Goal: Task Accomplishment & Management: Manage account settings

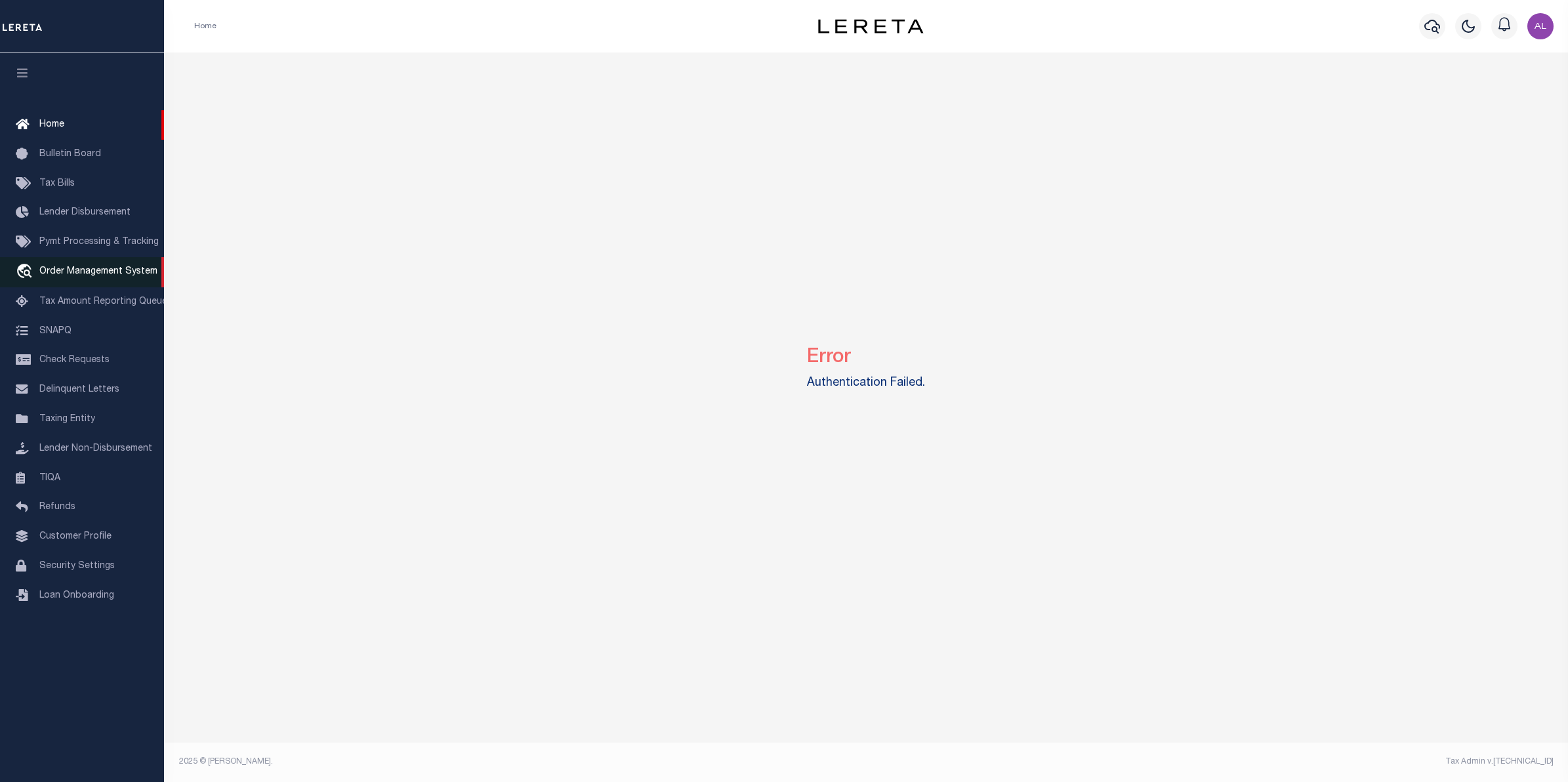
click at [73, 269] on span "Order Management System" at bounding box center [99, 271] width 118 height 9
click at [76, 541] on span "Customer Profile" at bounding box center [76, 537] width 72 height 9
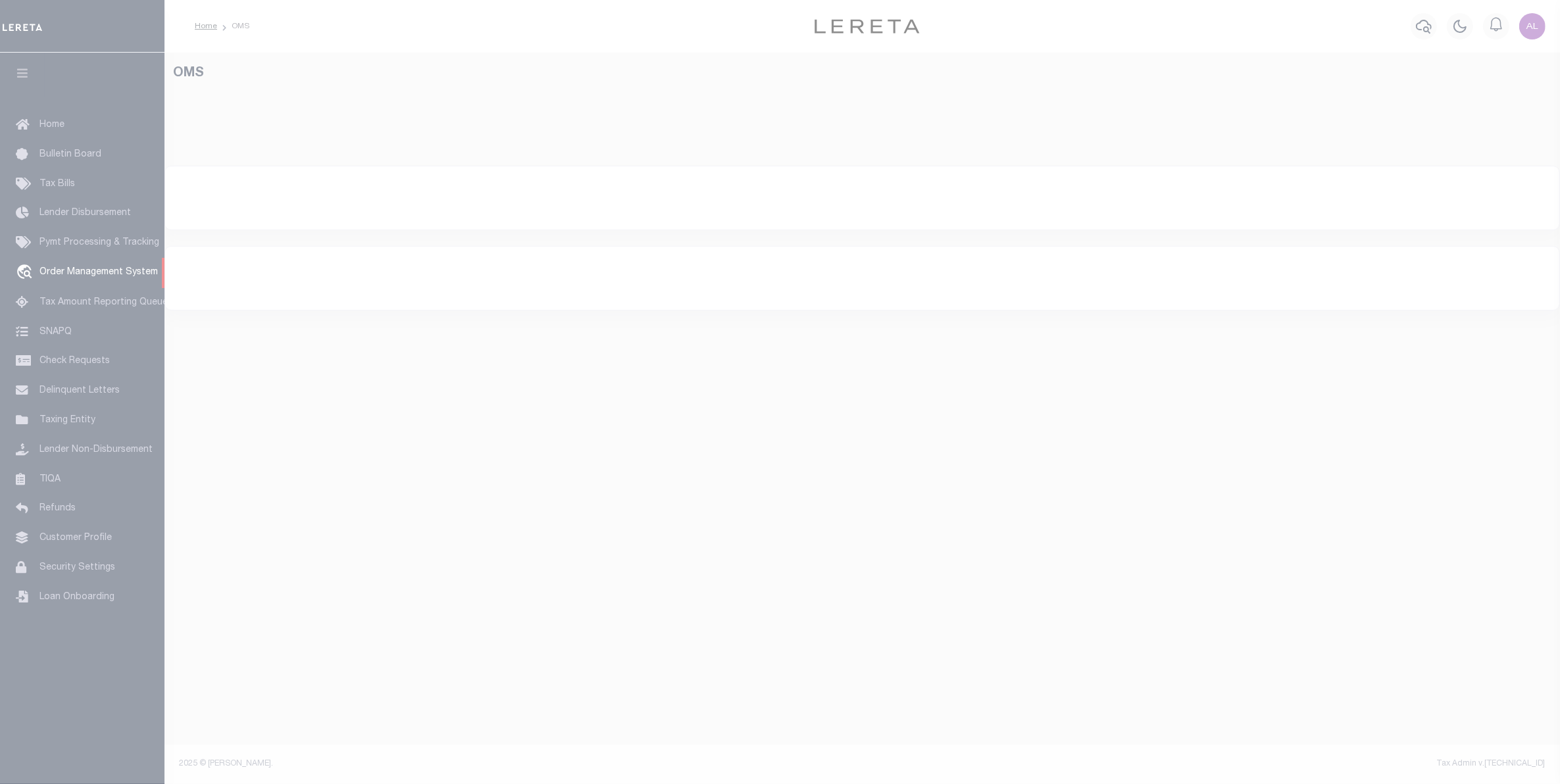
select select "200"
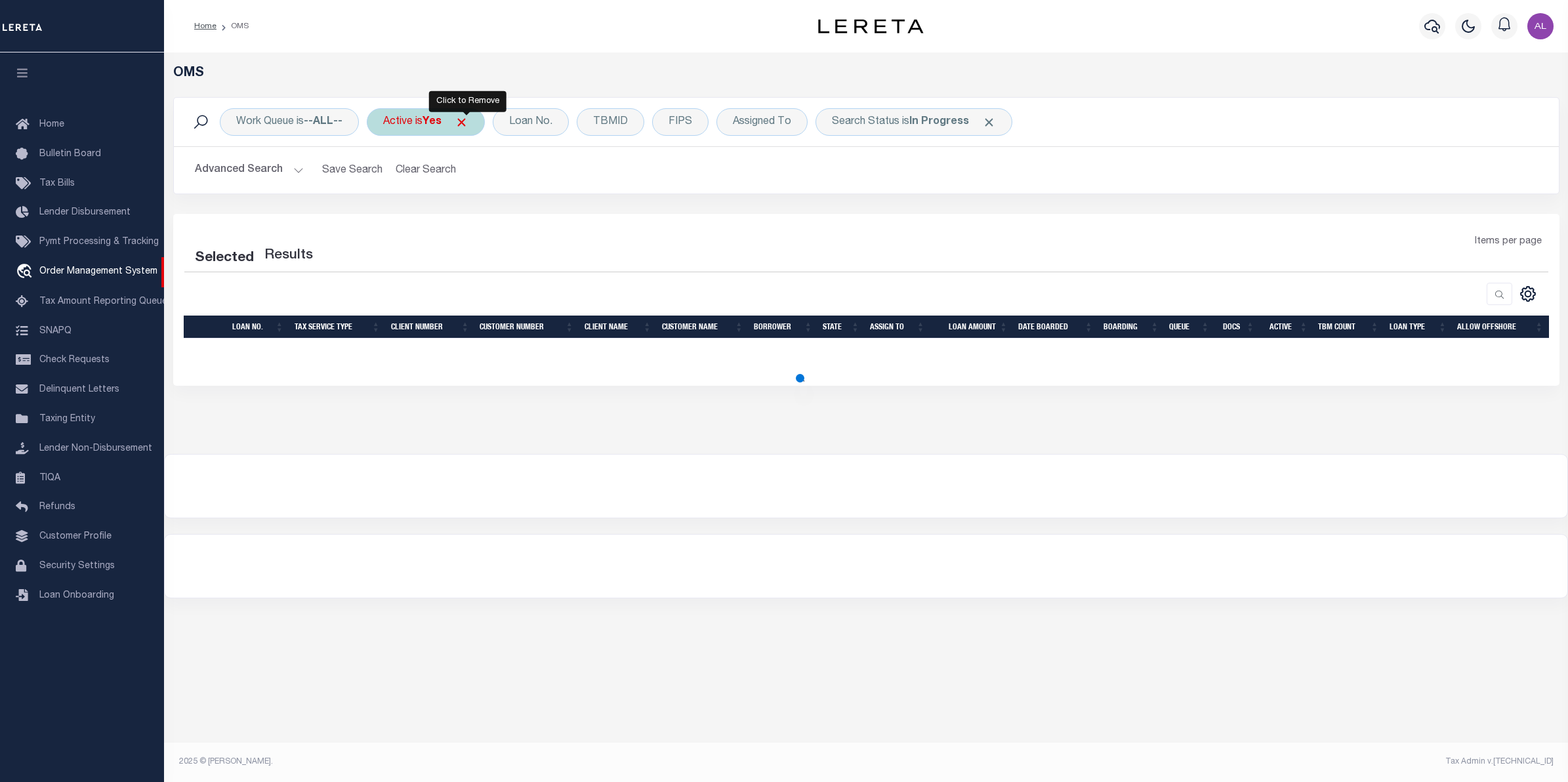
click at [461, 122] on span "Click to Remove" at bounding box center [462, 122] width 14 height 14
select select "200"
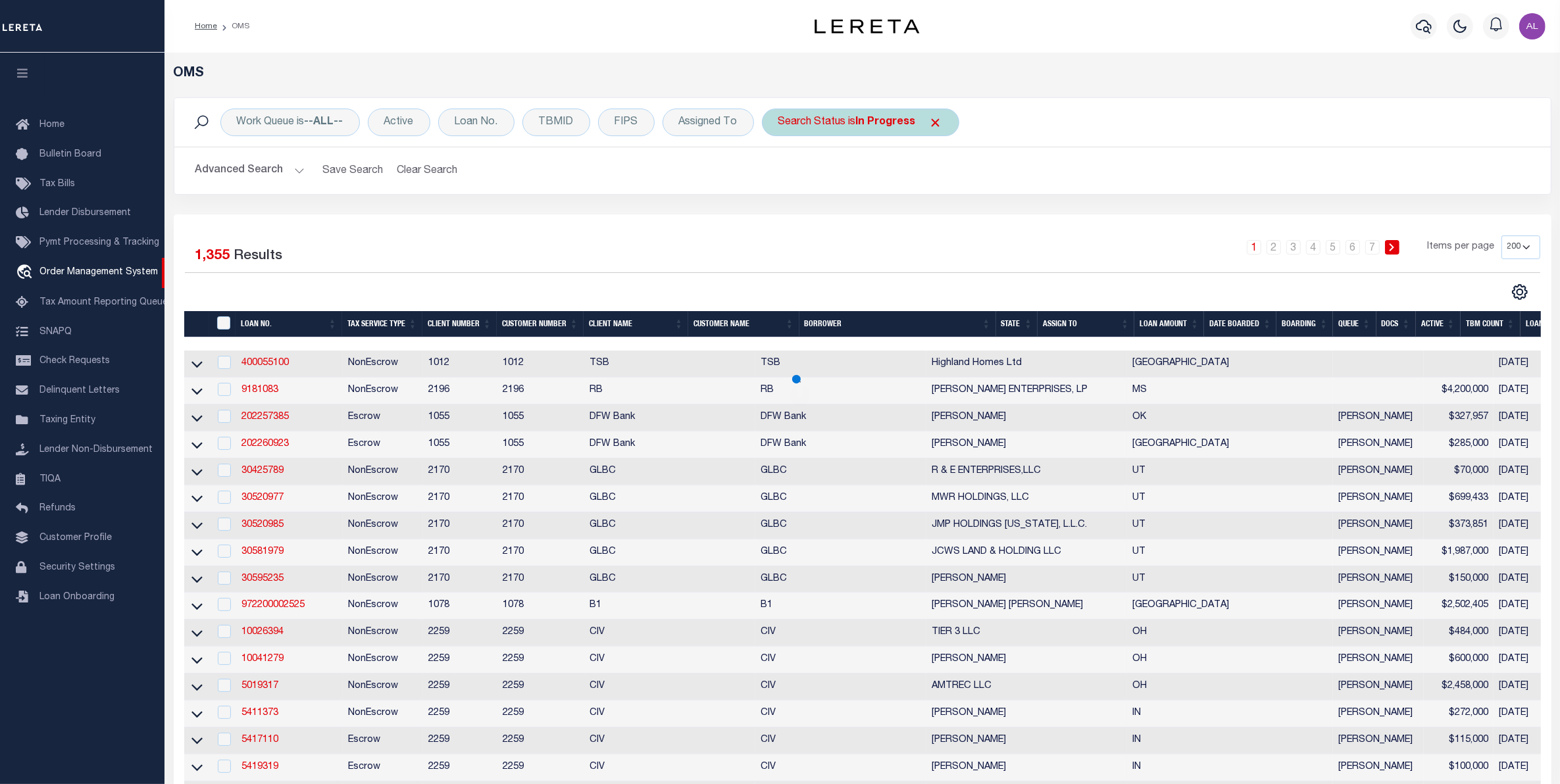
click at [940, 123] on span "Click to Remove" at bounding box center [936, 123] width 14 height 14
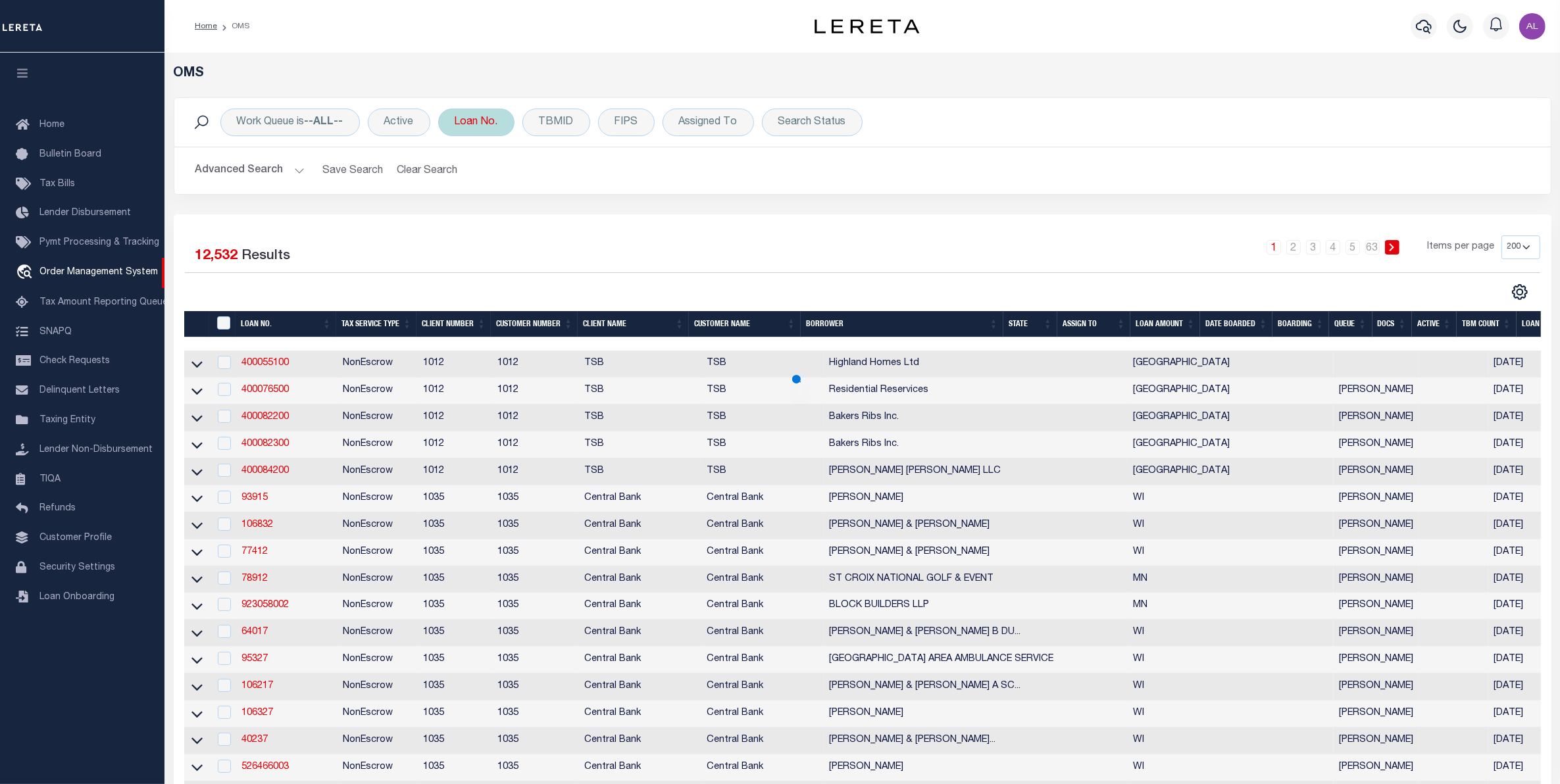
click at [484, 125] on div "Loan No." at bounding box center [476, 122] width 76 height 27
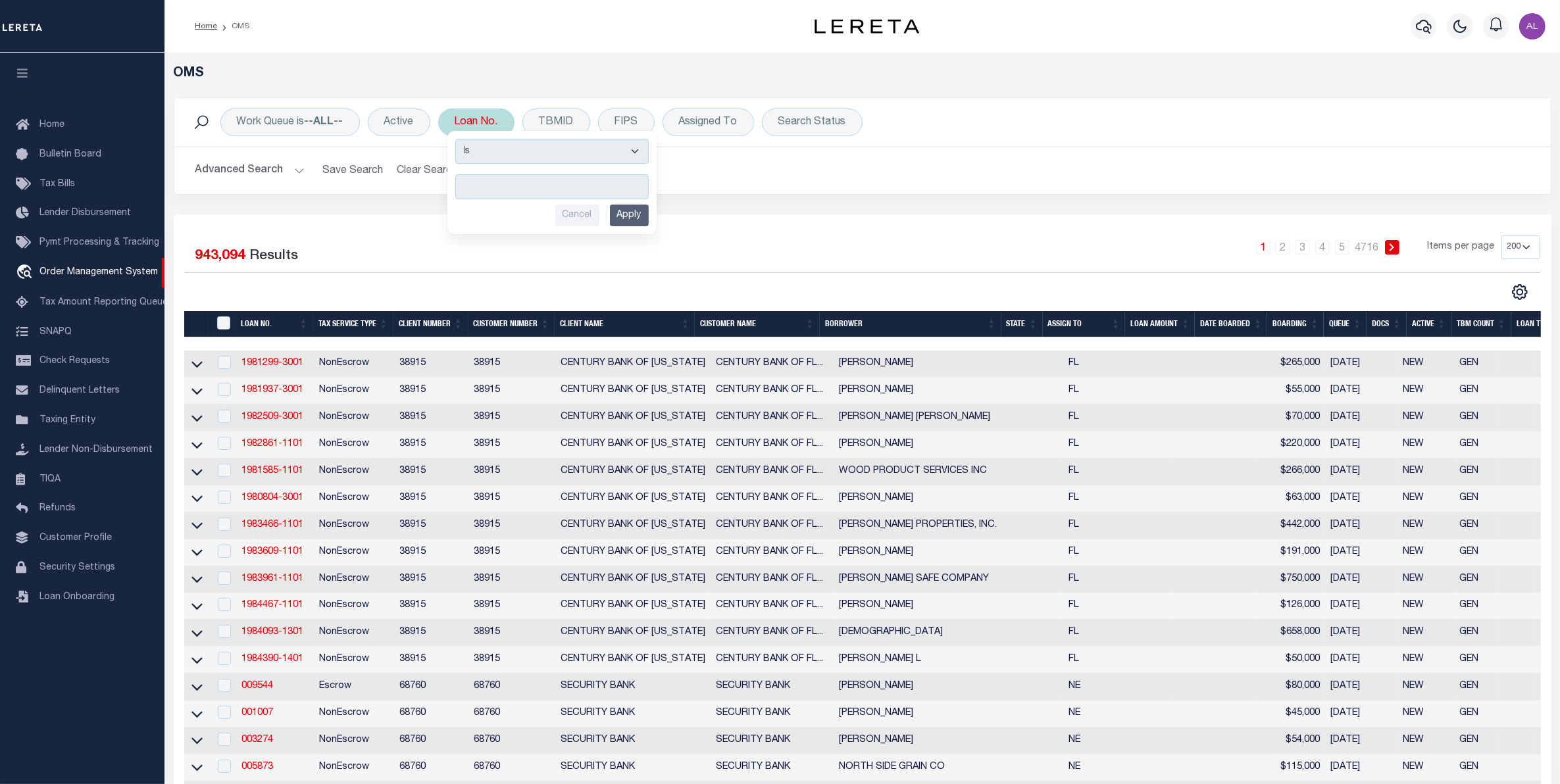
type input "3084638"
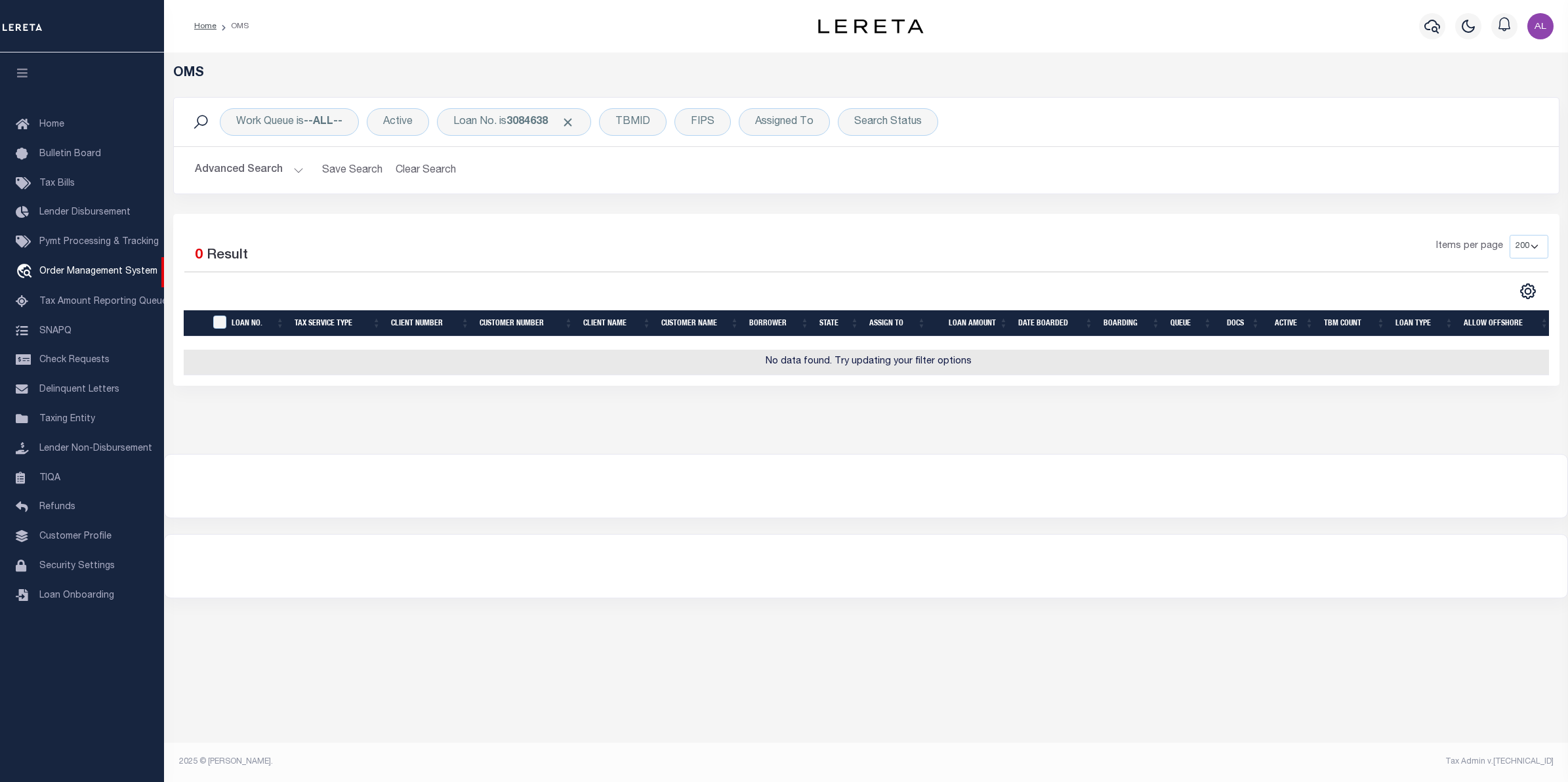
click at [300, 171] on button "Advanced Search" at bounding box center [249, 170] width 109 height 26
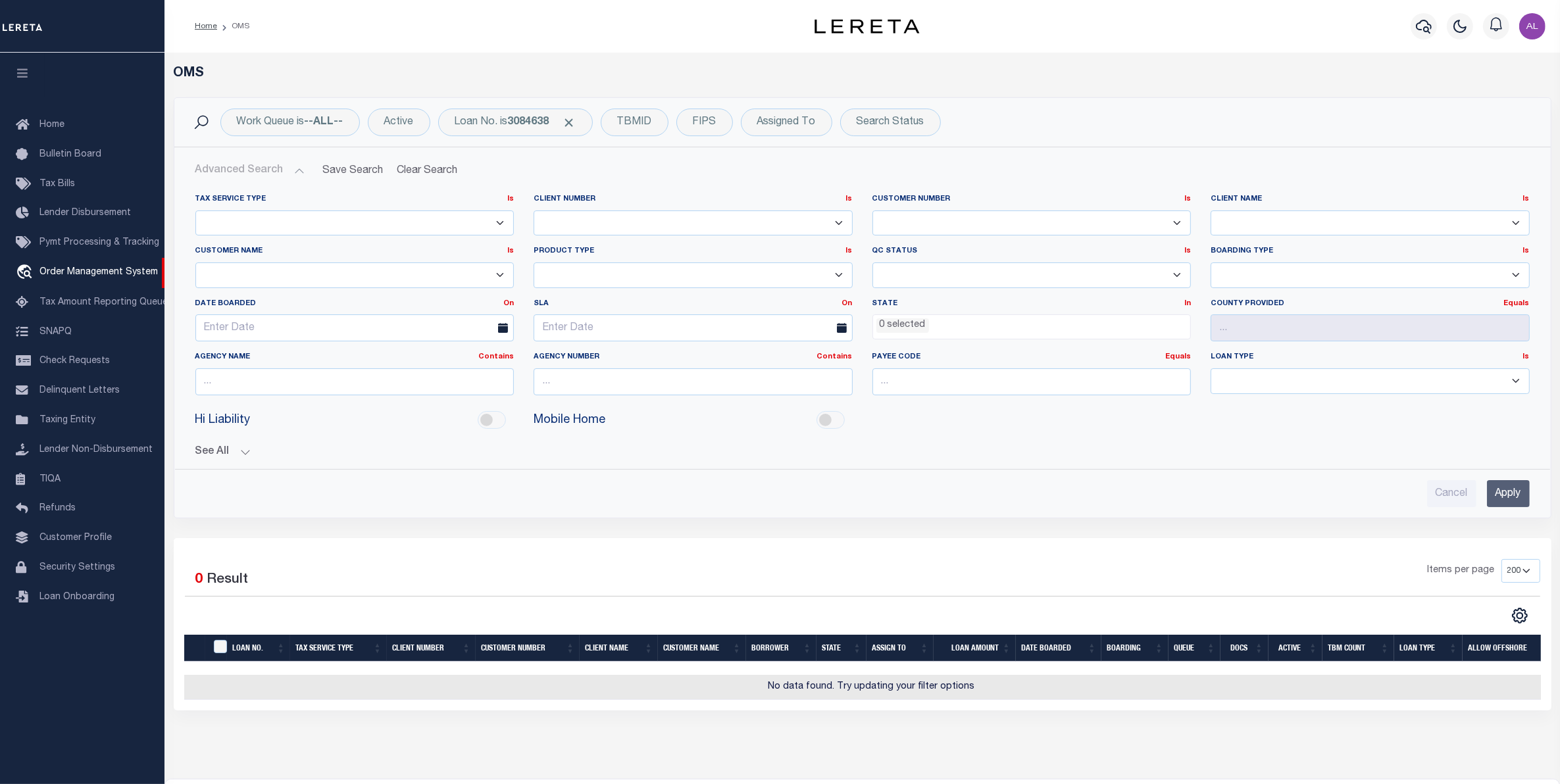
click at [301, 171] on button "Advanced Search" at bounding box center [250, 170] width 109 height 26
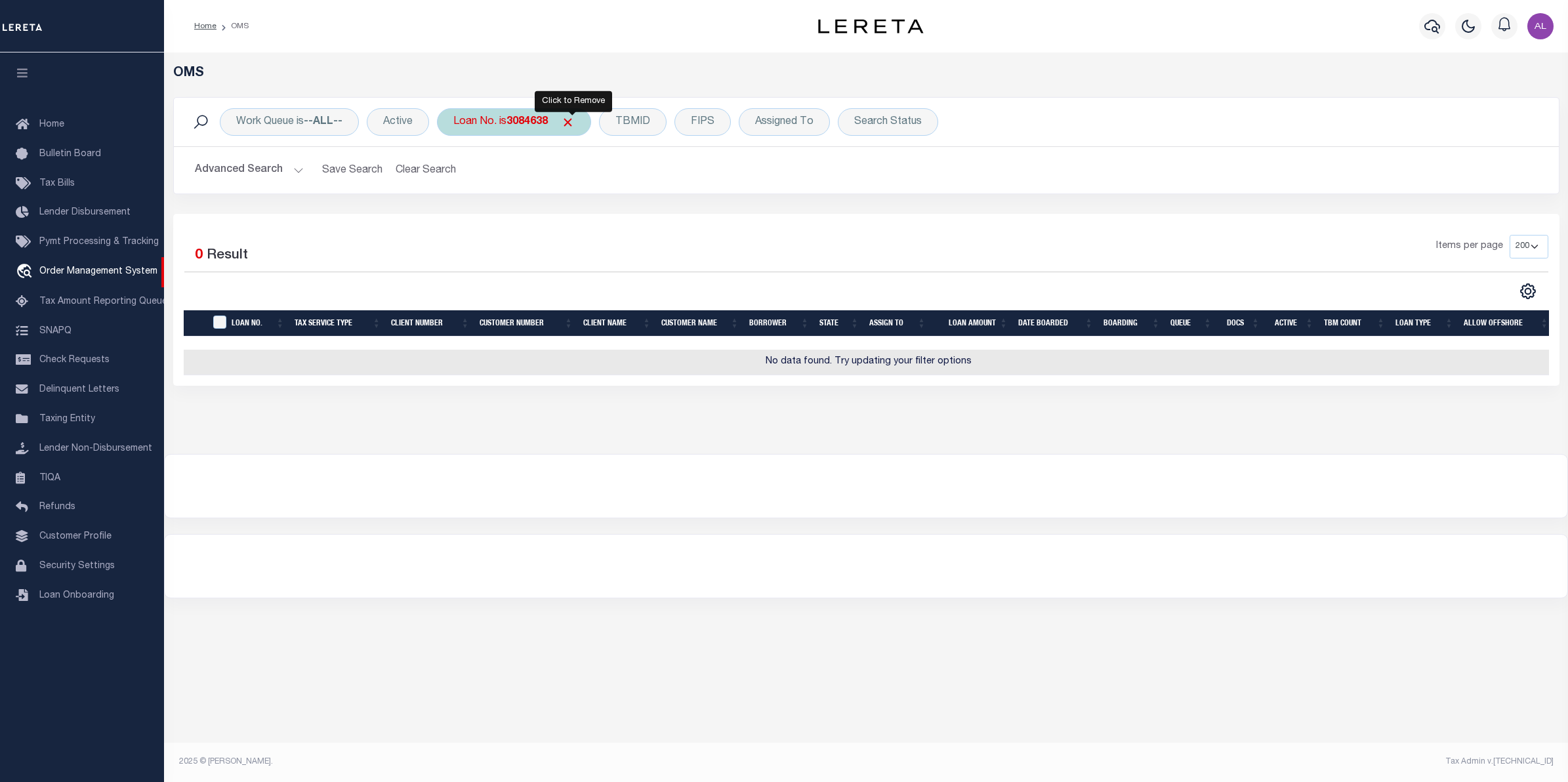
click at [575, 125] on span "Click to Remove" at bounding box center [568, 122] width 14 height 14
click at [566, 122] on div "TBMID" at bounding box center [554, 121] width 68 height 27
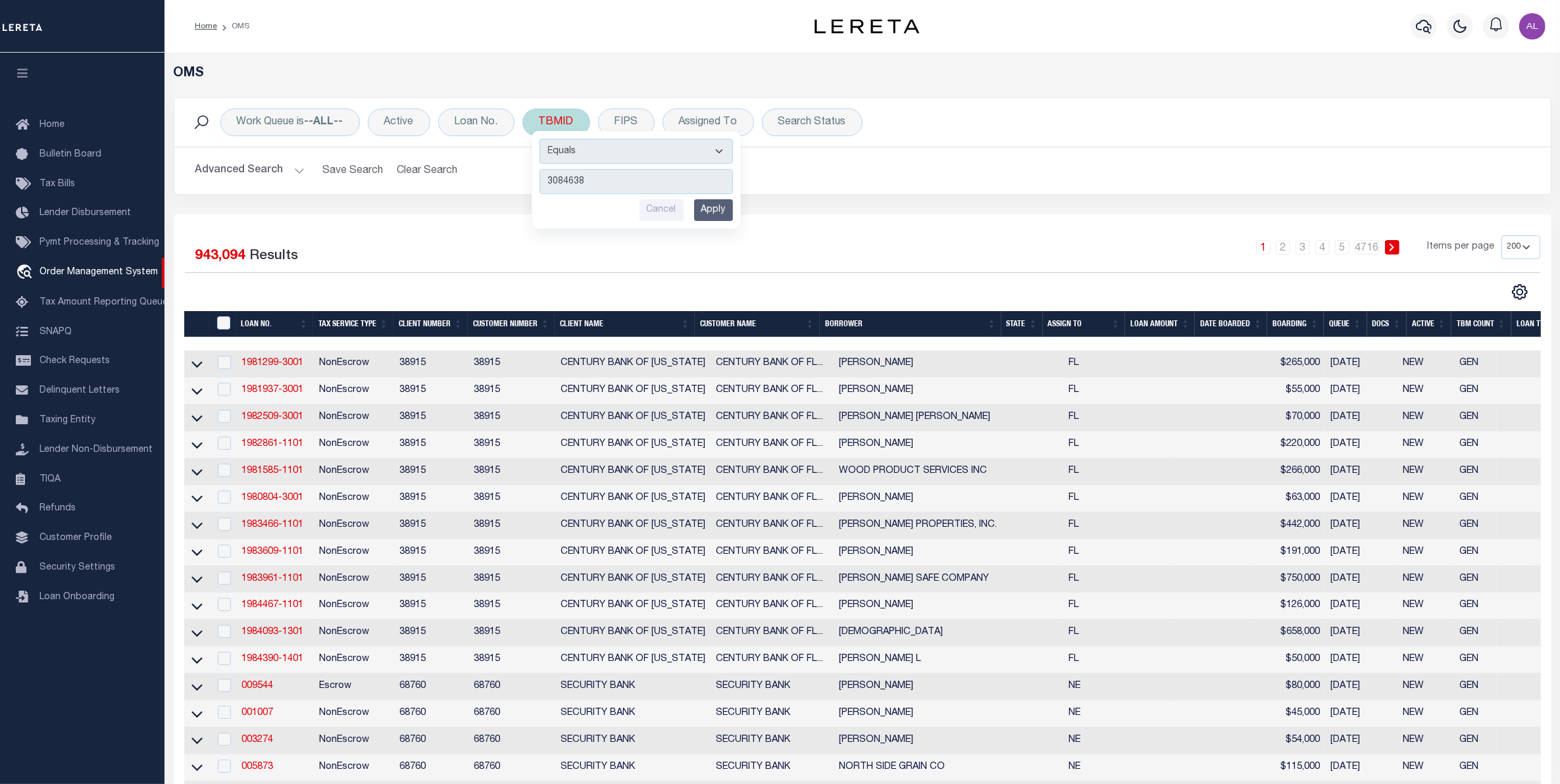
type input "3084638"
click at [712, 203] on input "Apply" at bounding box center [714, 210] width 39 height 22
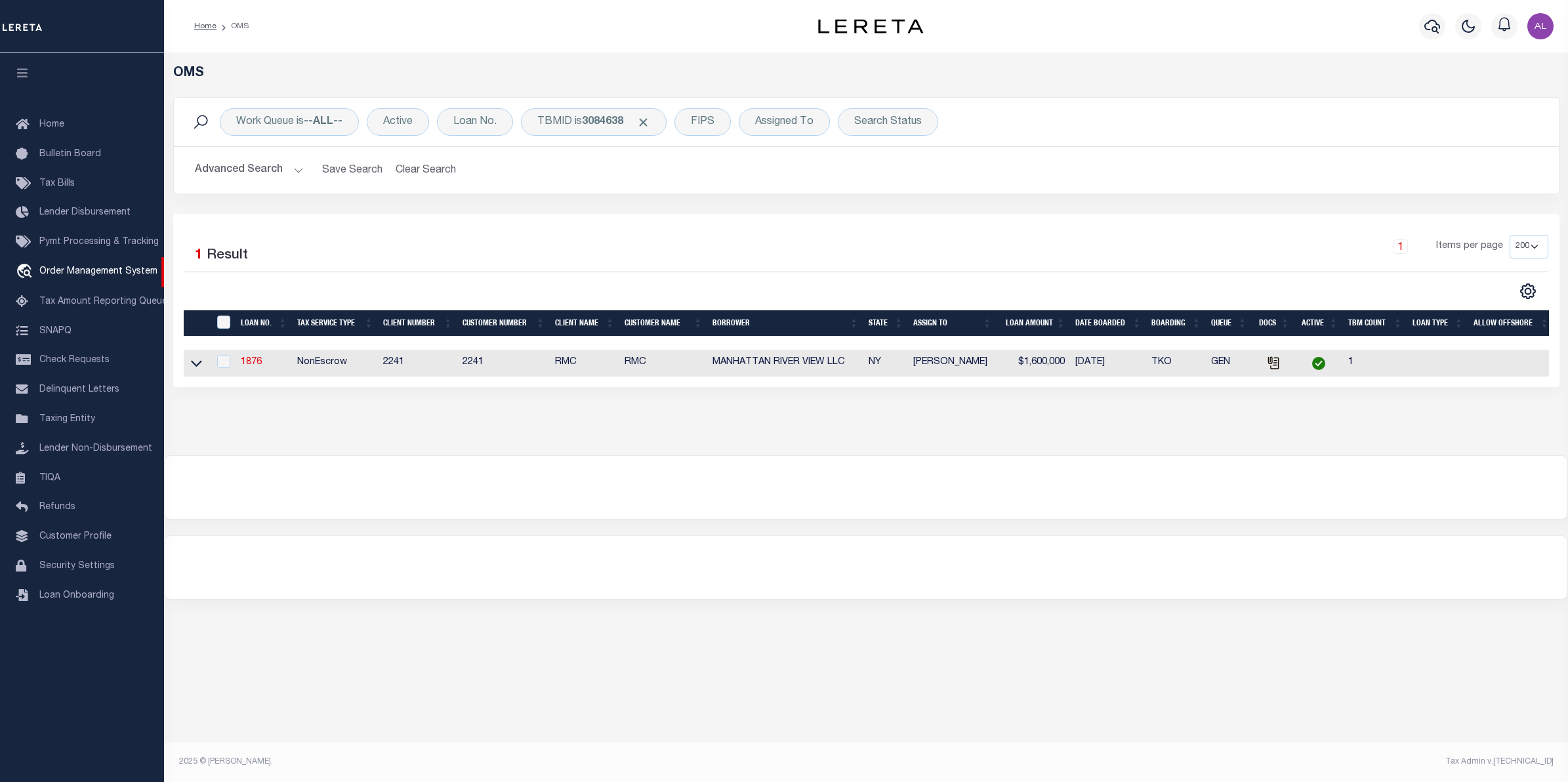
click at [260, 357] on td "1876" at bounding box center [264, 362] width 56 height 27
checkbox input "true"
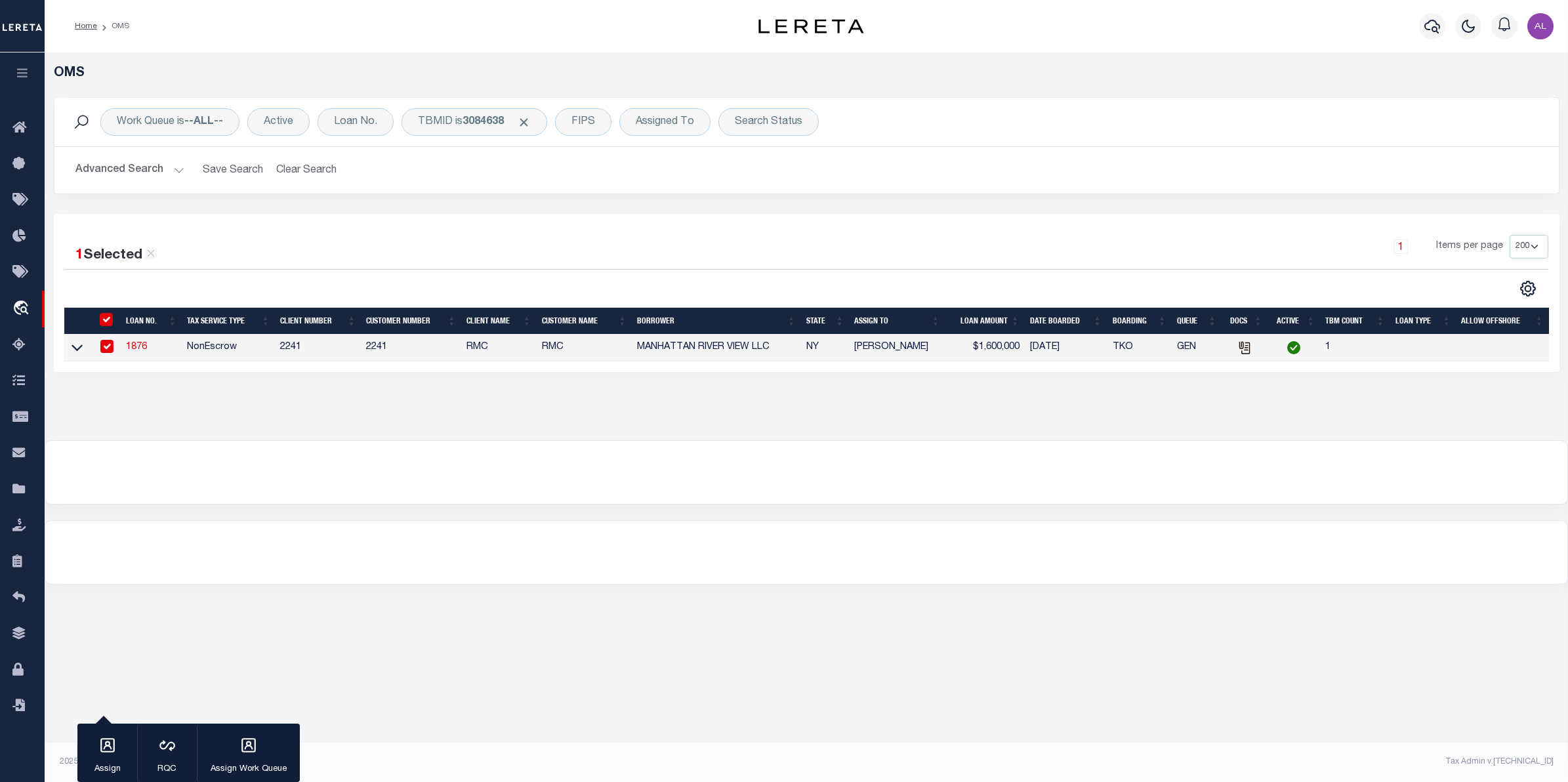
click at [143, 349] on link "1876" at bounding box center [136, 347] width 21 height 9
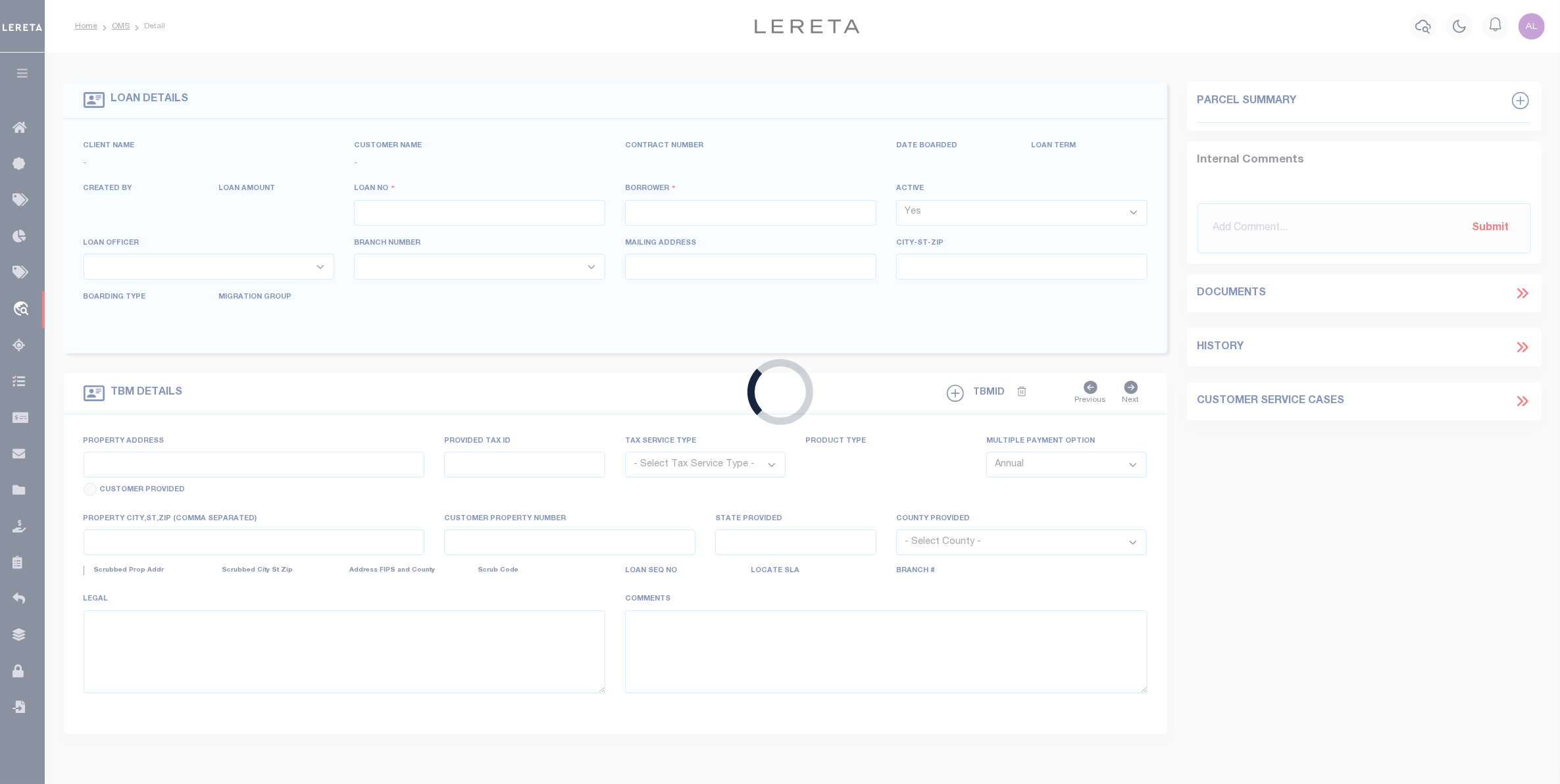
type input "1876"
type input "MANHATTAN RIVER VIEW LLC"
select select
type input "436 Franklin Avenue"
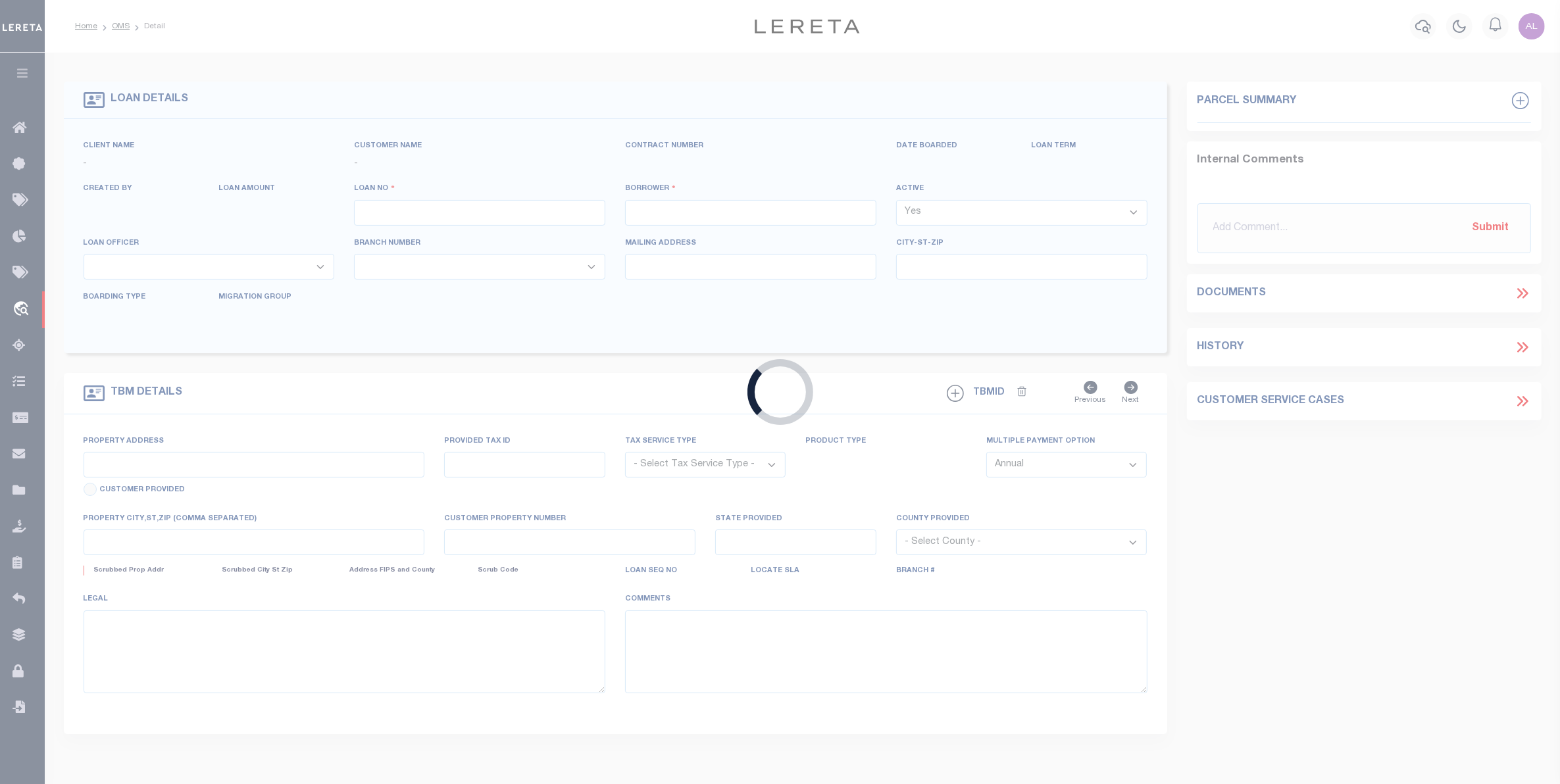
type input "Hewlett NY 11557"
select select
select select "NonEscrow"
select select "25066"
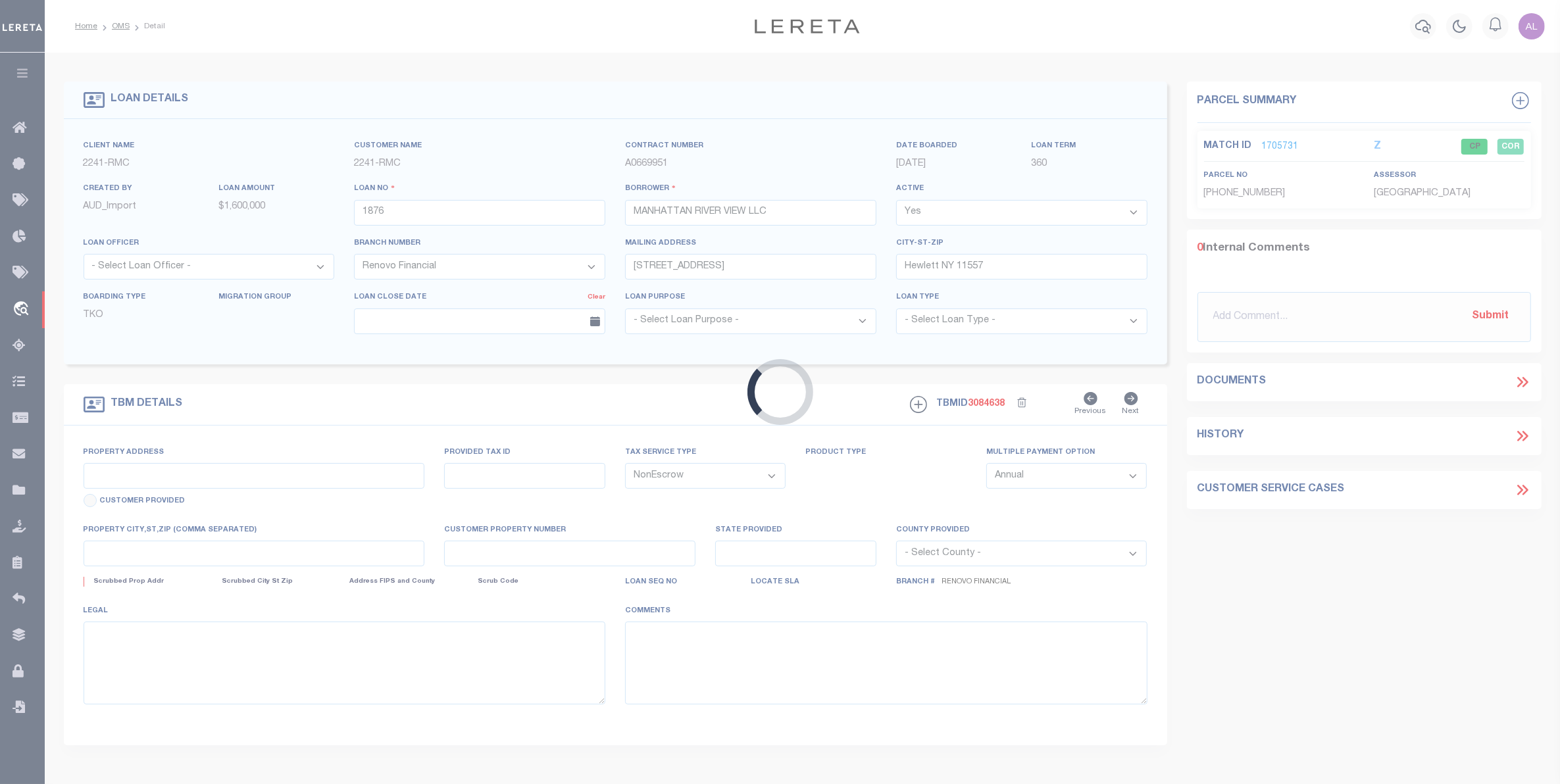
type input "2086-88 Bathgate Ave"
type input "2-03045-0025"
type input "Bronx, NY 10457"
type input "a0k1a00000r7x4I"
type input "NY"
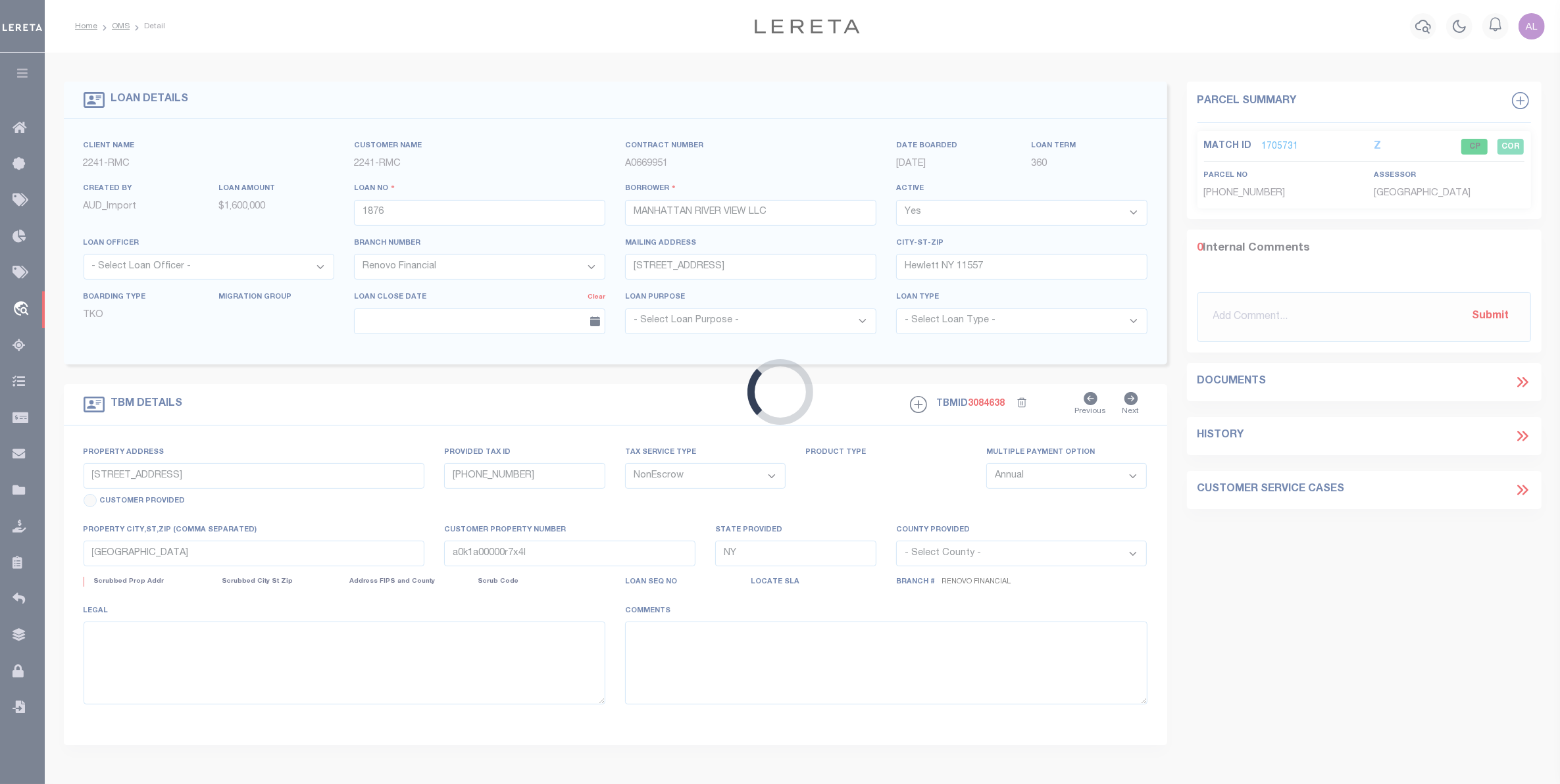
select select
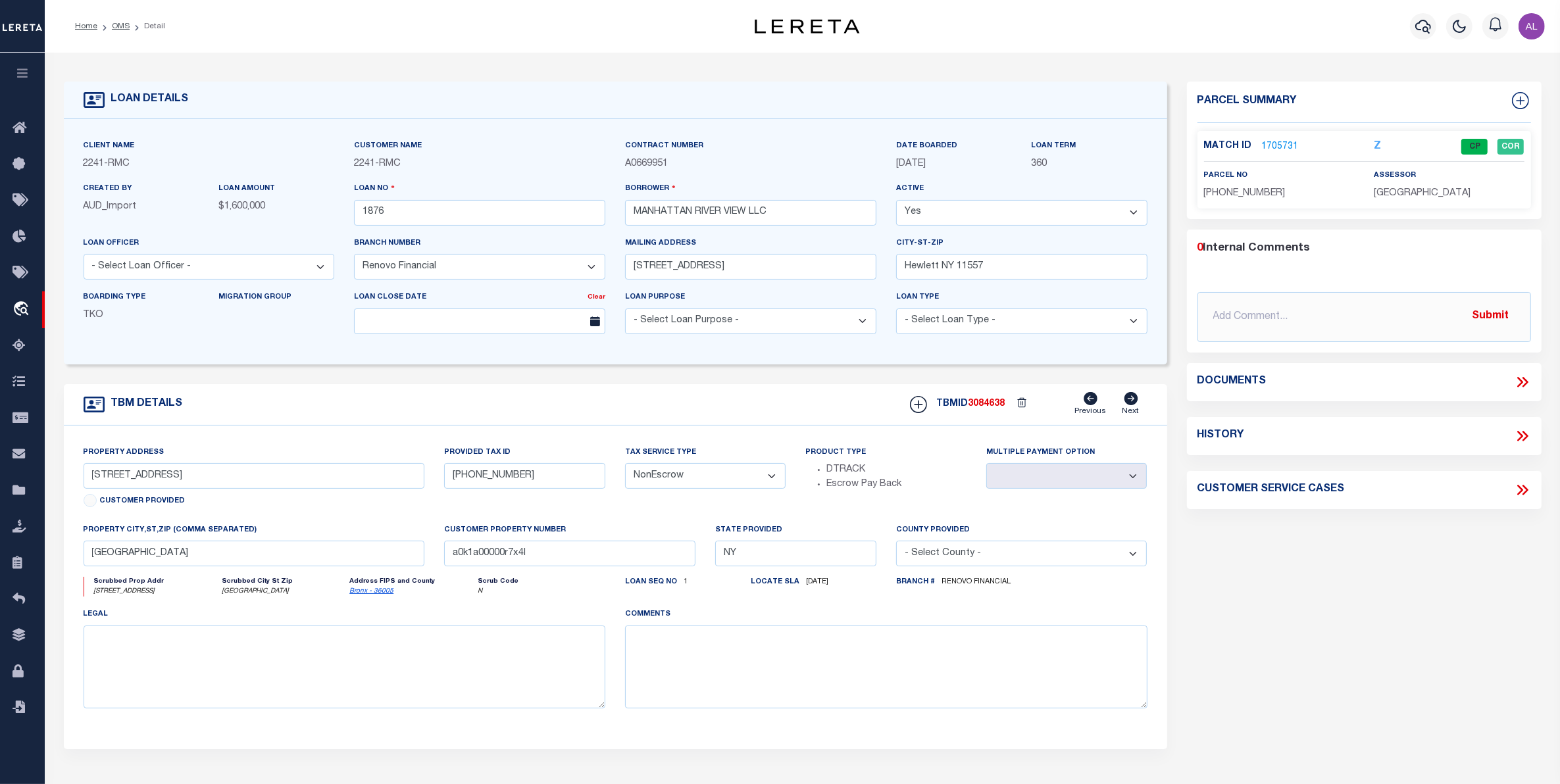
click at [1271, 140] on link "1705731" at bounding box center [1280, 147] width 37 height 14
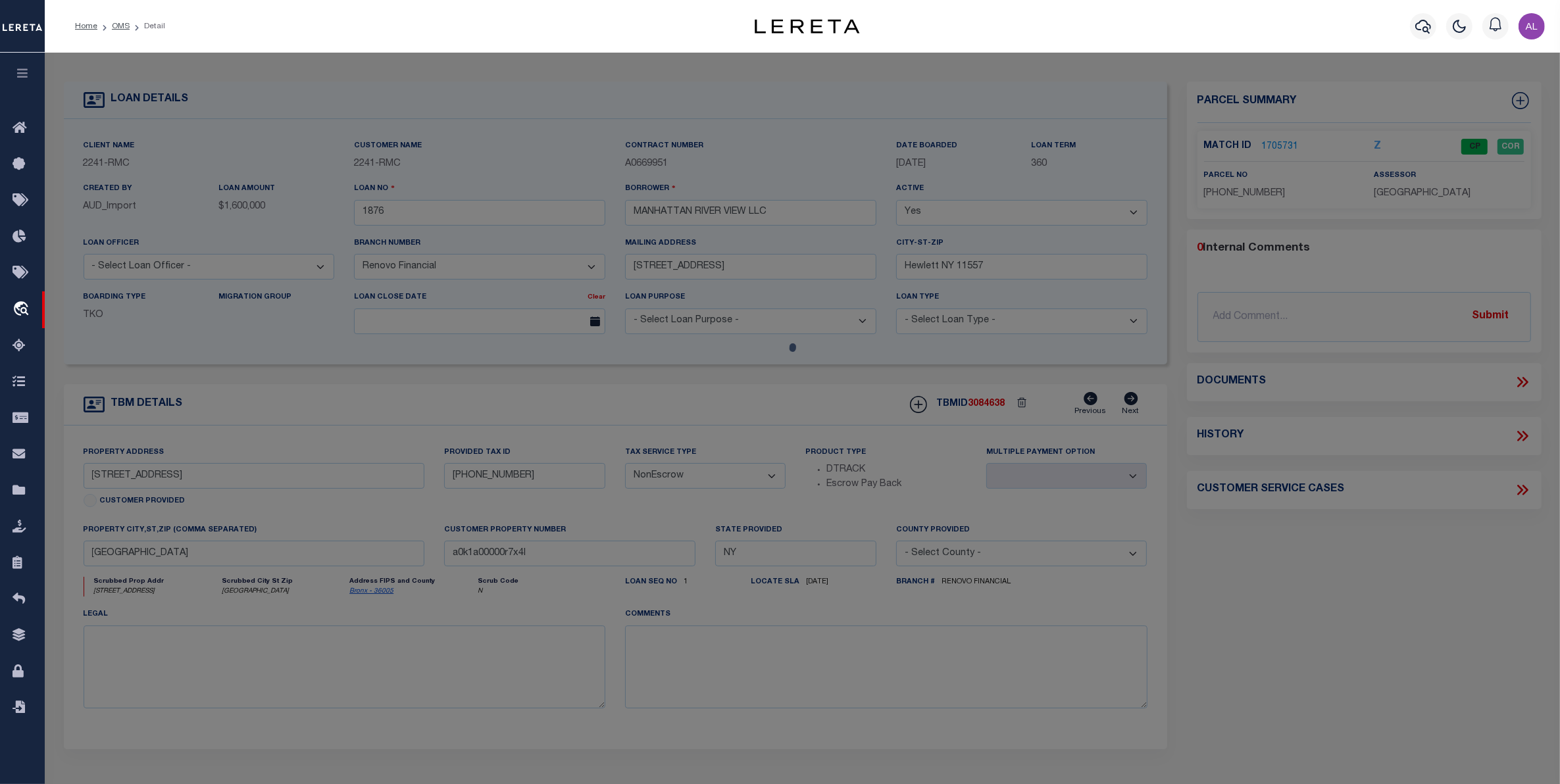
checkbox input "false"
select select "CP"
type input "MANHATTAN RIVER VIEW LLC"
select select
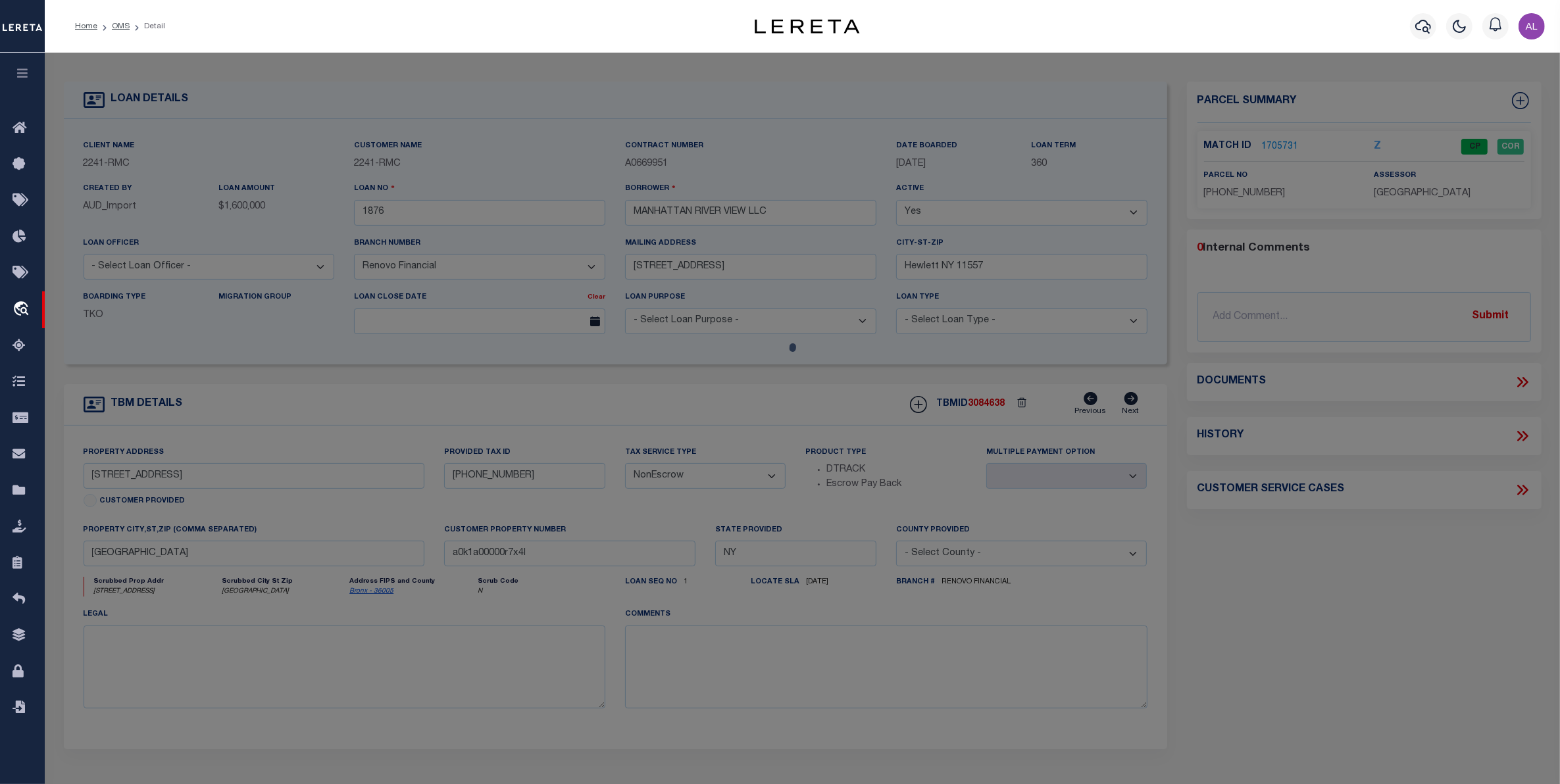
type input "2086 BATHGATE AVENUE"
checkbox input "false"
type input "Bronx, NY 10457"
type textarea "2086 BATHGATE AVENUE, 10457"
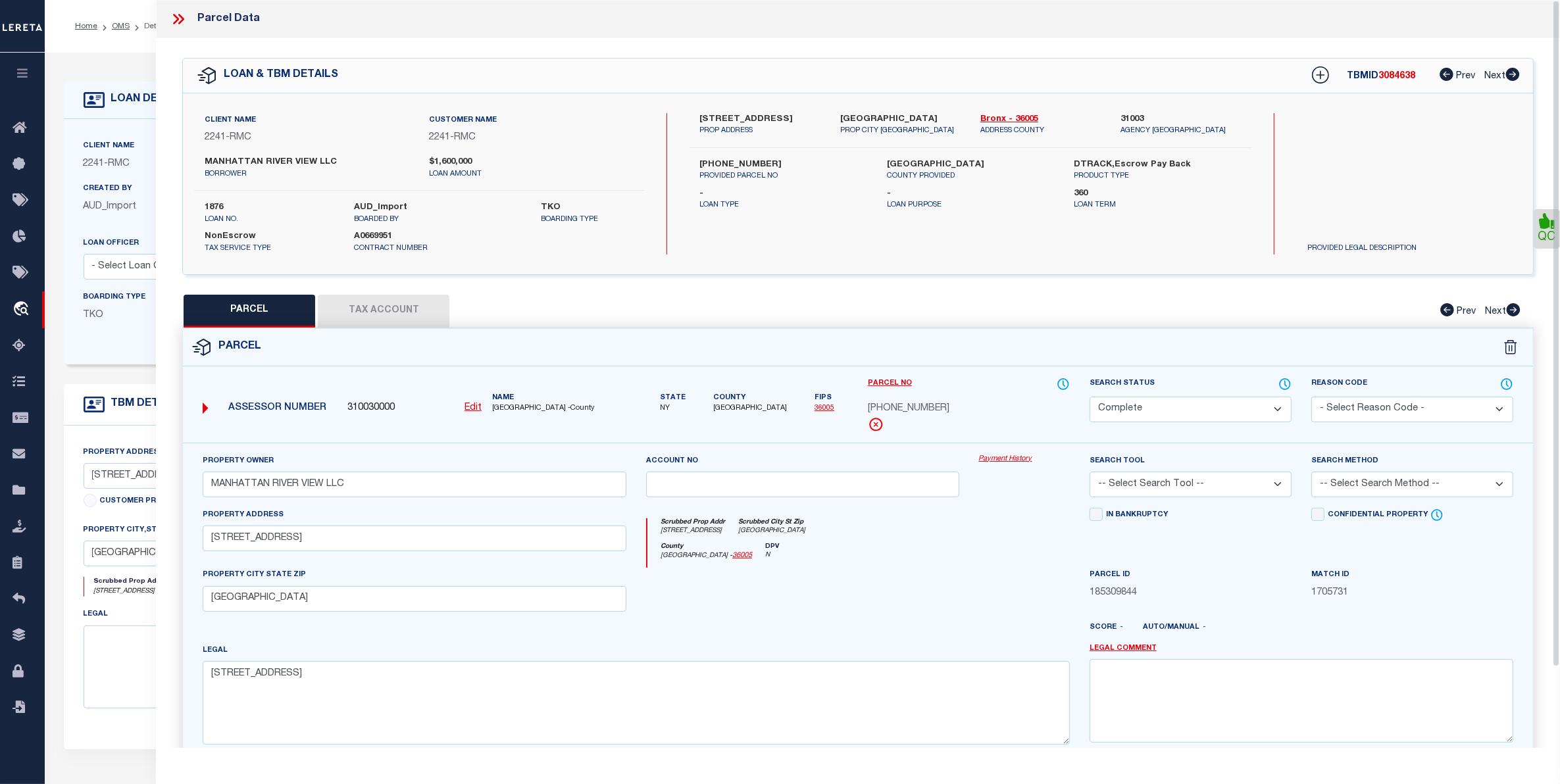
click at [386, 304] on button "Tax Account" at bounding box center [383, 310] width 131 height 33
select select "100"
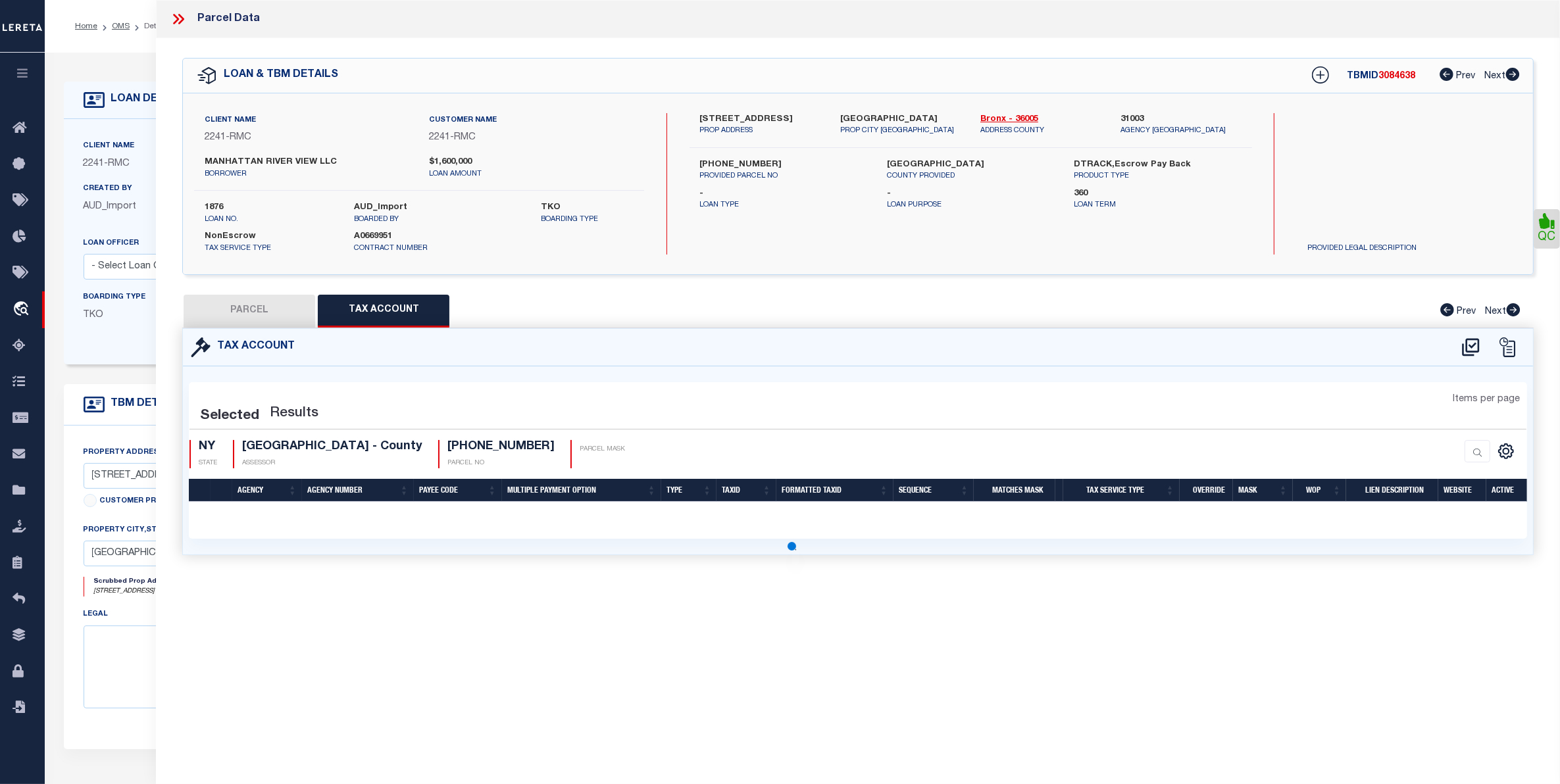
select select "100"
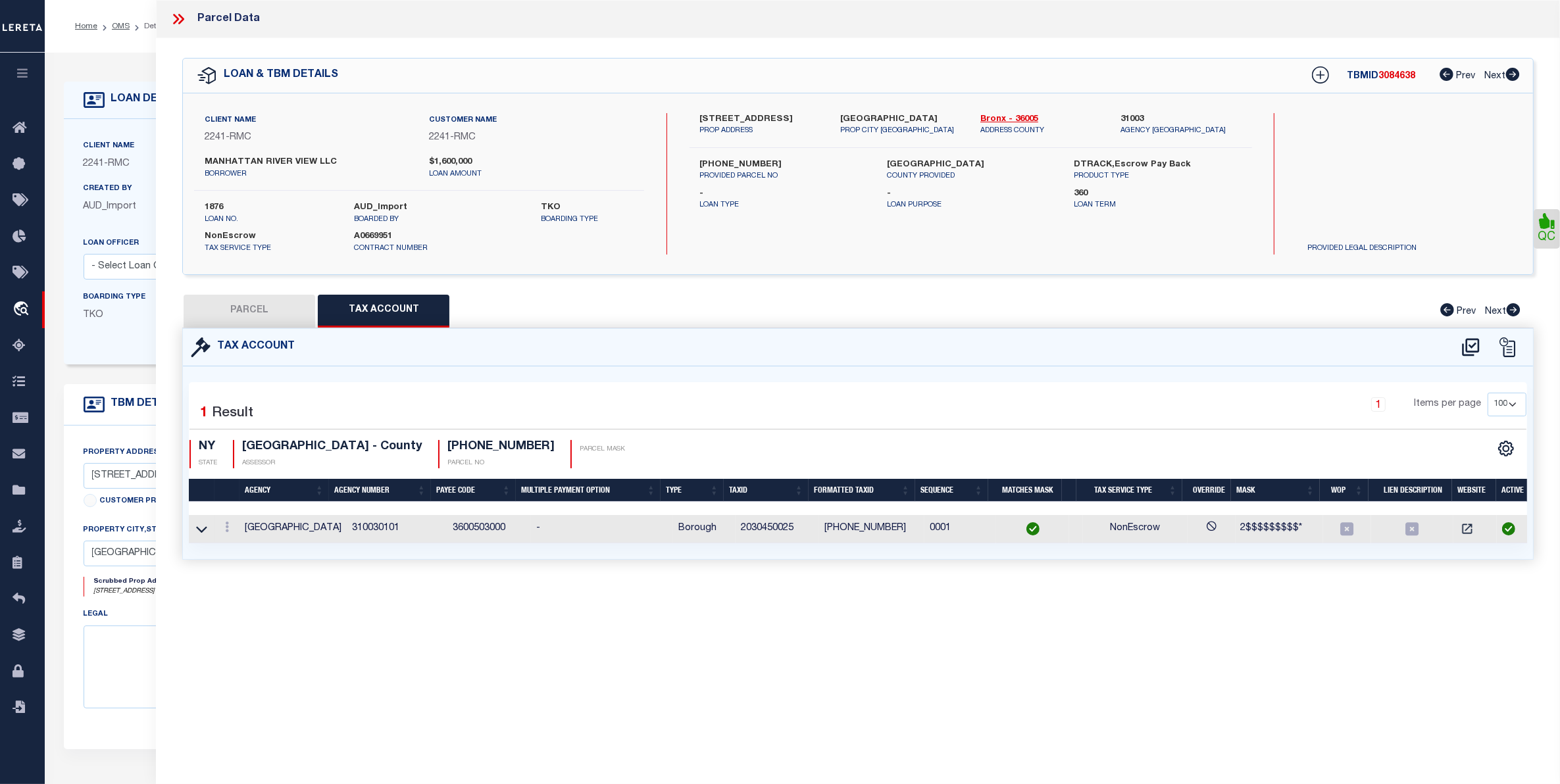
click at [277, 314] on button "PARCEL" at bounding box center [249, 310] width 131 height 33
select select "AS"
checkbox input "false"
select select "CP"
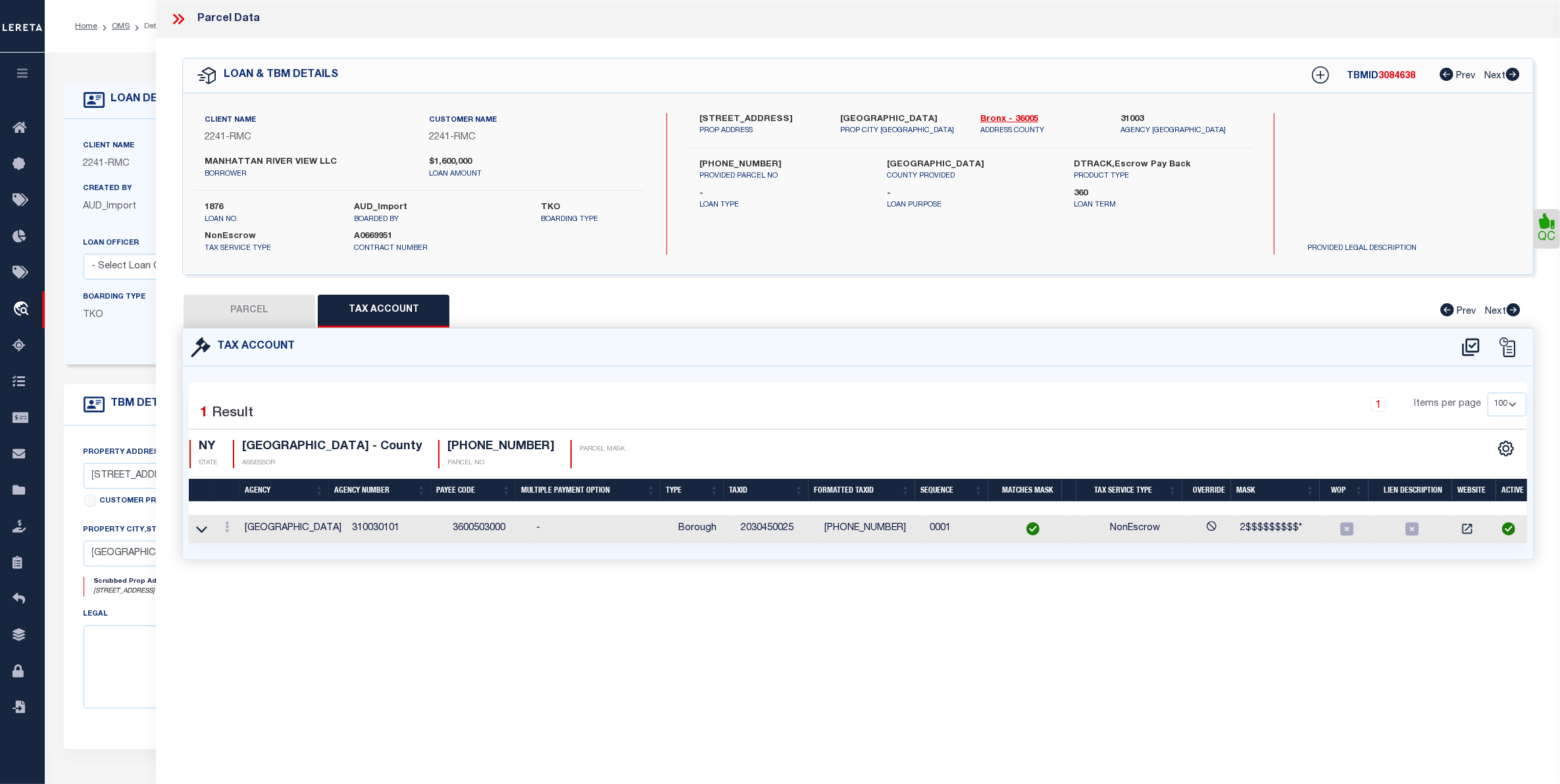
type input "MANHATTAN RIVER VIEW LLC"
select select
type input "2086 BATHGATE AVENUE"
checkbox input "false"
type input "Bronx, NY 10457"
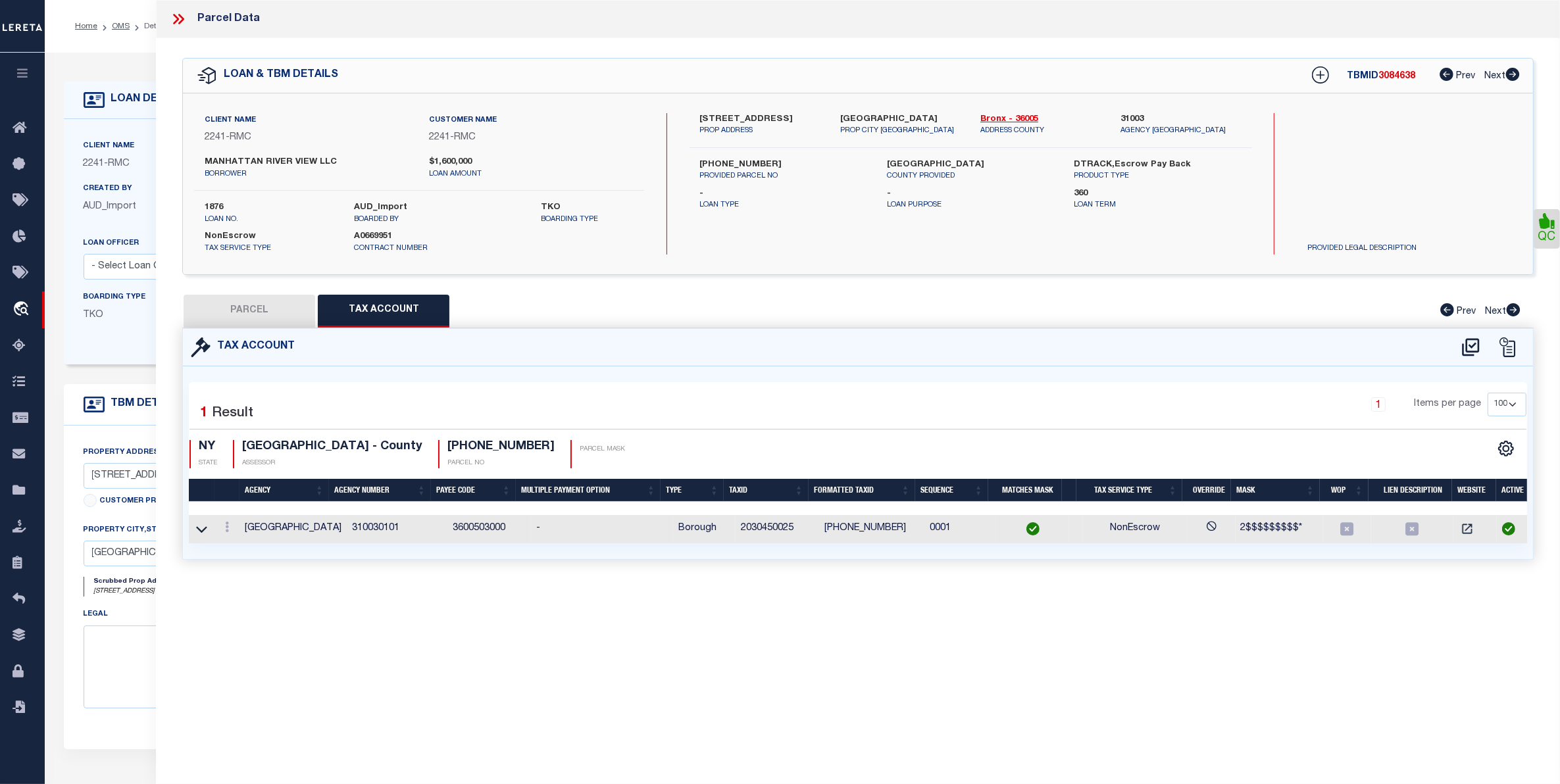
type textarea "2086 BATHGATE AVENUE, 10457"
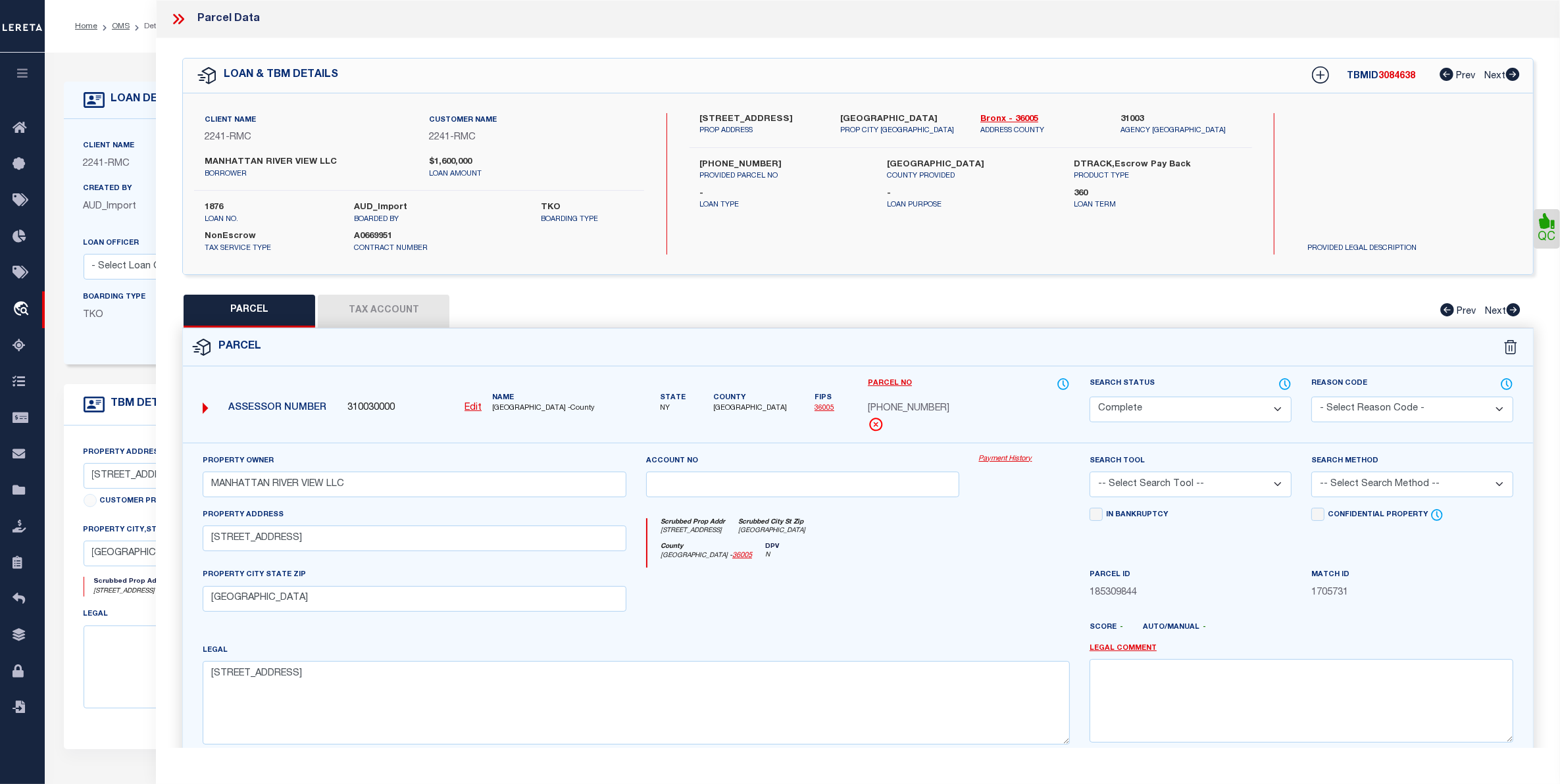
click at [994, 461] on link "Payment History" at bounding box center [1024, 459] width 91 height 11
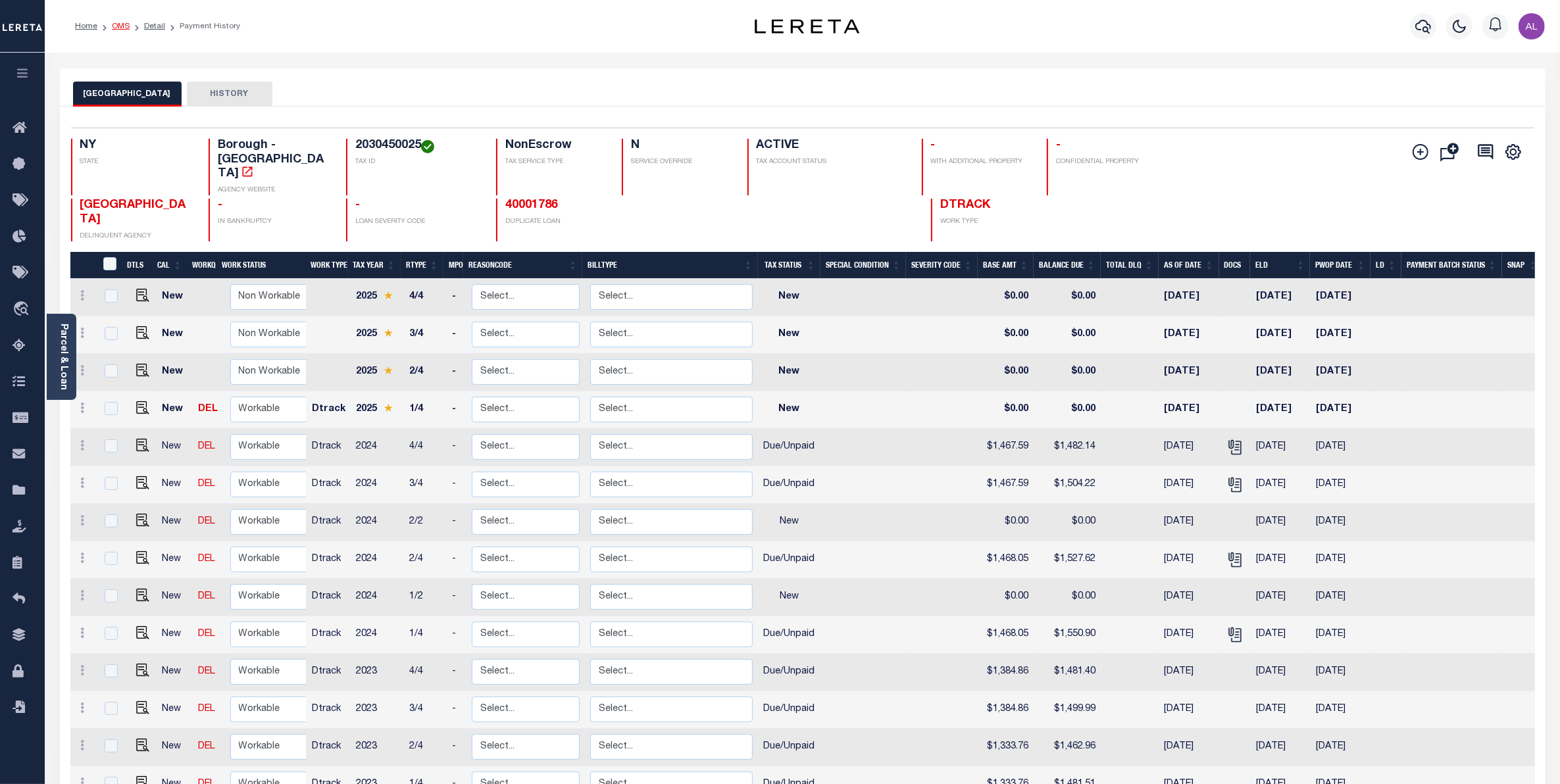
click at [122, 30] on link "OMS" at bounding box center [121, 26] width 18 height 8
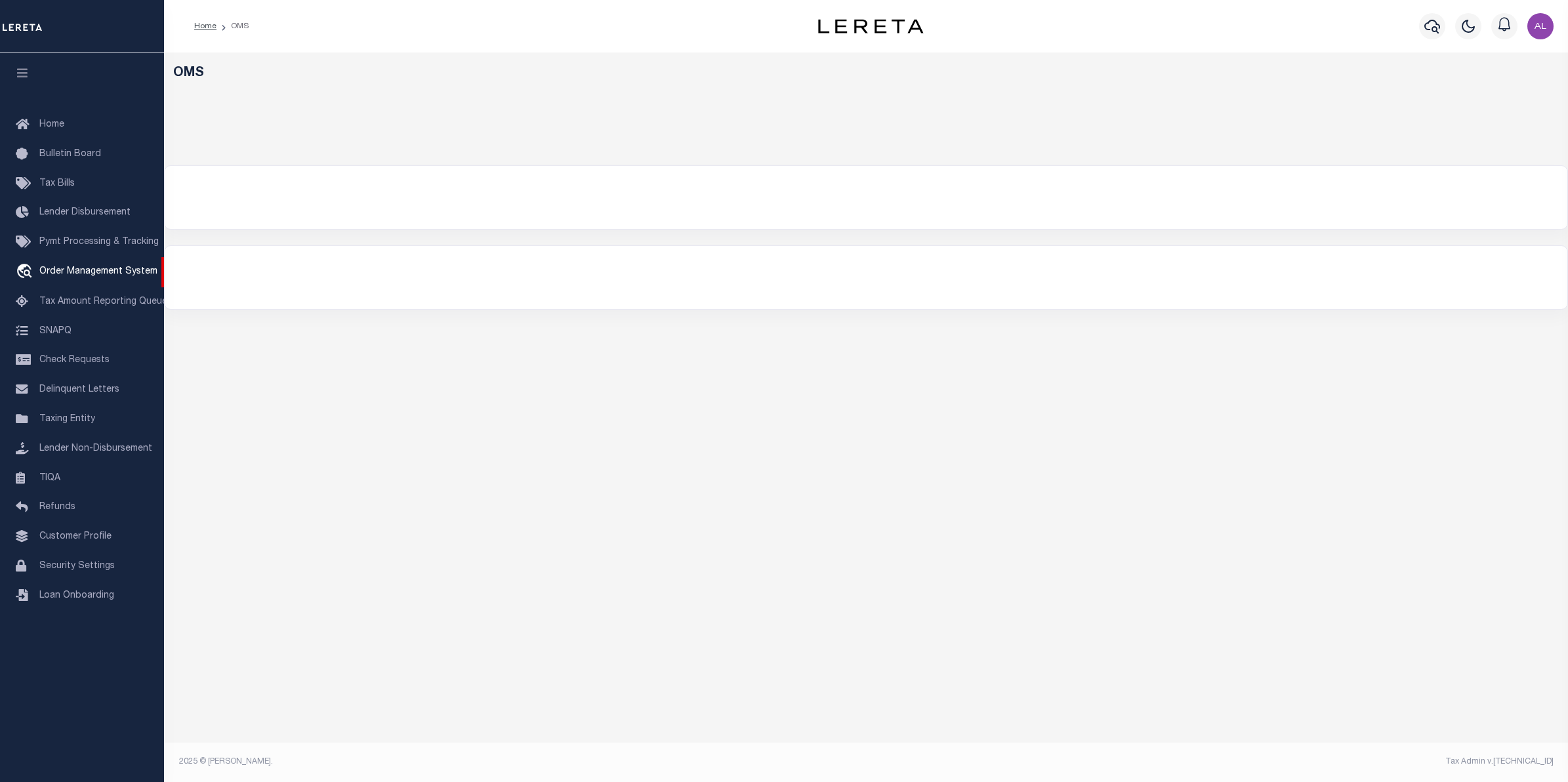
select select "200"
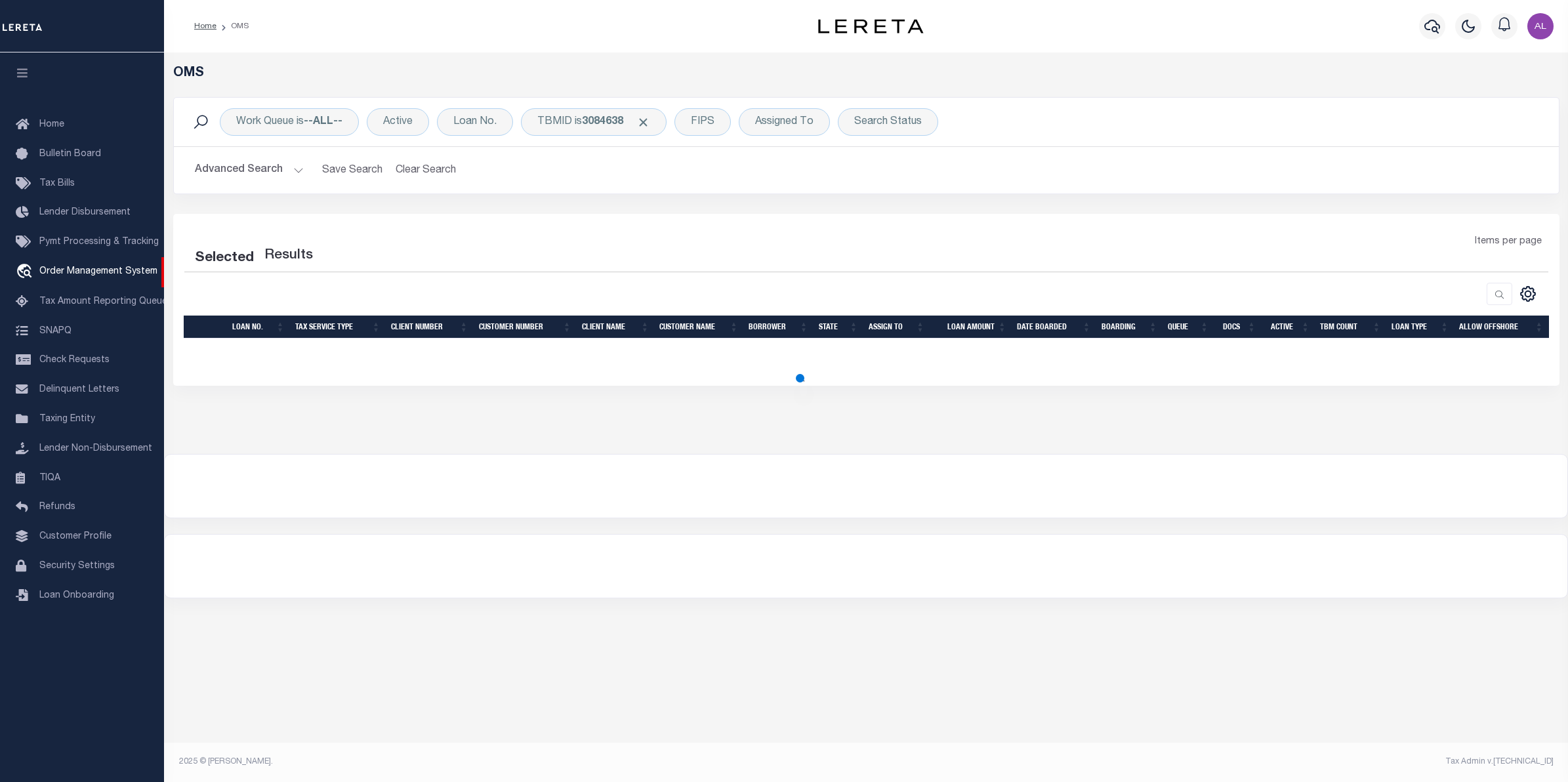
select select "200"
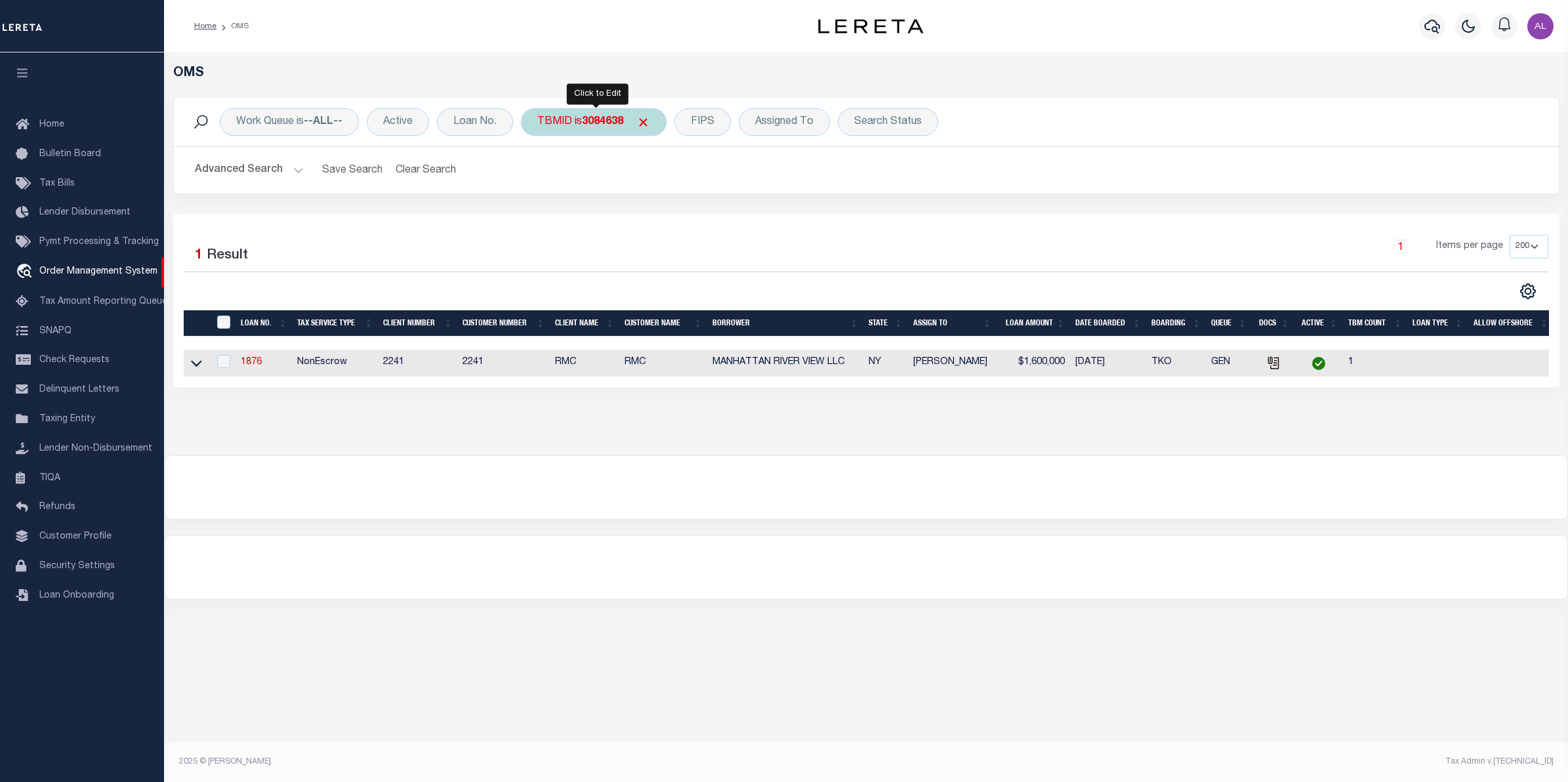
click at [612, 121] on b "3084638" at bounding box center [602, 122] width 41 height 11
type input "3257755"
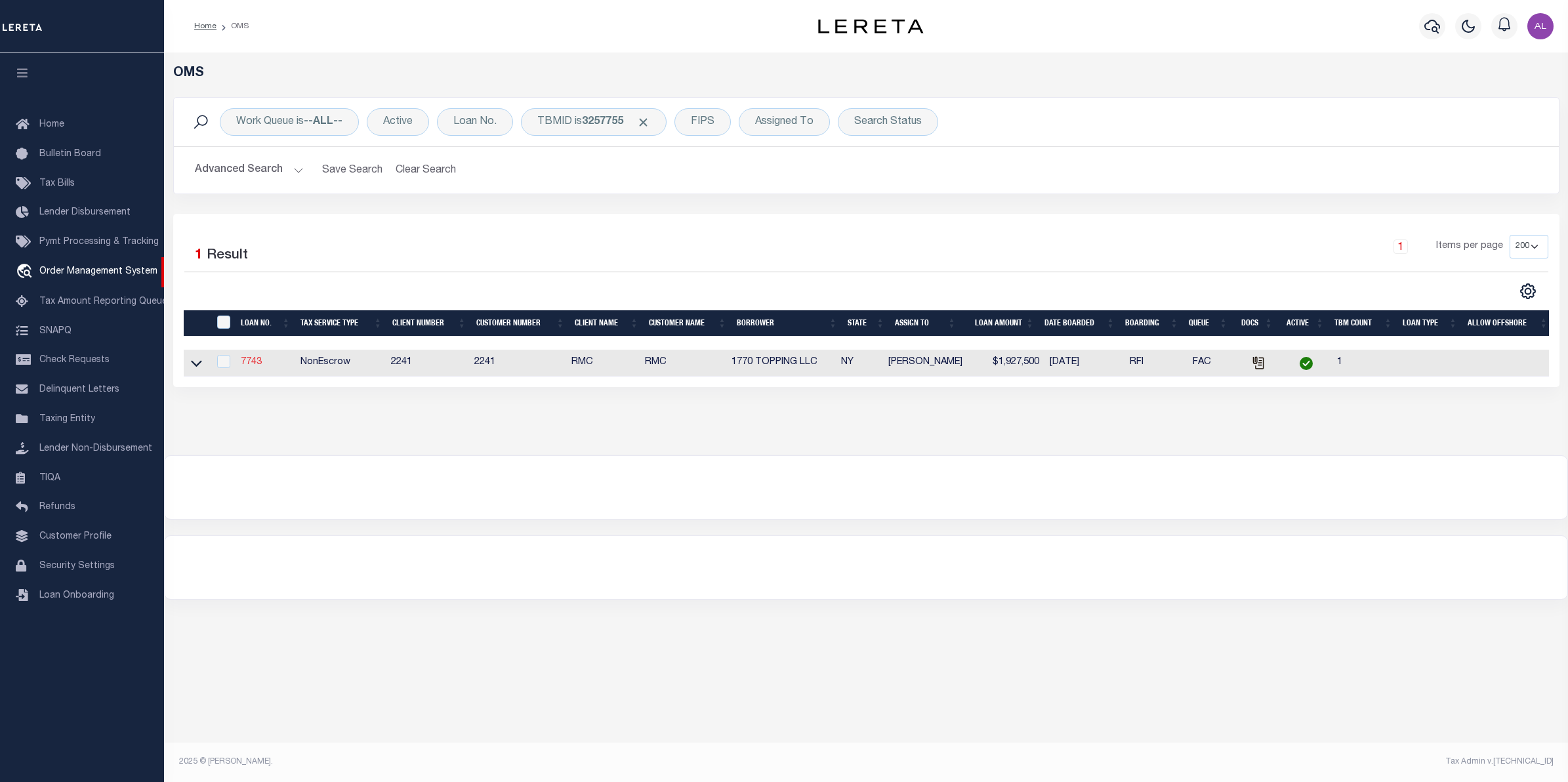
click at [253, 365] on link "7743" at bounding box center [252, 362] width 21 height 9
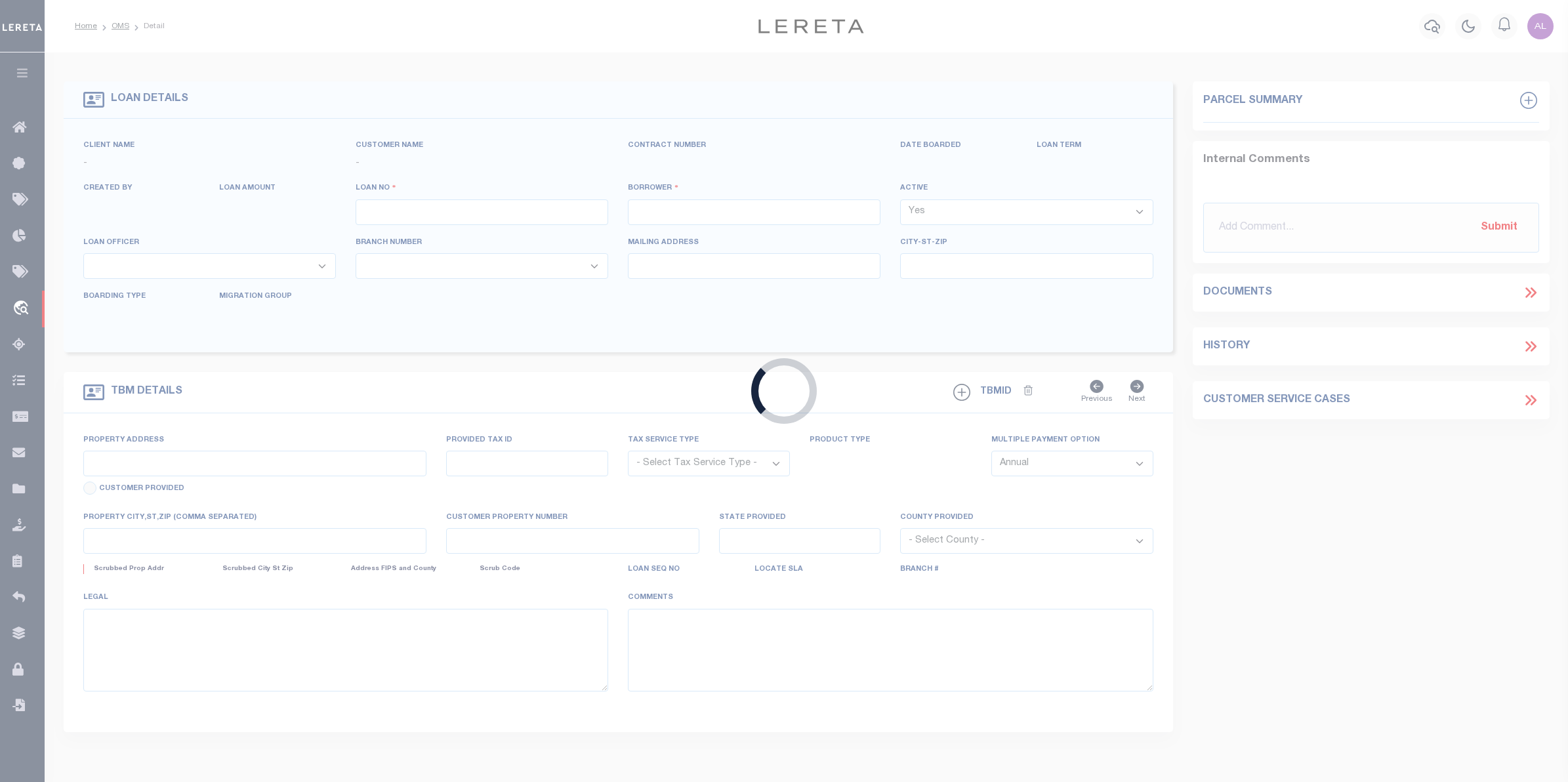
type input "7743"
type input "1770 TOPPING LLC"
select select
type input "252 Wallabout Street, Apt. 6A"
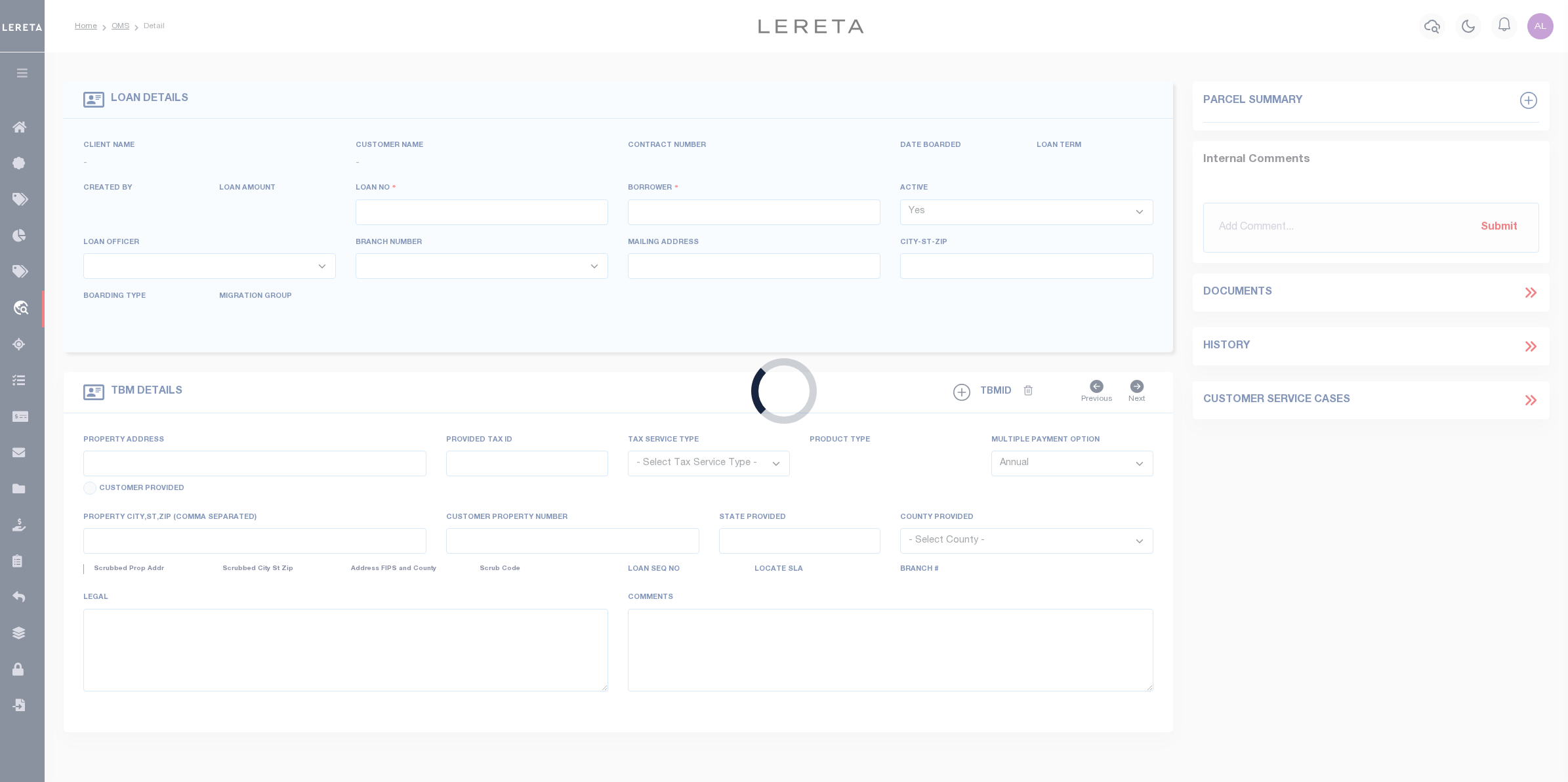
type input "Brooklyn NY 11206"
select select
select select "NonEscrow"
type input "1770 Topping Avenue"
type input "Bronx, NY 10457"
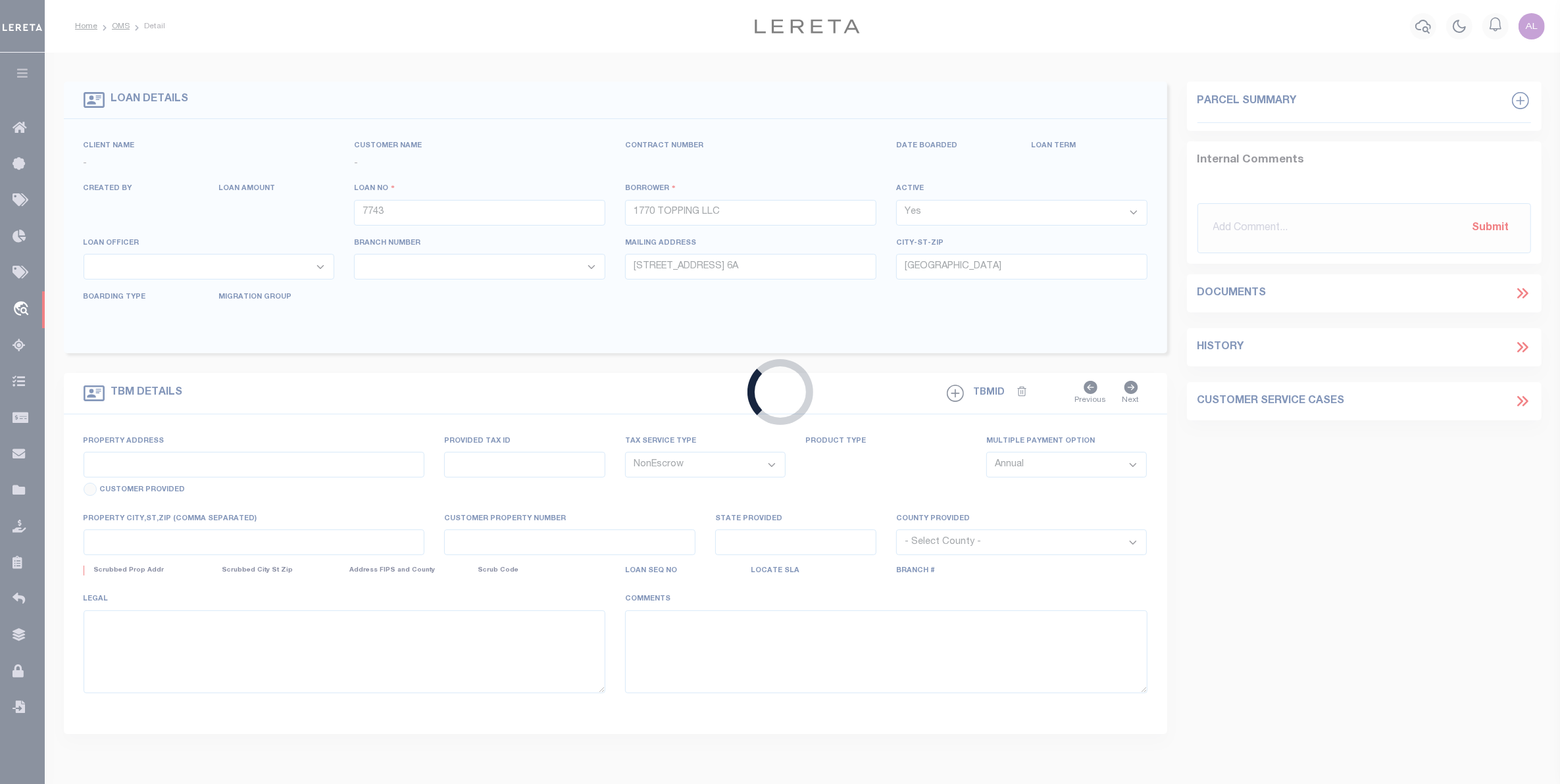
type input "a0k8Y00000d1RHT"
type input "NY"
select select
select select "14701"
select select "25066"
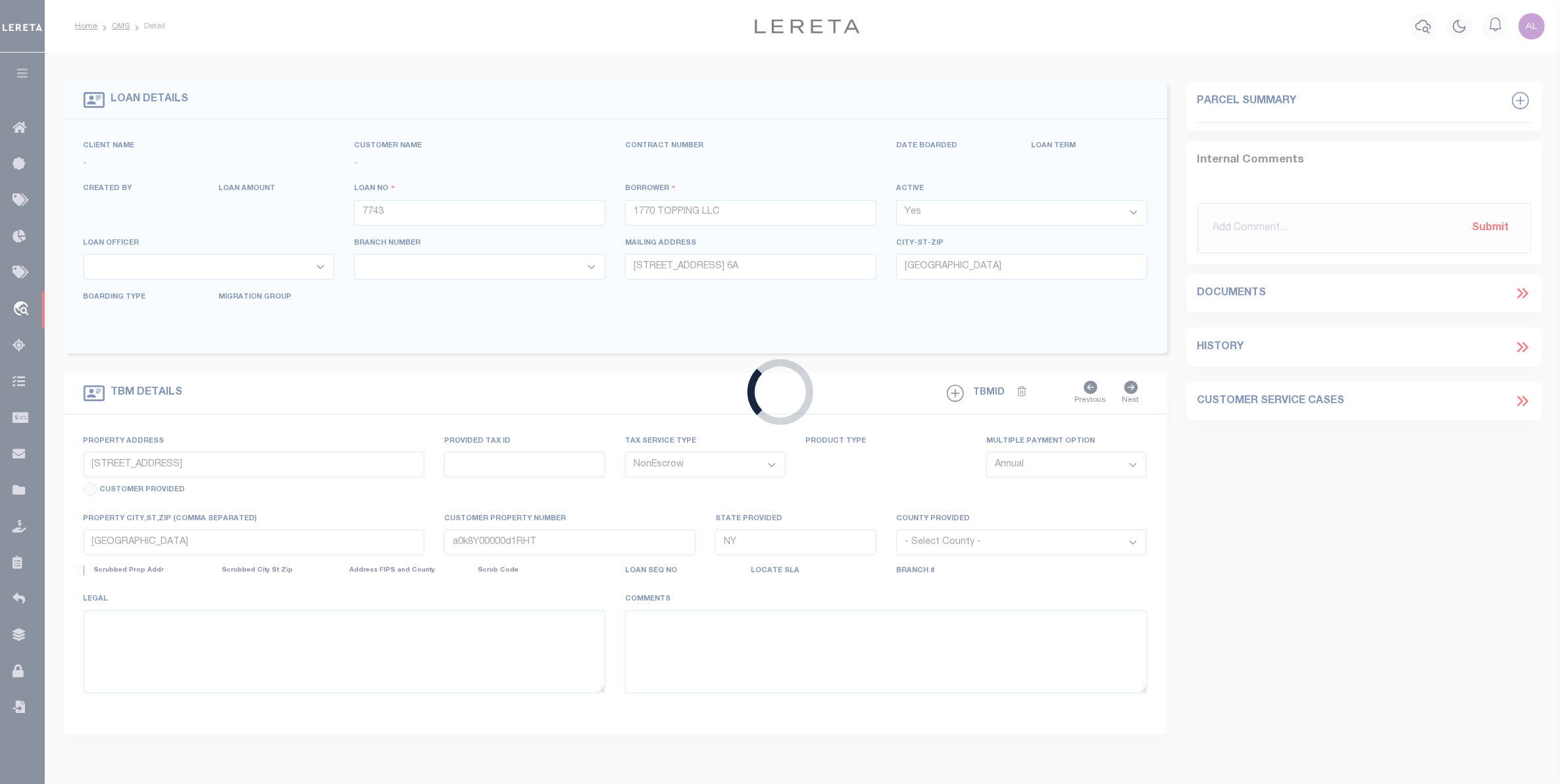
select select
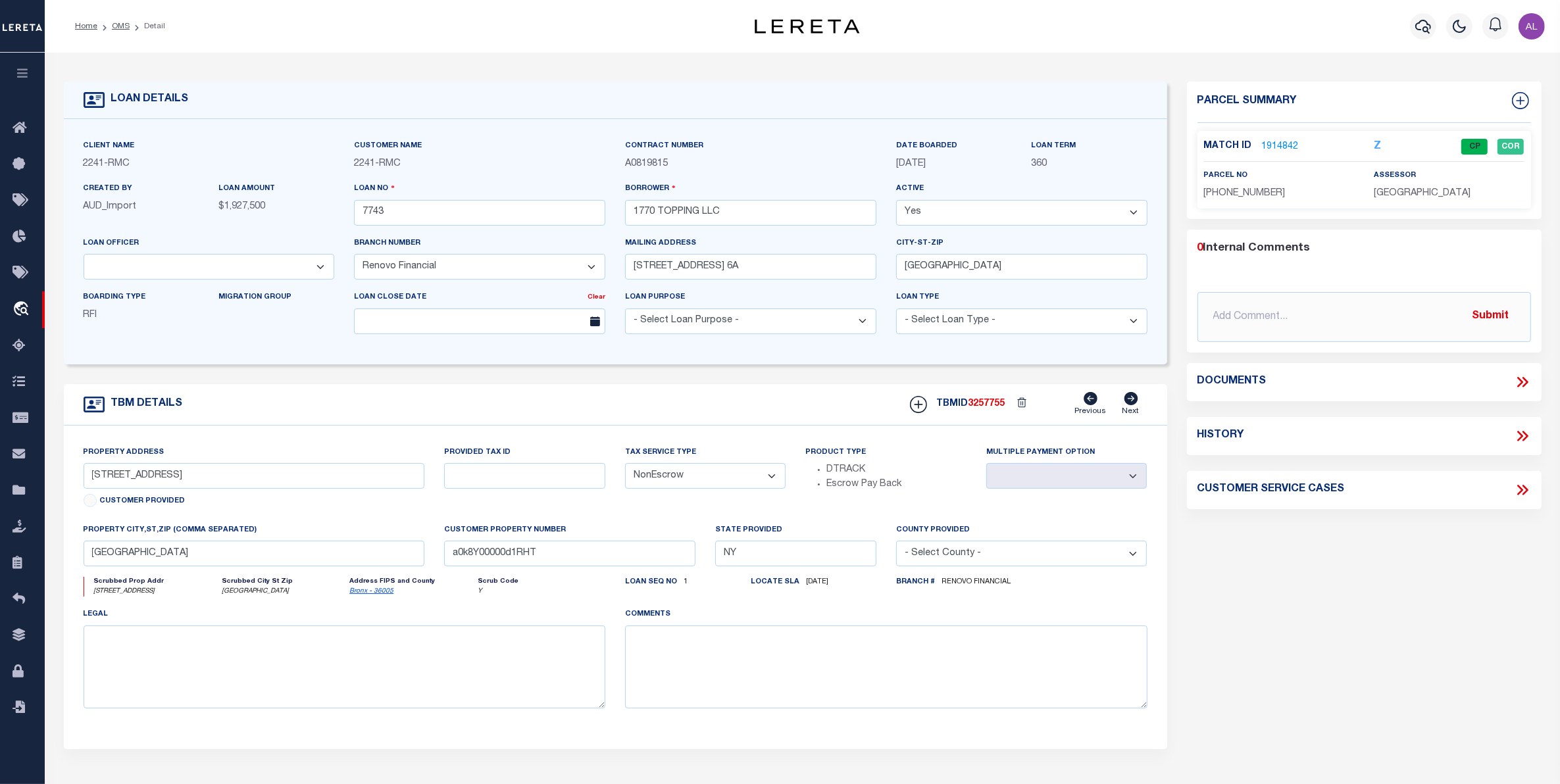
click at [1271, 146] on link "1914842" at bounding box center [1280, 147] width 37 height 14
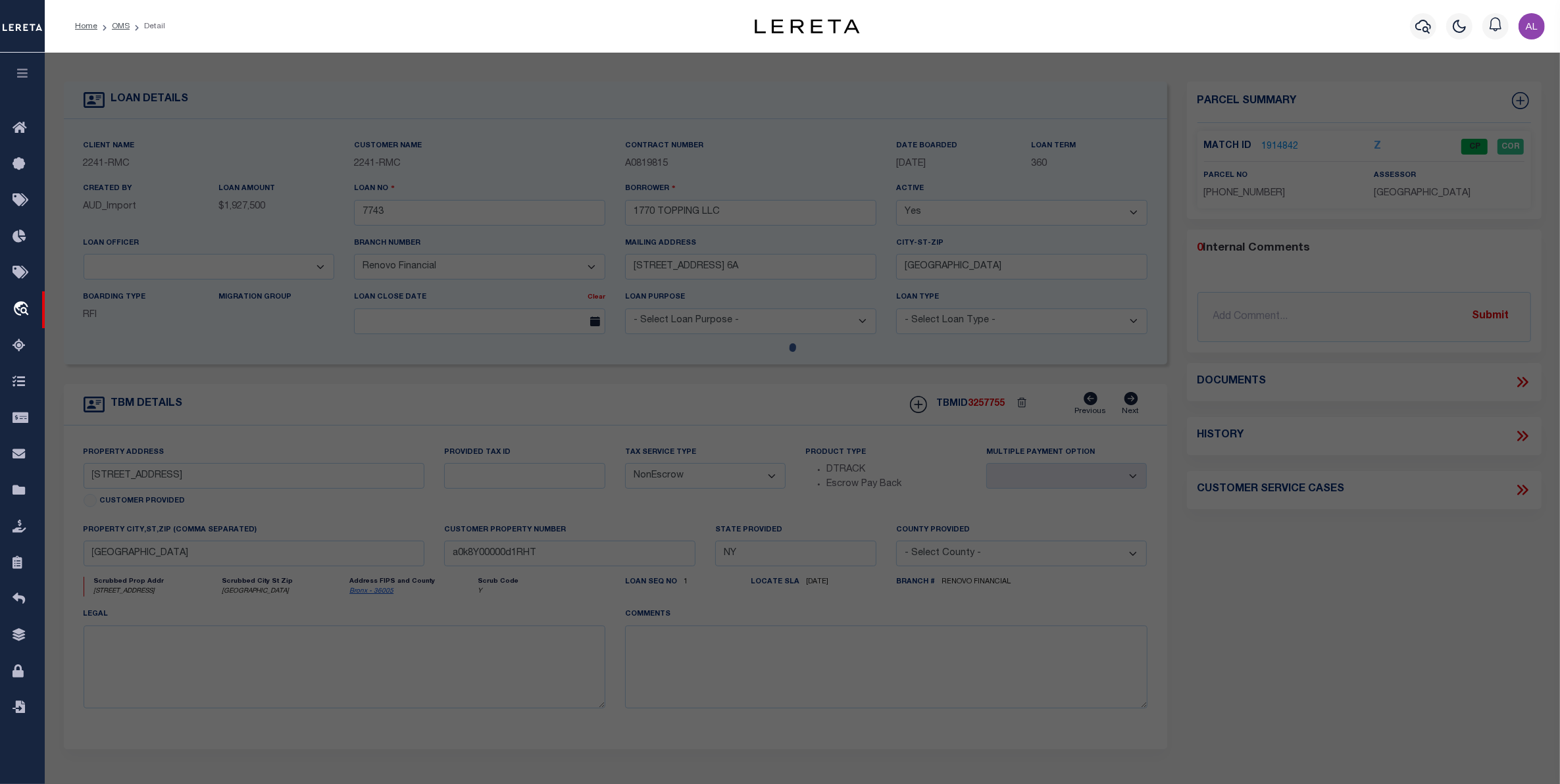
checkbox input "false"
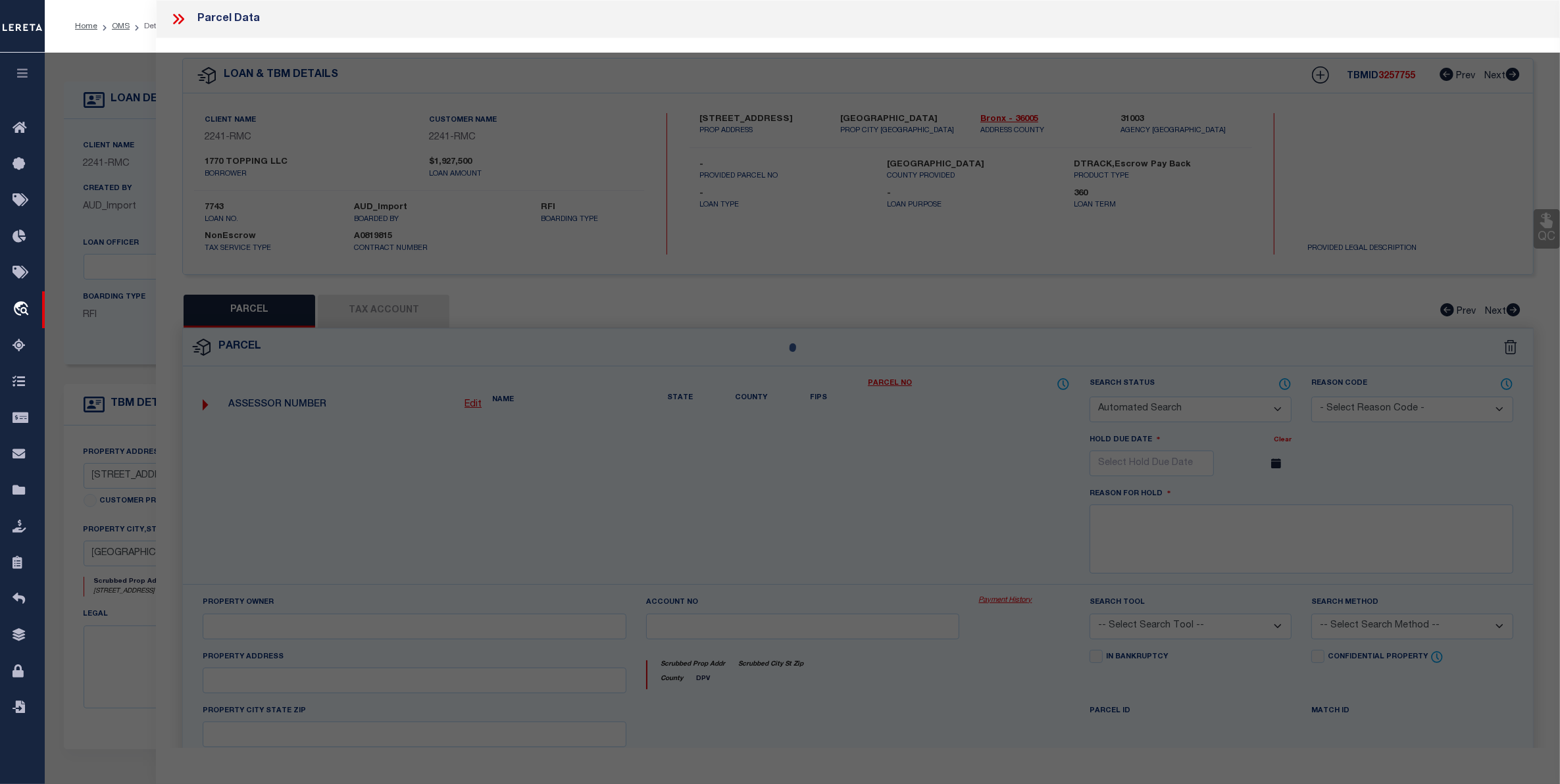
select select "CP"
type input "1770 TOPPING LLC"
select select
type input "1770 TOPPING AVENUE"
checkbox input "false"
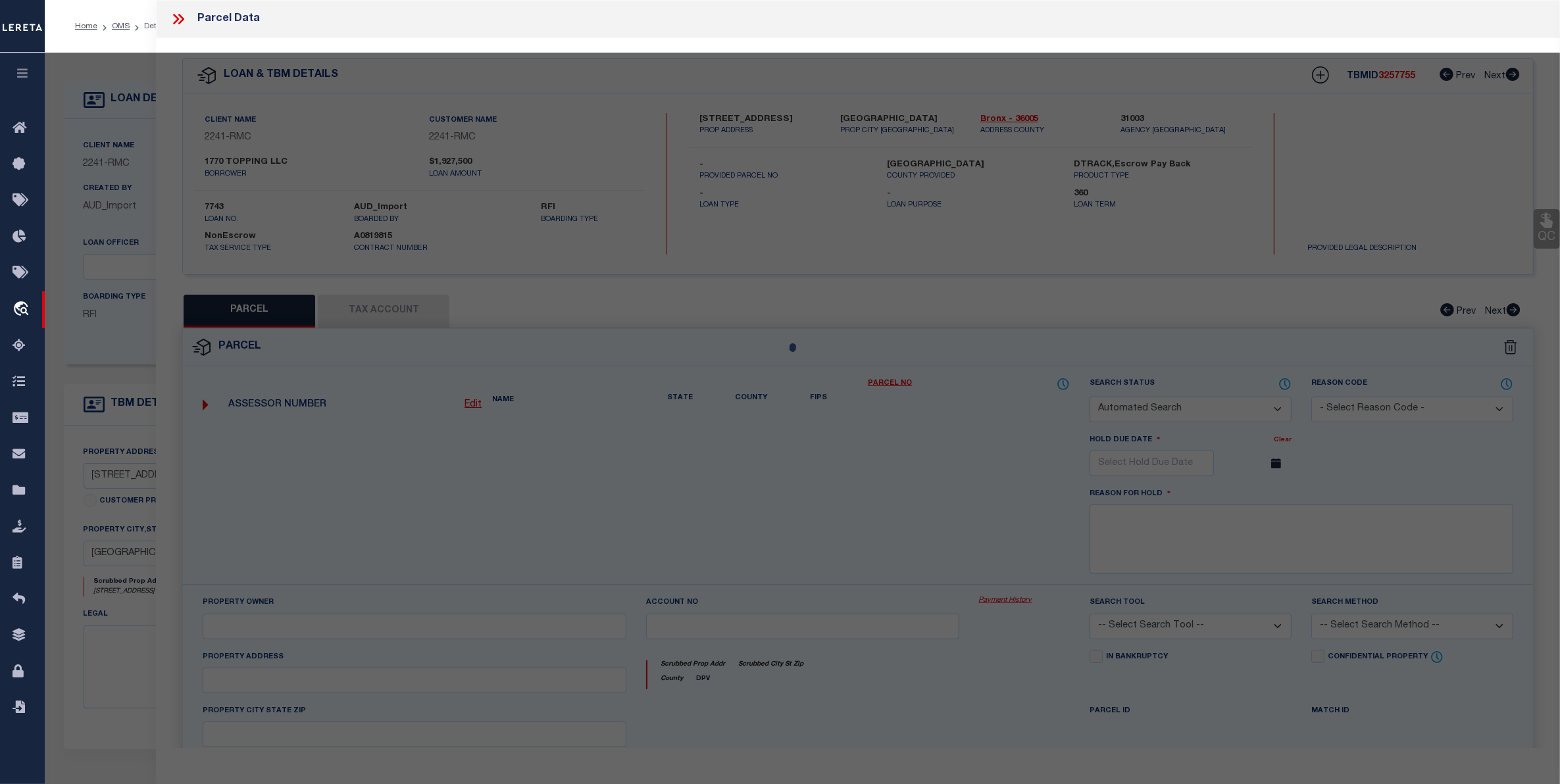
type input "Bronx, NY 10457"
type textarea "Lot Area: 1,900 sf Lot Frontage: 20.00' Lot Depth: 95.00'"
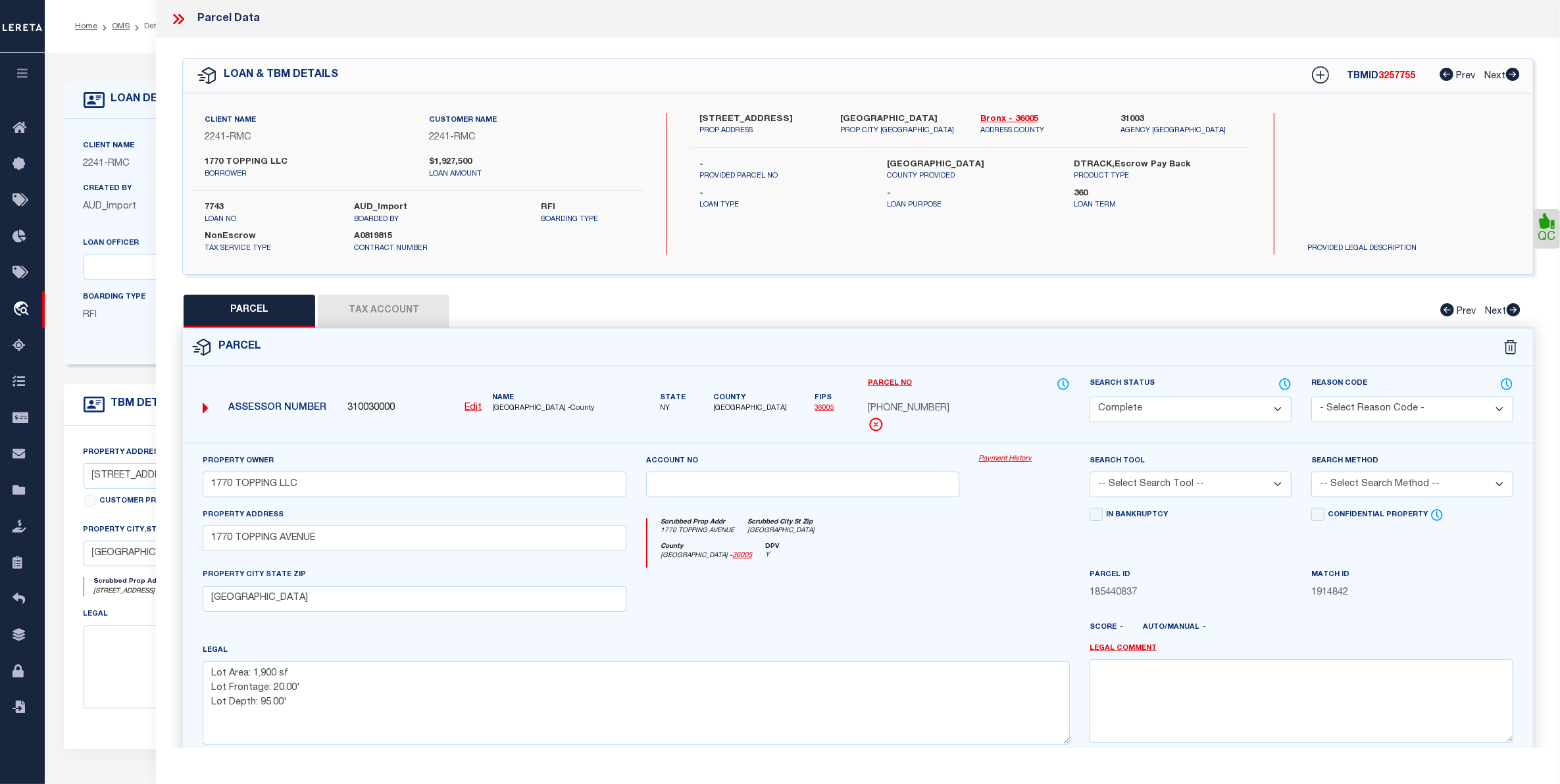
click at [1003, 457] on link "Payment History" at bounding box center [1024, 459] width 91 height 11
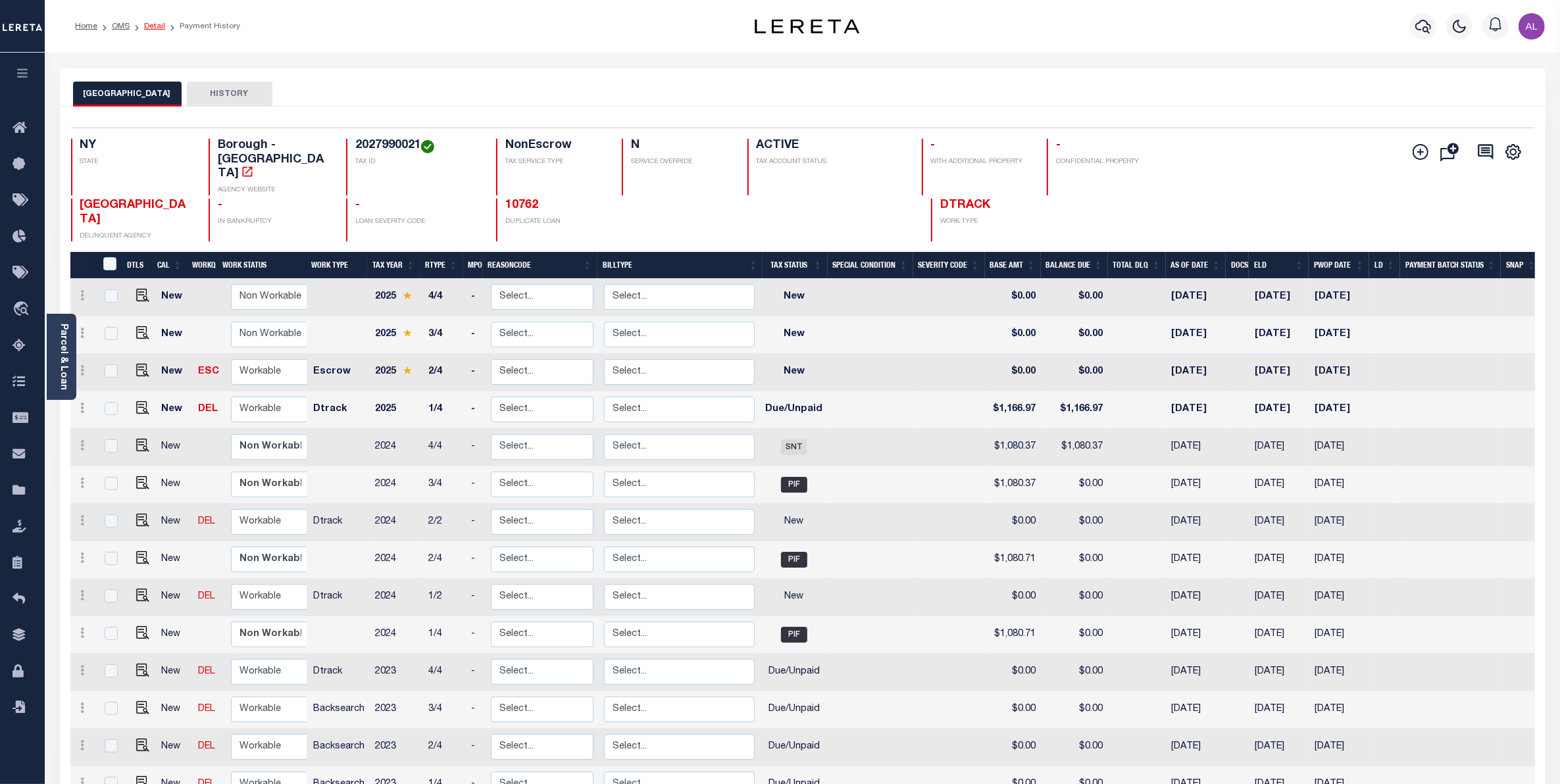
click at [155, 27] on link "Detail" at bounding box center [154, 26] width 21 height 8
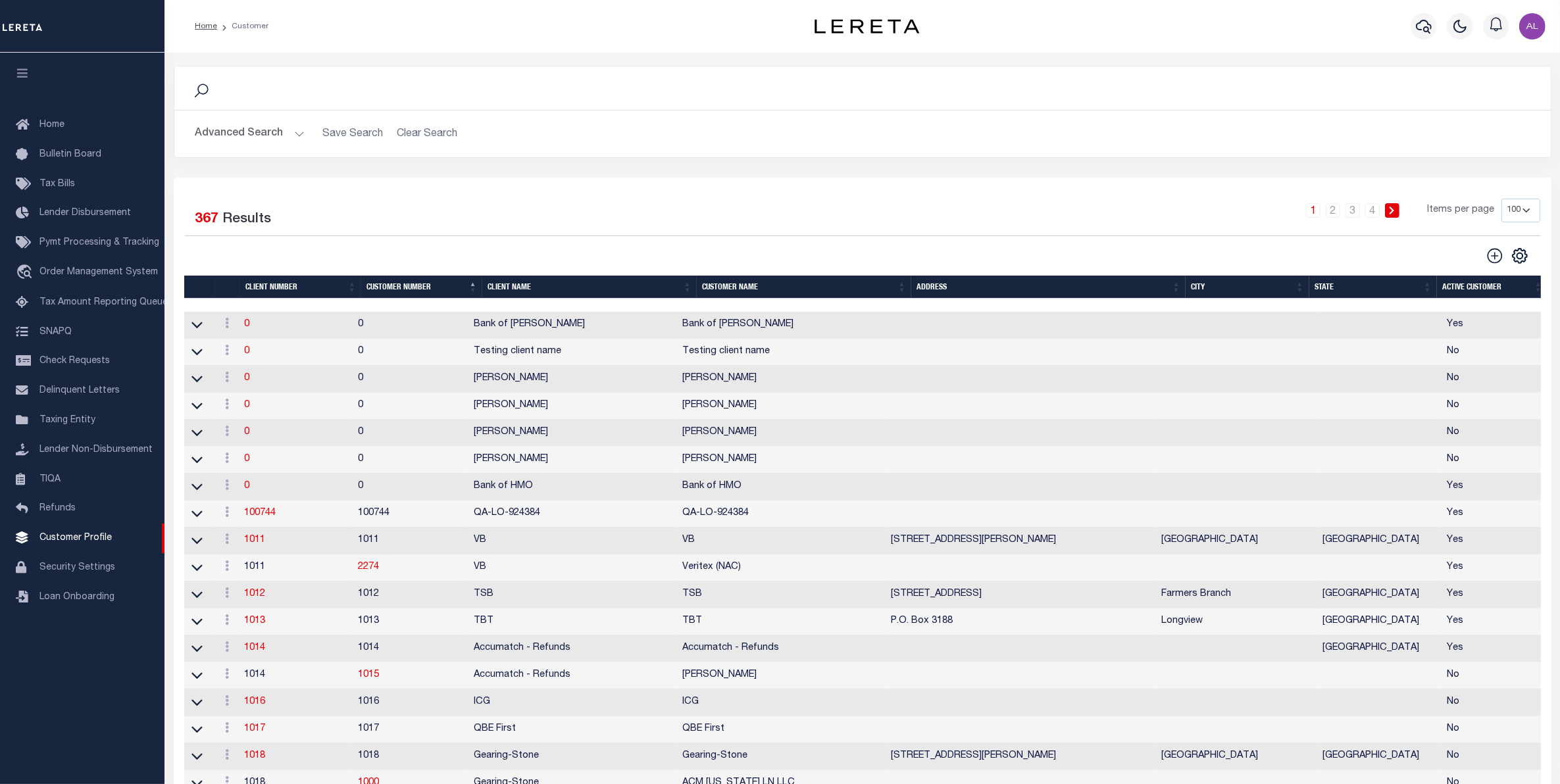
click at [296, 123] on button "Advanced Search" at bounding box center [250, 133] width 109 height 26
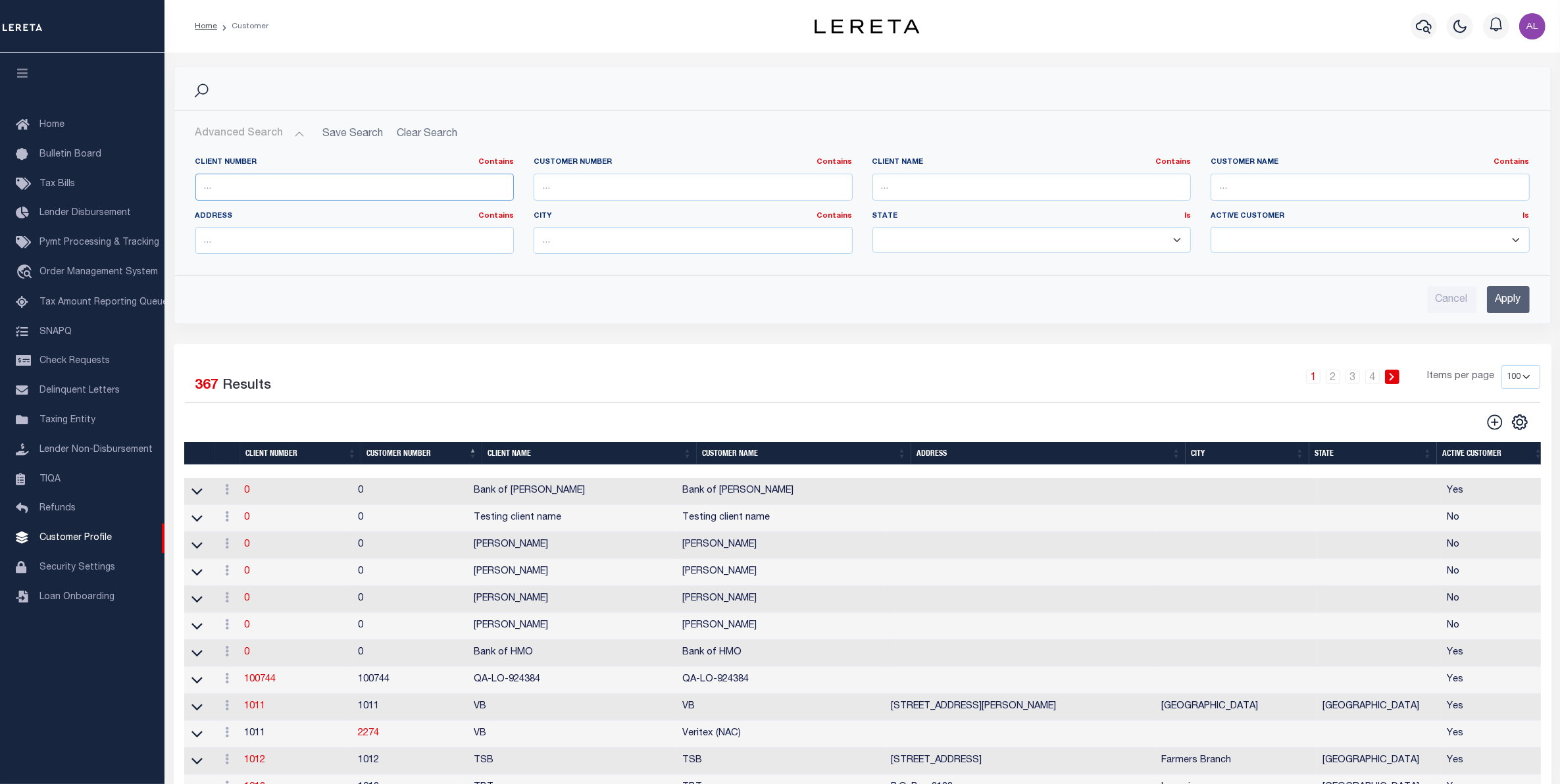
click at [272, 194] on input "text" at bounding box center [355, 187] width 319 height 27
type input "2241"
click at [1513, 302] on input "Apply" at bounding box center [1508, 299] width 42 height 27
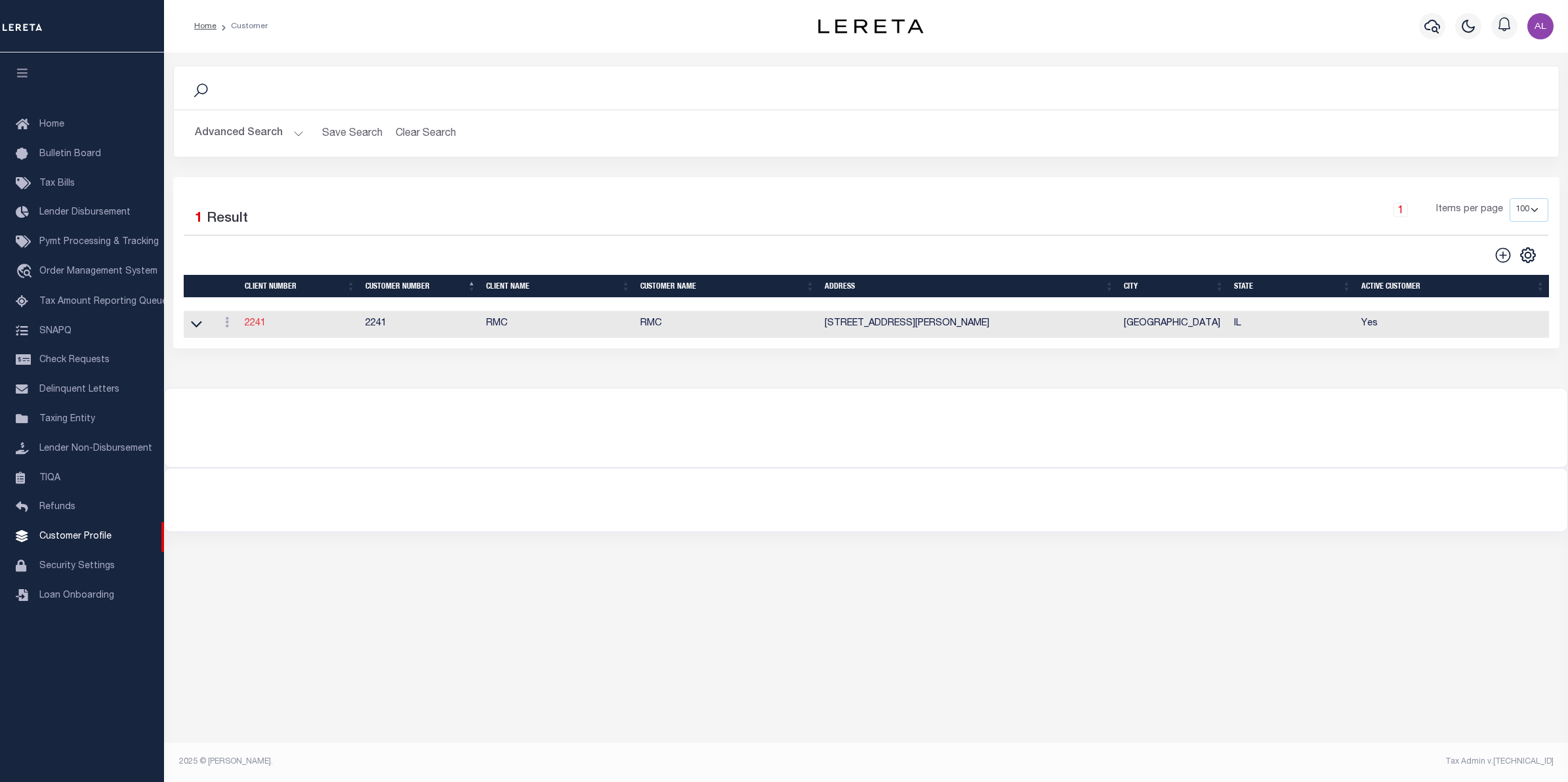
click at [251, 325] on link "2241" at bounding box center [255, 323] width 21 height 9
select select
type input "RMC"
type input "2241"
type input "RMC"
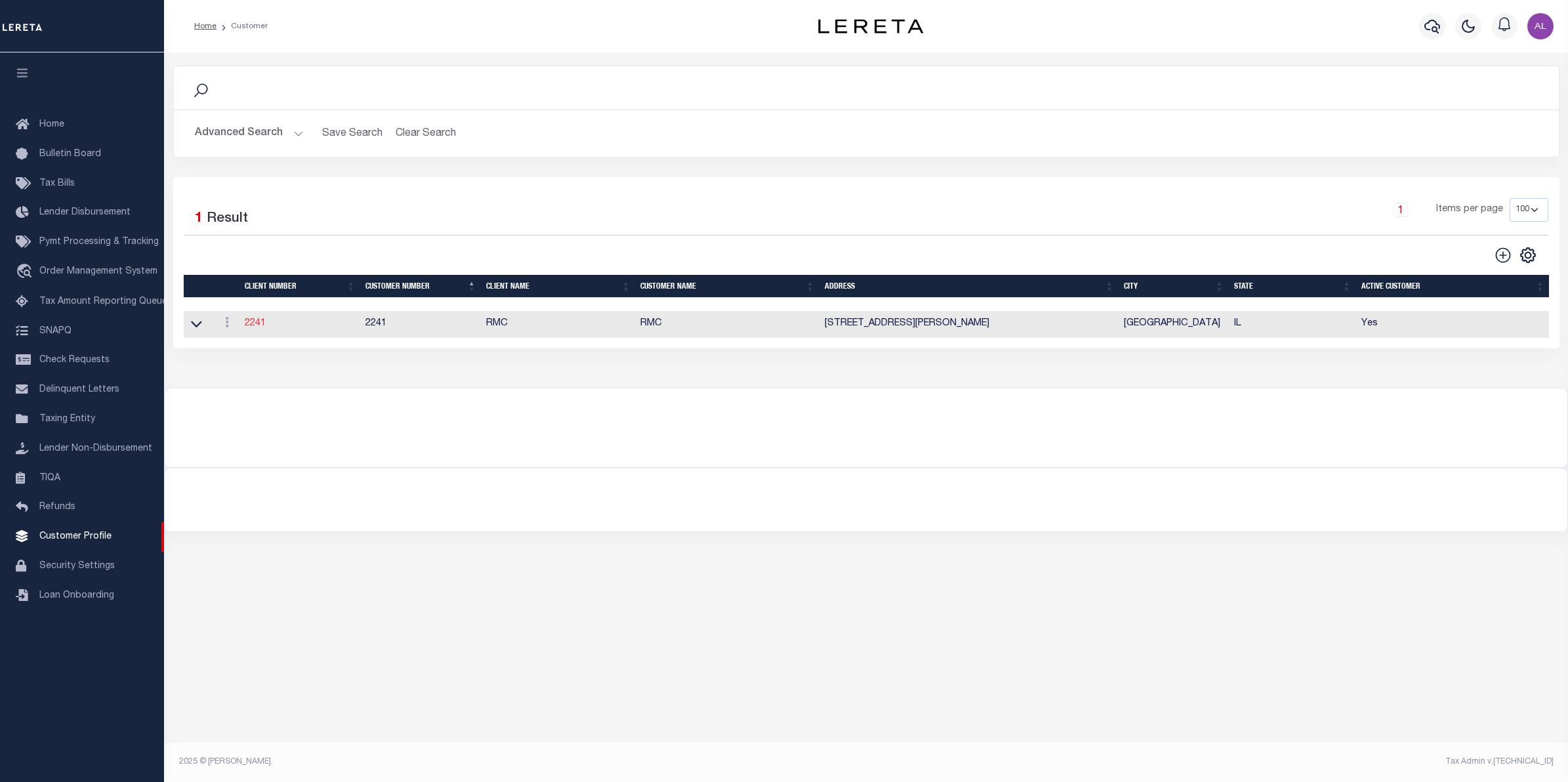
type input "Steven"
type input "Klemp"
select select "Mixed Portfolio"
type input "Tiffany Stringfellow"
type input "Barbara Kendrick"
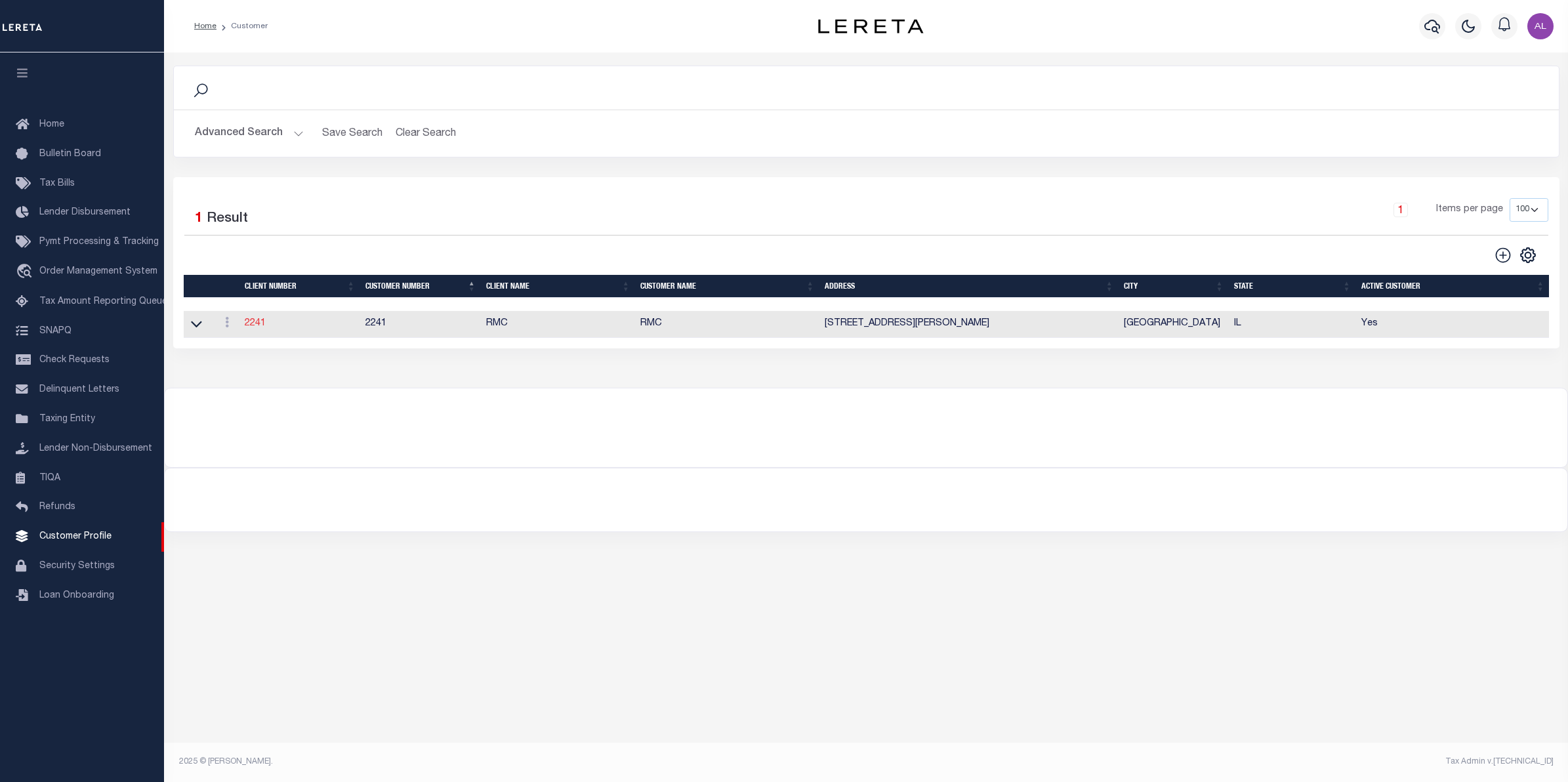
type input "Debbie Vecellio"
checkbox input "true"
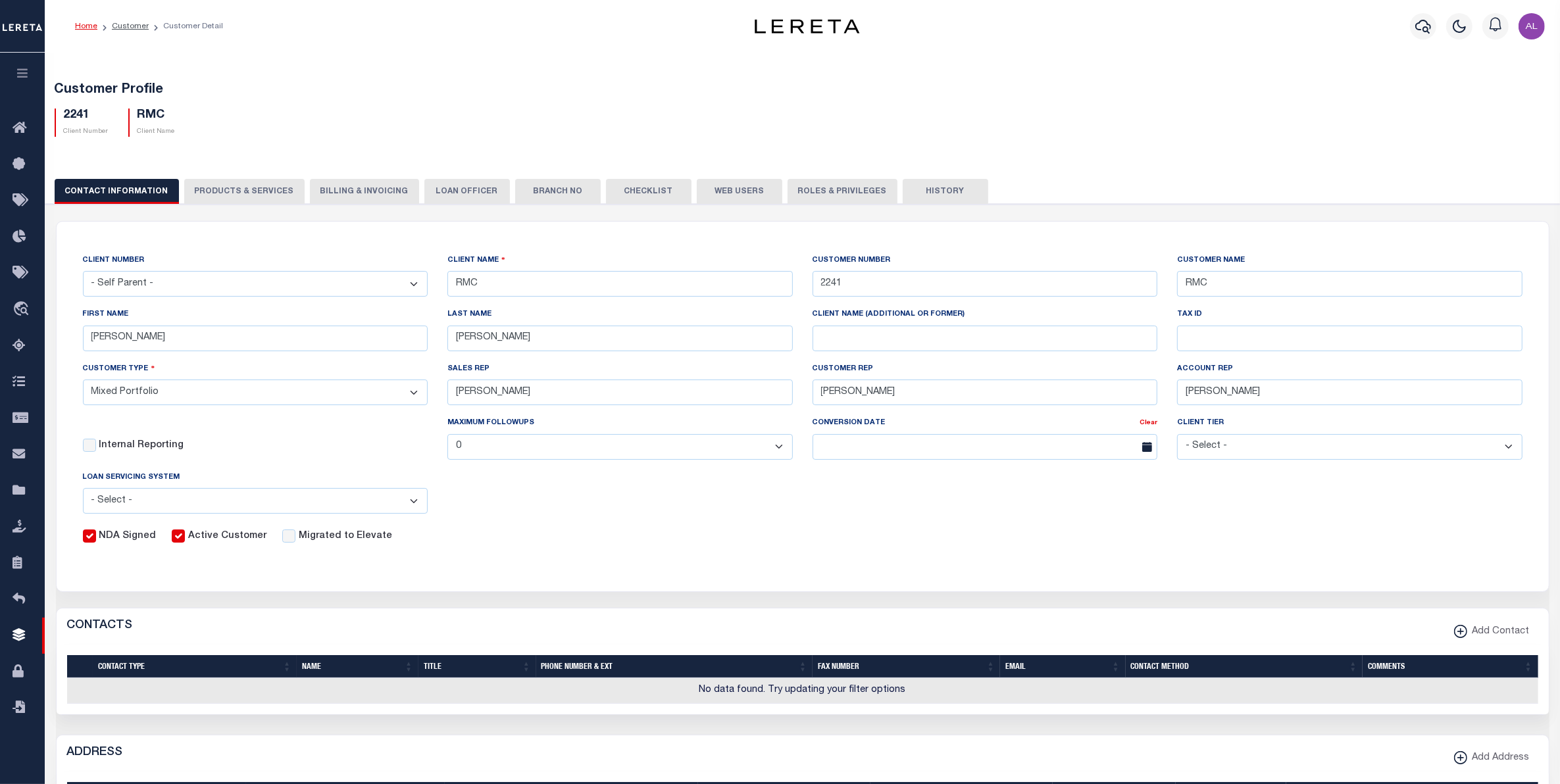
click at [239, 189] on button "PRODUCTS & SERVICES" at bounding box center [244, 191] width 120 height 25
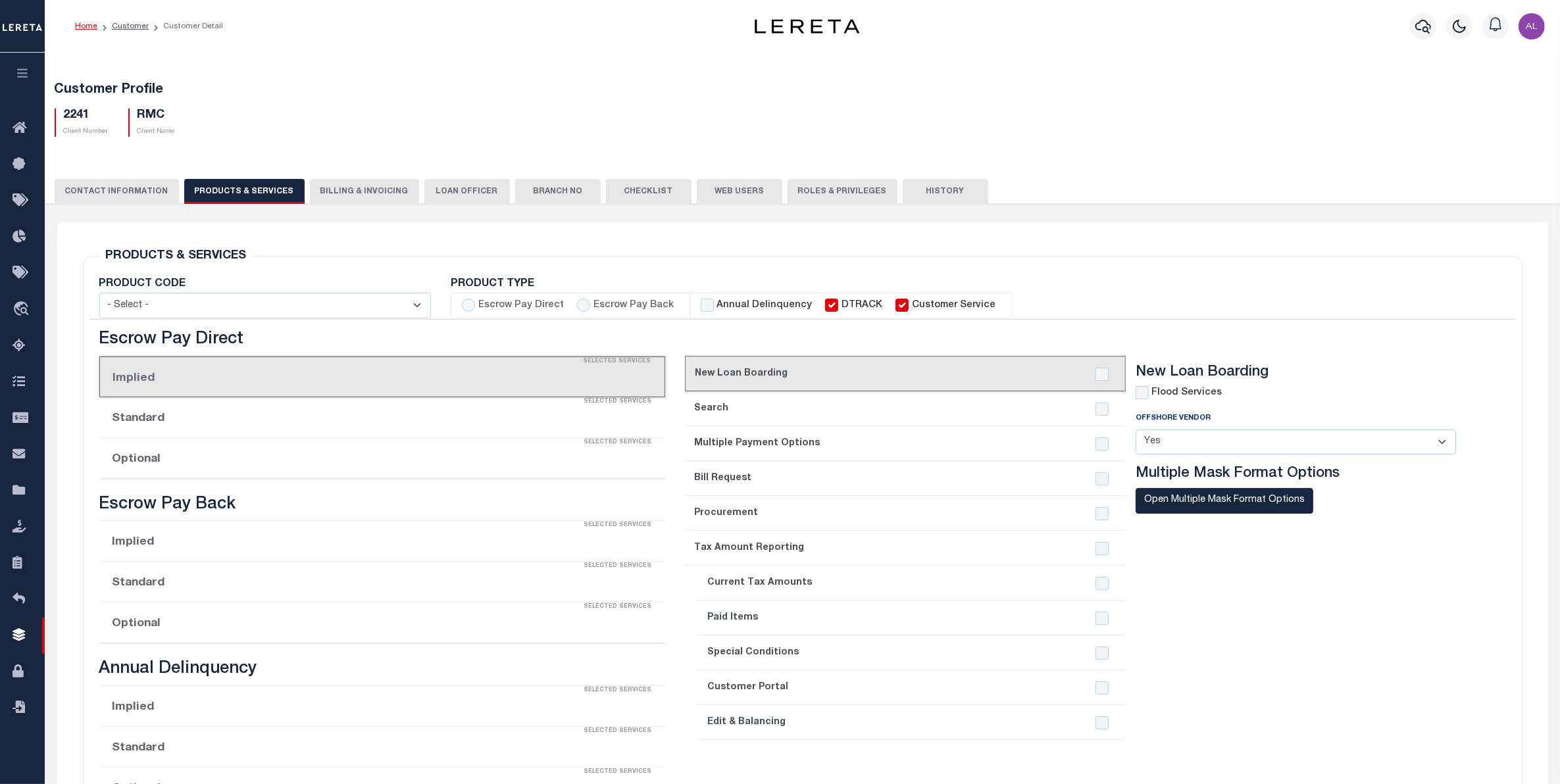
select select "STX"
radio input "true"
checkbox input "true"
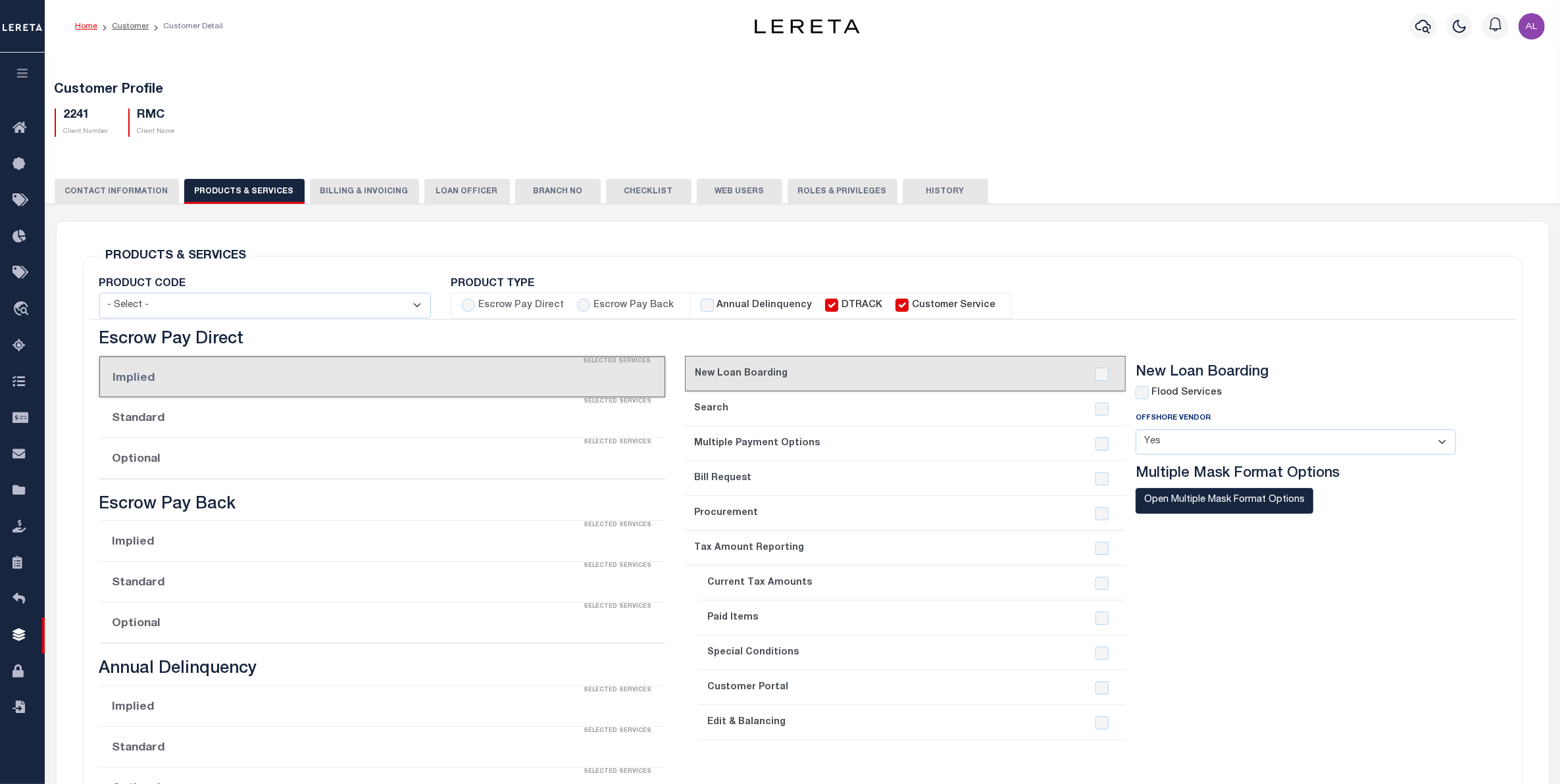
checkbox input "true"
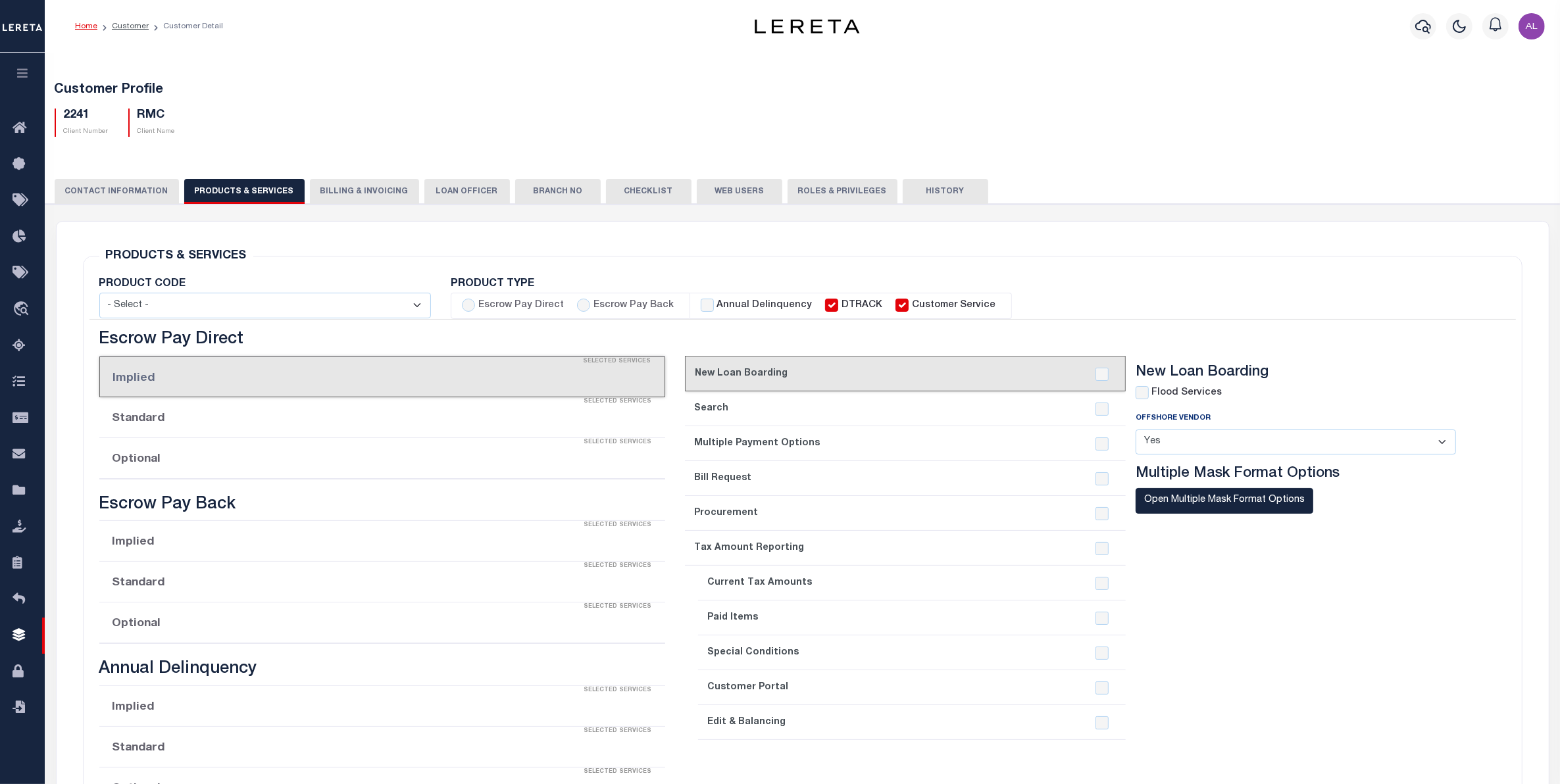
checkbox input "true"
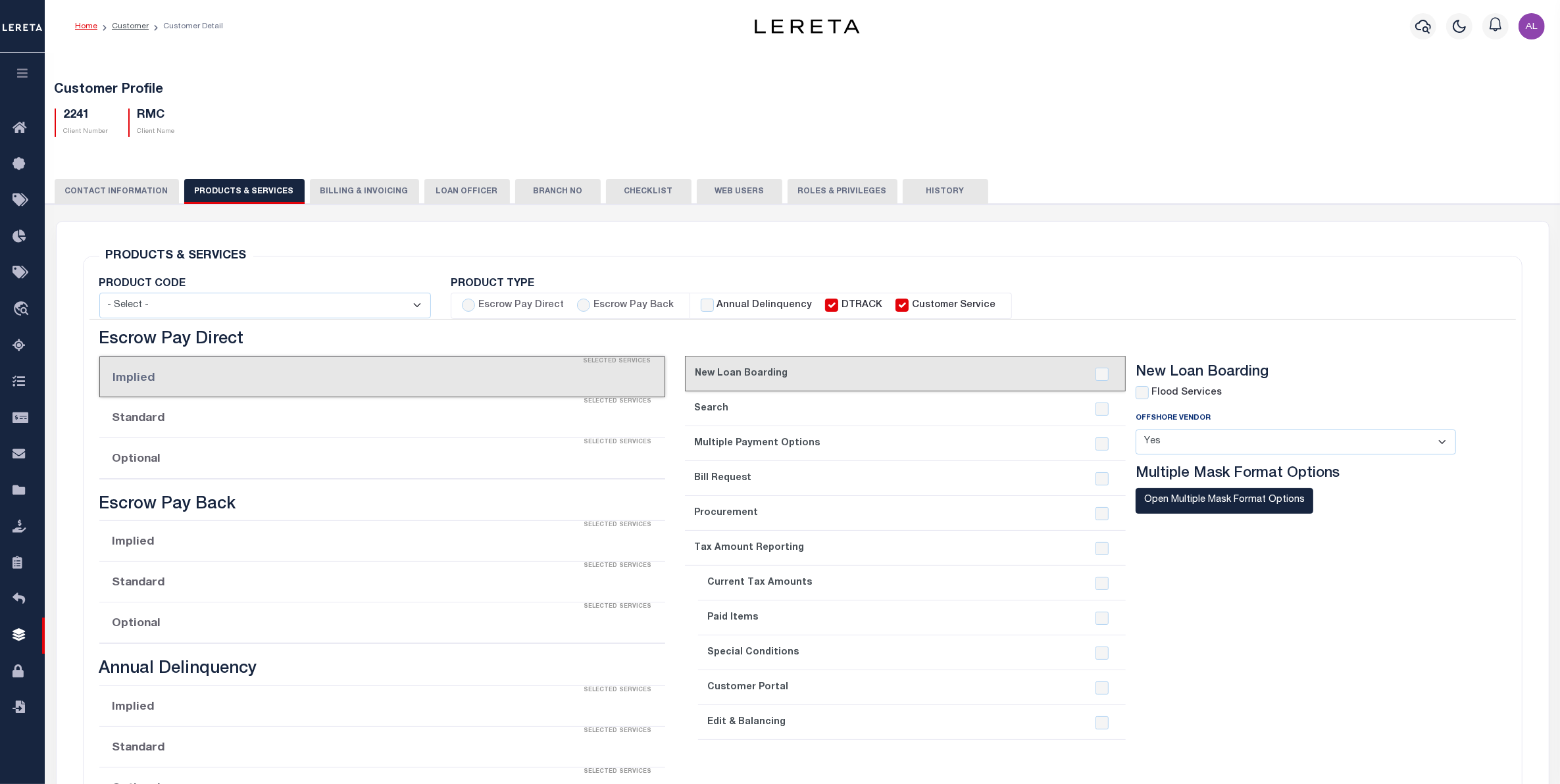
checkbox input "true"
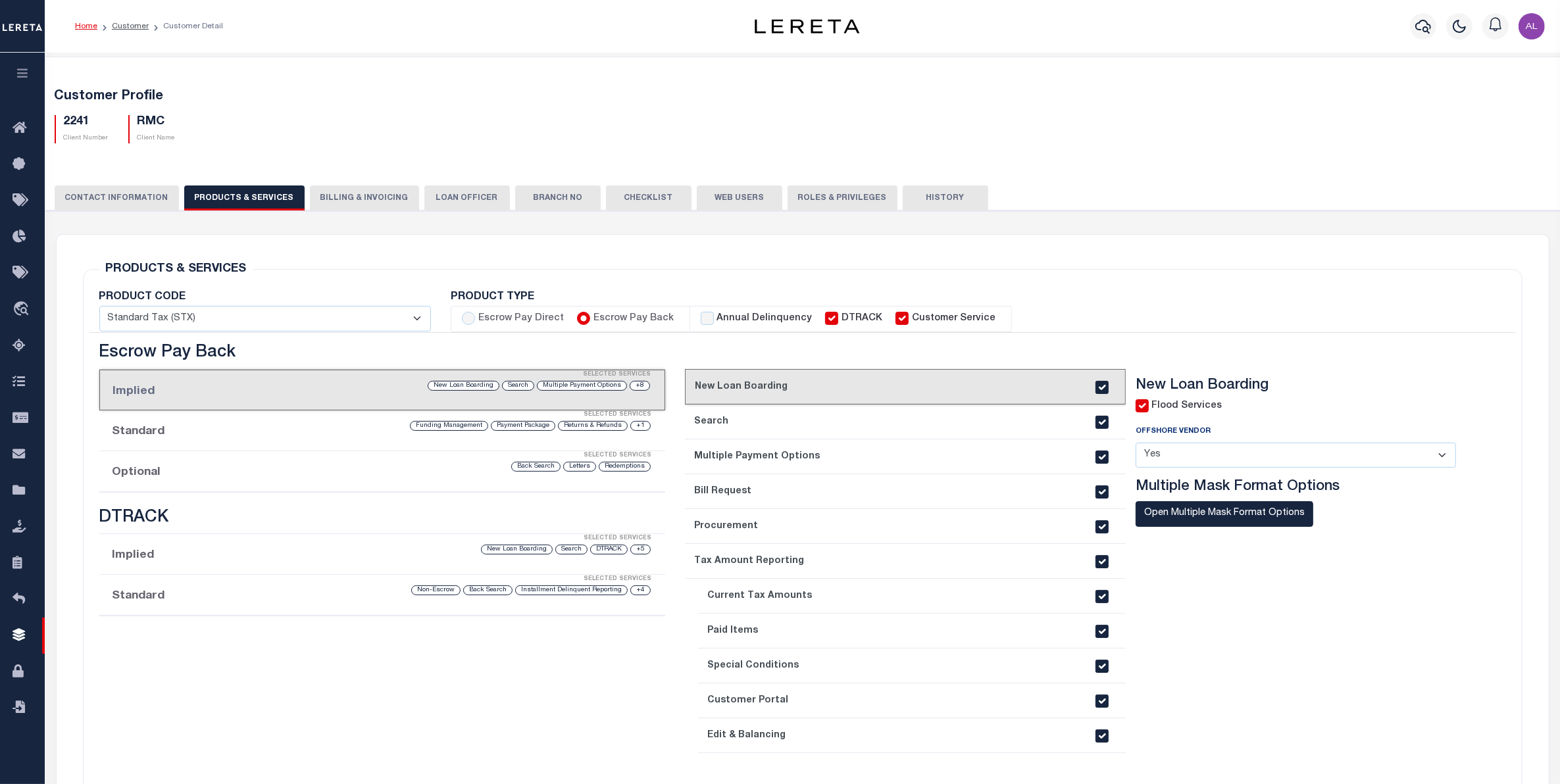
click at [185, 467] on div "Selected Services" at bounding box center [395, 456] width 566 height 26
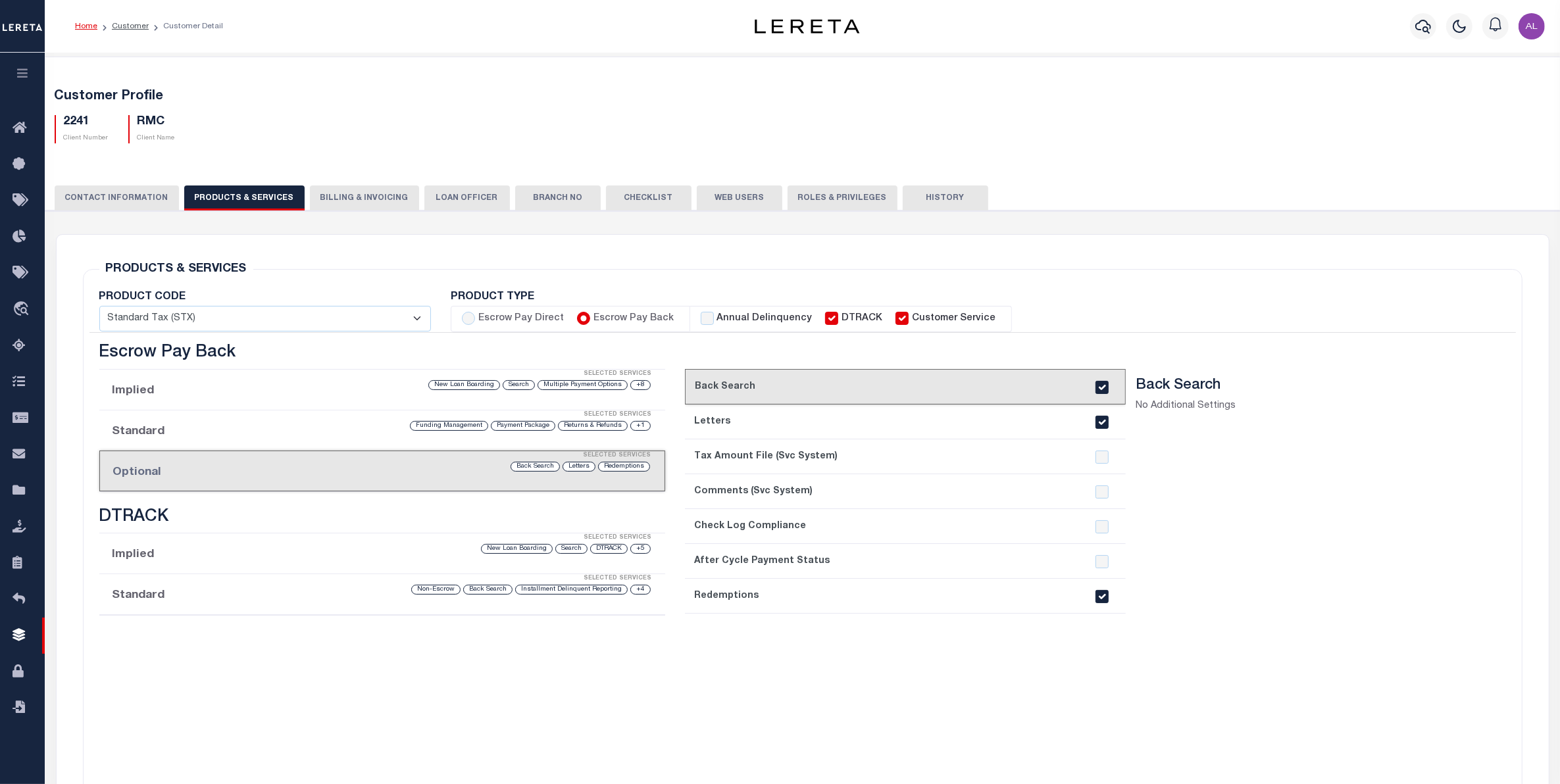
click at [173, 598] on li "Standard Selected Services +4 Installment Delinquent Reporting Back Search Non-…" at bounding box center [383, 594] width 566 height 41
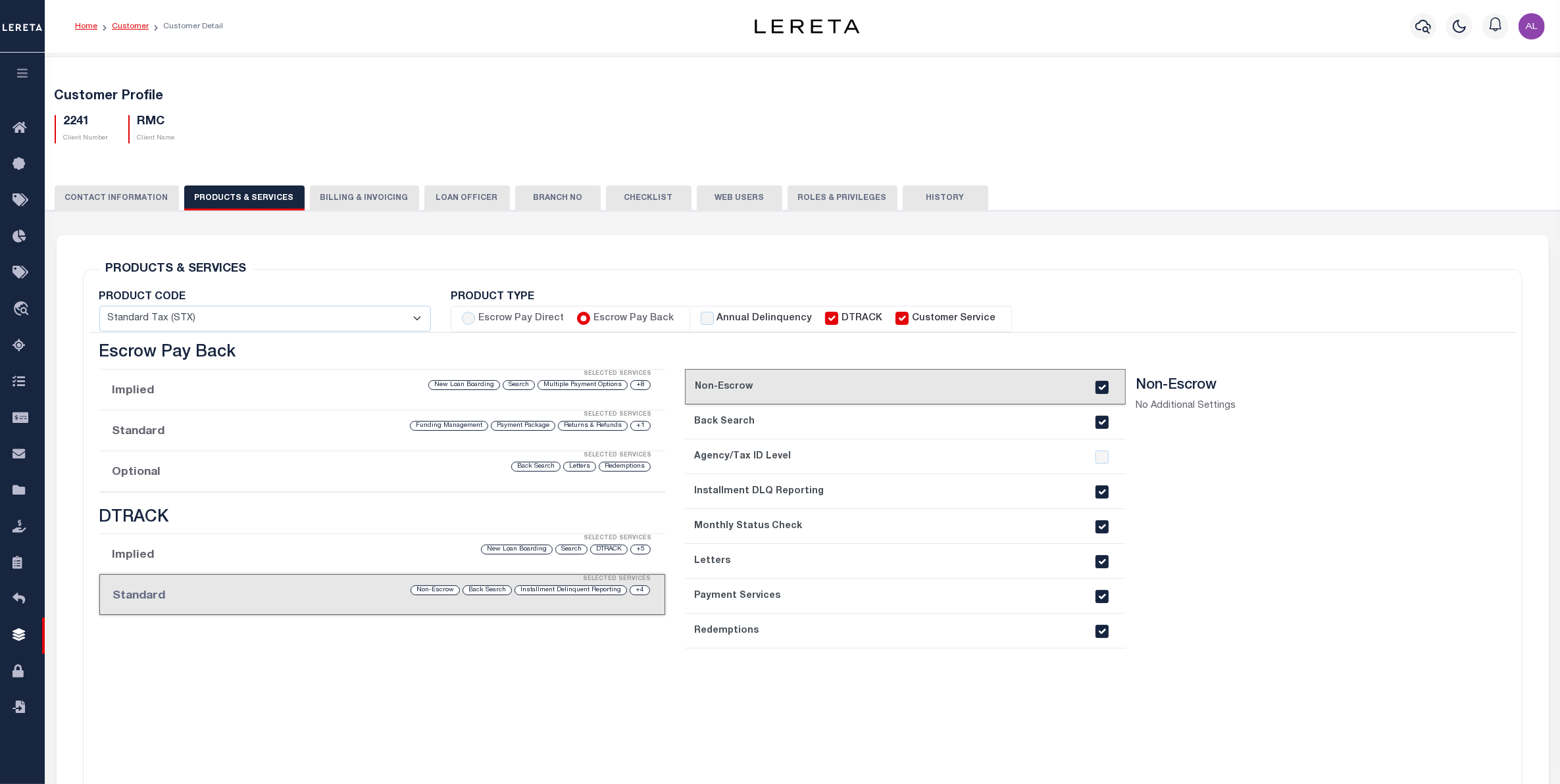
click at [128, 23] on link "Customer" at bounding box center [131, 26] width 37 height 8
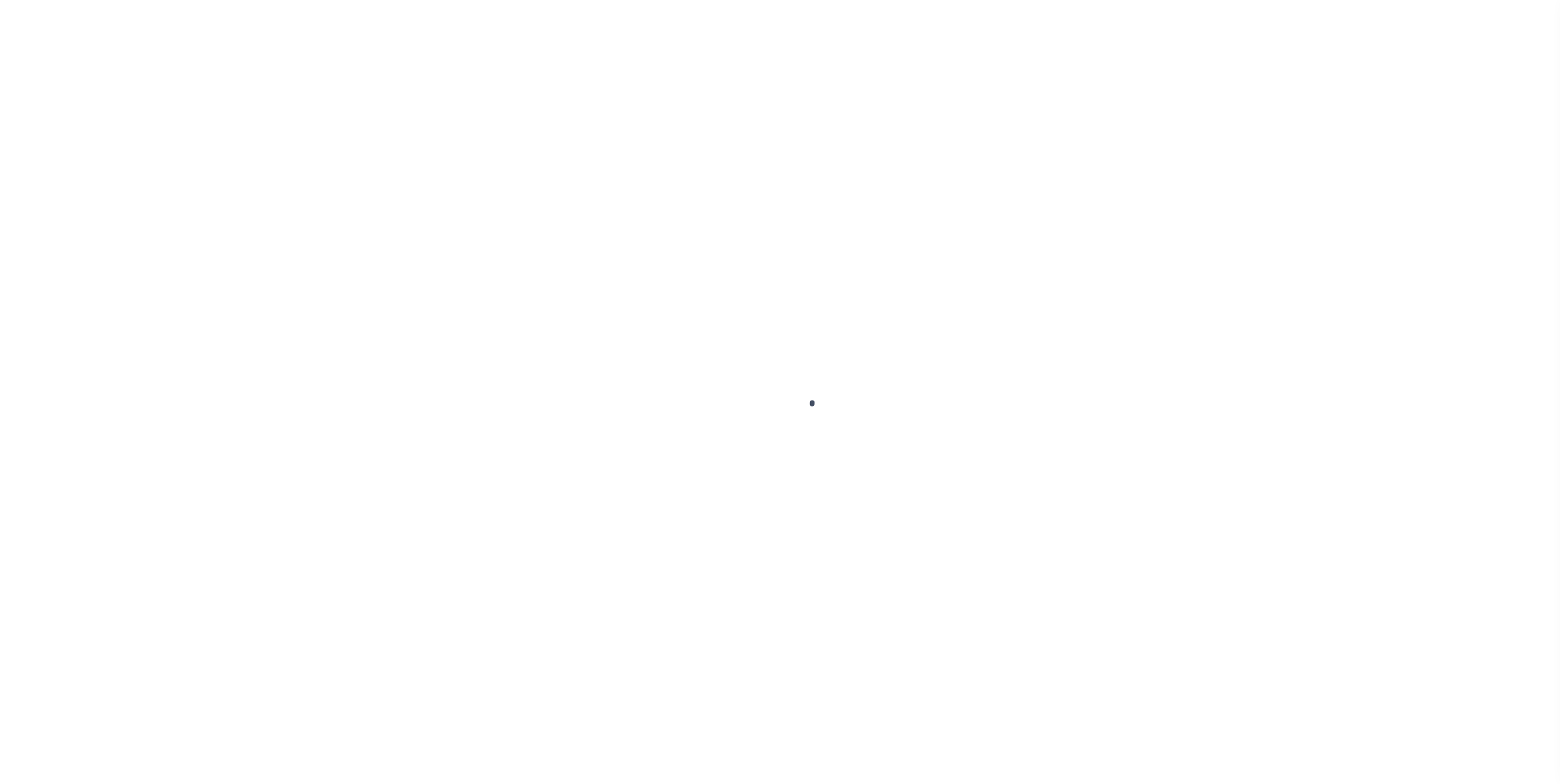
select select "14701"
select select "25066"
select select "NonEscrow"
select select
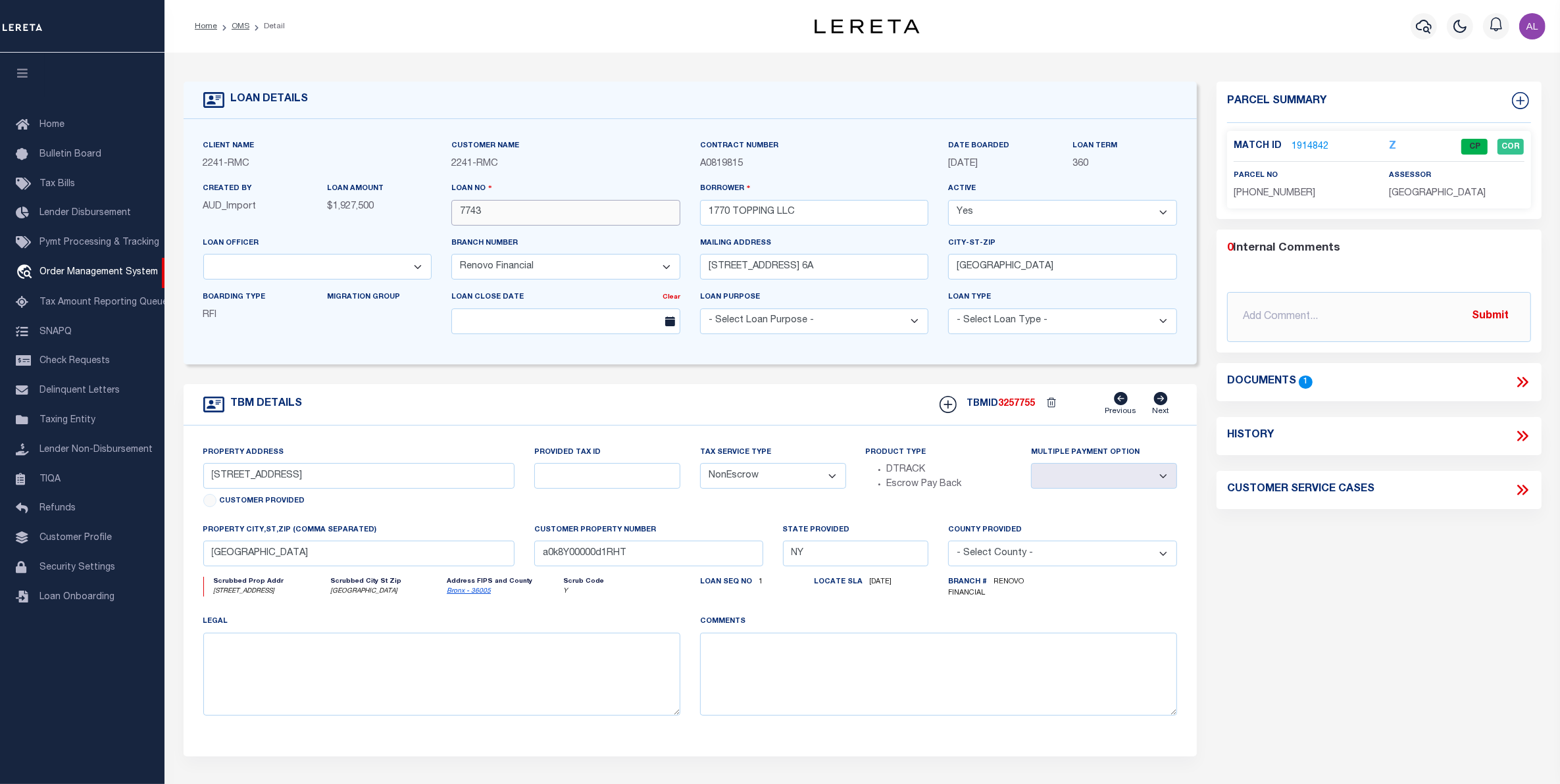
click at [462, 213] on input "7743" at bounding box center [565, 213] width 229 height 26
drag, startPoint x: 372, startPoint y: 207, endPoint x: 325, endPoint y: 205, distance: 47.0
click at [325, 205] on div "LOAN AMOUNT $1,927,500" at bounding box center [379, 203] width 124 height 42
click at [379, 205] on p "$1,927,500" at bounding box center [379, 207] width 105 height 14
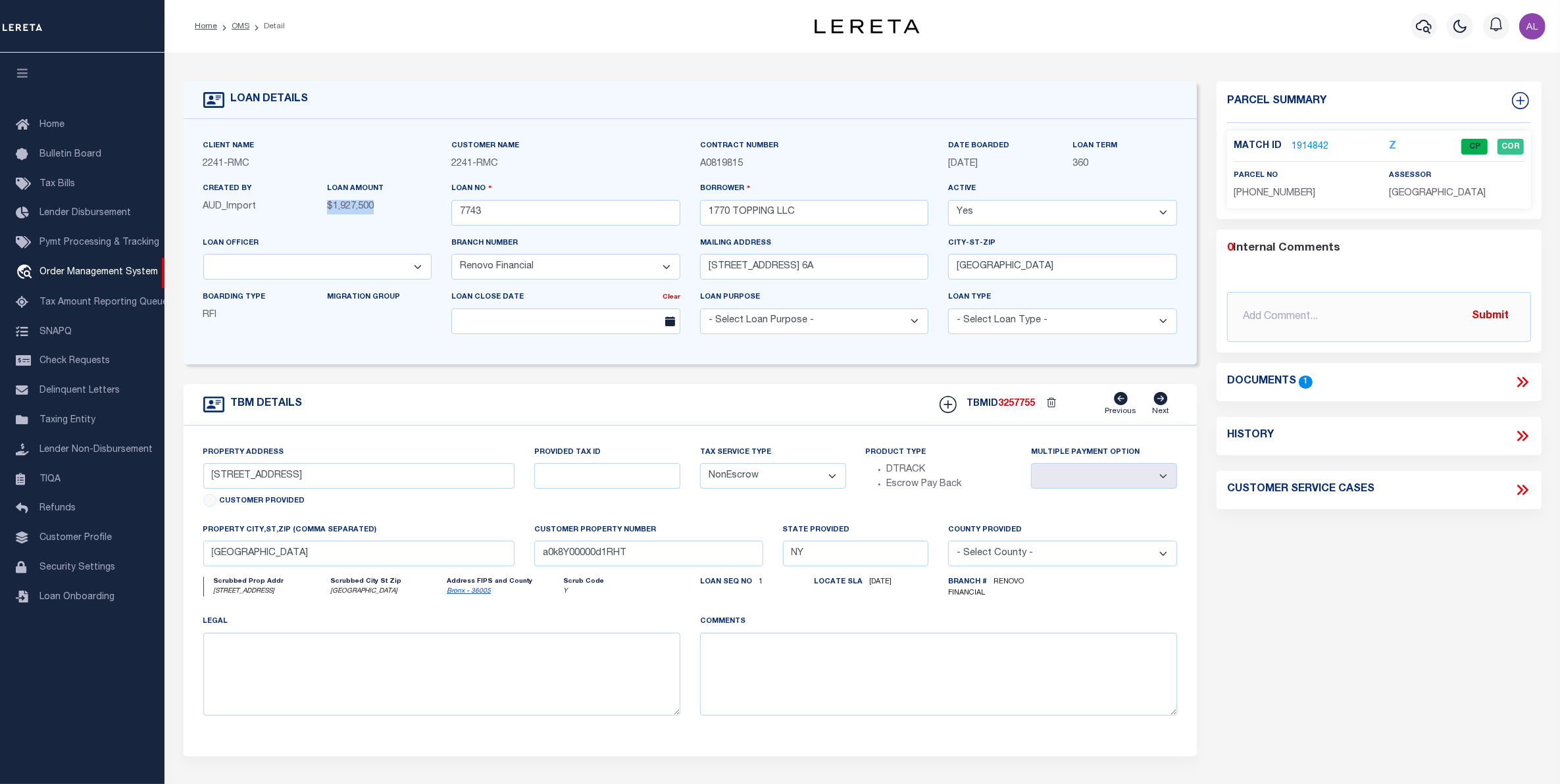
drag, startPoint x: 379, startPoint y: 205, endPoint x: 320, endPoint y: 204, distance: 59.0
click at [320, 204] on div "LOAN AMOUNT $1,927,500" at bounding box center [379, 203] width 124 height 42
copy span "$1,927,500"
drag, startPoint x: 830, startPoint y: 215, endPoint x: 692, endPoint y: 213, distance: 138.0
click at [692, 213] on div "Borrower 1770 TOPPING LLC" at bounding box center [814, 208] width 249 height 54
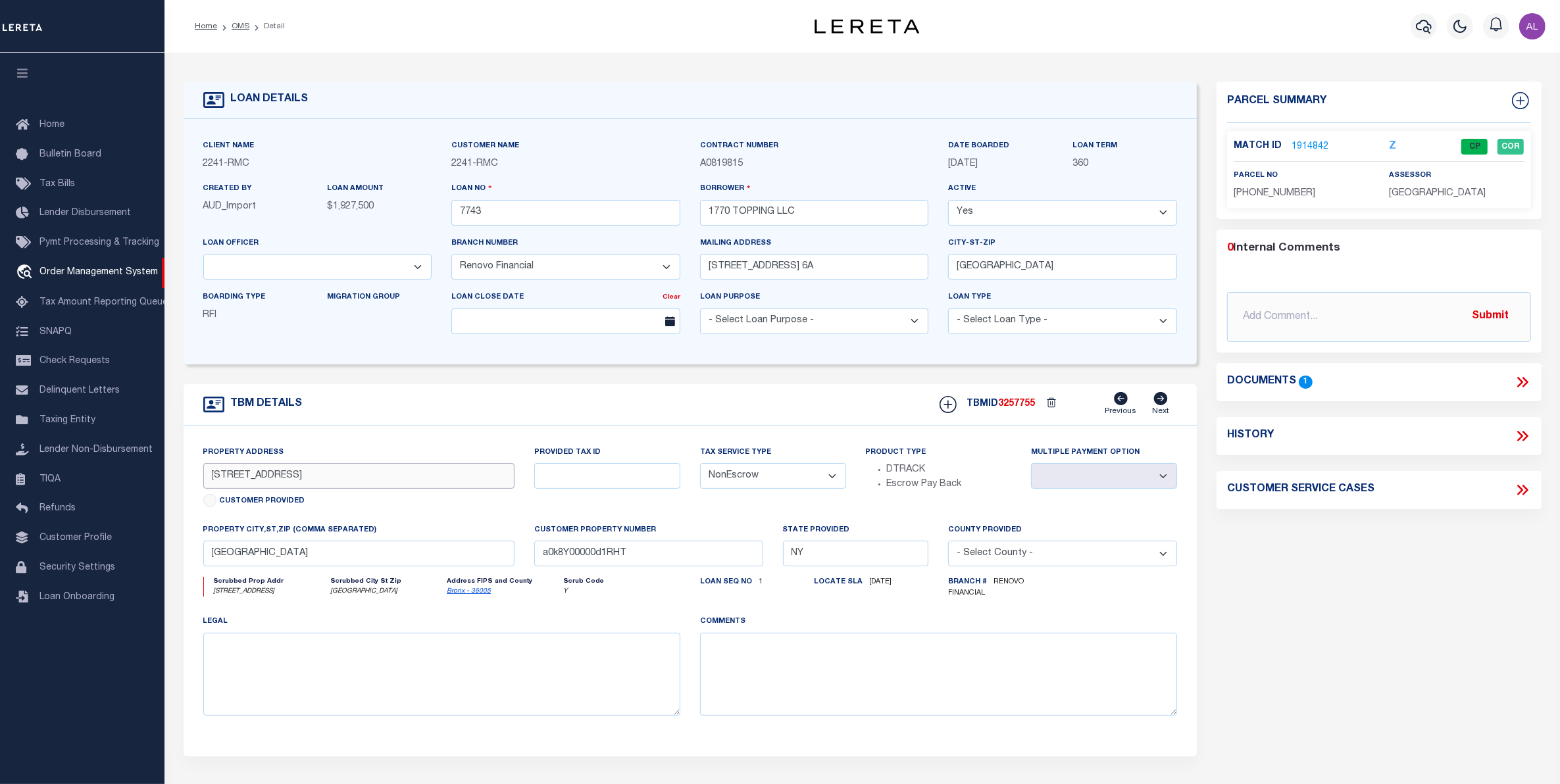
click at [318, 480] on input "1770 Topping Avenue" at bounding box center [358, 475] width 311 height 26
click at [219, 560] on input "Bronx, NY 10457" at bounding box center [358, 553] width 311 height 26
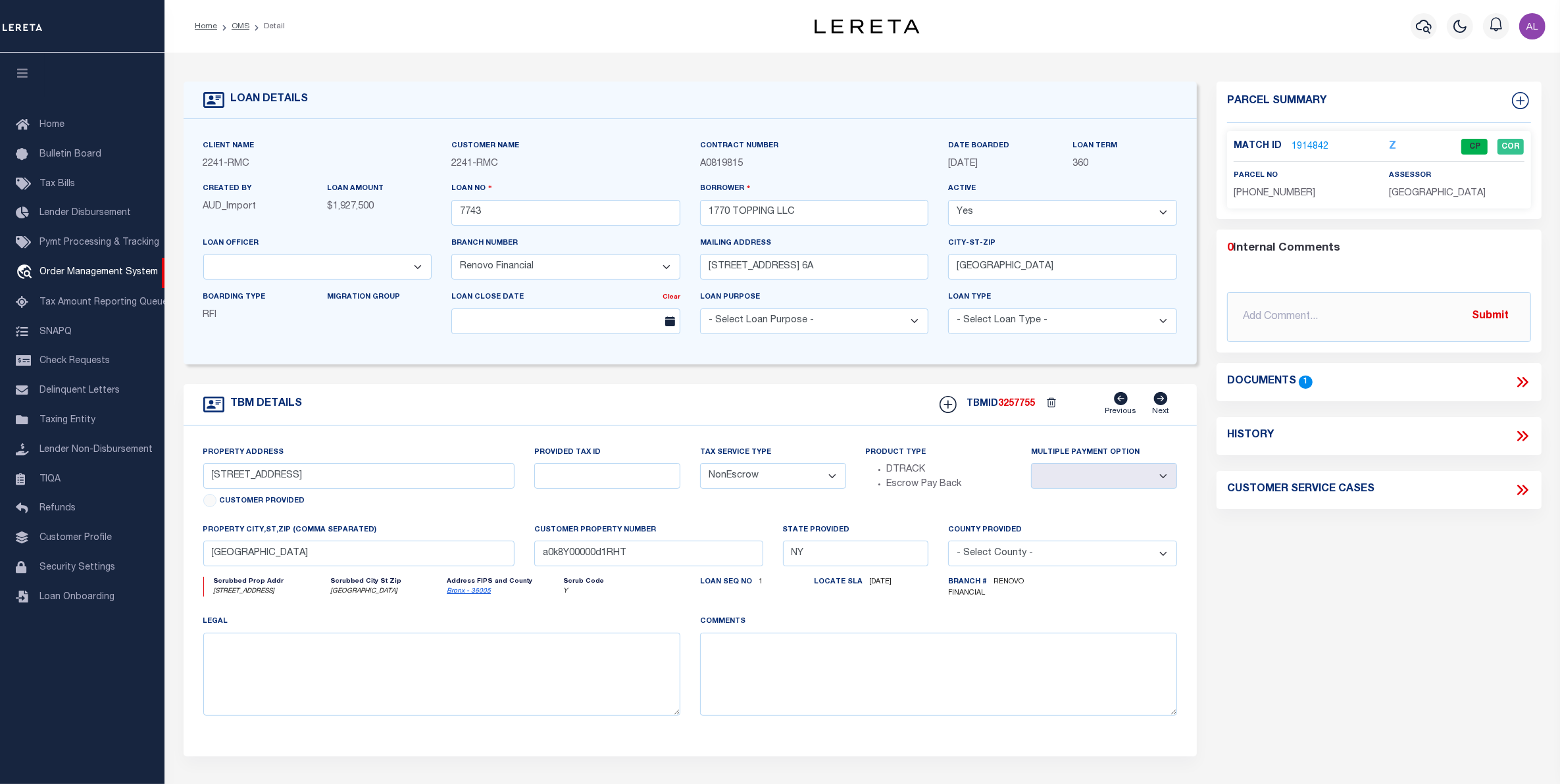
click at [978, 163] on span "03/13/2023" at bounding box center [963, 163] width 30 height 9
click at [1305, 146] on link "1914842" at bounding box center [1310, 147] width 37 height 14
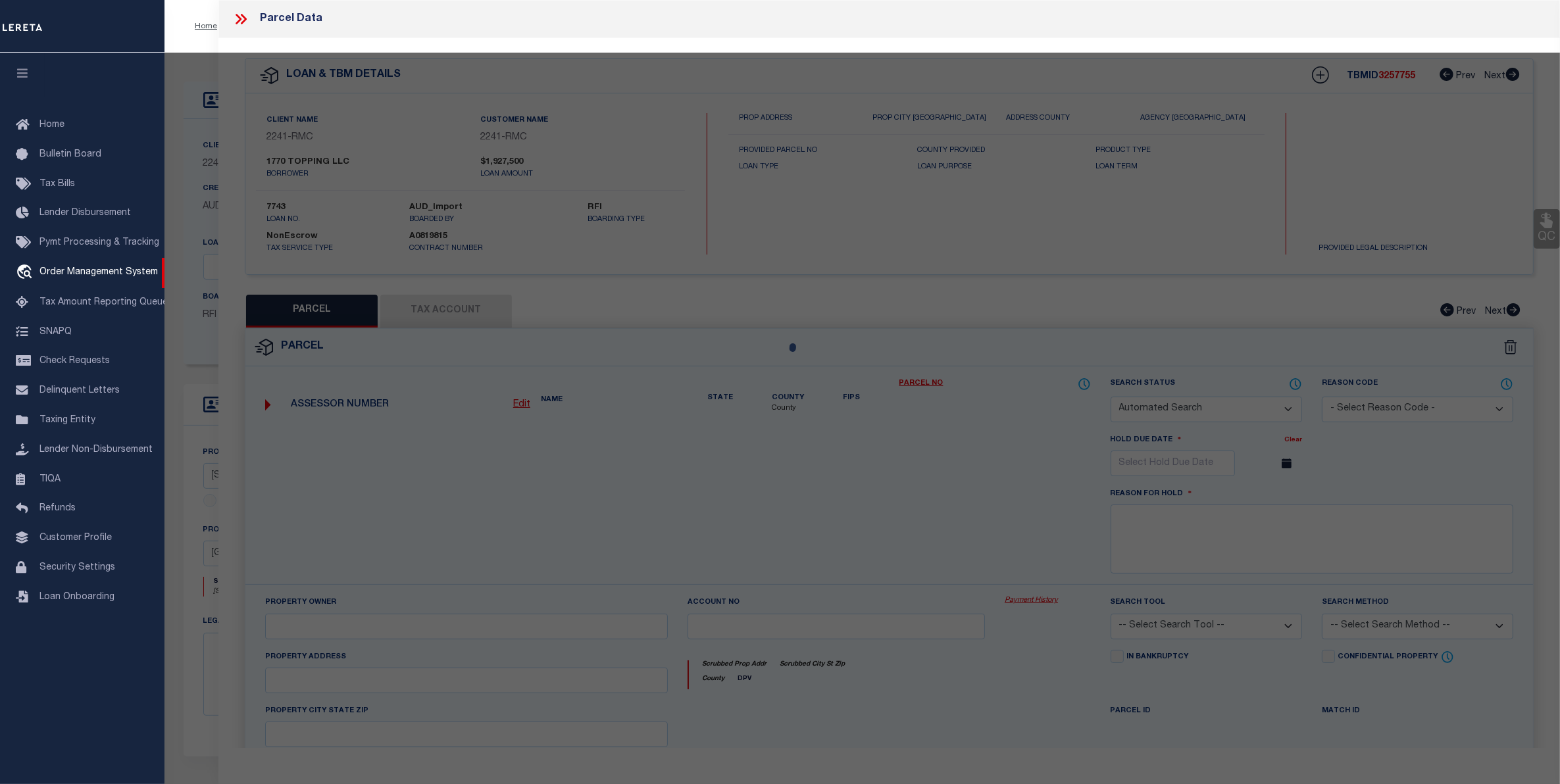
checkbox input "false"
select select "CP"
type input "1770 TOPPING LLC"
select select
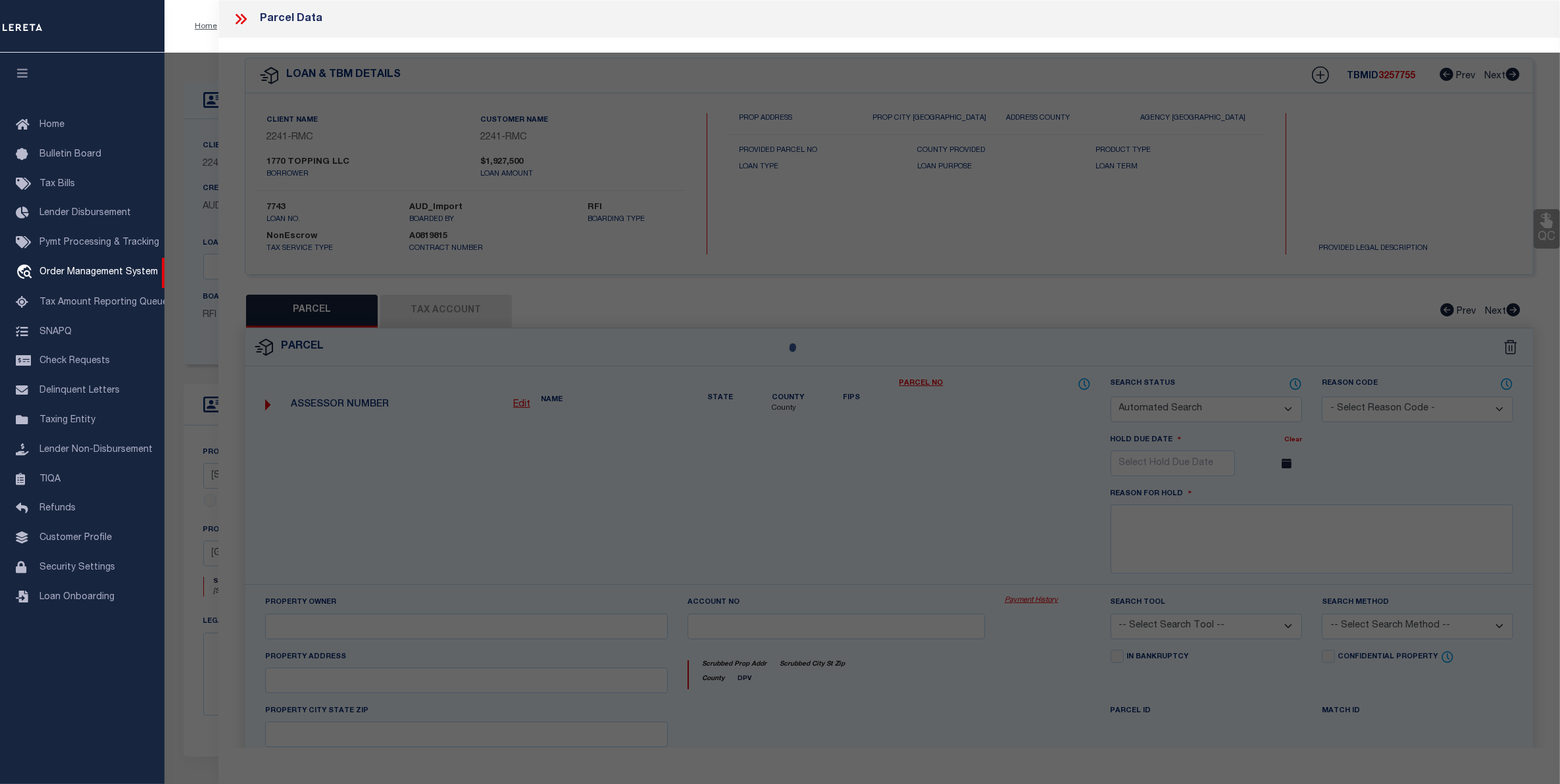
type input "1770 TOPPING AVENUE"
checkbox input "false"
type input "Bronx, NY 10457"
type textarea "Lot Area: 1,900 sf Lot Frontage: 20.00' Lot Depth: 95.00'"
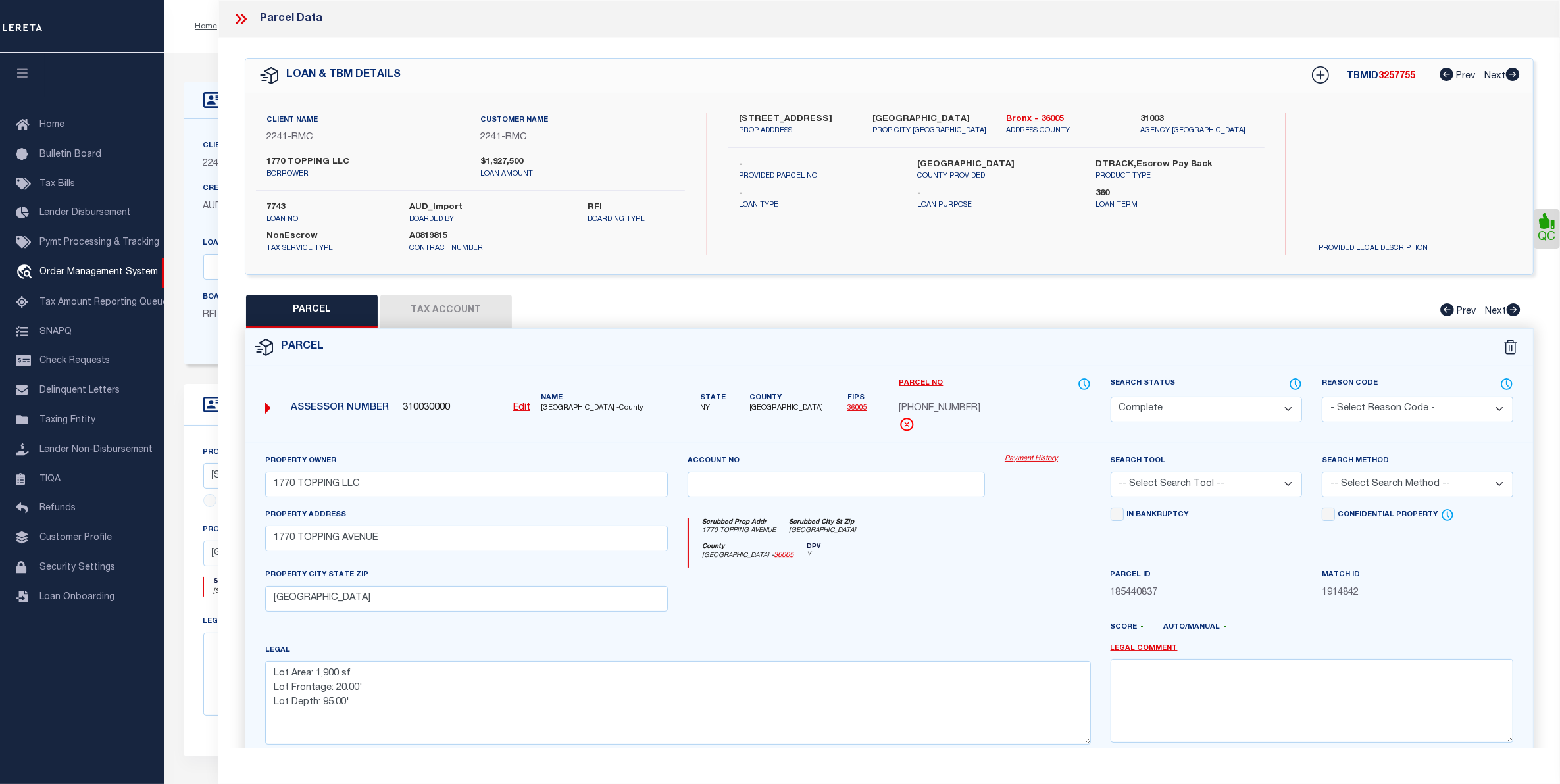
click at [1023, 459] on link "Payment History" at bounding box center [1048, 459] width 86 height 11
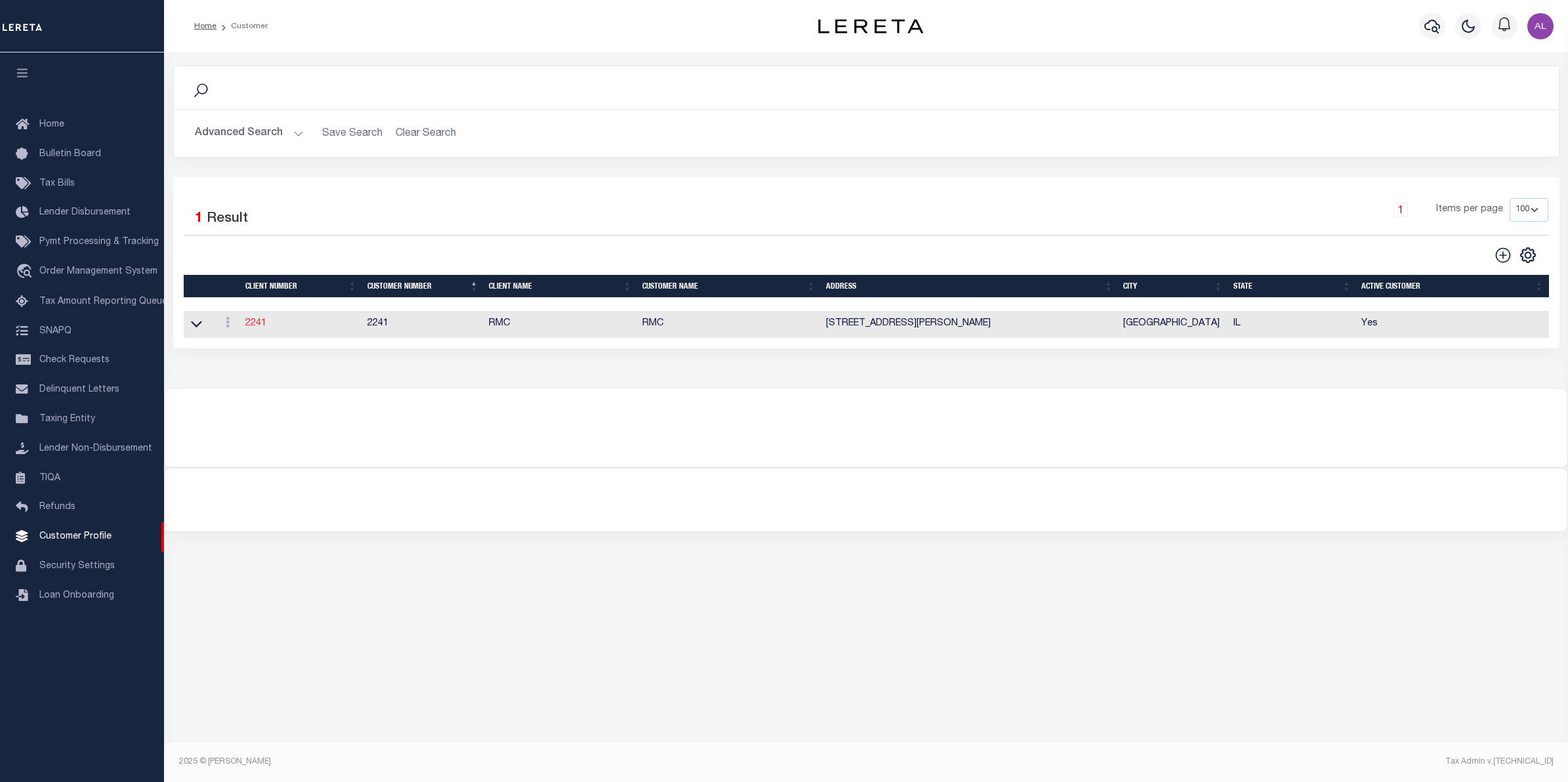
click at [260, 324] on link "2241" at bounding box center [256, 323] width 21 height 9
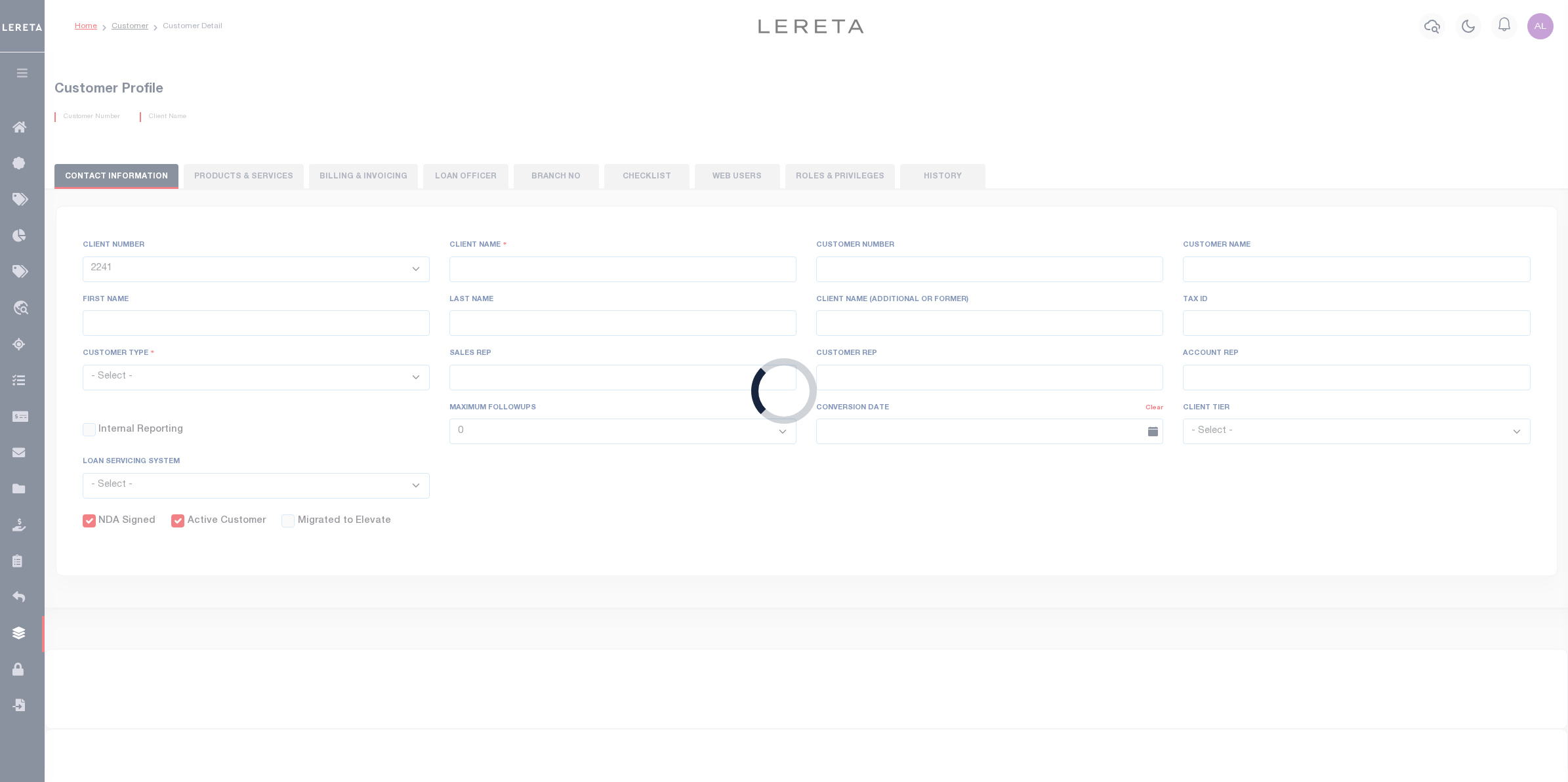
type input "RMC"
type input "2241"
type input "RMC"
type input "[PERSON_NAME]"
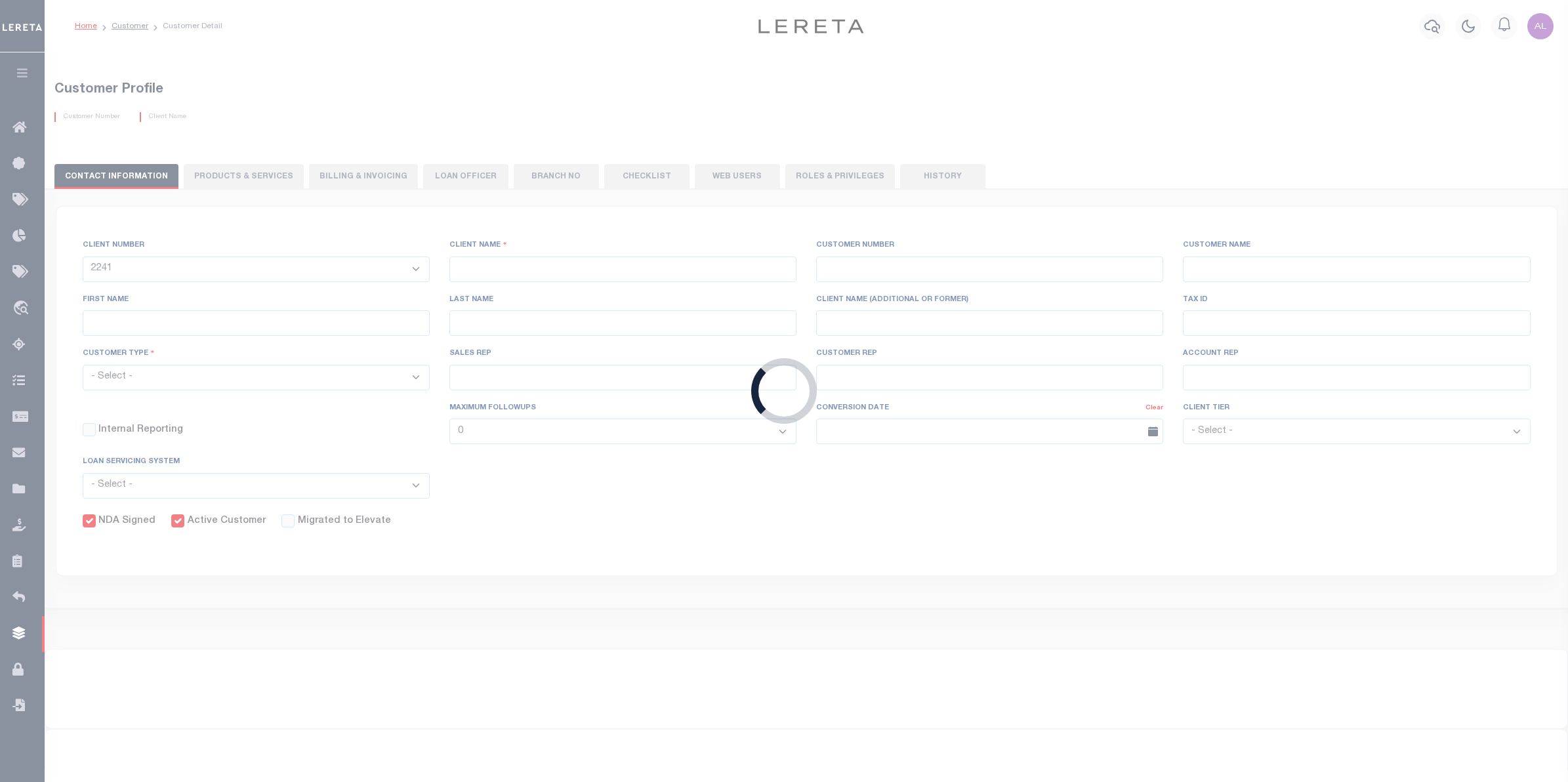
select select "Mixed Portfolio"
type input "Tiffany Stringfellow"
type input "Barbara Kendrick"
type input "Debbie Vecellio"
checkbox input "true"
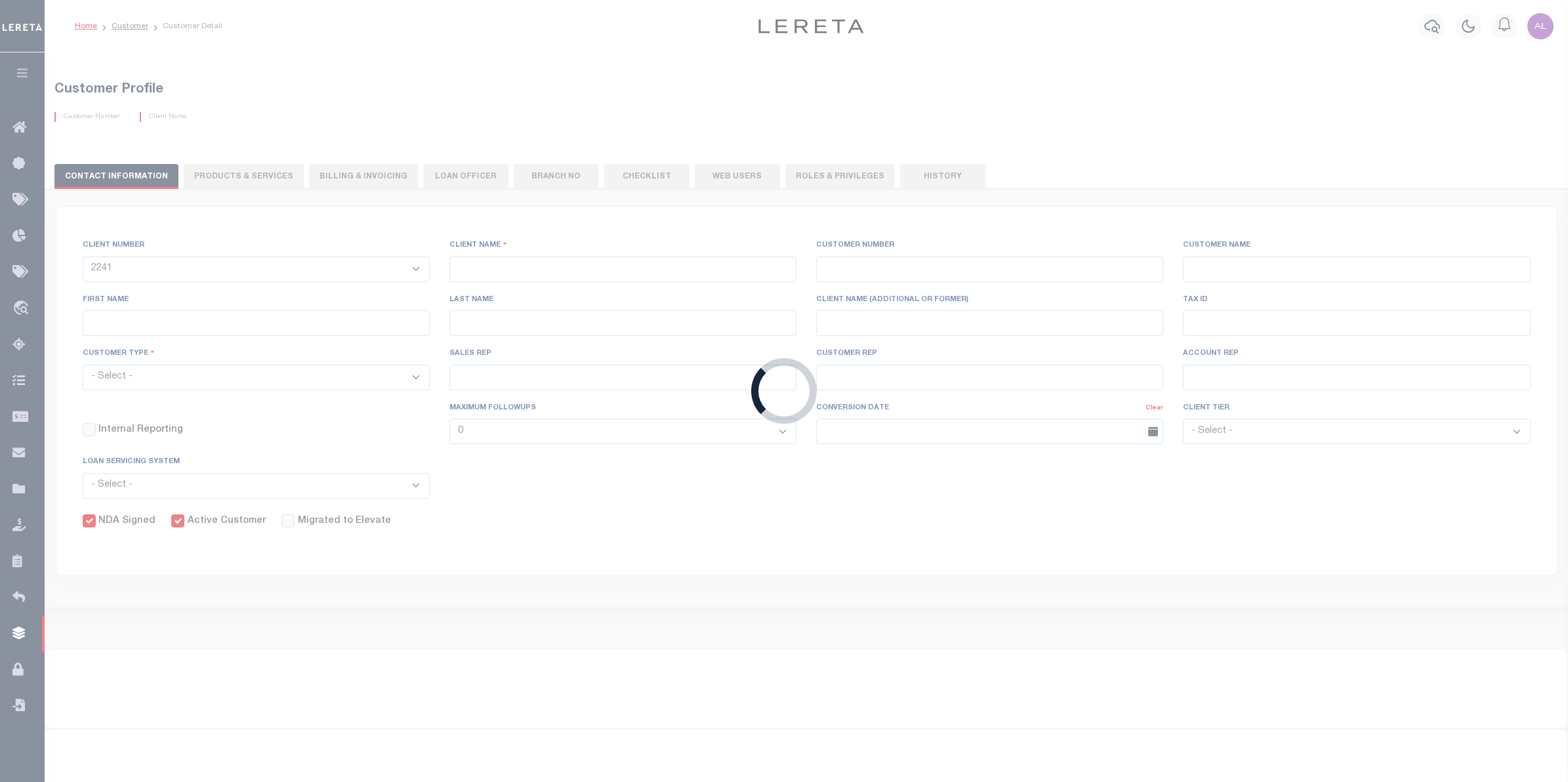
checkbox input "true"
select select
type textarea "$1.10 monthly tracking fee per parcel per month for Refi Parcel in excess of 5 …"
type input "90"
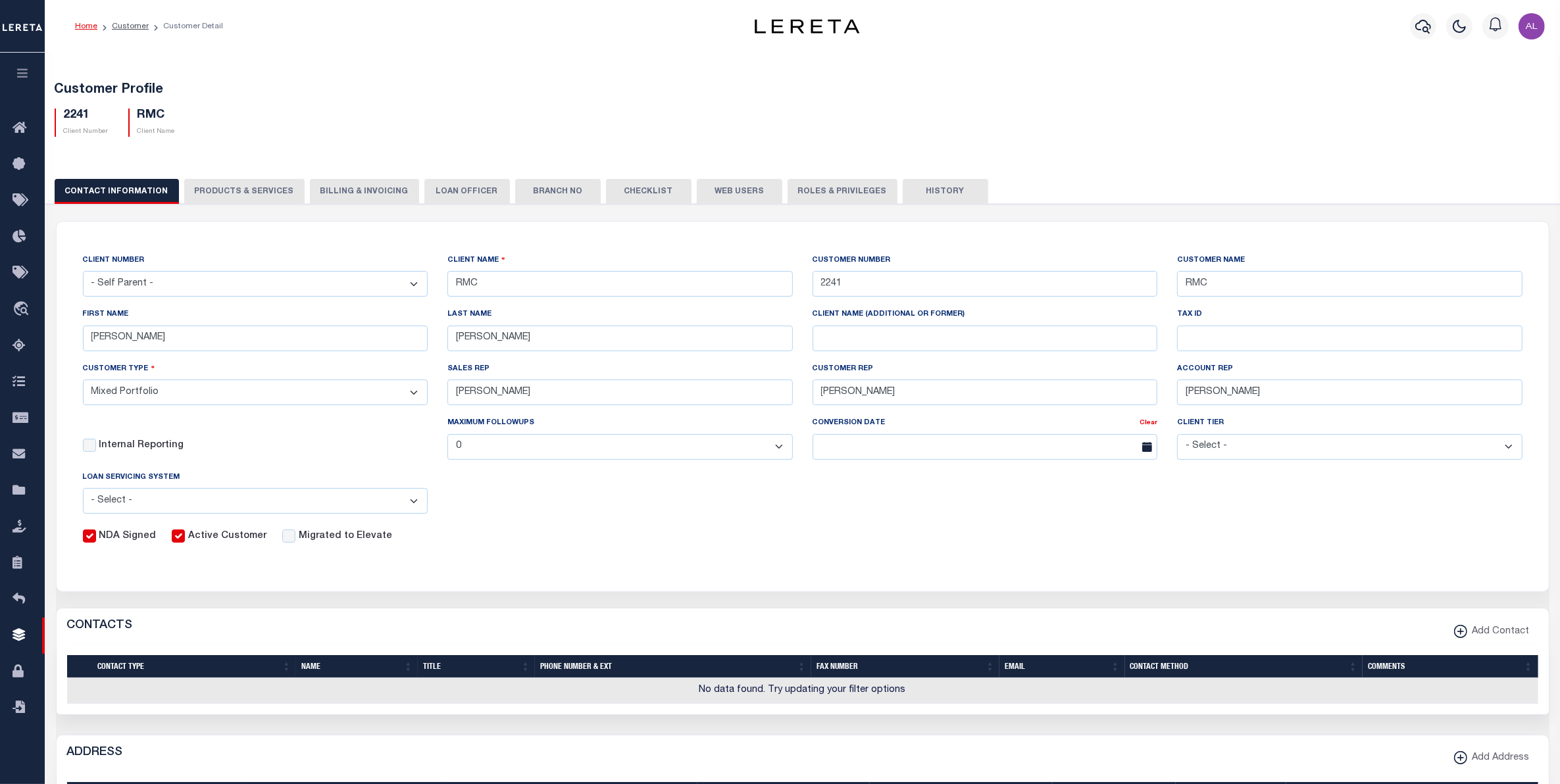
click at [245, 191] on button "PRODUCTS & SERVICES" at bounding box center [244, 191] width 120 height 25
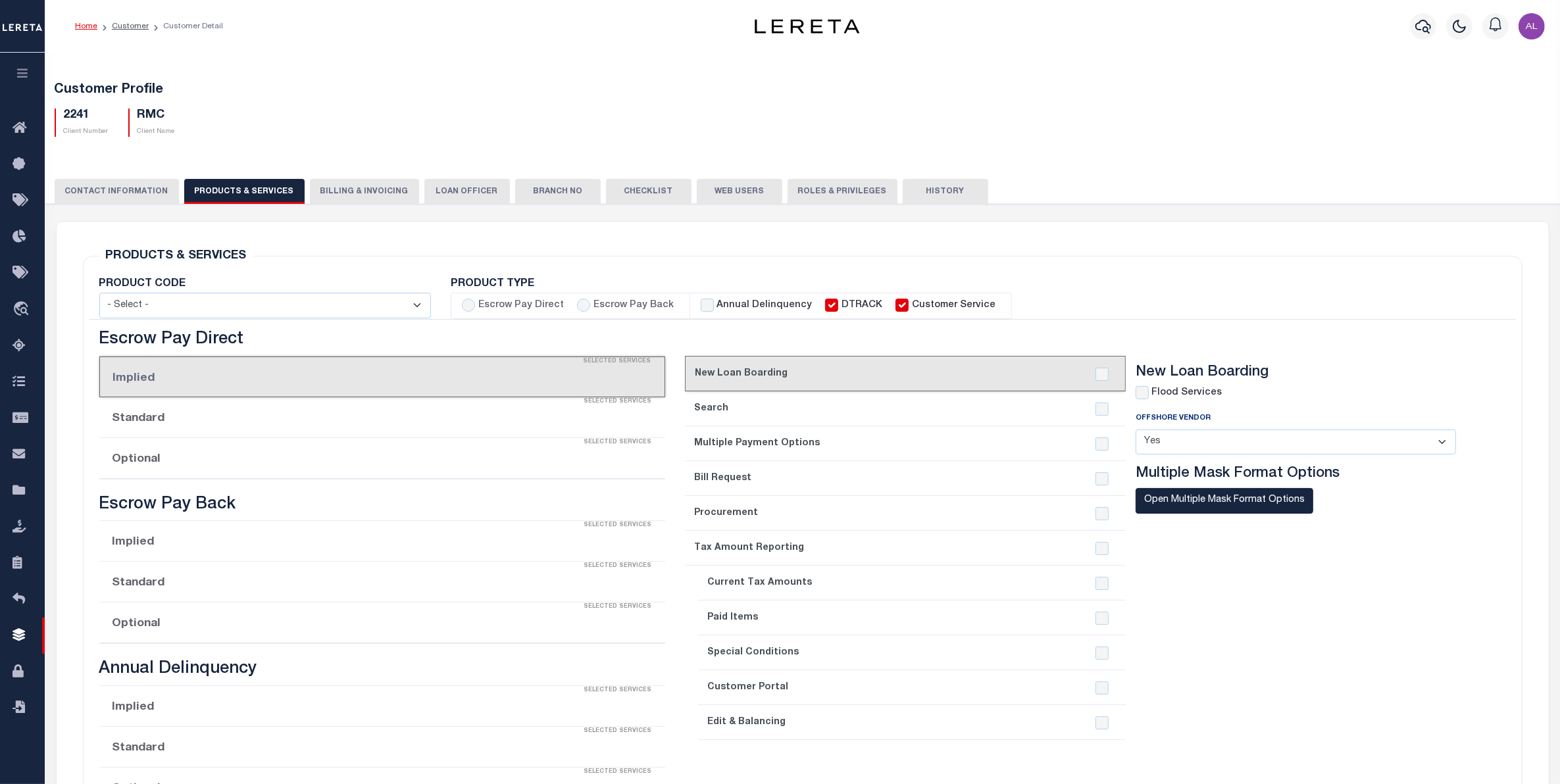
select select "STX"
radio input "true"
checkbox input "true"
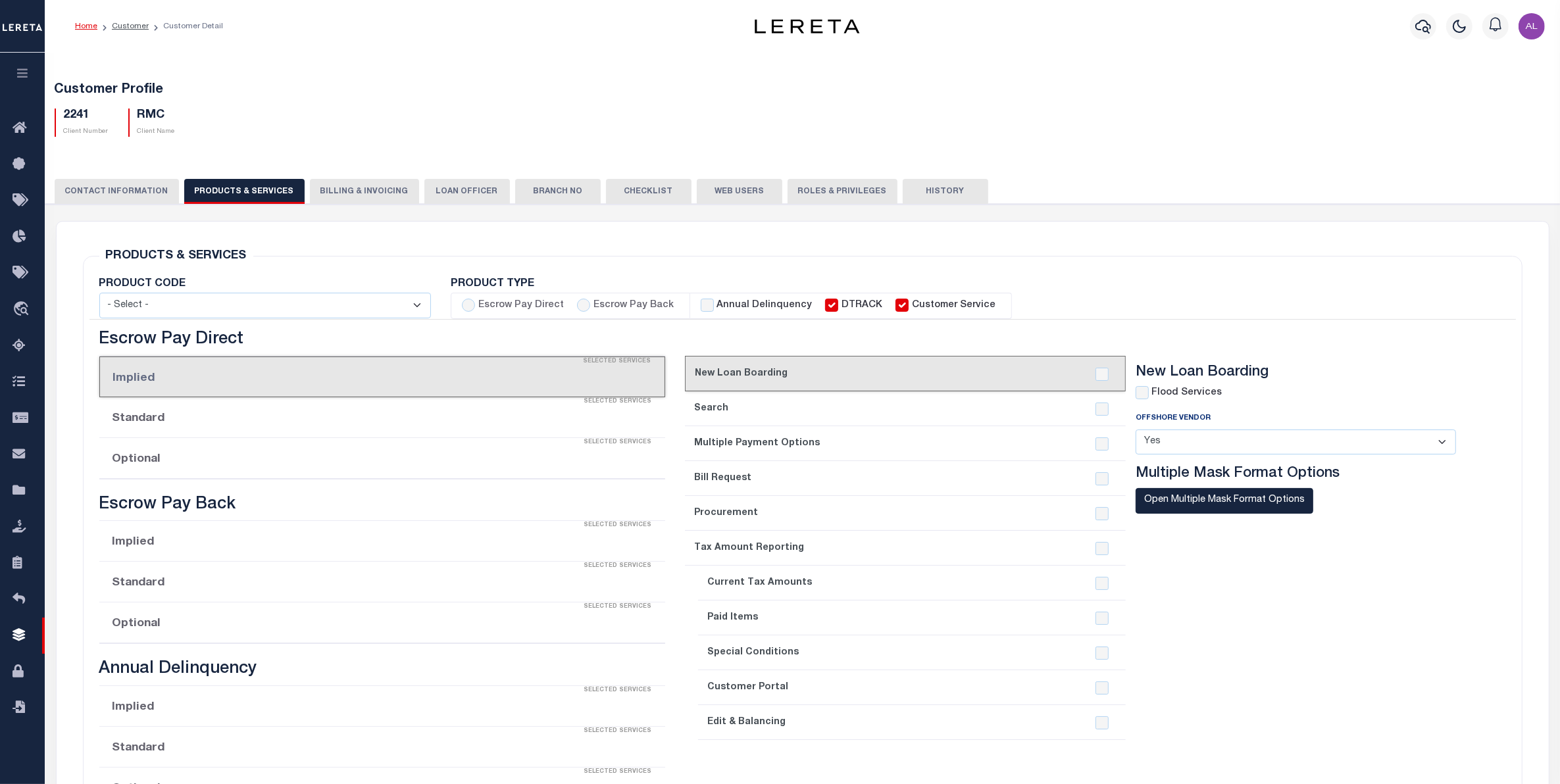
checkbox input "true"
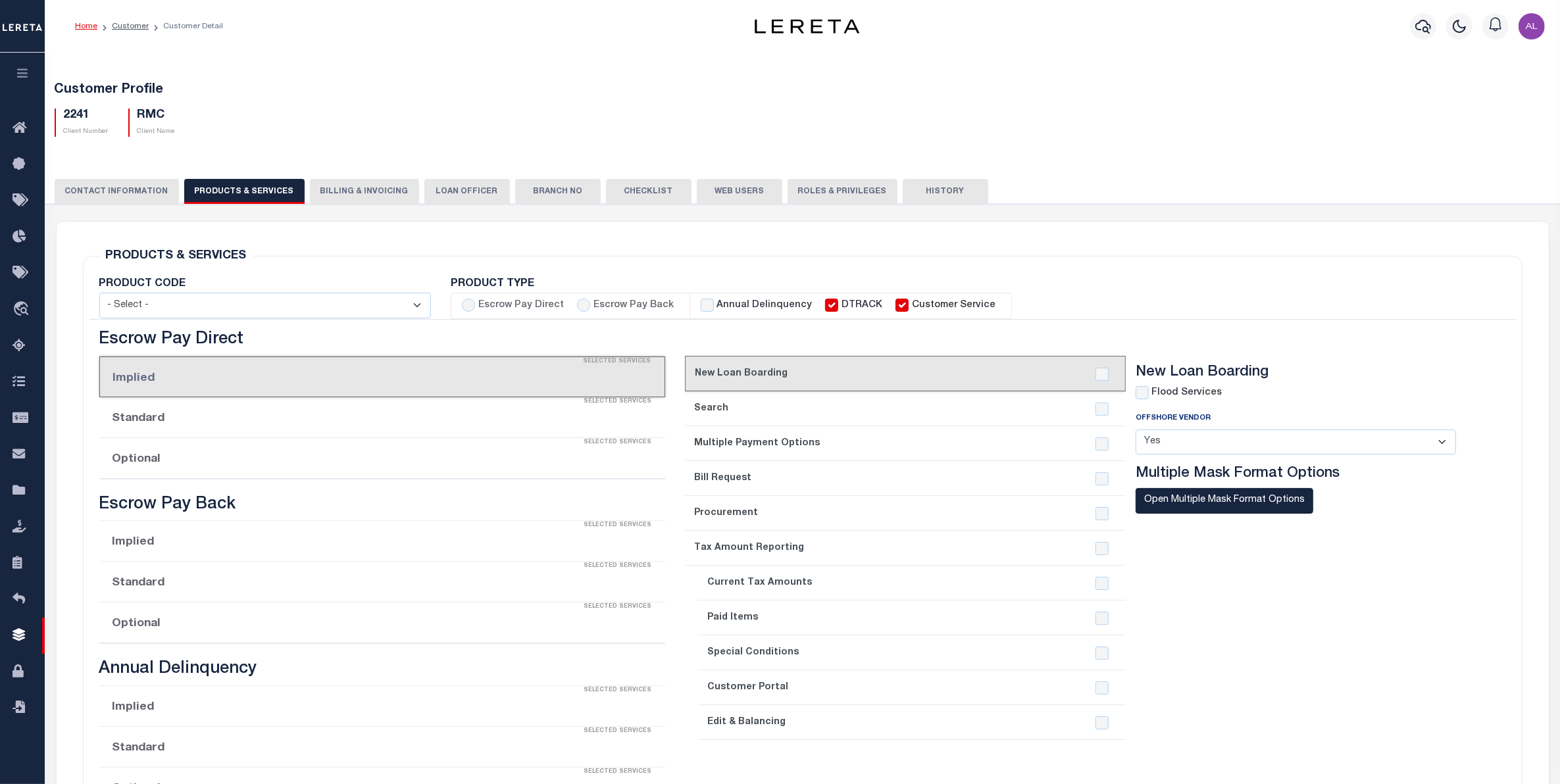
checkbox input "true"
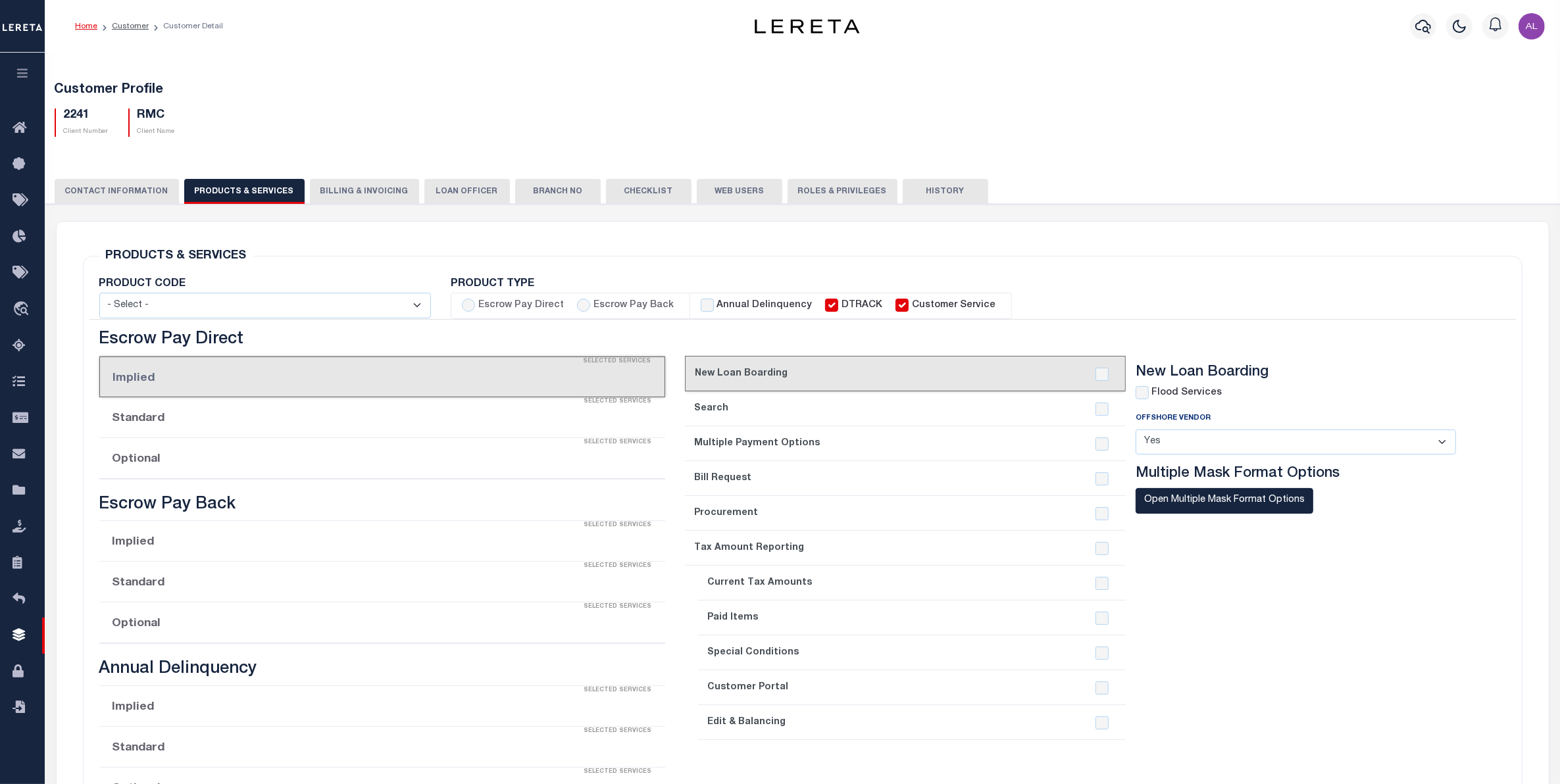
checkbox input "true"
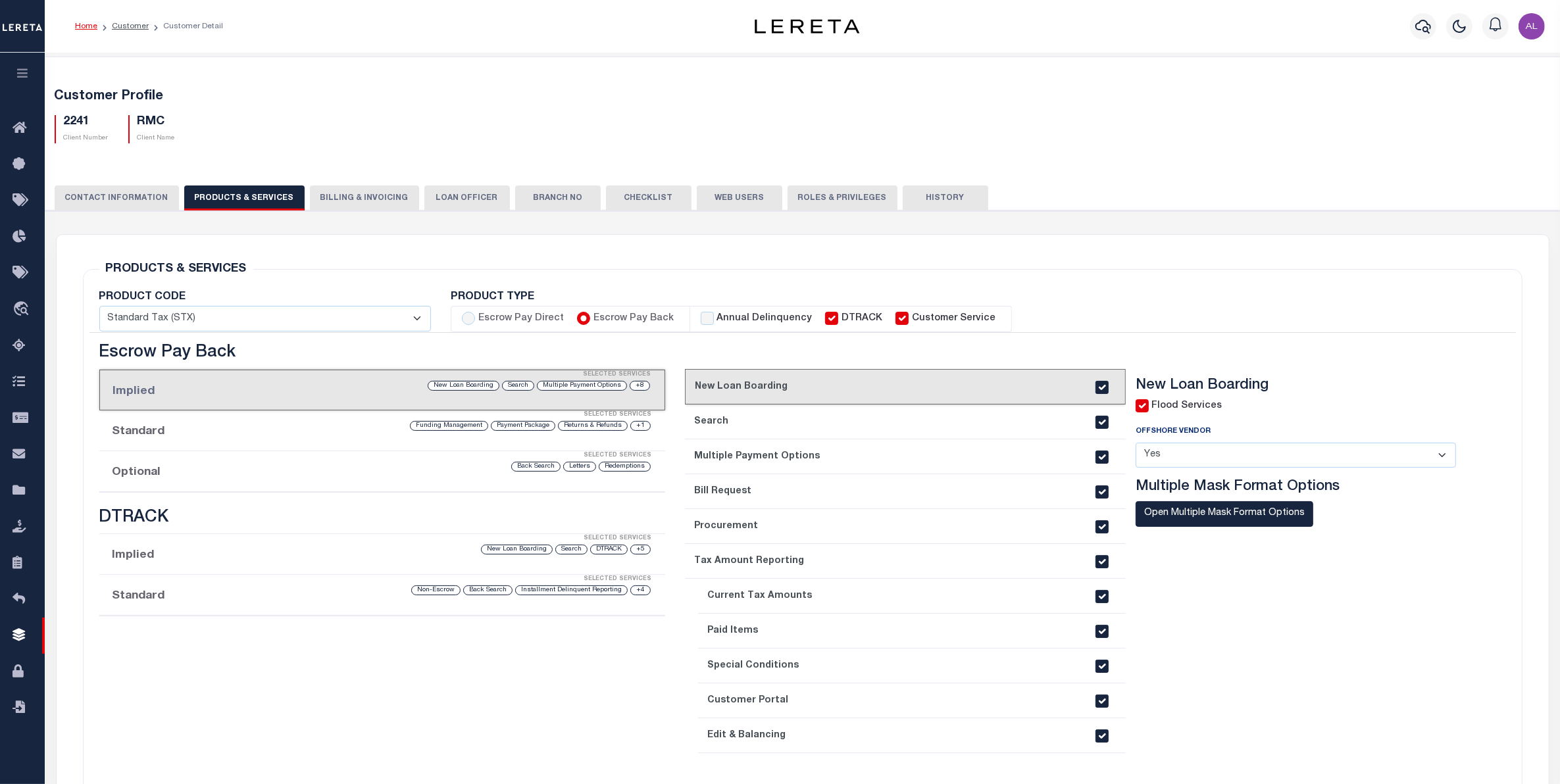
click at [219, 467] on div "Selected Services" at bounding box center [395, 456] width 566 height 26
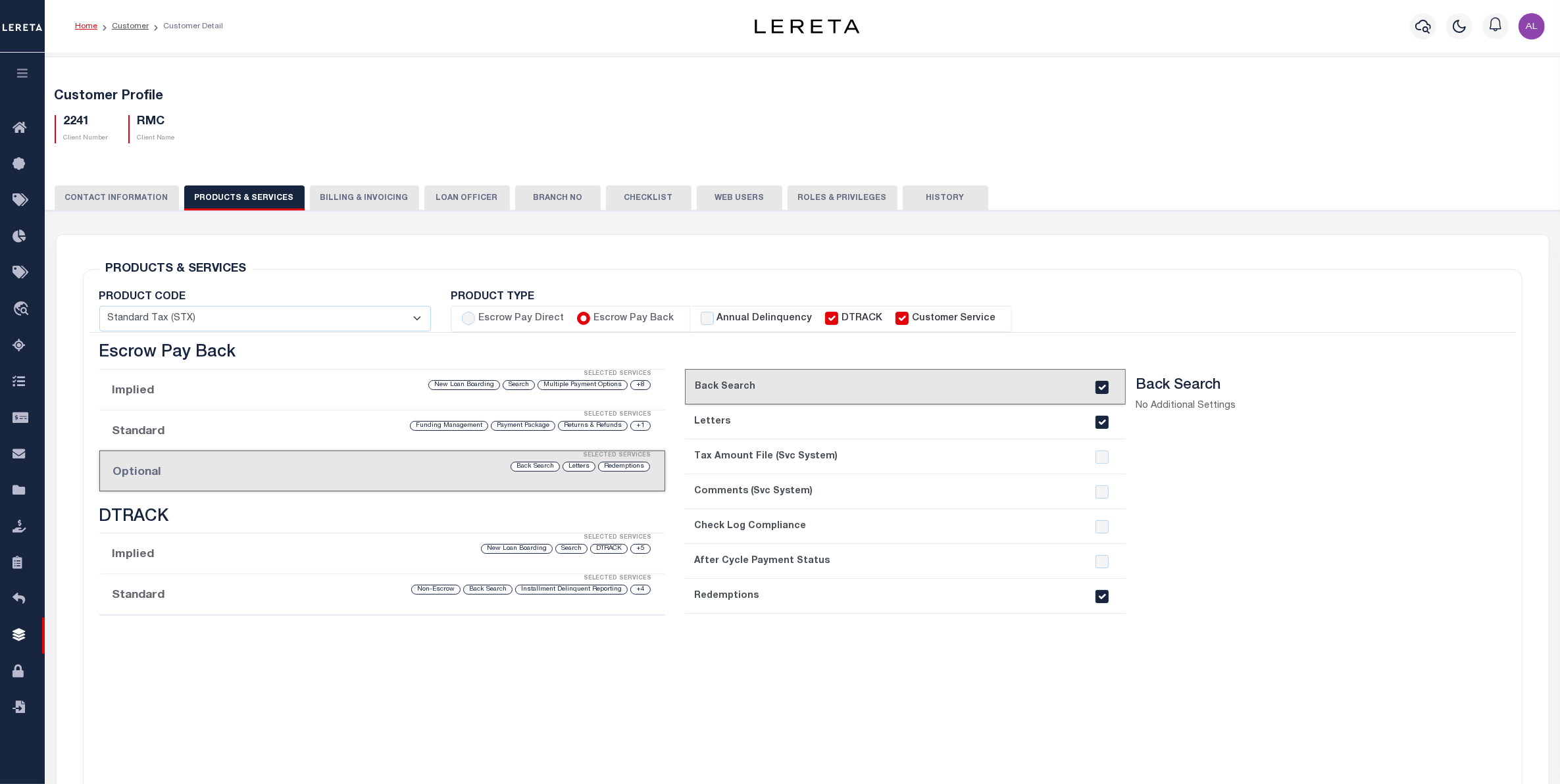
click at [229, 586] on div "Selected Services" at bounding box center [395, 579] width 566 height 26
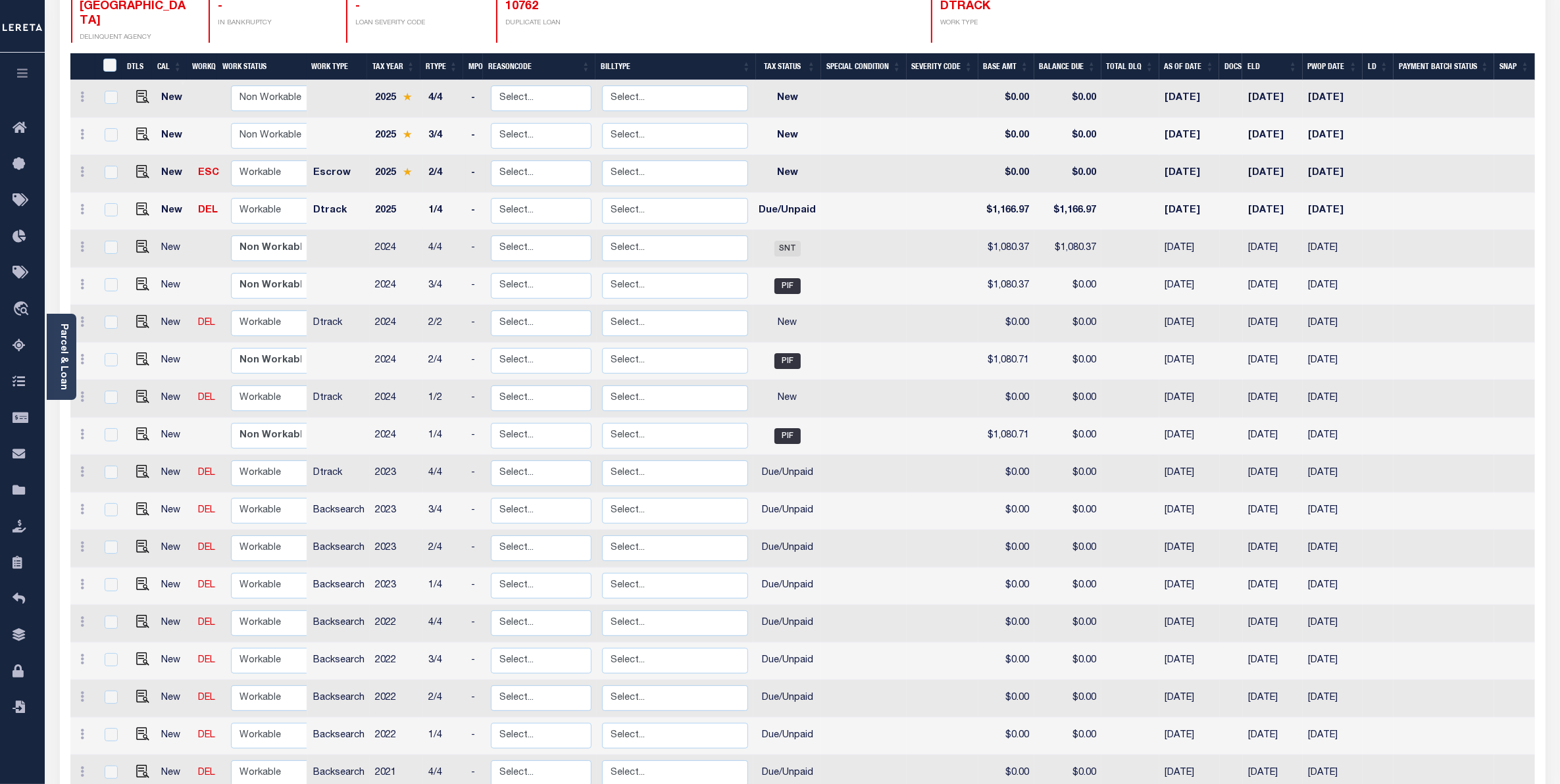
scroll to position [199, 0]
click at [382, 454] on td "2023" at bounding box center [396, 473] width 53 height 37
checkbox input "true"
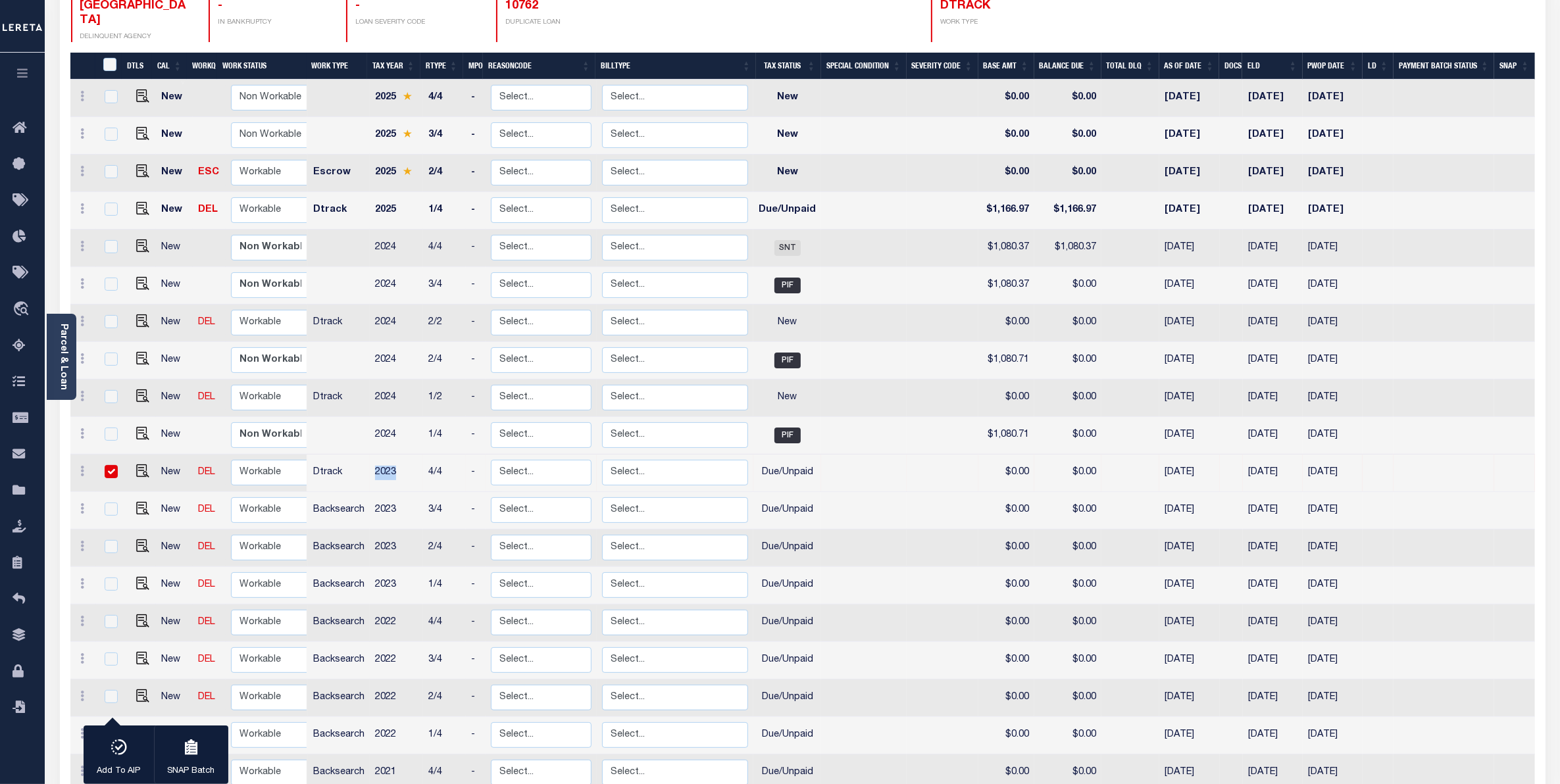
click at [382, 454] on td "2023" at bounding box center [396, 473] width 53 height 37
checkbox input "false"
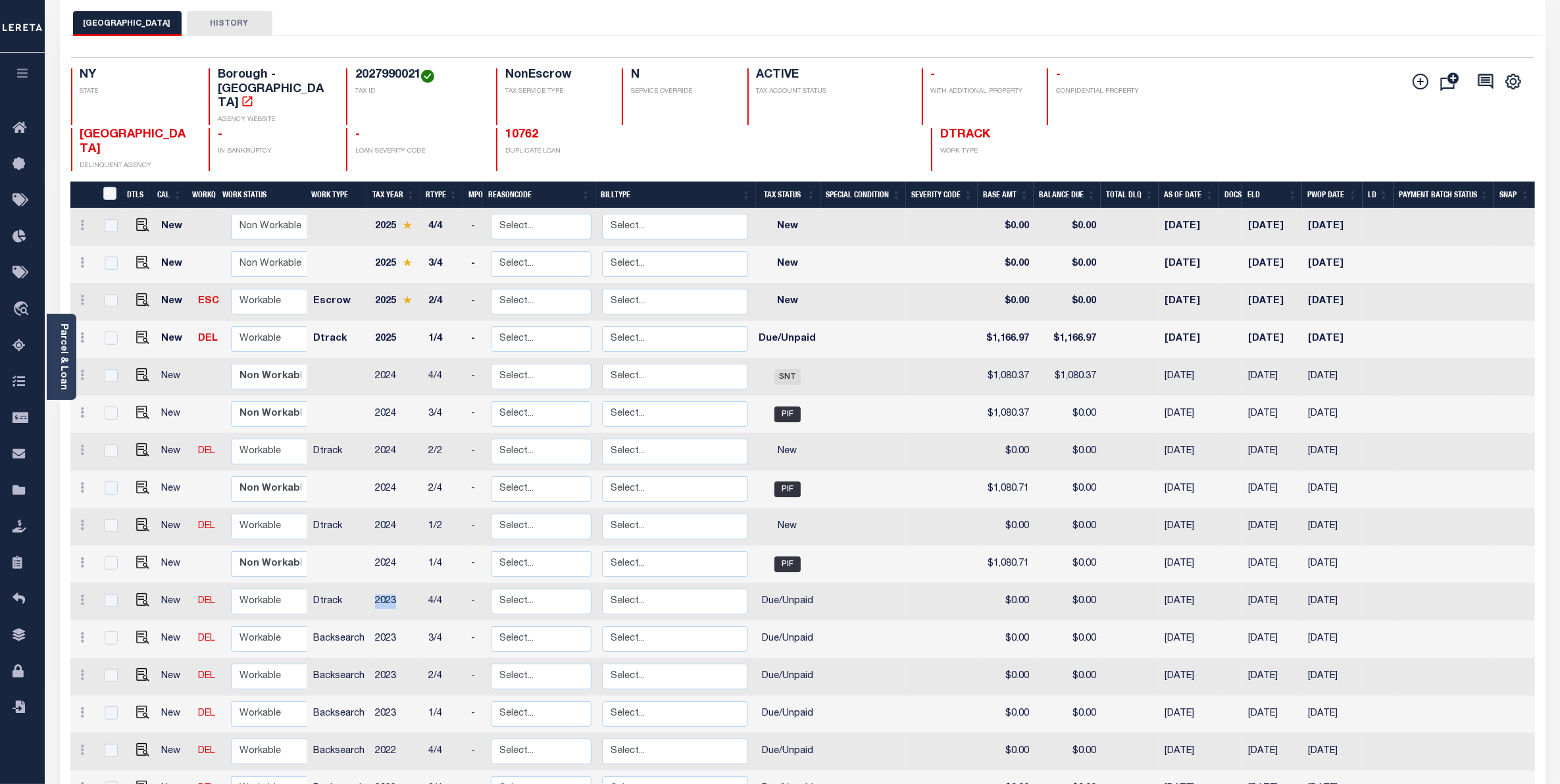
scroll to position [0, 0]
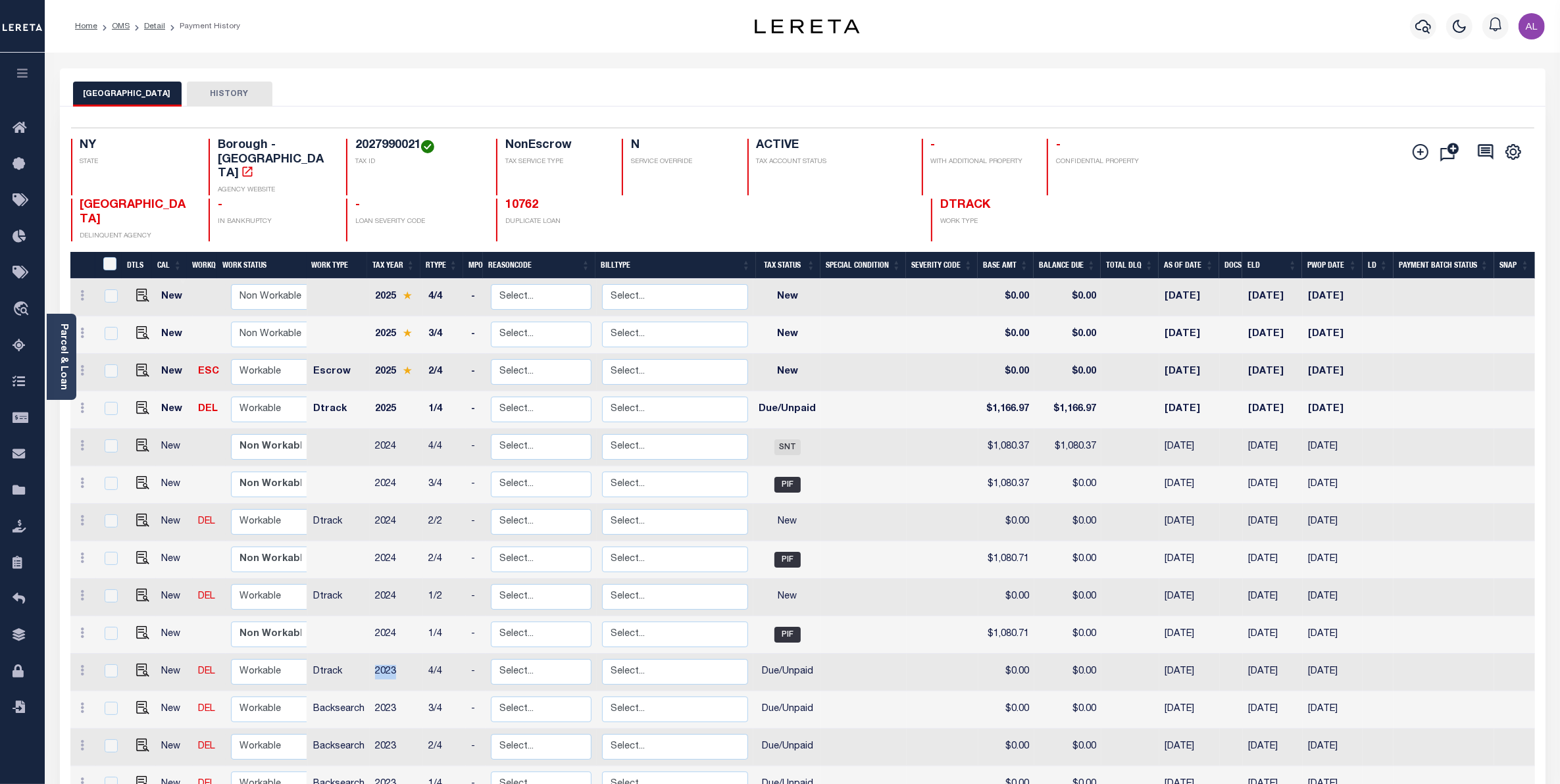
click at [229, 102] on button "HISTORY" at bounding box center [229, 93] width 86 height 25
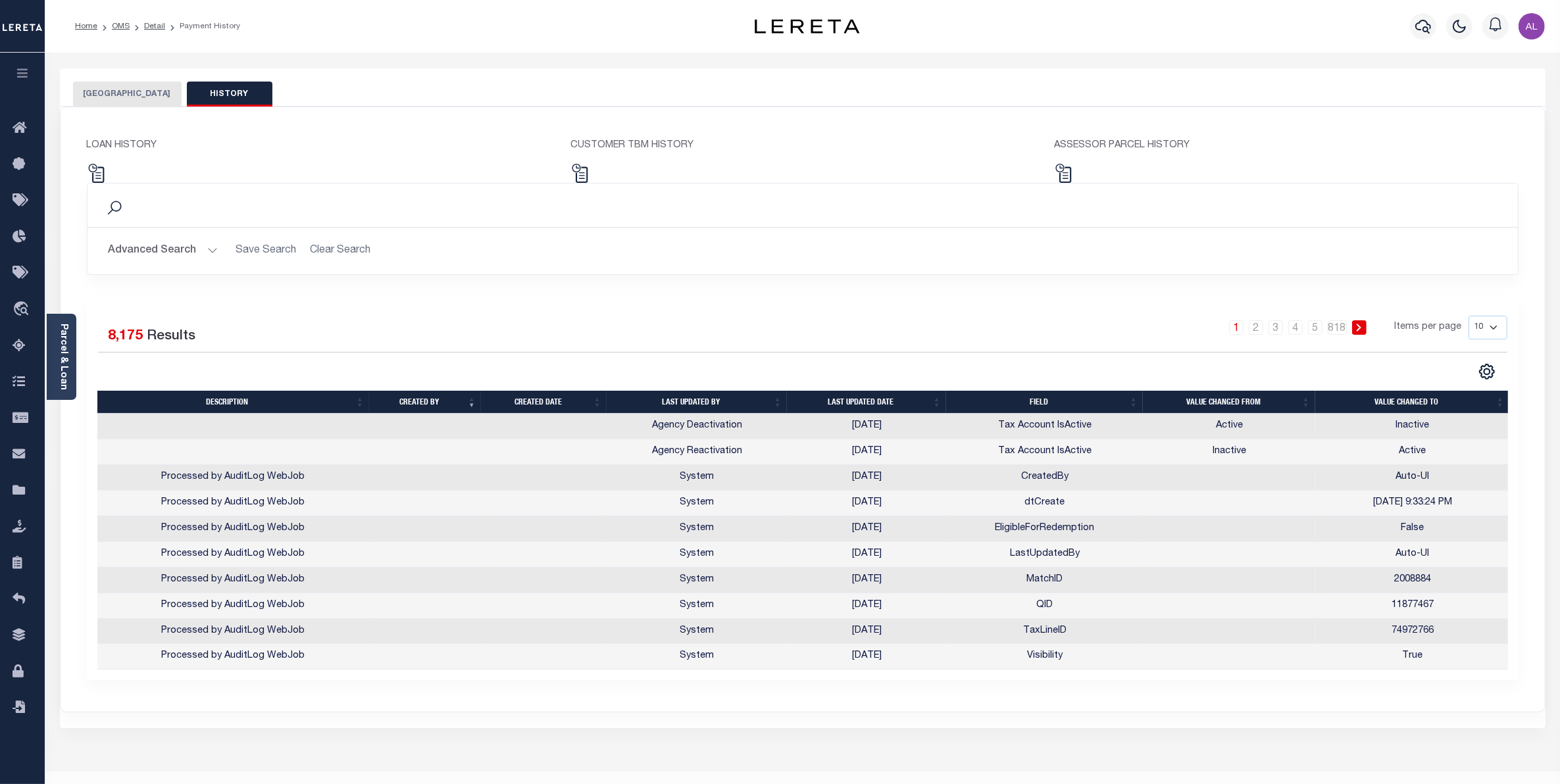
click at [936, 396] on th "Last updated date" at bounding box center [866, 402] width 159 height 23
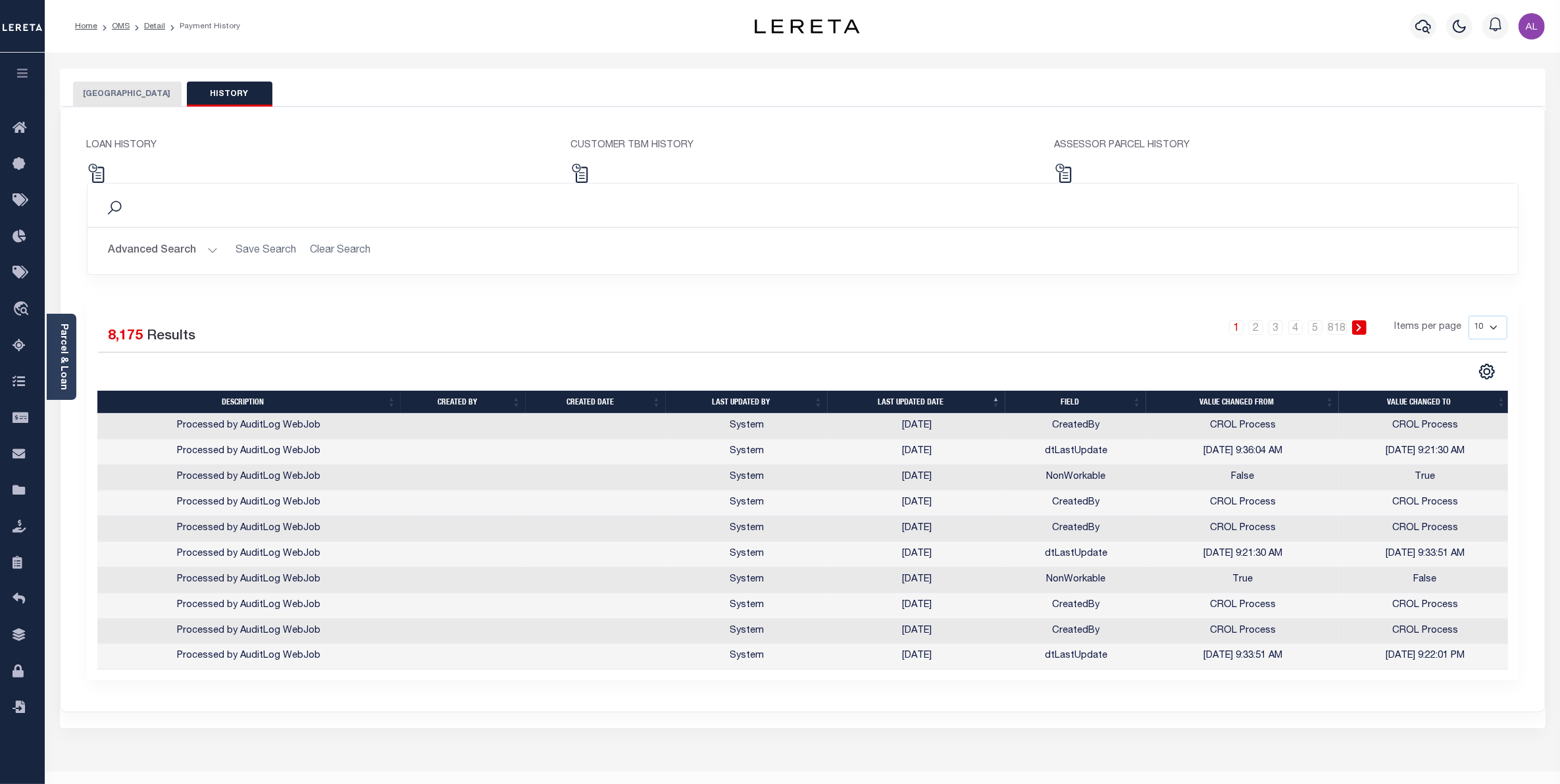
click at [992, 396] on th "Last updated date" at bounding box center [916, 402] width 177 height 23
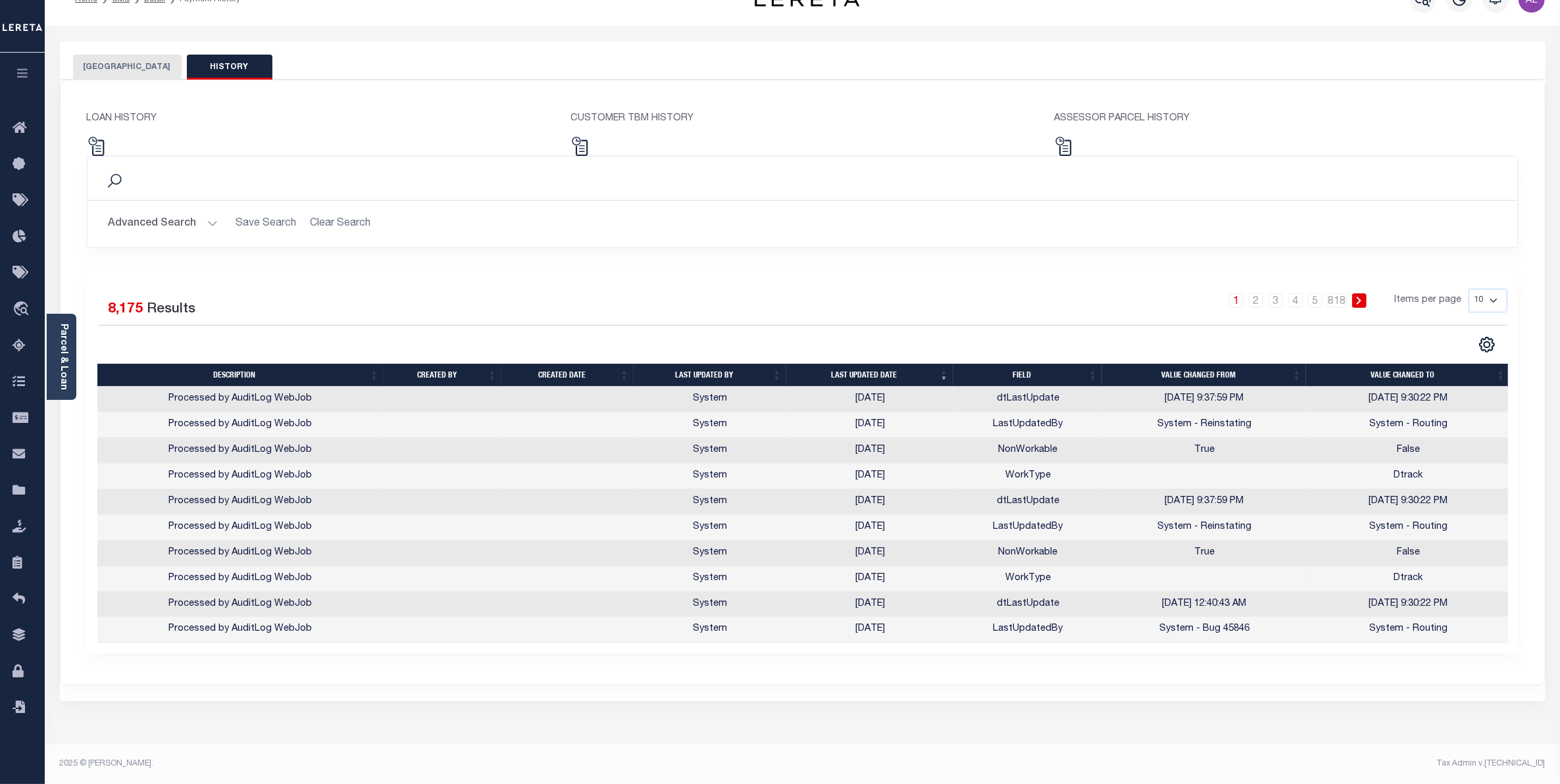
scroll to position [27, 0]
click at [1492, 303] on select "10 25 50 100" at bounding box center [1488, 300] width 39 height 24
select select "100"
click at [1468, 288] on select "10 25 50 100" at bounding box center [1488, 300] width 39 height 24
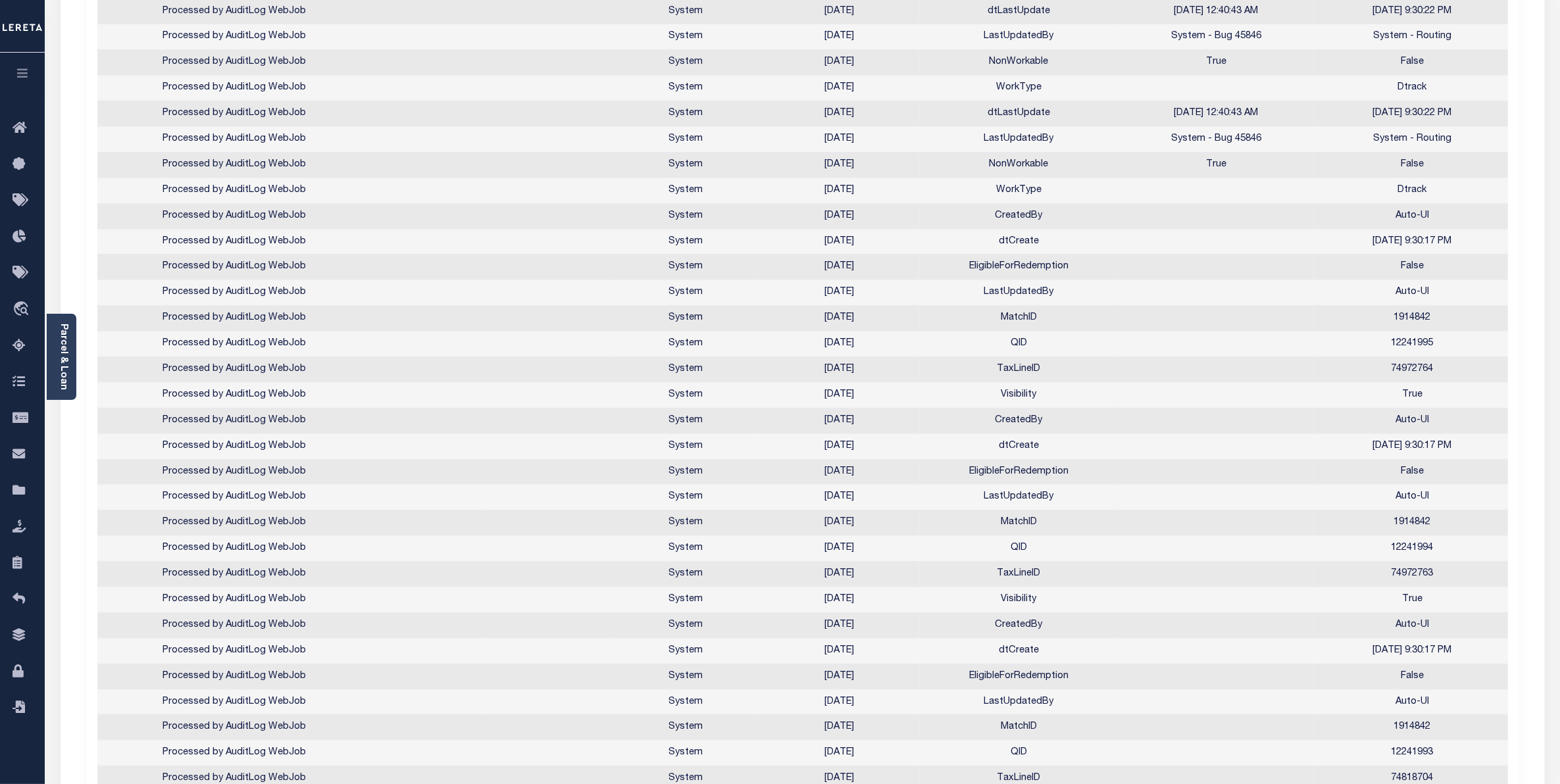
scroll to position [0, 0]
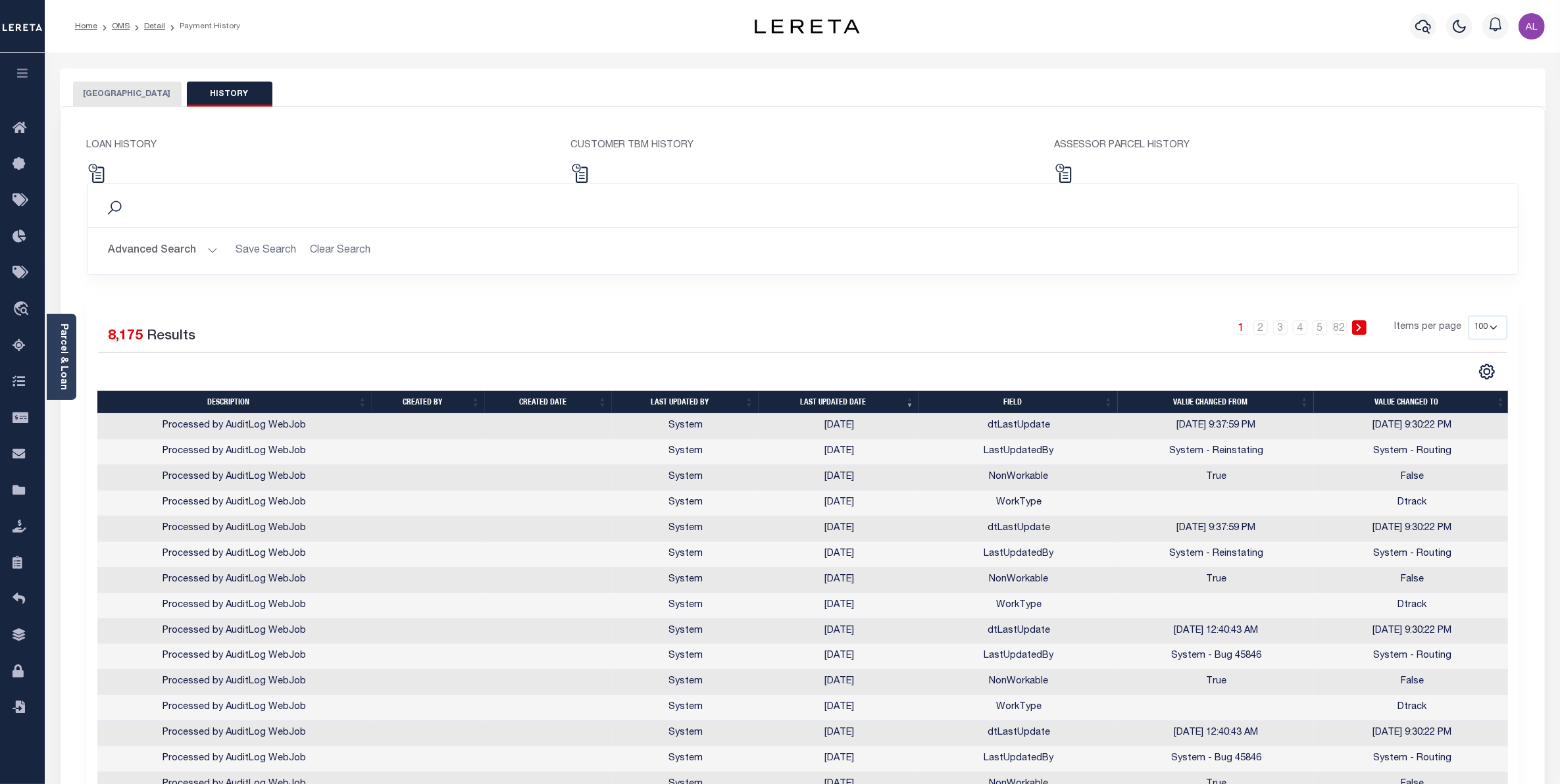
click at [116, 93] on button "BRONX CITY" at bounding box center [127, 93] width 109 height 25
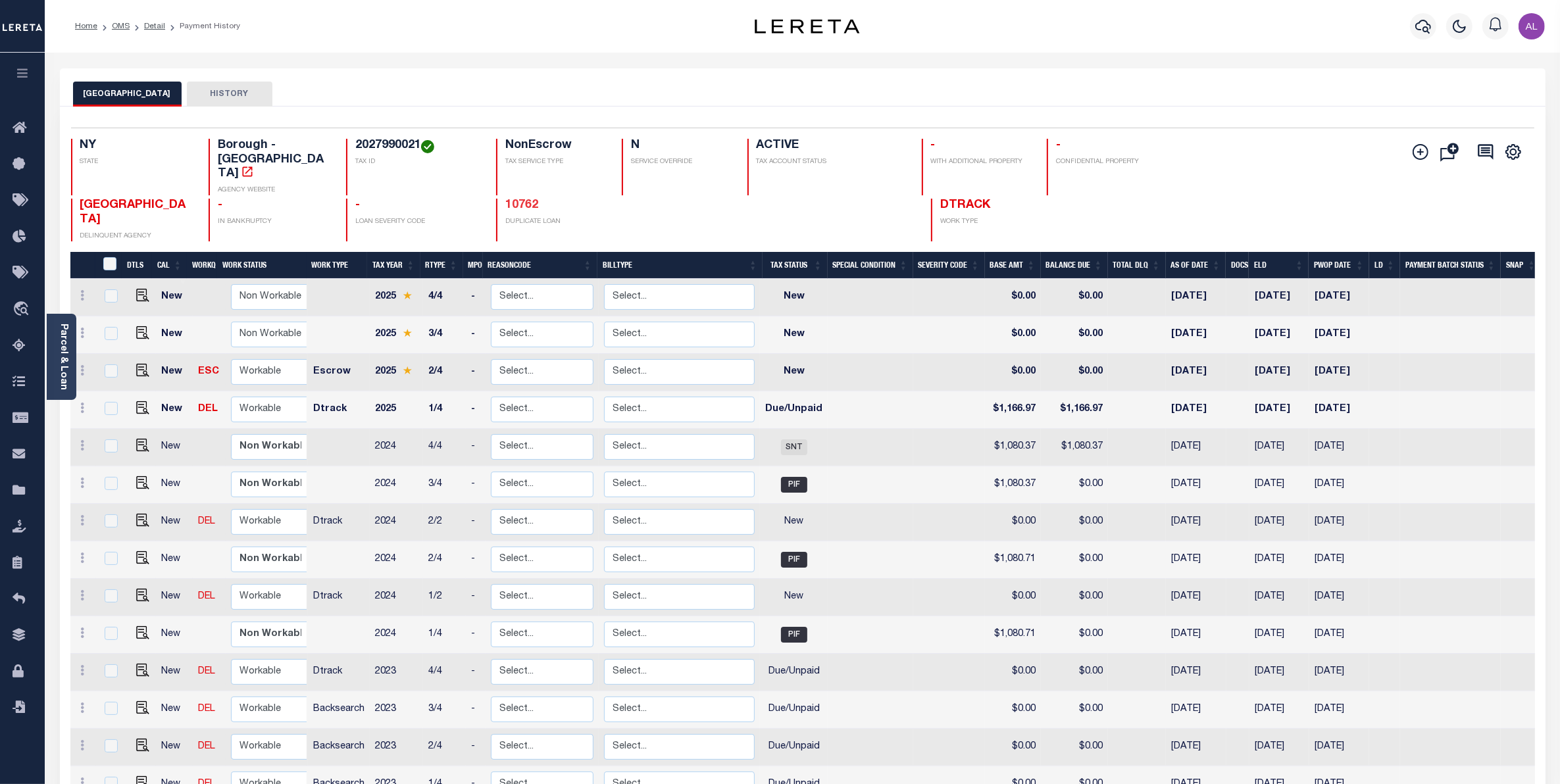
click at [520, 199] on link "10762" at bounding box center [521, 205] width 33 height 11
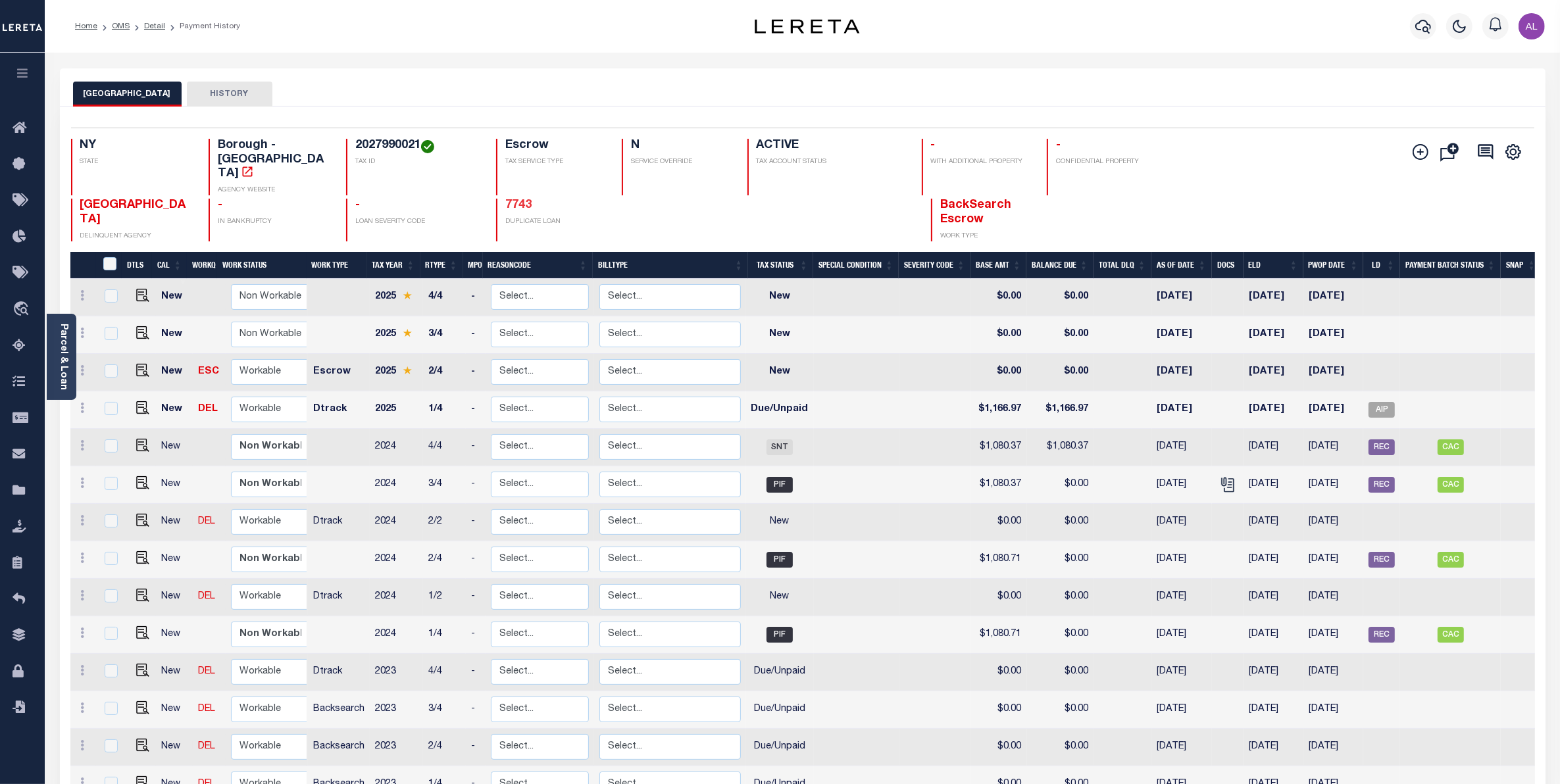
click at [521, 199] on link "7743" at bounding box center [519, 205] width 26 height 11
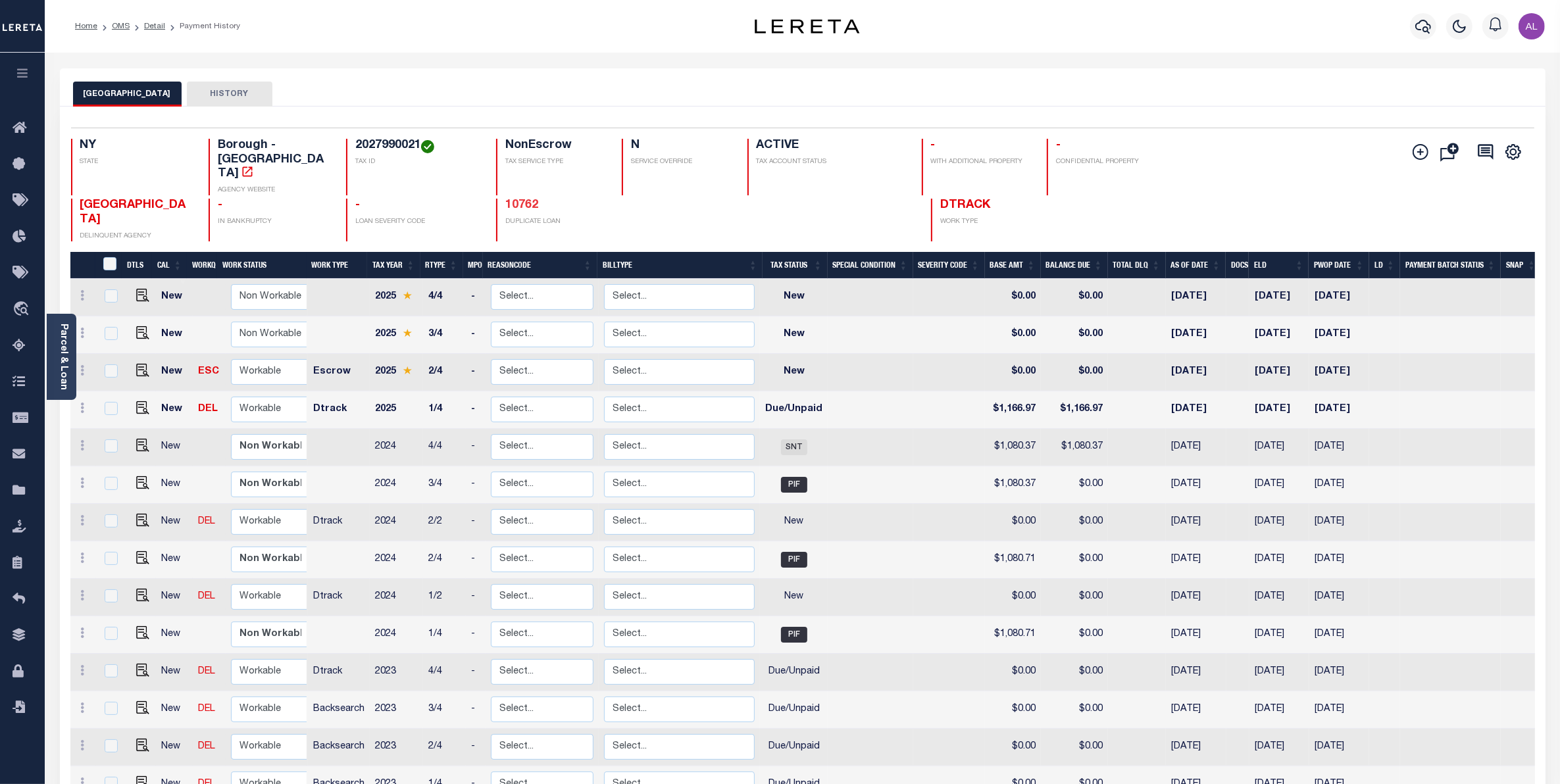
click at [512, 199] on link "10762" at bounding box center [521, 205] width 33 height 11
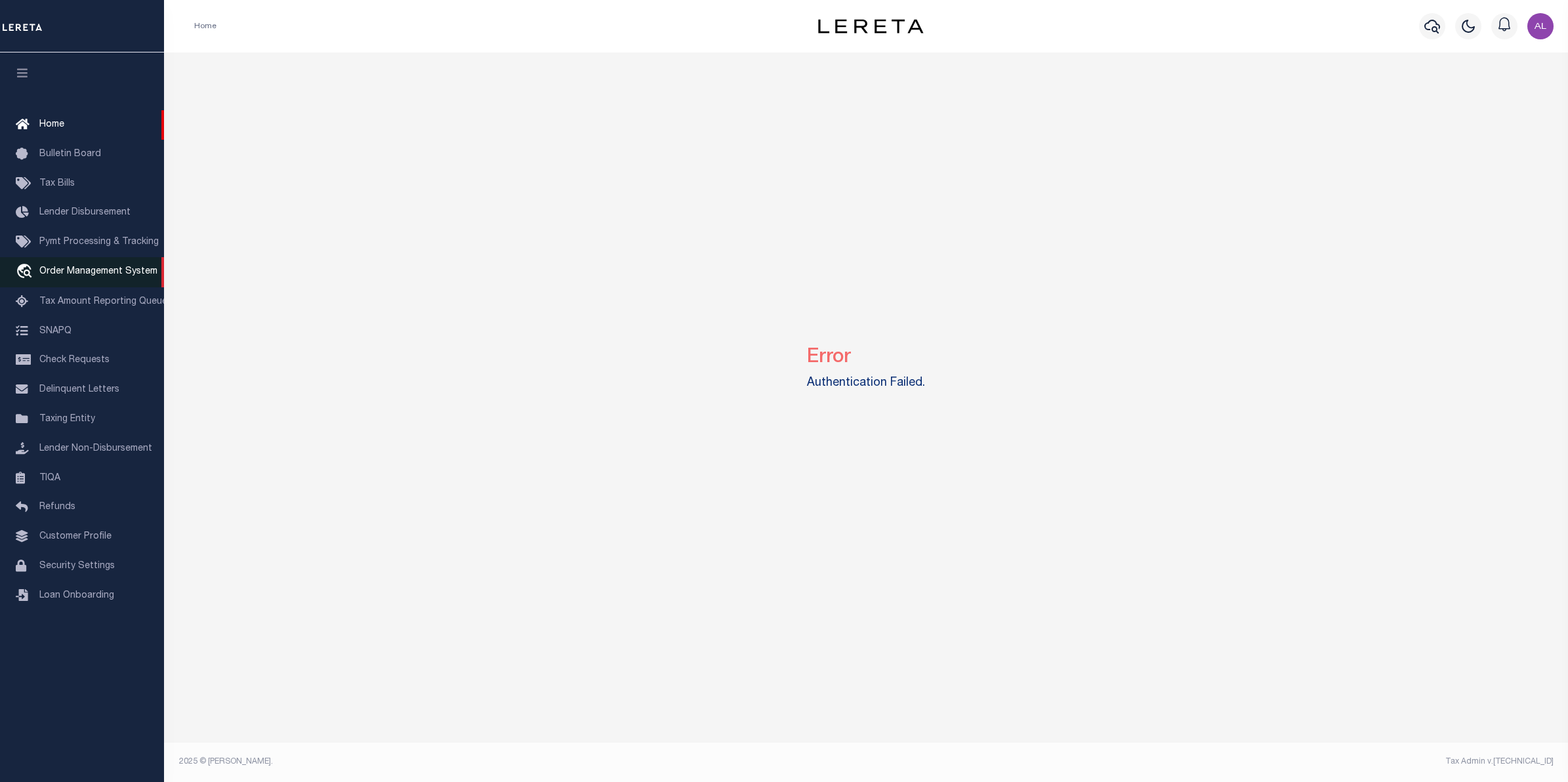
click at [64, 271] on span "Order Management System" at bounding box center [99, 271] width 118 height 9
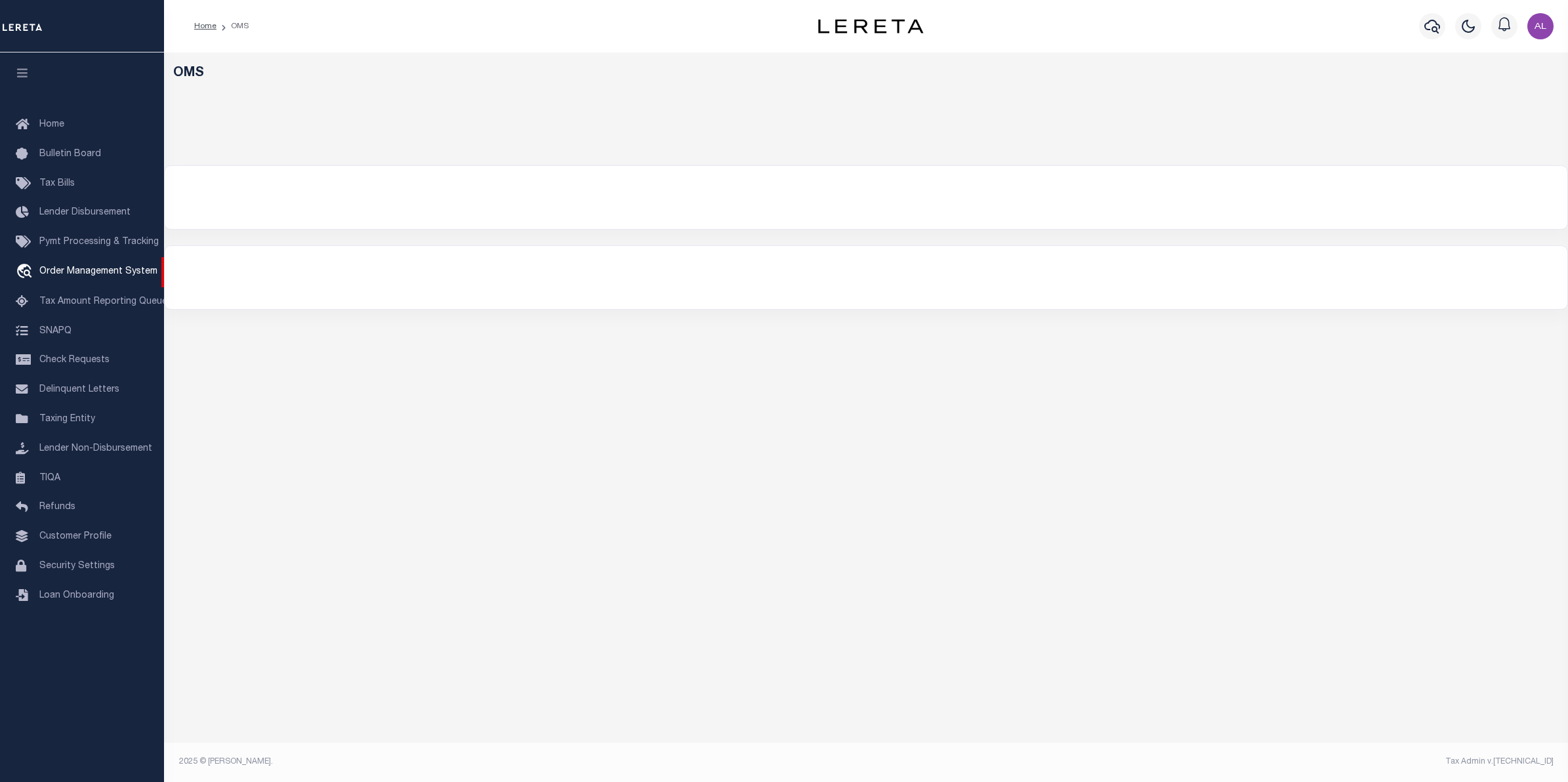
select select "200"
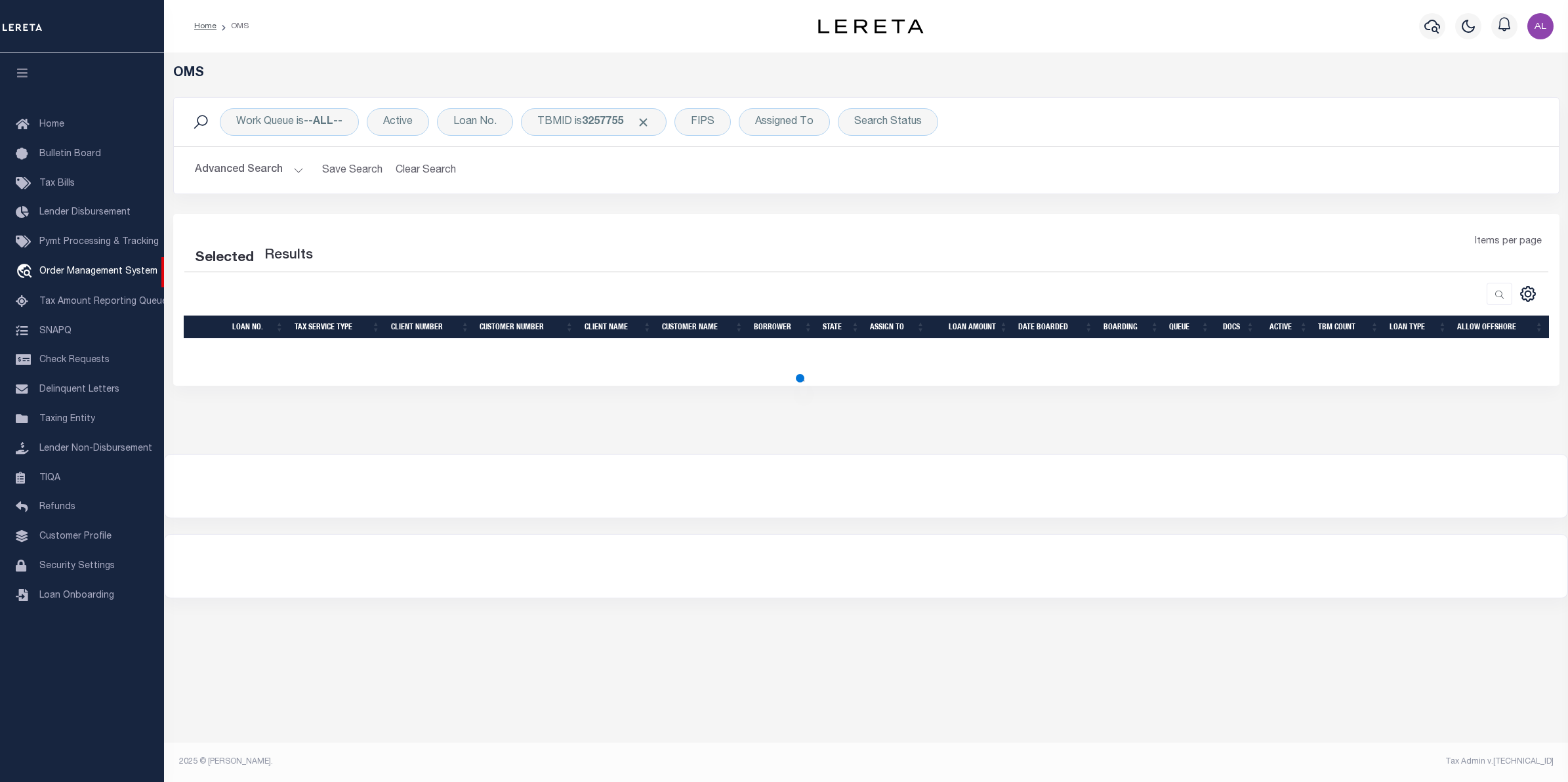
select select "200"
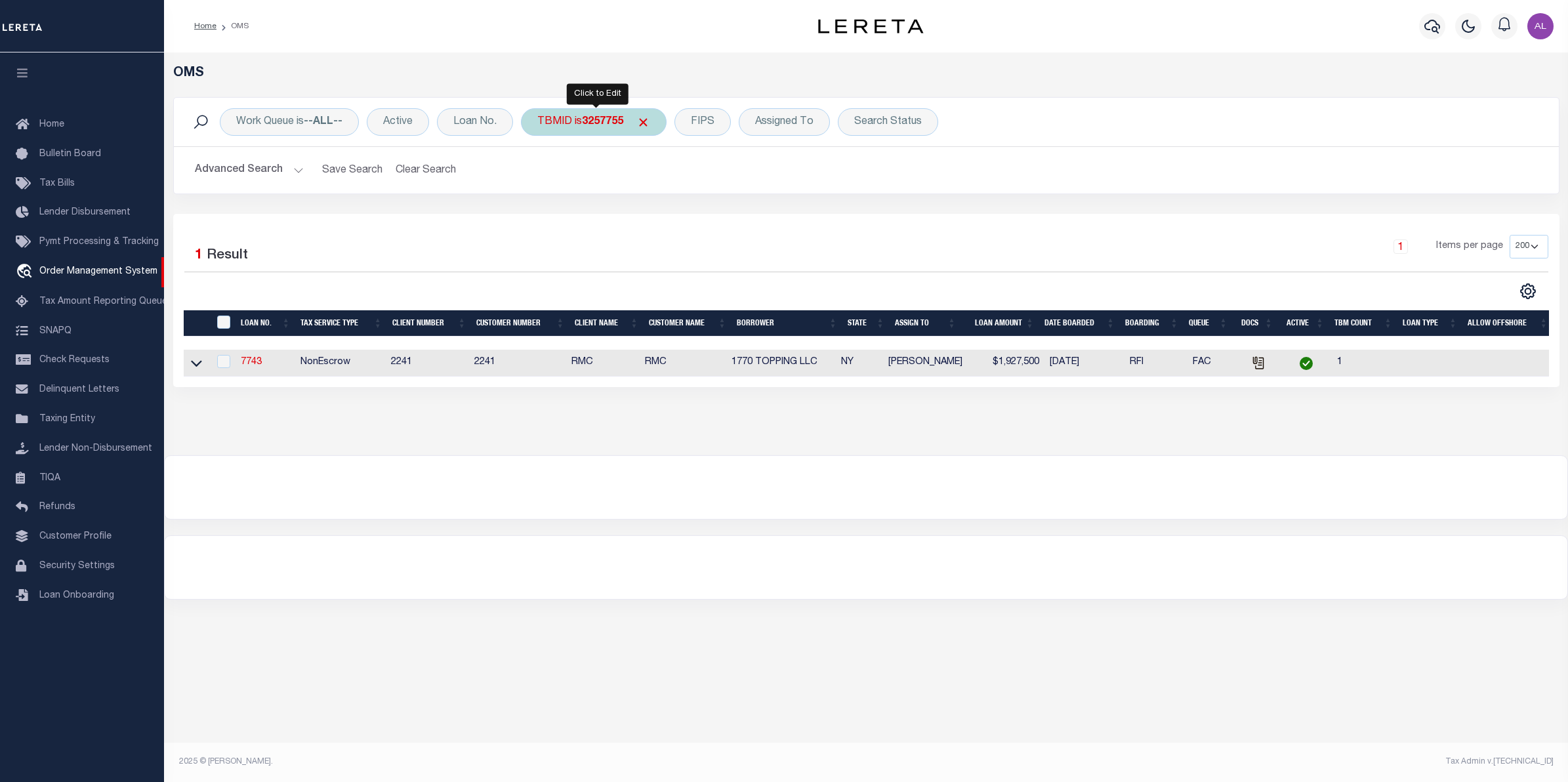
click at [650, 117] on span "Click to Remove" at bounding box center [643, 122] width 14 height 14
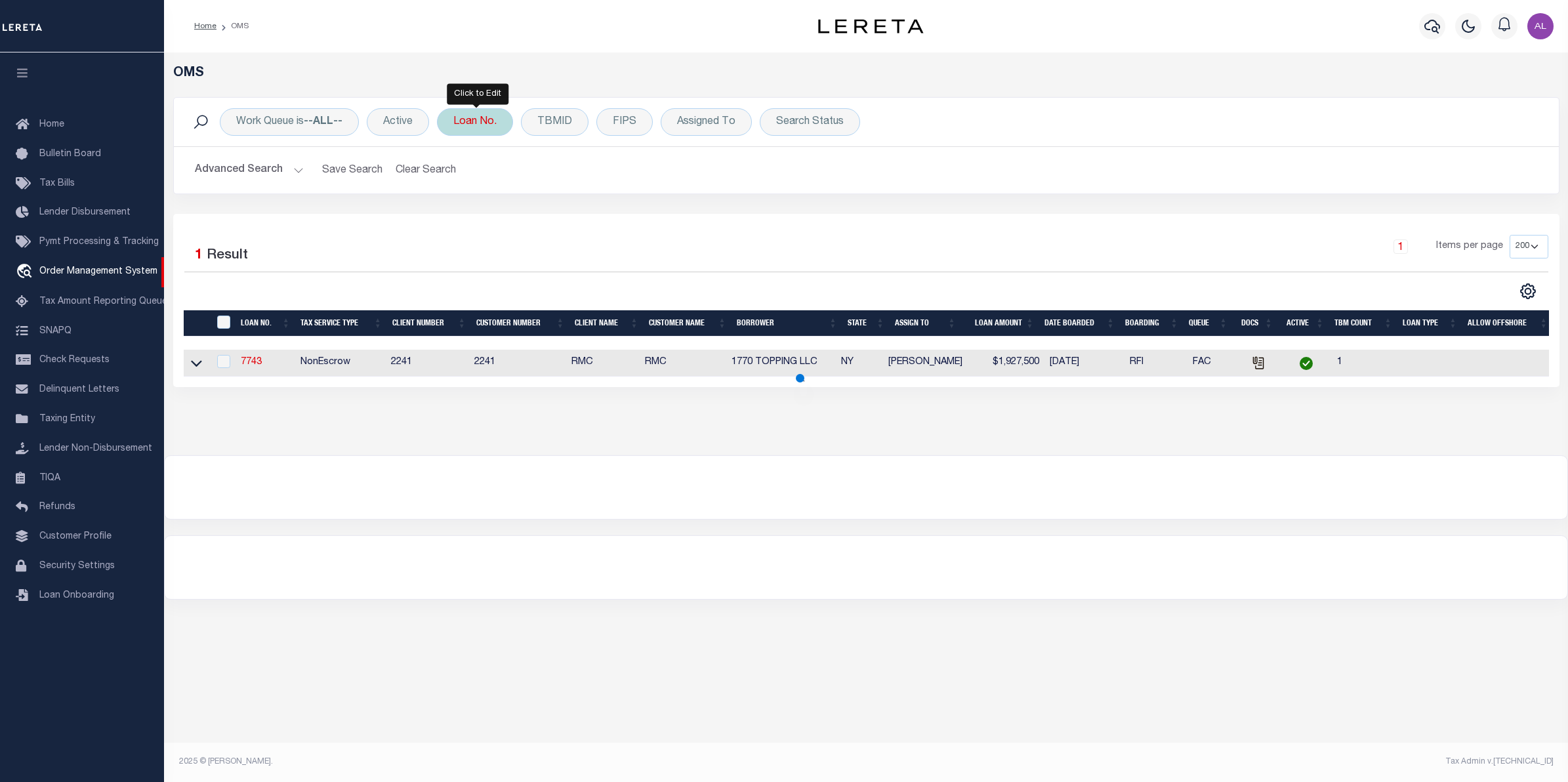
click at [473, 128] on div "Loan No." at bounding box center [475, 121] width 76 height 27
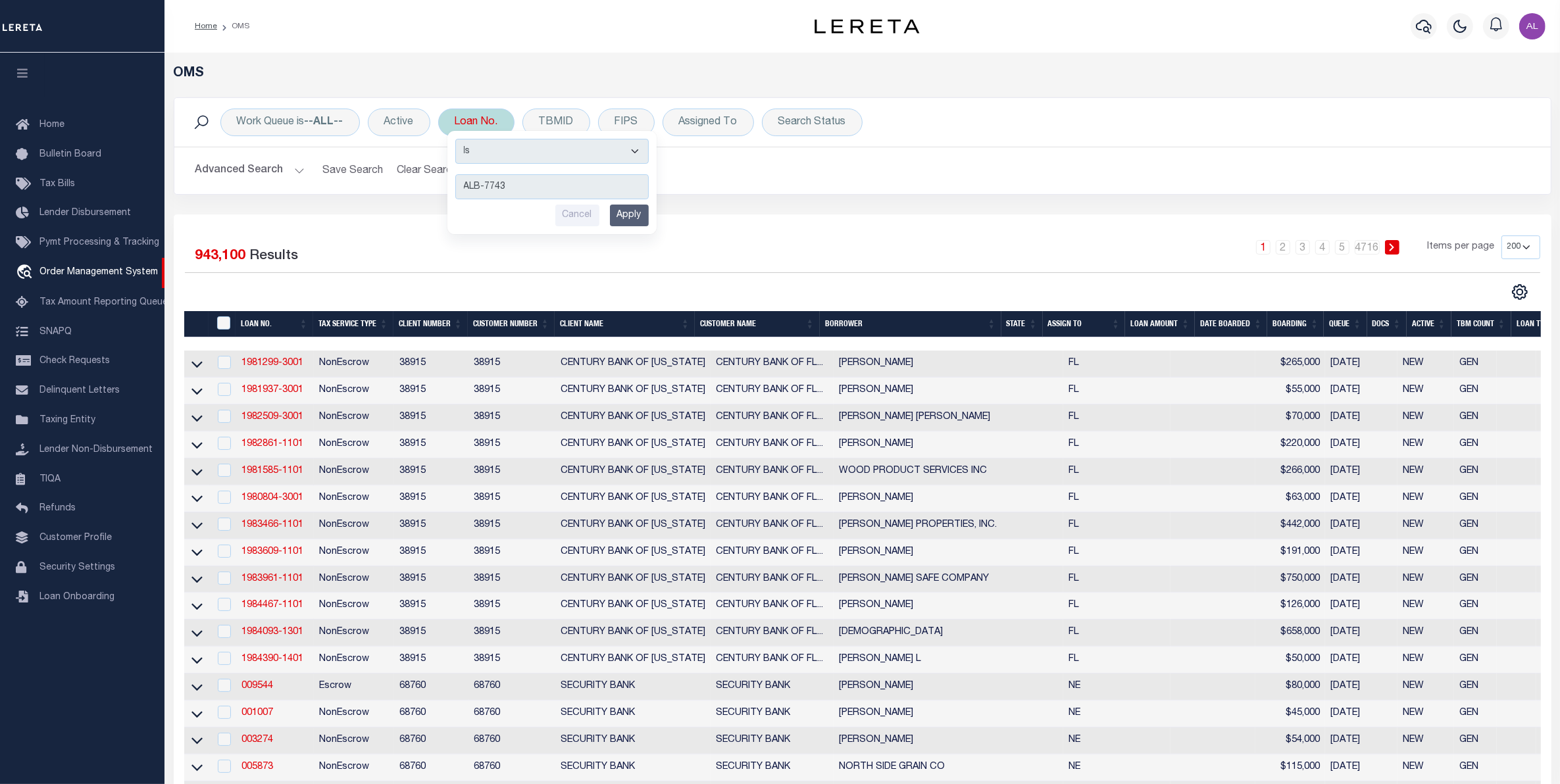
type input "ALB-7743"
click at [628, 218] on input "Apply" at bounding box center [629, 215] width 39 height 22
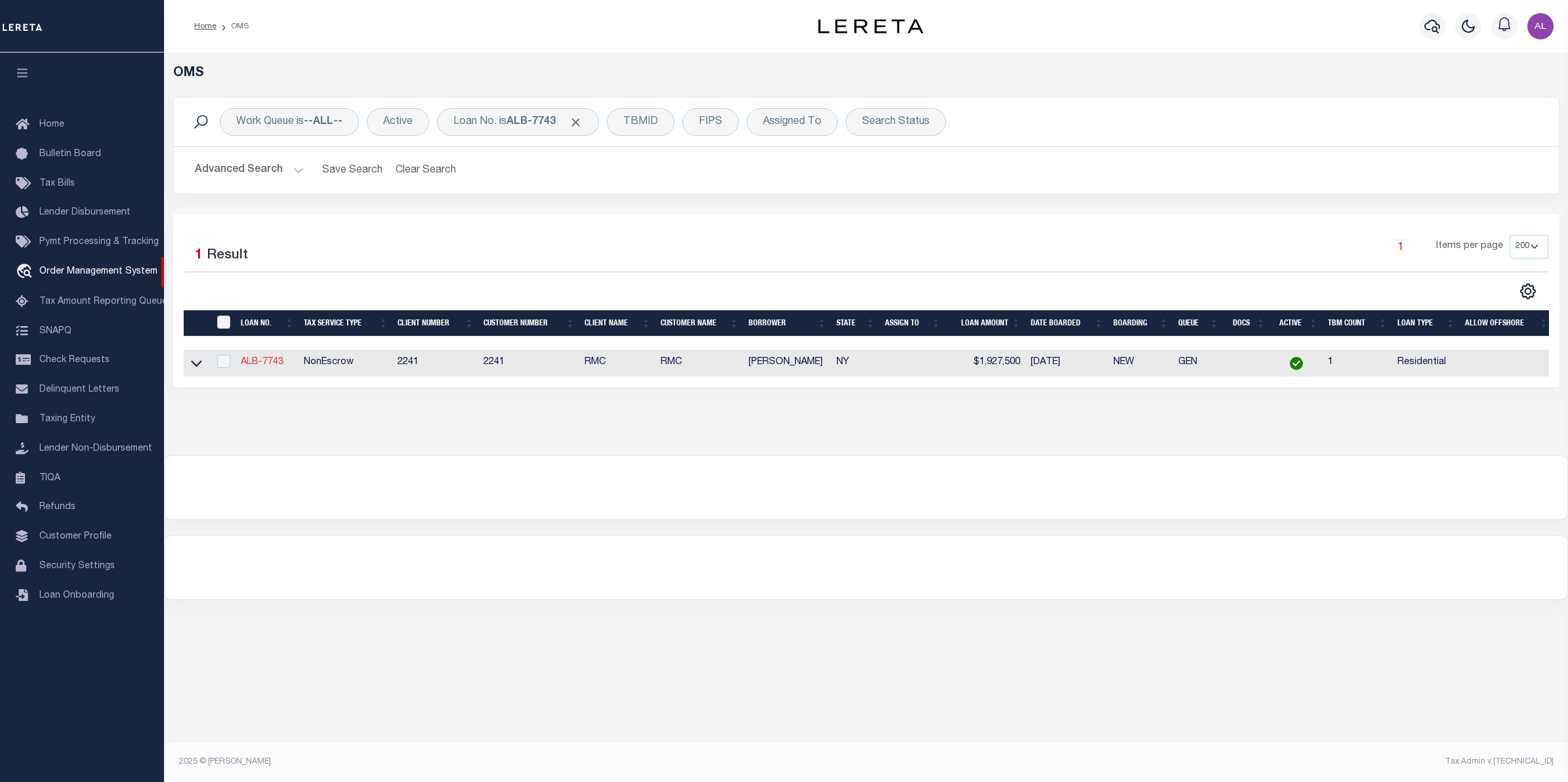
click at [256, 366] on link "ALB-7743" at bounding box center [262, 362] width 42 height 9
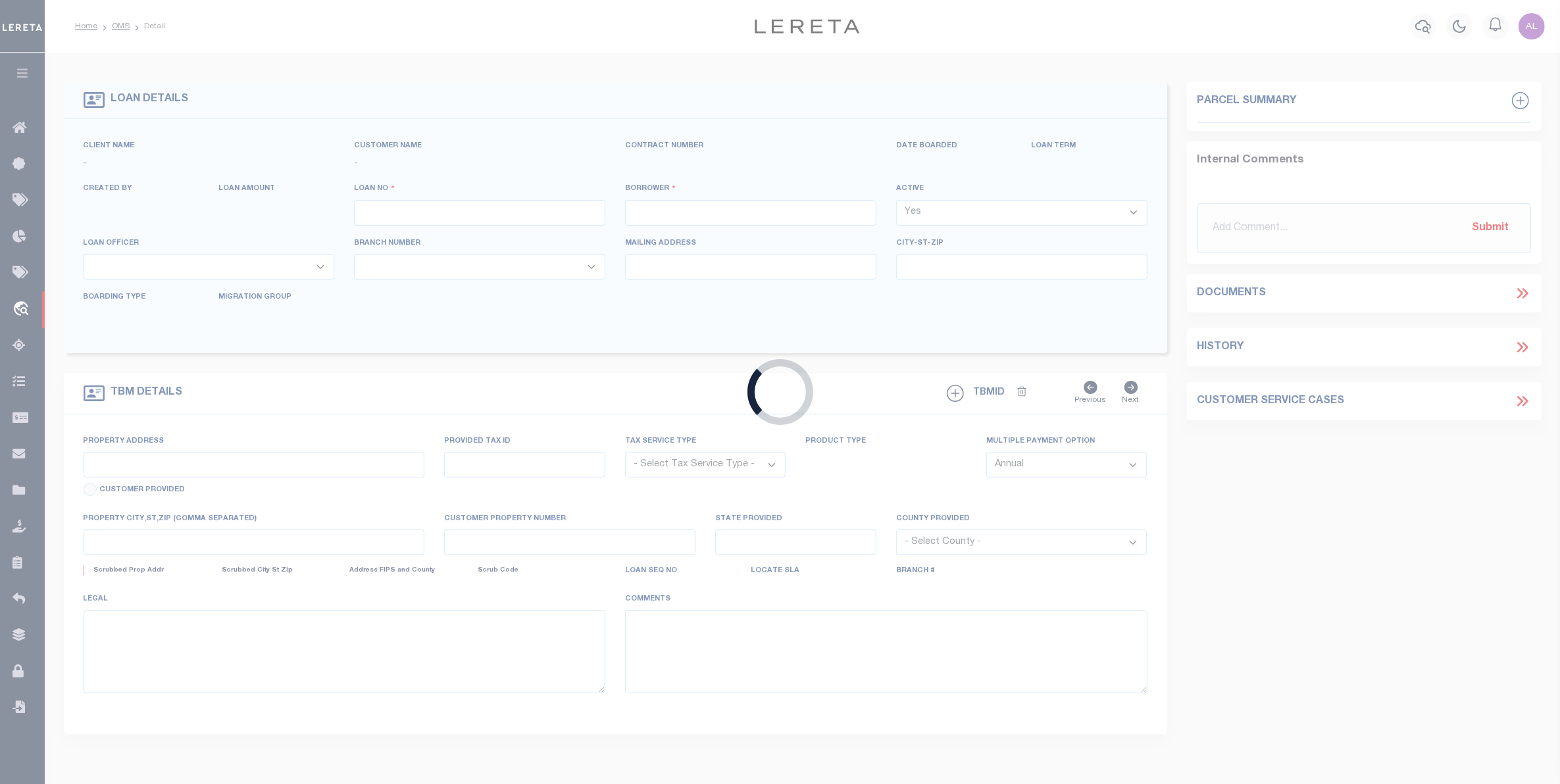
type input "ALB-7743"
type input "alberto estrada"
select select
type input "08/12/2025"
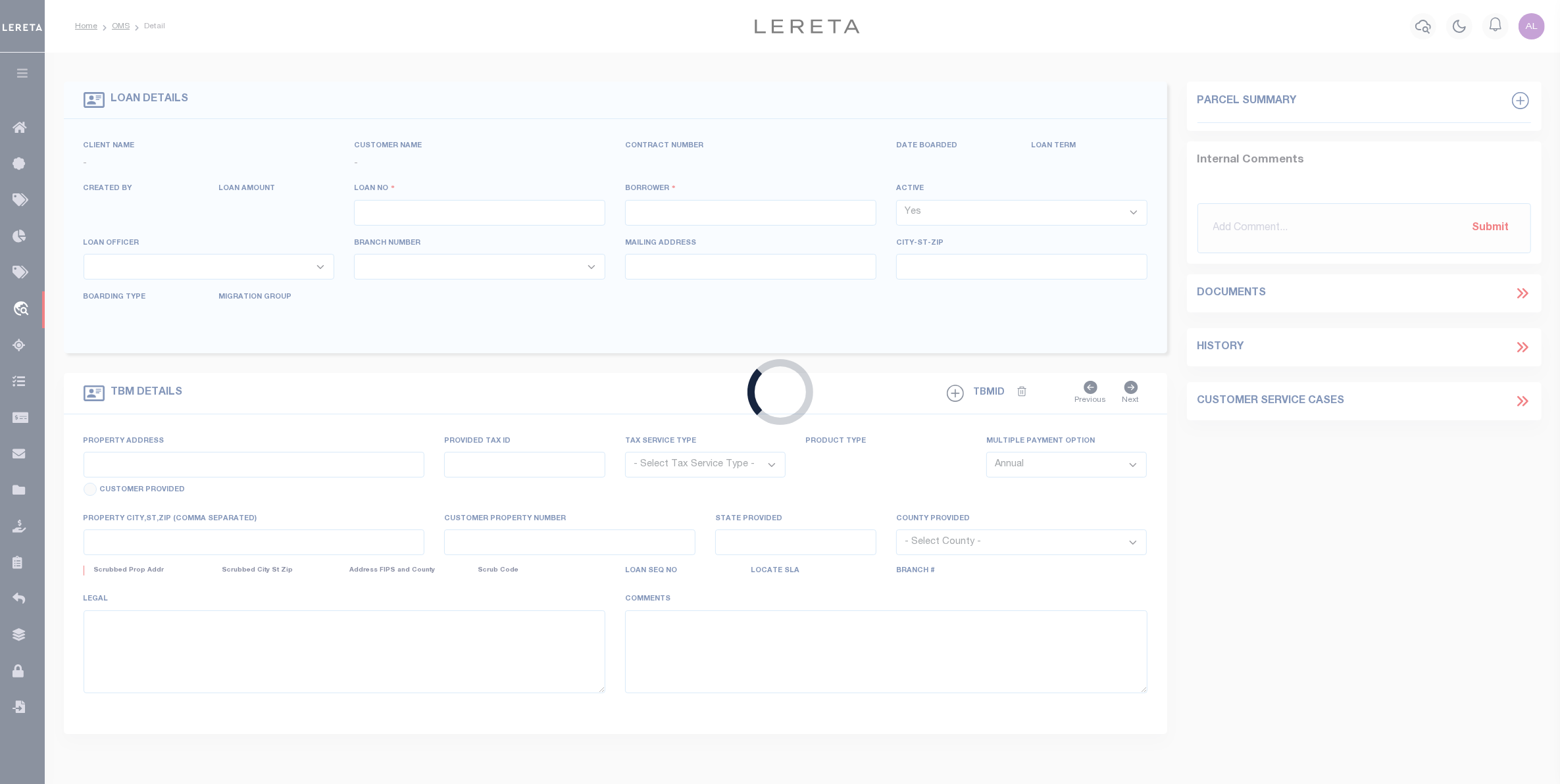
select select "10"
select select "NonEscrow"
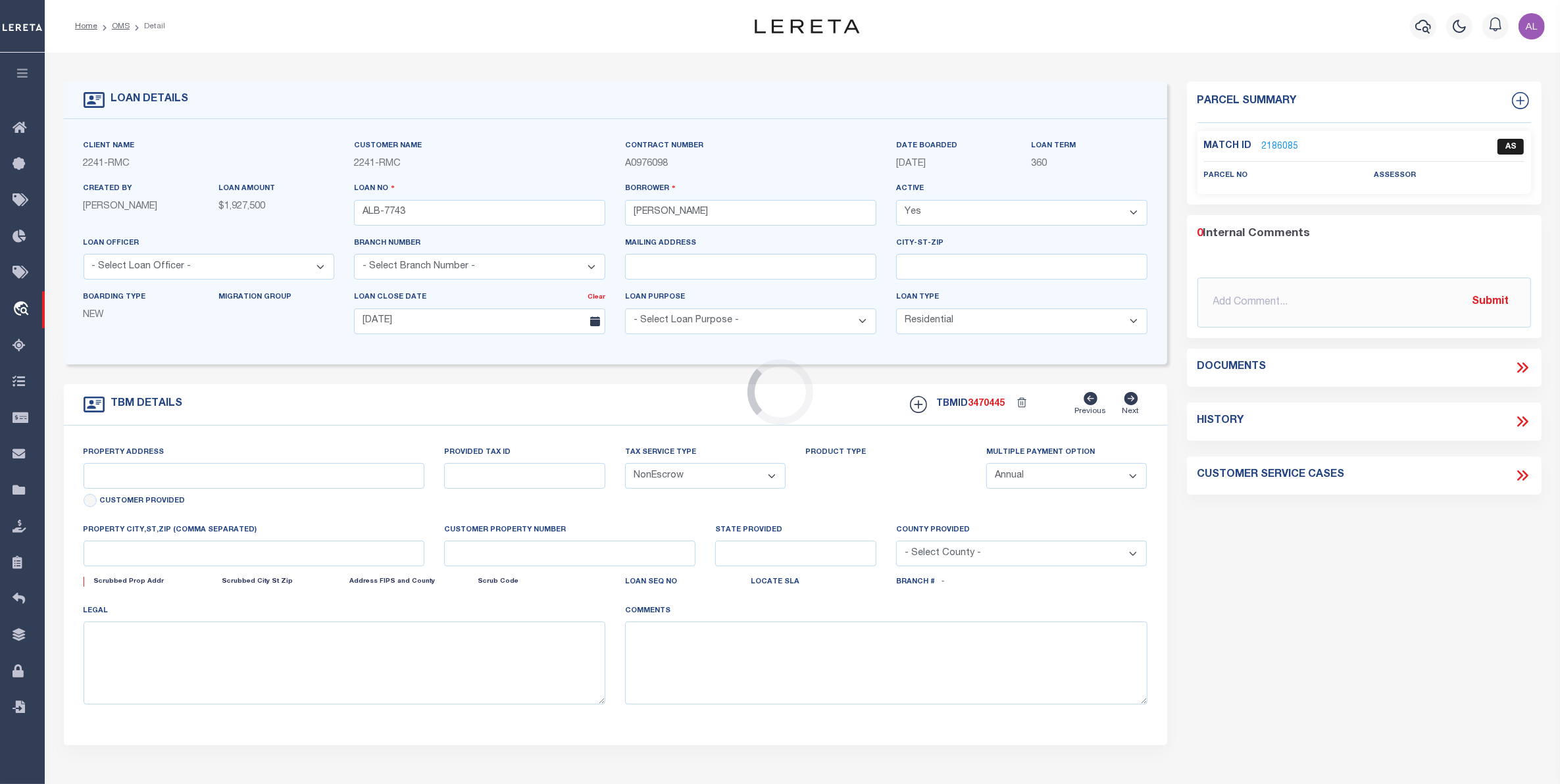
type input "1770 TOPPING AVE"
type input "BRONX NY 10457-7237"
type input "NY"
select select "4"
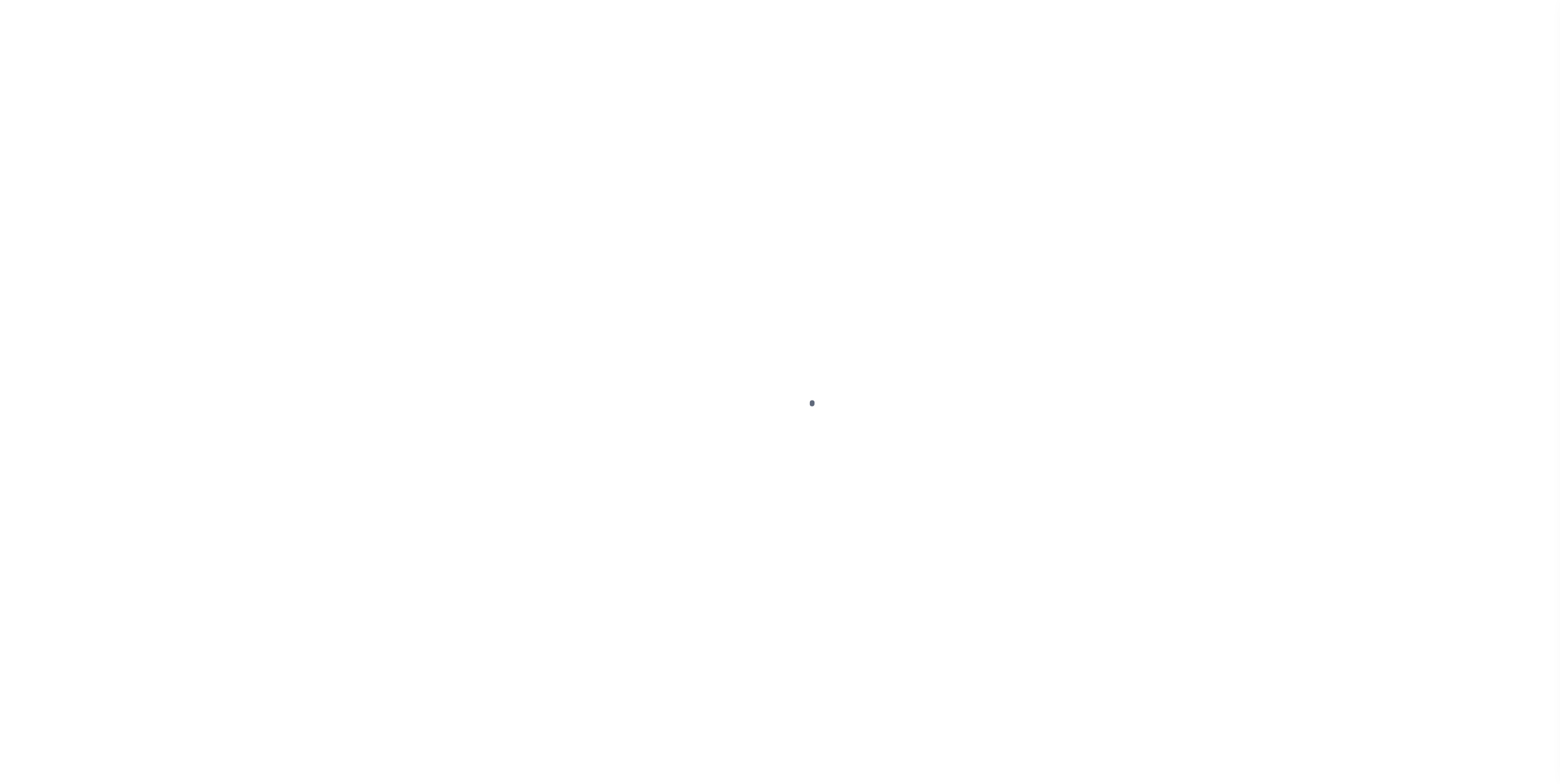
select select "10"
select select "NonEscrow"
type input "1770 TOPPING AVE"
type input "BRONX [GEOGRAPHIC_DATA] 10457-7237"
type input "NY"
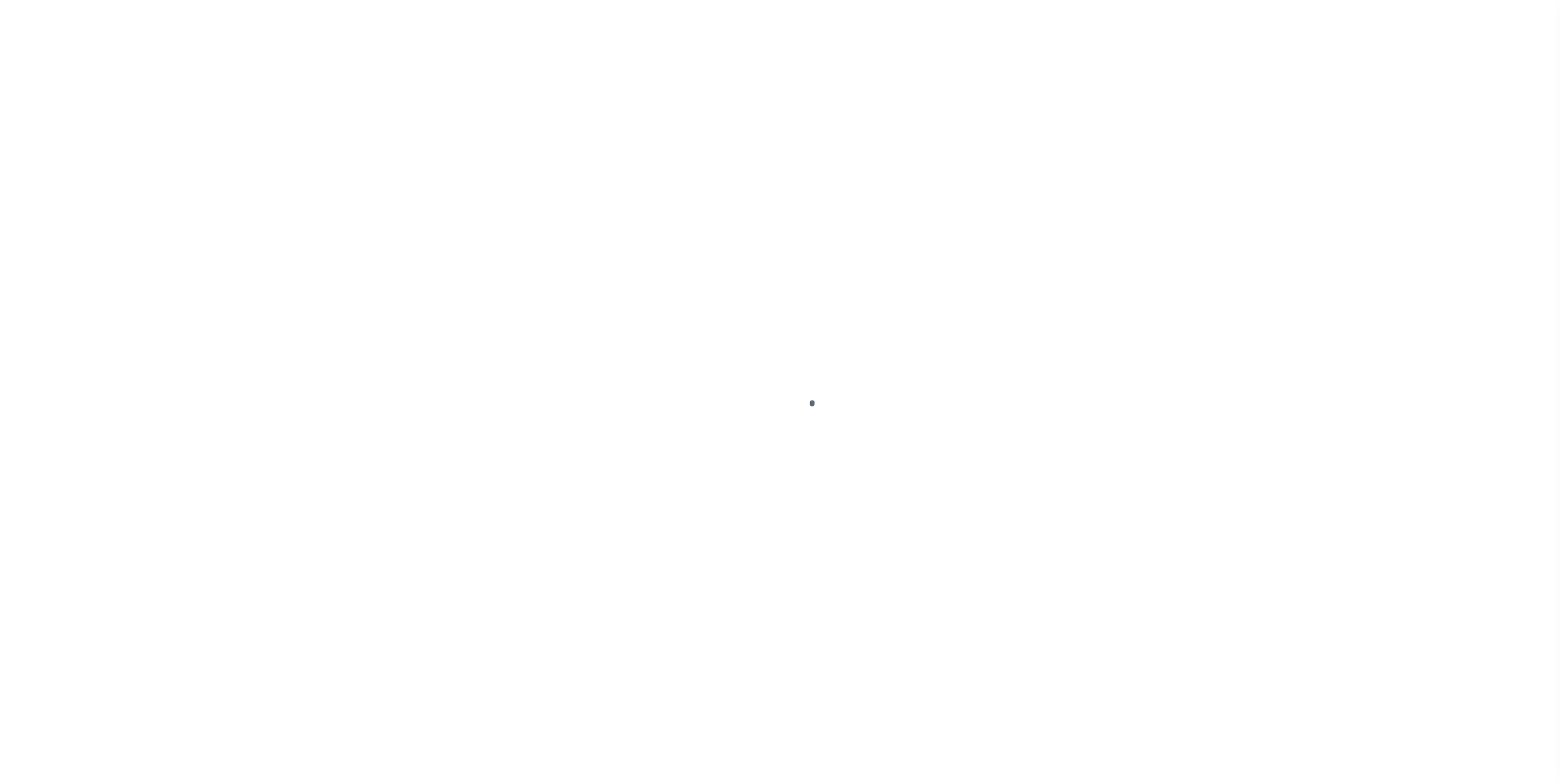
select select
select select "4"
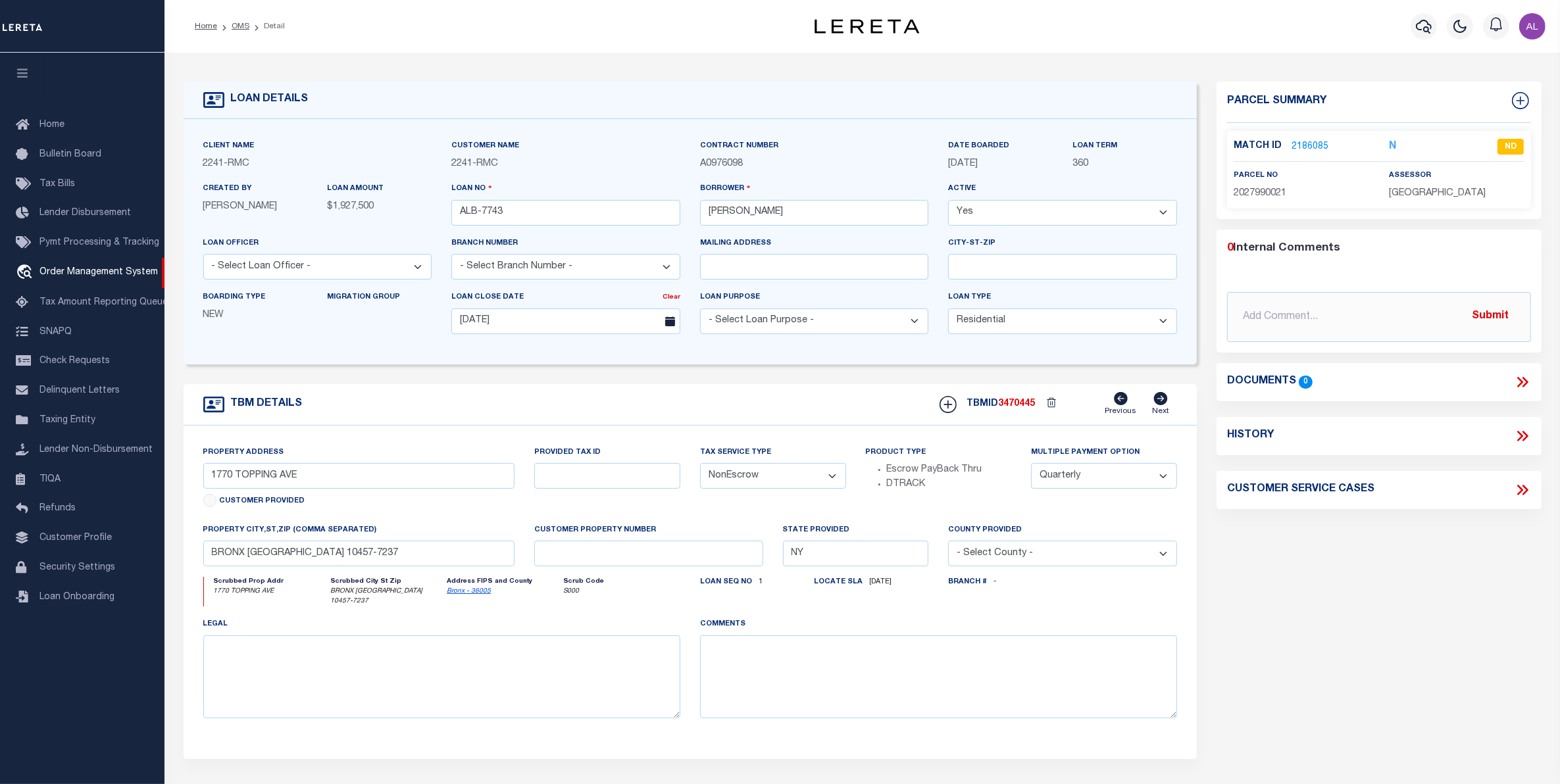
click at [1325, 146] on div "Match ID 2186085" at bounding box center [1301, 146] width 136 height 14
click at [1306, 146] on link "2186085" at bounding box center [1310, 147] width 37 height 14
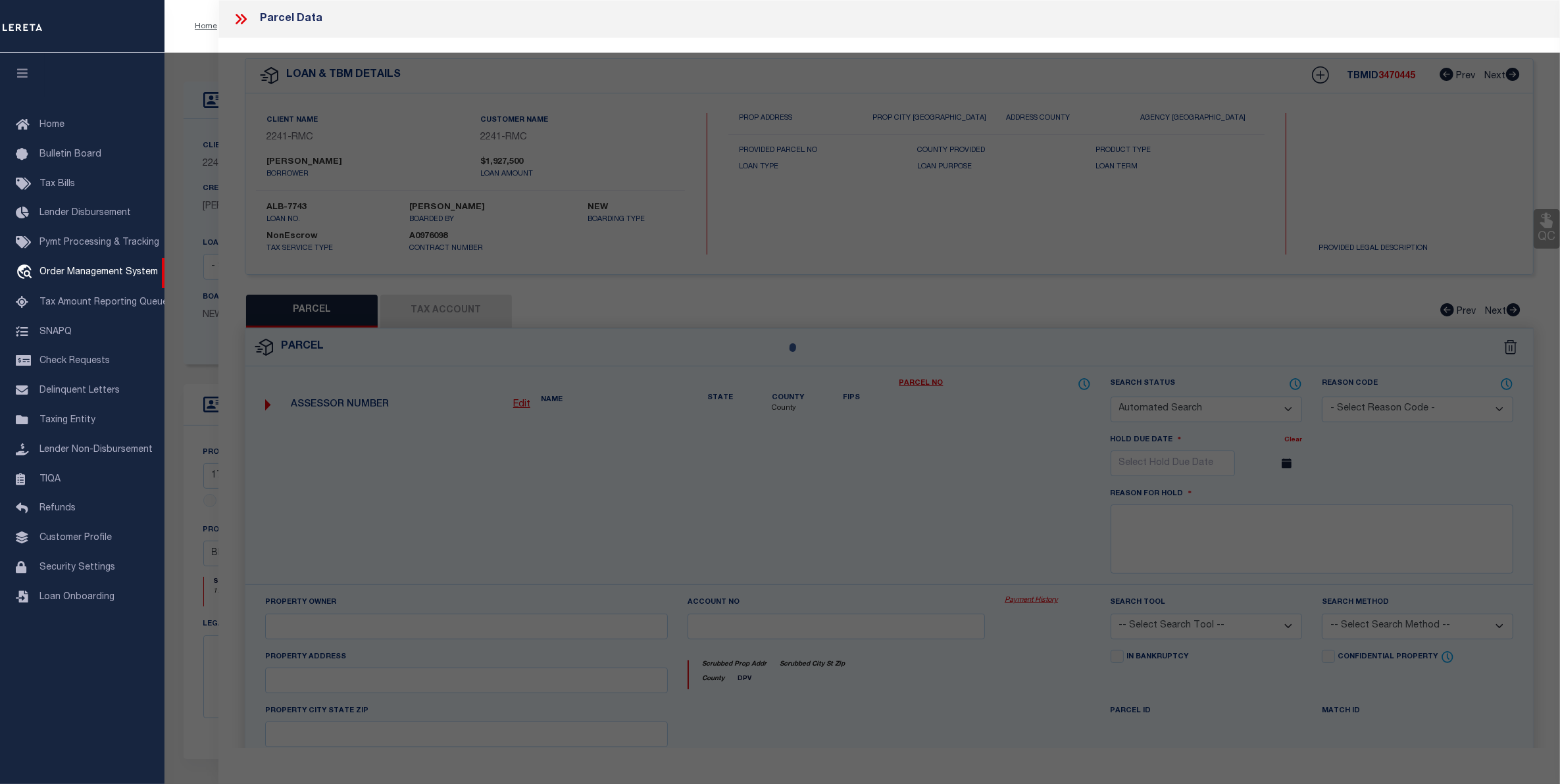
checkbox input "false"
select select "ND"
type input "1770 TOPPING LLC"
select select "ATL"
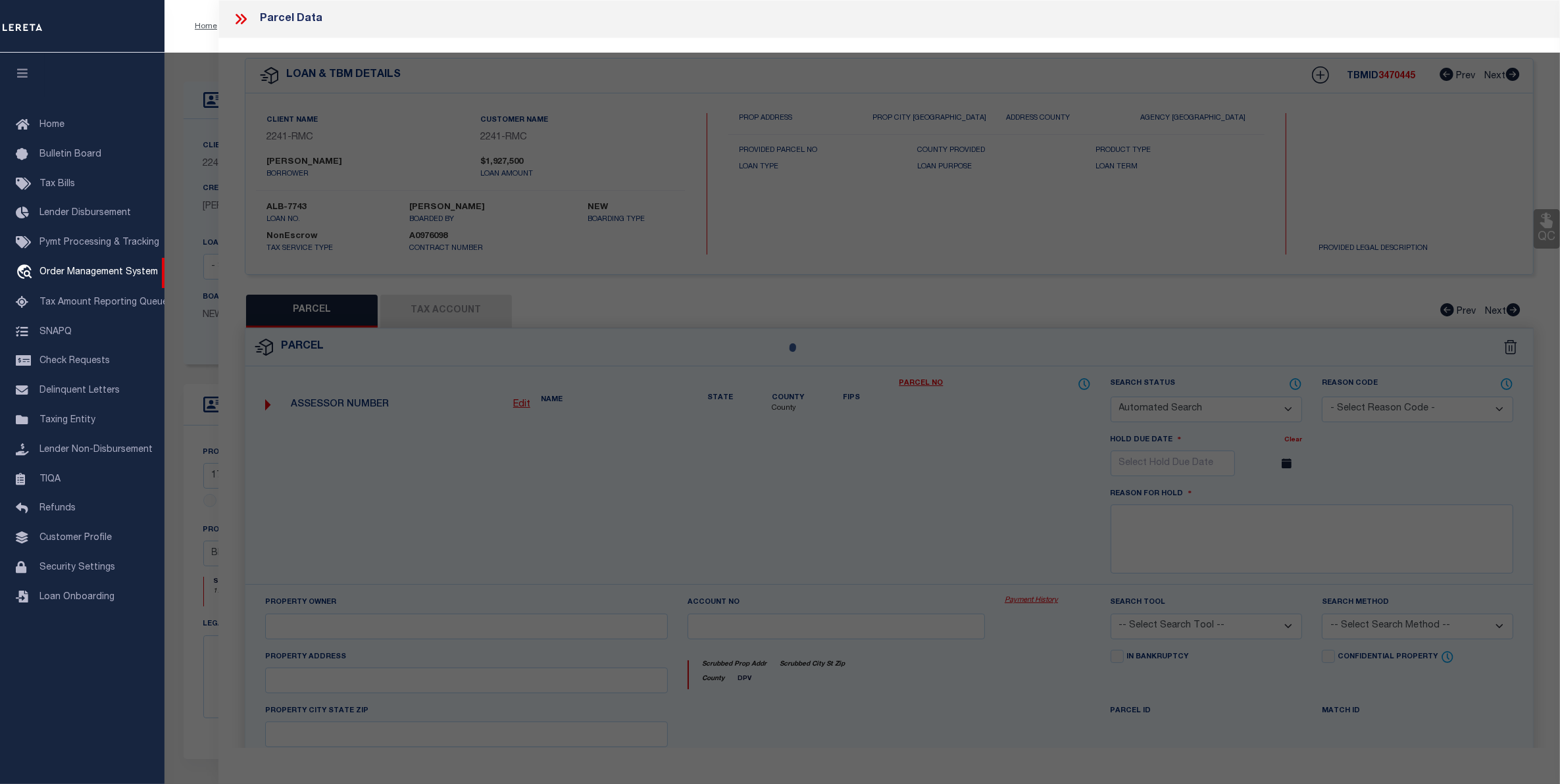
select select "ADD"
type input "1770 TOPPING AVE"
checkbox input "false"
type input "BRONX, NY 10457"
type textarea "LOT:21 BLK:2799"
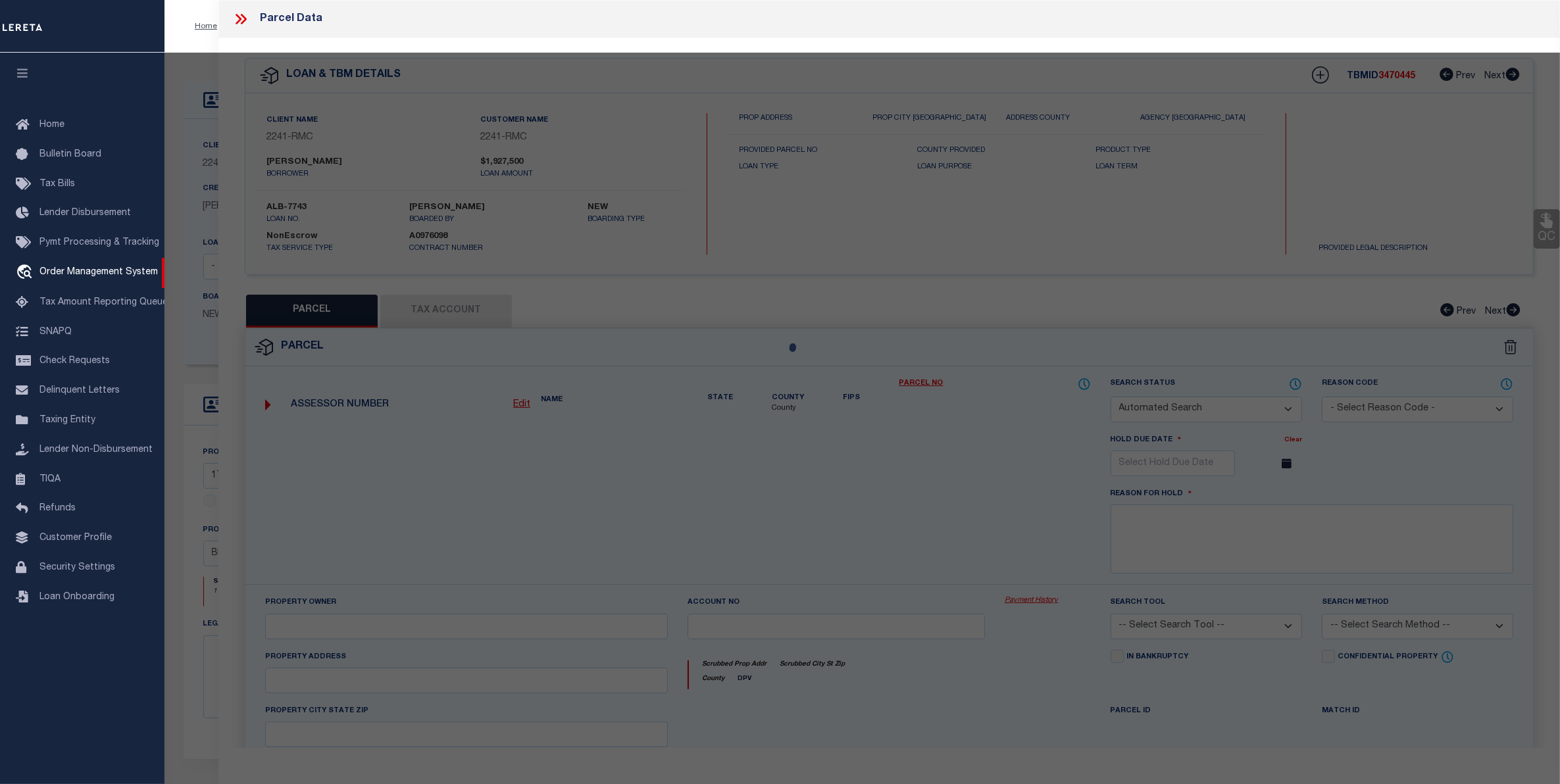
type textarea "High Loan Amount. Please Provide a Complete Legal Description."
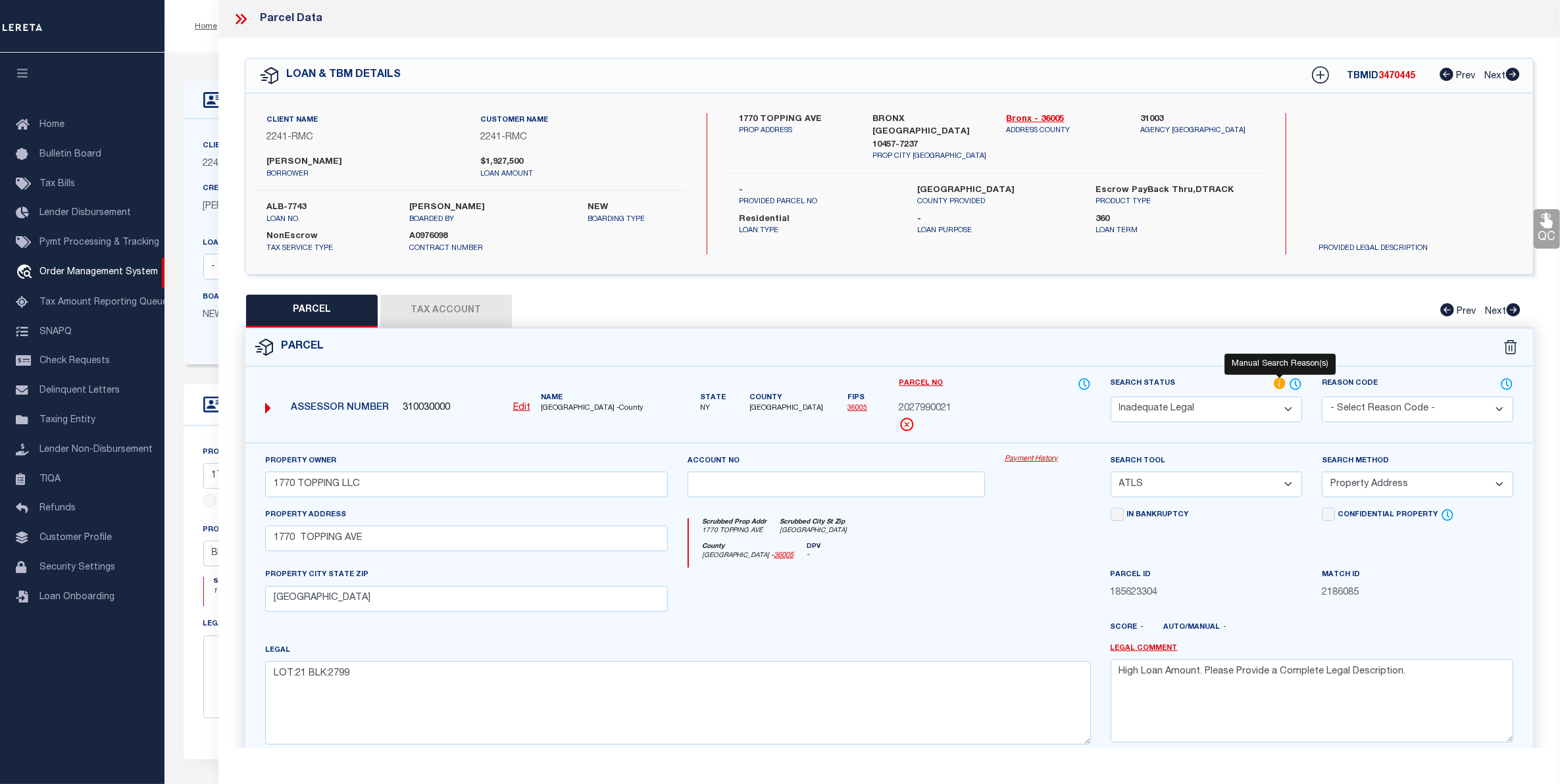
click at [1279, 385] on icon at bounding box center [1279, 384] width 13 height 14
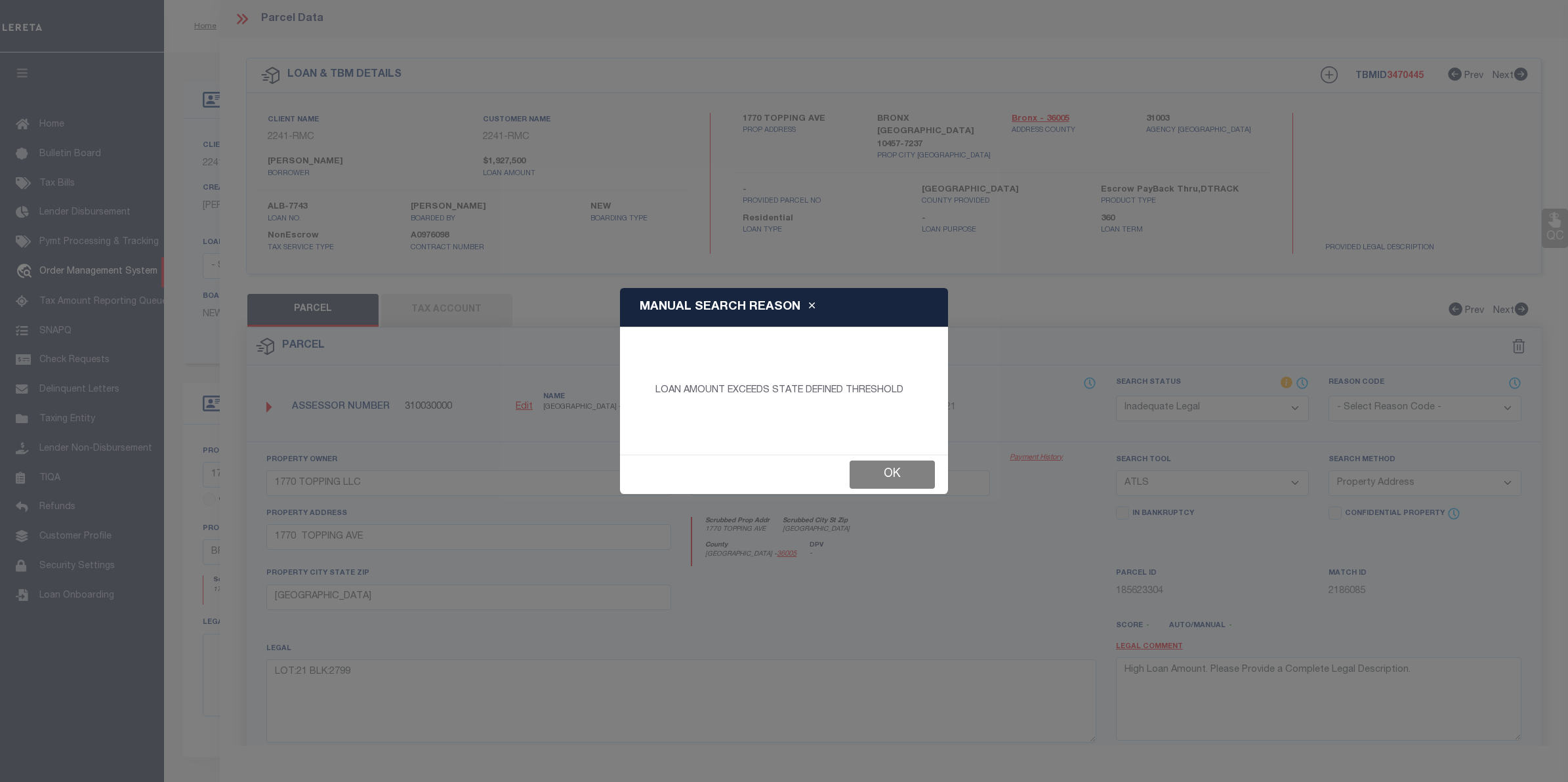
click at [917, 473] on button "Ok" at bounding box center [892, 474] width 85 height 28
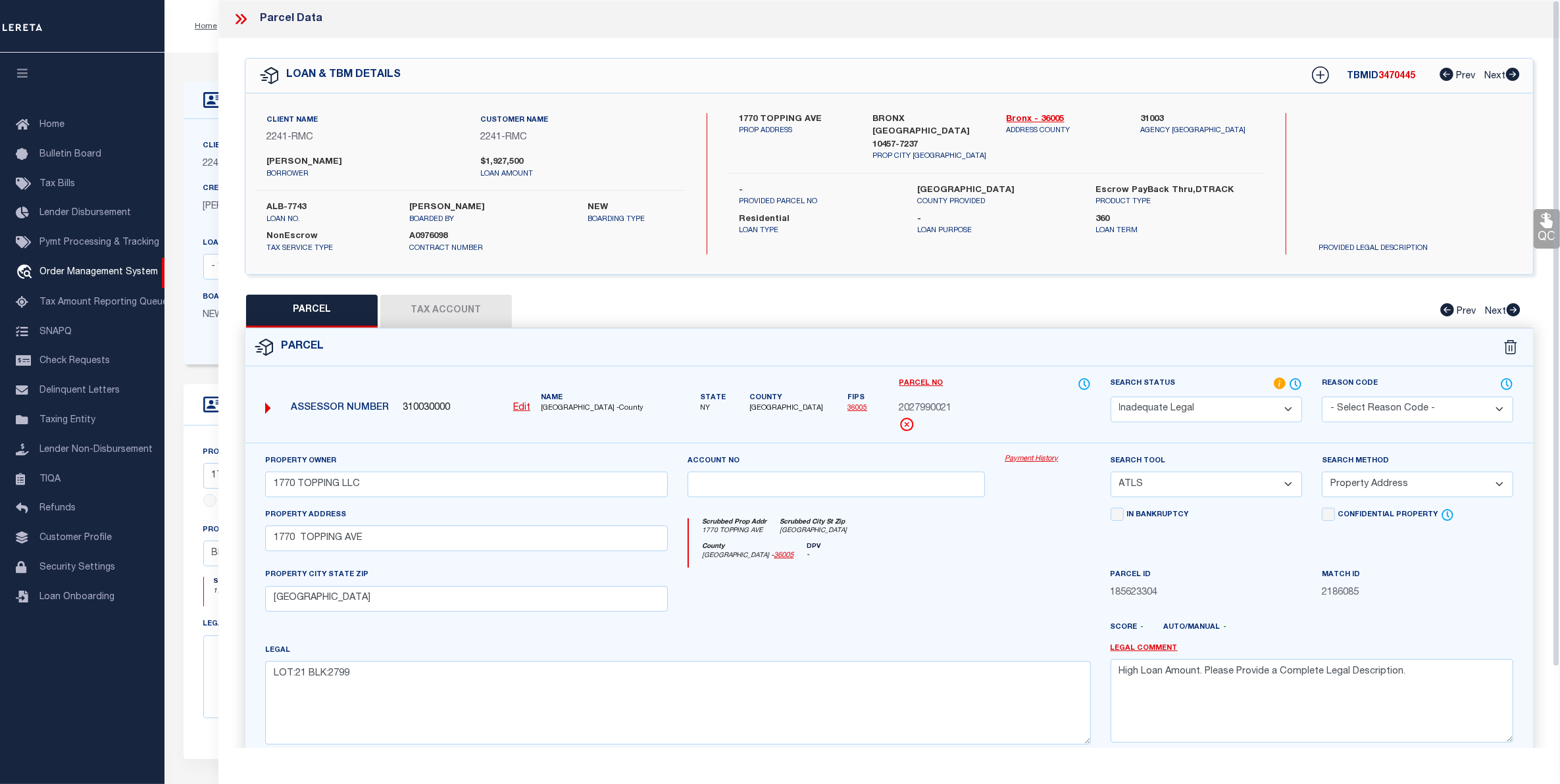
click at [1269, 409] on select "Automated Search Bad Parcel Complete Duplicate Parcel High Dollar Reporting In …" at bounding box center [1206, 409] width 191 height 26
click at [1111, 397] on select "Automated Search Bad Parcel Complete Duplicate Parcel High Dollar Reporting In …" at bounding box center [1206, 409] width 191 height 26
click at [1089, 587] on div at bounding box center [1047, 594] width 106 height 54
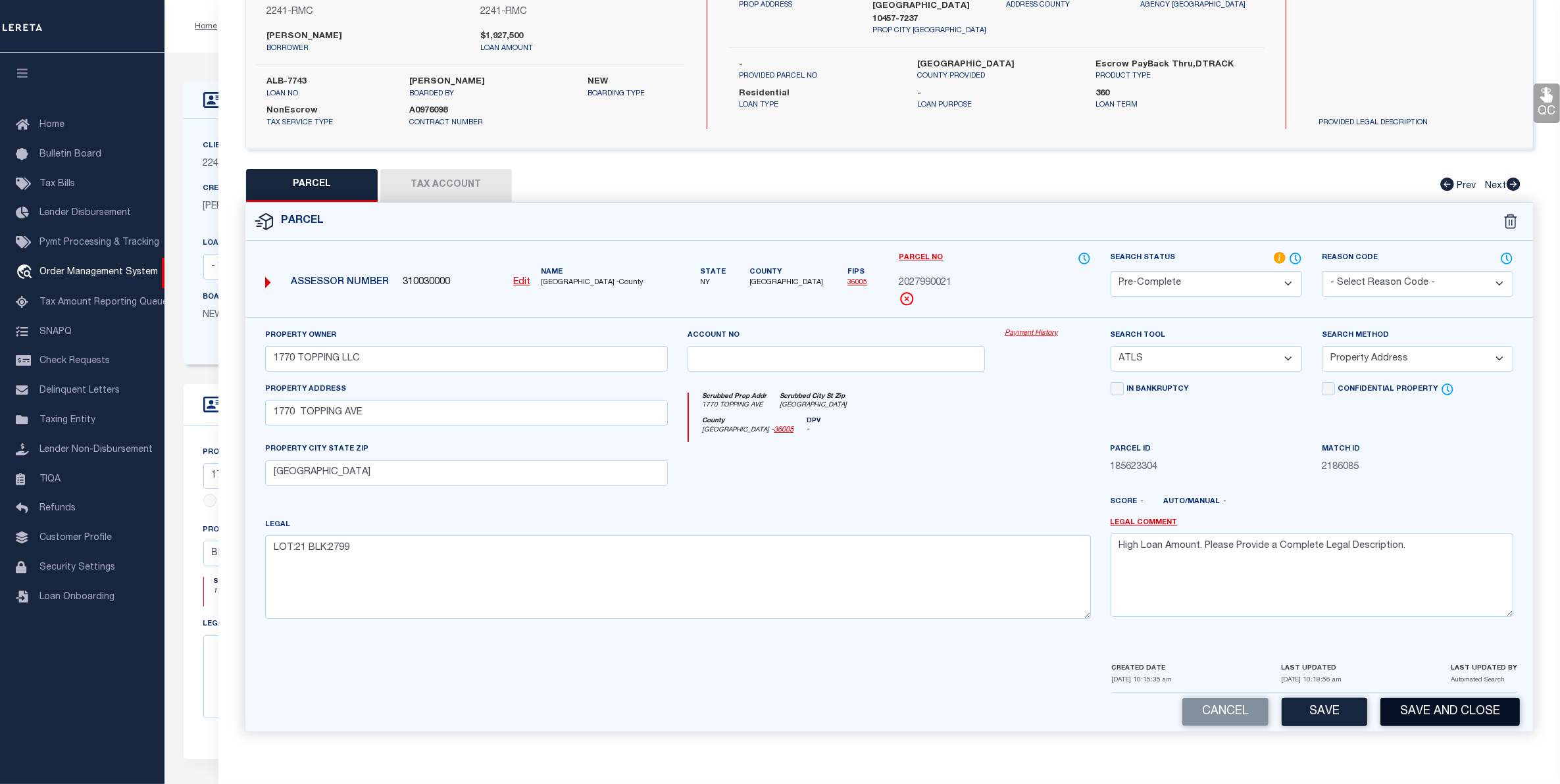
click at [1415, 712] on button "Save and Close" at bounding box center [1450, 712] width 139 height 28
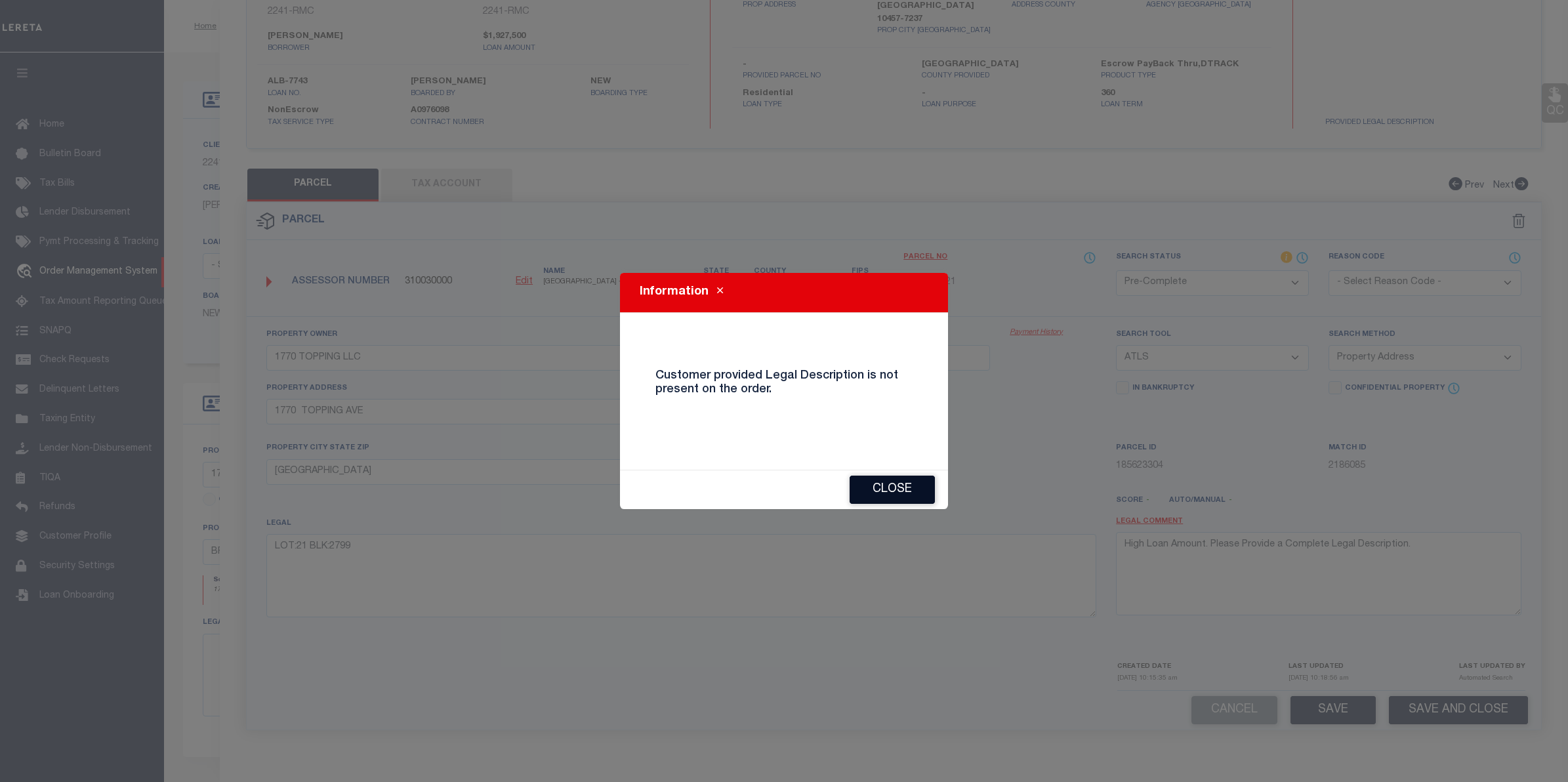
click at [910, 496] on button "Close" at bounding box center [892, 490] width 85 height 28
select select "AS"
select select
checkbox input "false"
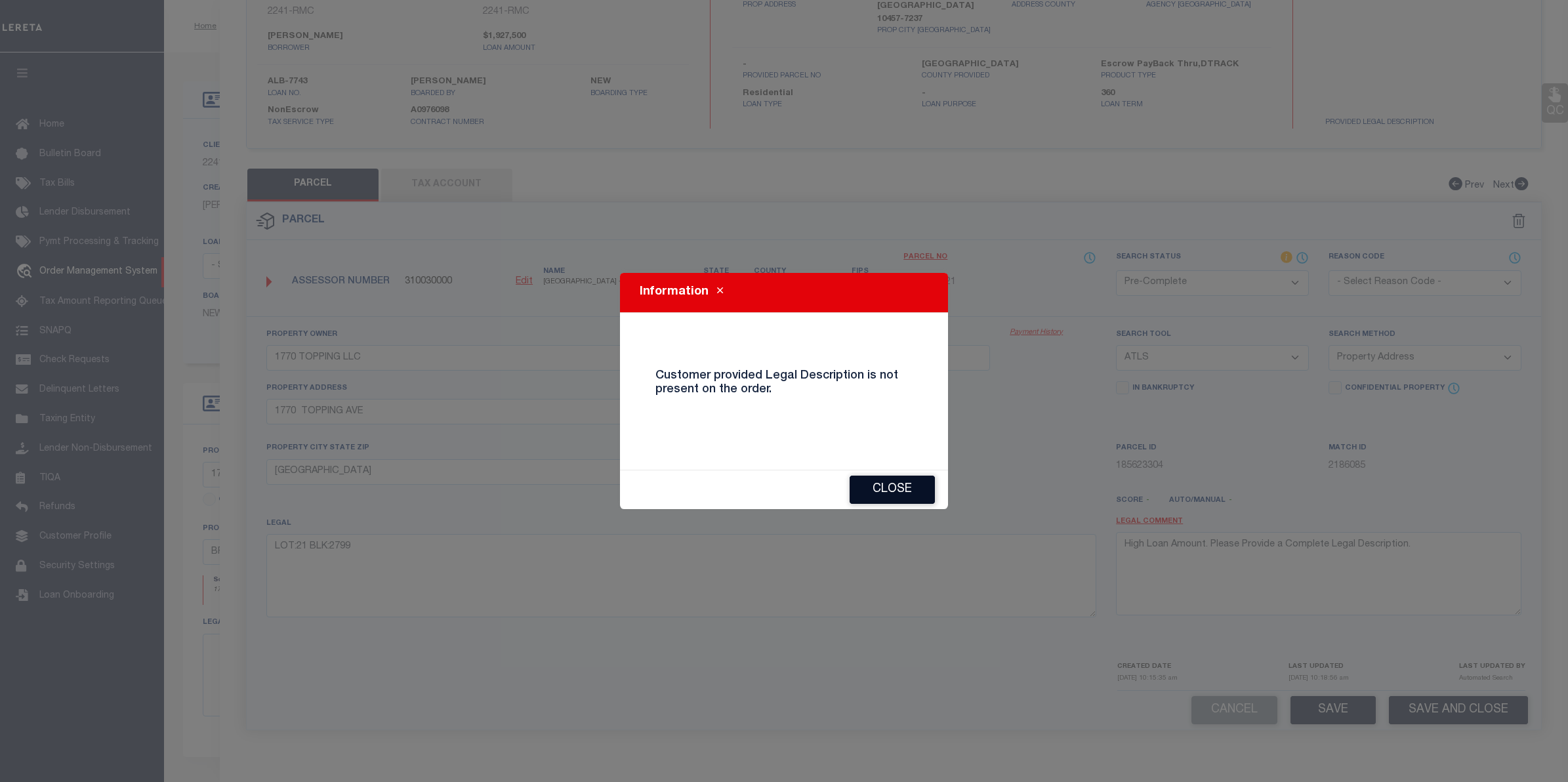
checkbox input "false"
select select "ND"
type input "1770 TOPPING LLC"
select select "ATL"
select select "ADD"
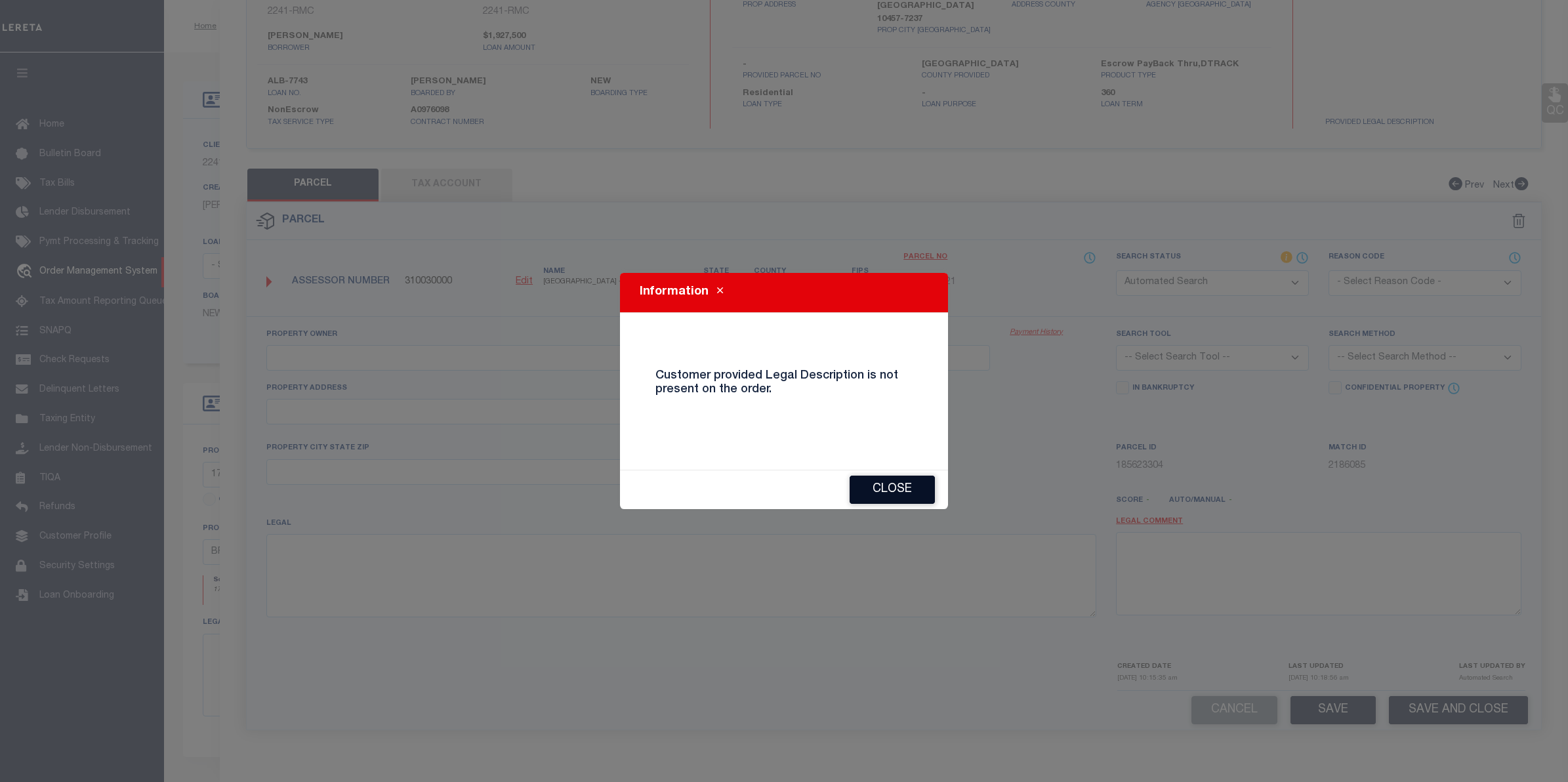
type input "1770 TOPPING AVE"
checkbox input "false"
type input "BRONX, NY 10457"
type textarea "LOT:21 BLK:2799"
type textarea "High Loan Amount. Please Provide a Complete Legal Description."
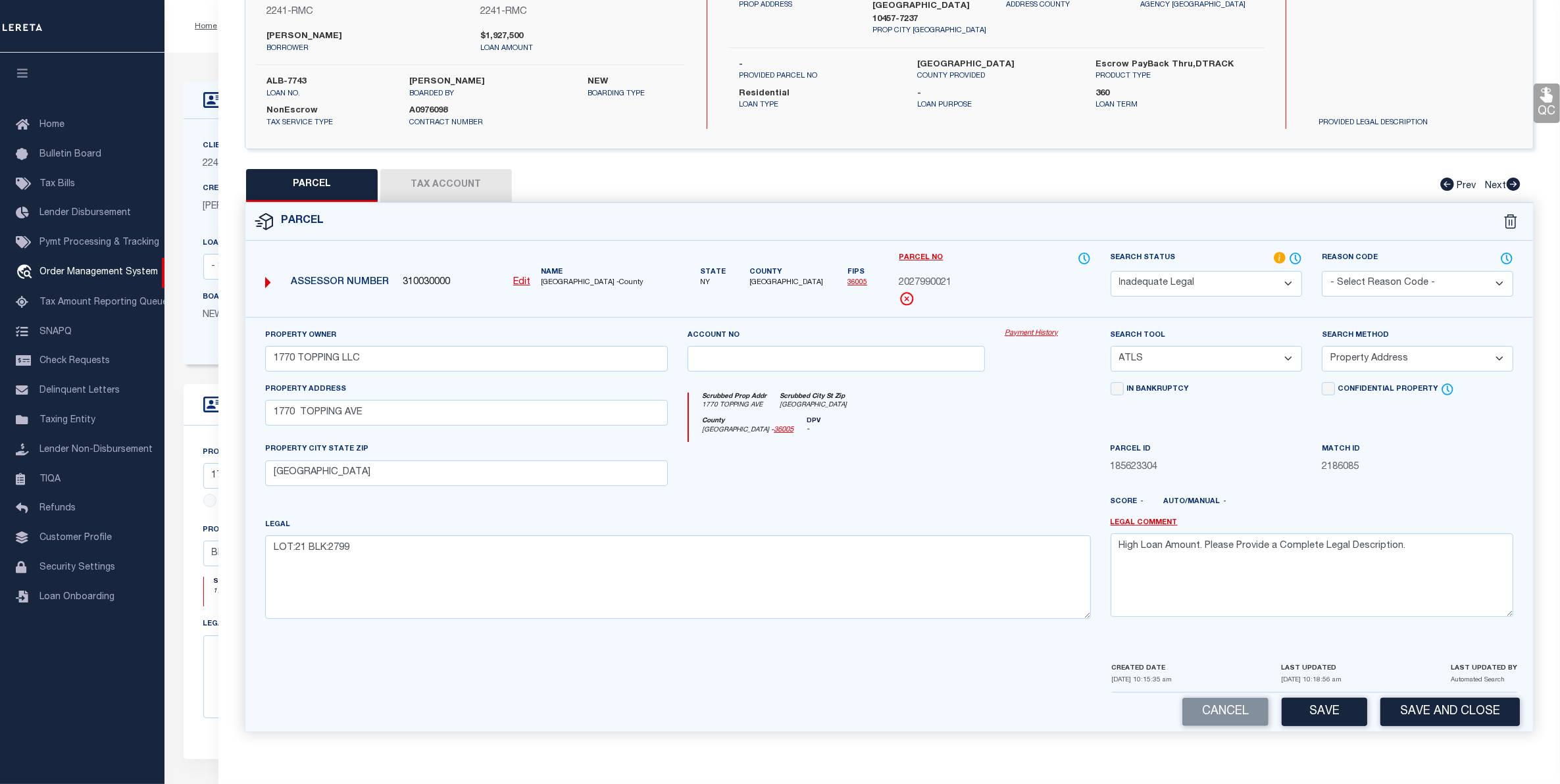
click at [1418, 691] on div "CREATED DATE 08/13/2025 10:15:35 am LAST UPDATED 08/13/2025 10:18:56 am LAST UP…" at bounding box center [1314, 676] width 405 height 32
click at [1419, 705] on button "Save and Close" at bounding box center [1450, 712] width 139 height 28
select select
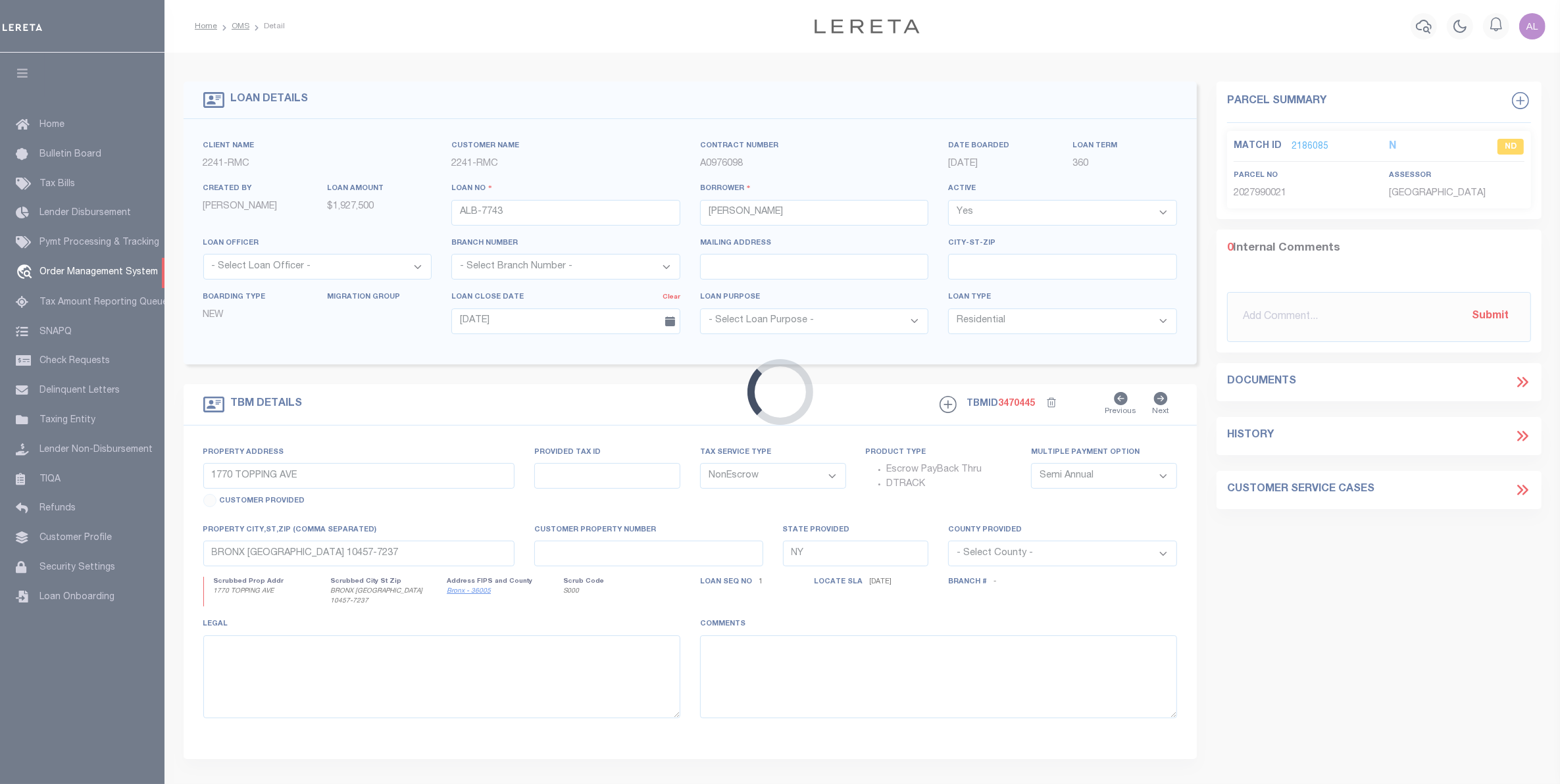
scroll to position [0, 0]
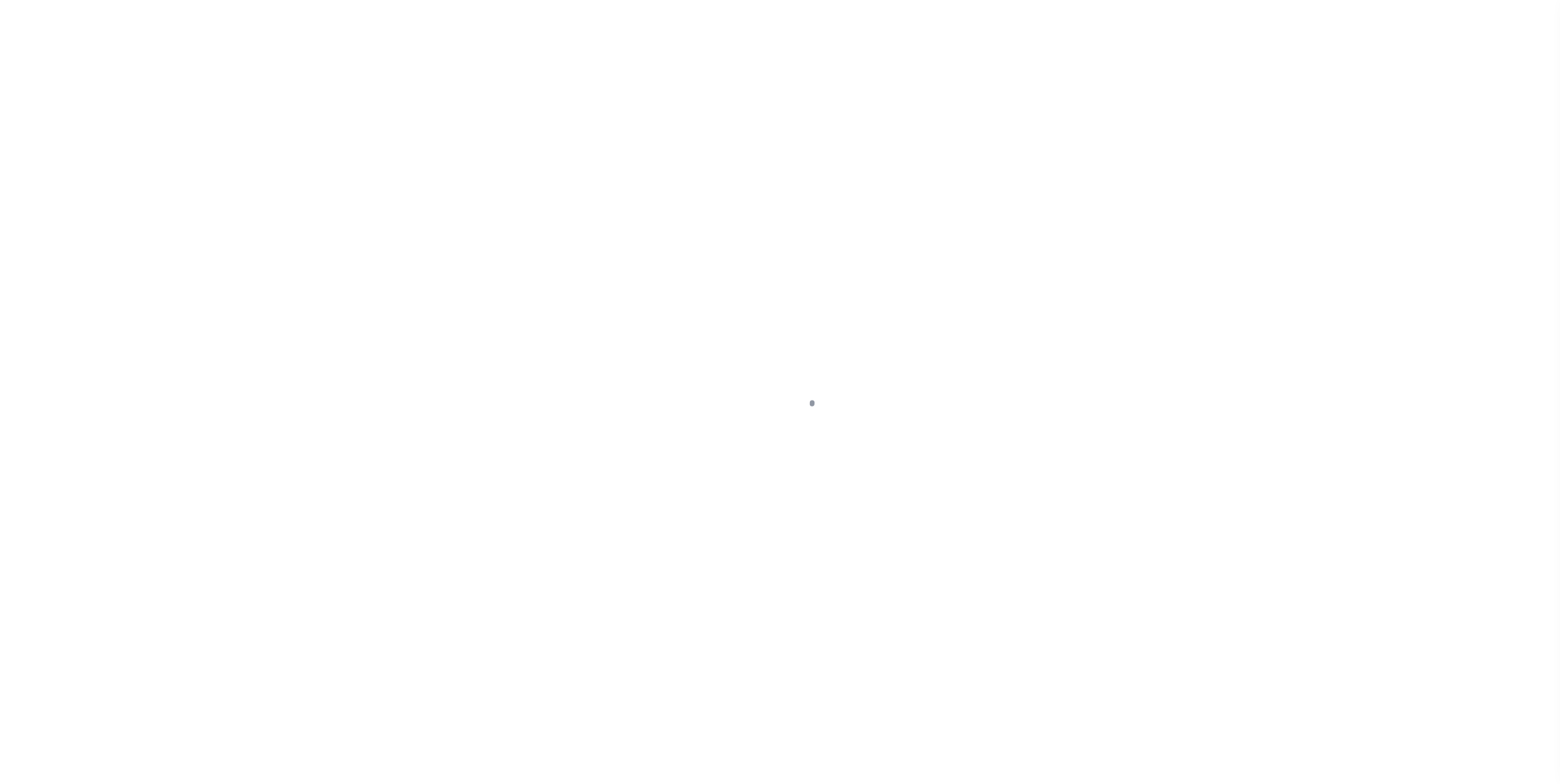
select select "10"
select select "NonEscrow"
select select "4"
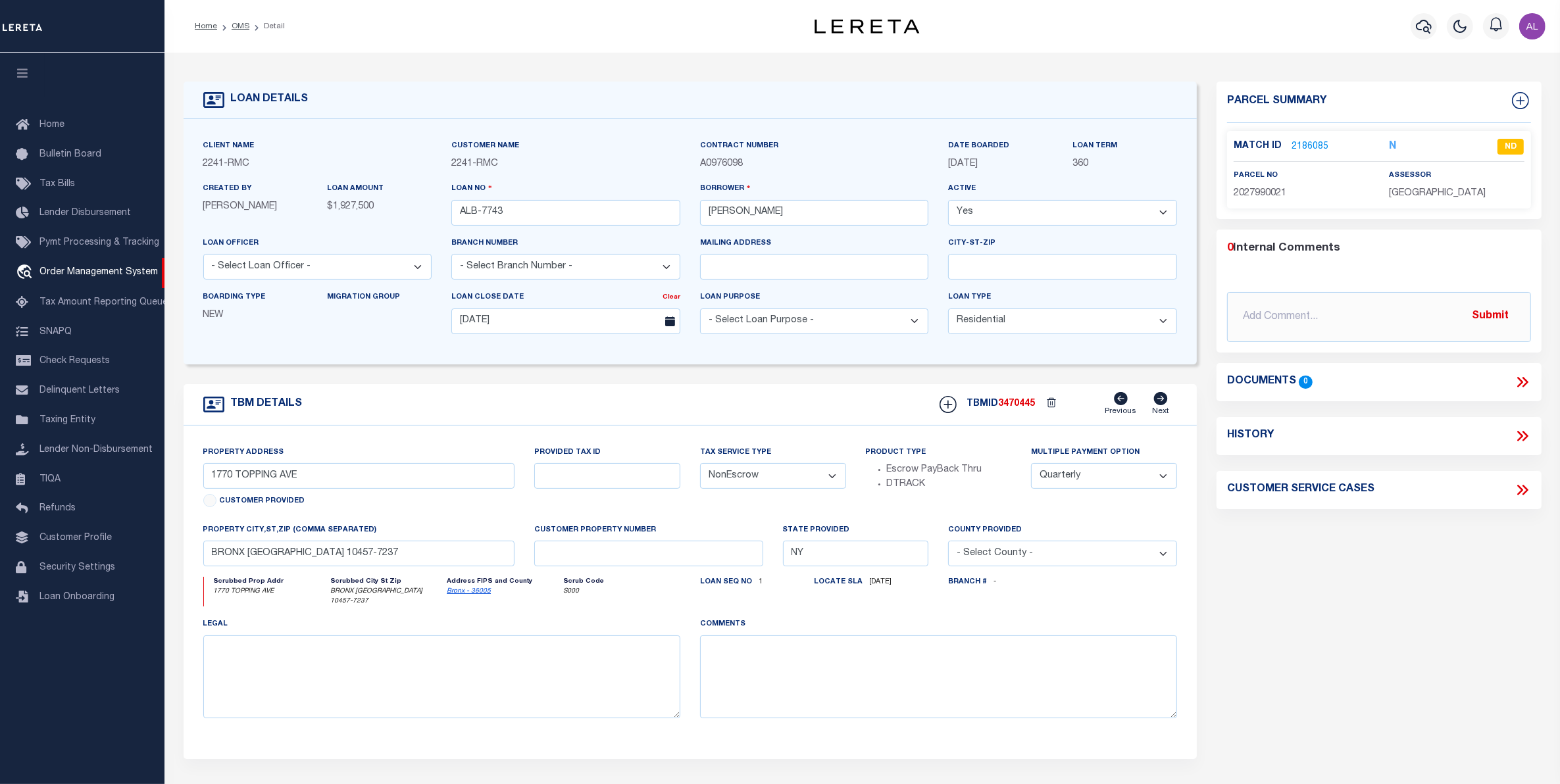
click at [1311, 141] on link "2186085" at bounding box center [1310, 147] width 37 height 14
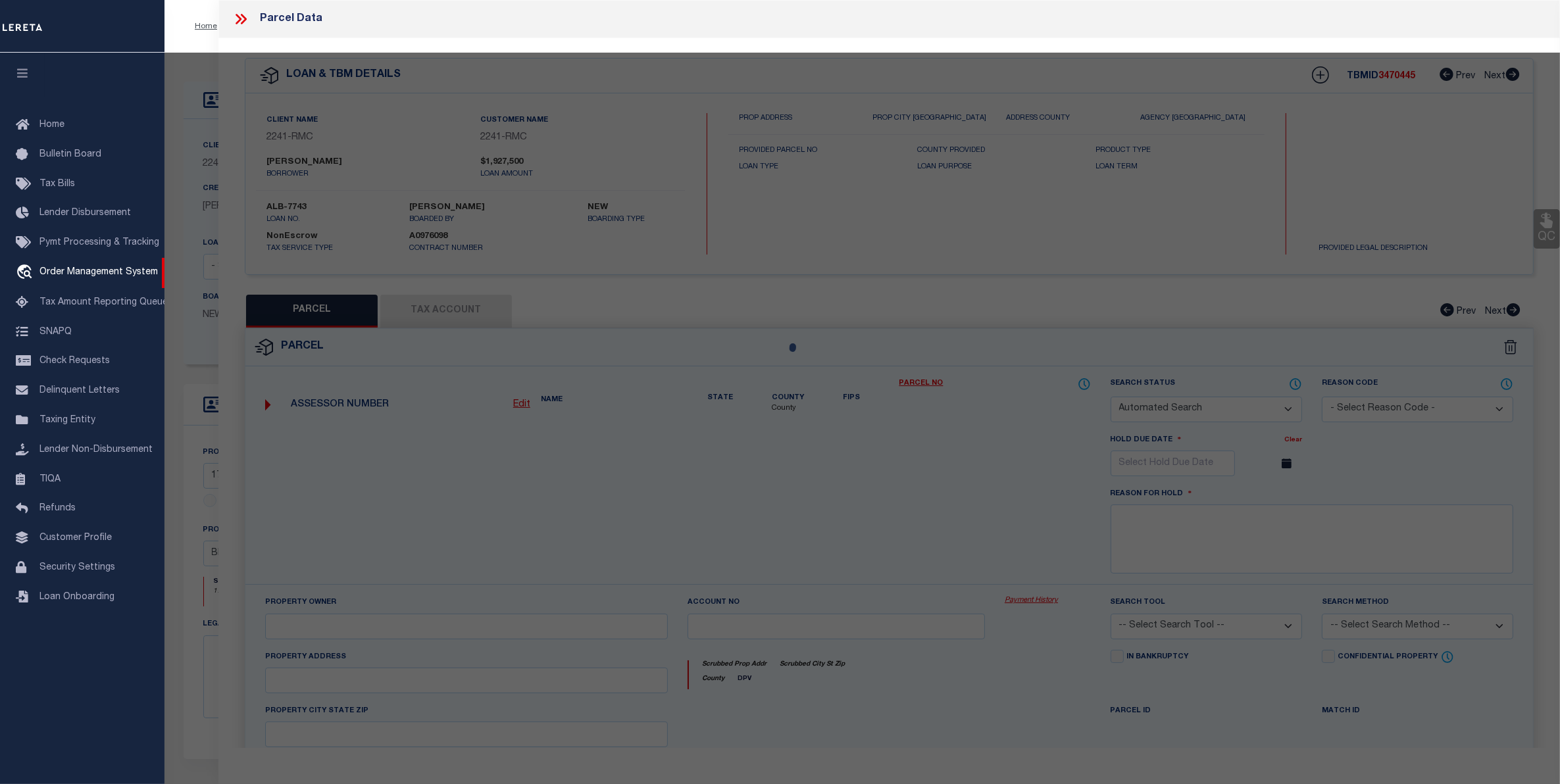
checkbox input "false"
select select "ND"
type input "1770 TOPPING LLC"
select select "ATL"
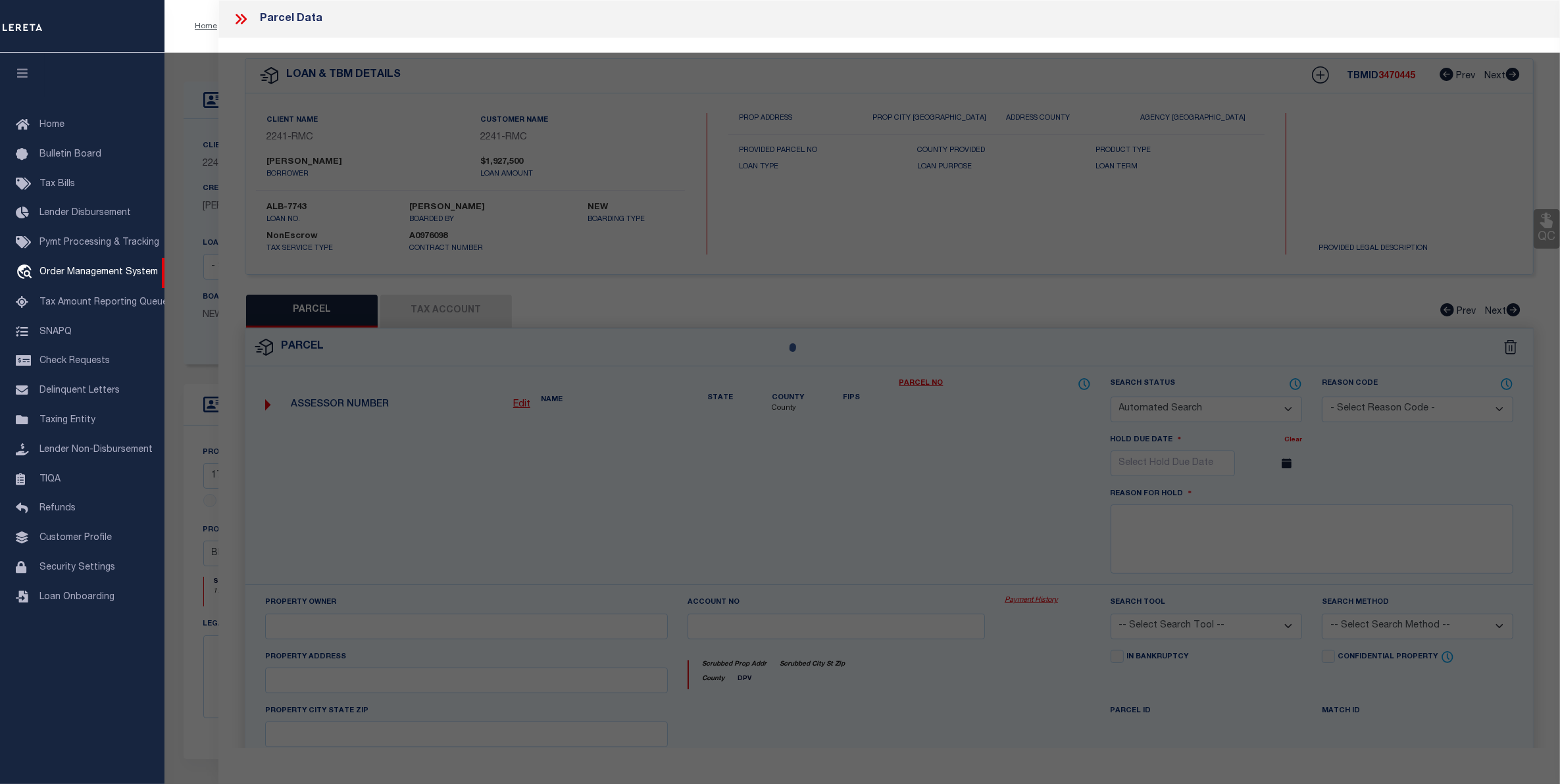
select select "ADD"
type input "1770 TOPPING AVE"
type input "BRONX, NY 10457"
type textarea "LOT:21 BLK:2799"
type textarea "High Loan Amount. Please Provide a Complete Legal Description."
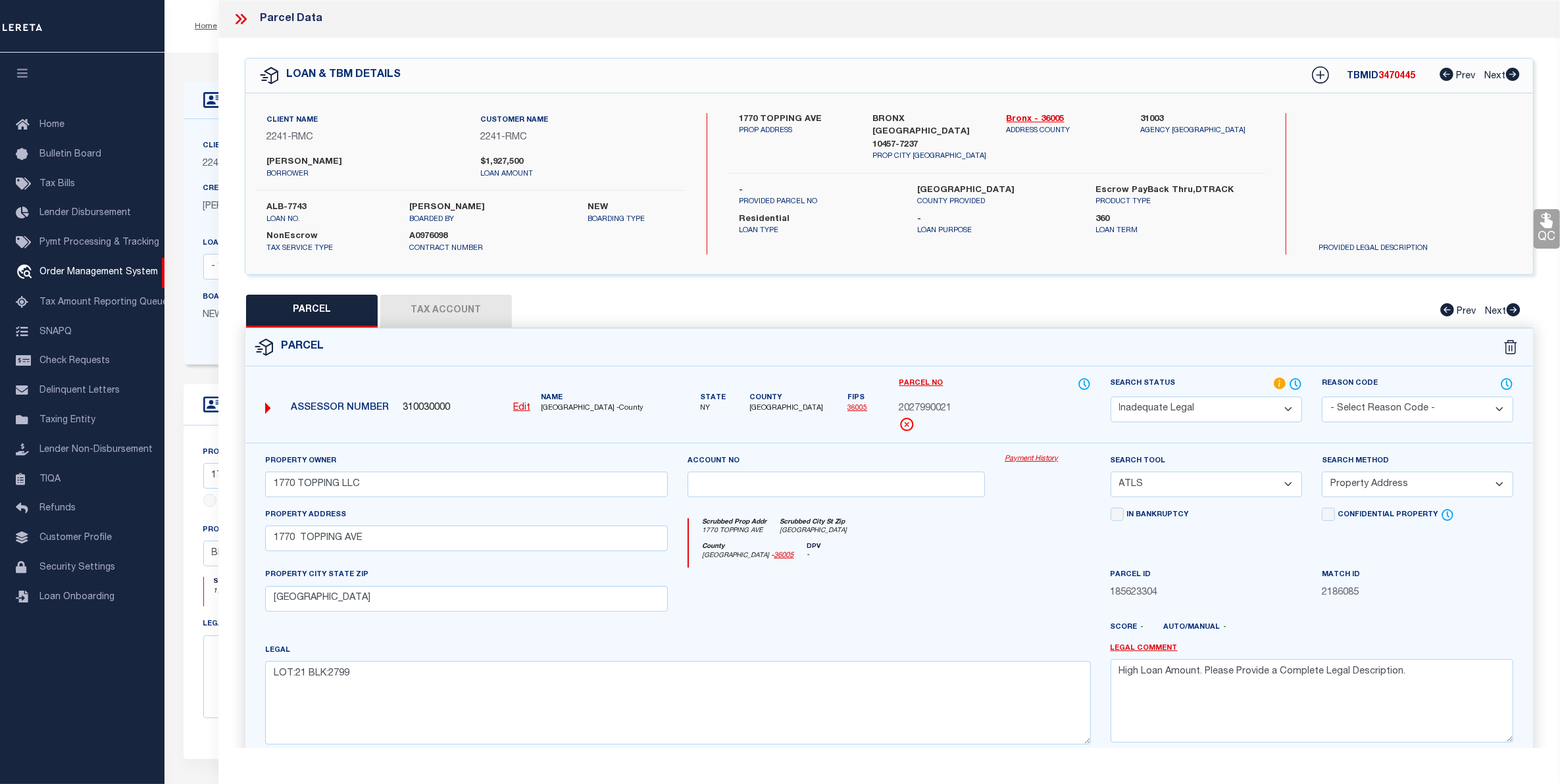
click at [1266, 413] on select "Automated Search Bad Parcel Complete Duplicate Parcel High Dollar Reporting In …" at bounding box center [1206, 409] width 191 height 26
click at [1111, 397] on select "Automated Search Bad Parcel Complete Duplicate Parcel High Dollar Reporting In …" at bounding box center [1206, 409] width 191 height 26
click at [1262, 611] on div "Parcel ID 185623304" at bounding box center [1205, 594] width 211 height 54
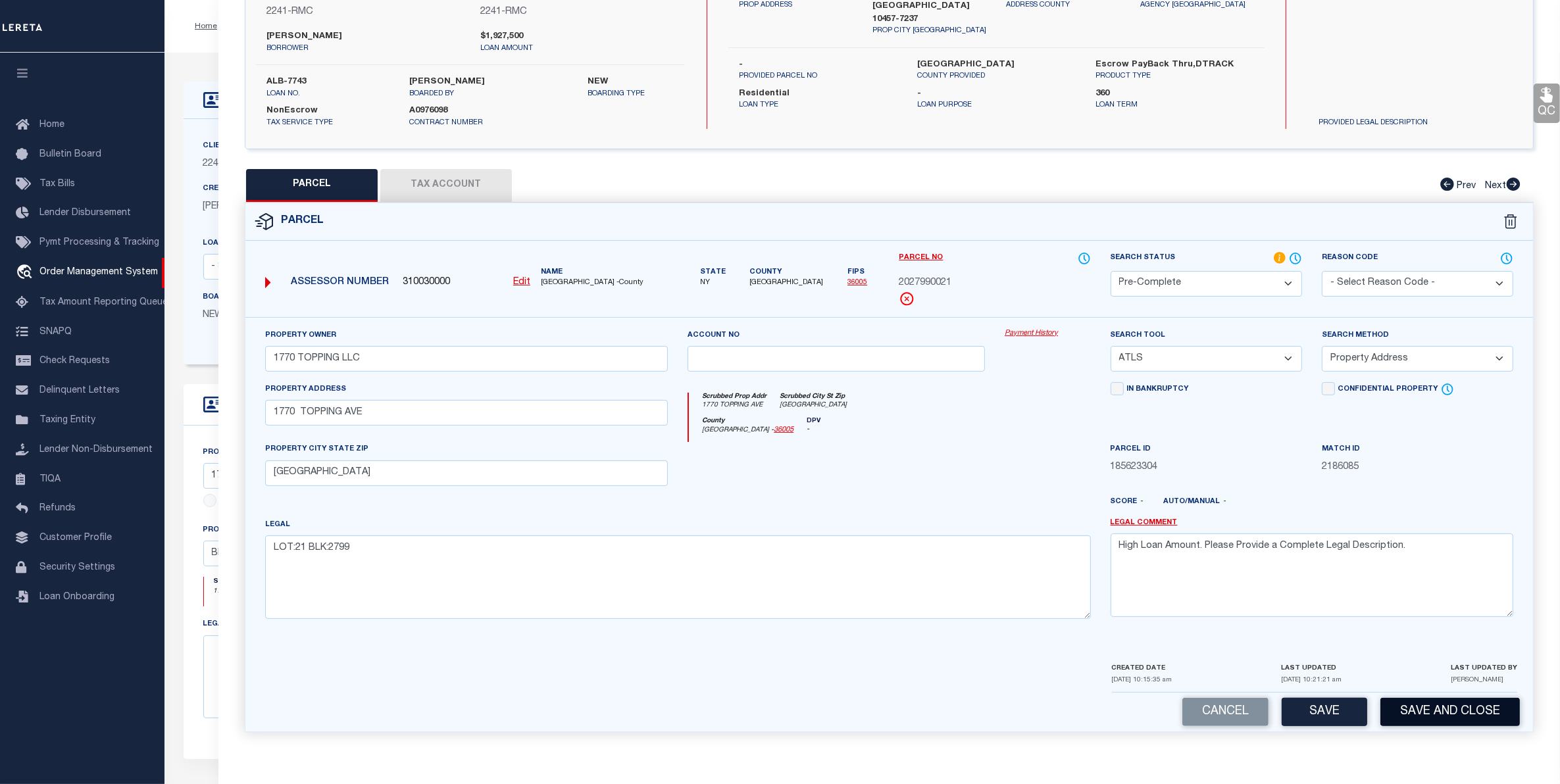
click at [1451, 705] on button "Save and Close" at bounding box center [1450, 712] width 139 height 28
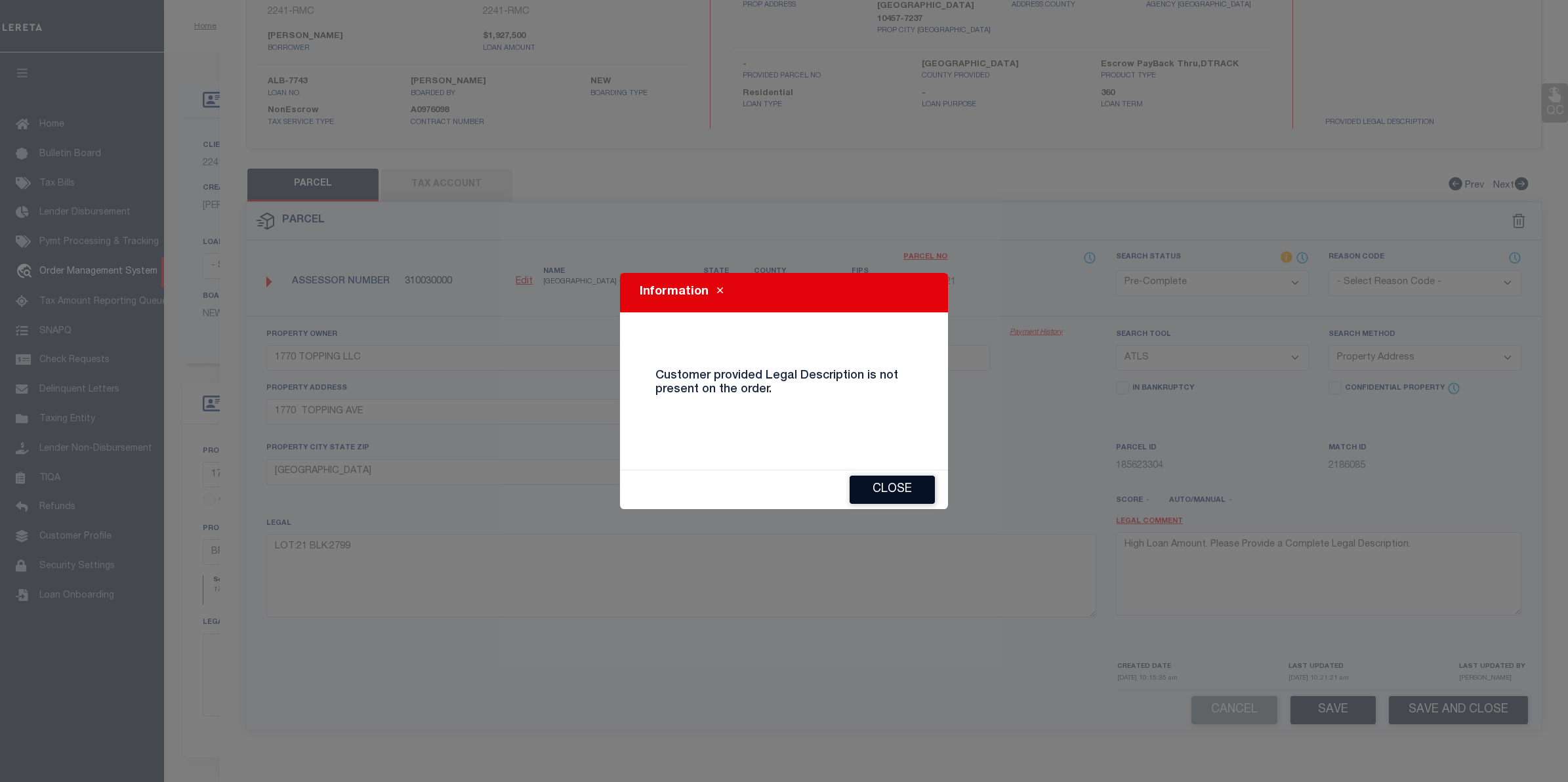
click at [897, 493] on button "Close" at bounding box center [892, 490] width 85 height 28
select select "AS"
select select
checkbox input "false"
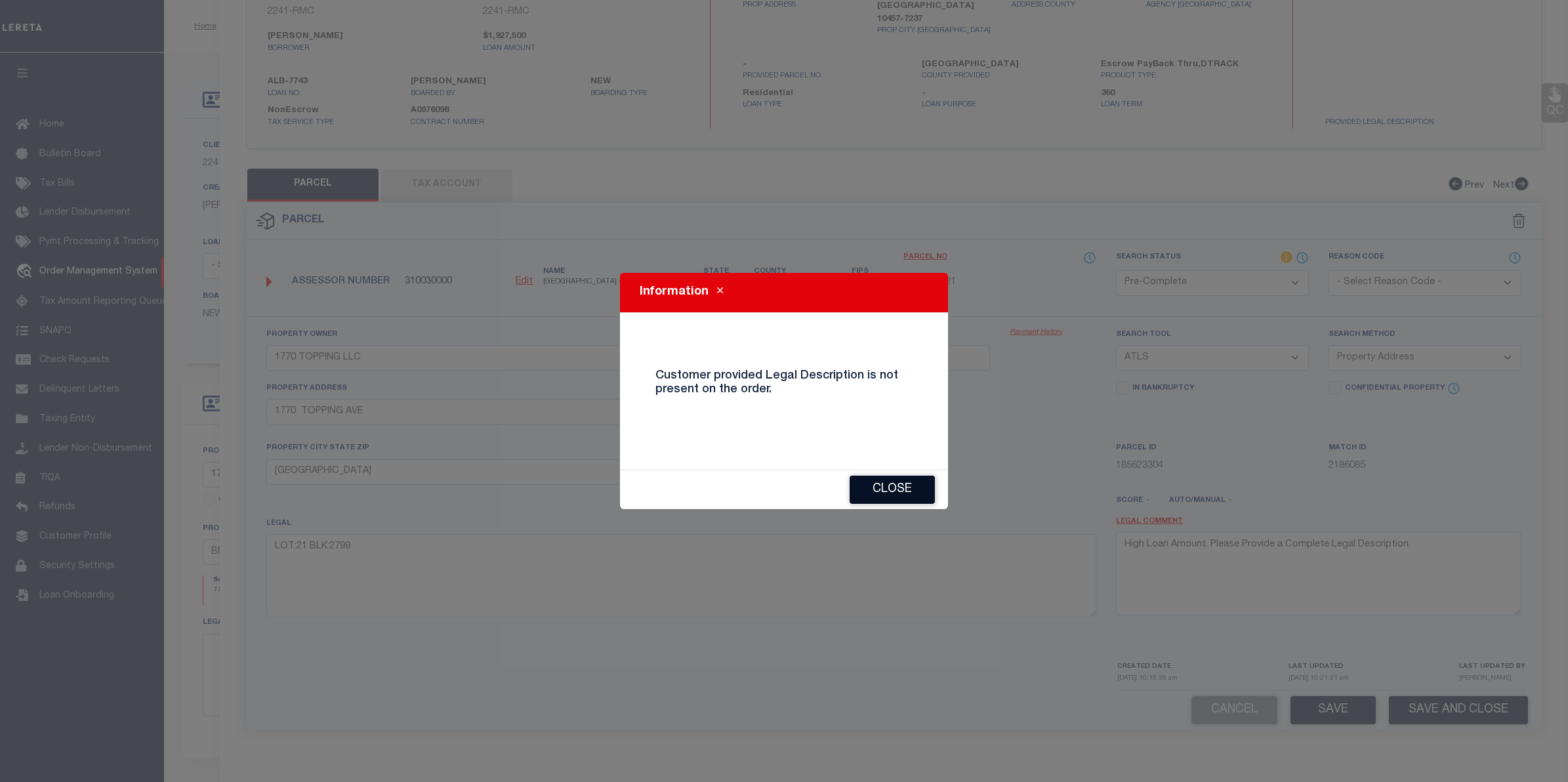
checkbox input "false"
select select "ND"
type input "1770 TOPPING LLC"
select select "ATL"
select select "ADD"
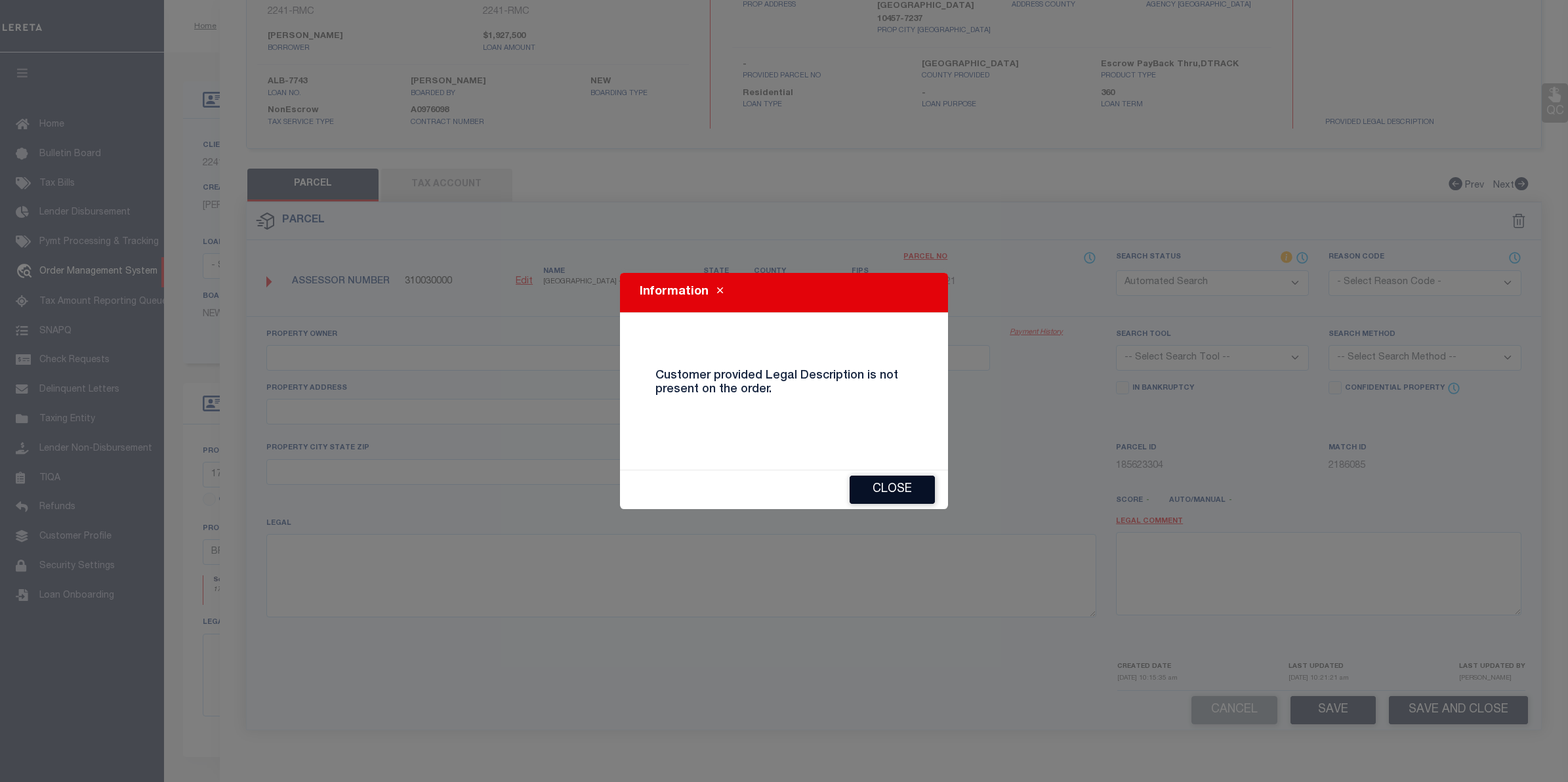
type input "1770 TOPPING AVE"
type input "BRONX, NY 10457"
type textarea "LOT:21 BLK:2799"
type textarea "High Loan Amount. Please Provide a Complete Legal Description."
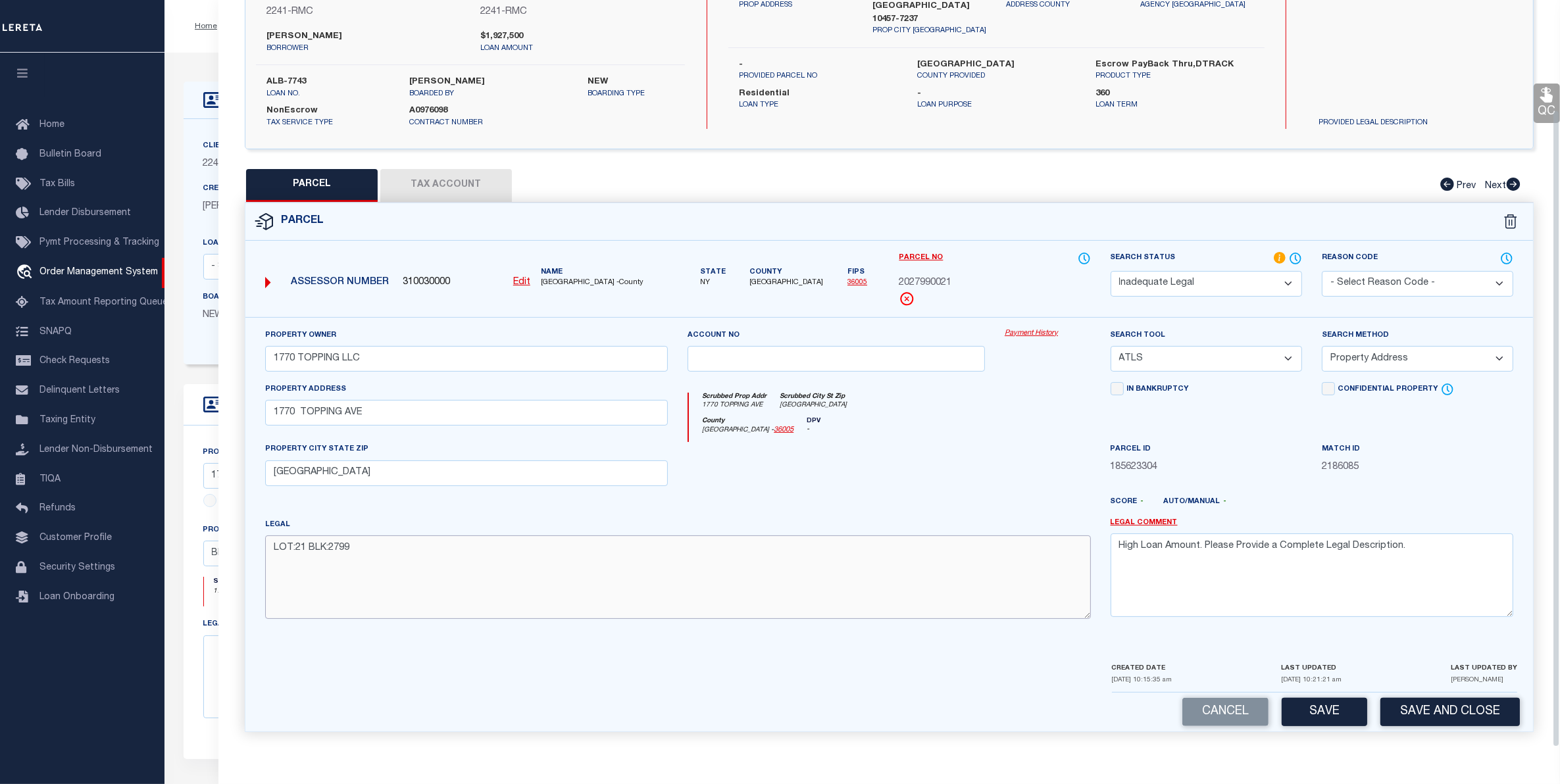
click at [740, 554] on textarea "LOT:21 BLK:2799" at bounding box center [678, 577] width 826 height 83
click at [1424, 548] on textarea "High Loan Amount. Please Provide a Complete Legal Description." at bounding box center [1312, 575] width 402 height 83
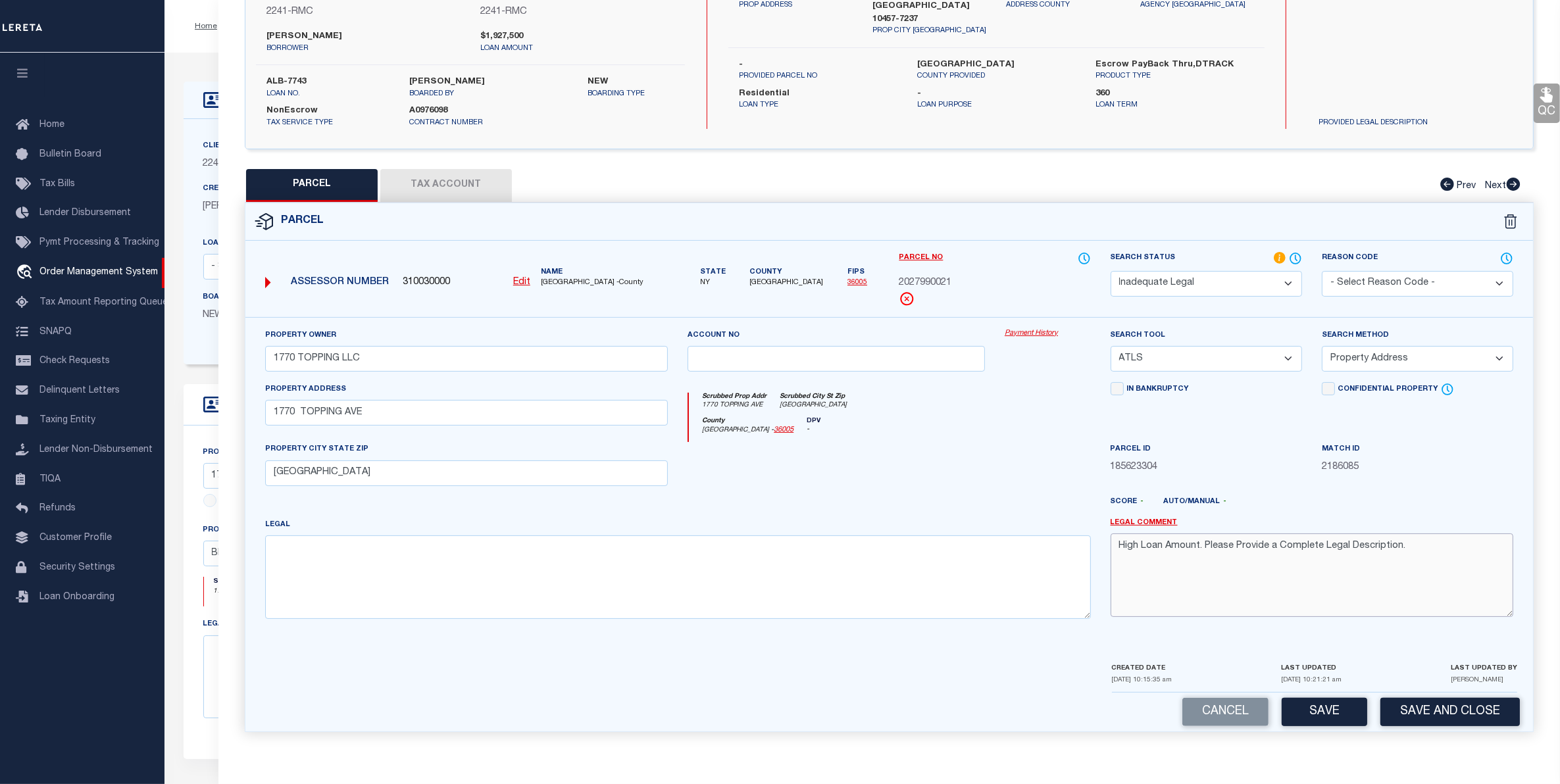
click at [1424, 548] on textarea "High Loan Amount. Please Provide a Complete Legal Description." at bounding box center [1312, 575] width 402 height 83
click at [1464, 712] on button "Save and Close" at bounding box center [1450, 712] width 139 height 28
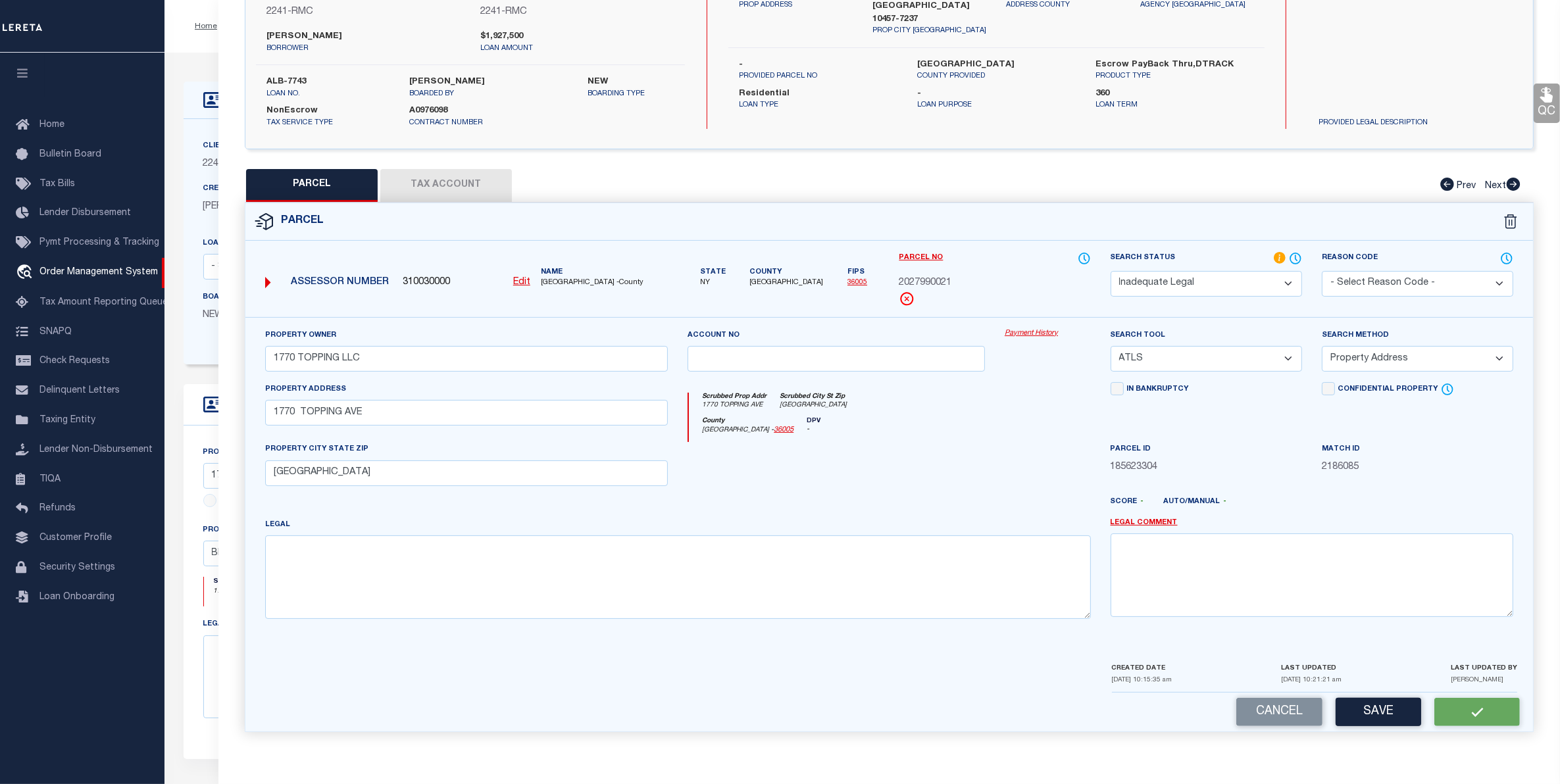
select select
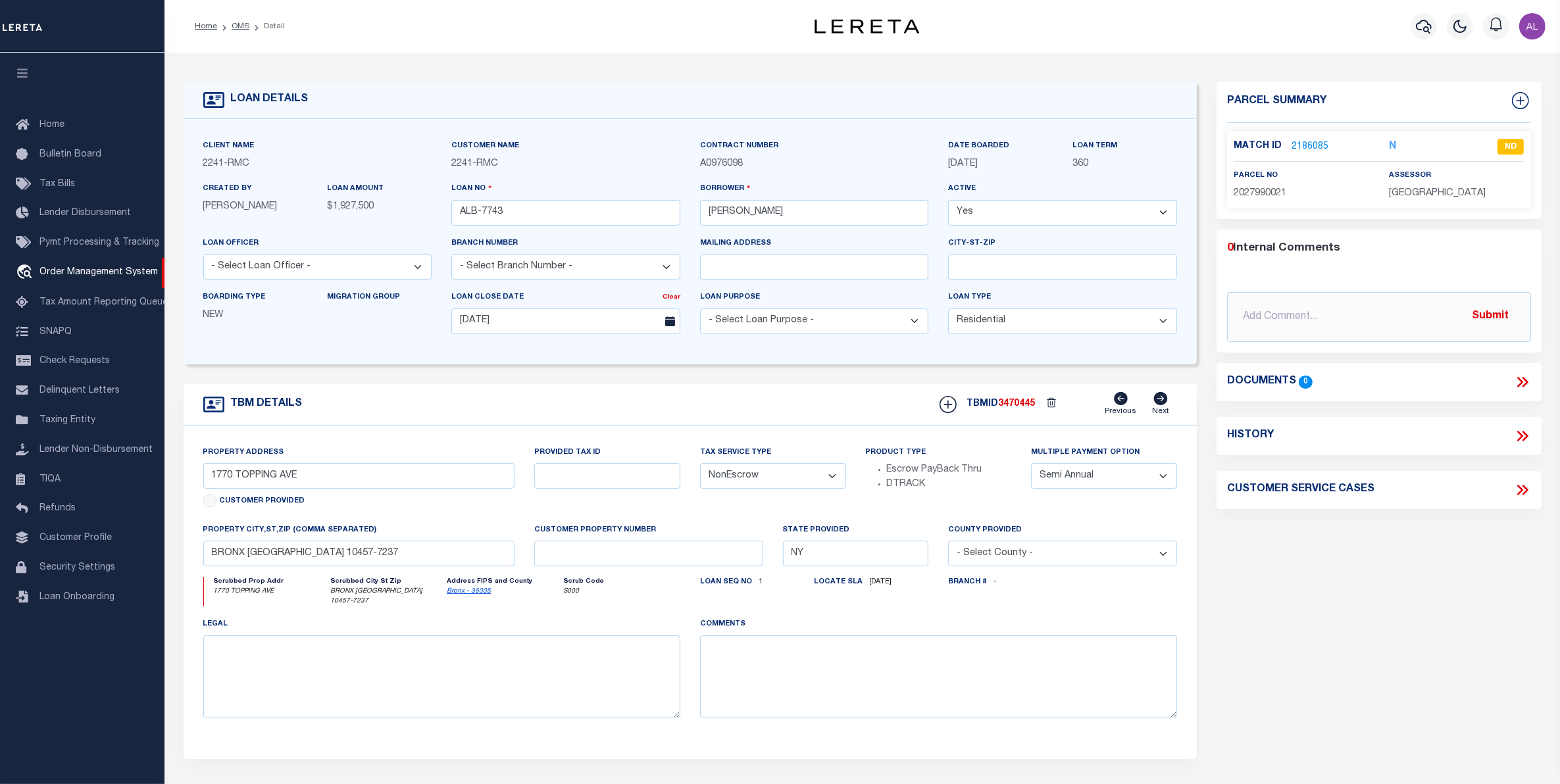
type textarea "LOT:21 BLK:2799"
type textarea "High Loan Amount. Please Provide a Complete Legal Description."
click at [1306, 146] on link "2186085" at bounding box center [1310, 147] width 37 height 14
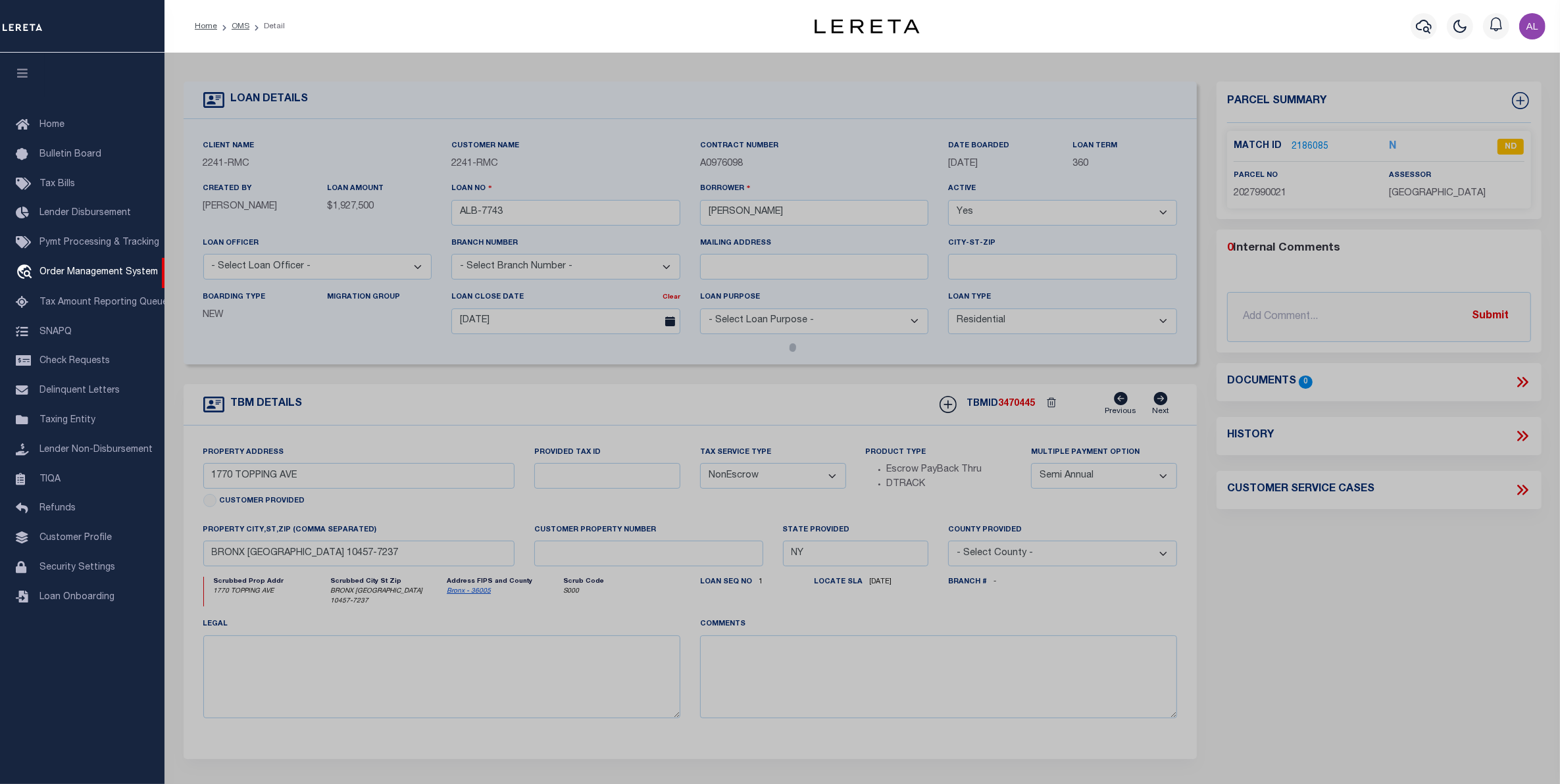
select select "AS"
select select
checkbox input "false"
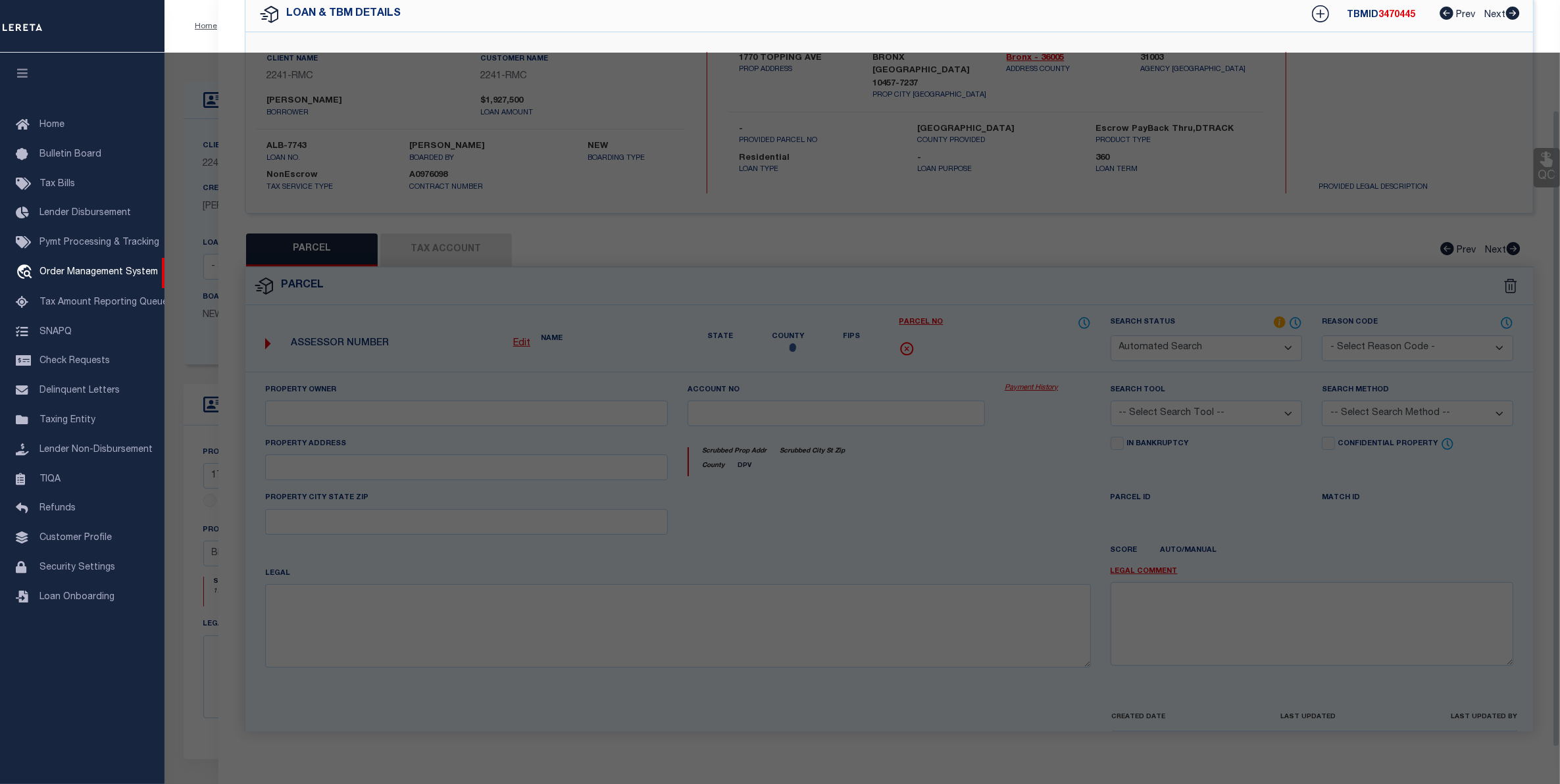
select select "ND"
type input "1770 TOPPING LLC"
select select "ATL"
select select "ADD"
type input "1770 TOPPING AVE"
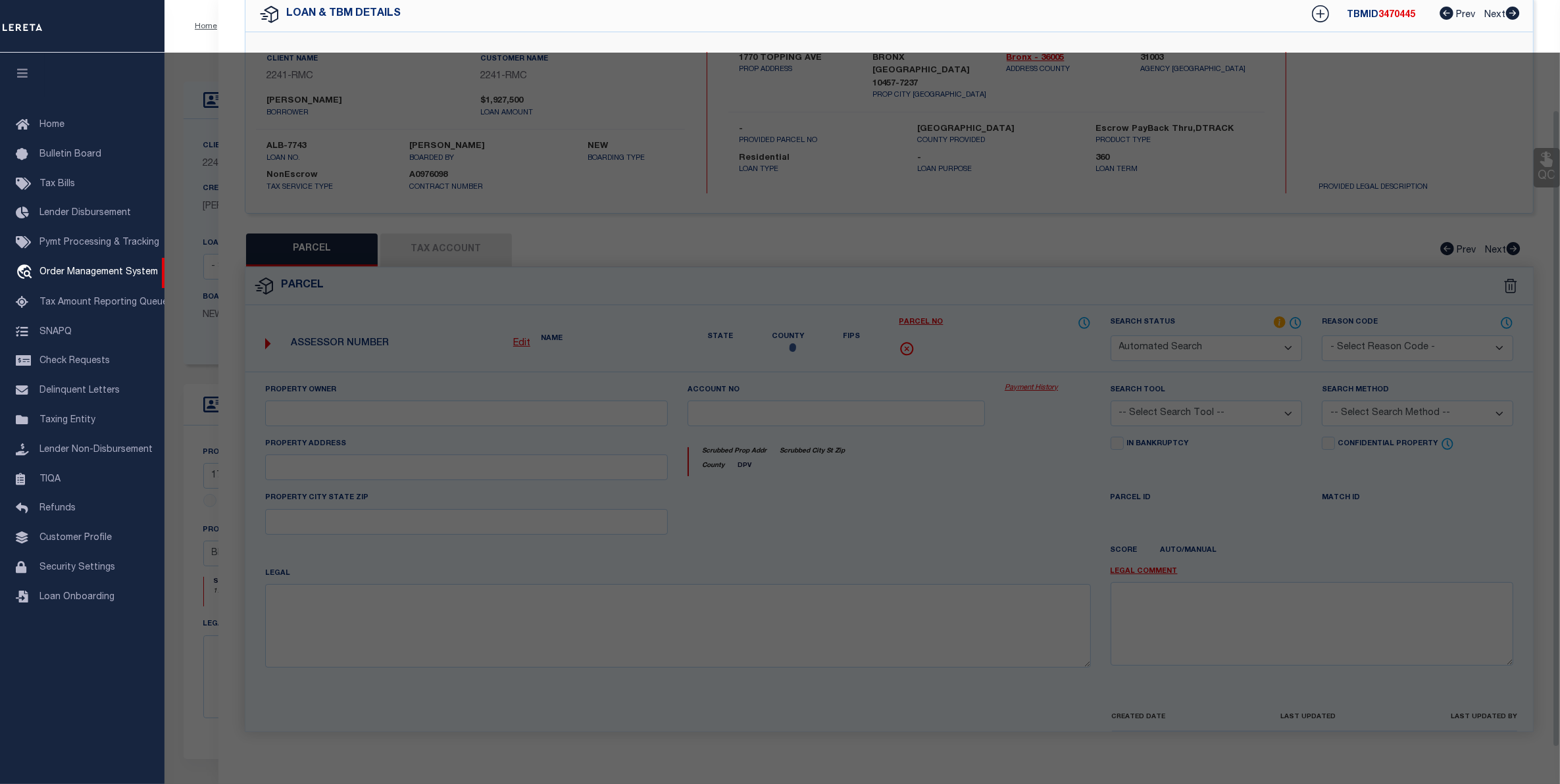
type input "BRONX, NY 10457"
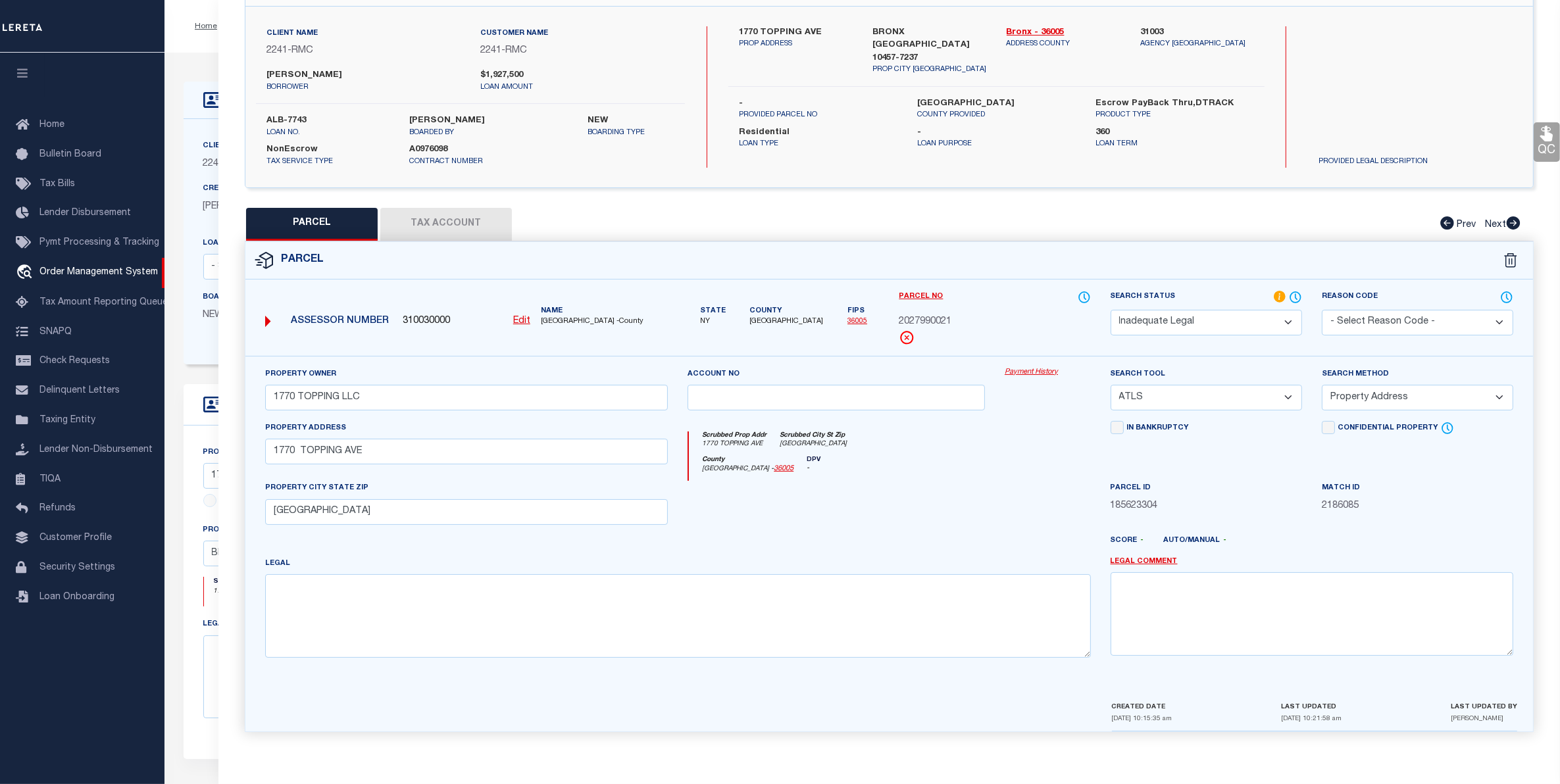
click at [1264, 314] on select "Automated Search Bad Parcel Complete Duplicate Parcel High Dollar Reporting In …" at bounding box center [1206, 322] width 191 height 26
click at [1111, 310] on select "Automated Search Bad Parcel Complete Duplicate Parcel High Dollar Reporting In …" at bounding box center [1206, 322] width 191 height 26
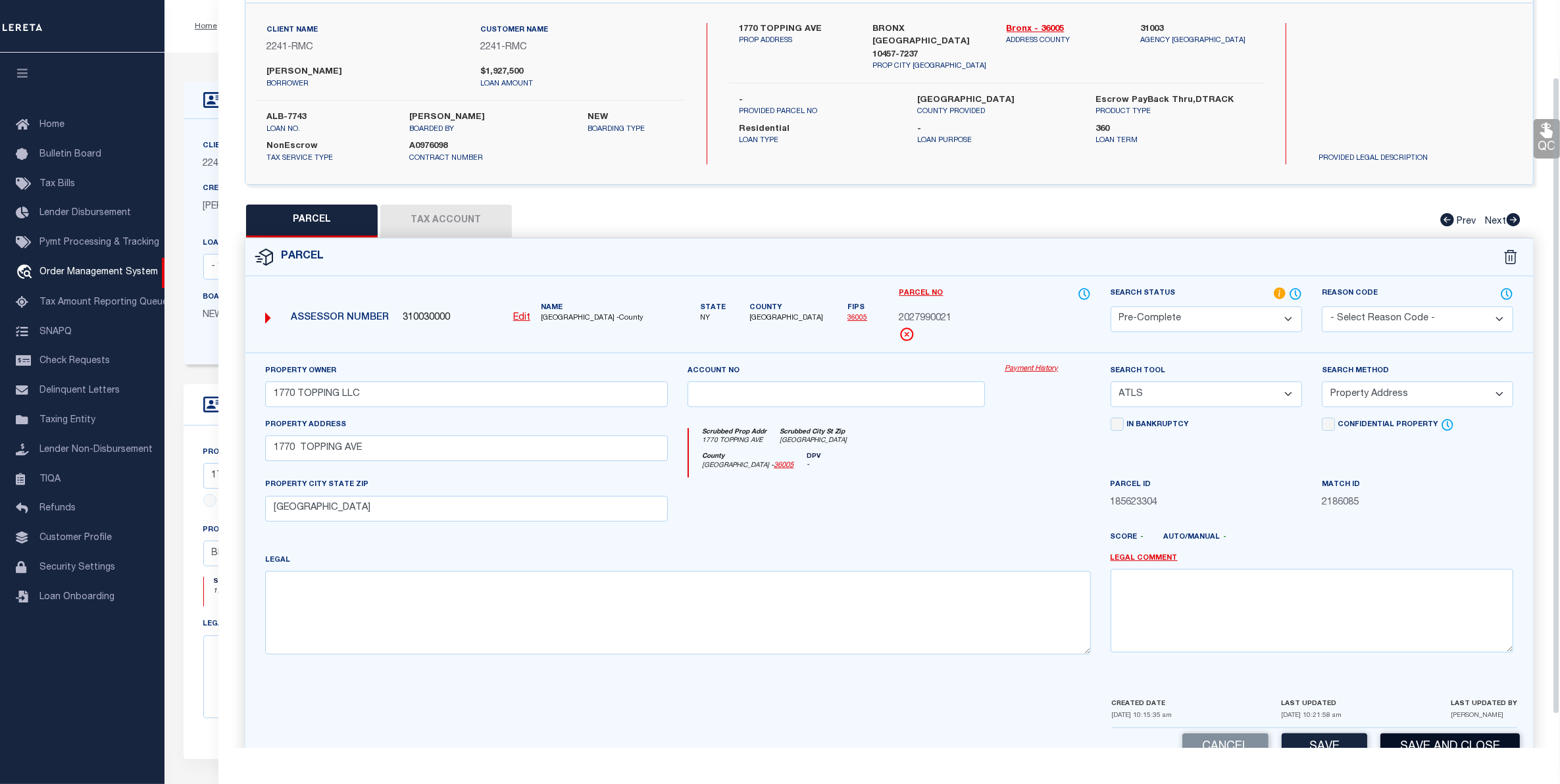
click at [1433, 740] on button "Save and Close" at bounding box center [1450, 747] width 139 height 28
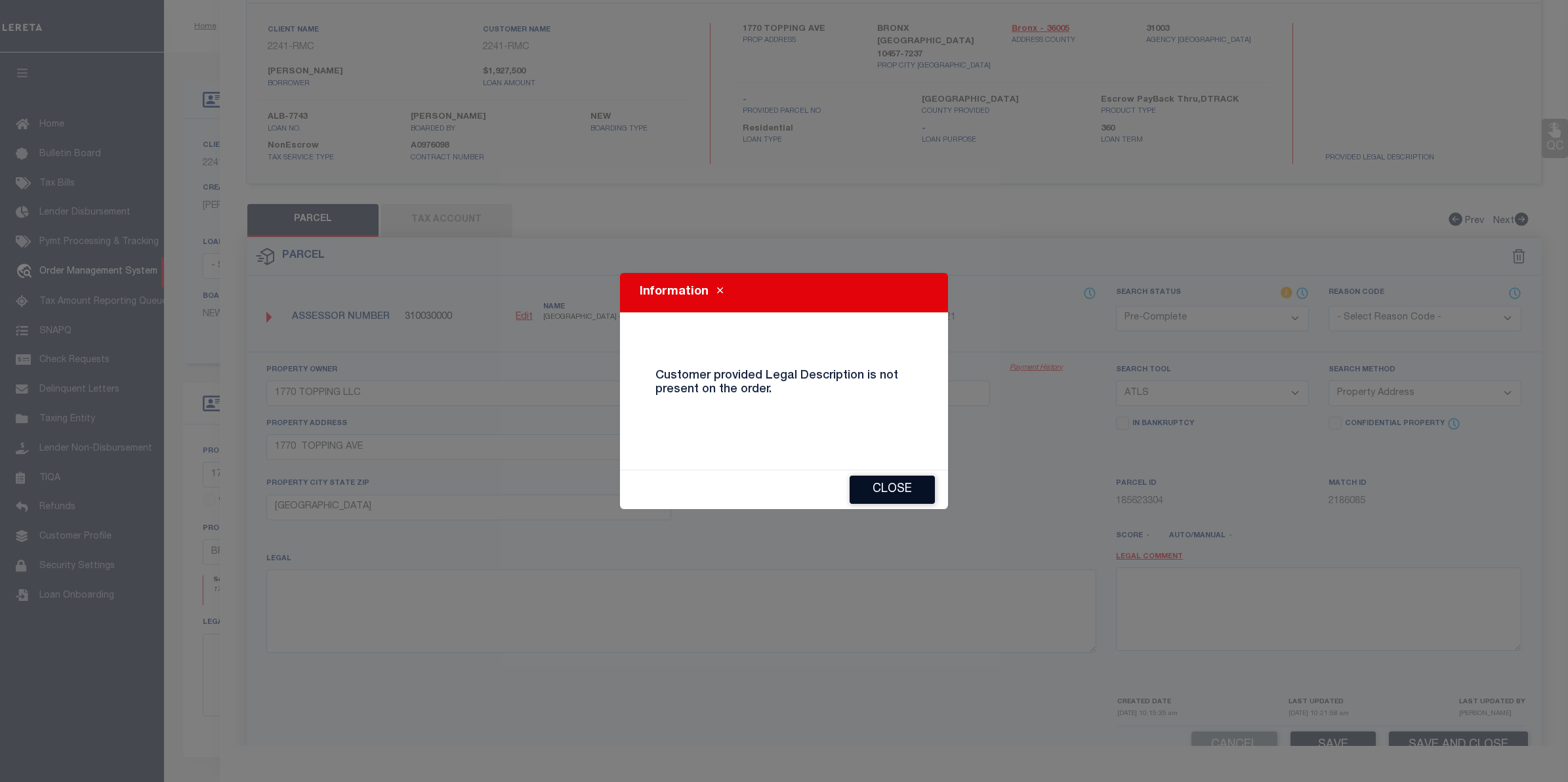
click at [906, 479] on button "Close" at bounding box center [892, 490] width 85 height 28
select select "AS"
select select
checkbox input "false"
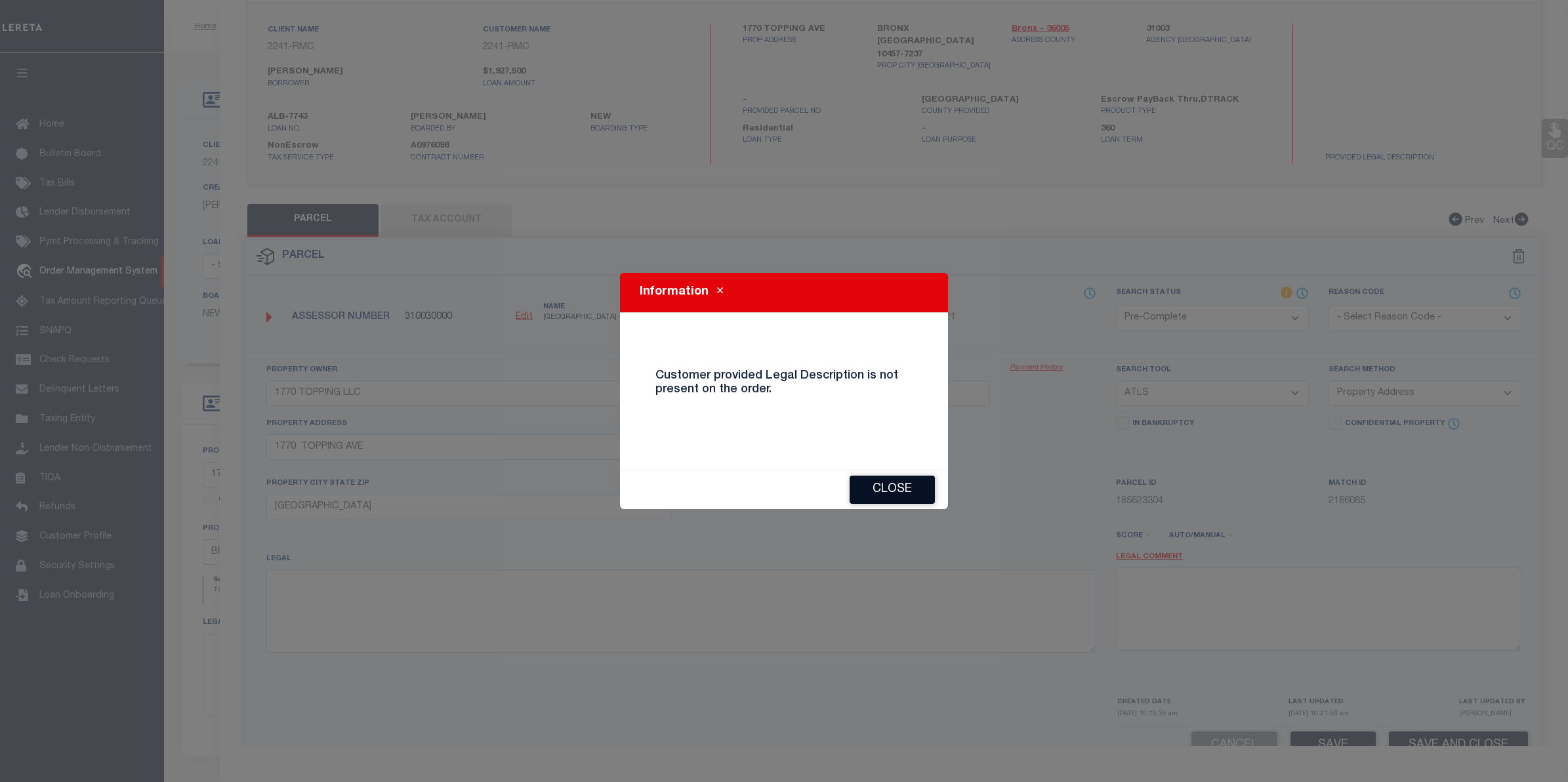
checkbox input "false"
select select "ND"
type input "1770 TOPPING LLC"
select select "ATL"
select select "ADD"
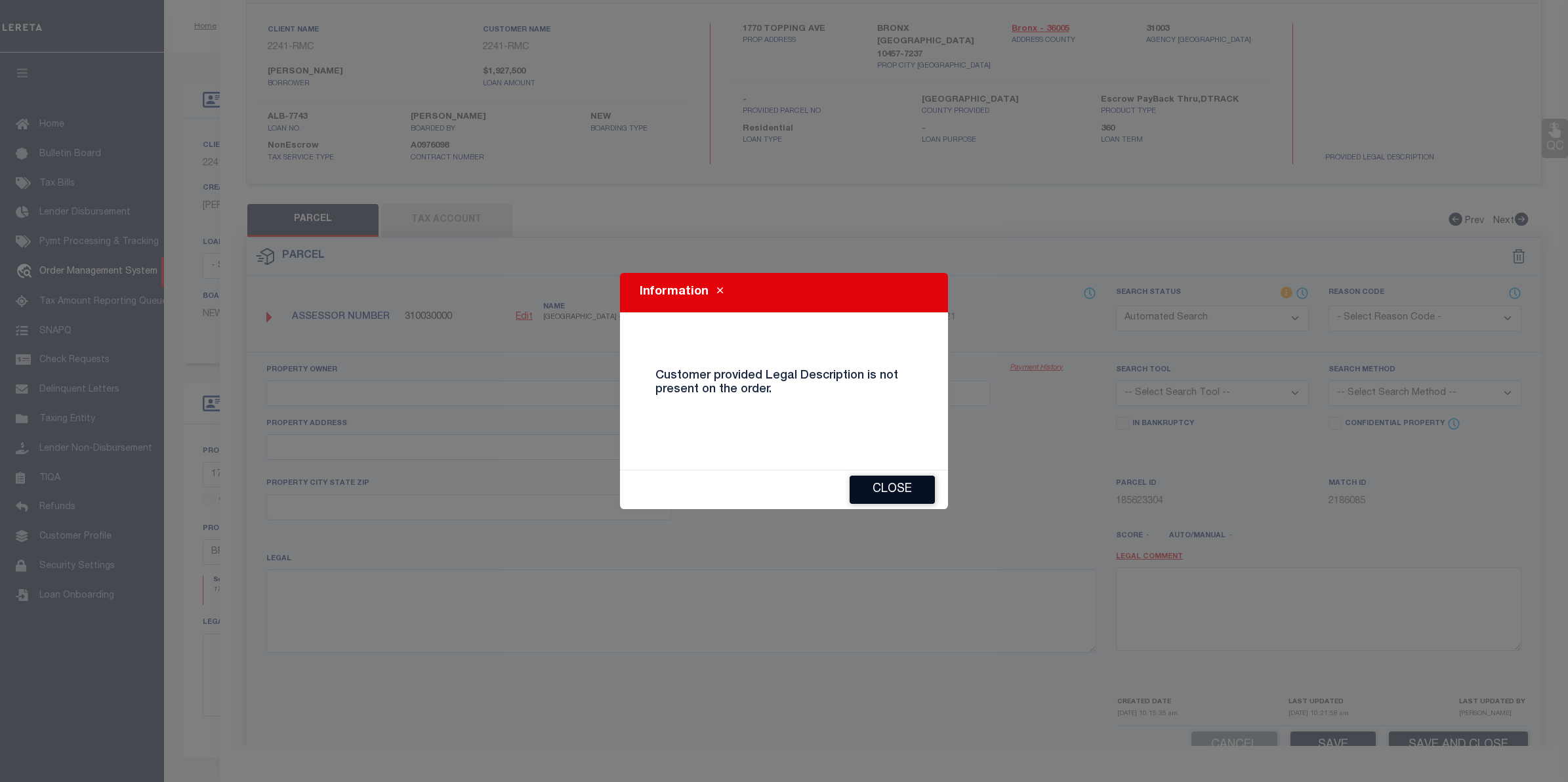
type input "1770 TOPPING AVE"
type input "BRONX, NY 10457"
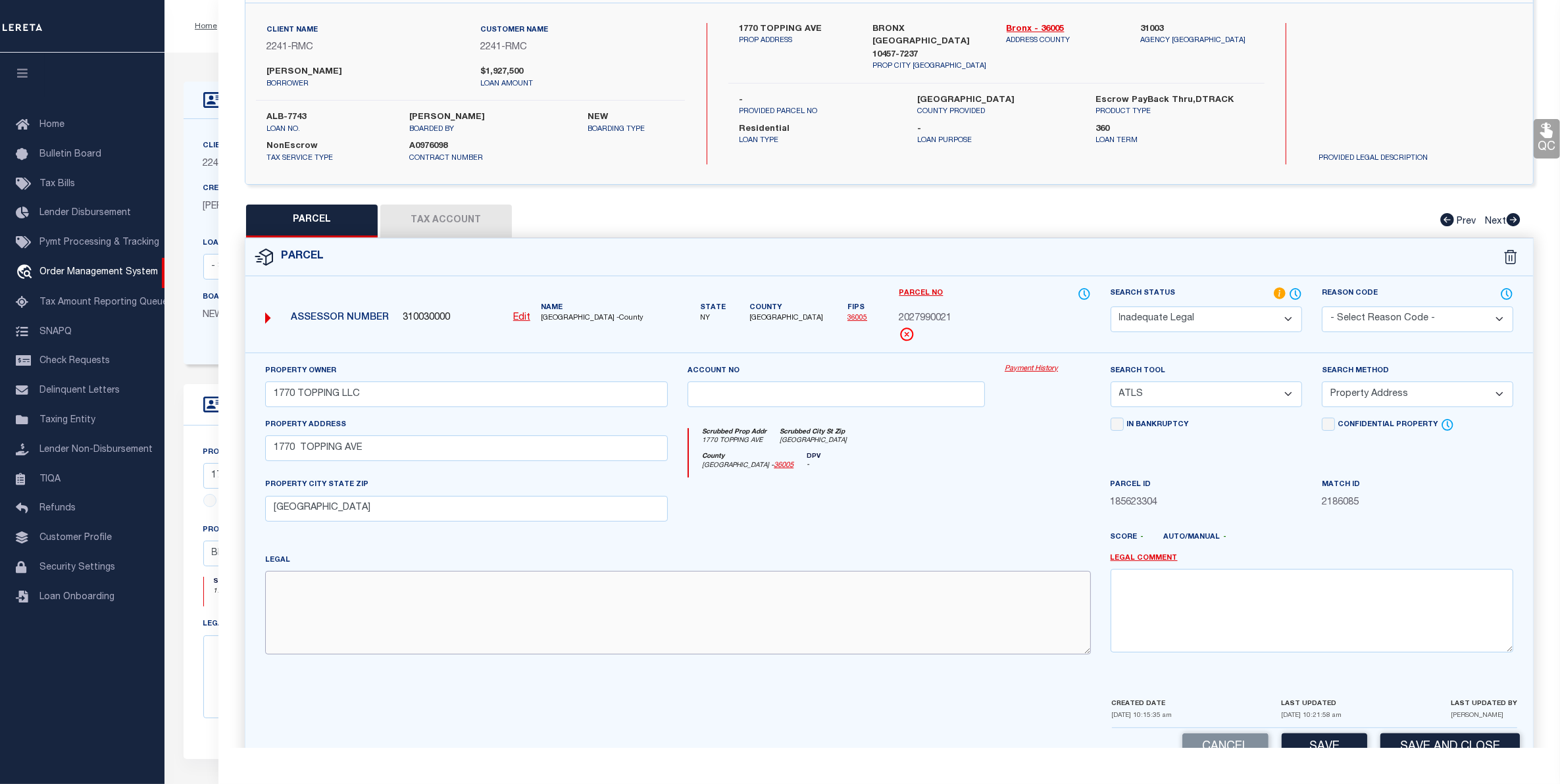
click at [528, 598] on textarea at bounding box center [678, 612] width 826 height 83
type textarea "test"
click at [1293, 616] on textarea at bounding box center [1312, 610] width 402 height 83
type textarea "test"
click at [1392, 733] on div "Cancel Save Save and Close" at bounding box center [889, 747] width 1287 height 39
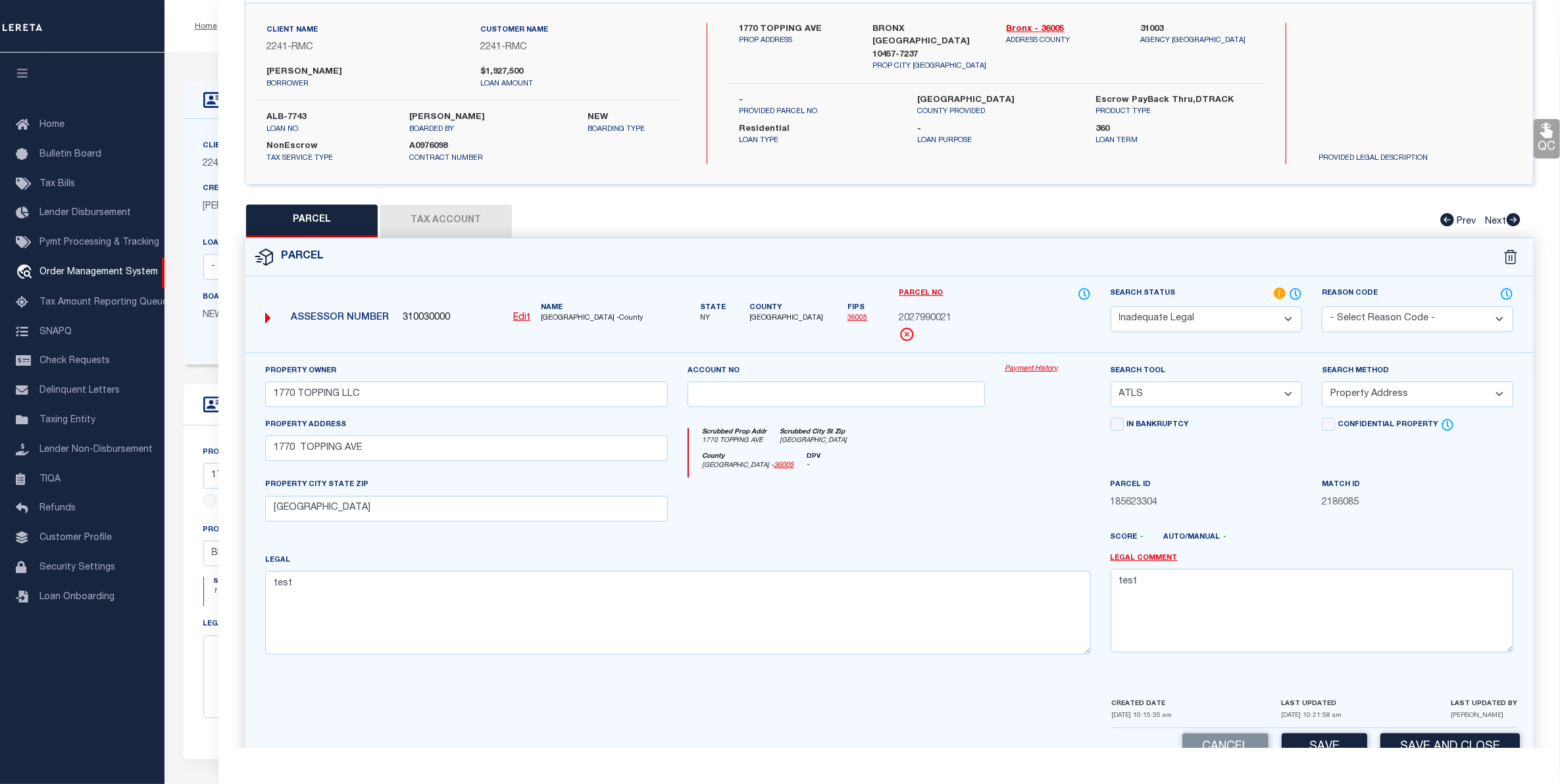
click at [1216, 306] on select "Automated Search Bad Parcel Complete Duplicate Parcel High Dollar Reporting In …" at bounding box center [1206, 318] width 191 height 26
click at [1111, 306] on select "Automated Search Bad Parcel Complete Duplicate Parcel High Dollar Reporting In …" at bounding box center [1206, 318] width 191 height 26
click at [1406, 743] on button "Save and Close" at bounding box center [1450, 747] width 139 height 28
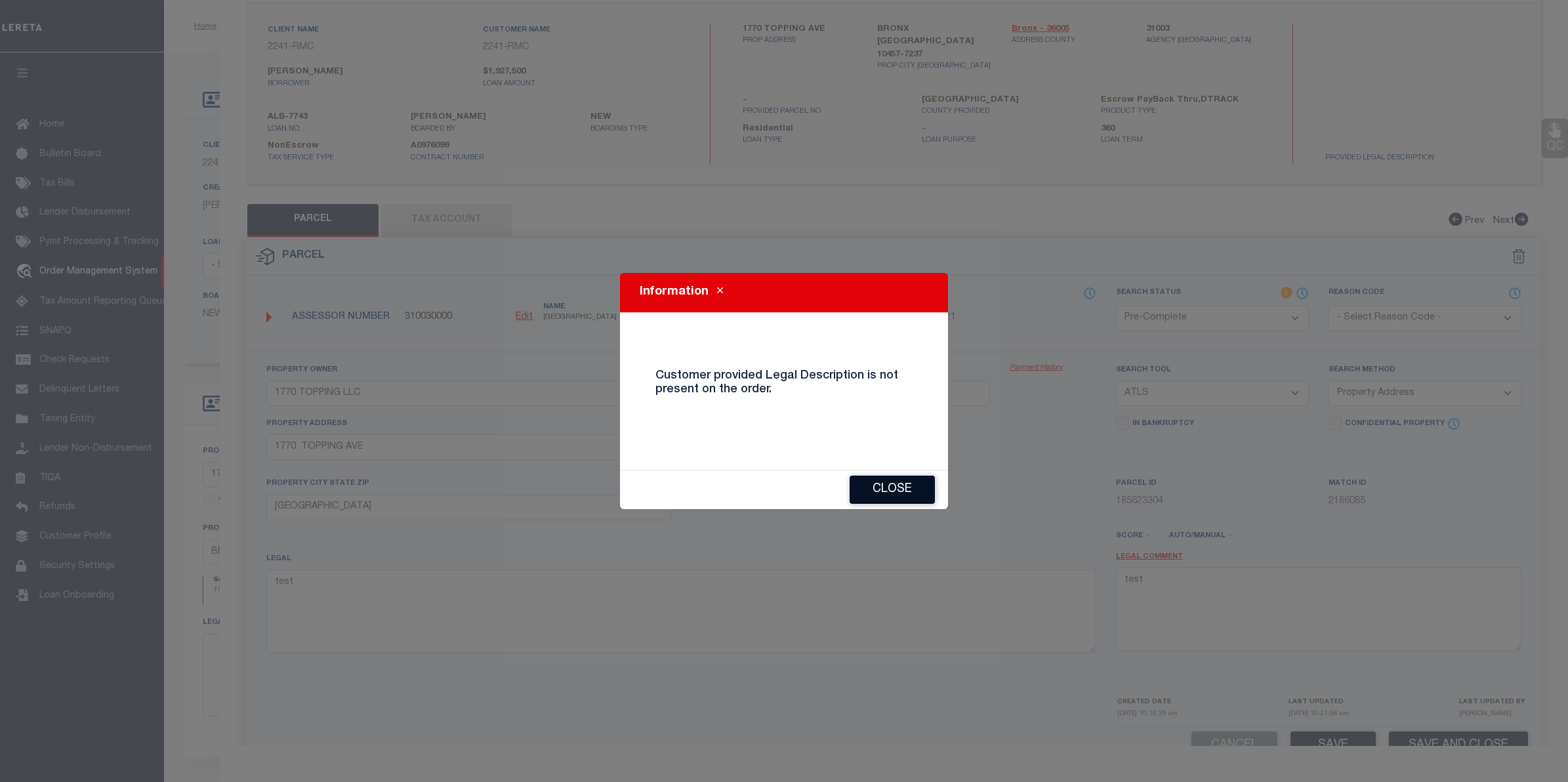
click at [893, 501] on button "Close" at bounding box center [892, 490] width 85 height 28
select select "AS"
select select
checkbox input "false"
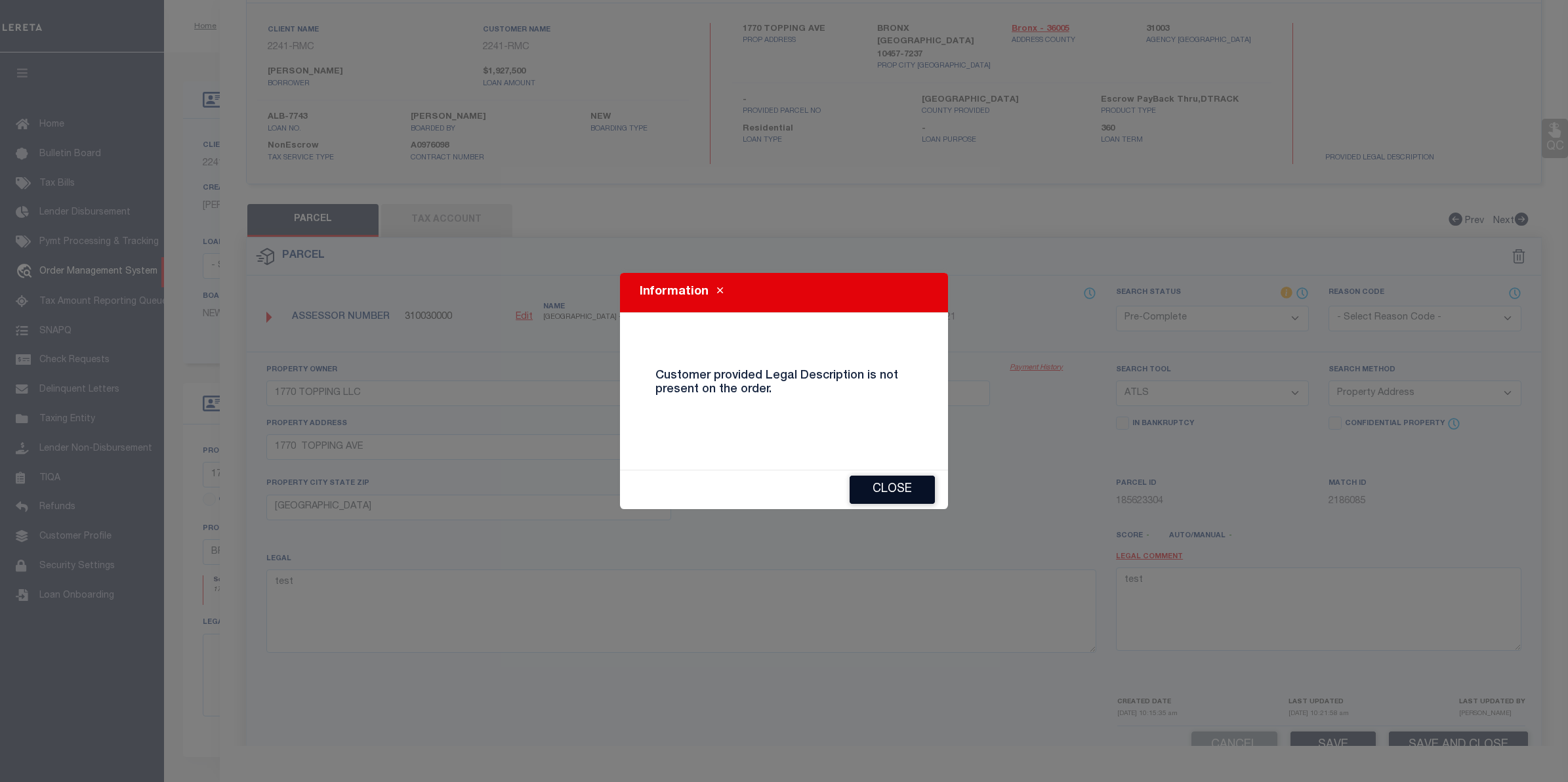
checkbox input "false"
select select "ND"
type input "1770 TOPPING LLC"
select select "ATL"
select select "ADD"
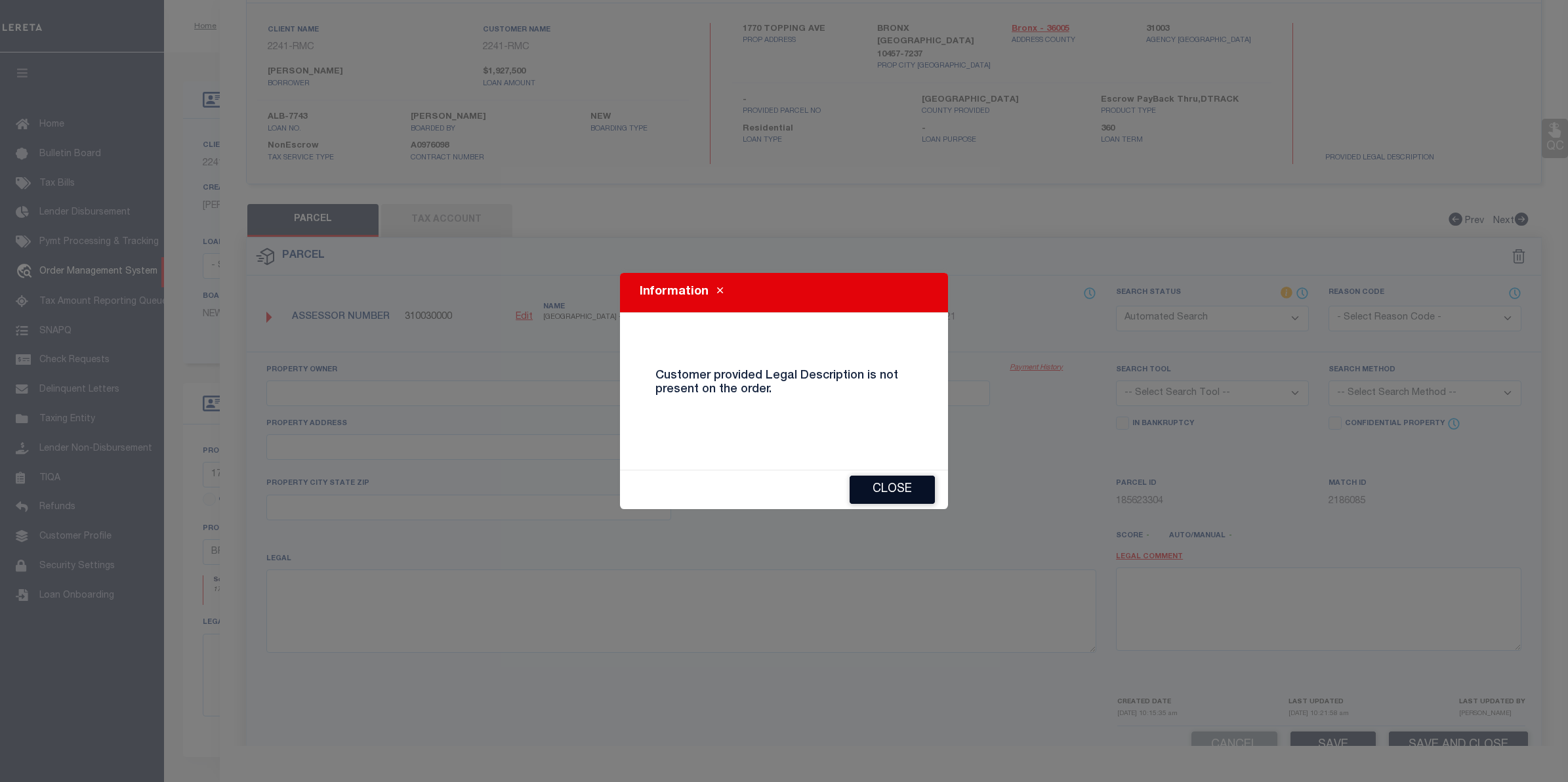
type input "1770 TOPPING AVE"
type input "BRONX, NY 10457"
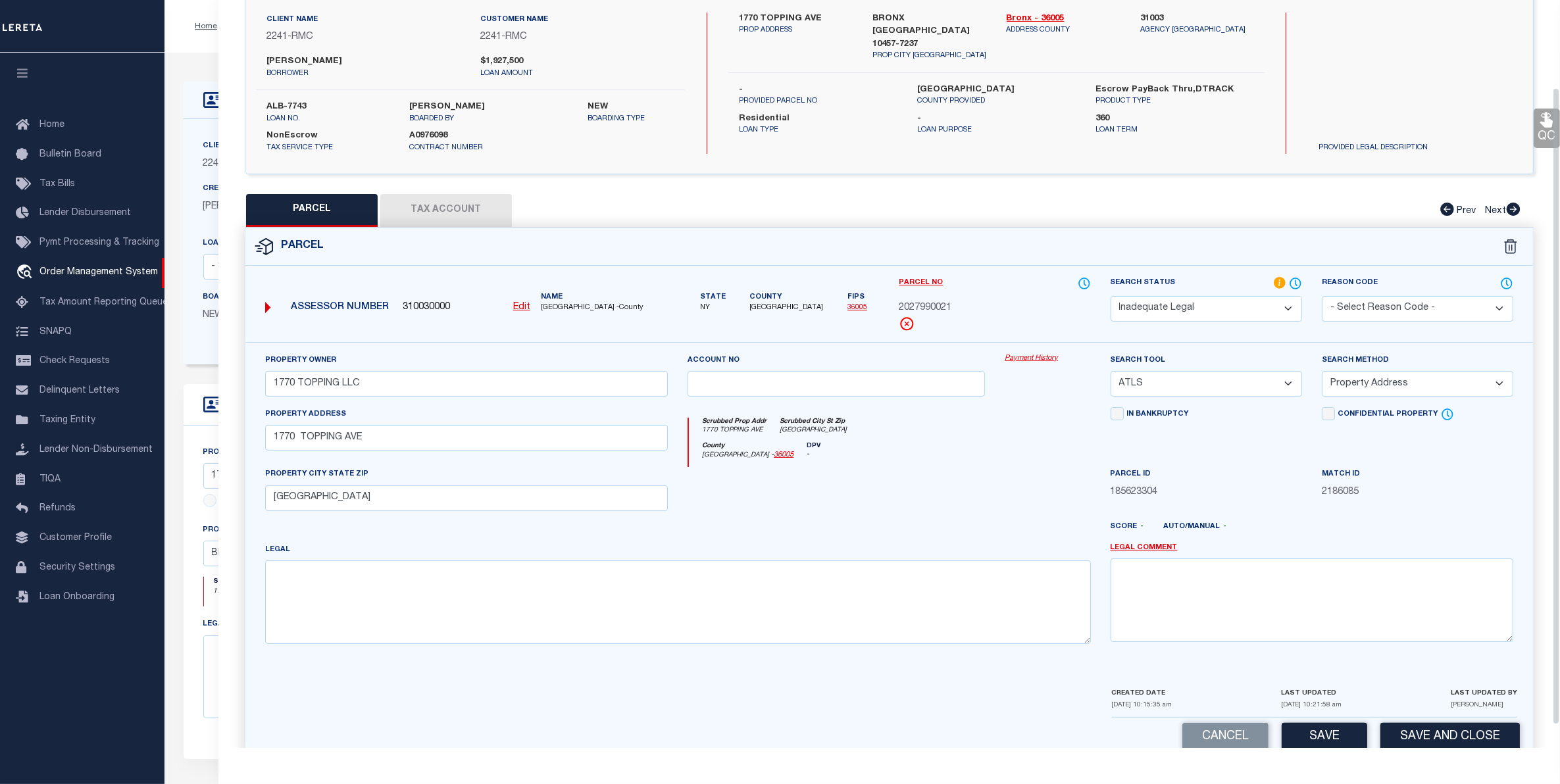
scroll to position [129, 0]
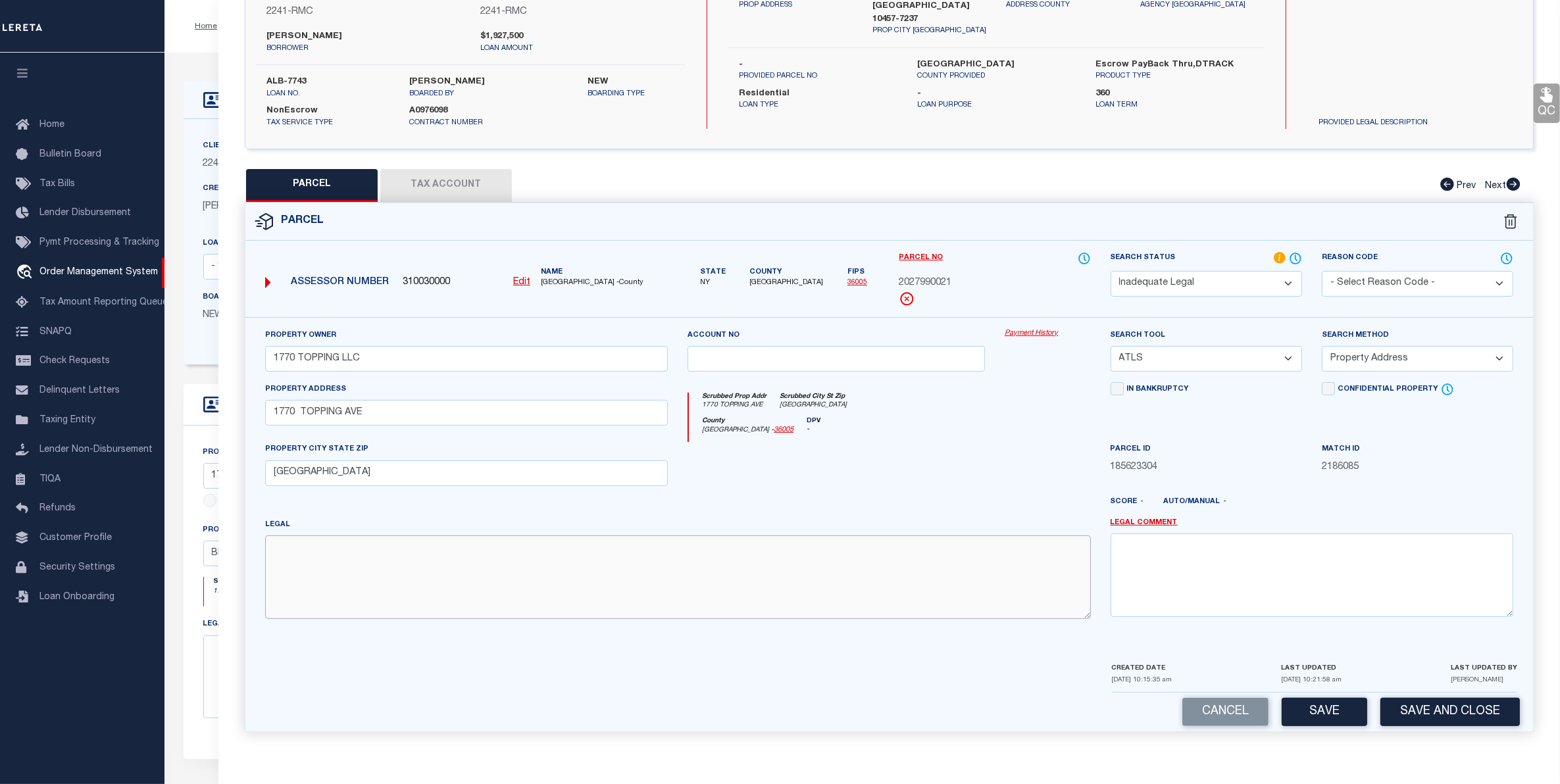
click at [710, 549] on textarea at bounding box center [678, 577] width 826 height 83
click at [1212, 287] on select "Automated Search Bad Parcel Complete Duplicate Parcel High Dollar Reporting In …" at bounding box center [1206, 283] width 191 height 26
click at [1111, 271] on select "Automated Search Bad Parcel Complete Duplicate Parcel High Dollar Reporting In …" at bounding box center [1206, 283] width 191 height 26
click at [1428, 724] on button "Save and Close" at bounding box center [1450, 712] width 139 height 28
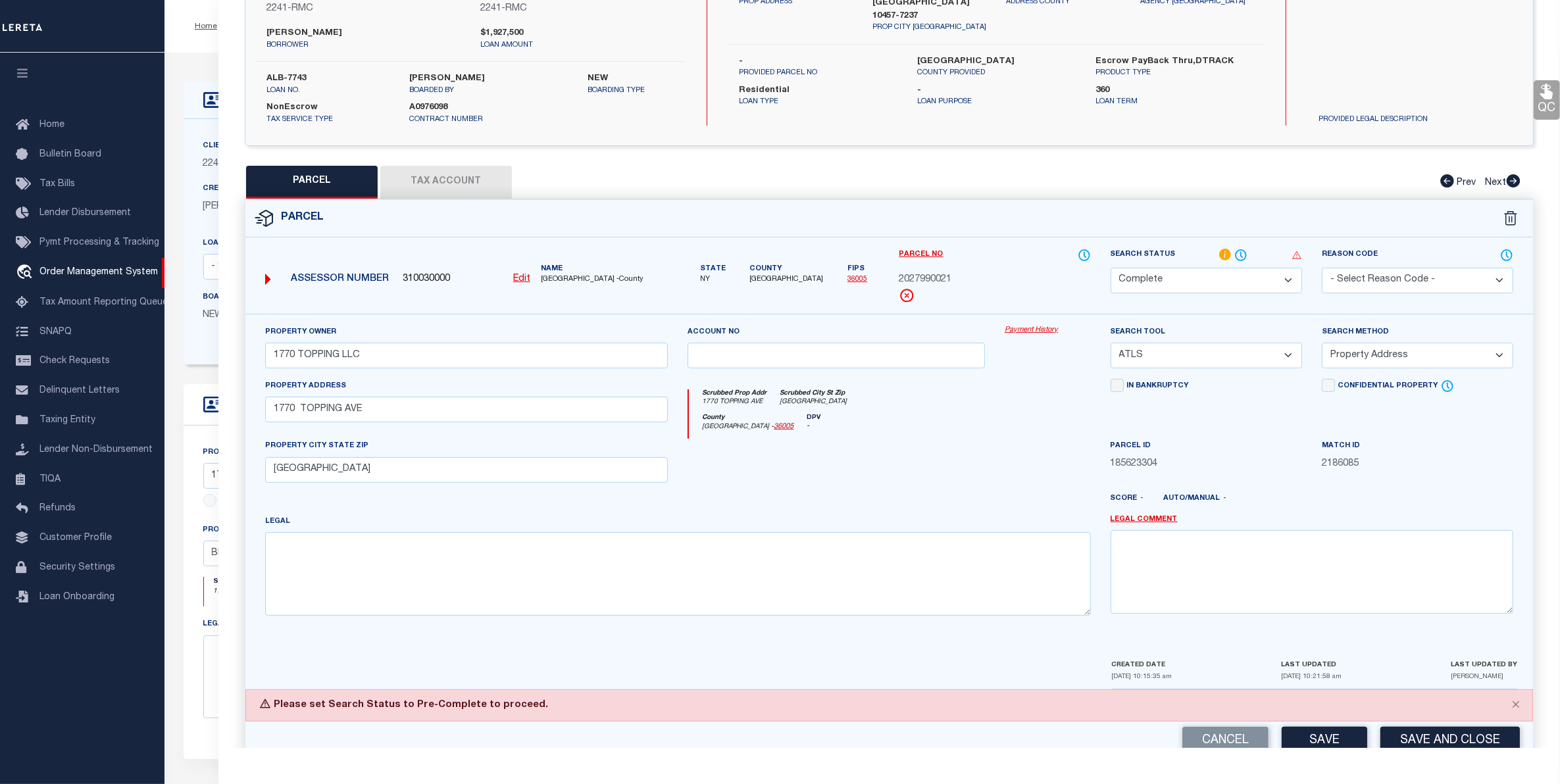
click at [1248, 270] on select "Automated Search Bad Parcel Complete Duplicate Parcel High Dollar Reporting In …" at bounding box center [1206, 280] width 191 height 26
click at [1111, 267] on select "Automated Search Bad Parcel Complete Duplicate Parcel High Dollar Reporting In …" at bounding box center [1206, 280] width 191 height 26
click at [1442, 735] on button "Save and Close" at bounding box center [1450, 741] width 139 height 28
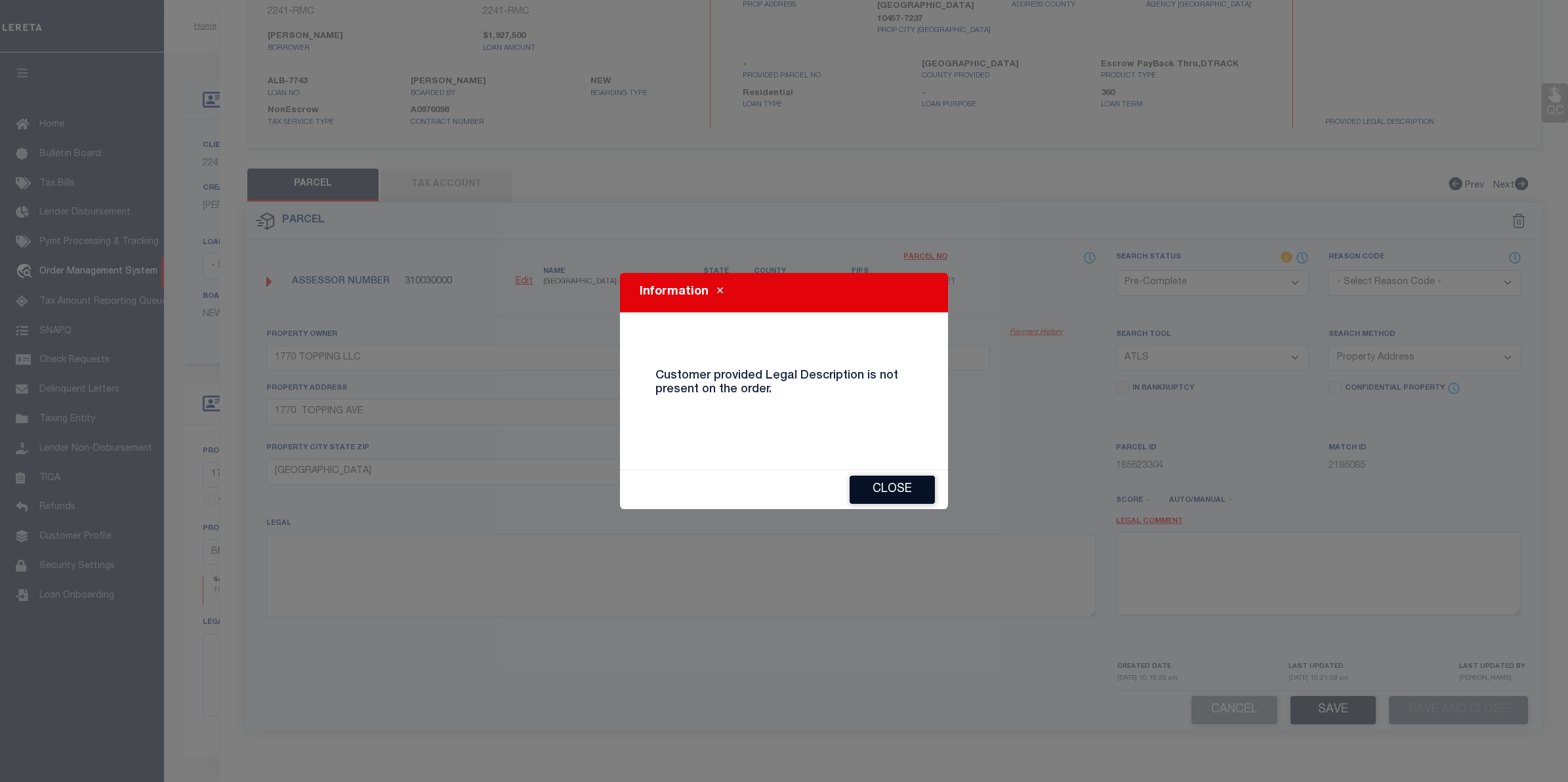
click at [886, 478] on button "Close" at bounding box center [892, 490] width 85 height 28
select select "AS"
select select
checkbox input "false"
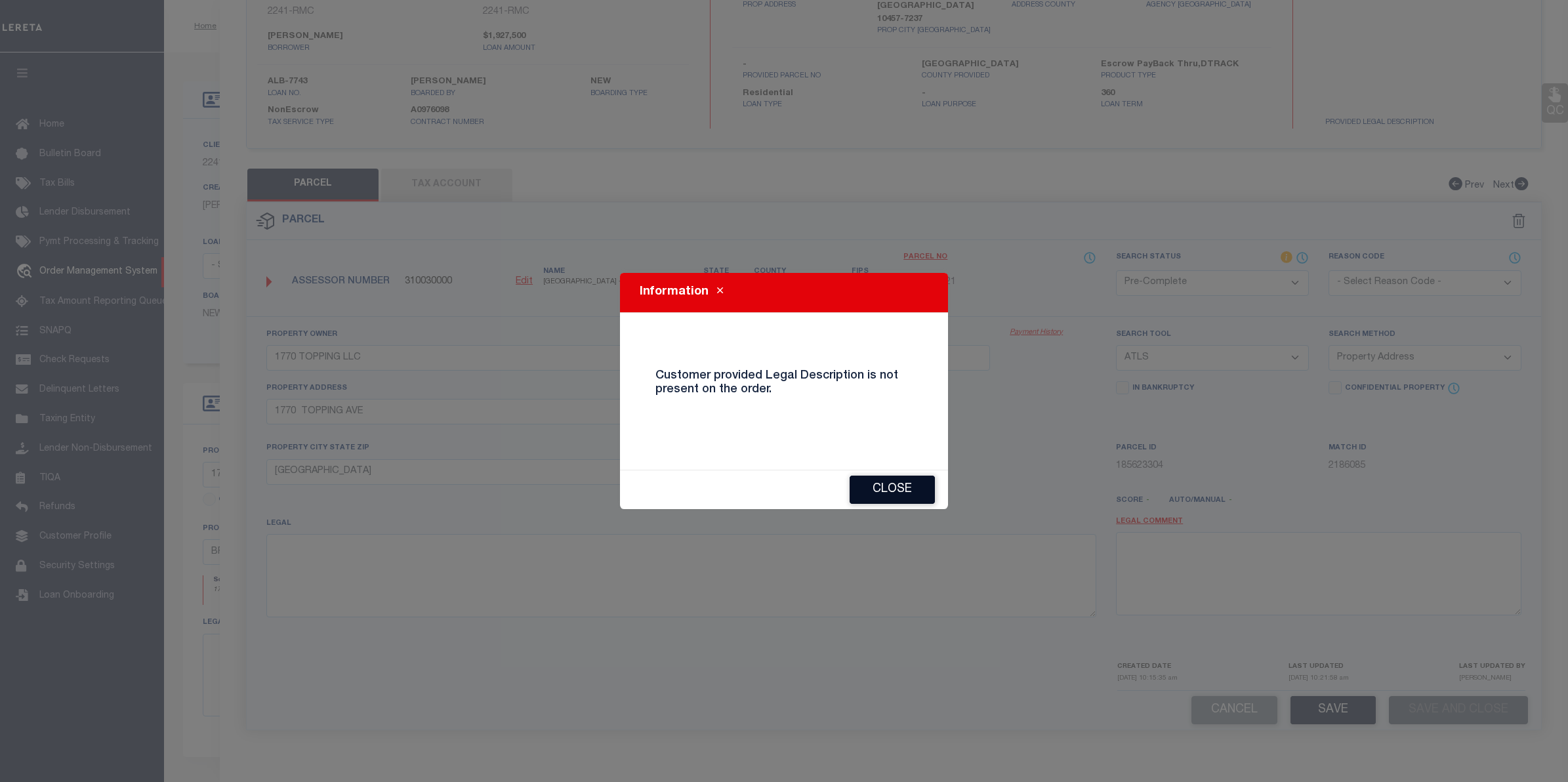
checkbox input "false"
select select "ND"
type input "1770 TOPPING LLC"
select select "ATL"
select select "ADD"
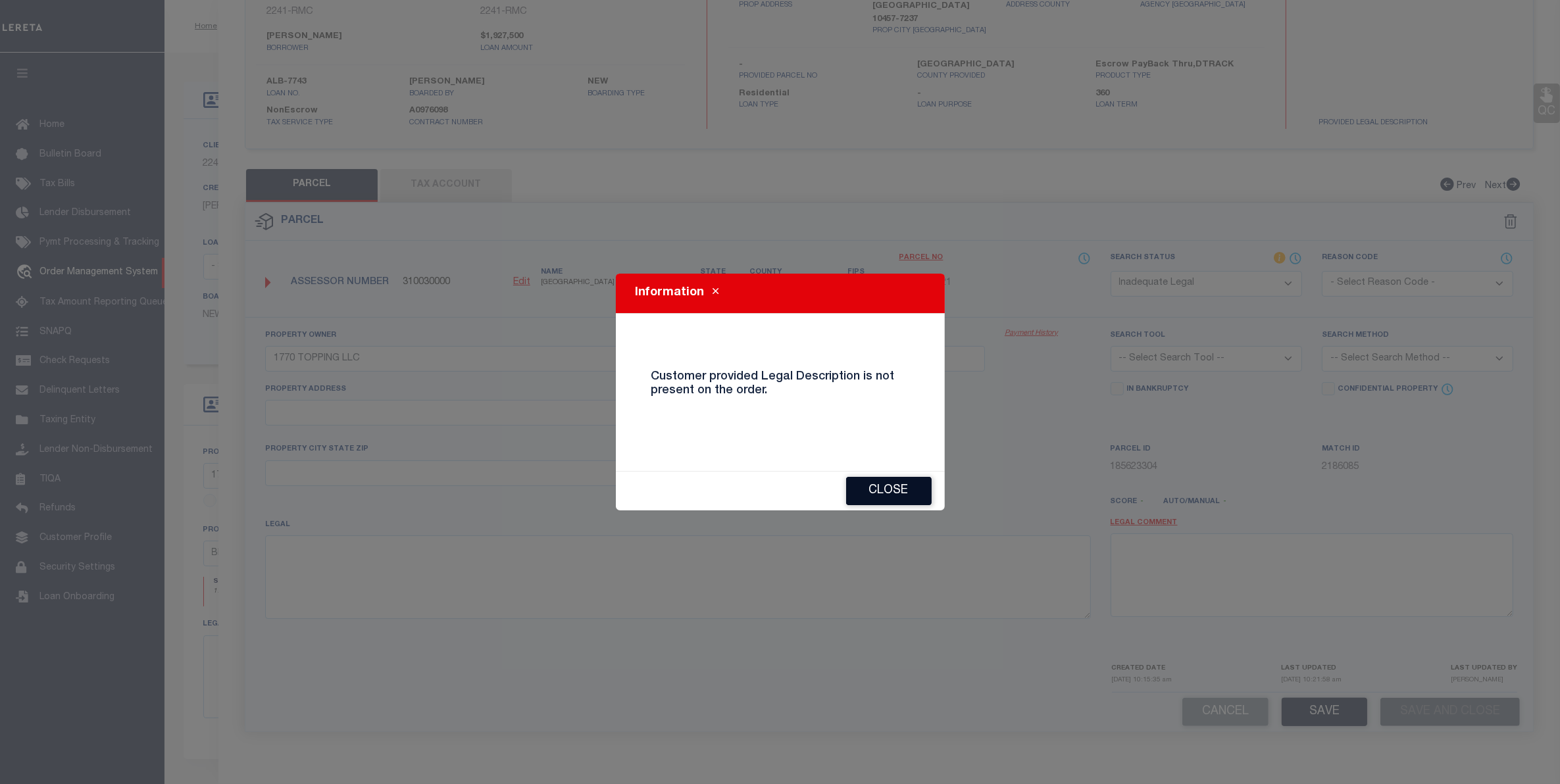
type input "1770 TOPPING AVE"
type input "BRONX, NY 10457"
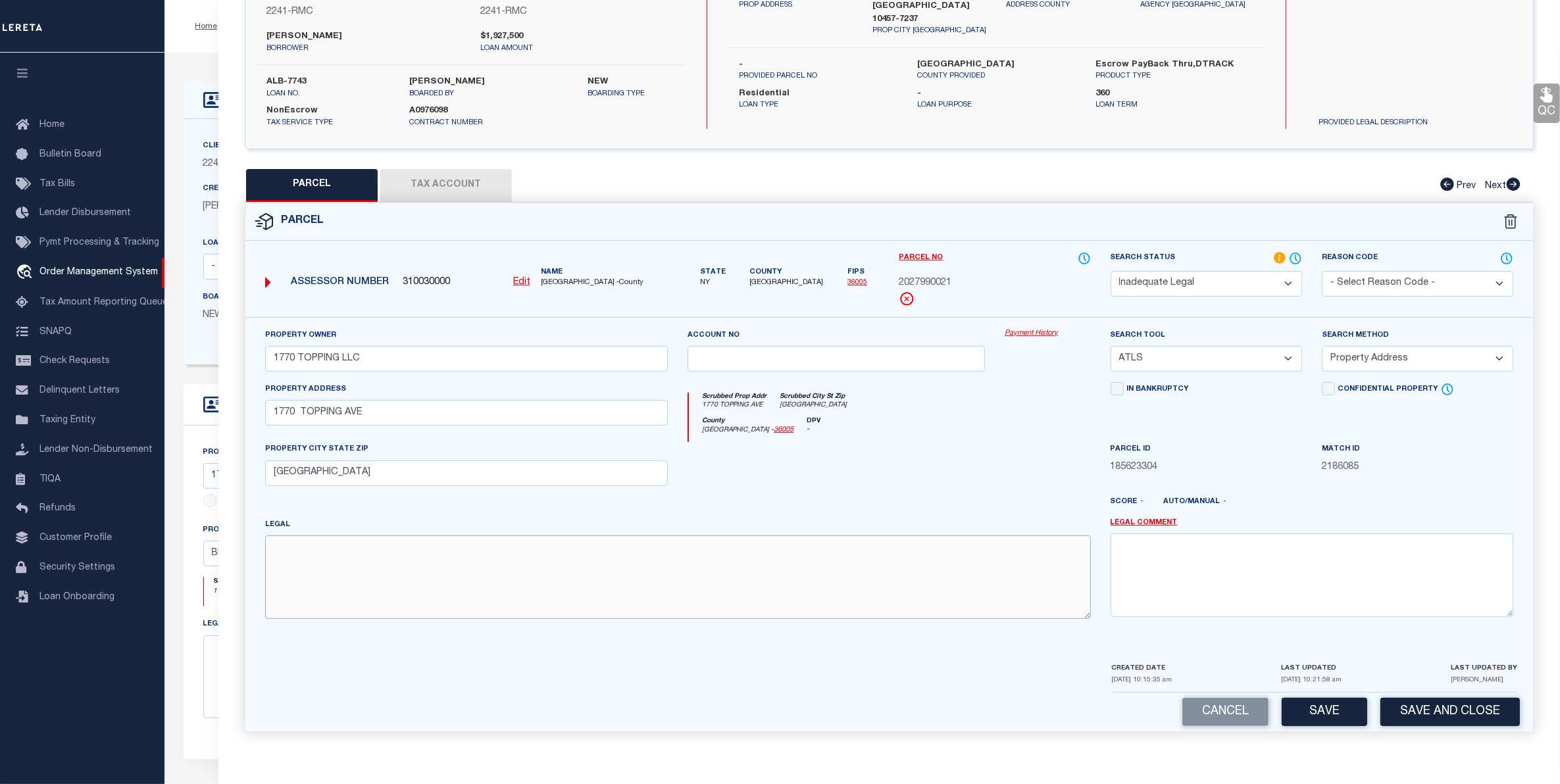
click at [617, 582] on textarea at bounding box center [678, 577] width 826 height 83
type textarea "test"
click at [1130, 573] on textarea at bounding box center [1312, 575] width 402 height 83
type textarea "test"
click at [1419, 707] on button "Save and Close" at bounding box center [1450, 712] width 139 height 28
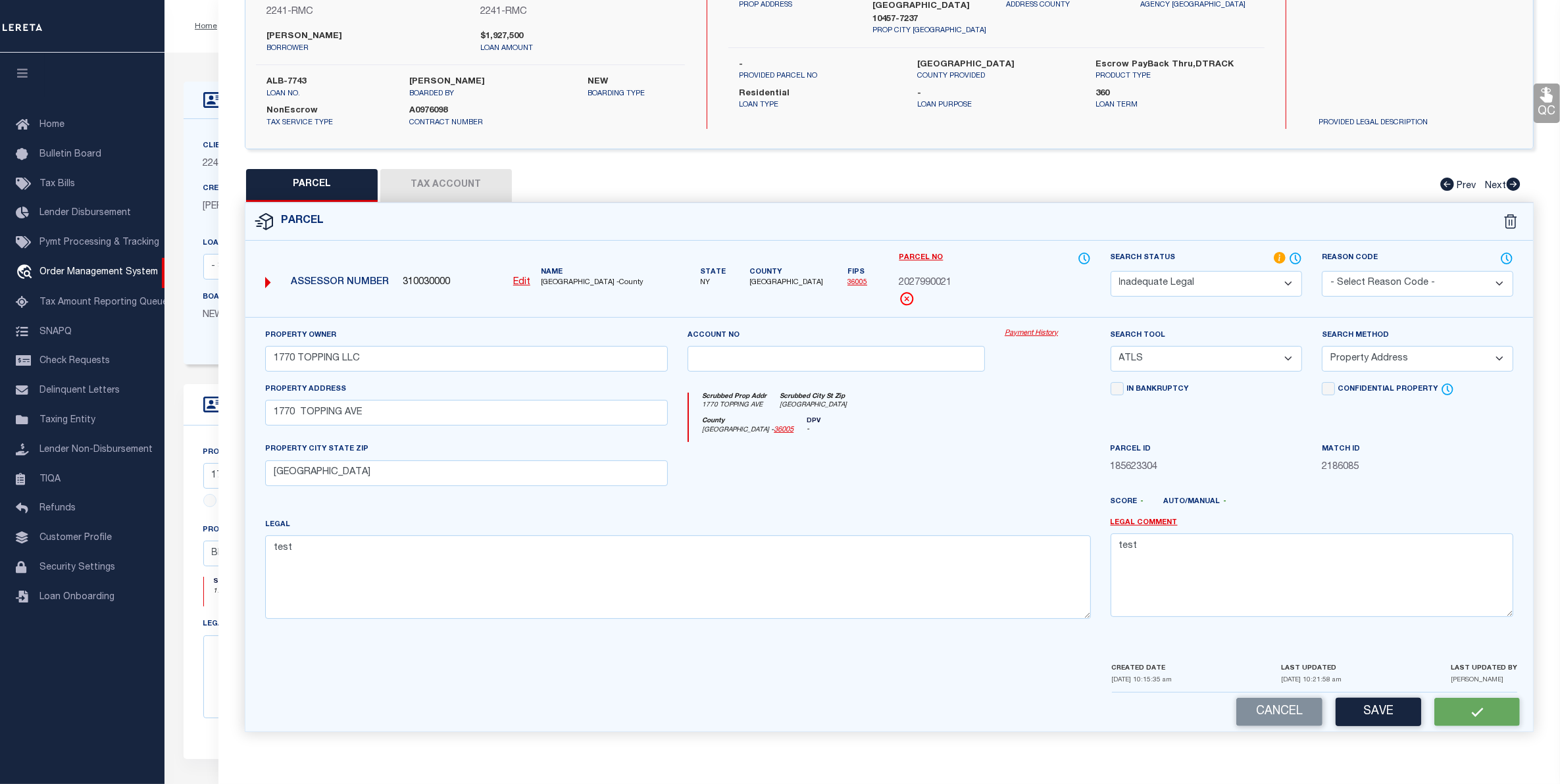
select select
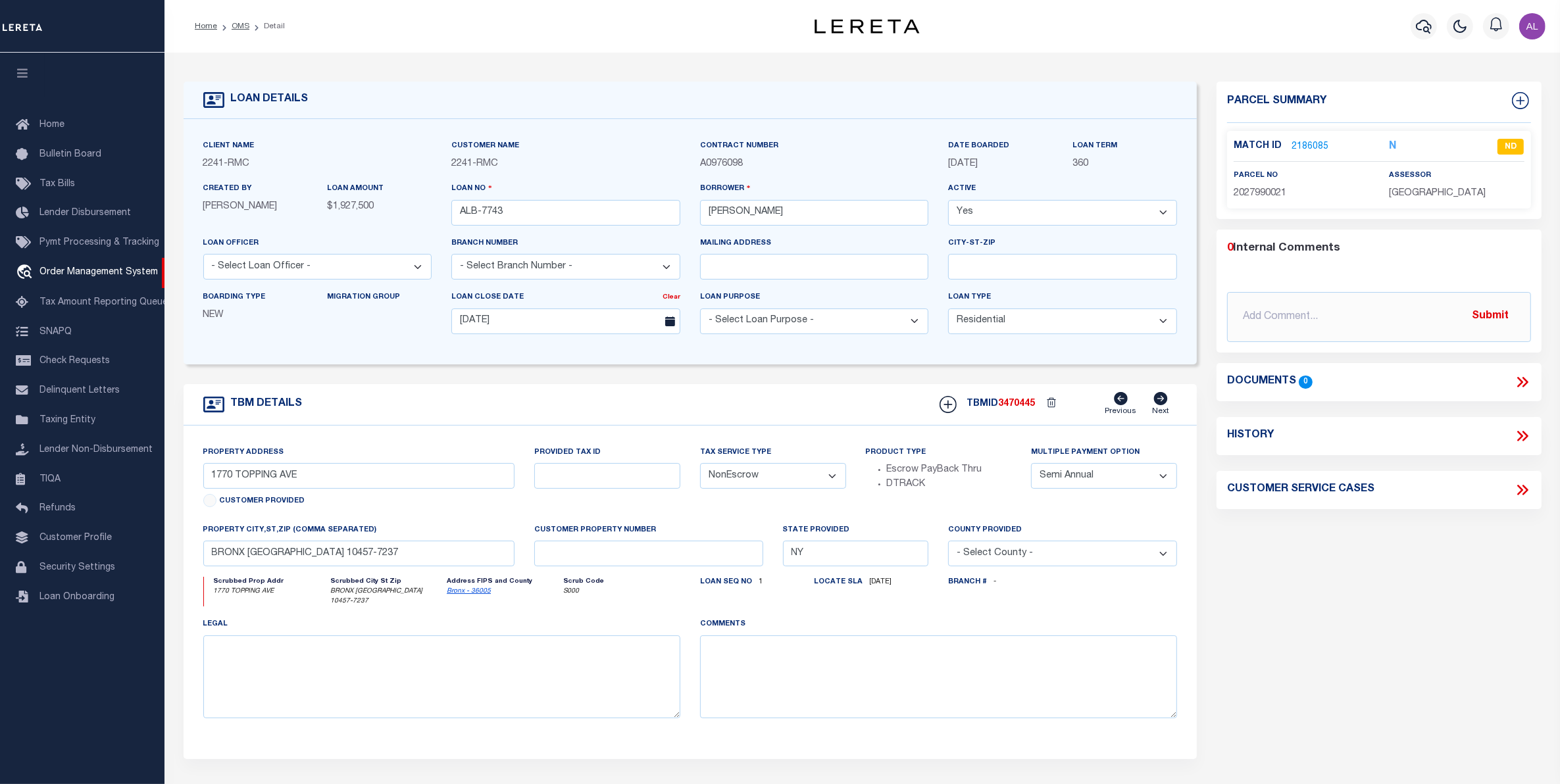
click at [1302, 145] on link "2186085" at bounding box center [1310, 147] width 37 height 14
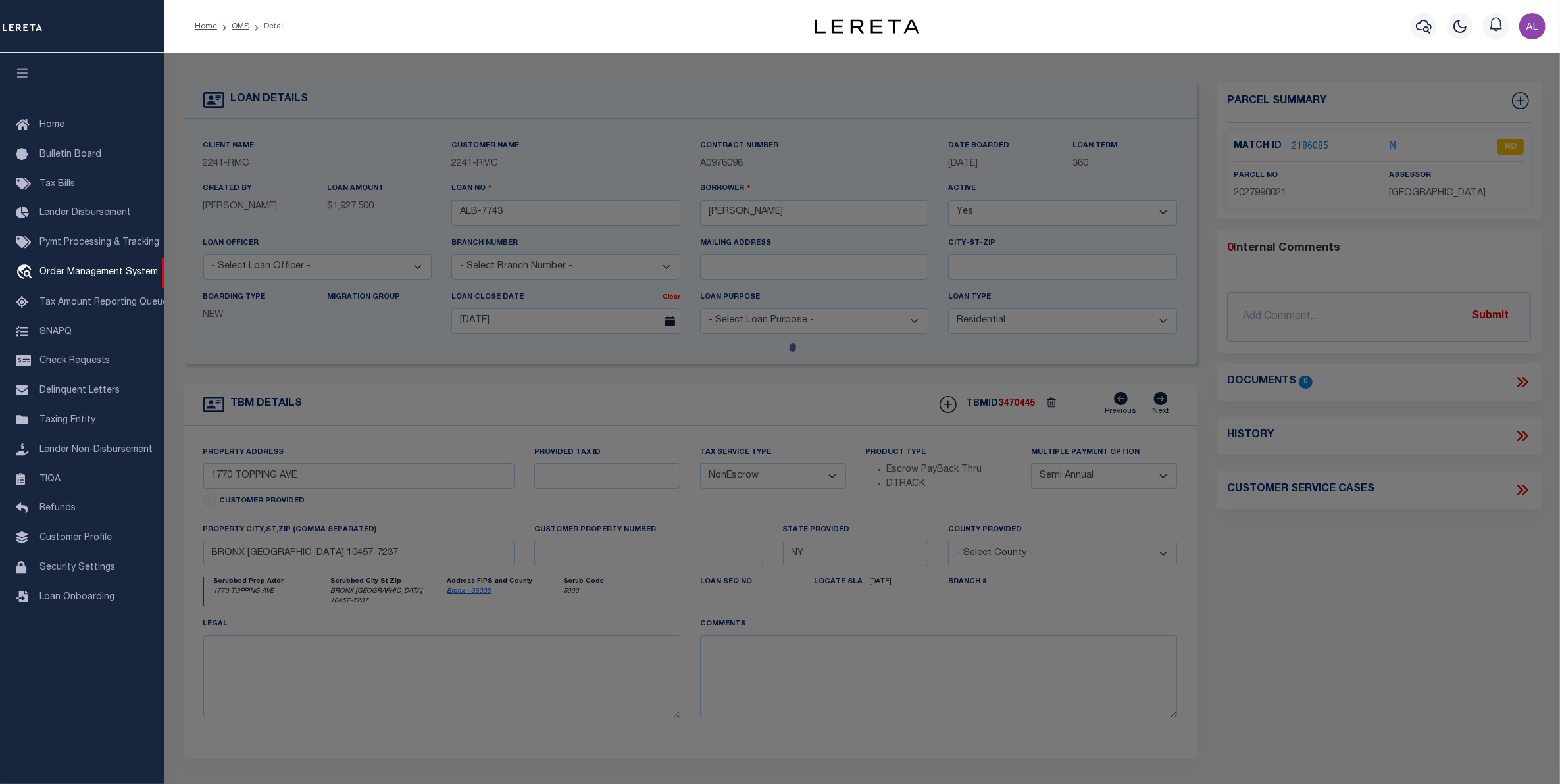
select select "AS"
select select
checkbox input "false"
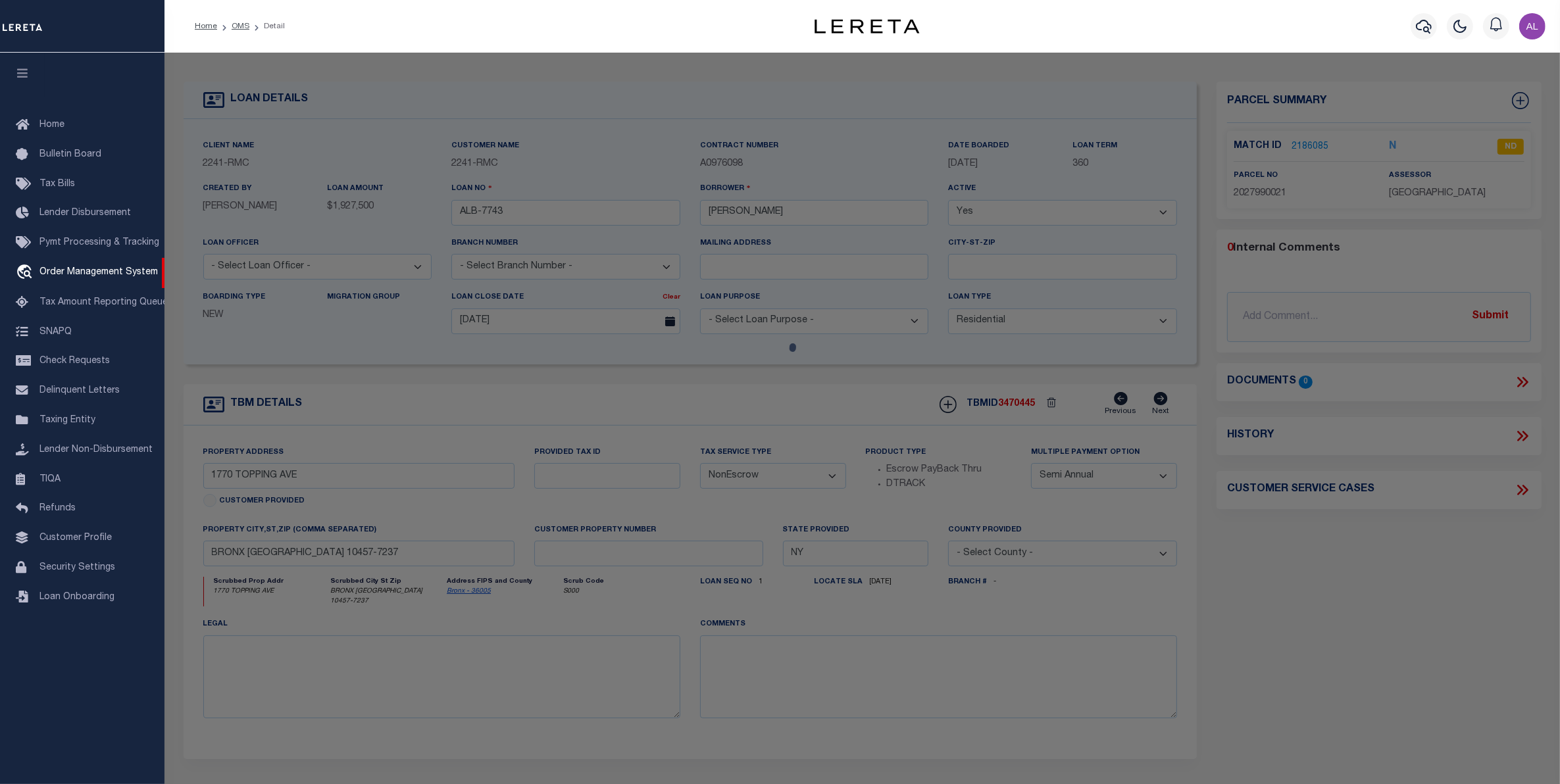
select select "ND"
type input "1770 TOPPING LLC"
select select "ATL"
select select "ADD"
type input "1770 TOPPING AVE"
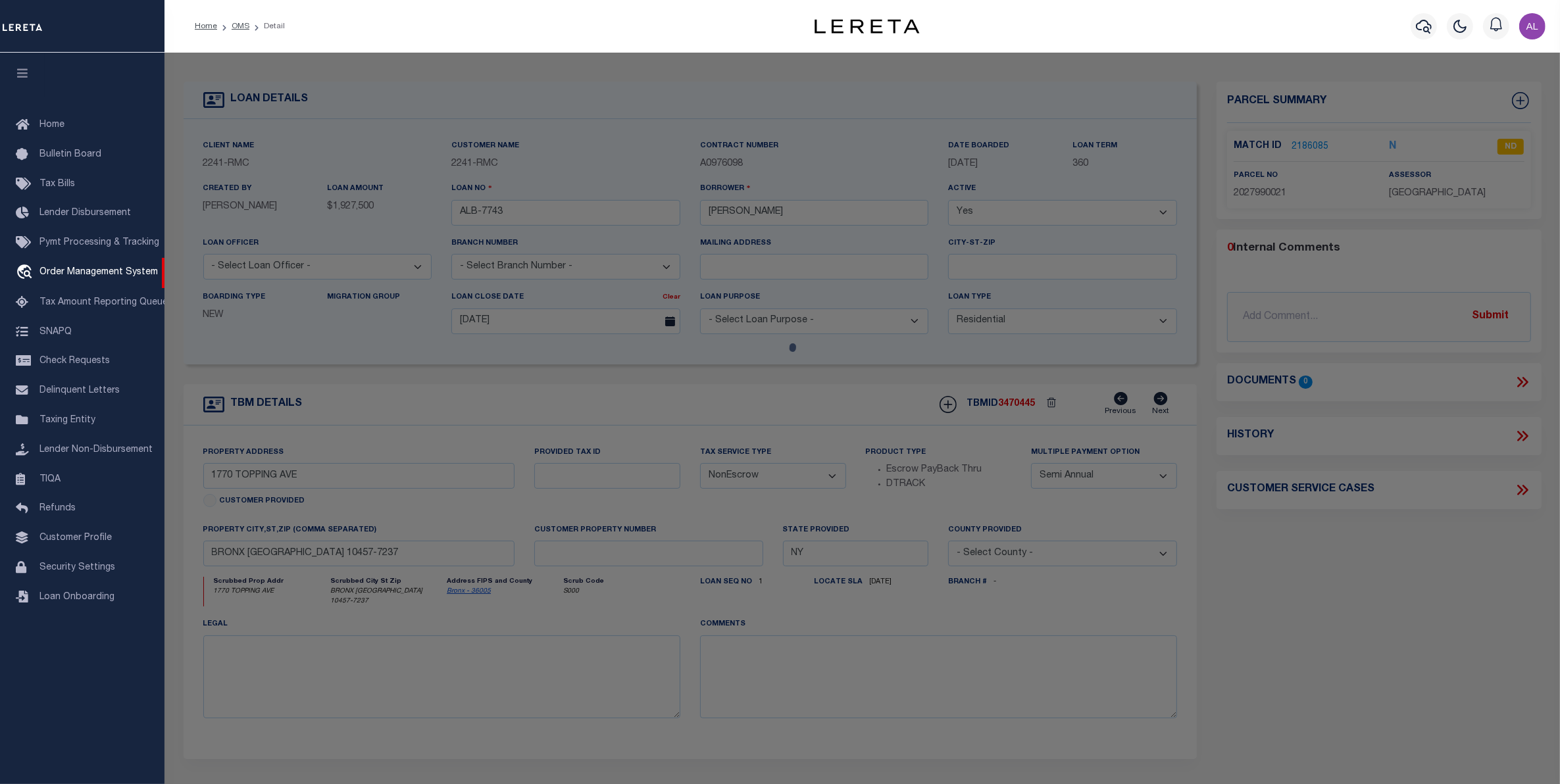
type input "BRONX, NY 10457"
type textarea "test"
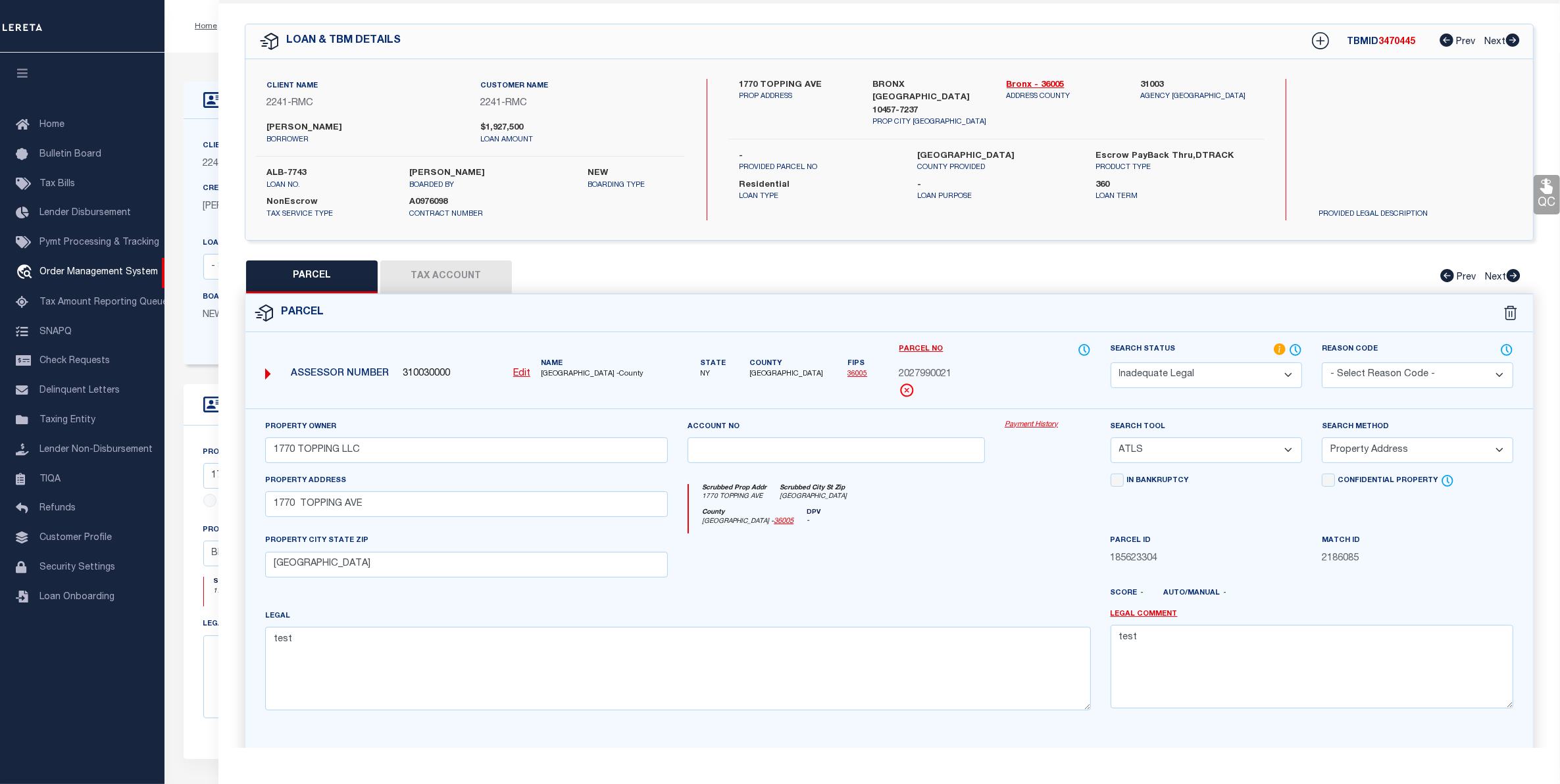
scroll to position [79, 0]
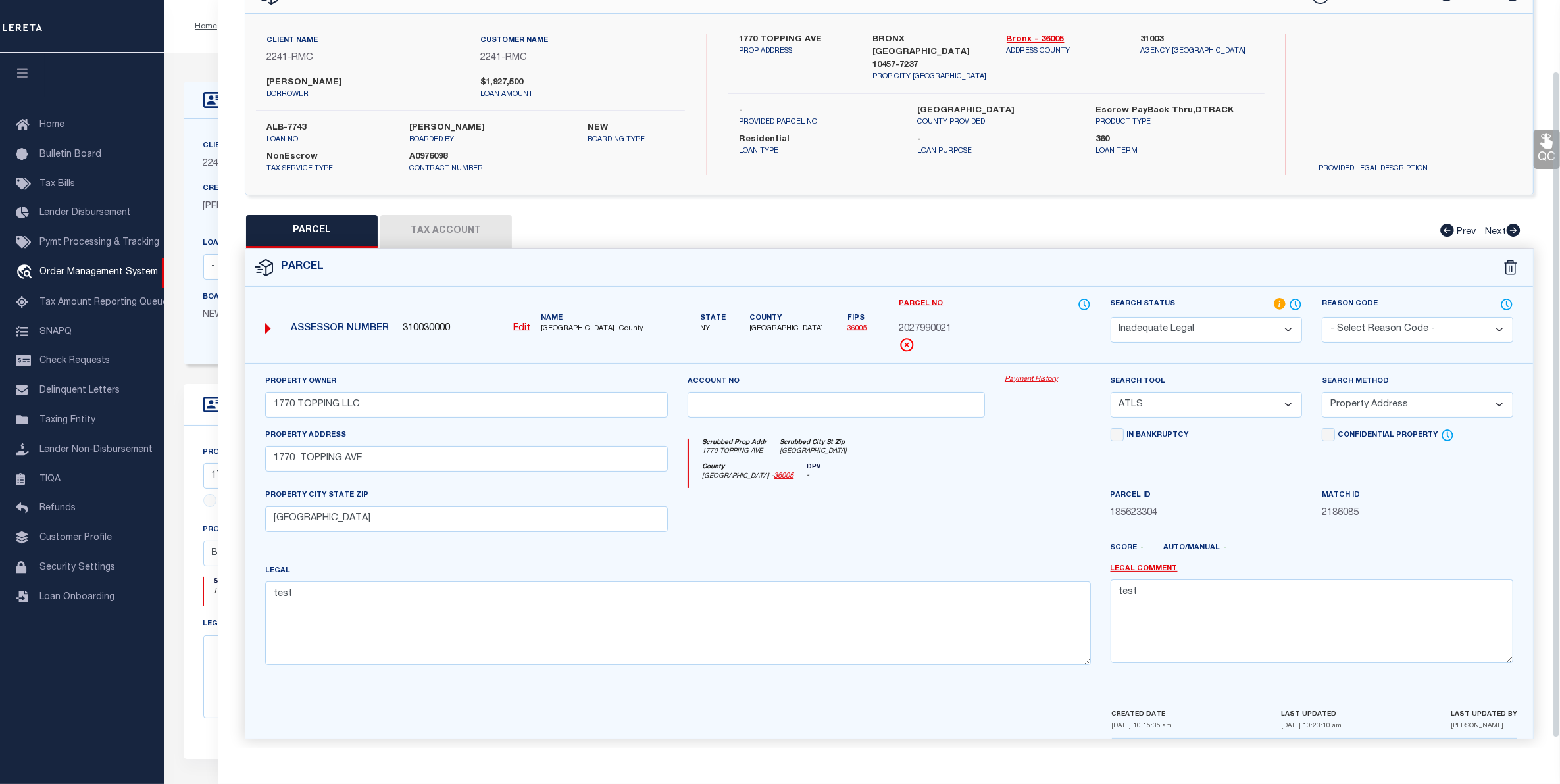
click at [1241, 297] on label "Search Status" at bounding box center [1206, 304] width 191 height 14
click at [1205, 326] on select "Automated Search Bad Parcel Complete Duplicate Parcel High Dollar Reporting In …" at bounding box center [1206, 329] width 191 height 26
click at [1111, 317] on select "Automated Search Bad Parcel Complete Duplicate Parcel High Dollar Reporting In …" at bounding box center [1206, 329] width 191 height 26
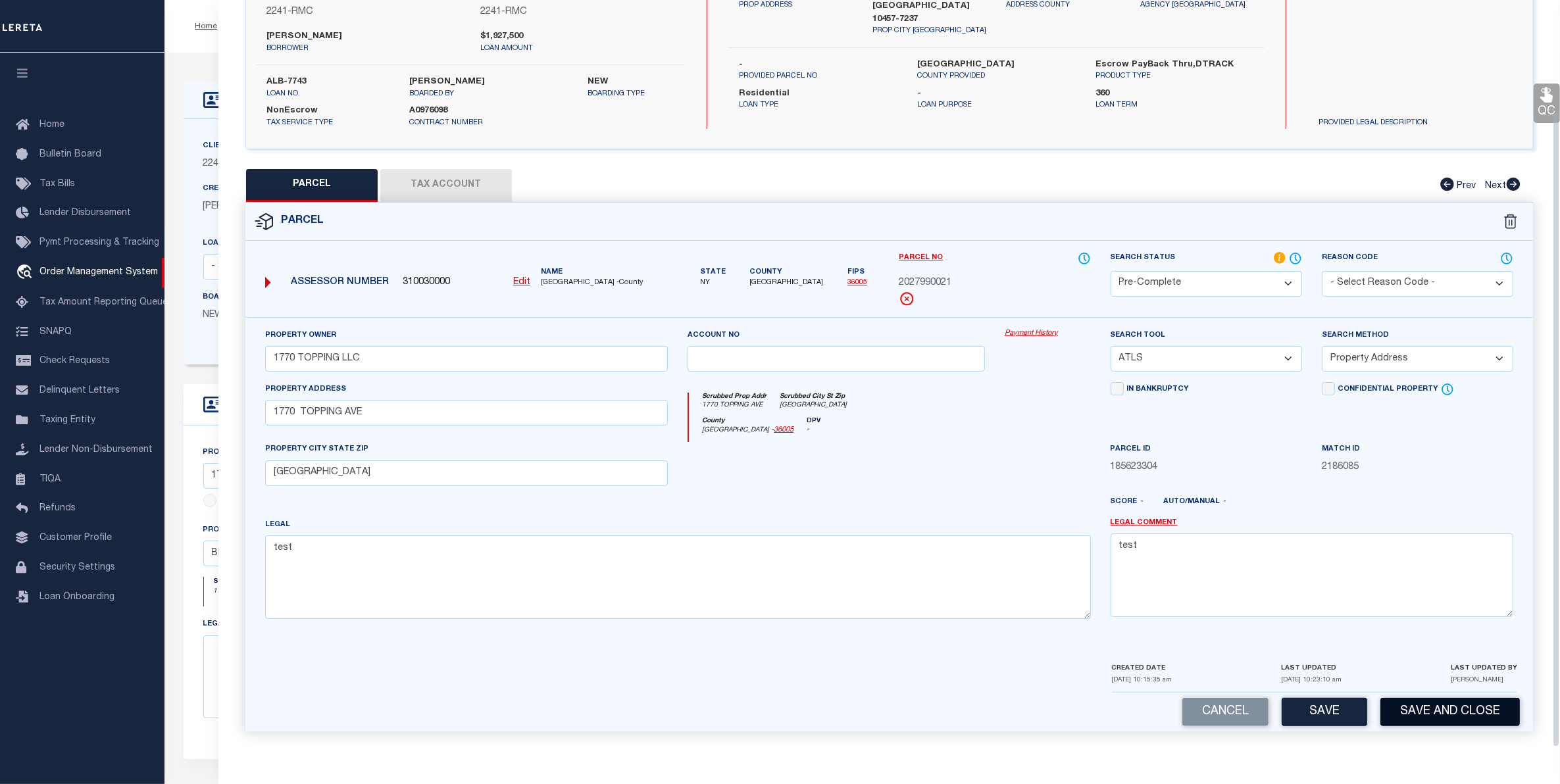
click at [1416, 710] on button "Save and Close" at bounding box center [1450, 712] width 139 height 28
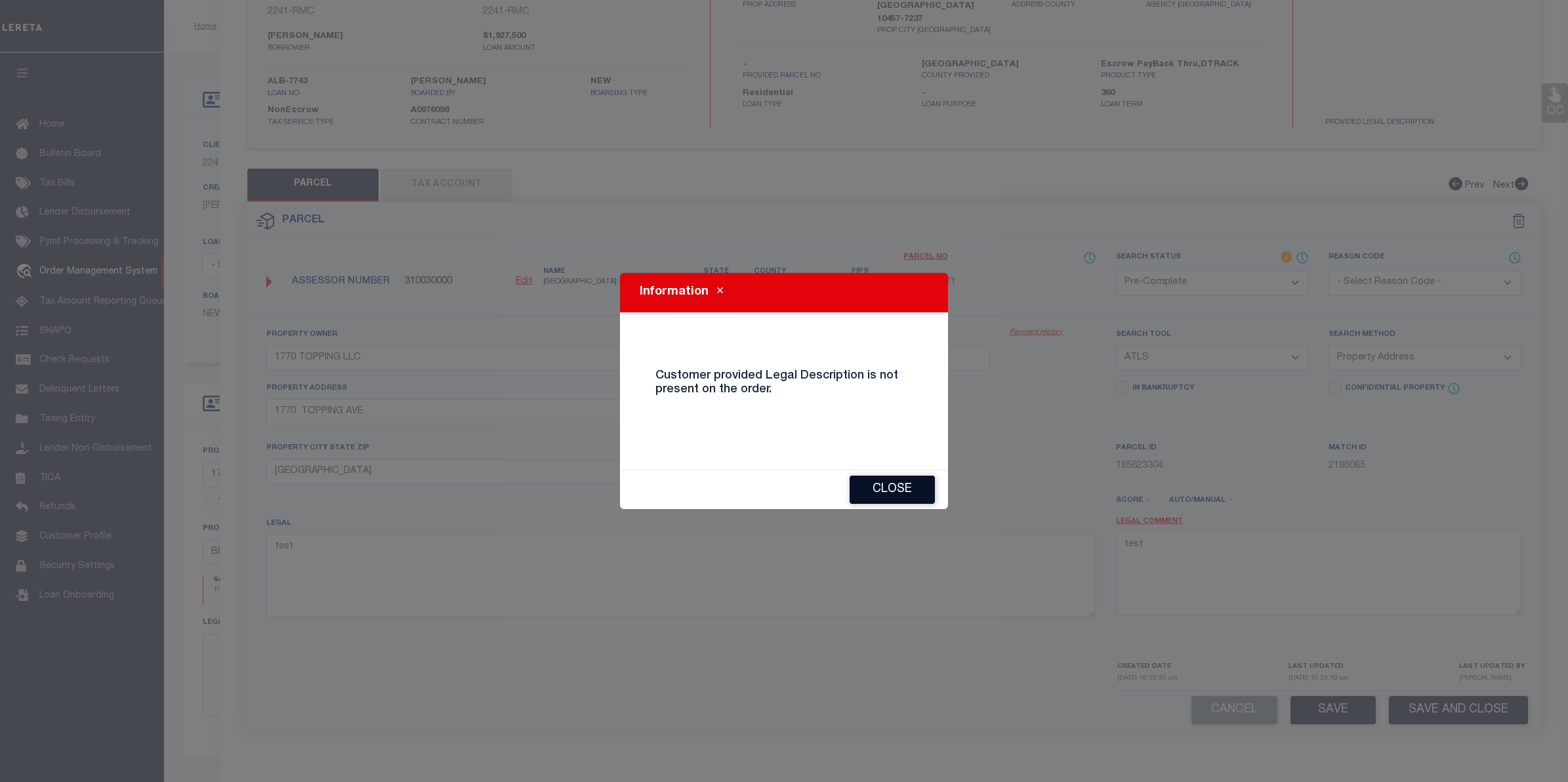
click at [906, 493] on button "Close" at bounding box center [892, 490] width 85 height 28
select select "AS"
select select
checkbox input "false"
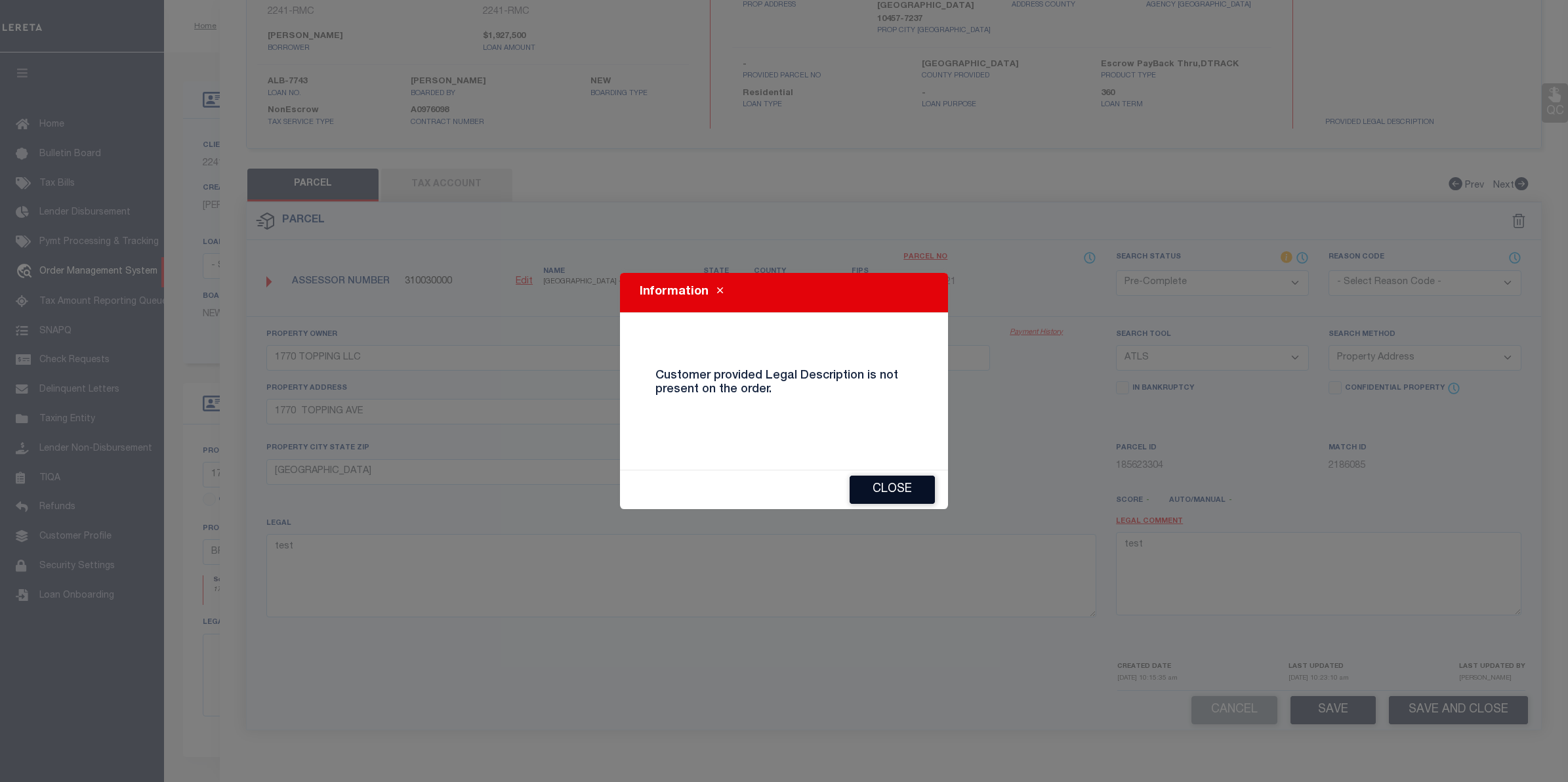
checkbox input "false"
select select "ND"
type input "1770 TOPPING LLC"
select select "ATL"
select select "ADD"
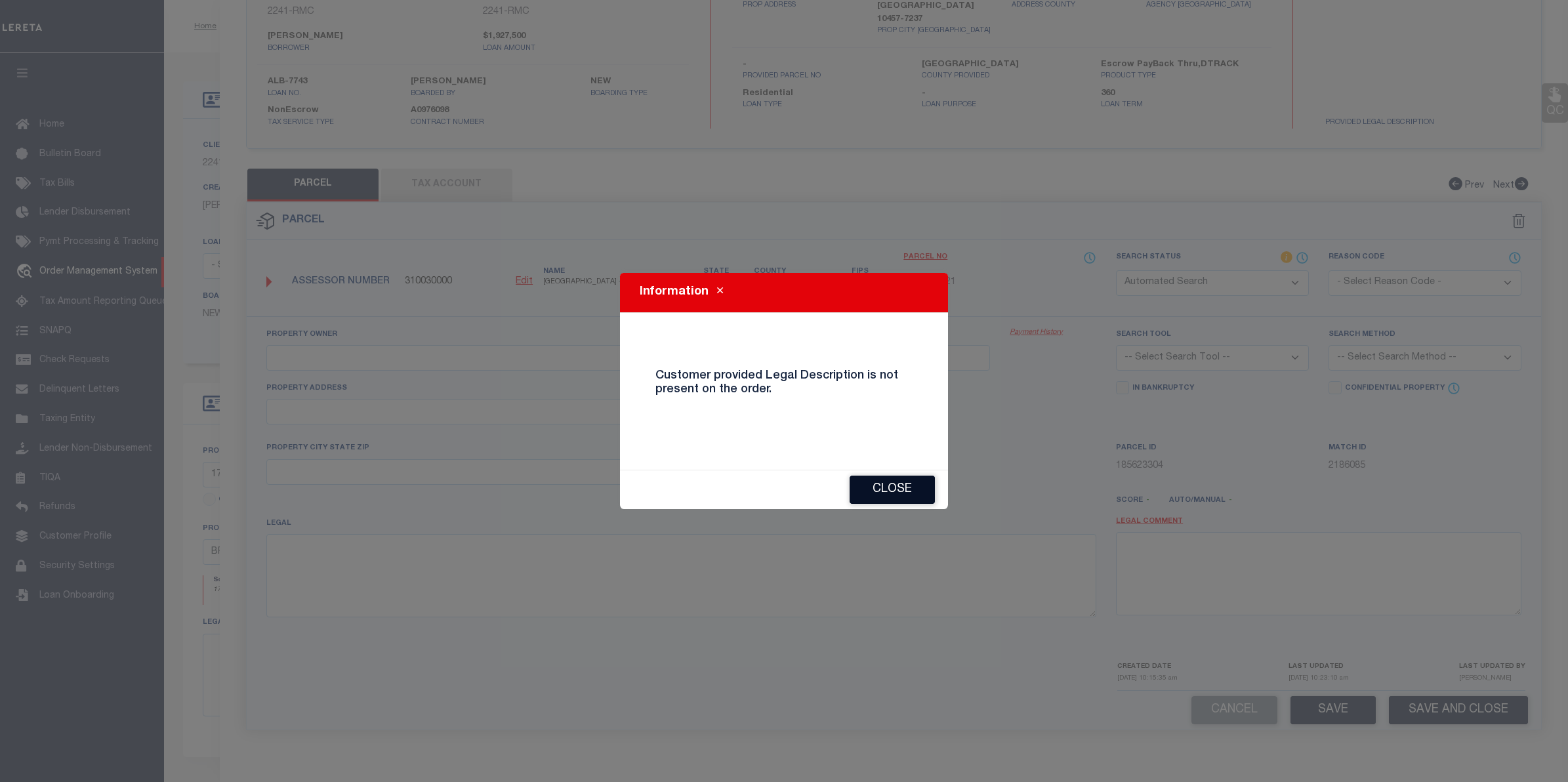
type input "1770 TOPPING AVE"
type input "BRONX, NY 10457"
type textarea "test"
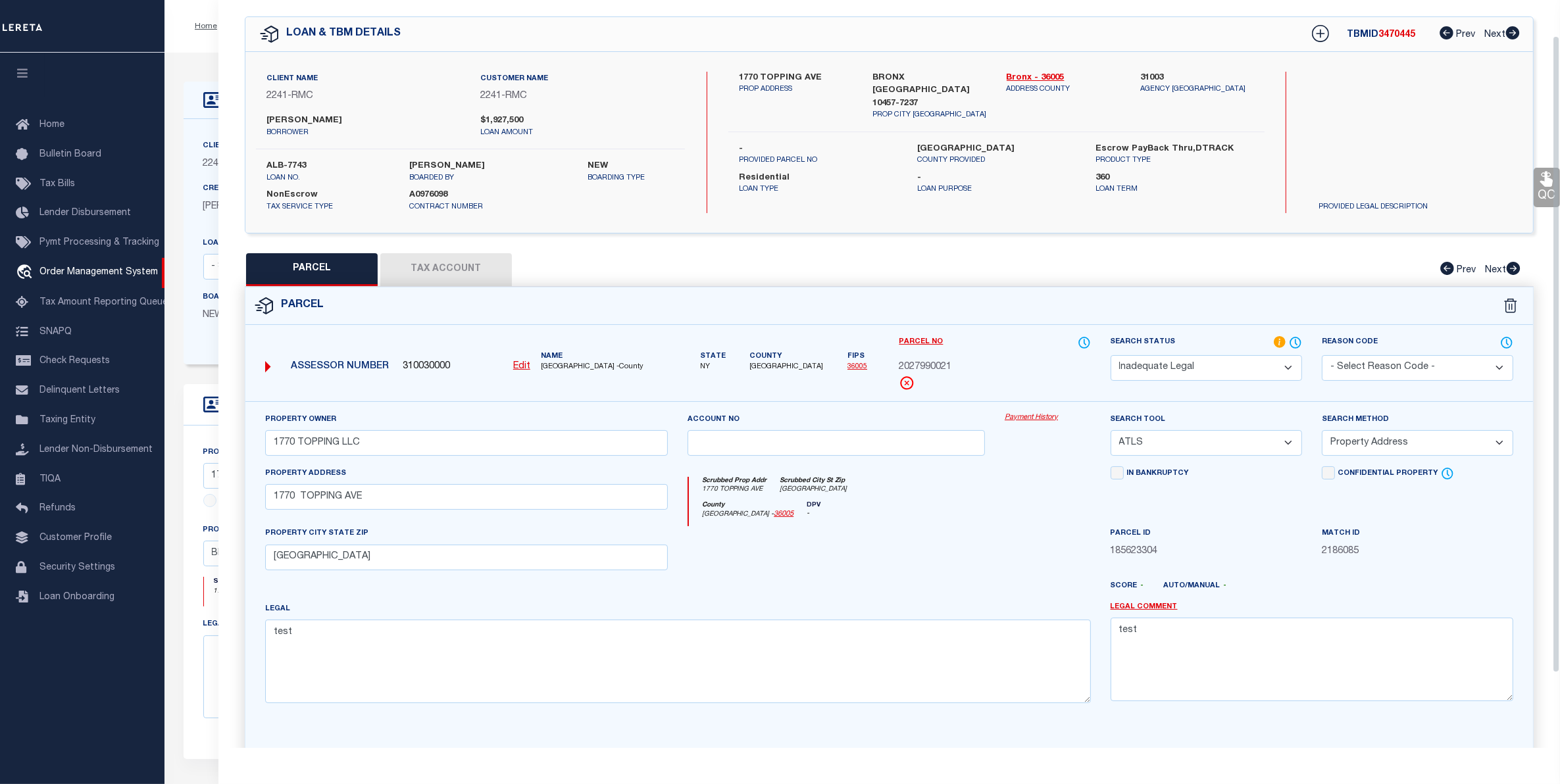
scroll to position [48, 0]
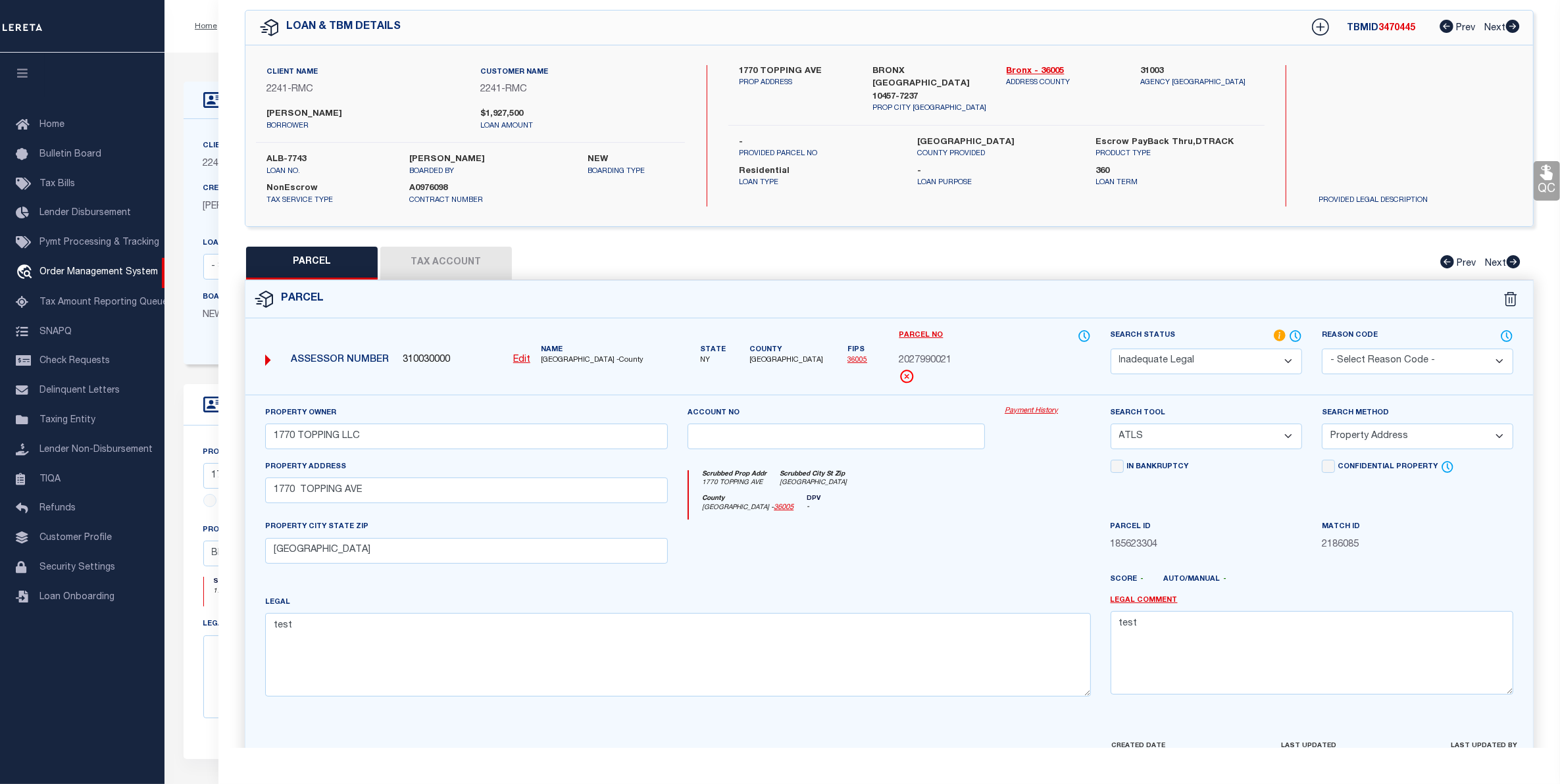
click at [1211, 359] on select "Automated Search Bad Parcel Complete Duplicate Parcel High Dollar Reporting In …" at bounding box center [1206, 361] width 191 height 26
select select "AS"
click at [1111, 348] on select "Automated Search Bad Parcel Complete Duplicate Parcel High Dollar Reporting In …" at bounding box center [1206, 361] width 191 height 26
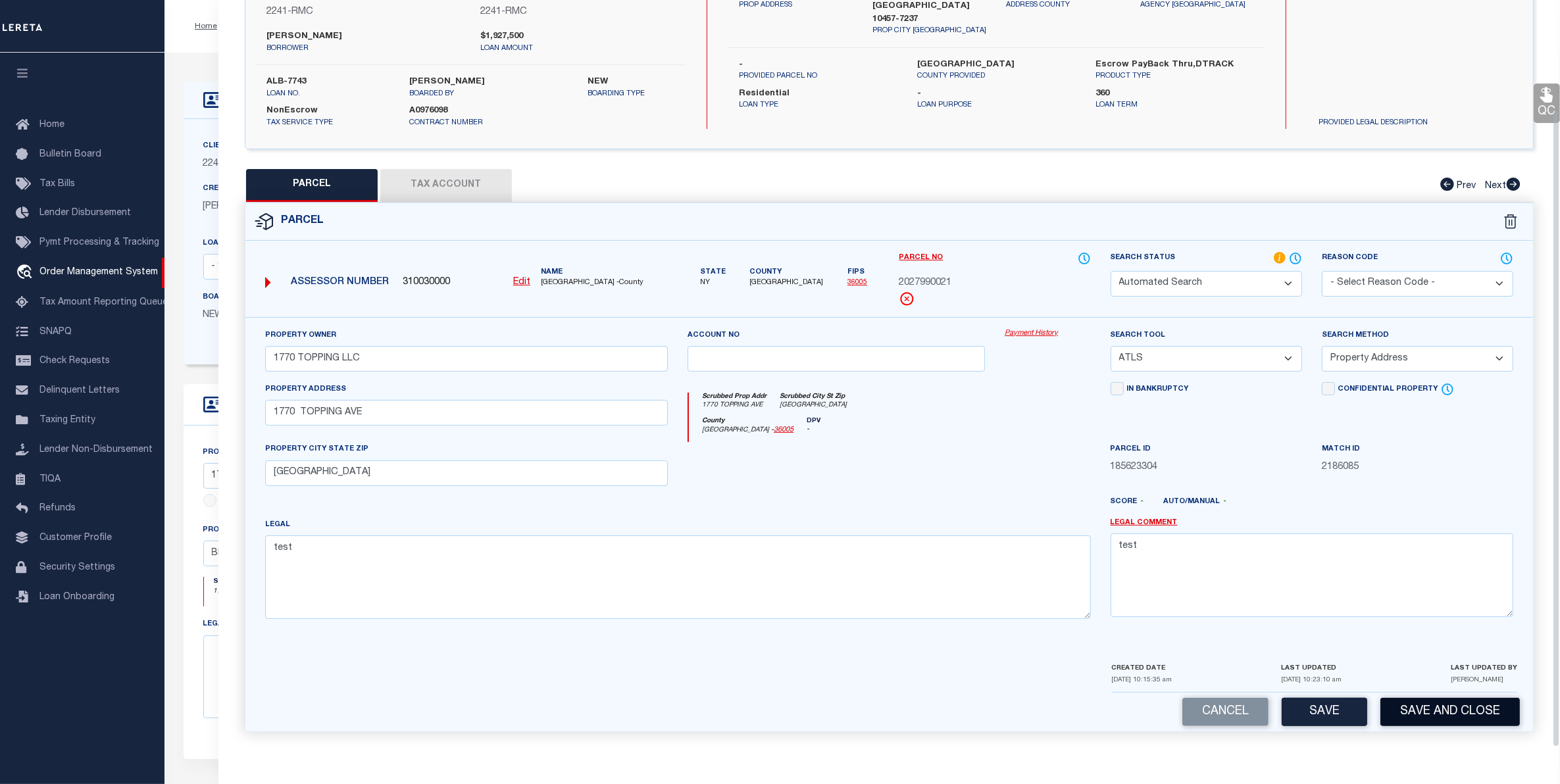
click at [1433, 712] on button "Save and Close" at bounding box center [1450, 712] width 139 height 28
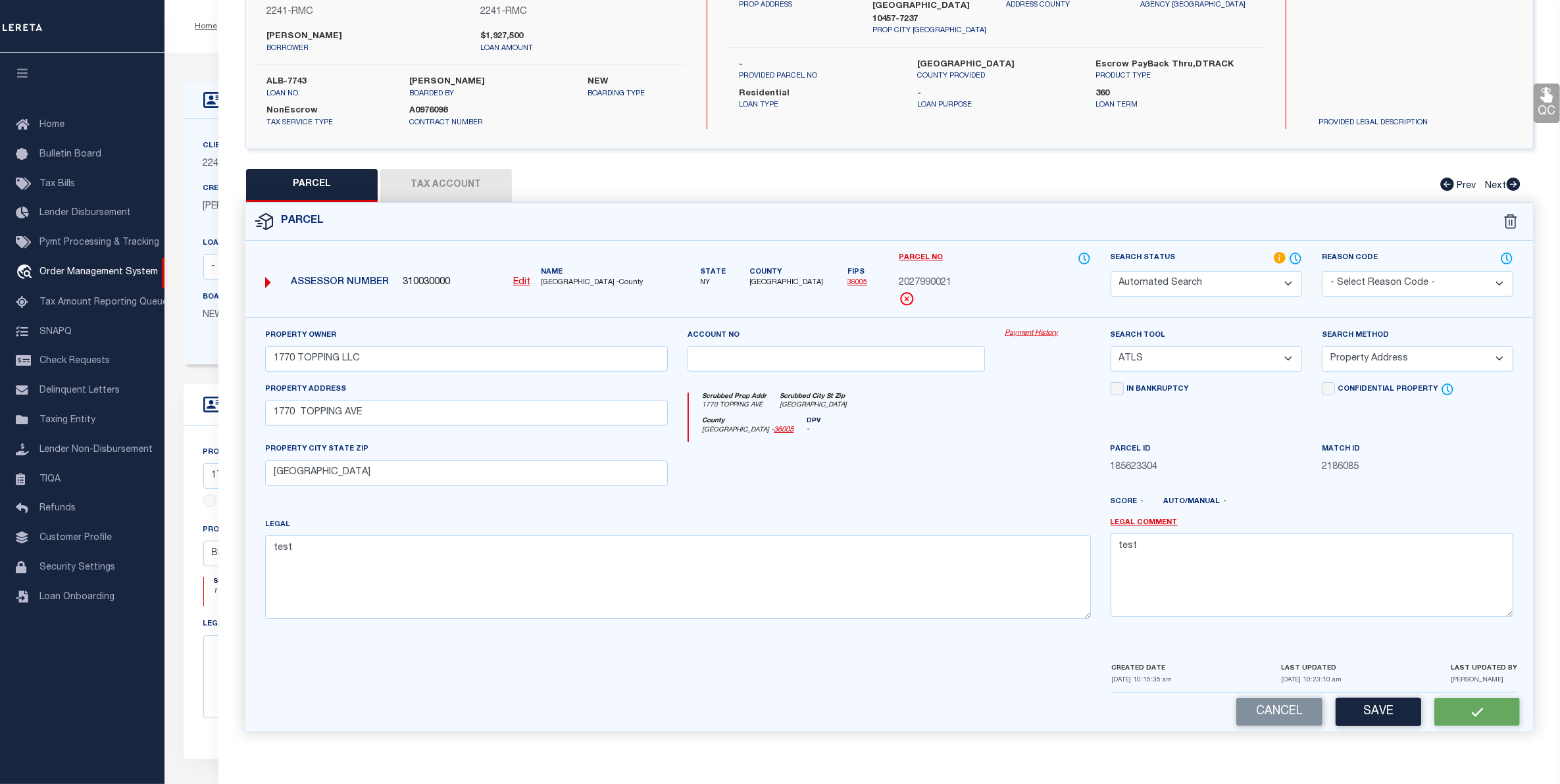
select select
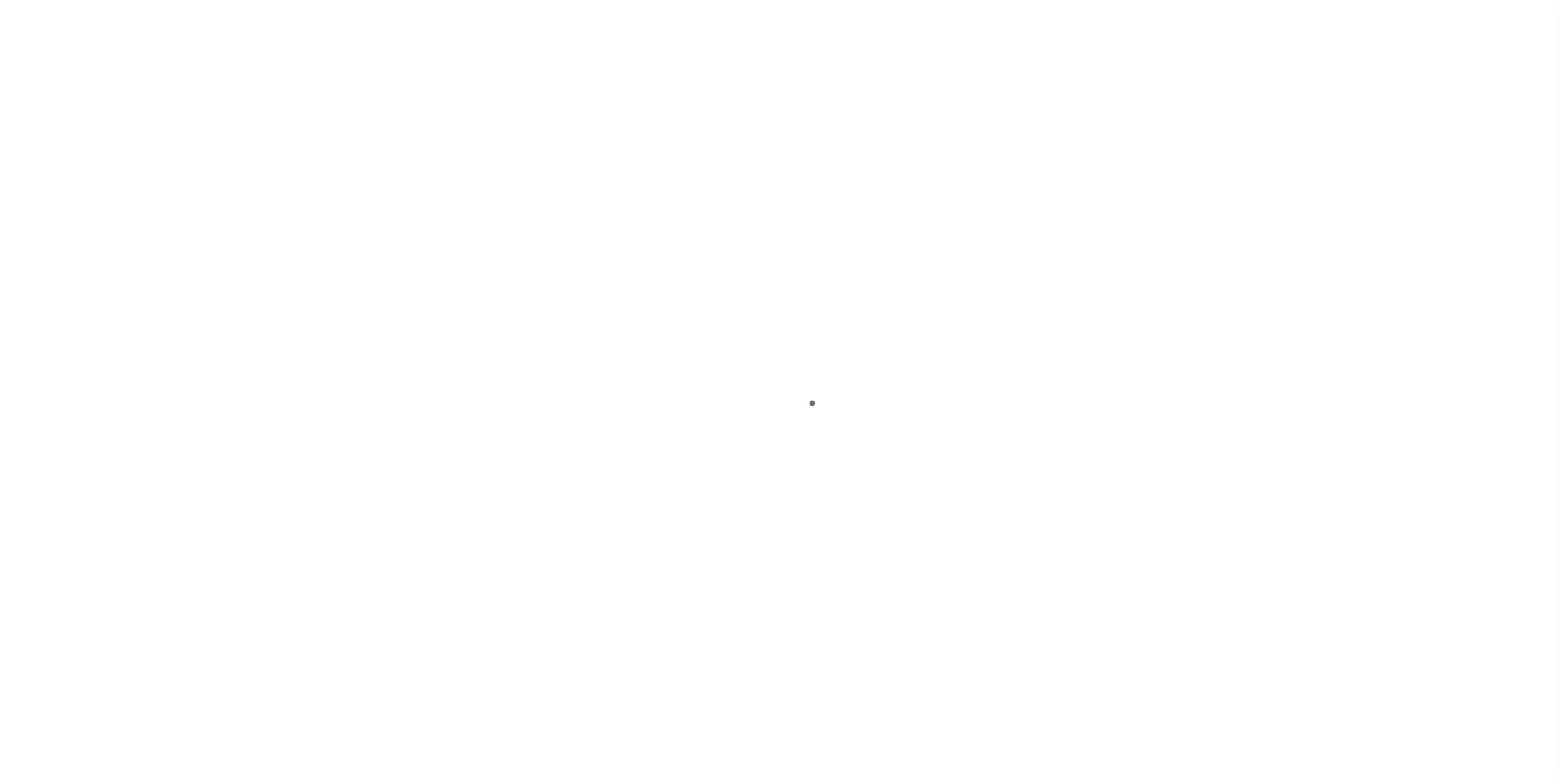
select select "10"
select select "NonEscrow"
select select "4"
type input "ALB-7743"
type input "[PERSON_NAME]"
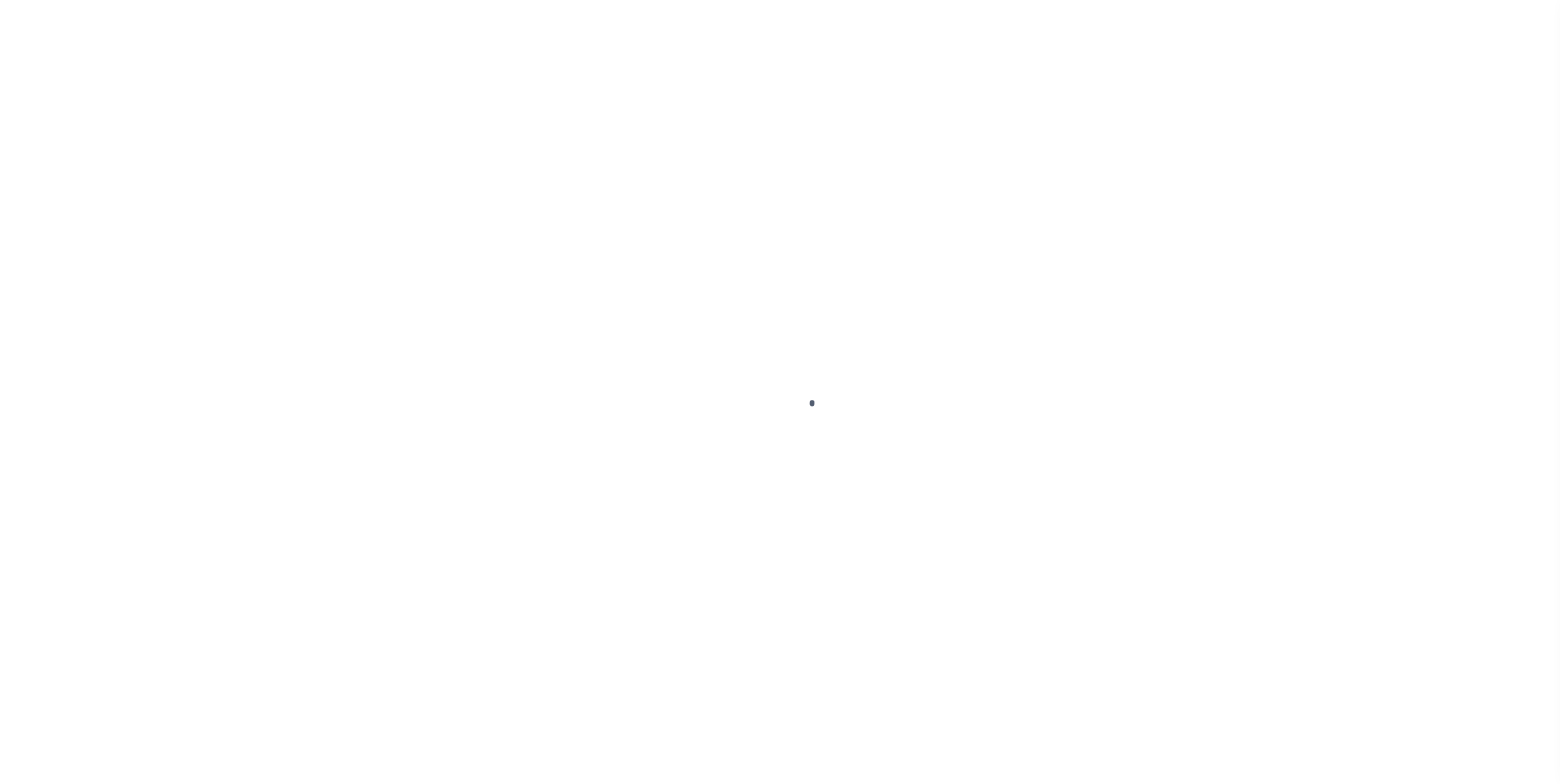
select select
type input "[DATE]"
select select "10"
select select "NonEscrow"
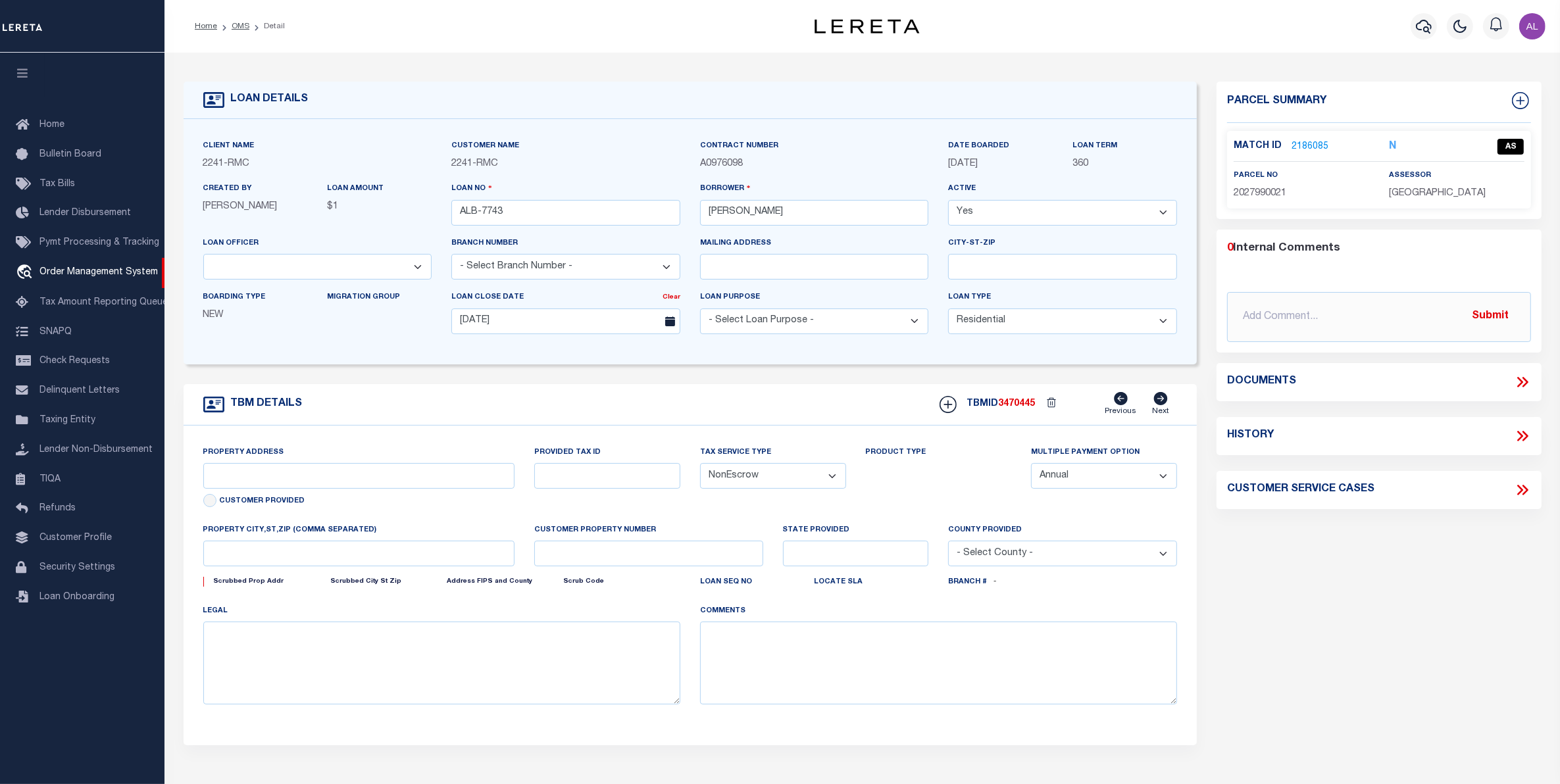
type input "1770 TOPPING AVE"
type input "BRONX [GEOGRAPHIC_DATA] 10457-7237"
type input "NY"
select select
select select "4"
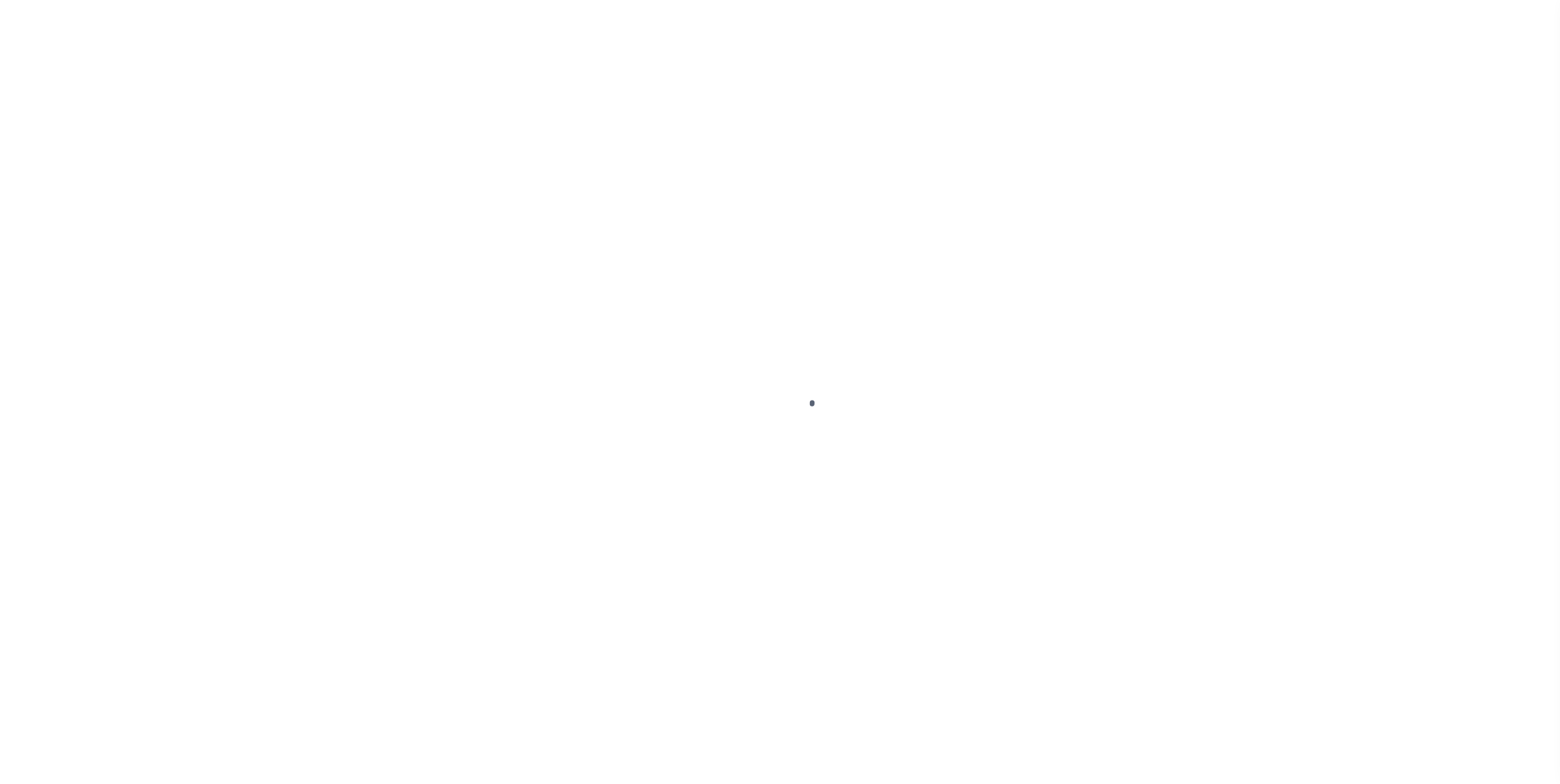
type input "ALB-7743"
type input "[PERSON_NAME]"
select select
type input "[DATE]"
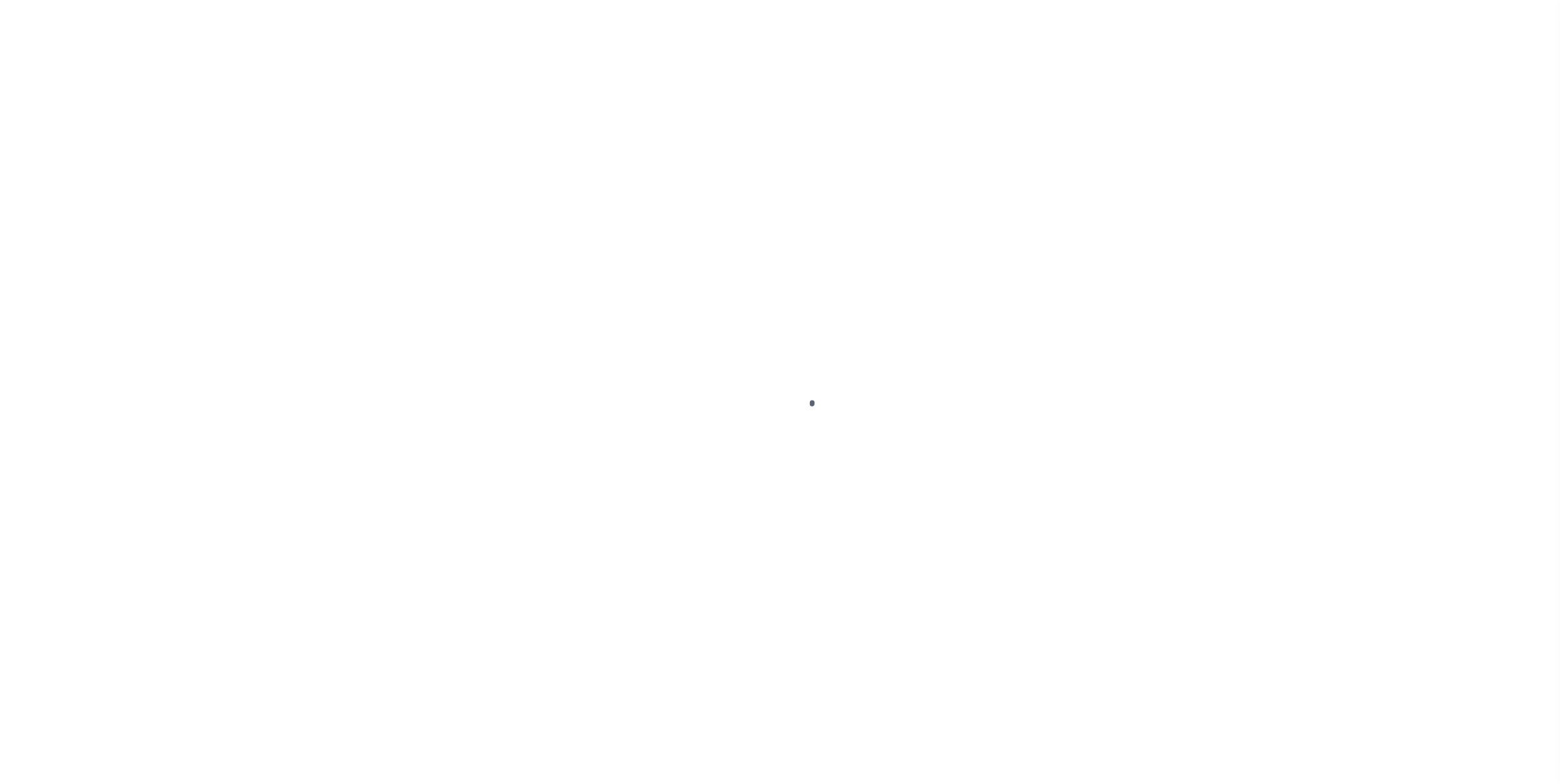
select select "10"
select select "NonEscrow"
type input "1770 TOPPING AVE"
type input "BRONX [GEOGRAPHIC_DATA] 10457-7237"
type input "NY"
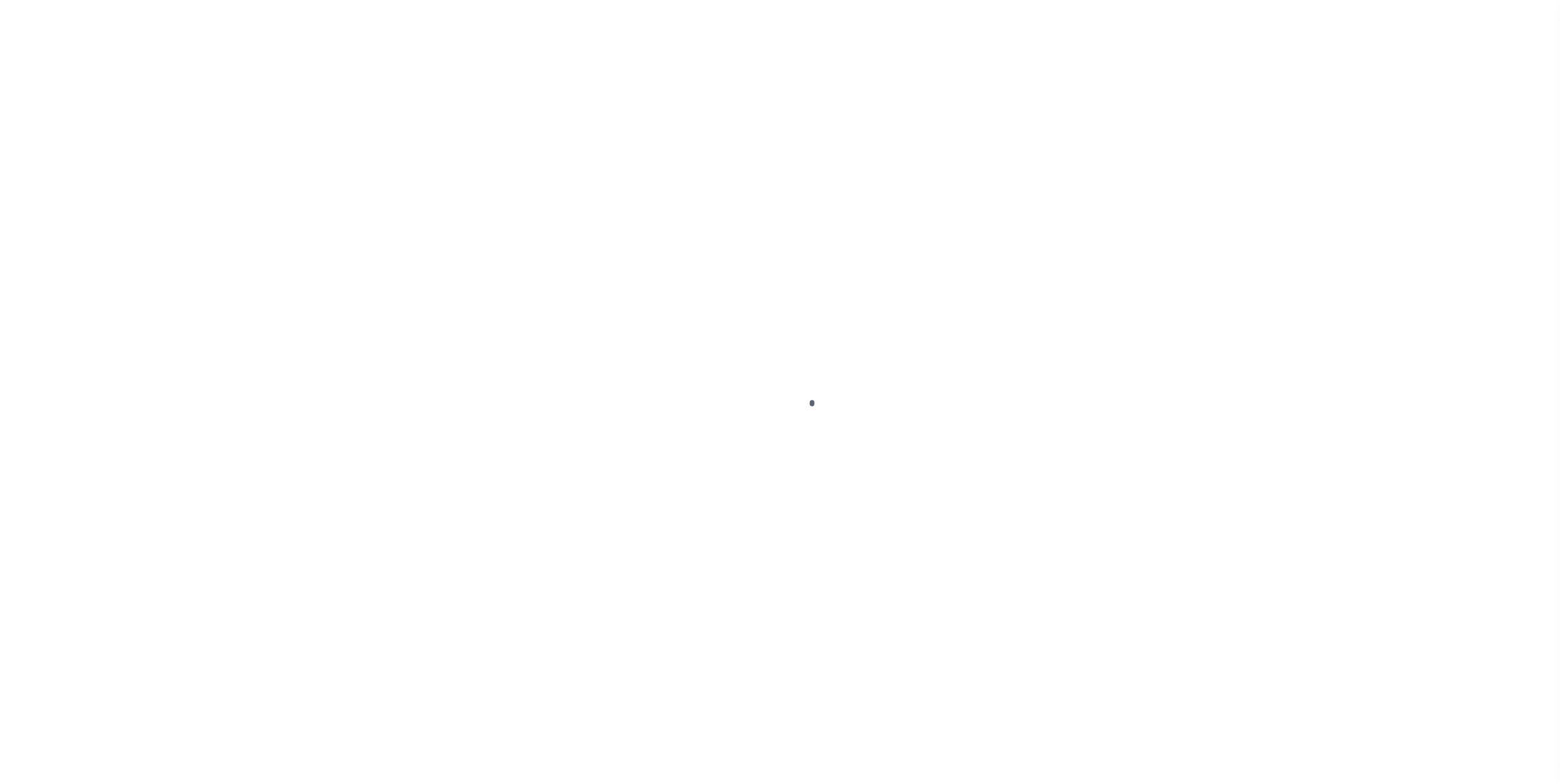
select select
select select "4"
type input "ALB-7743"
type input "[PERSON_NAME]"
select select
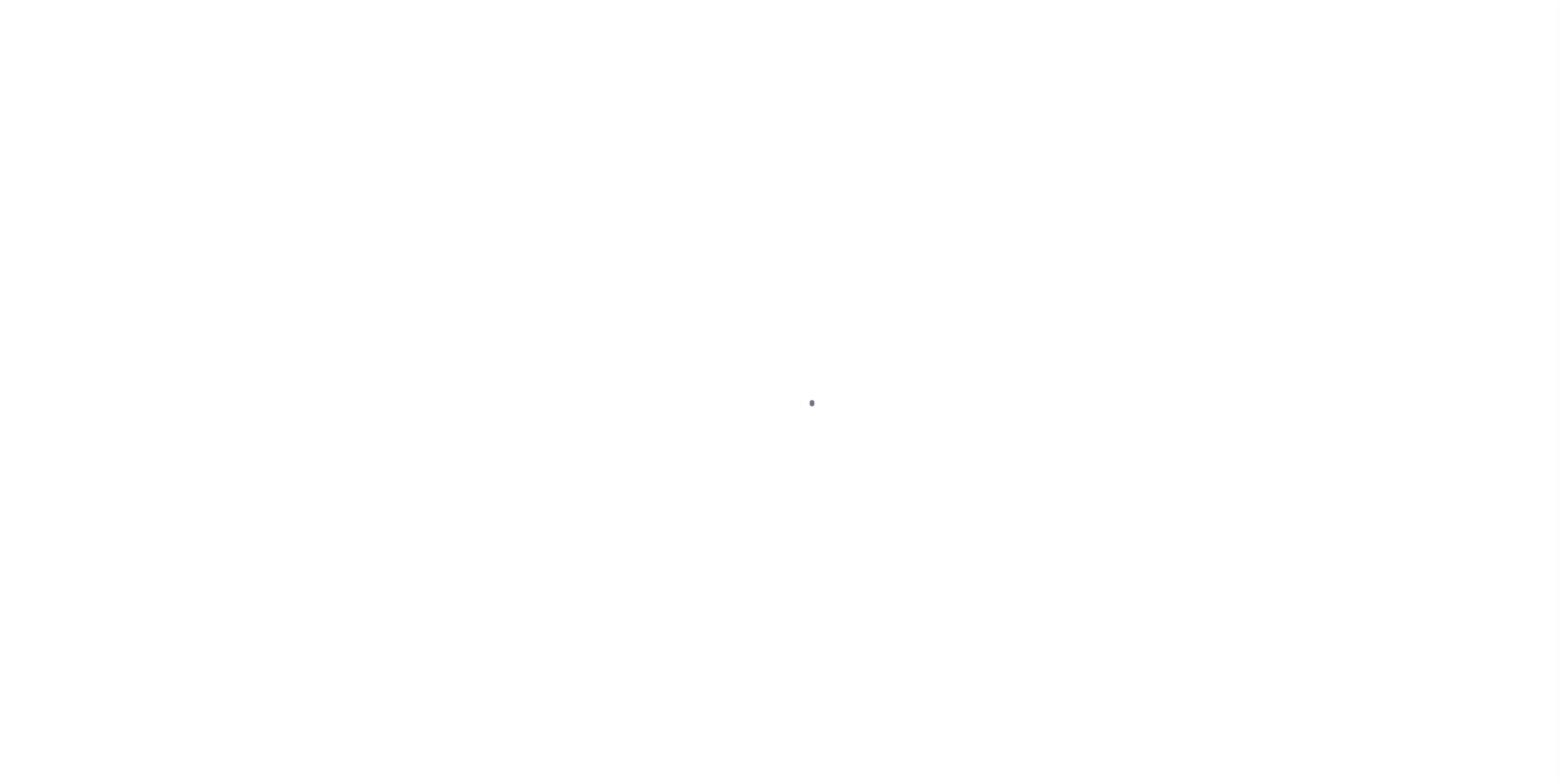
select select
type input "08/12/2025"
select select "10"
select select "NonEscrow"
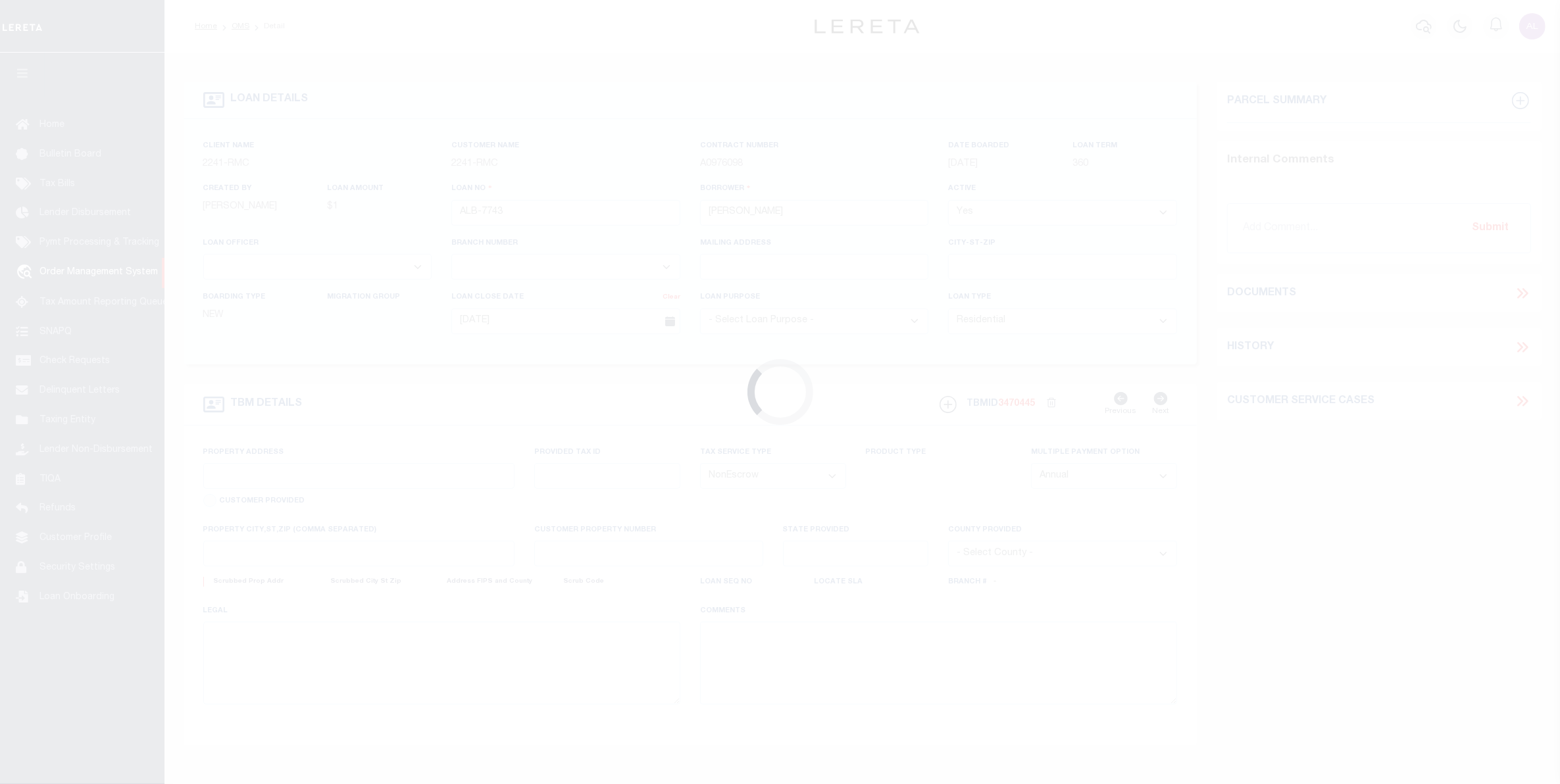
type input "1770 TOPPING AVE"
type input "BRONX [GEOGRAPHIC_DATA] 10457-7237"
type input "NY"
select select
select select "4"
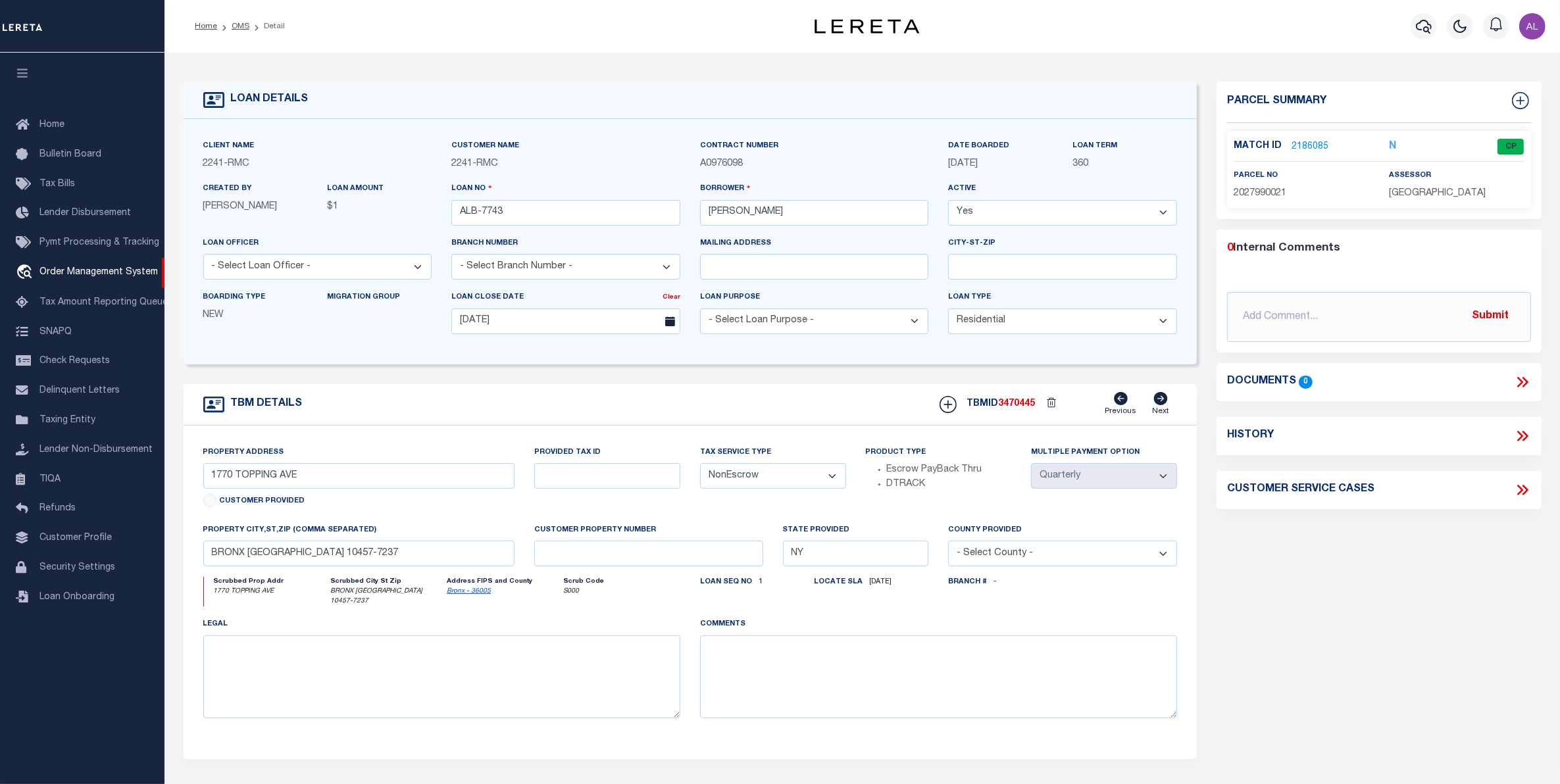
click at [1316, 140] on link "2186085" at bounding box center [1310, 147] width 37 height 14
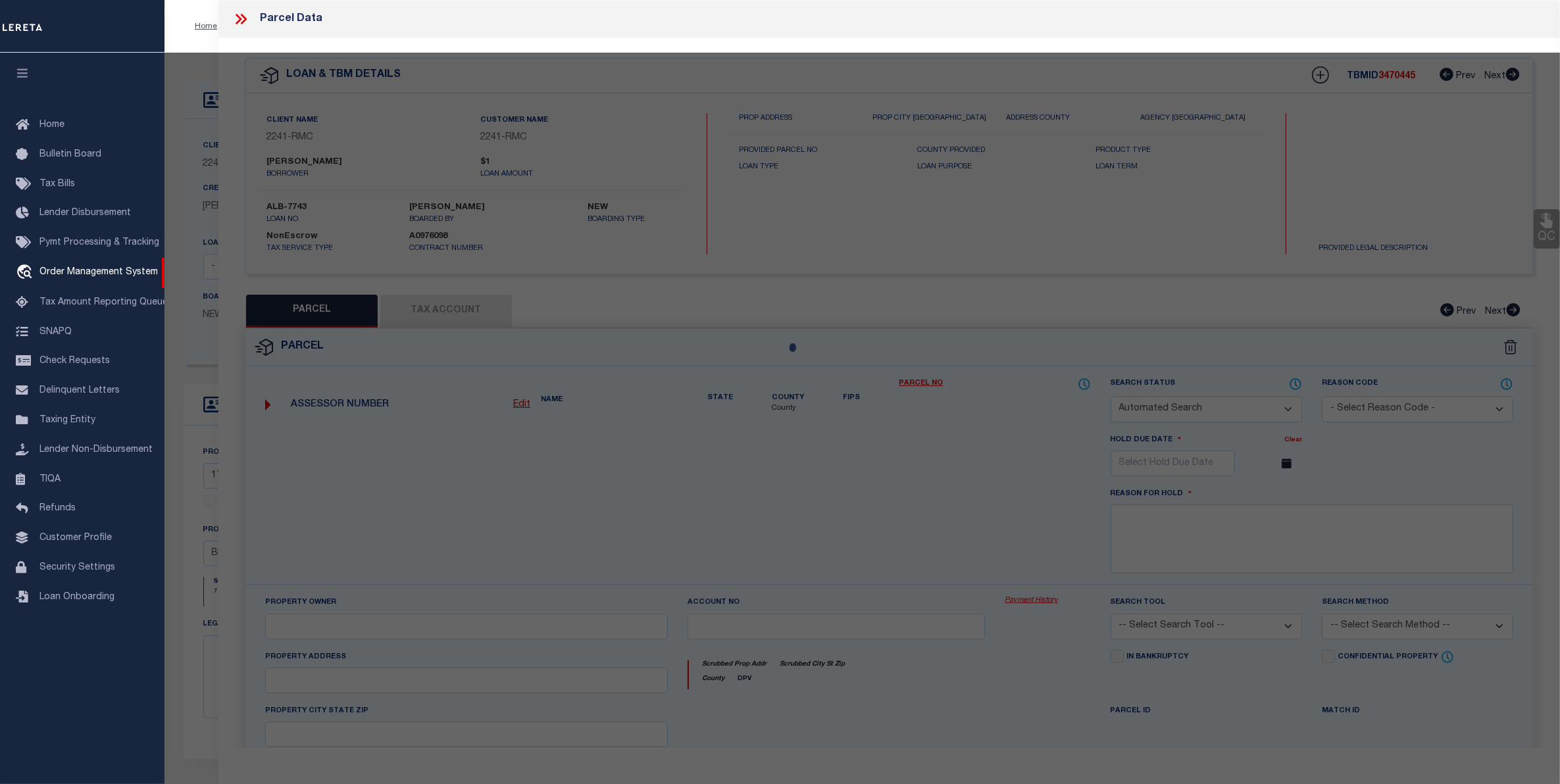
checkbox input "false"
select select "CP"
type input "1770 TOPPING LLC"
select select "ATL"
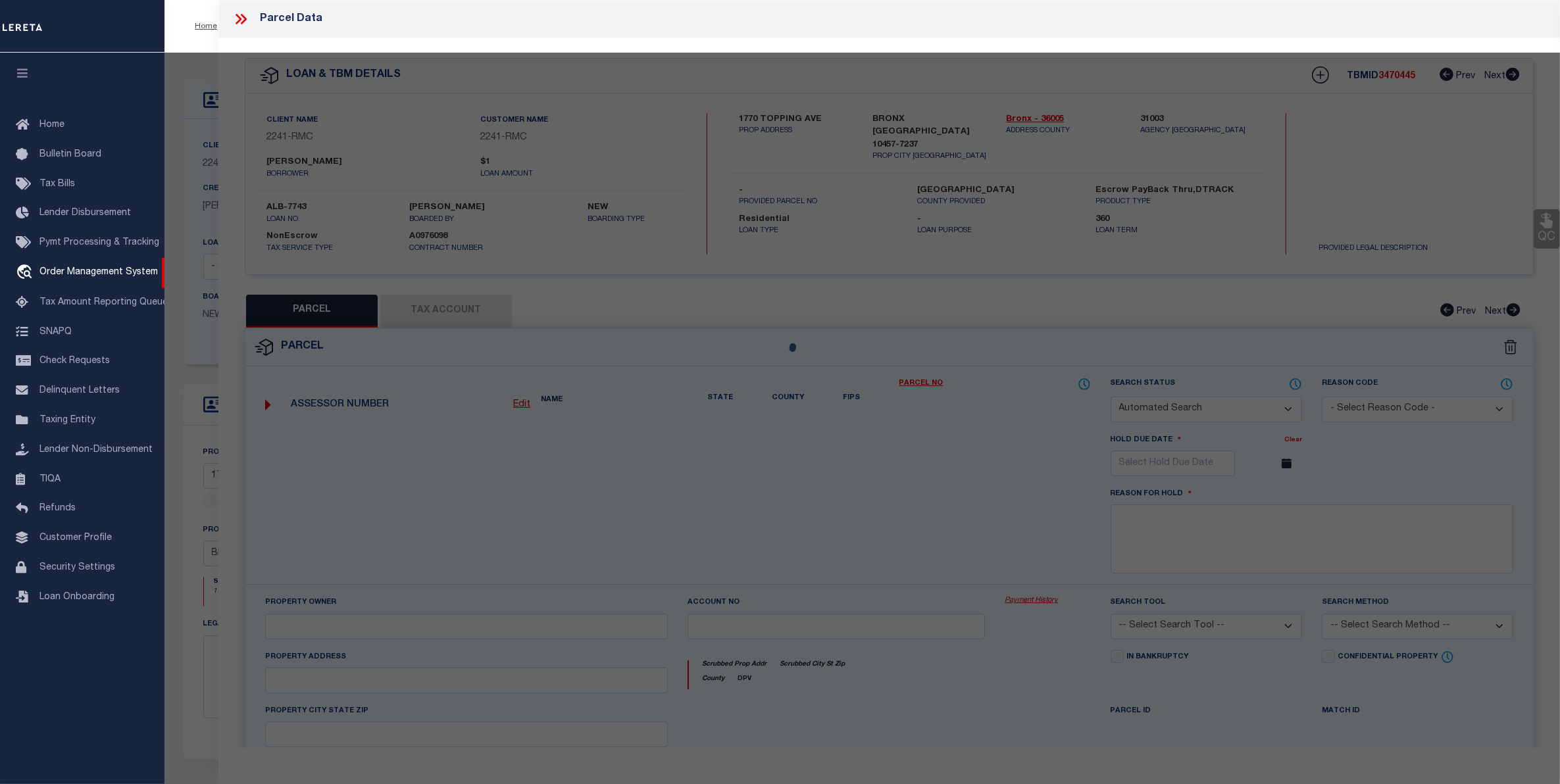
select select "ADD"
type input "1770 TOPPING AVE"
type input "BRONX, NY 10457"
type textarea "test"
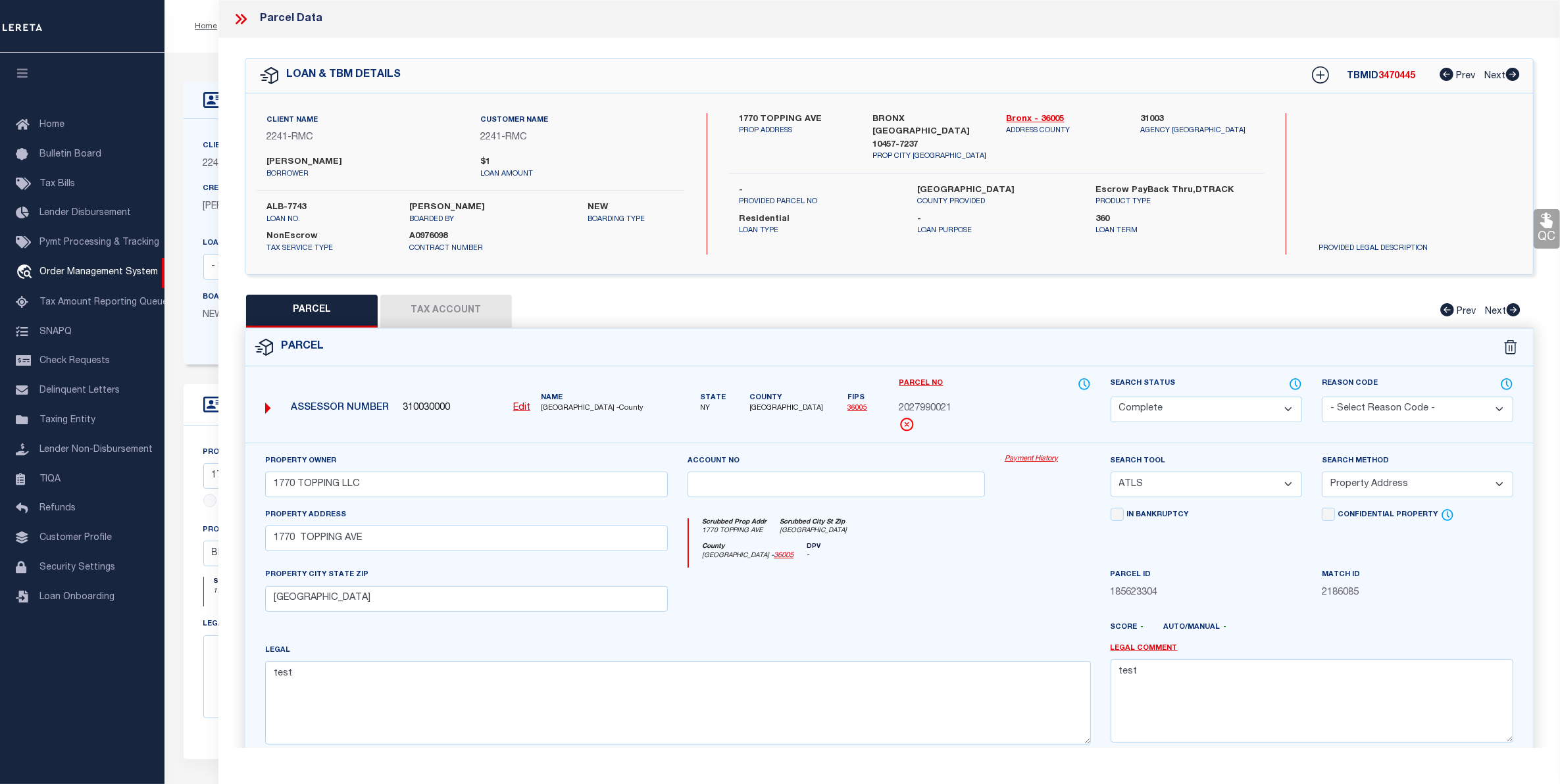
click at [1022, 461] on link "Payment History" at bounding box center [1048, 459] width 86 height 11
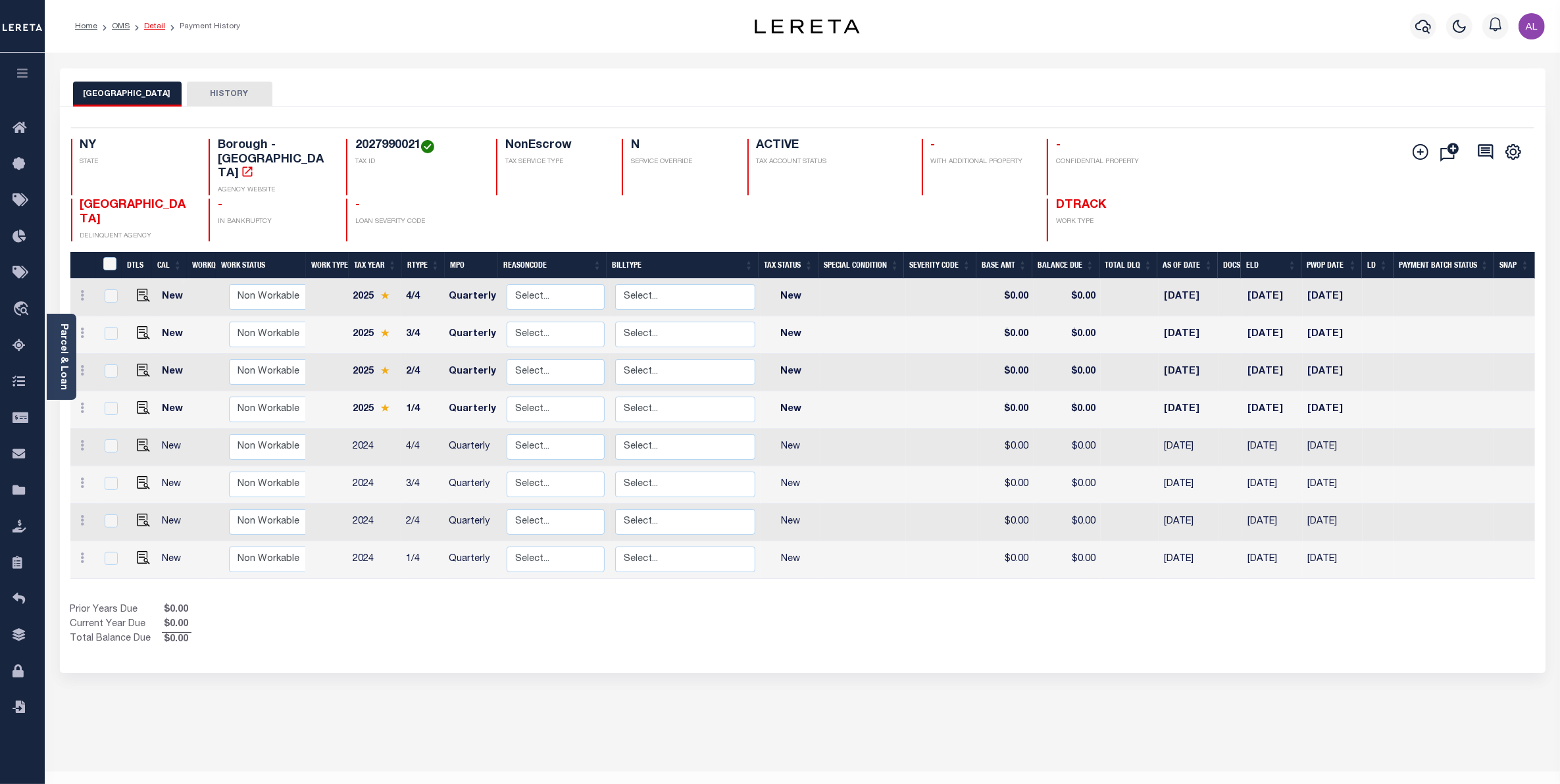
click at [150, 25] on link "Detail" at bounding box center [154, 26] width 21 height 8
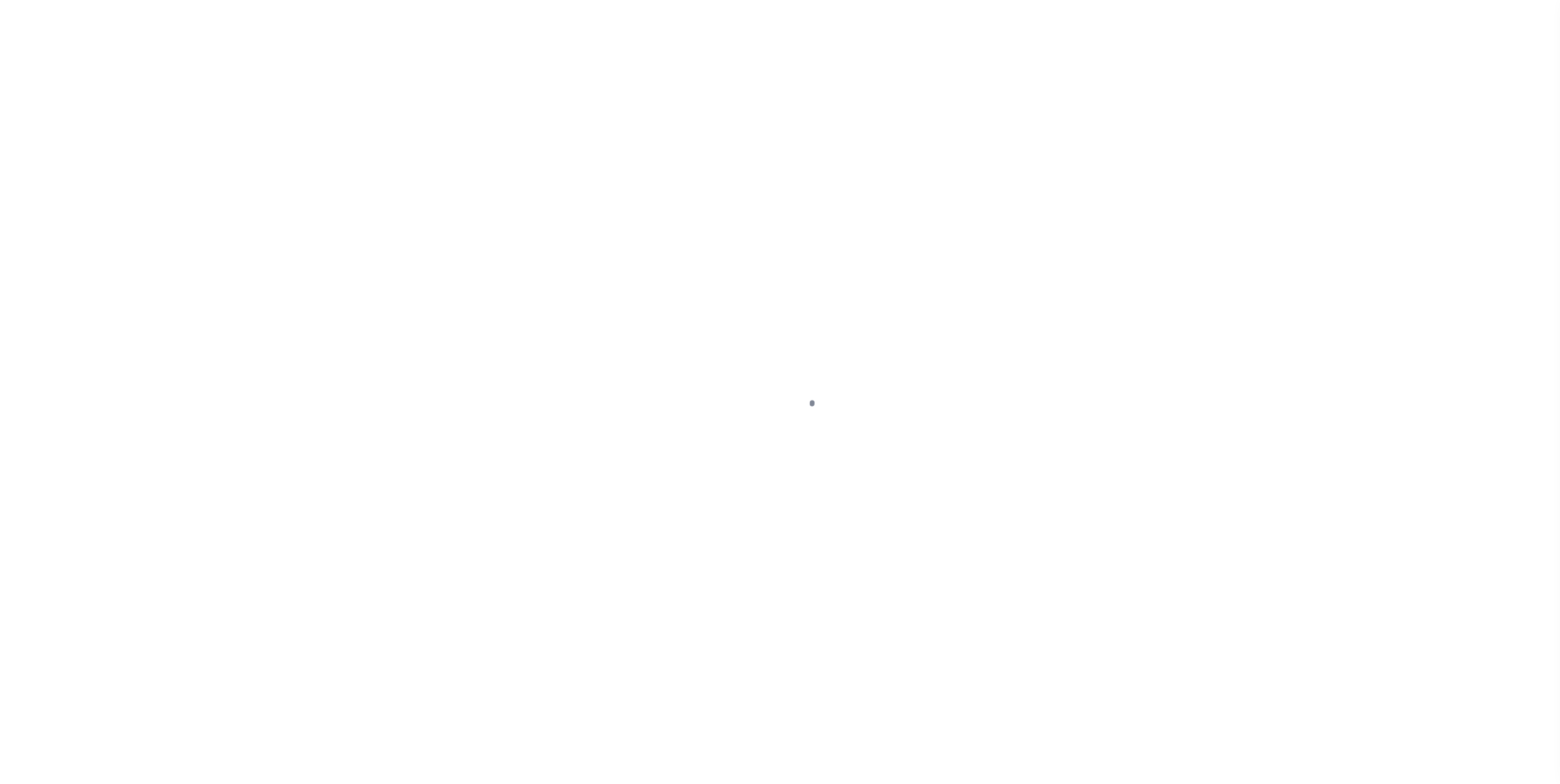
select select "10"
select select "NonEscrow"
type input "1770 TOPPING AVE"
type input "BRONX [GEOGRAPHIC_DATA] 10457-7237"
type input "NY"
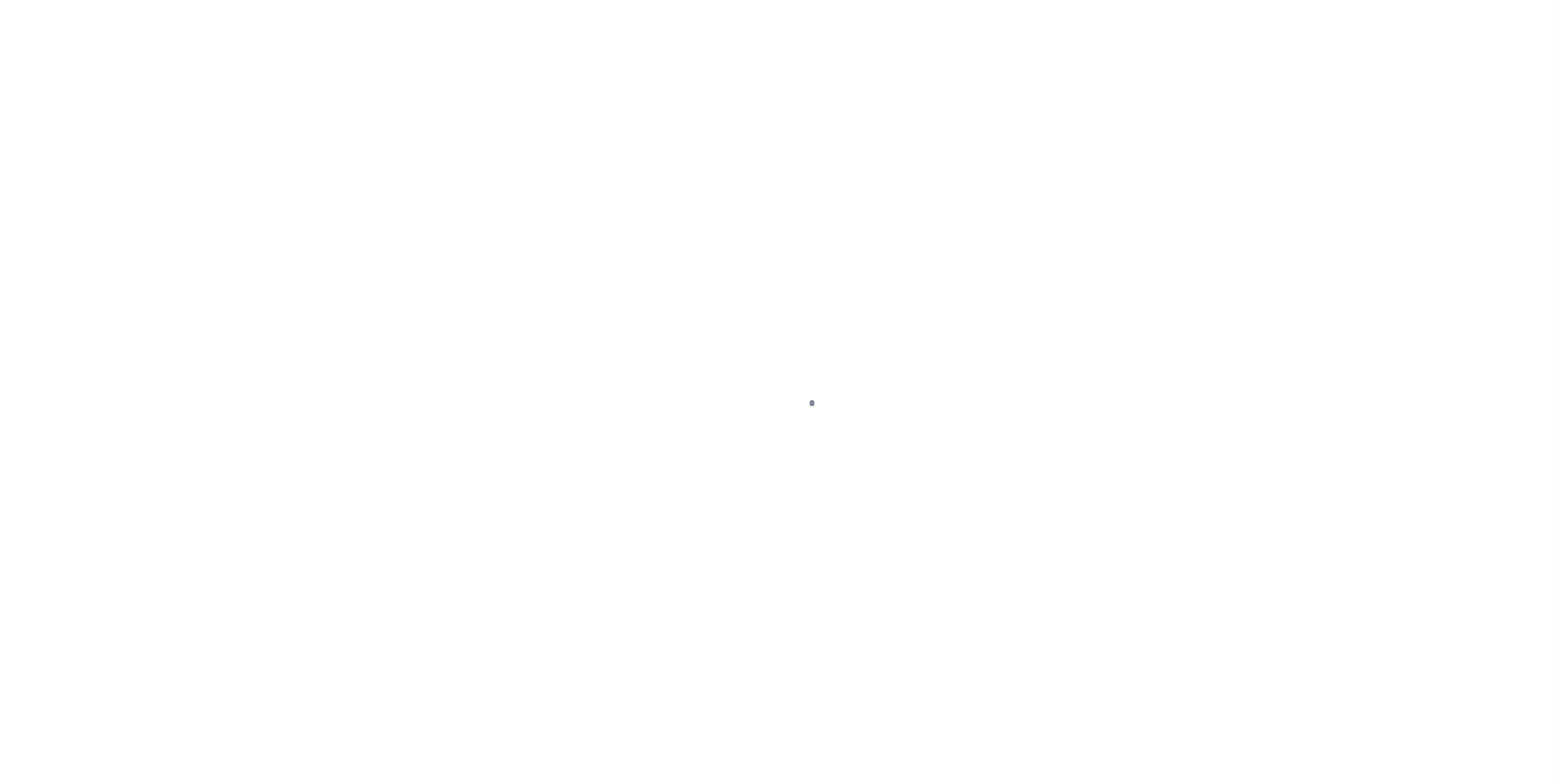
select select
select select "4"
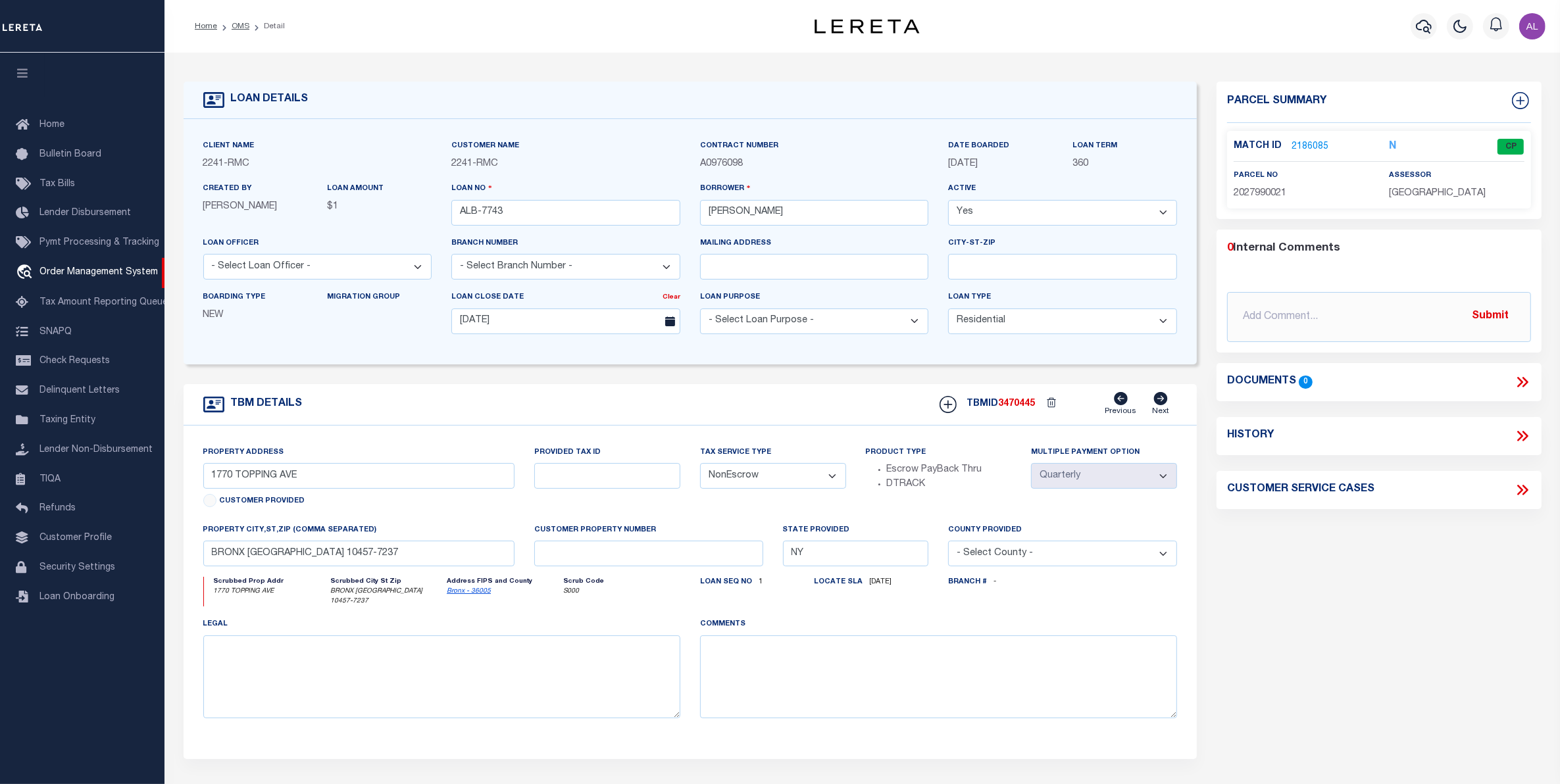
click at [955, 750] on div "Property Address [STREET_ADDRESS] Customer Provided Provided Tax ID Tax Service…" at bounding box center [690, 592] width 1014 height 333
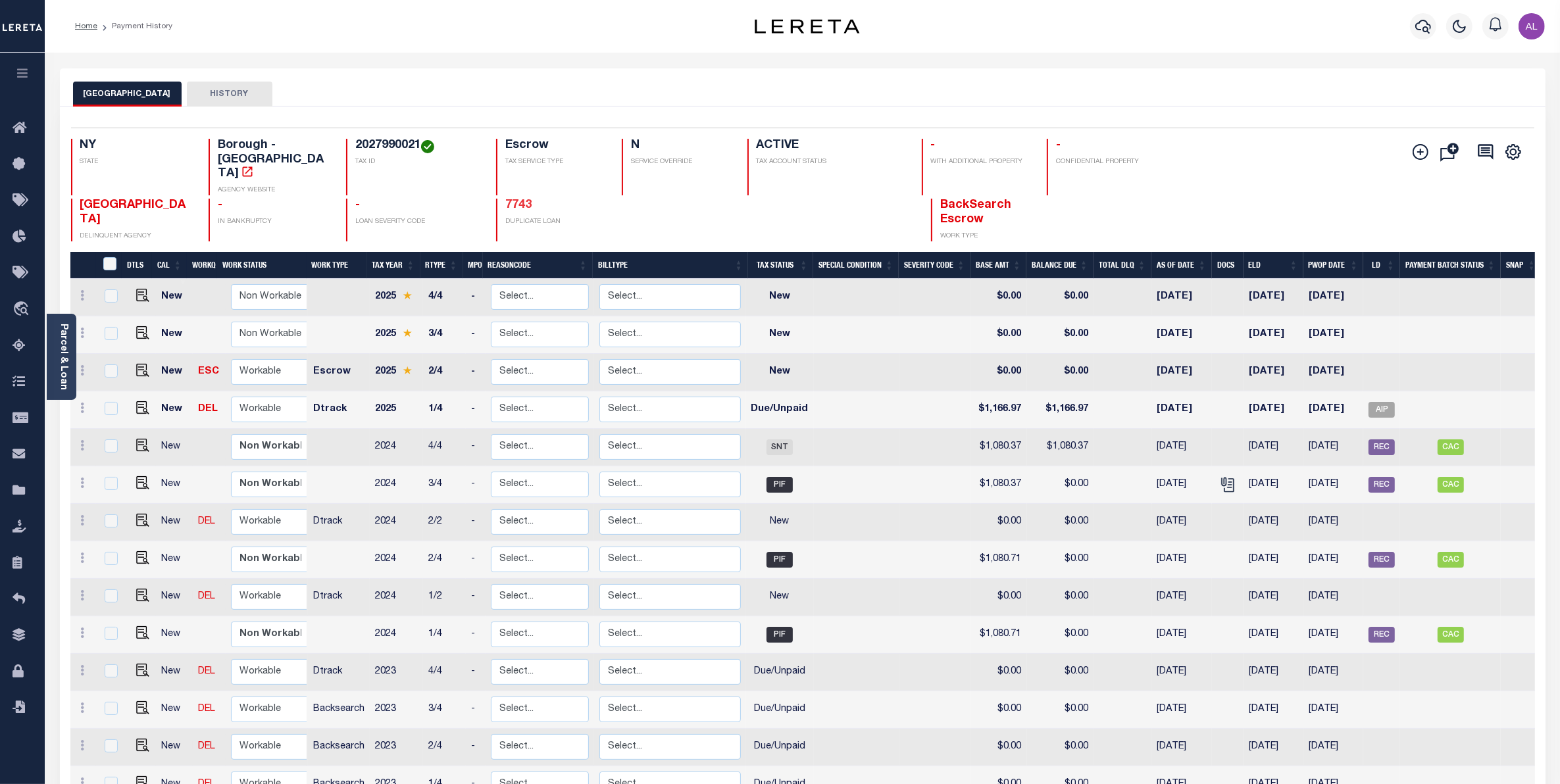
click at [521, 199] on link "7743" at bounding box center [519, 205] width 26 height 11
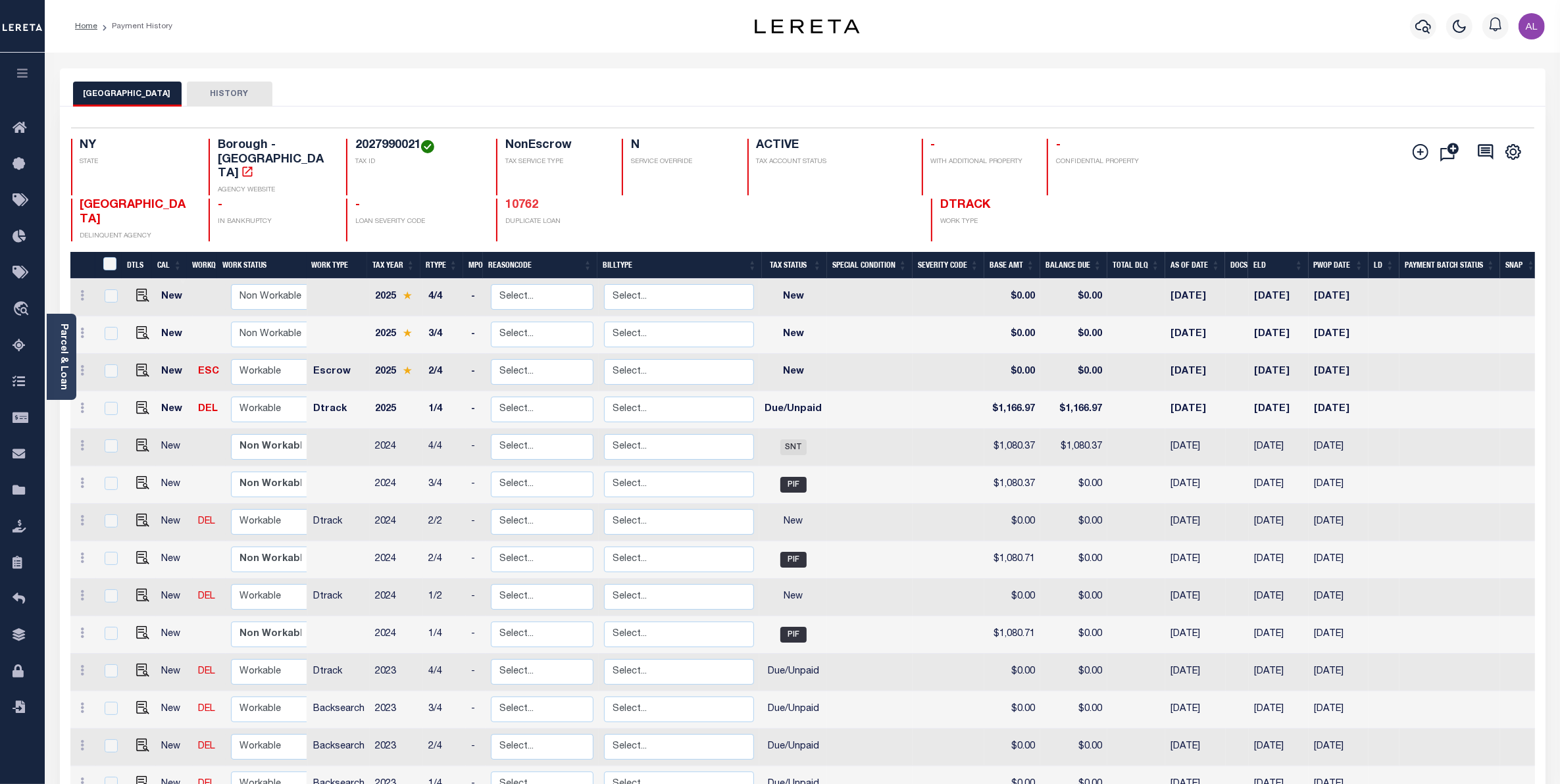
drag, startPoint x: 537, startPoint y: 176, endPoint x: 494, endPoint y: 176, distance: 43.0
click at [506, 198] on h4 "10762" at bounding box center [624, 205] width 236 height 14
copy link "10762"
click at [91, 28] on link "Home" at bounding box center [86, 26] width 22 height 8
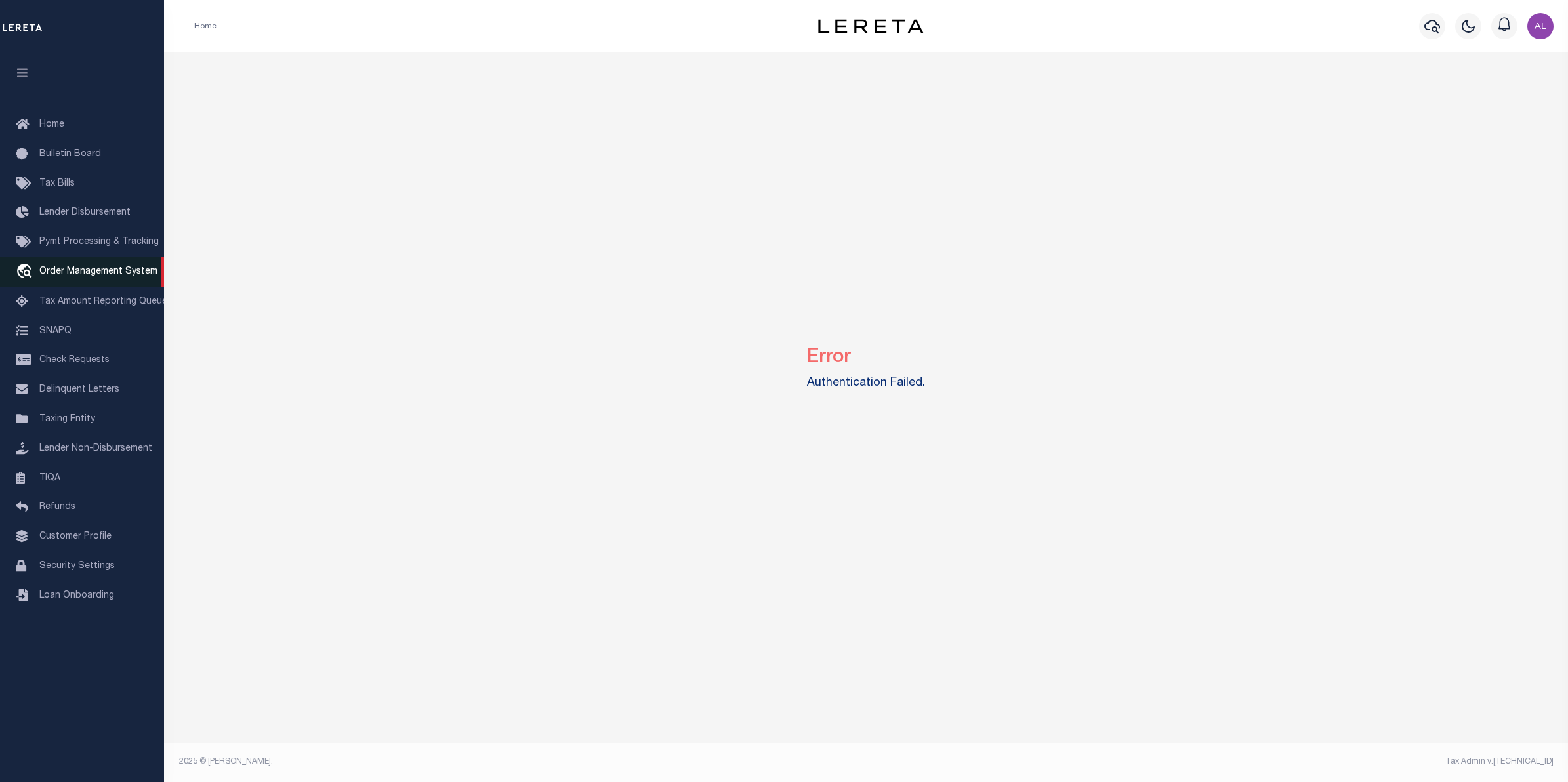
click at [66, 274] on span "Order Management System" at bounding box center [99, 271] width 118 height 9
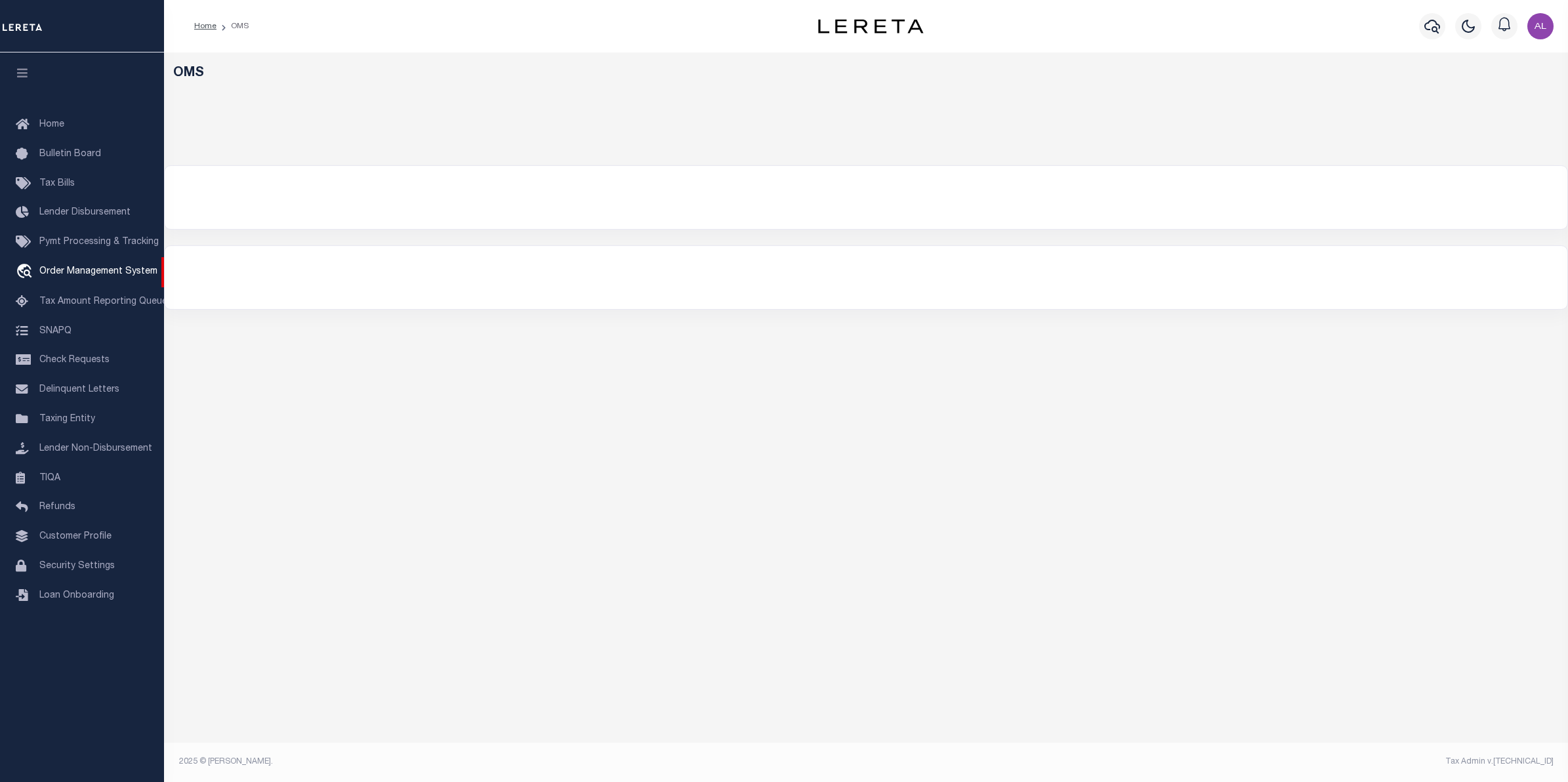
select select "200"
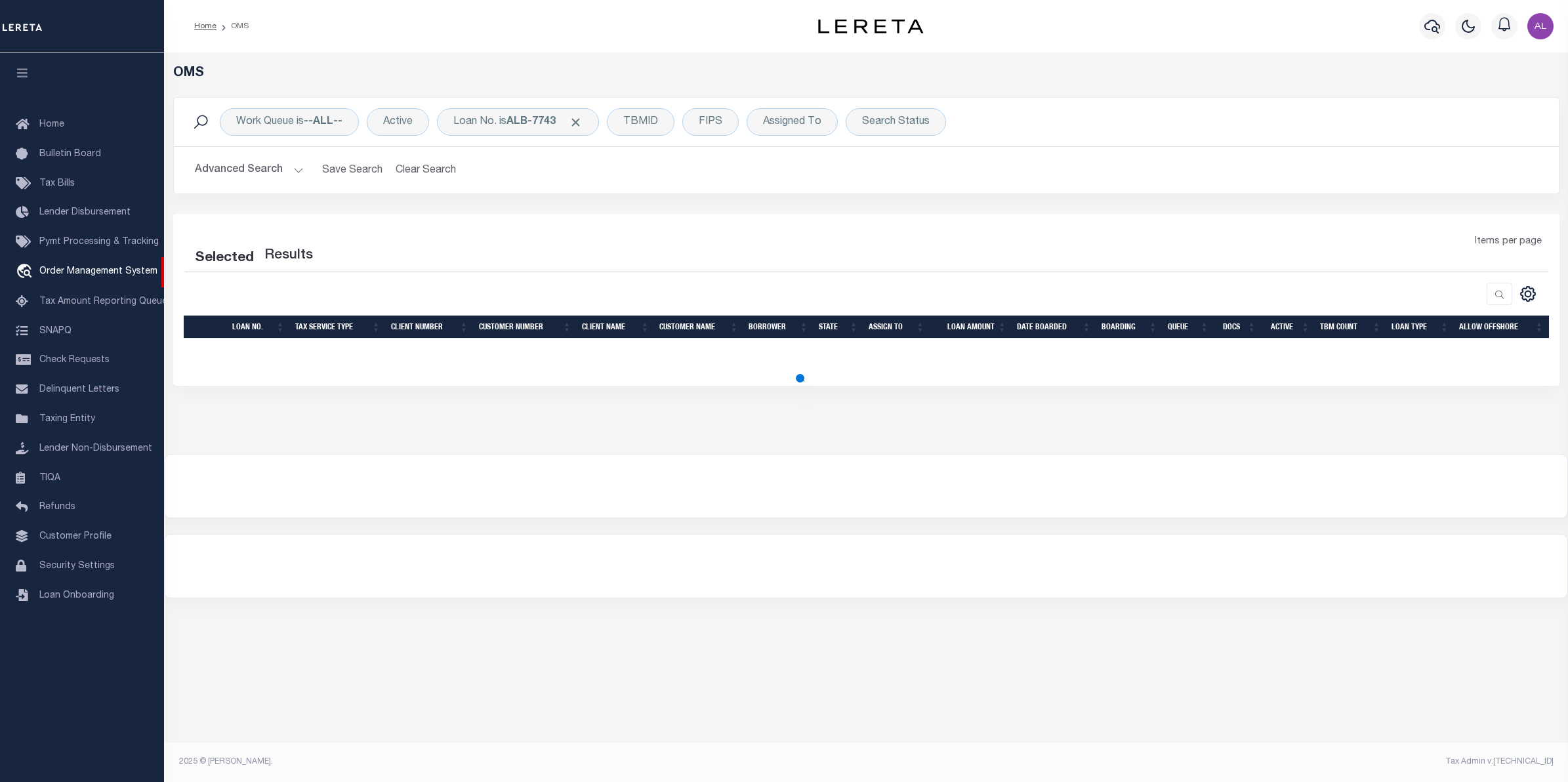
select select "200"
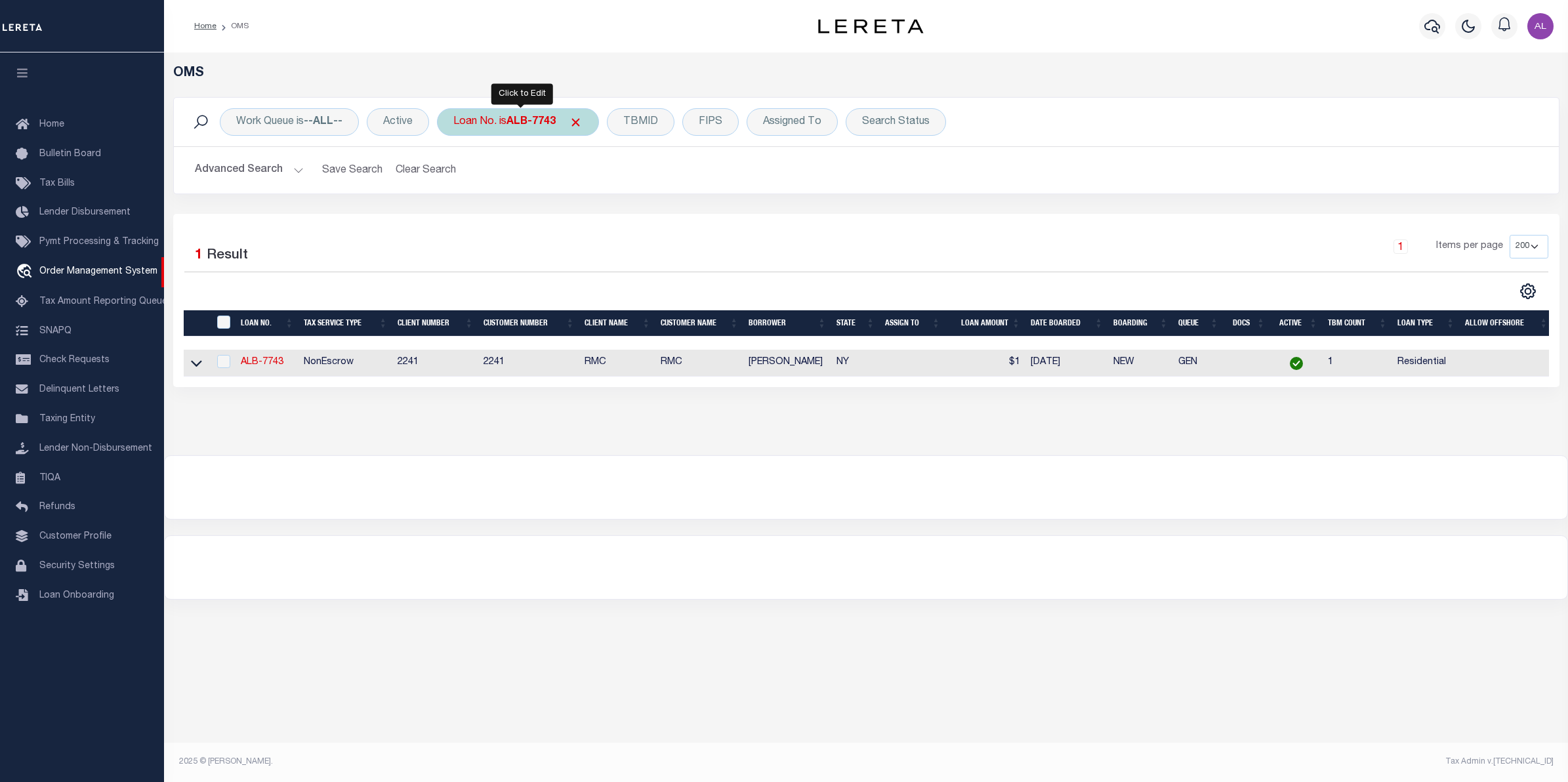
click at [523, 125] on b "ALB-7743" at bounding box center [531, 122] width 49 height 11
type input "10762"
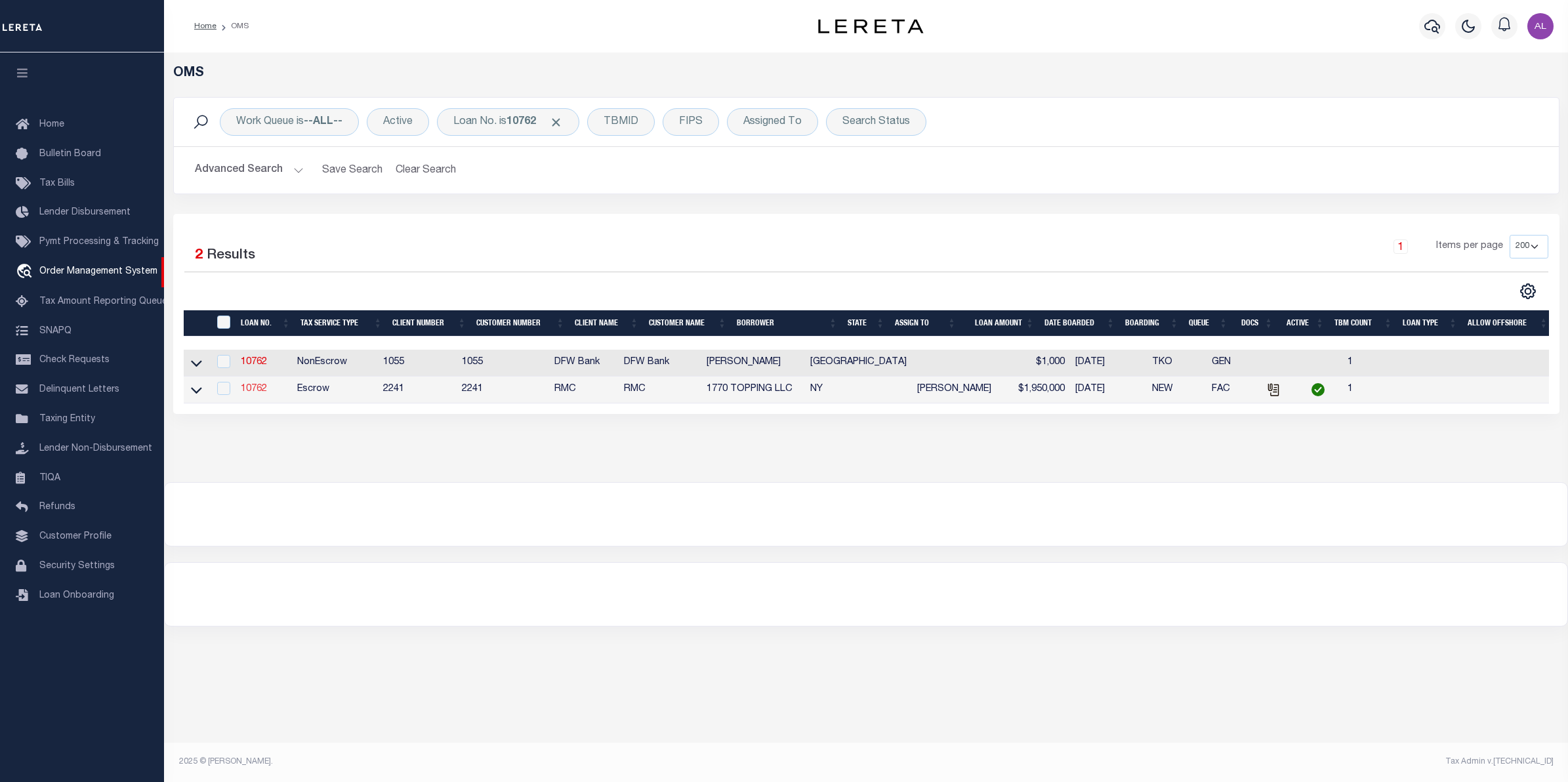
click at [260, 389] on link "10762" at bounding box center [254, 389] width 26 height 9
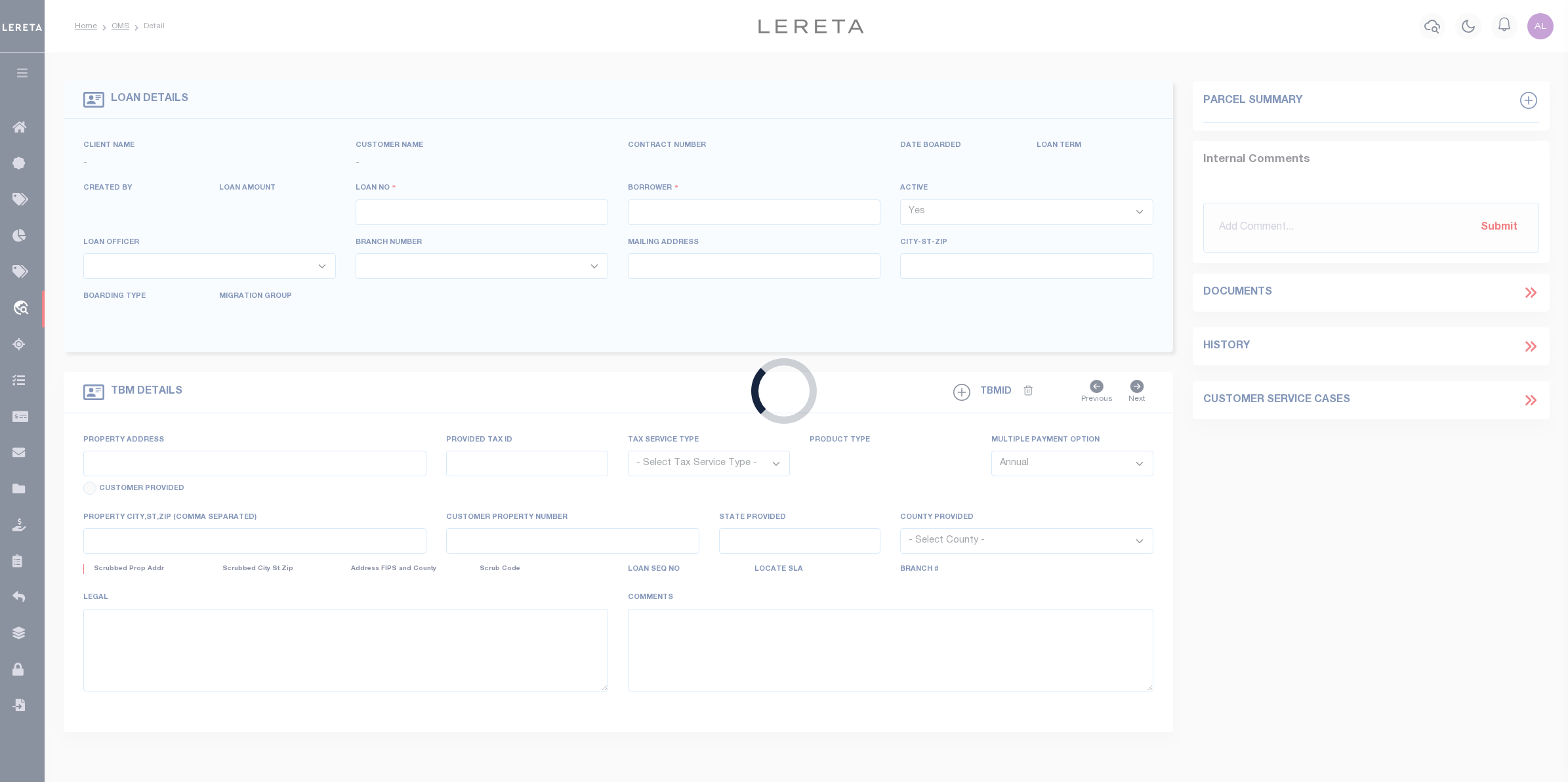
type input "10762"
type input "1770 TOPPING LLC"
select select
type input "[STREET_ADDRESS] 6A"
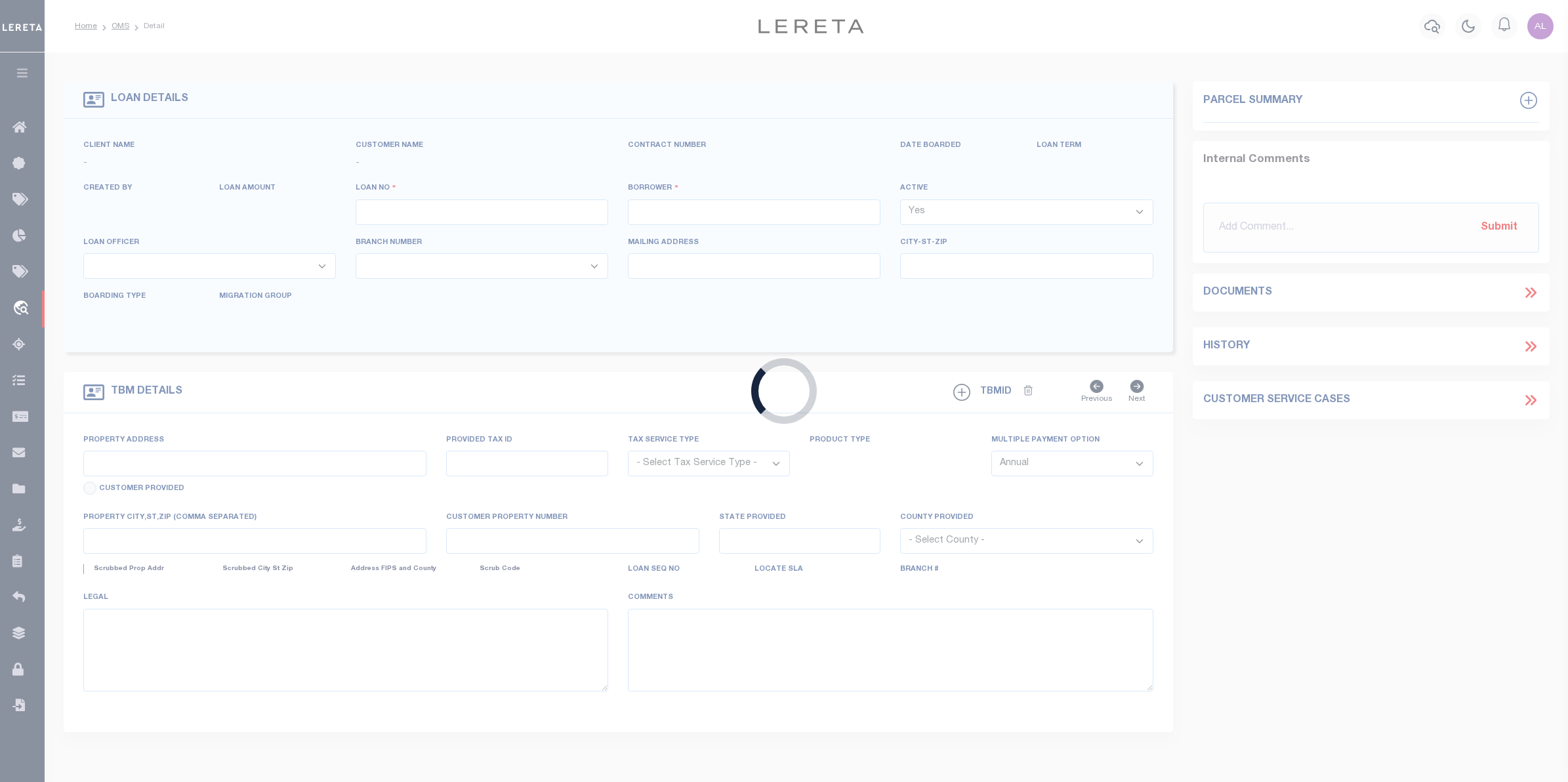
type input "[GEOGRAPHIC_DATA]"
select select "400"
select select "Escrow"
type input "[STREET_ADDRESS]"
type input "[GEOGRAPHIC_DATA]"
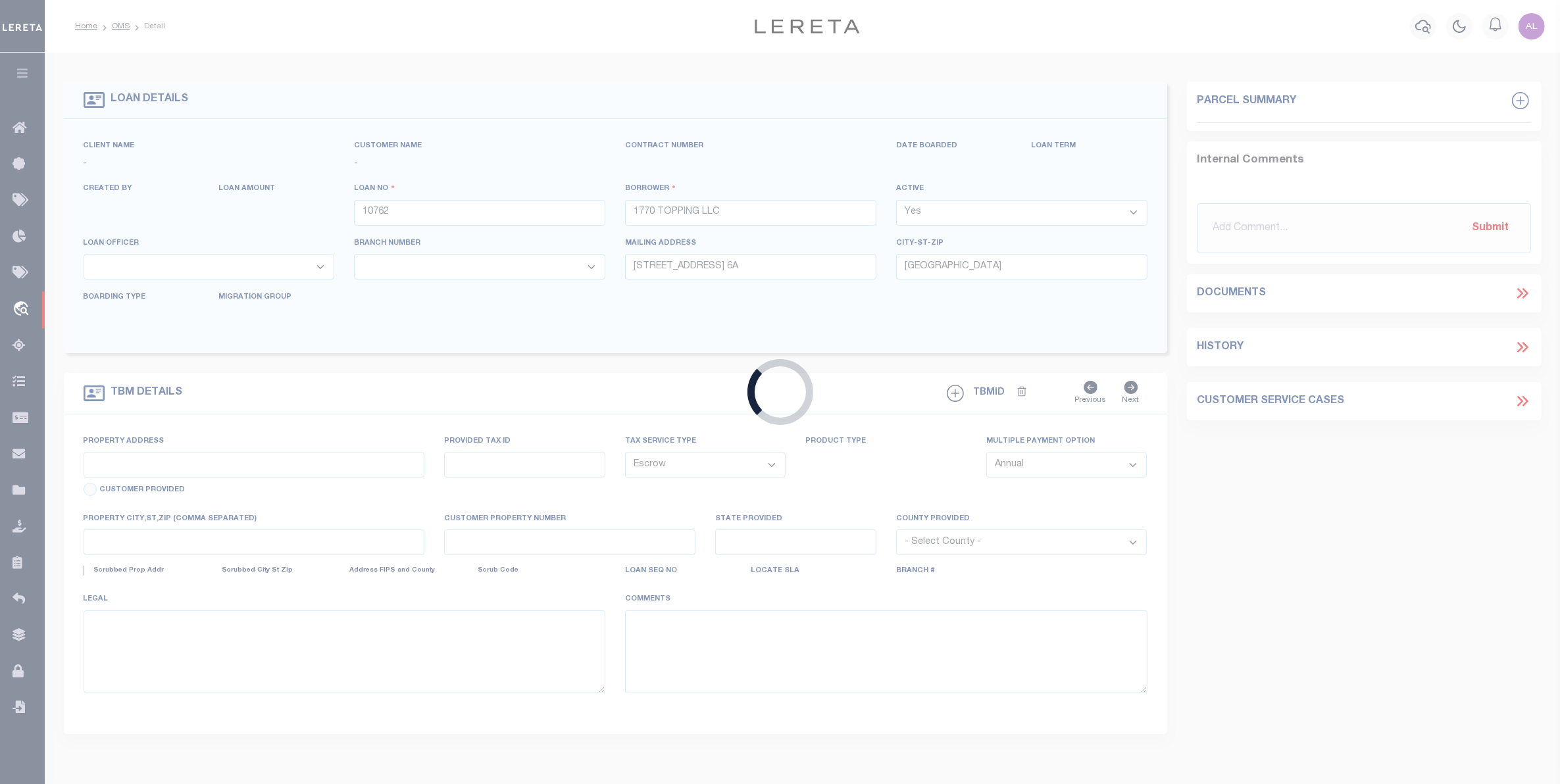
type input "a0k8Y00000jcUuR"
type input "NY"
select select
type textarea "LEGAL REQUIRED"
select select "14701"
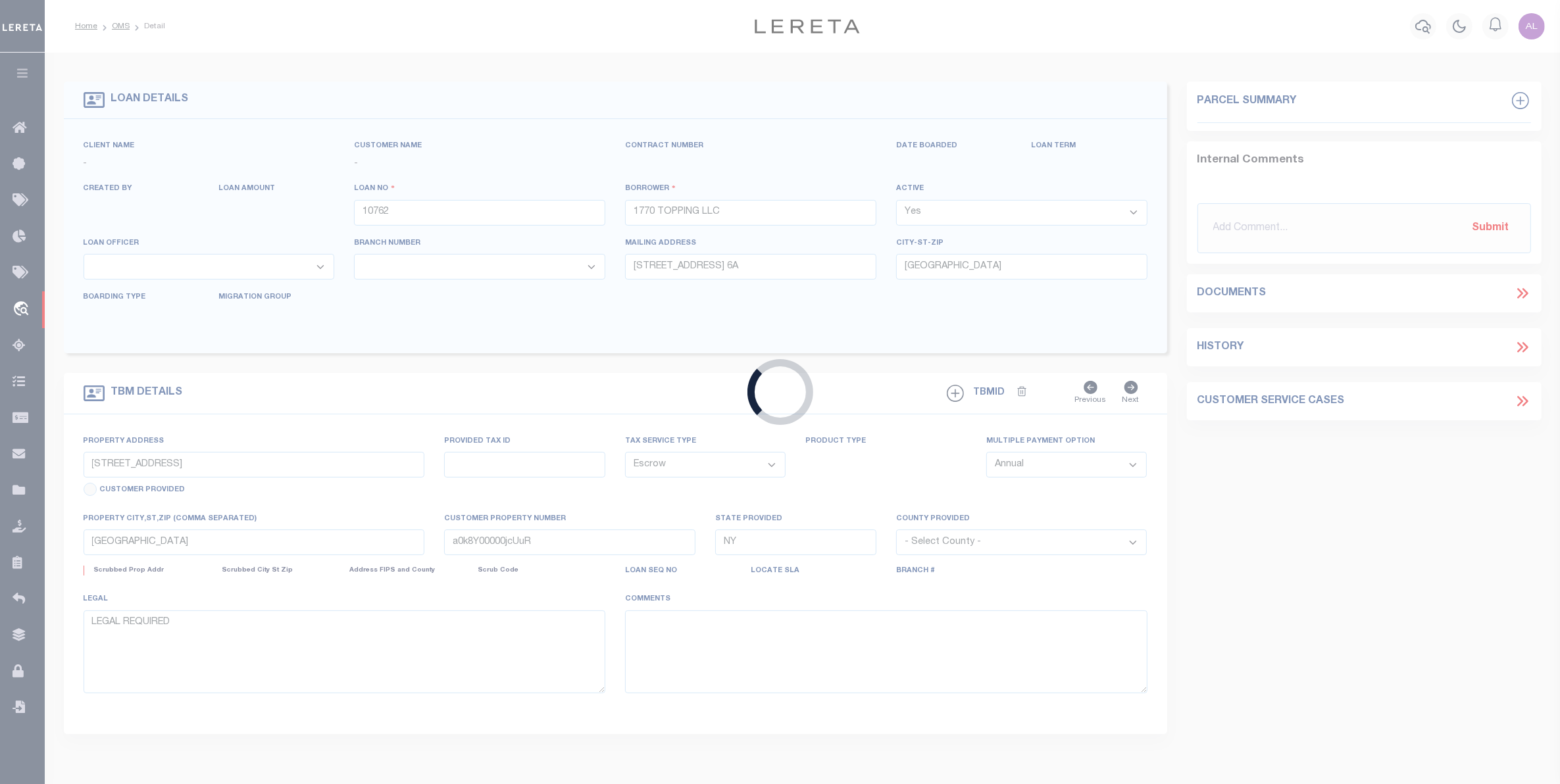
select select "25066"
select select
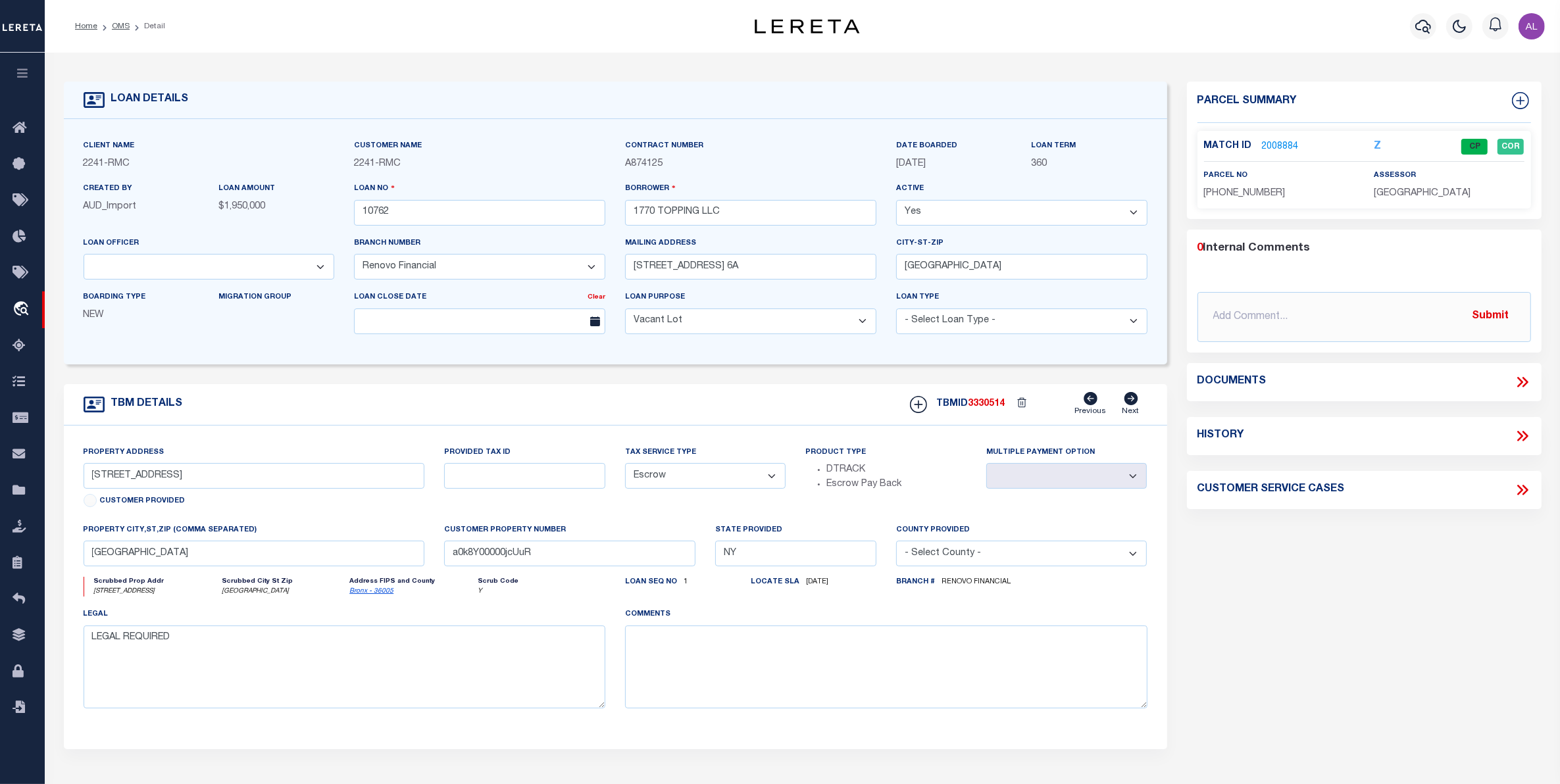
click at [926, 168] on span "[DATE]" at bounding box center [911, 163] width 30 height 9
click at [1279, 148] on link "2008884" at bounding box center [1280, 147] width 37 height 14
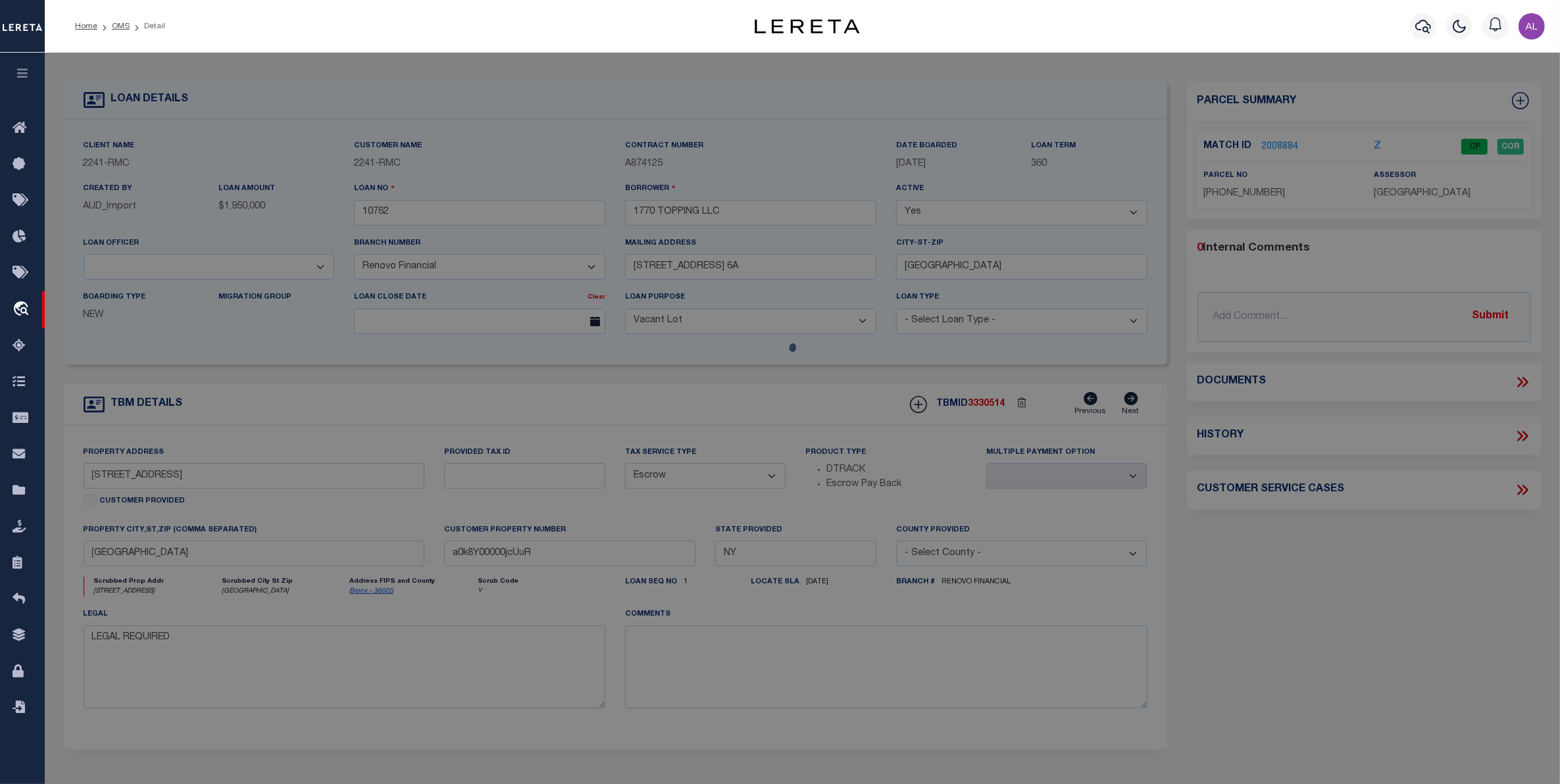
checkbox input "false"
select select "CP"
type input "1770 TOPPING LLC"
select select "AGW"
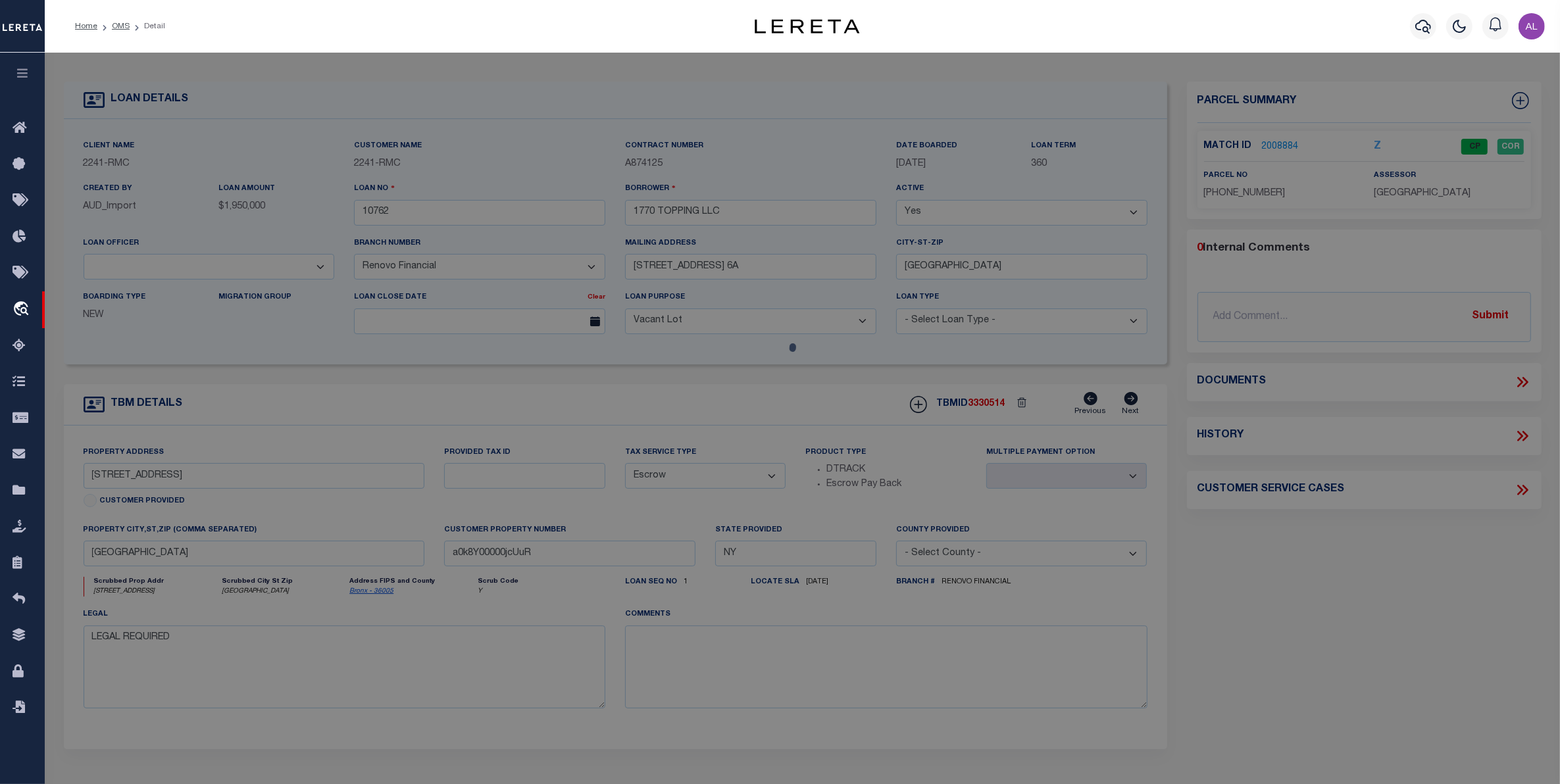
select select
type input "1770 TOPPING AVENUE"
checkbox input "false"
type input "[GEOGRAPHIC_DATA]"
type textarea "Lot Area: 1,900 sf Lot Frontage: 20.00' Lot Depth: 95.00'"
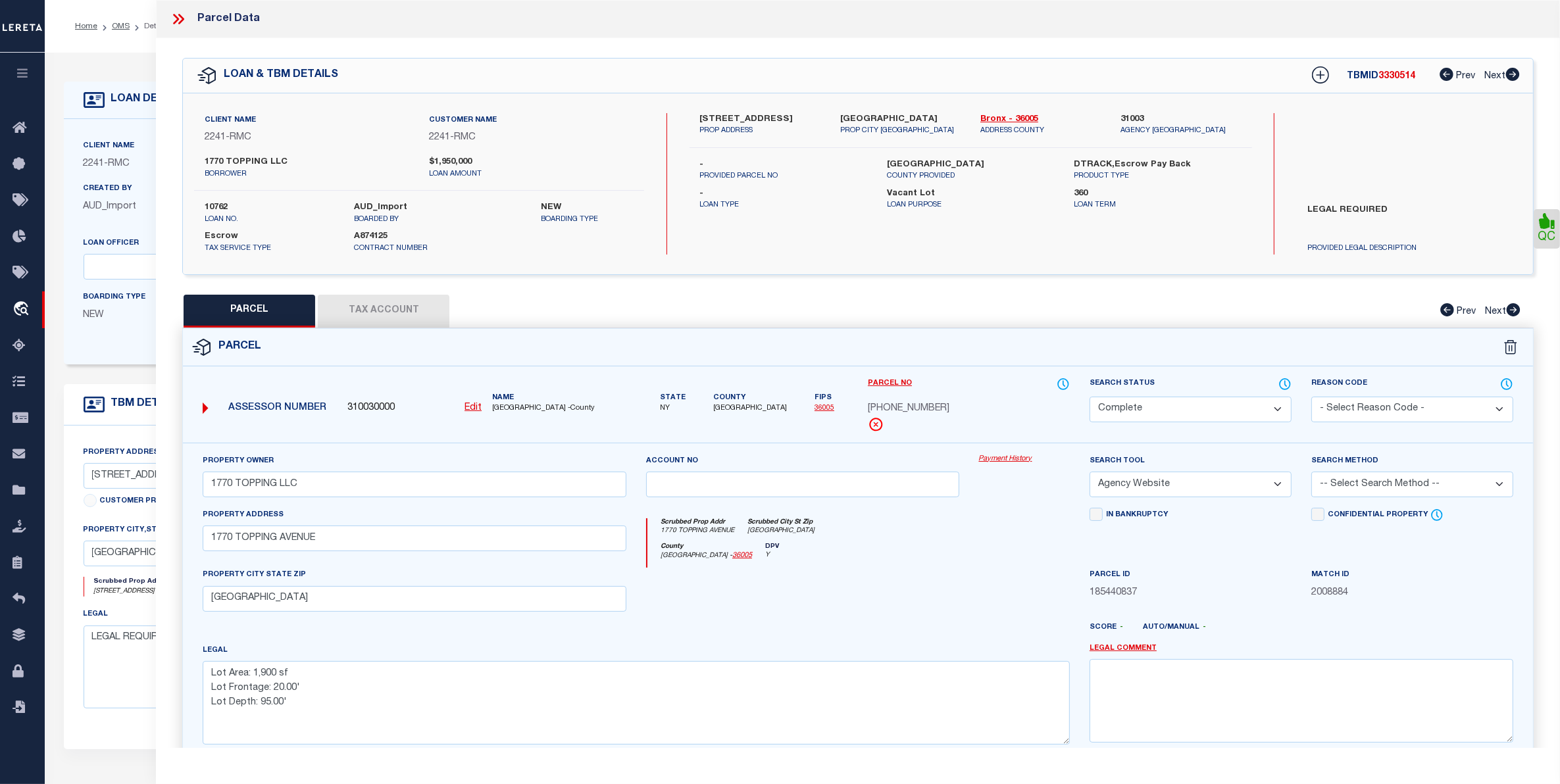
click at [997, 461] on link "Payment History" at bounding box center [1024, 459] width 91 height 11
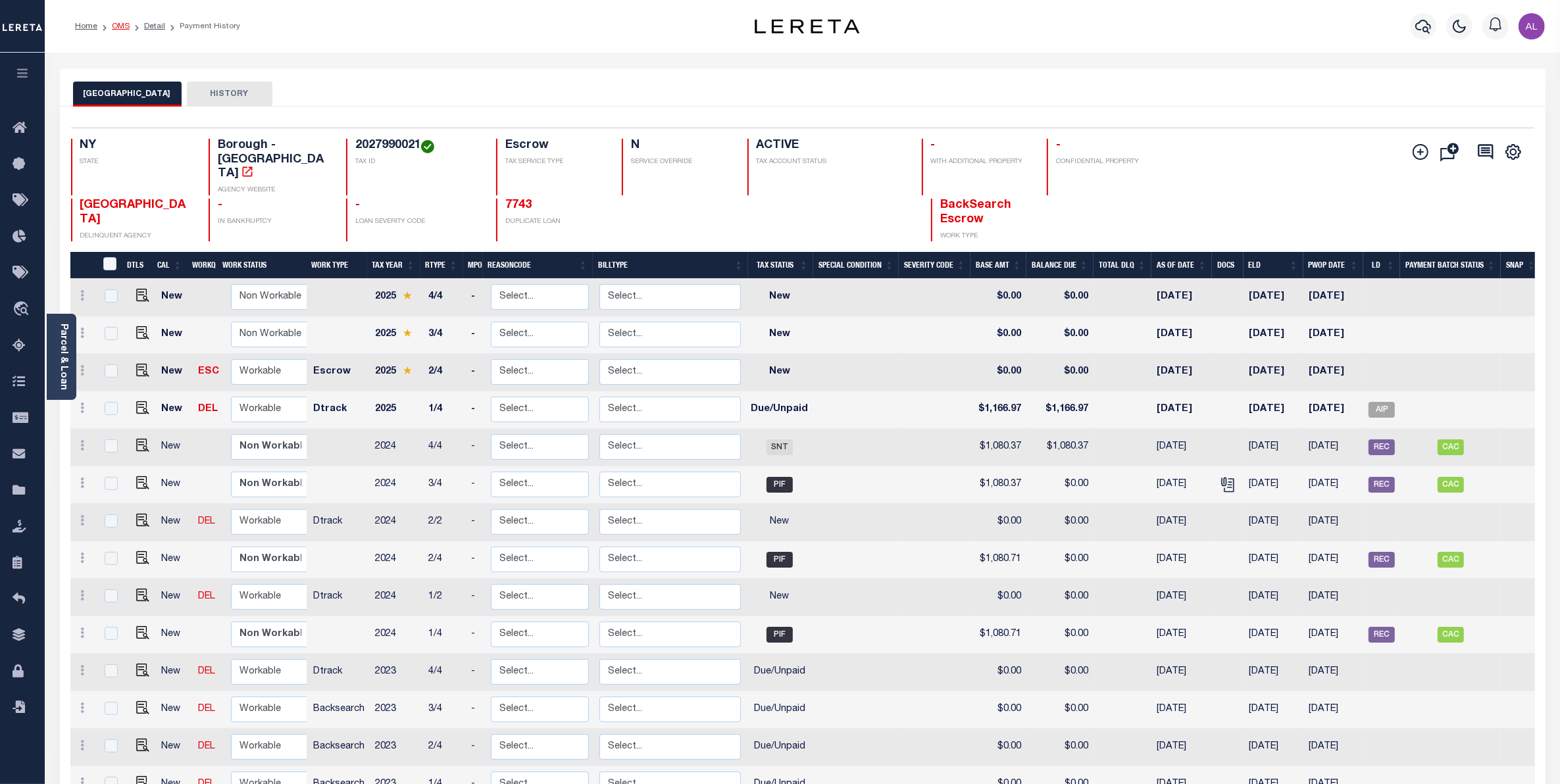
click at [119, 27] on link "OMS" at bounding box center [121, 26] width 18 height 8
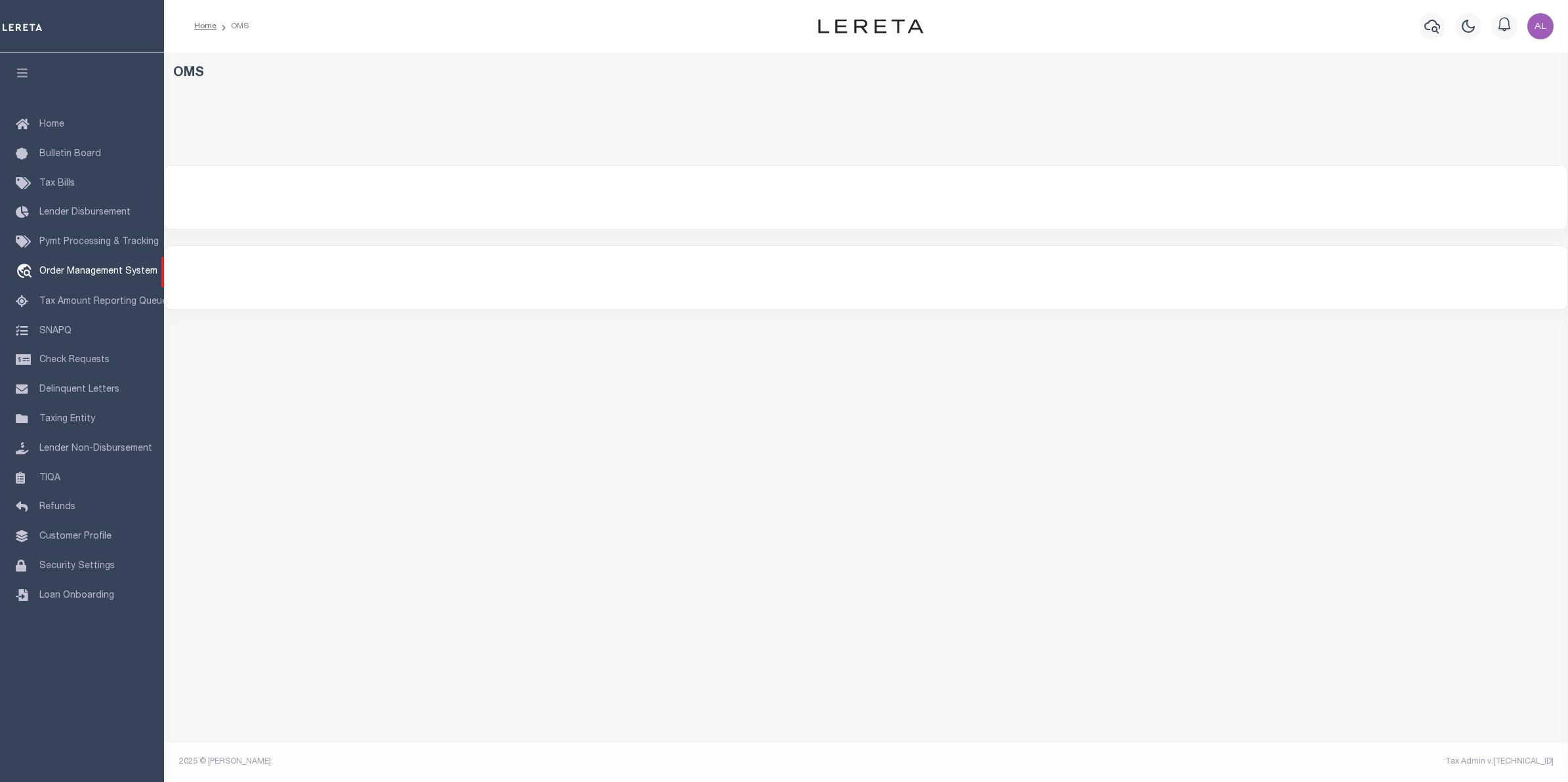
select select "200"
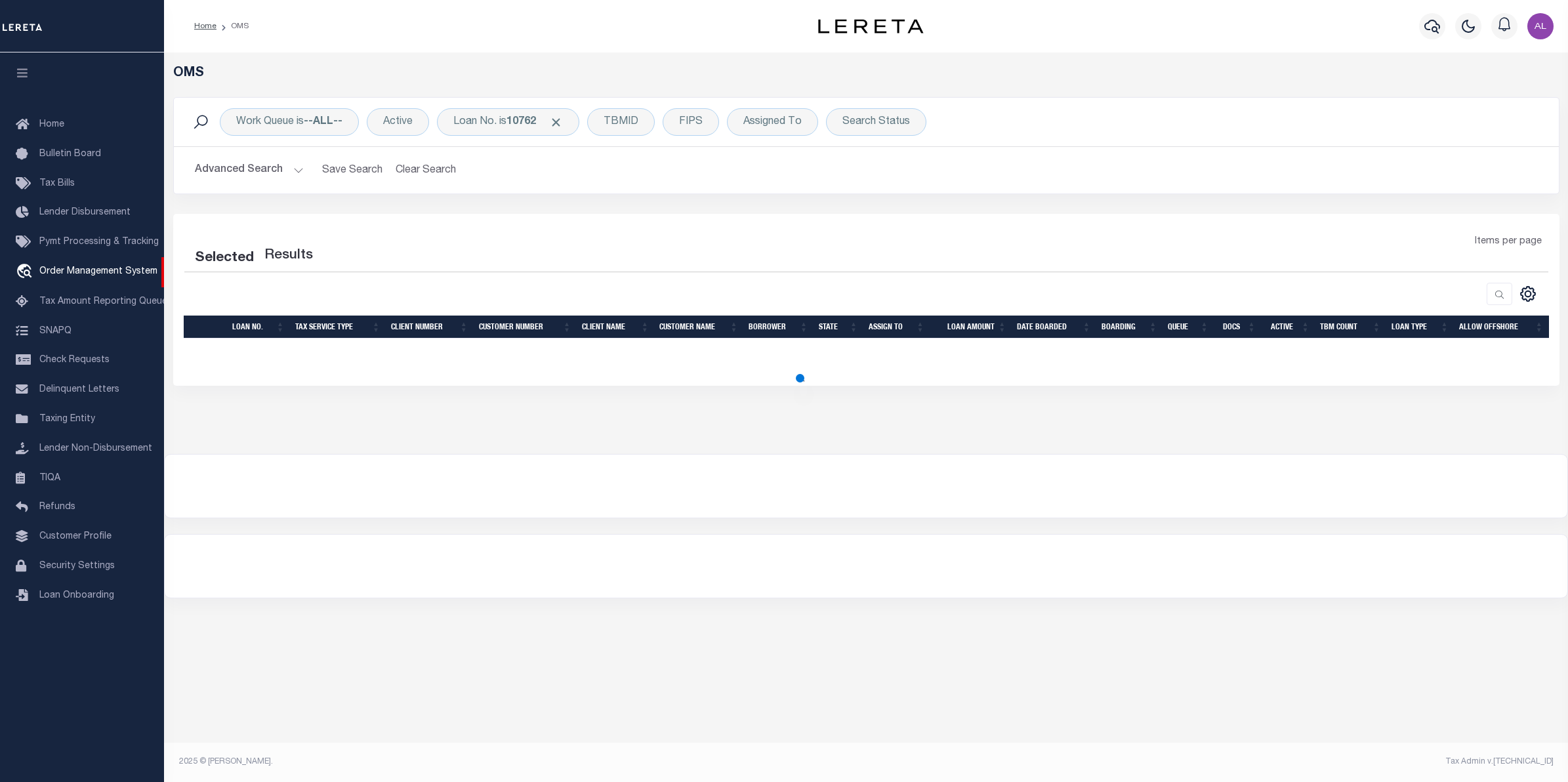
select select "200"
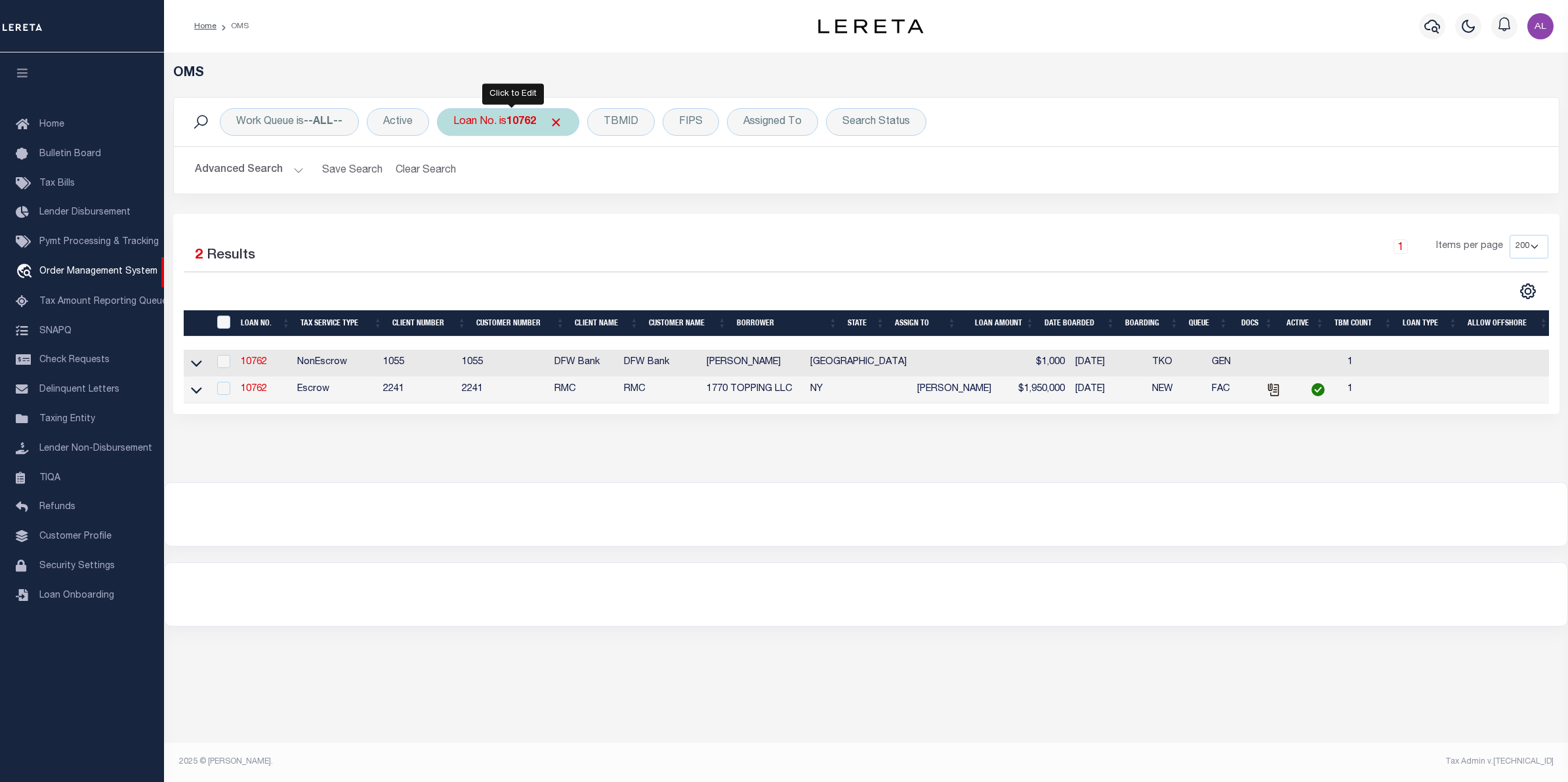
click at [515, 125] on b "10762" at bounding box center [522, 122] width 30 height 11
type input "7743"
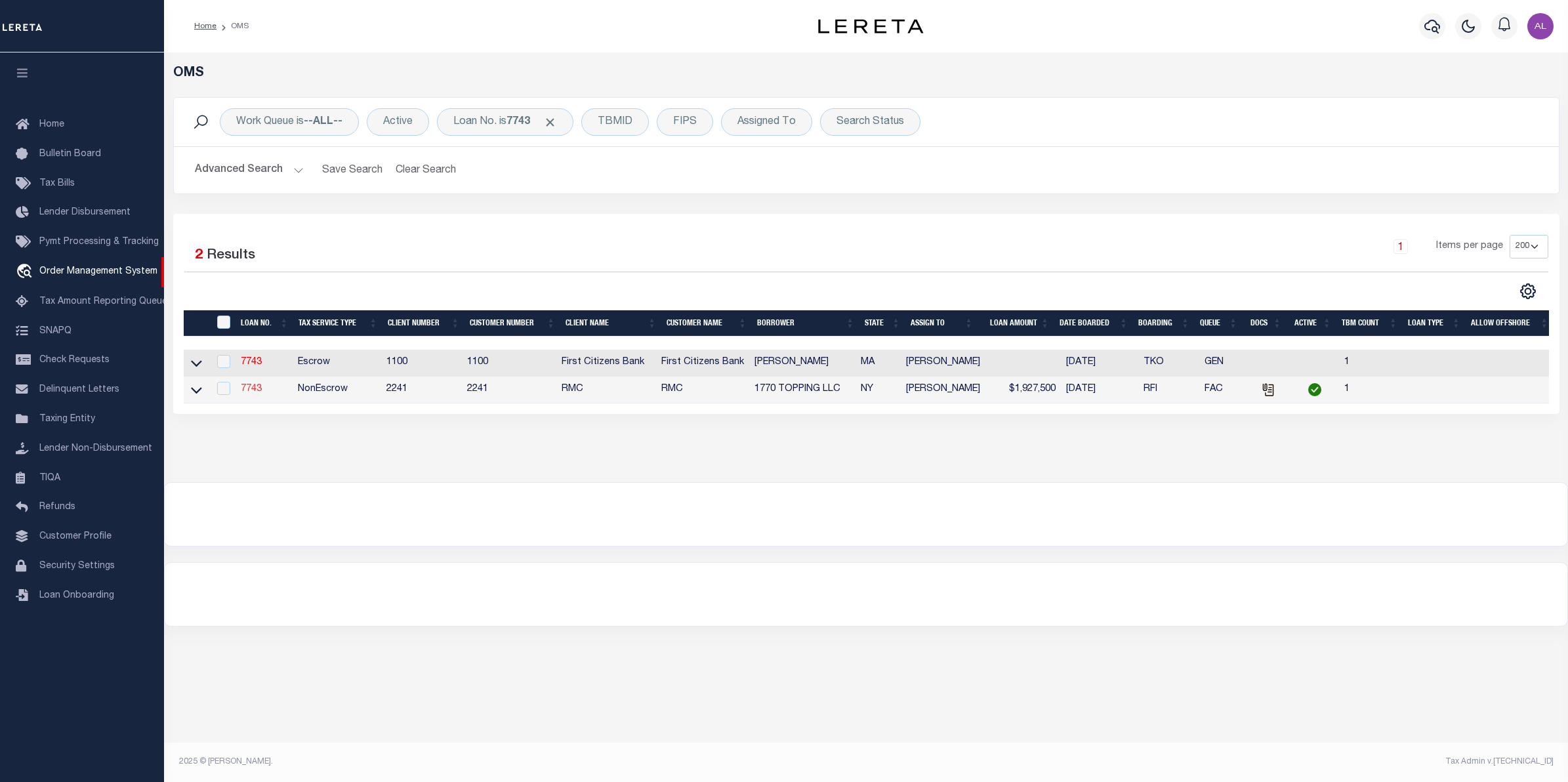
click at [249, 391] on link "7743" at bounding box center [252, 389] width 21 height 9
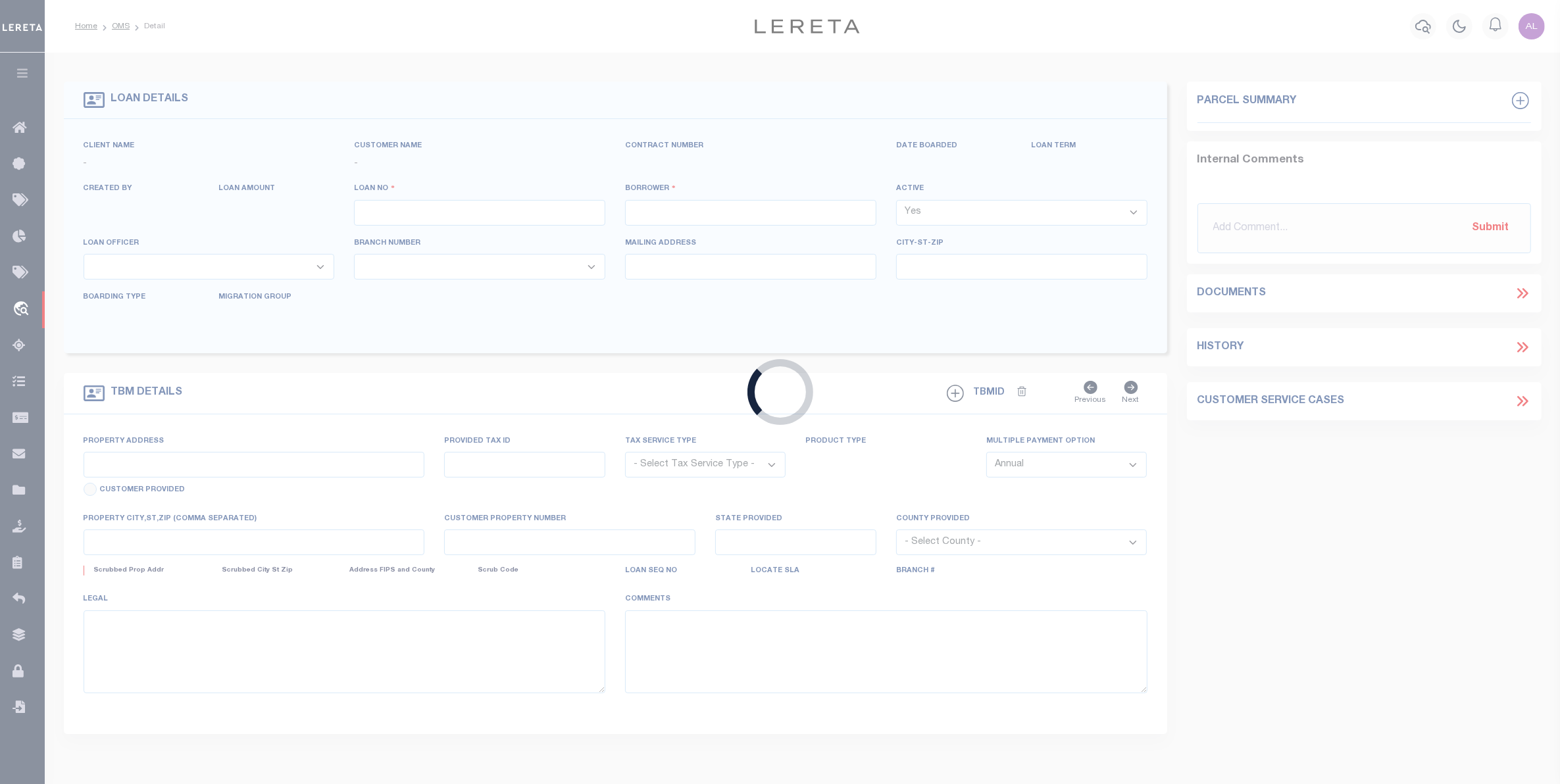
type input "7743"
type input "1770 TOPPING LLC"
select select
type input "252 Wallabout Street, Apt. 6A"
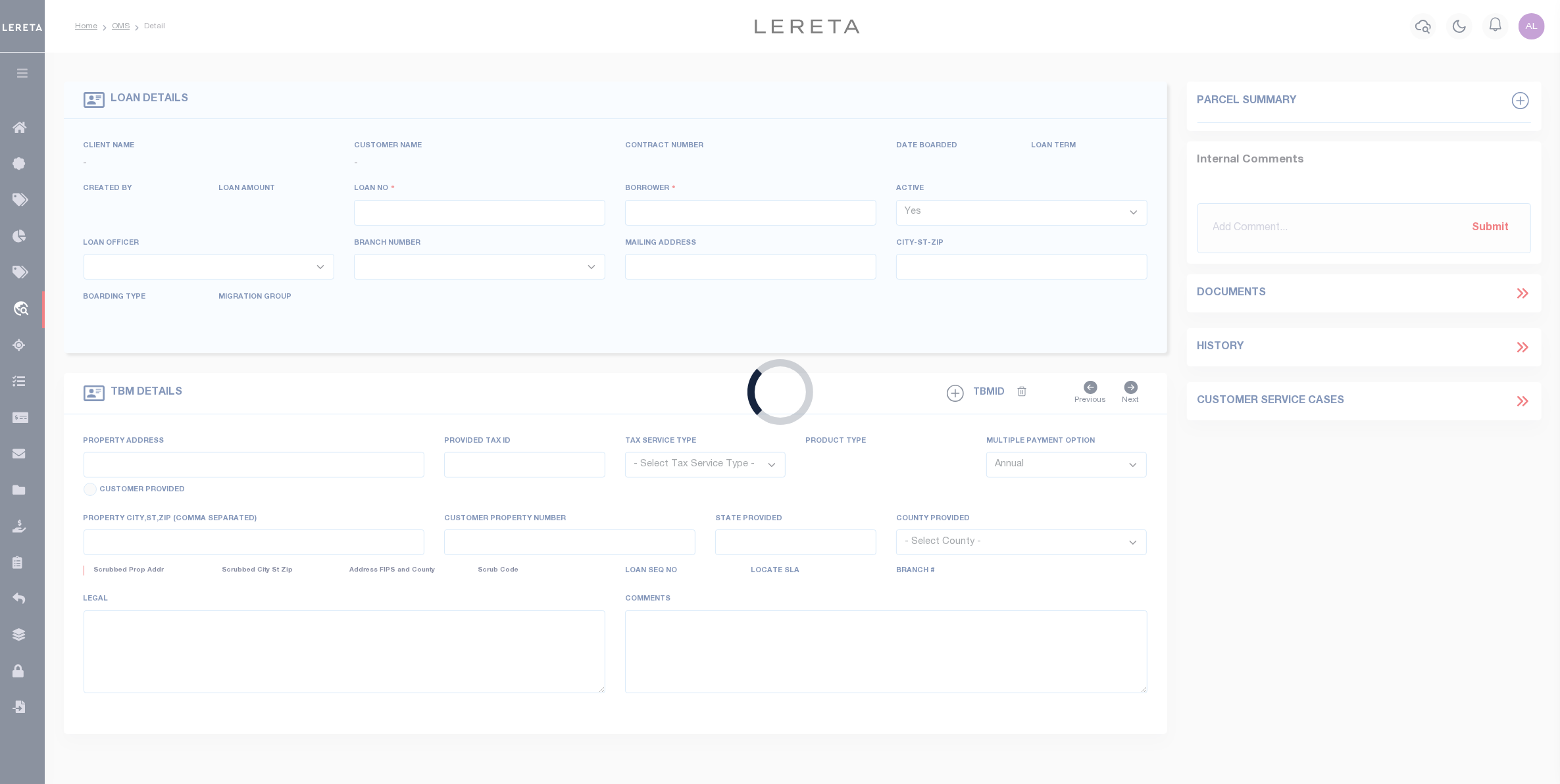
type input "Brooklyn NY 11206"
select select
select select "NonEscrow"
type input "[STREET_ADDRESS]"
type input "[GEOGRAPHIC_DATA]"
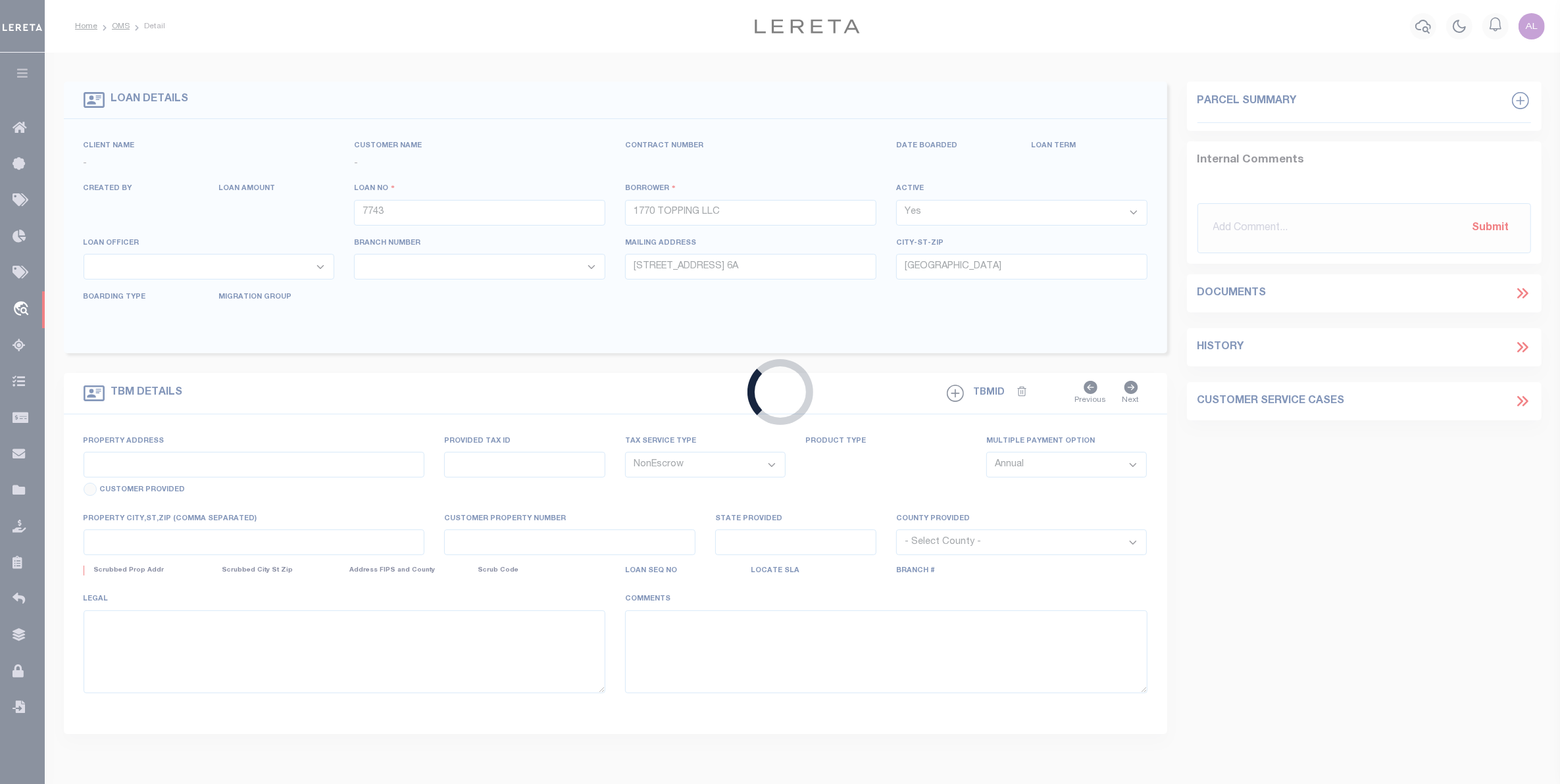
type input "a0k8Y00000d1RHT"
type input "NY"
select select
select select "14701"
select select "25066"
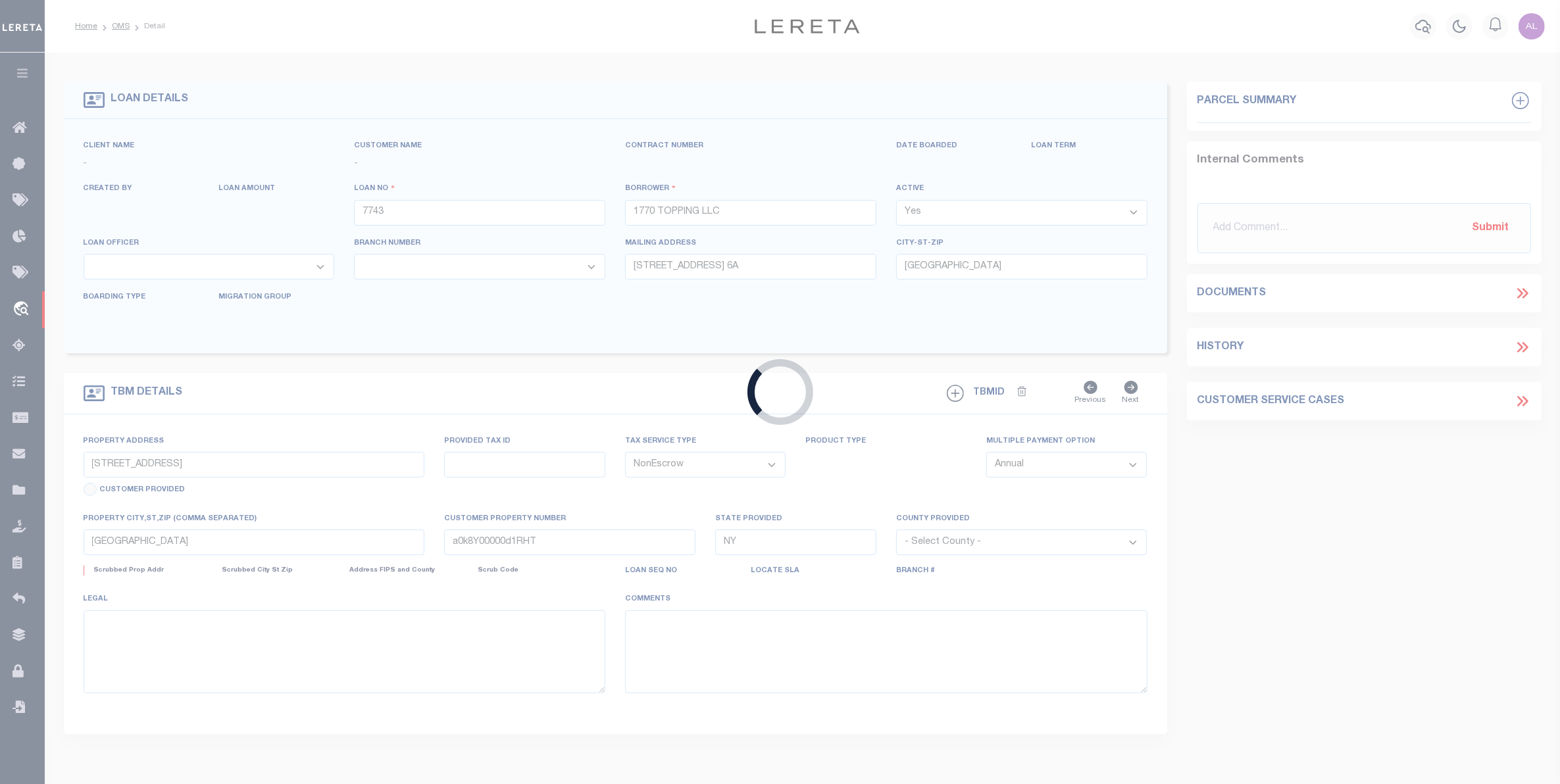
select select
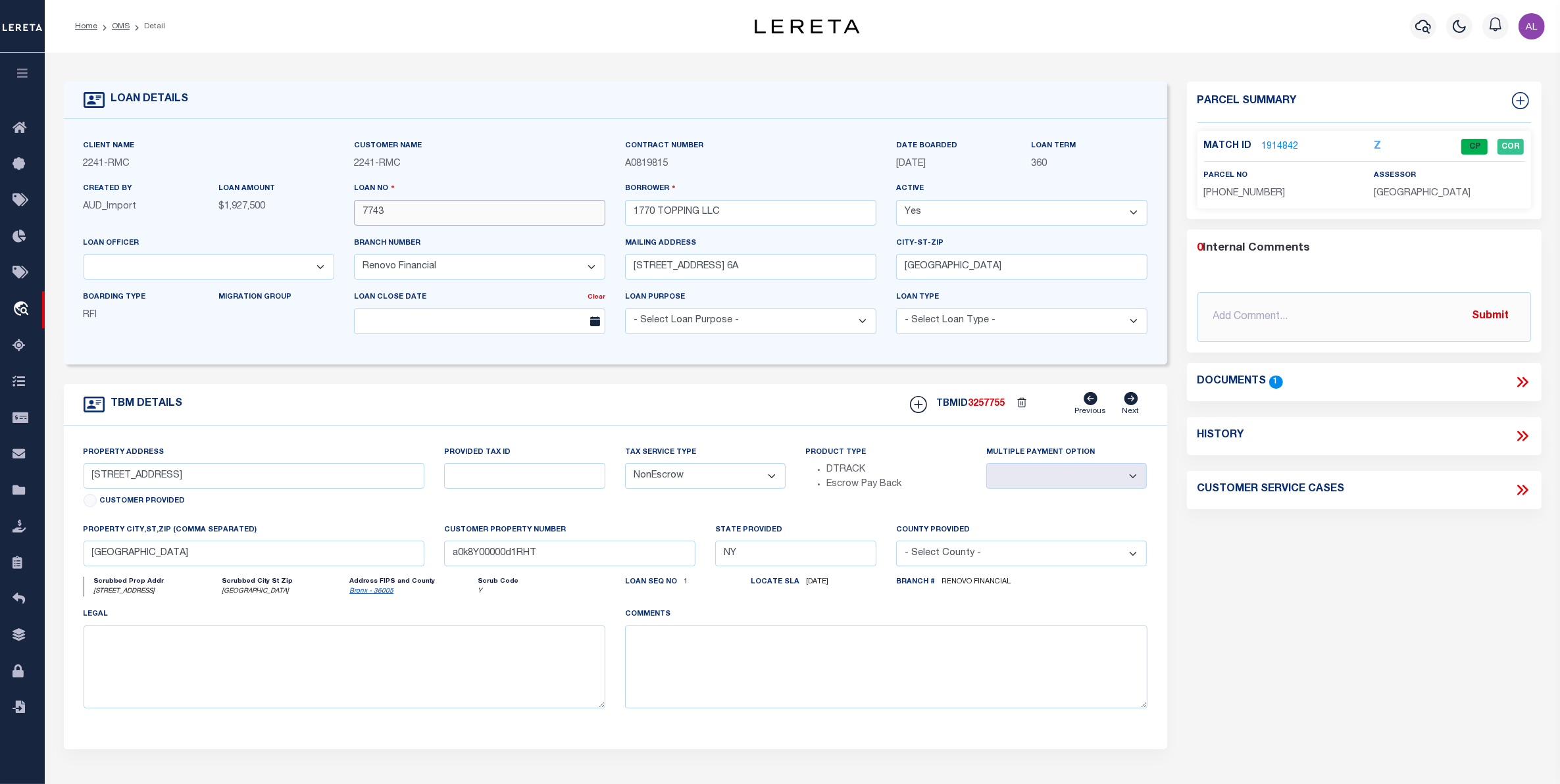
click at [369, 213] on input "7743" at bounding box center [479, 213] width 251 height 26
click at [1281, 146] on link "1914842" at bounding box center [1280, 147] width 37 height 14
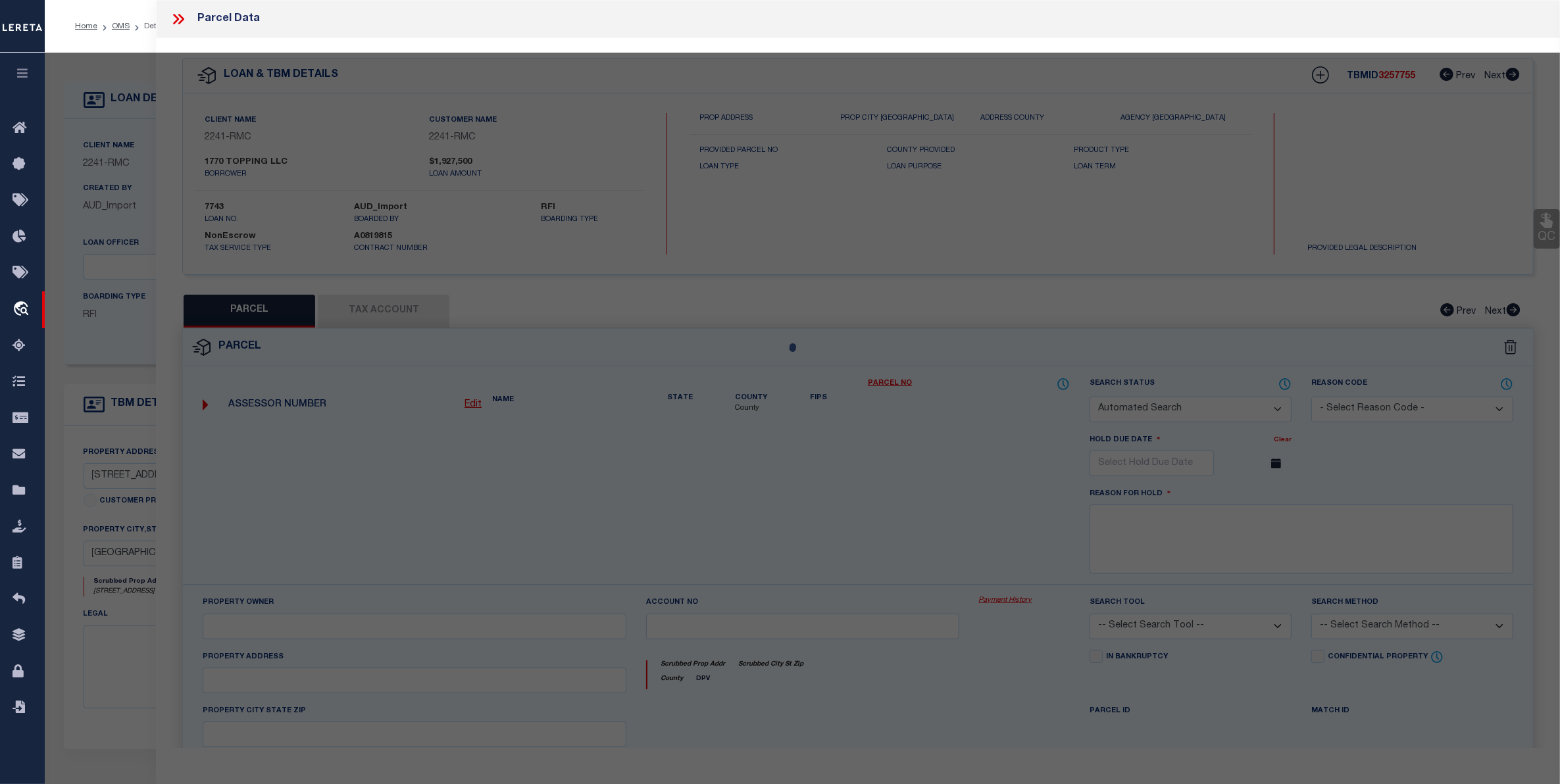
checkbox input "false"
select select "CP"
type input "1770 TOPPING LLC"
select select
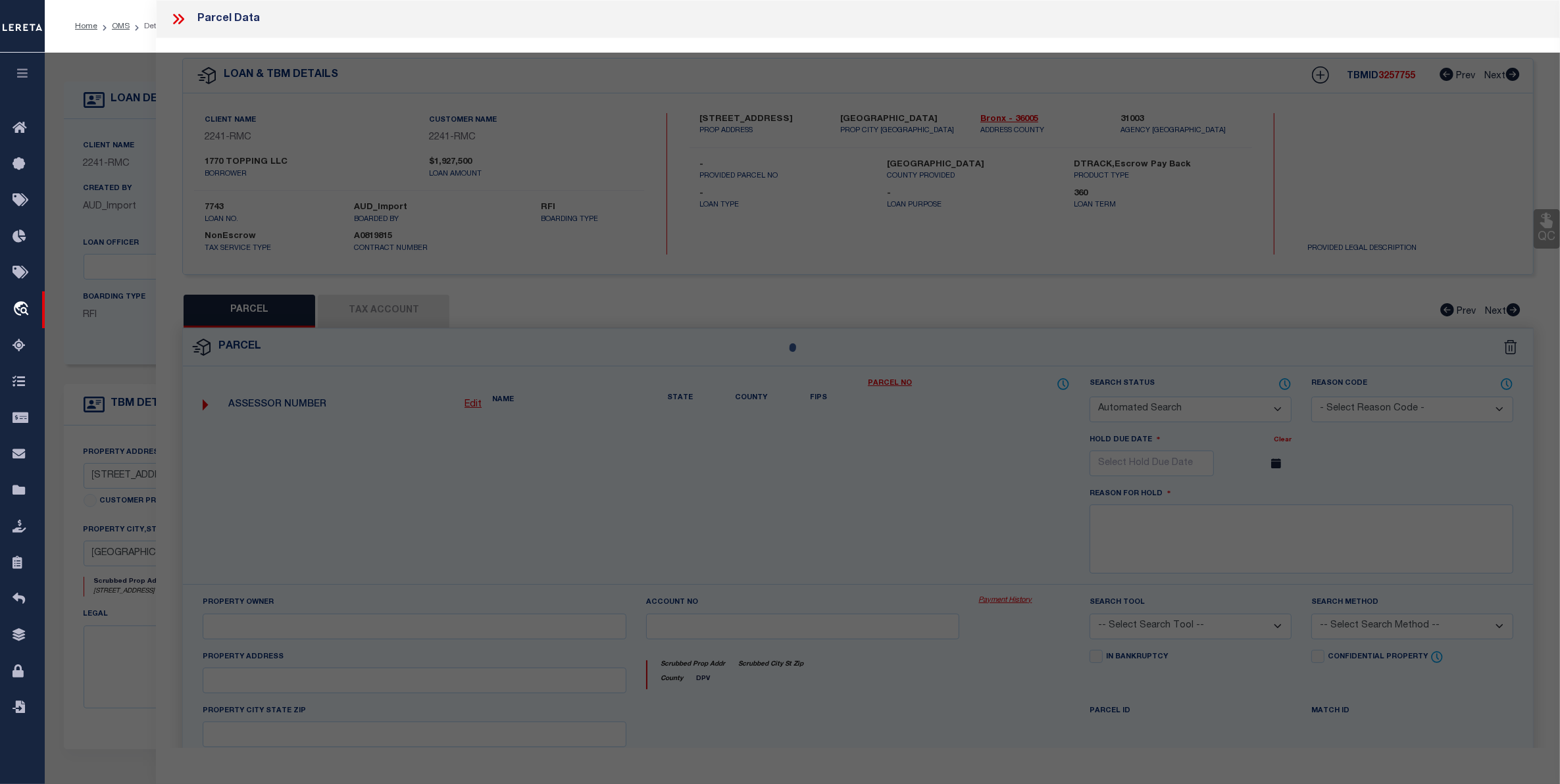
type input "1770 TOPPING AVENUE"
checkbox input "false"
type input "Bronx, NY 10457"
type textarea "Lot Area: 1,900 sf Lot Frontage: 20.00' Lot Depth: 95.00'"
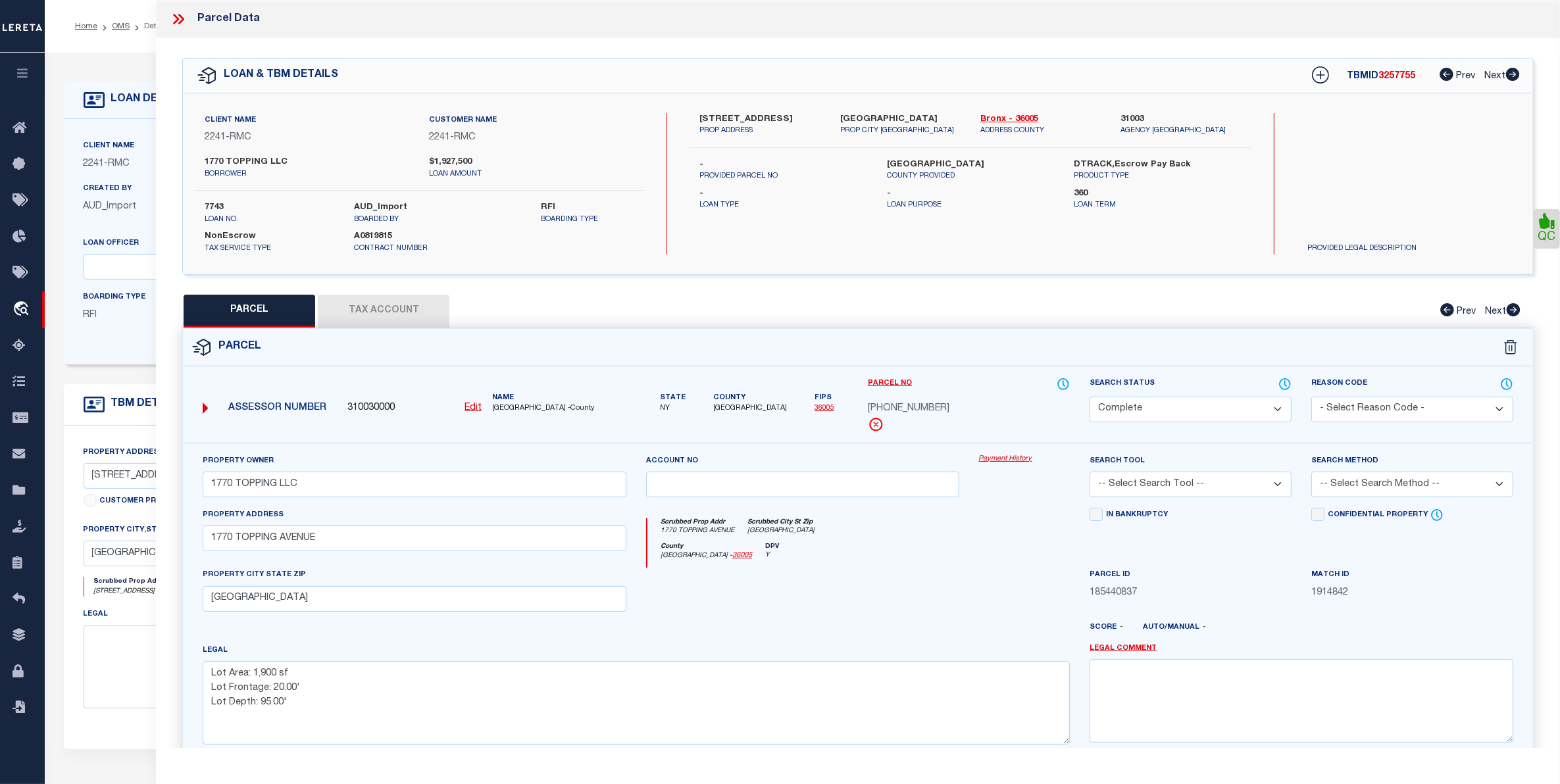
click link "Payment History"
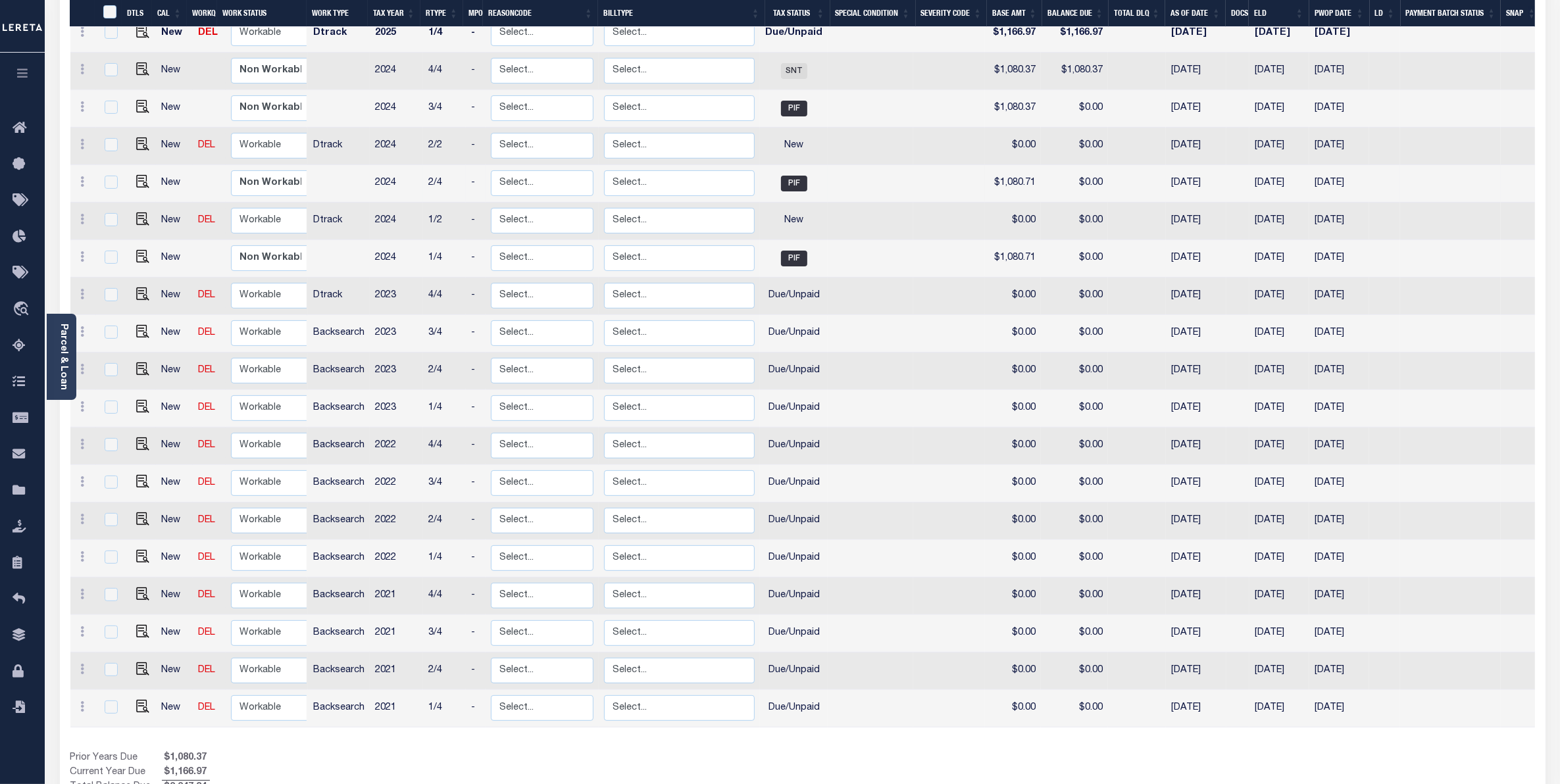
scroll to position [378, 0]
click at [381, 313] on td "2023" at bounding box center [396, 332] width 53 height 37
checkbox input "true"
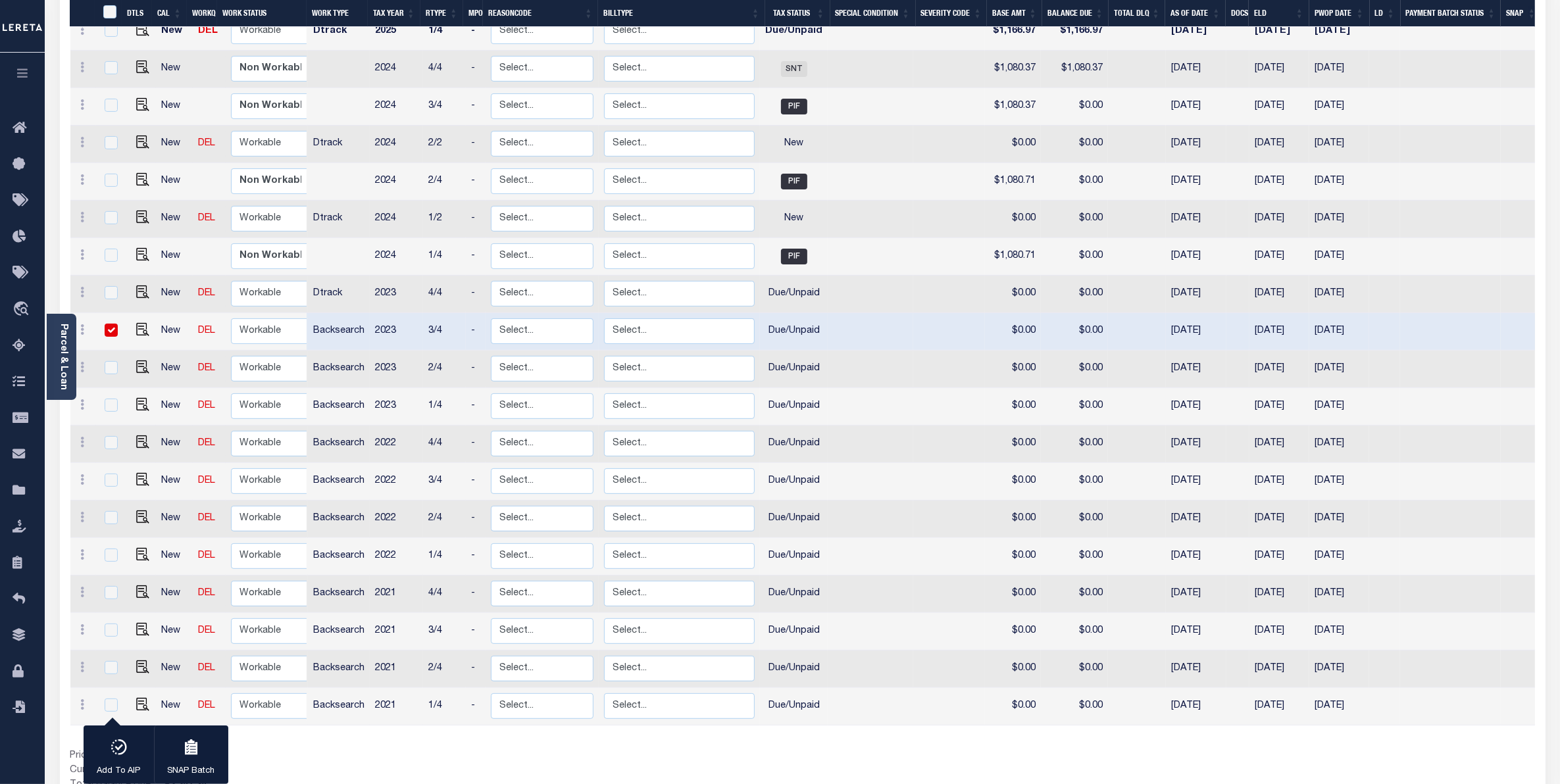
click at [381, 313] on td "2023" at bounding box center [396, 332] width 53 height 37
checkbox input "false"
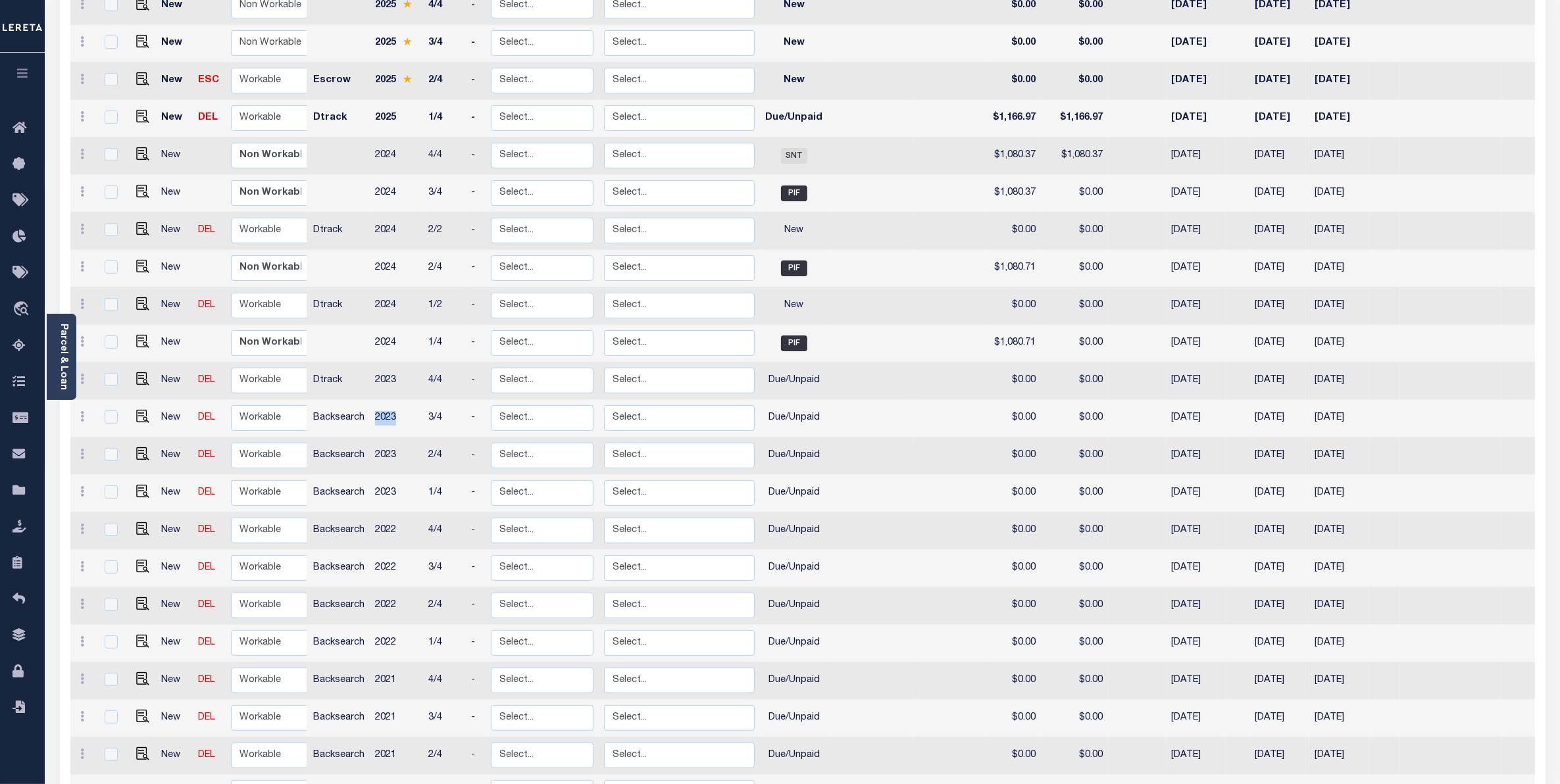
scroll to position [0, 0]
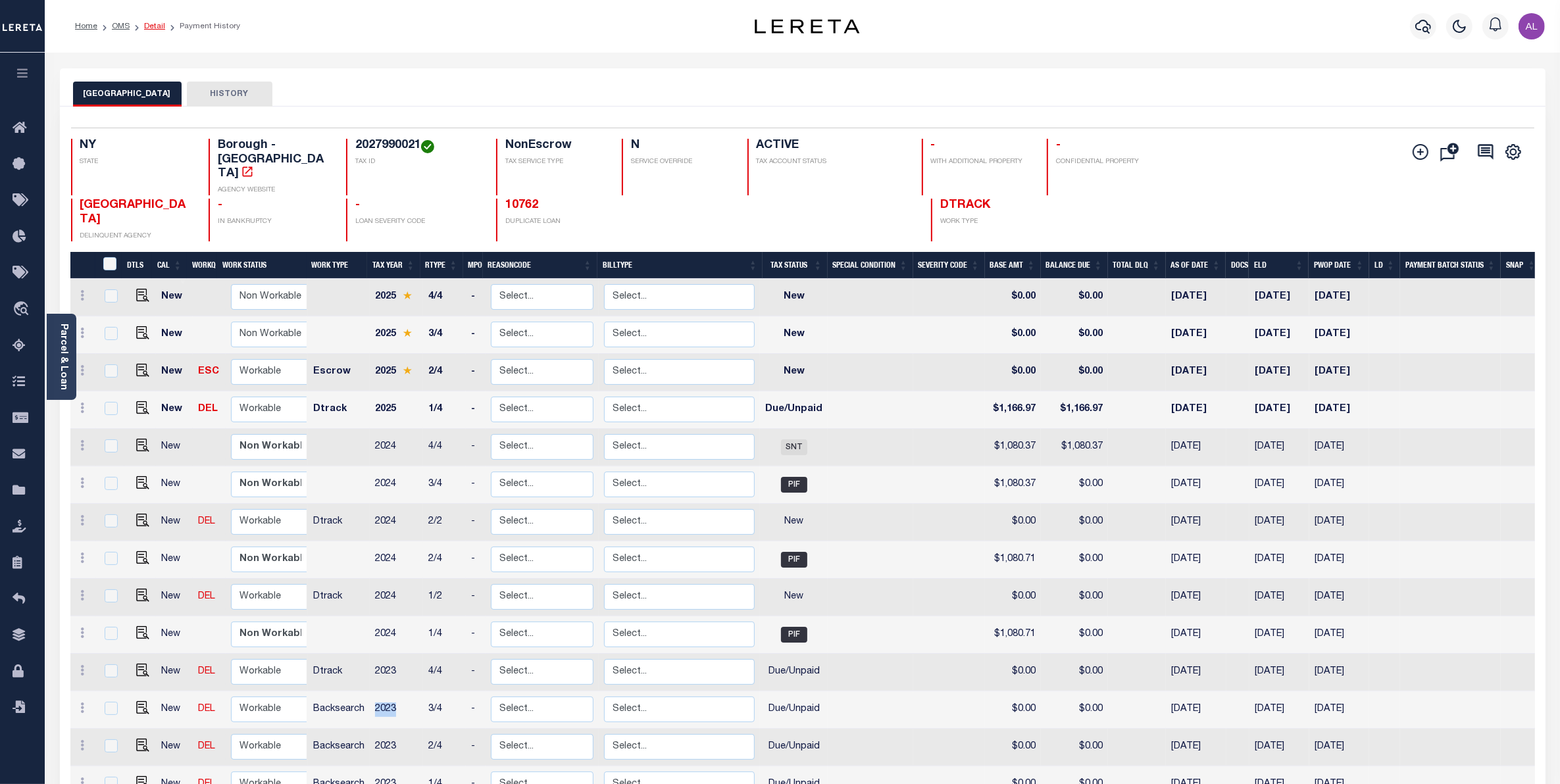
click at [159, 28] on link "Detail" at bounding box center [154, 26] width 21 height 8
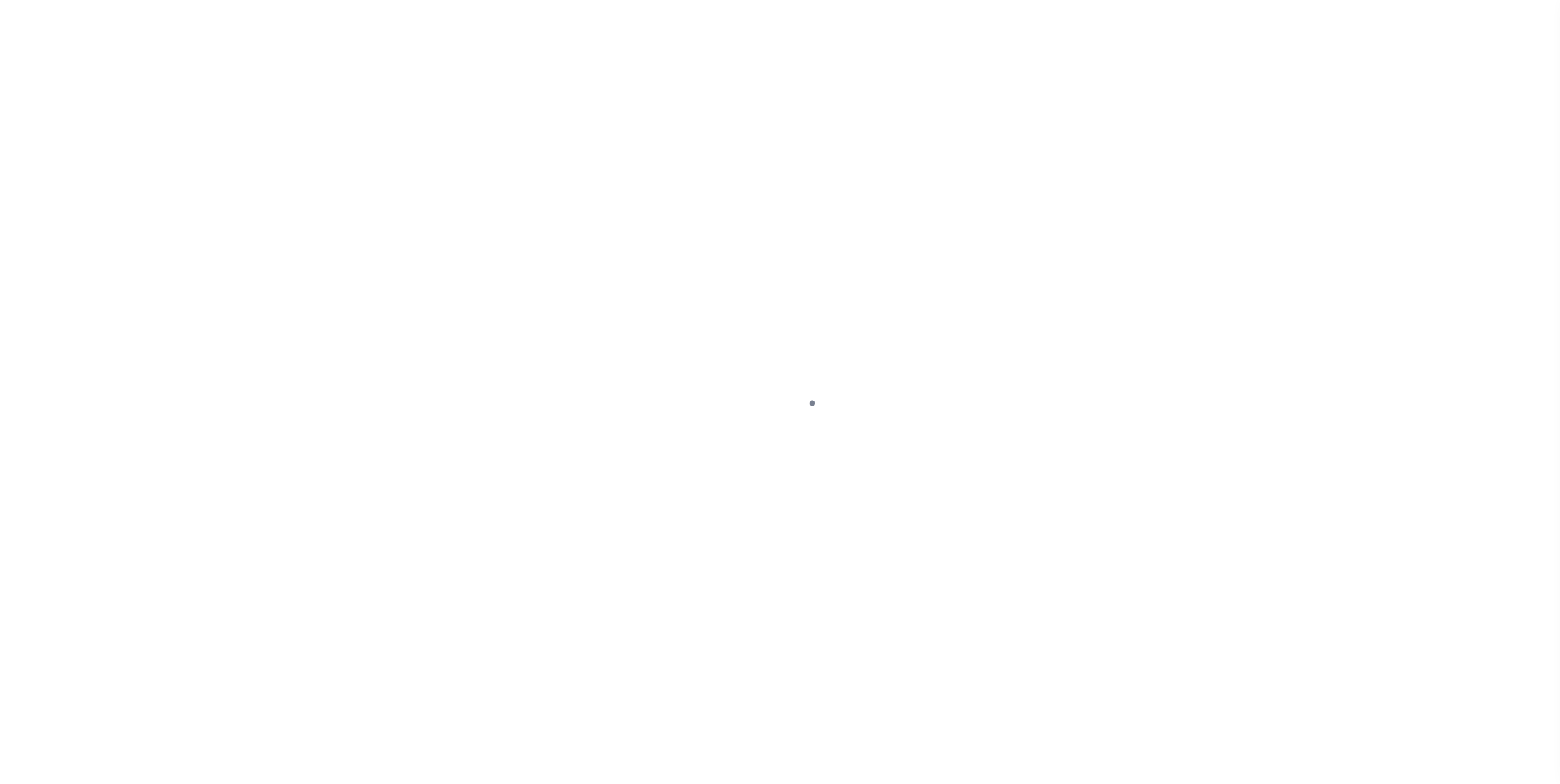
select select "14701"
select select "25066"
select select "NonEscrow"
type input "[STREET_ADDRESS]"
type input "[GEOGRAPHIC_DATA]"
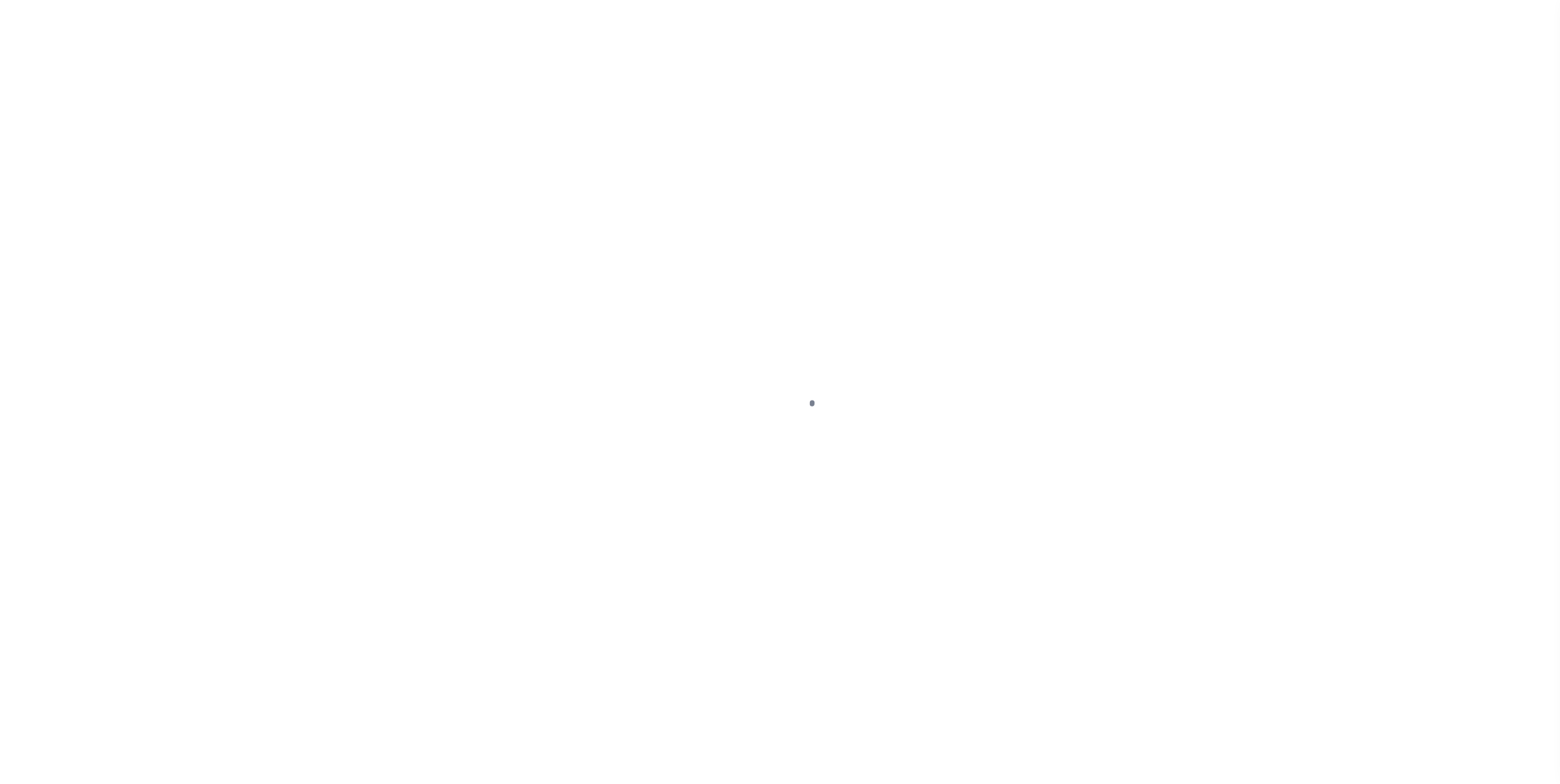
type input "a0k8Y00000d1RHT"
type input "NY"
select select
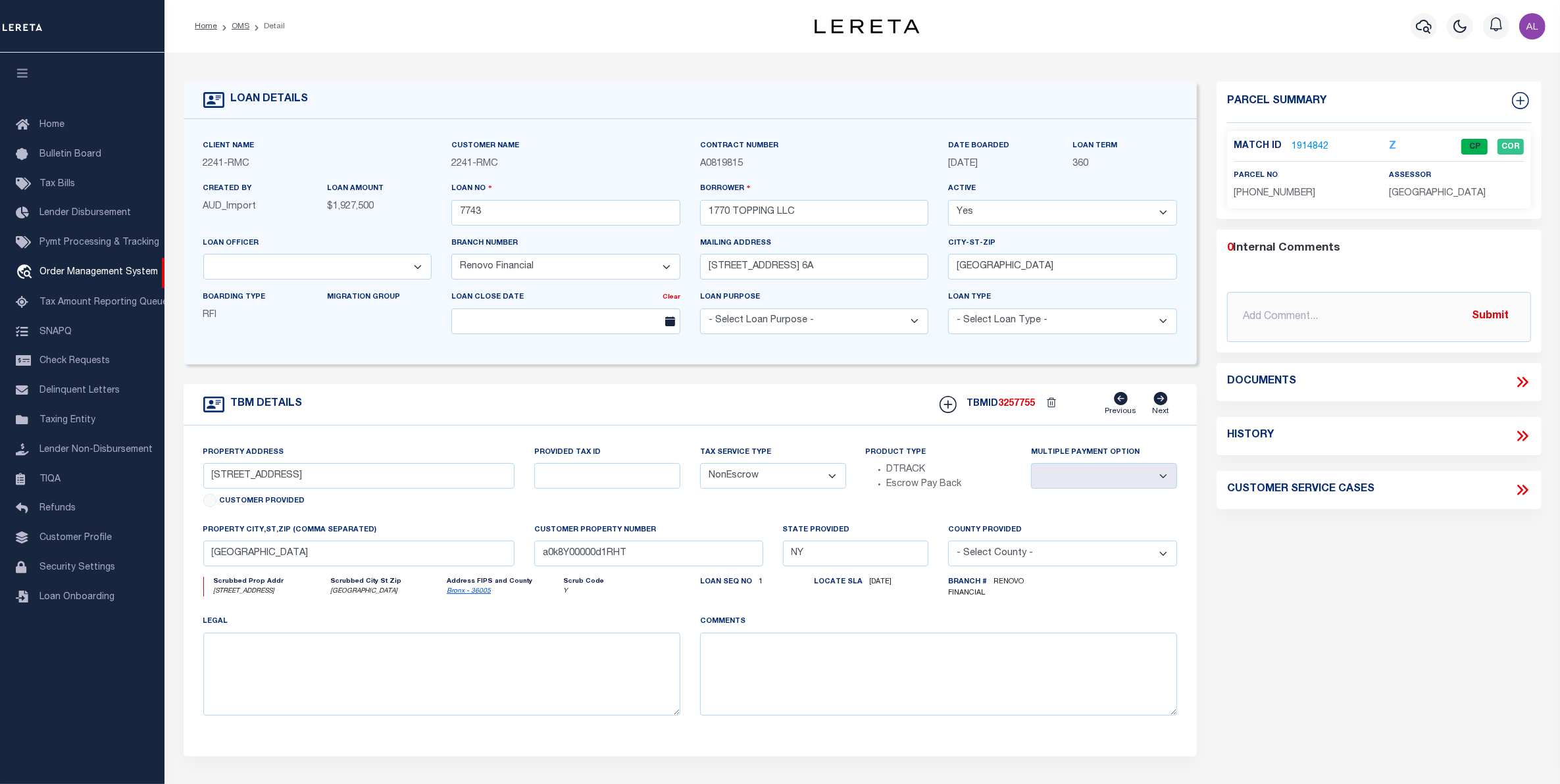
click at [981, 157] on p "[DATE]" at bounding box center [1000, 164] width 105 height 14
click at [969, 163] on span "[DATE]" at bounding box center [963, 163] width 30 height 9
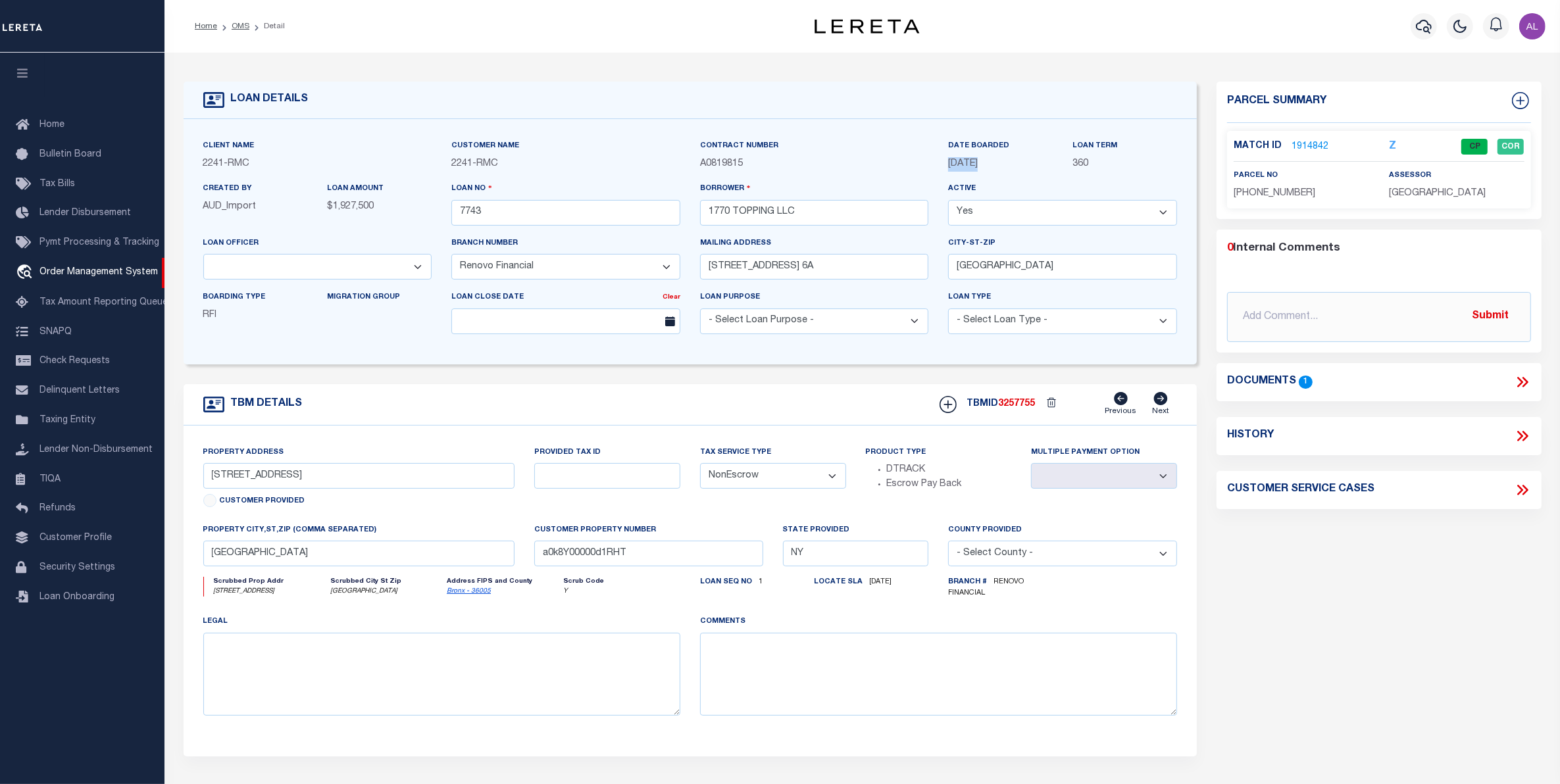
click at [1305, 146] on link "1914842" at bounding box center [1310, 147] width 37 height 14
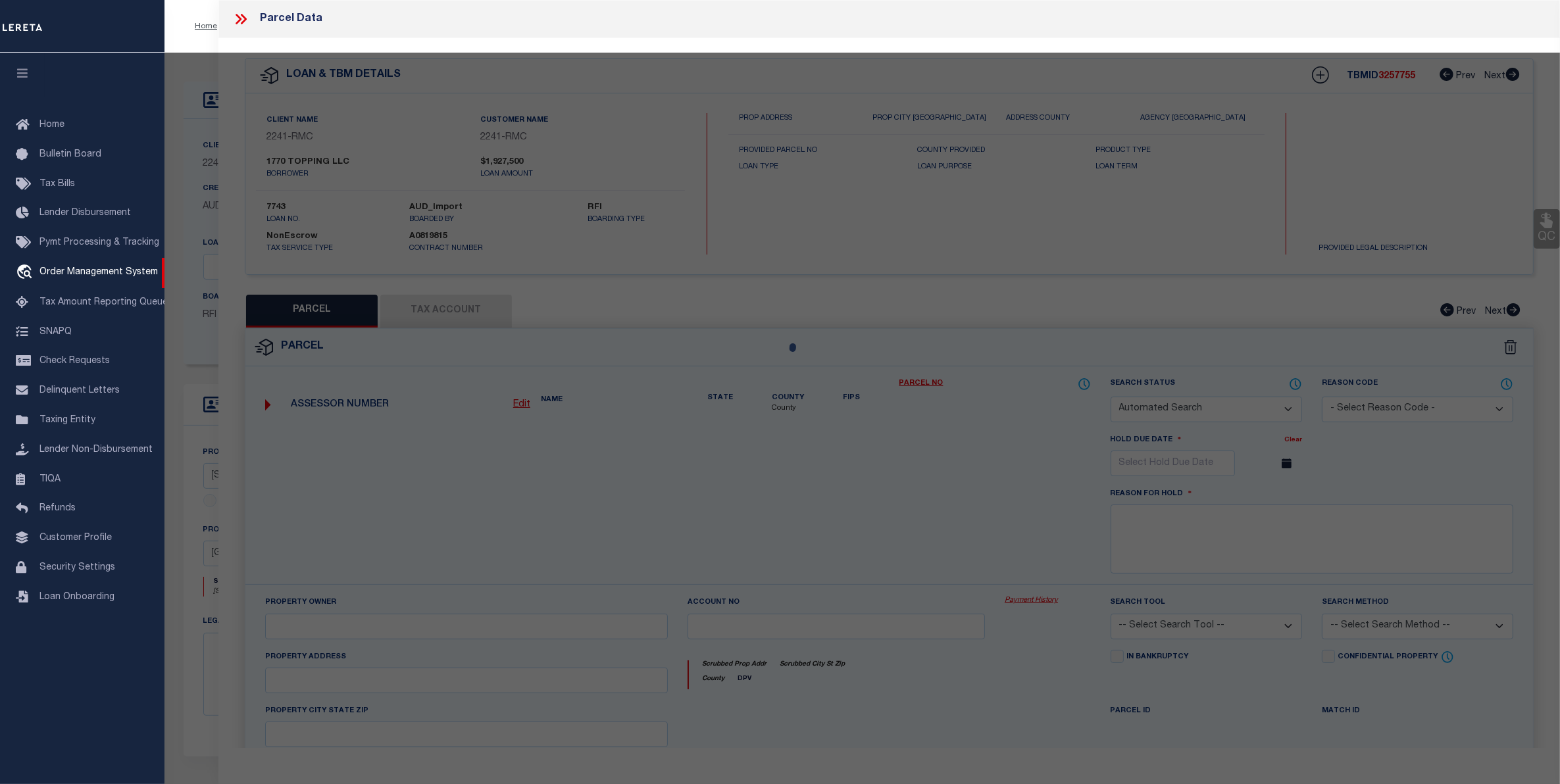
checkbox input "false"
select select "CP"
type input "1770 TOPPING LLC"
select select
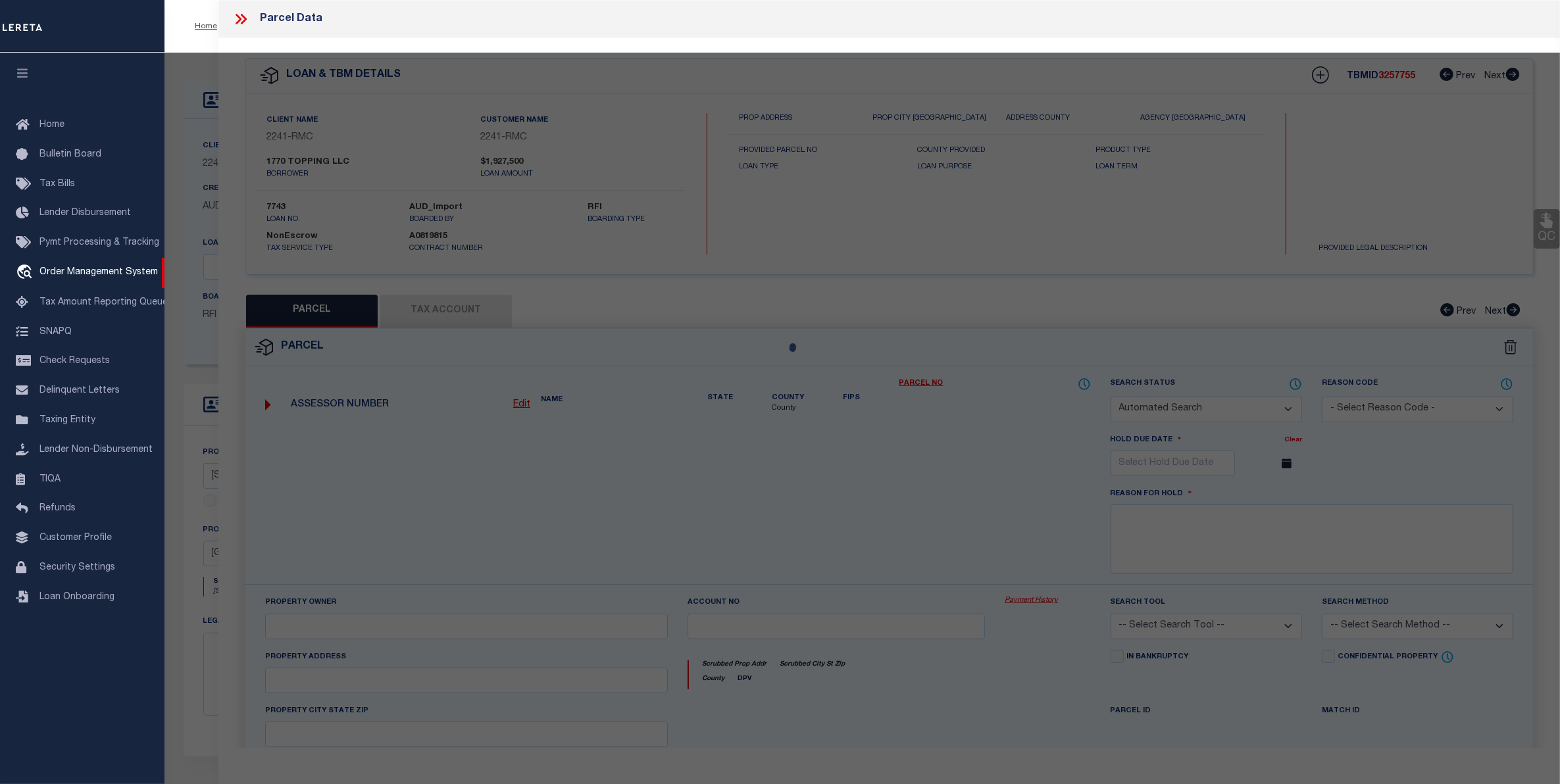
type input "1770 TOPPING AVENUE"
checkbox input "false"
type input "[GEOGRAPHIC_DATA]"
type textarea "Lot Area: 1,900 sf Lot Frontage: 20.00' Lot Depth: 95.00'"
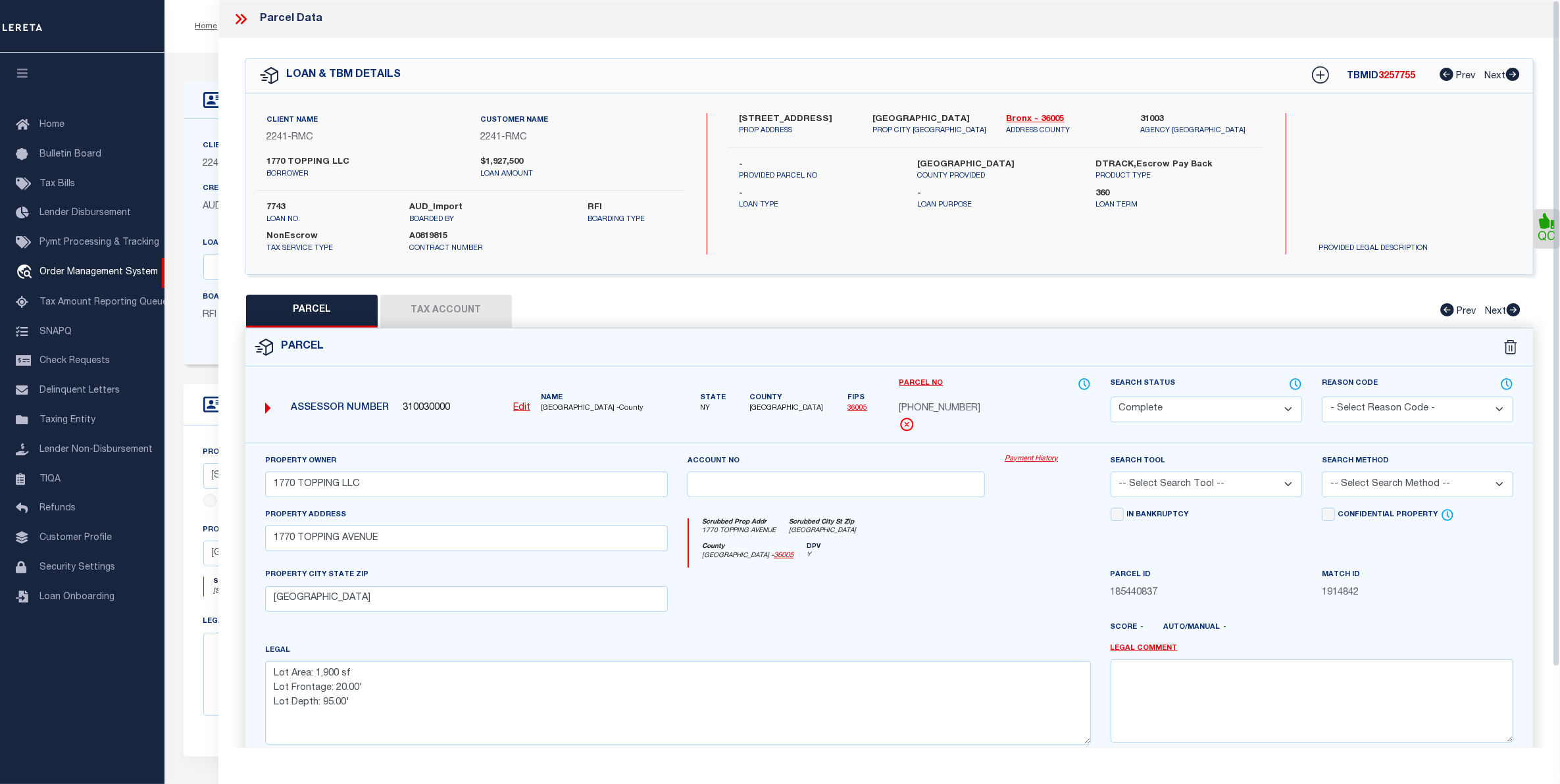
click at [1017, 461] on link "Payment History" at bounding box center [1048, 459] width 86 height 11
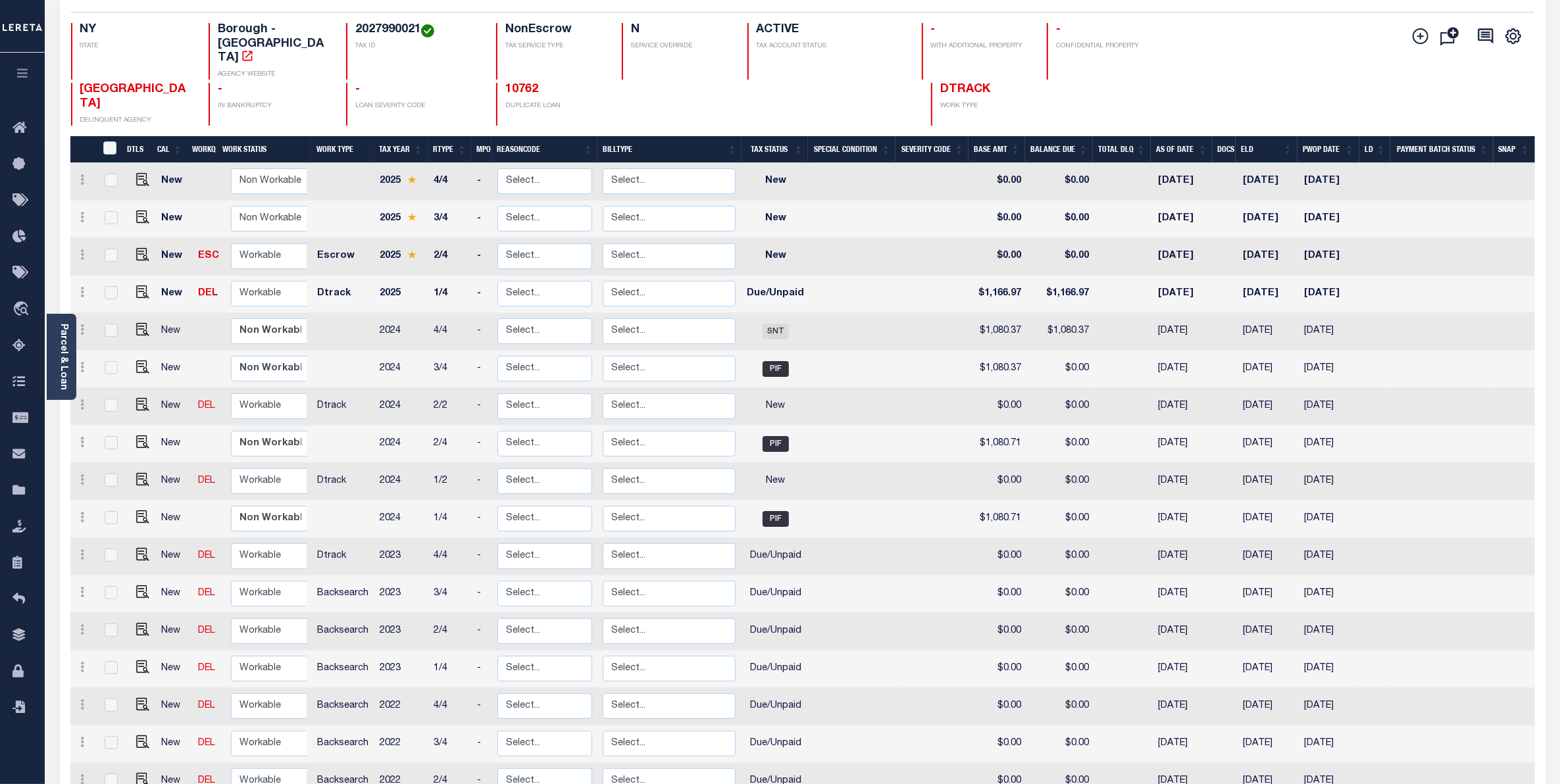
scroll to position [115, 0]
click at [945, 84] on span "DTRACK" at bounding box center [964, 89] width 50 height 11
click at [940, 84] on span "DTRACK" at bounding box center [964, 89] width 50 height 11
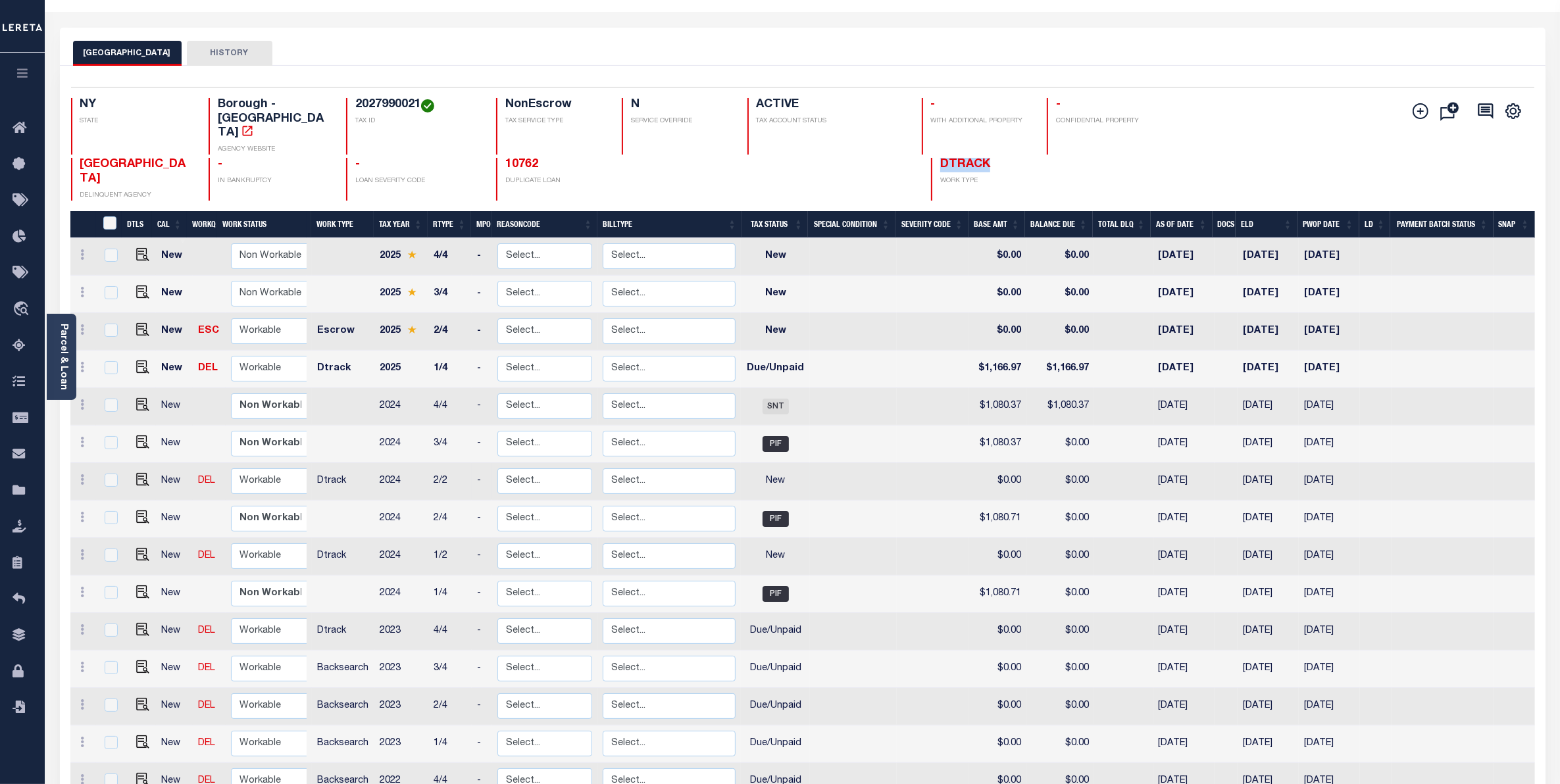
scroll to position [43, 0]
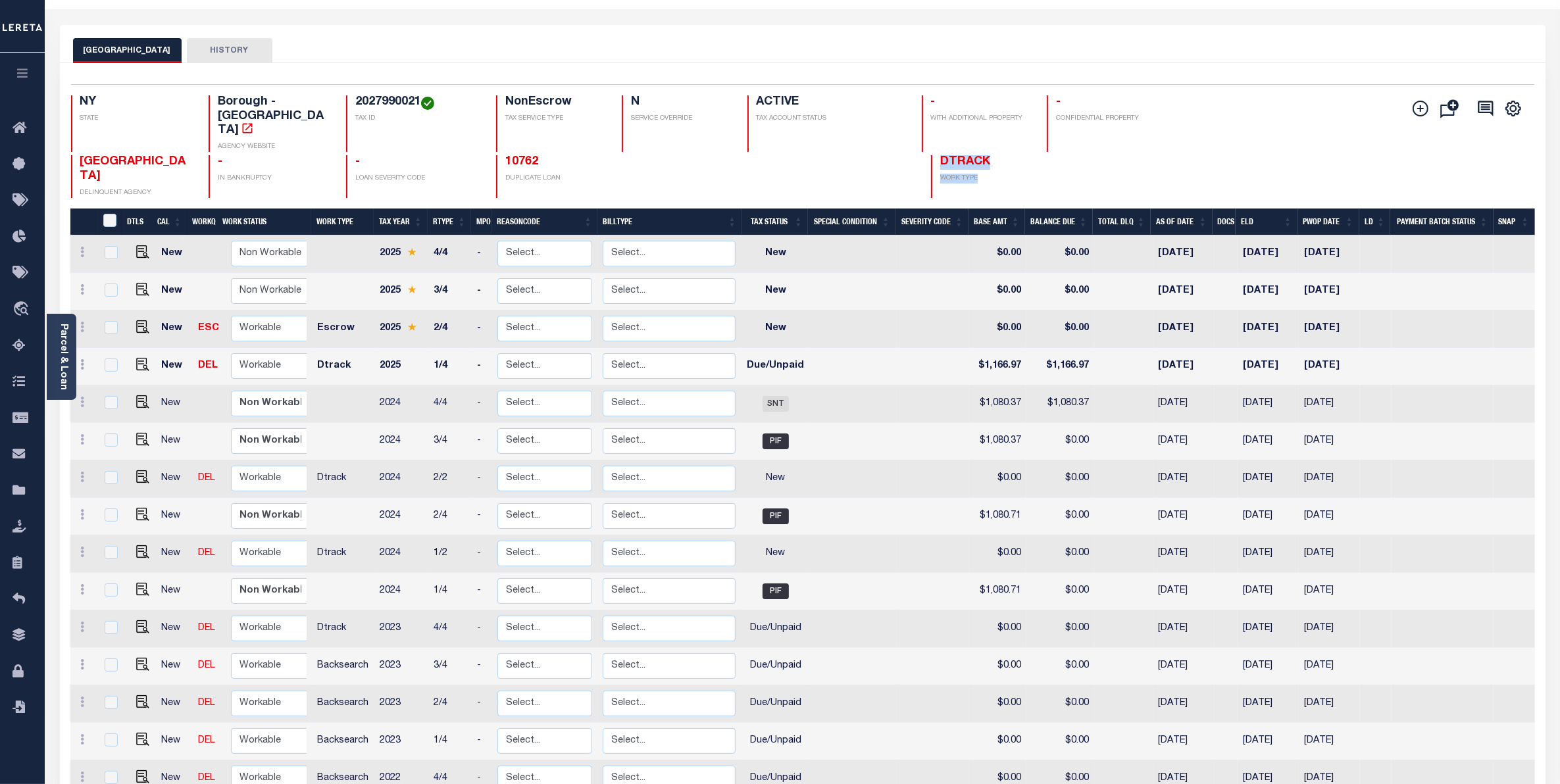
drag, startPoint x: 961, startPoint y: 154, endPoint x: 912, endPoint y: 129, distance: 55.0
click at [931, 155] on div "DTRACK WORK TYPE" at bounding box center [992, 176] width 122 height 42
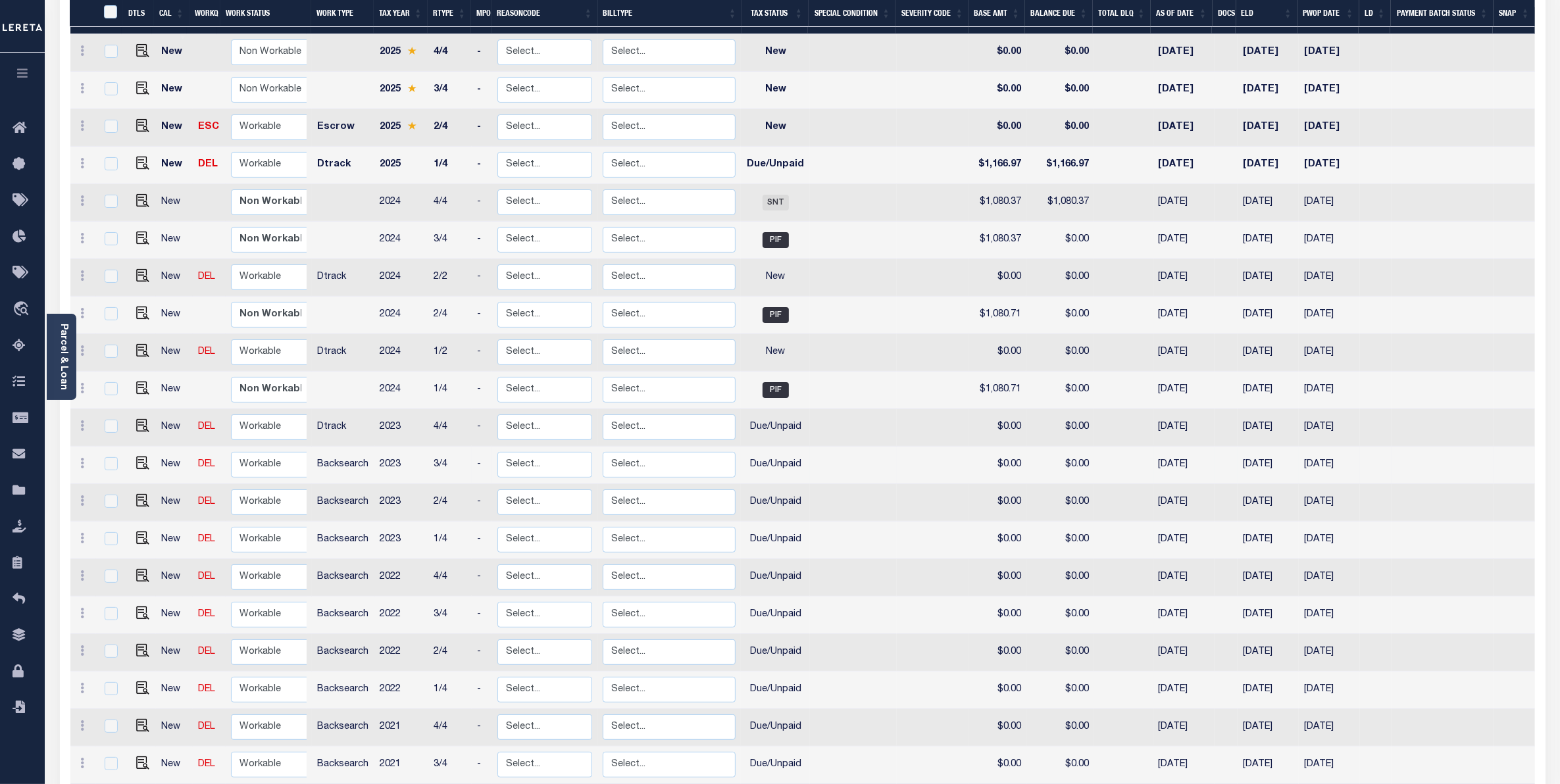
scroll to position [242, 0]
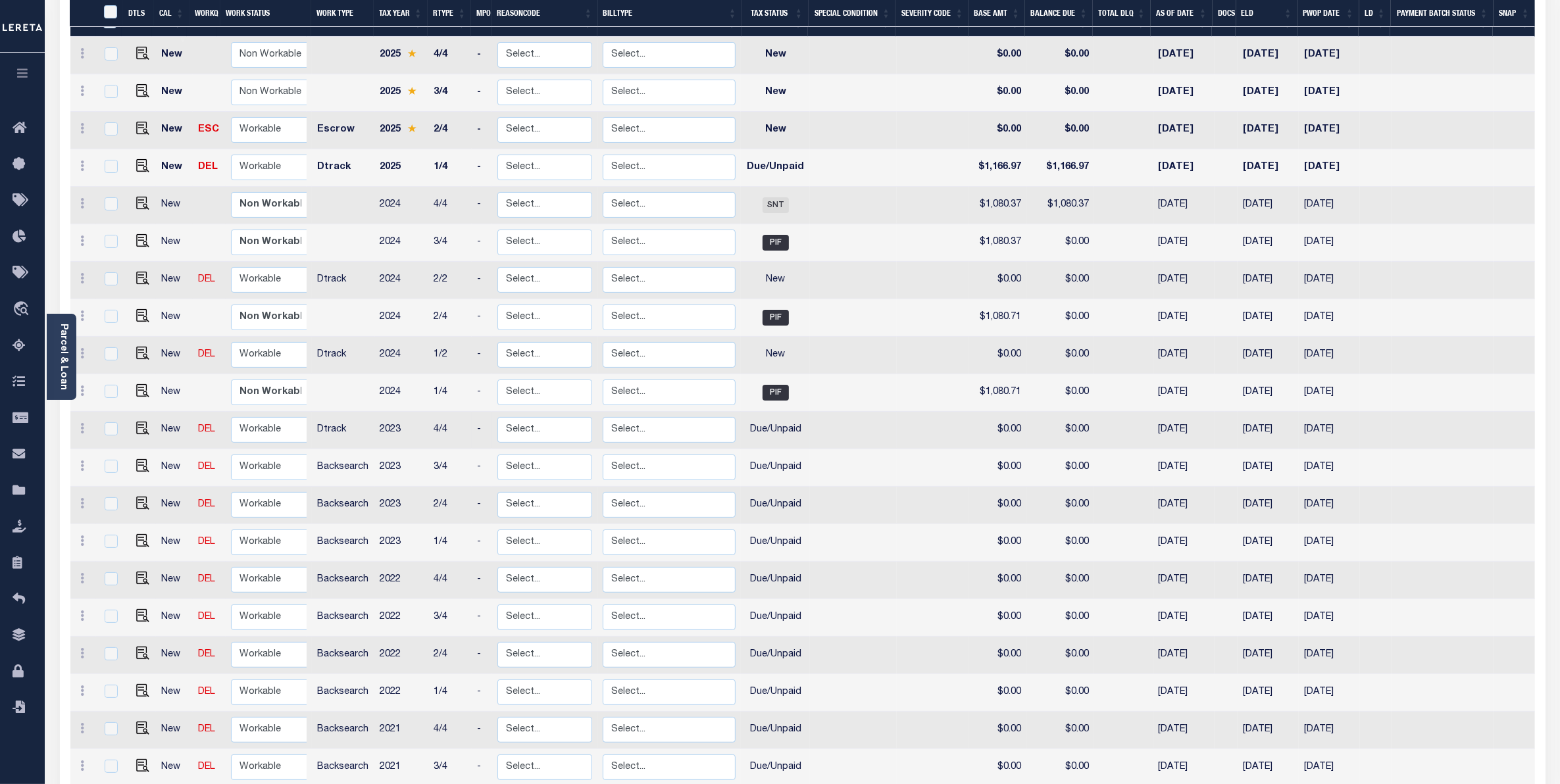
click at [393, 412] on td "2023" at bounding box center [401, 430] width 54 height 37
checkbox input "true"
click at [393, 412] on td "2023" at bounding box center [401, 430] width 54 height 37
checkbox input "false"
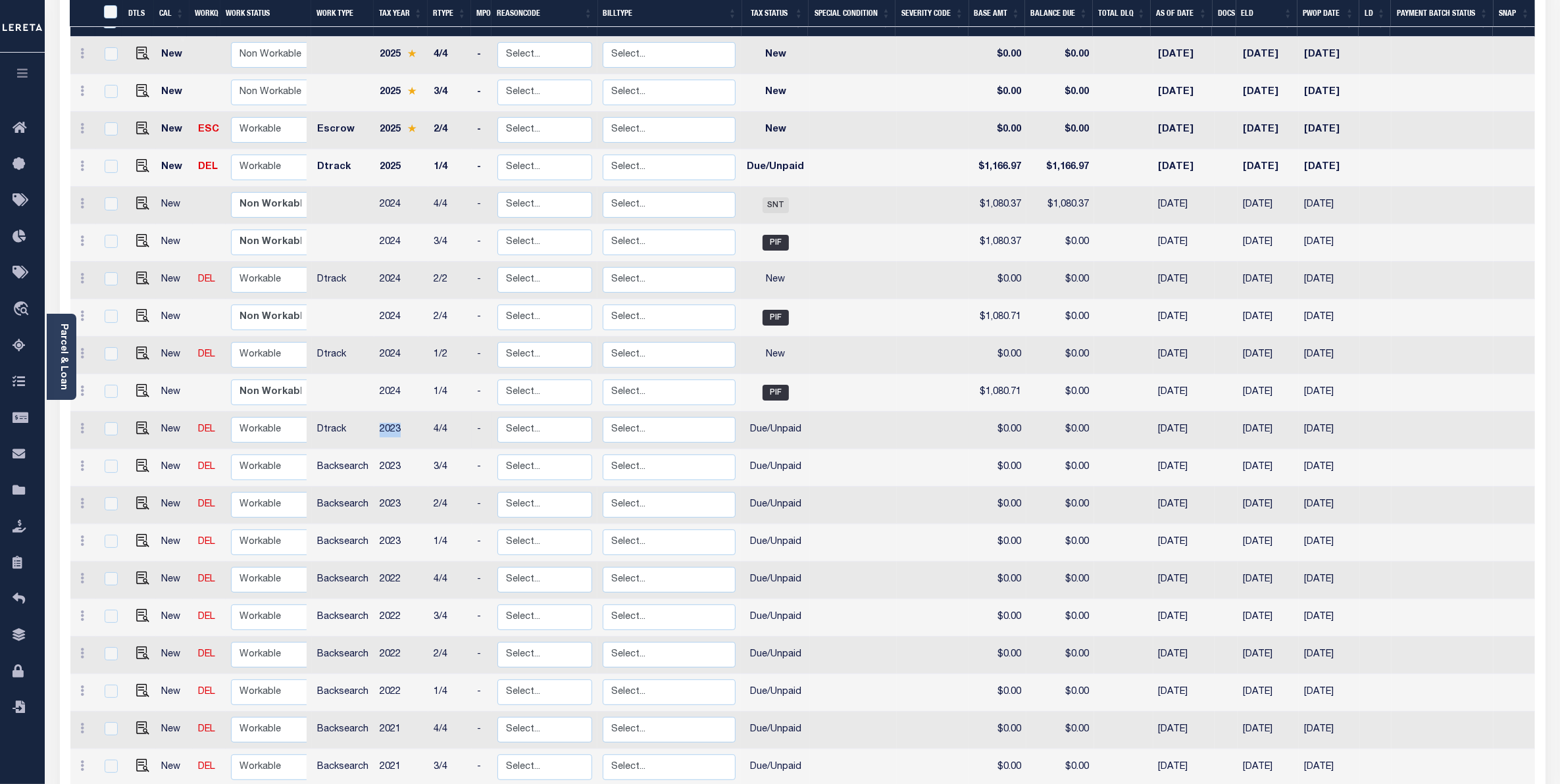
checkbox input "false"
click at [393, 412] on td "2023" at bounding box center [401, 430] width 54 height 37
checkbox input "true"
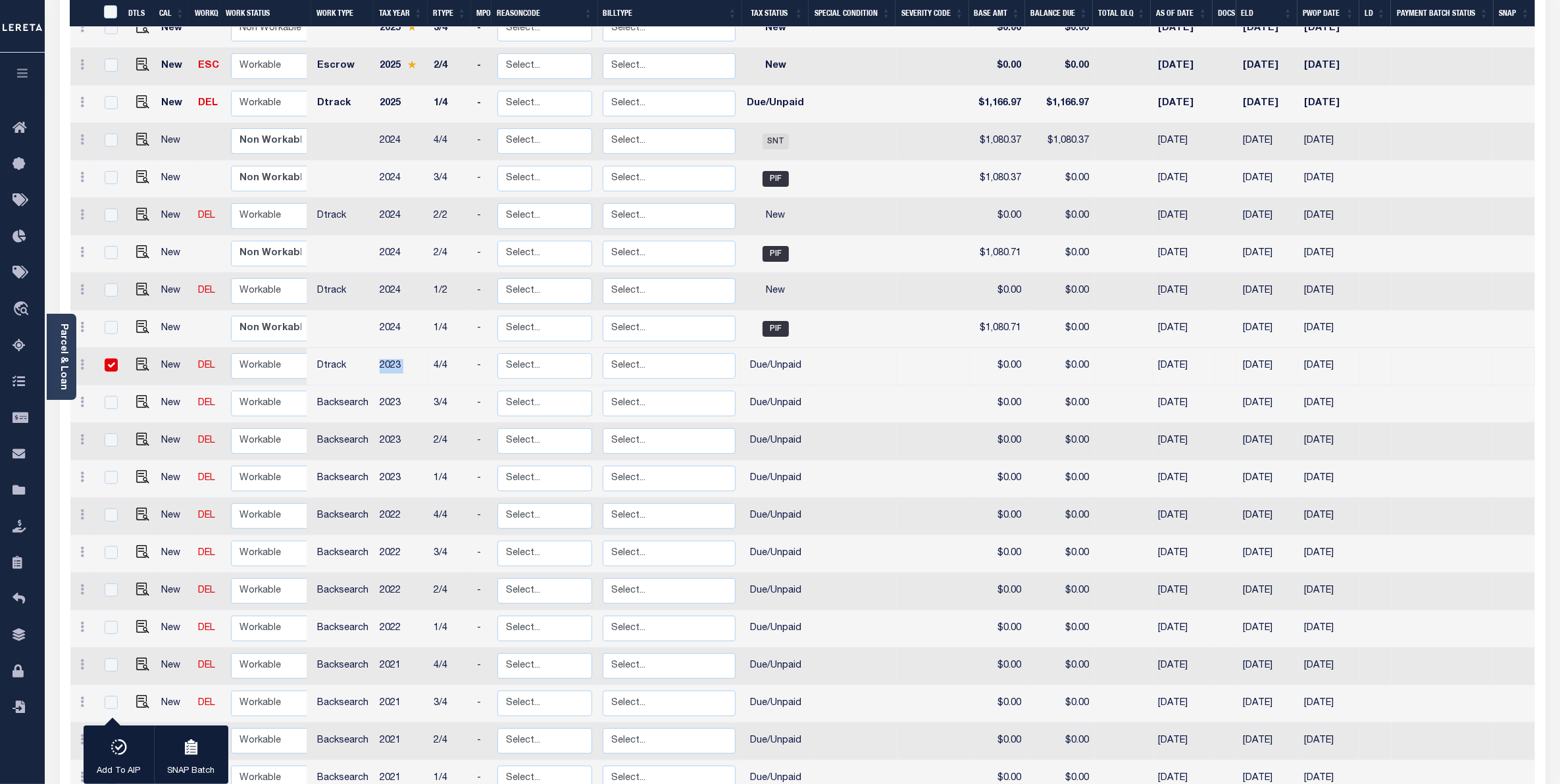
scroll to position [307, 0]
click at [394, 347] on td "2023" at bounding box center [401, 365] width 54 height 37
checkbox input "false"
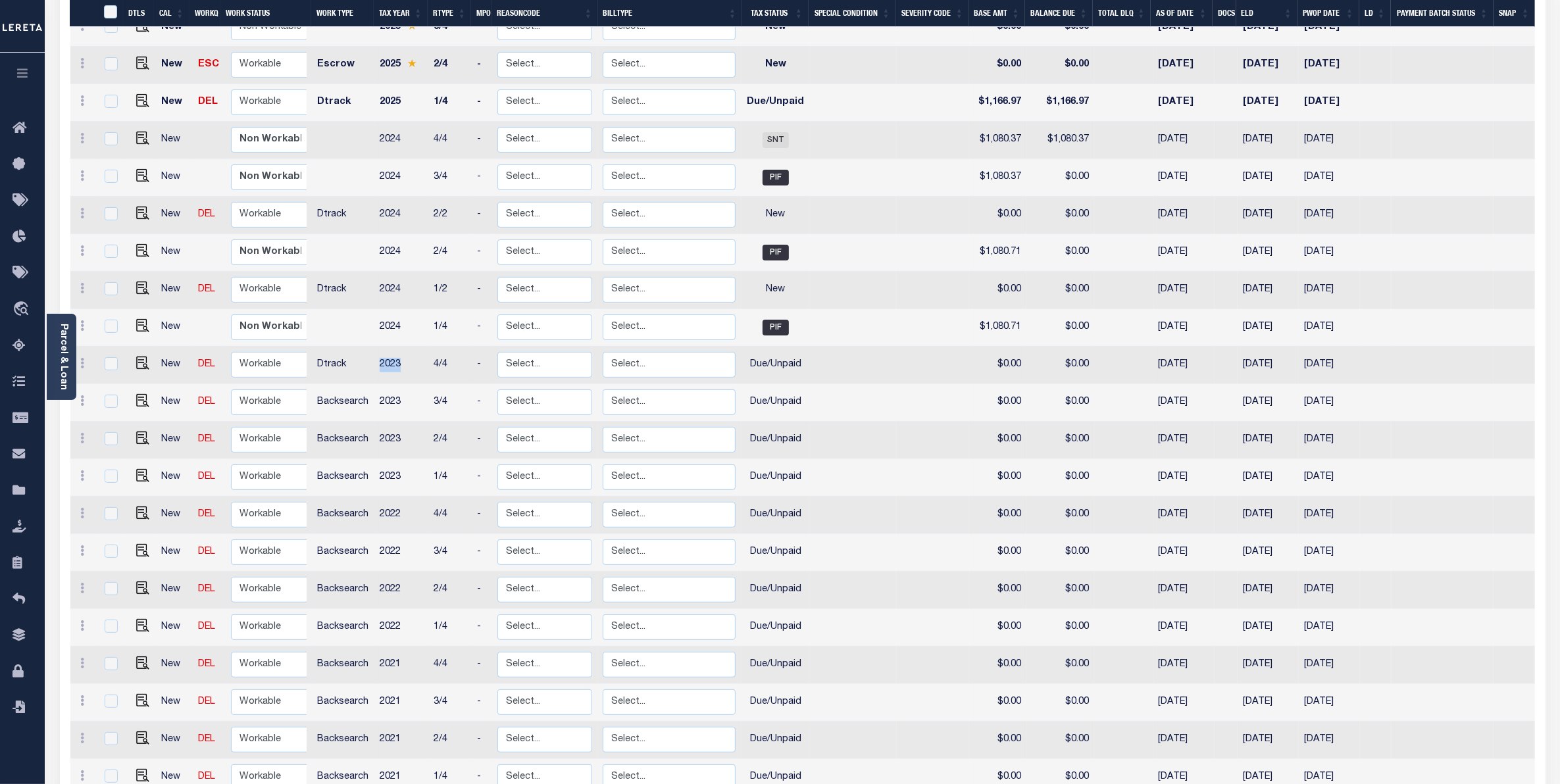
click at [394, 347] on td "2023" at bounding box center [401, 365] width 54 height 37
checkbox input "true"
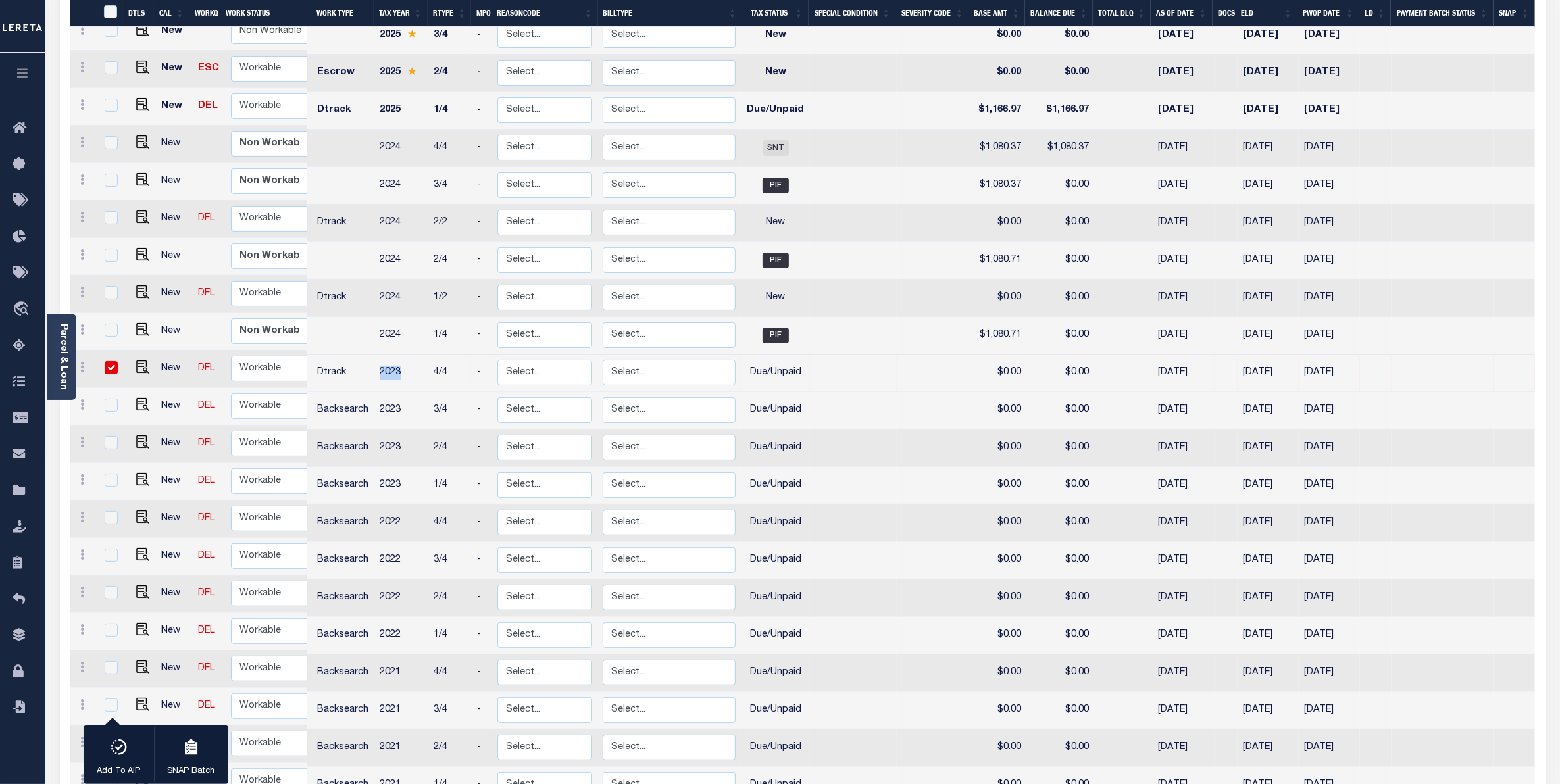
scroll to position [301, 0]
click at [392, 353] on td "2023" at bounding box center [401, 371] width 54 height 37
checkbox input "false"
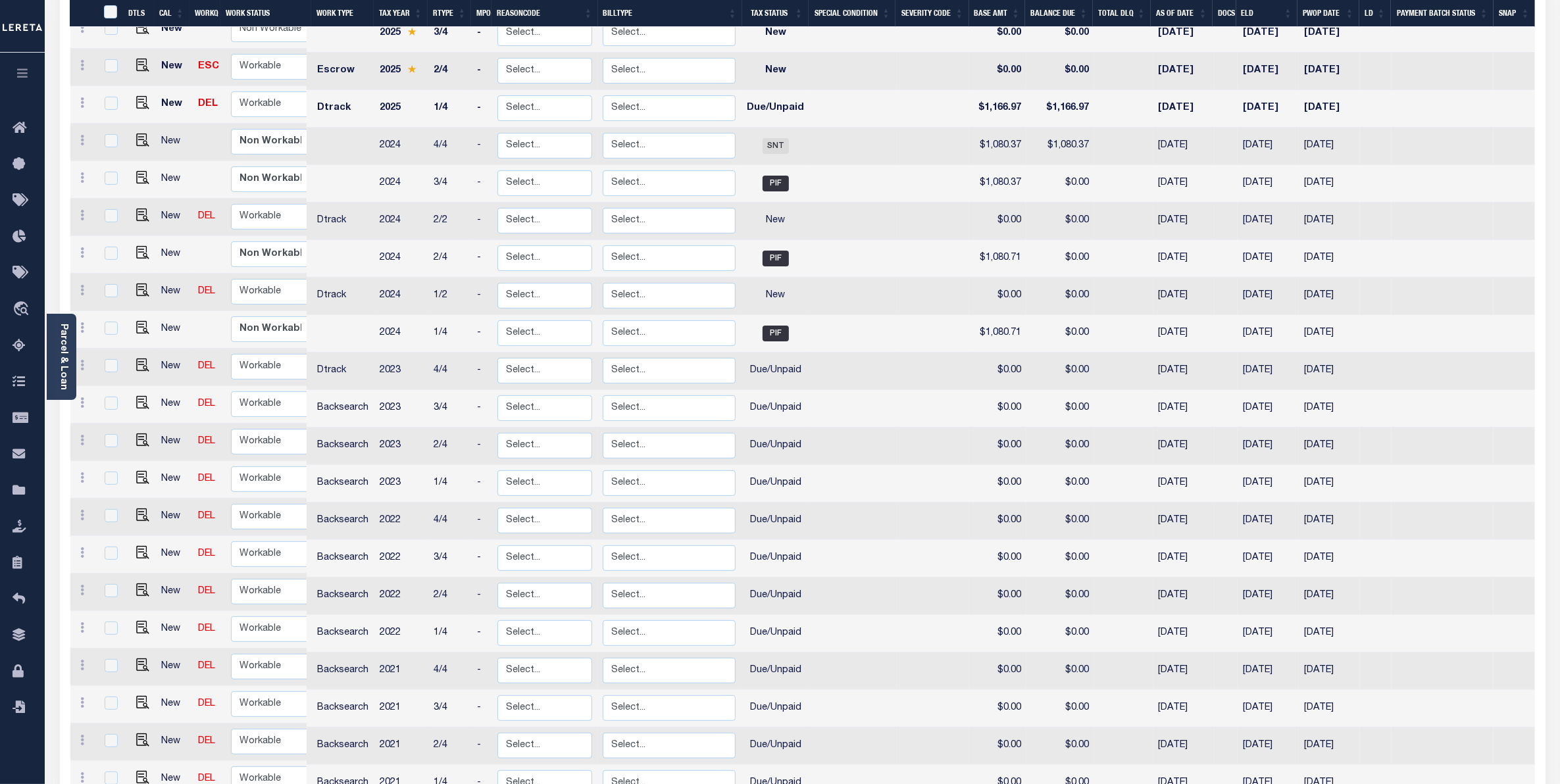
click at [392, 353] on td "2023" at bounding box center [401, 371] width 54 height 37
checkbox input "true"
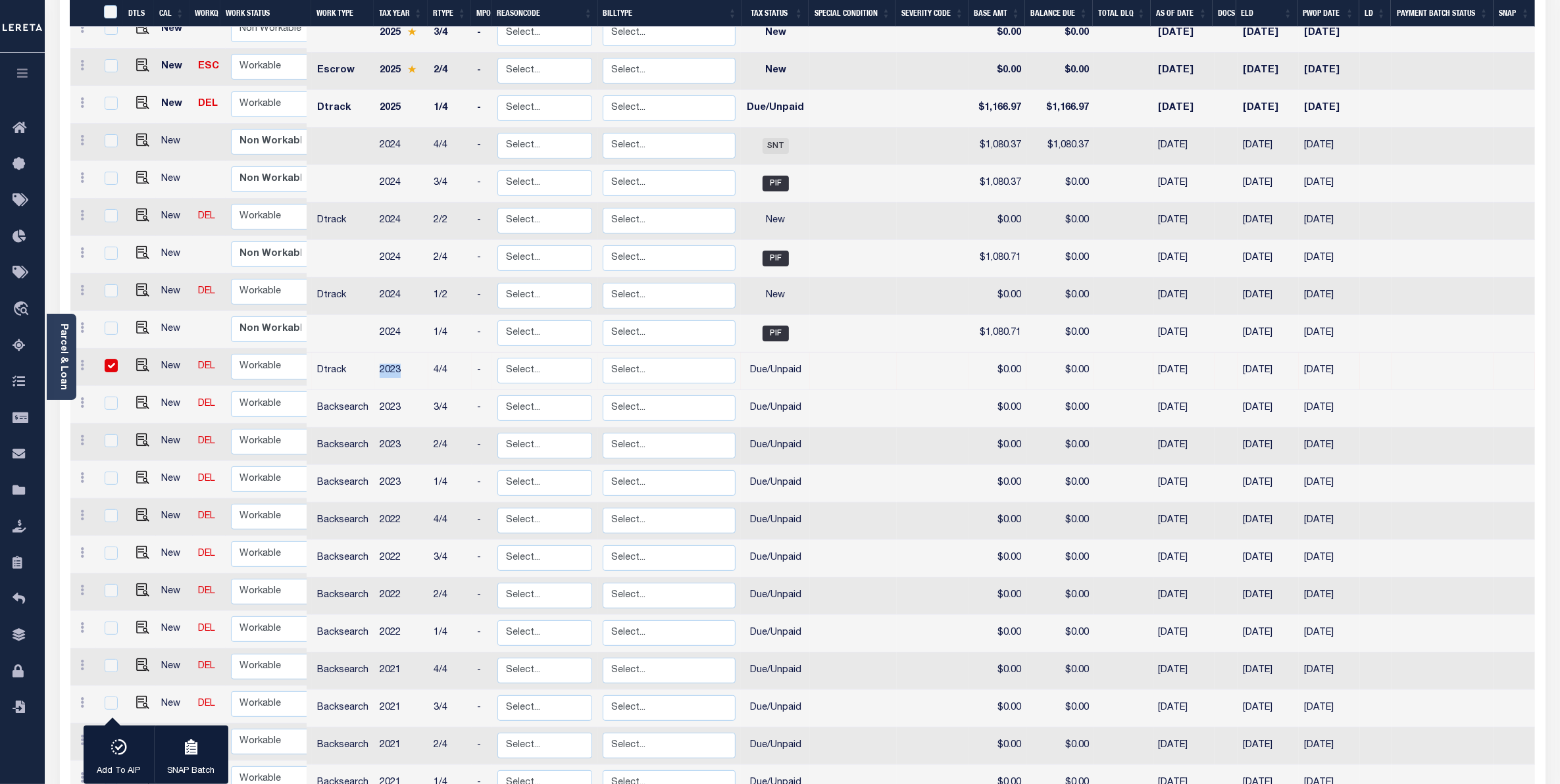
click at [392, 353] on td "2023" at bounding box center [401, 371] width 54 height 37
checkbox input "false"
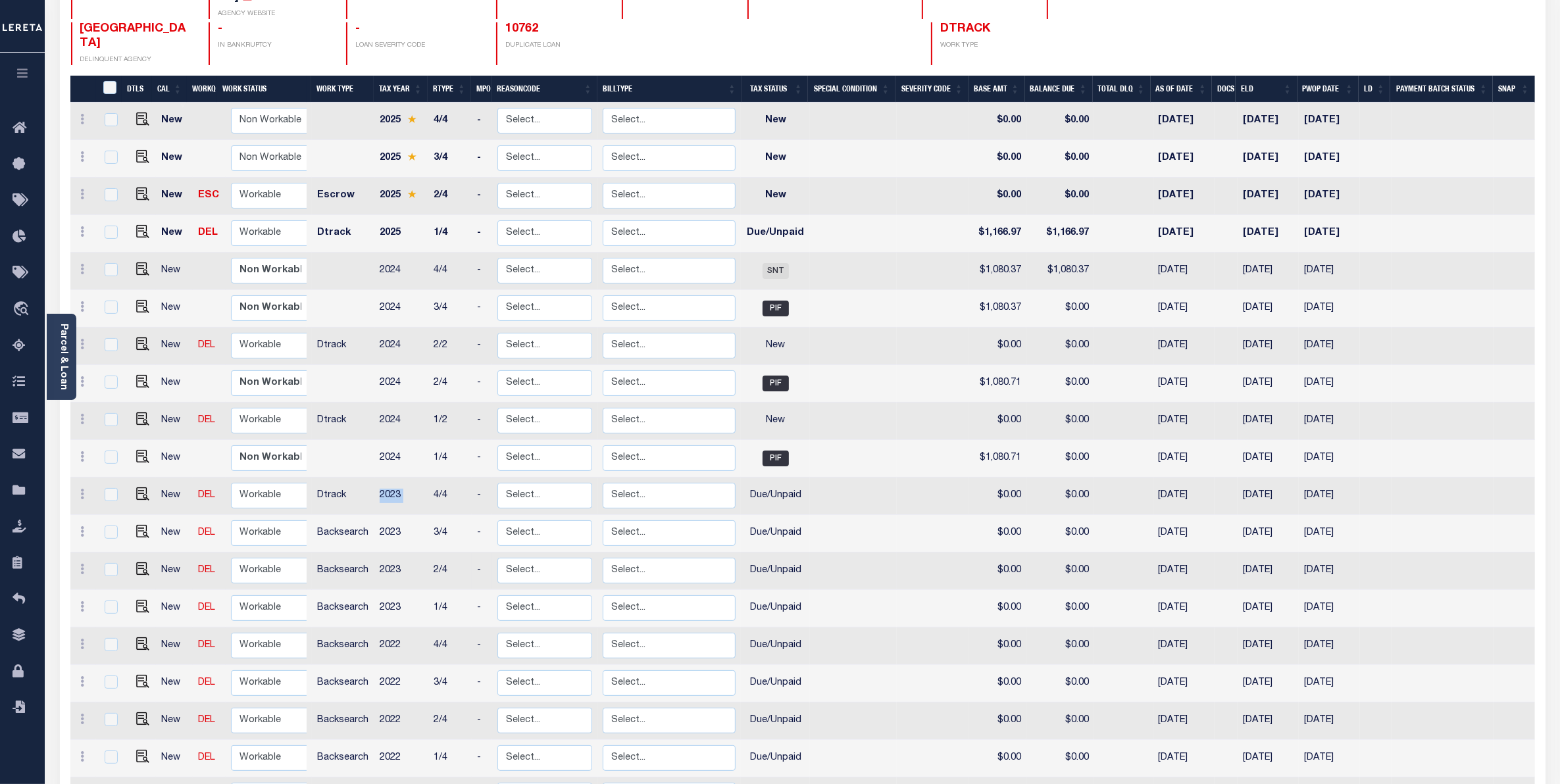
scroll to position [79, 0]
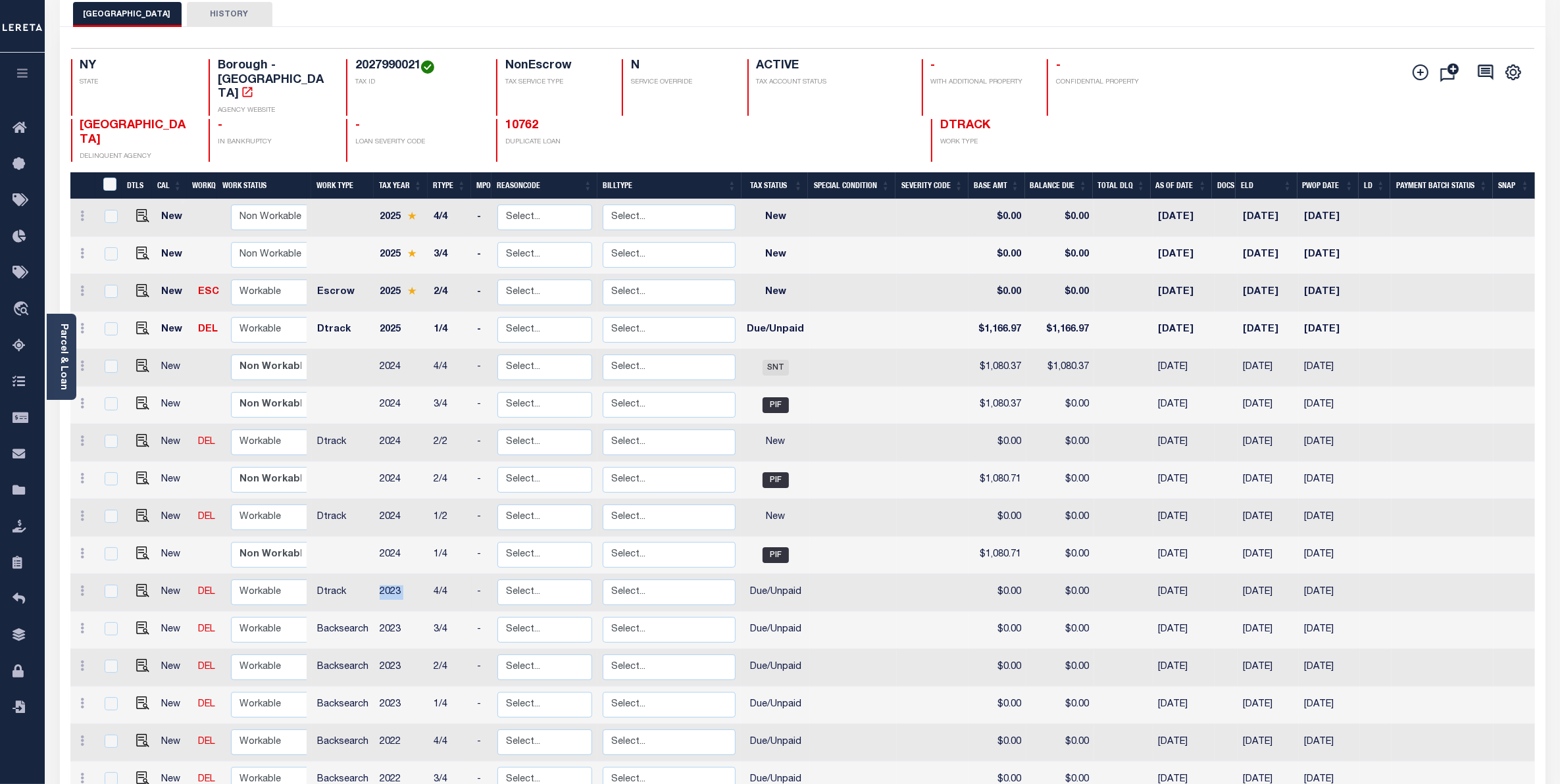
click at [389, 574] on td "2023" at bounding box center [401, 593] width 54 height 37
checkbox input "true"
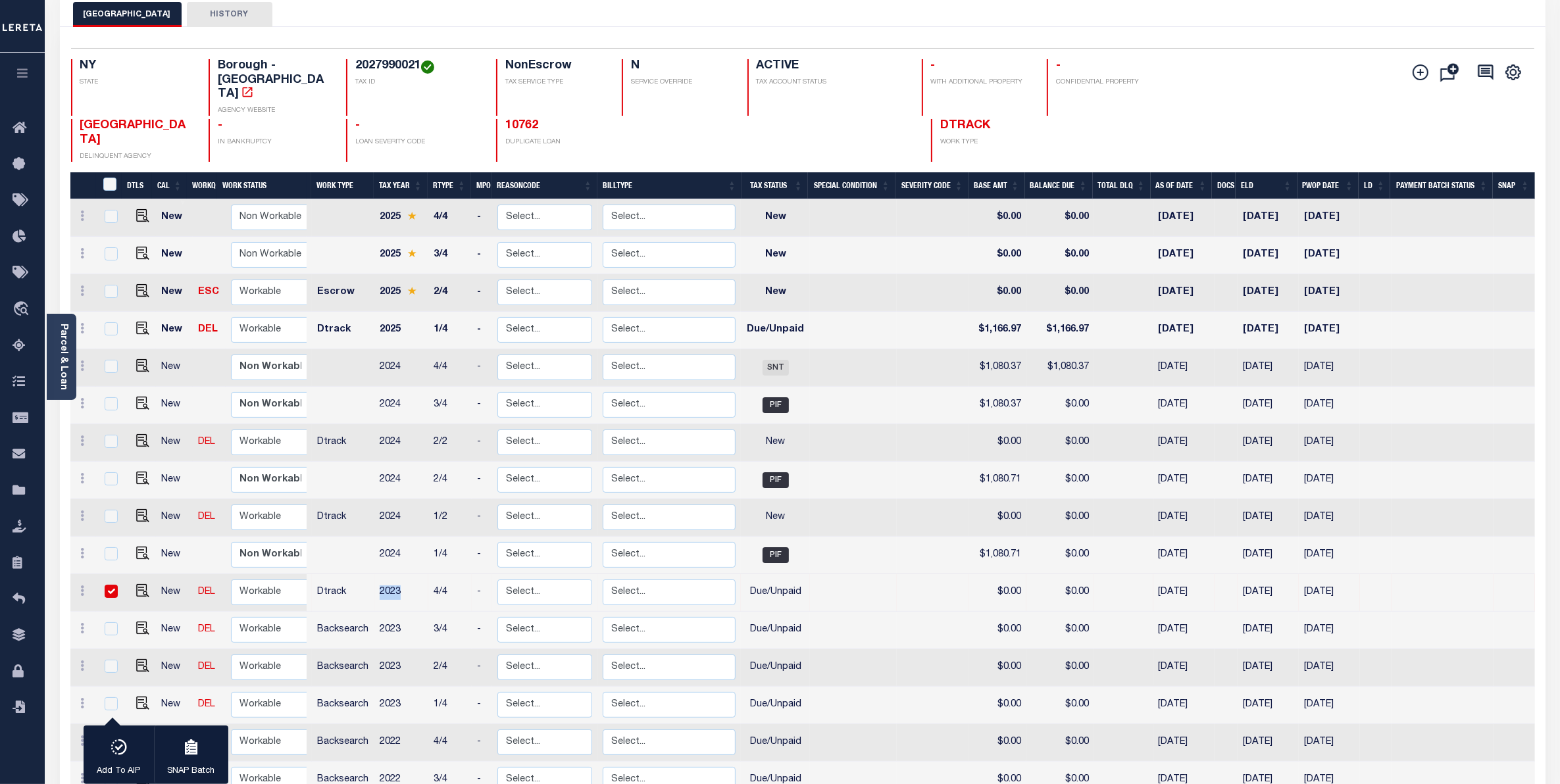
click at [389, 574] on td "2023" at bounding box center [401, 593] width 54 height 37
checkbox input "false"
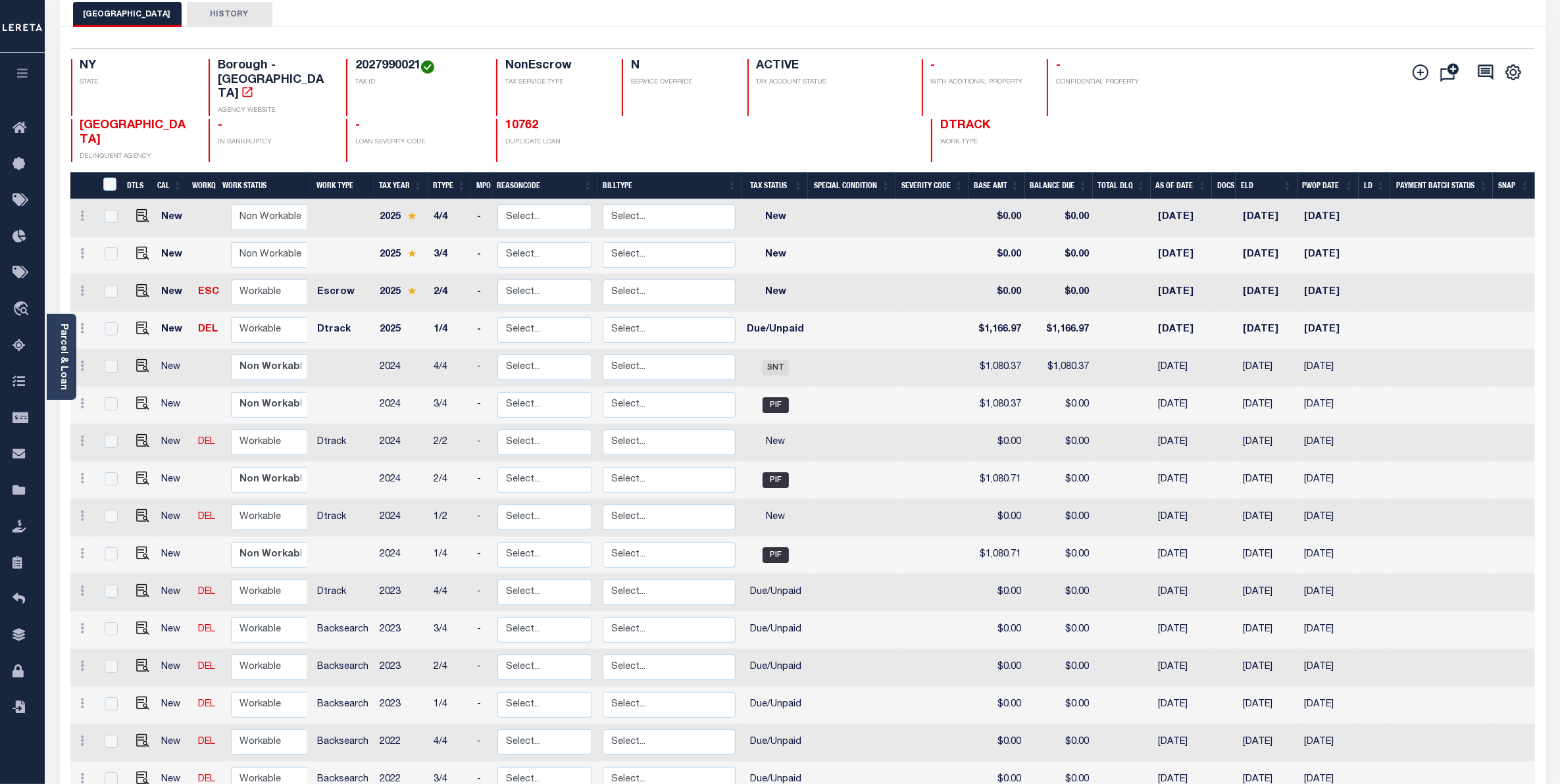
click at [396, 724] on td "2022" at bounding box center [401, 743] width 54 height 37
checkbox input "true"
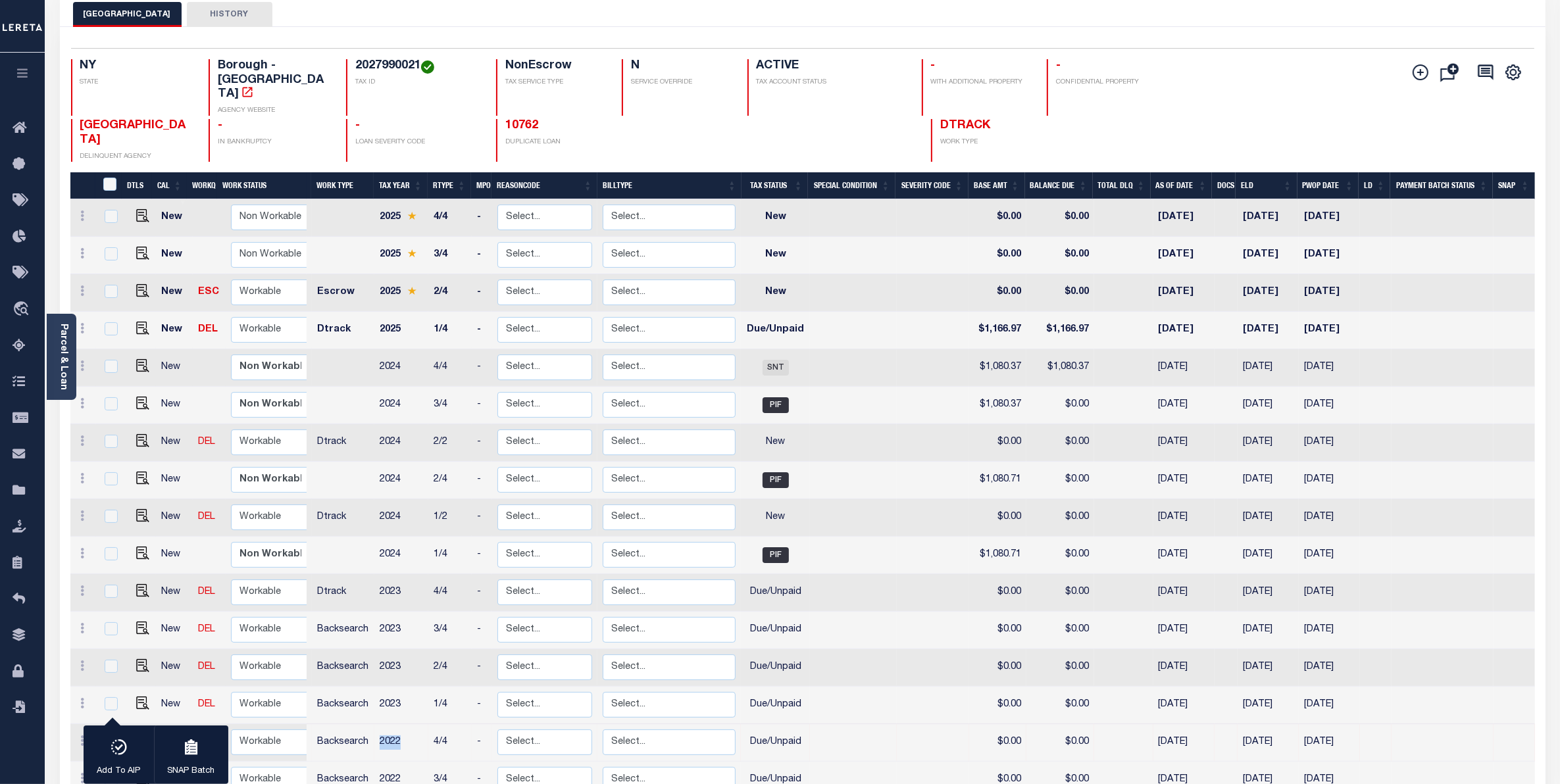
click at [396, 724] on td "2022" at bounding box center [401, 743] width 54 height 37
checkbox input "false"
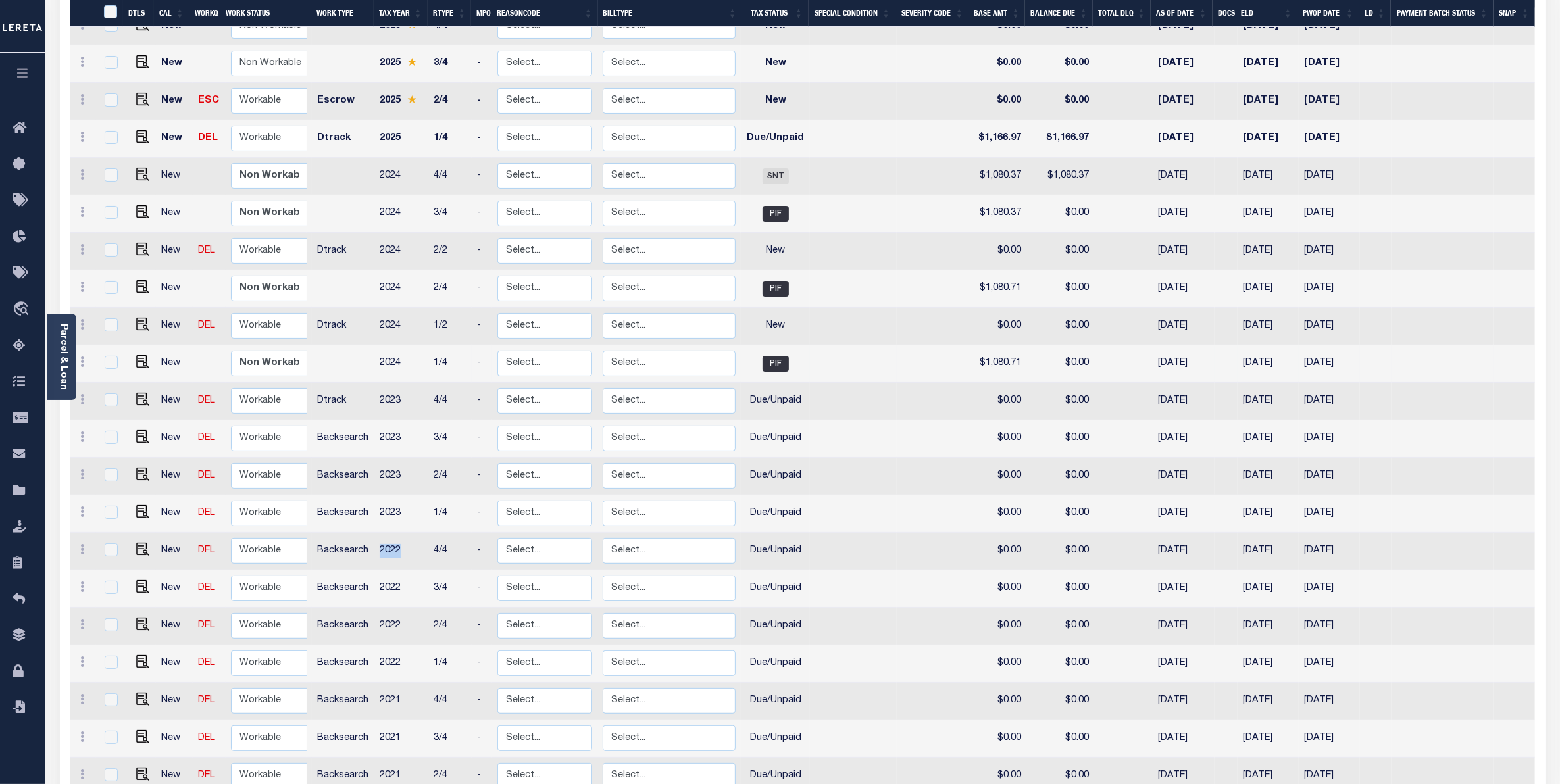
scroll to position [334, 0]
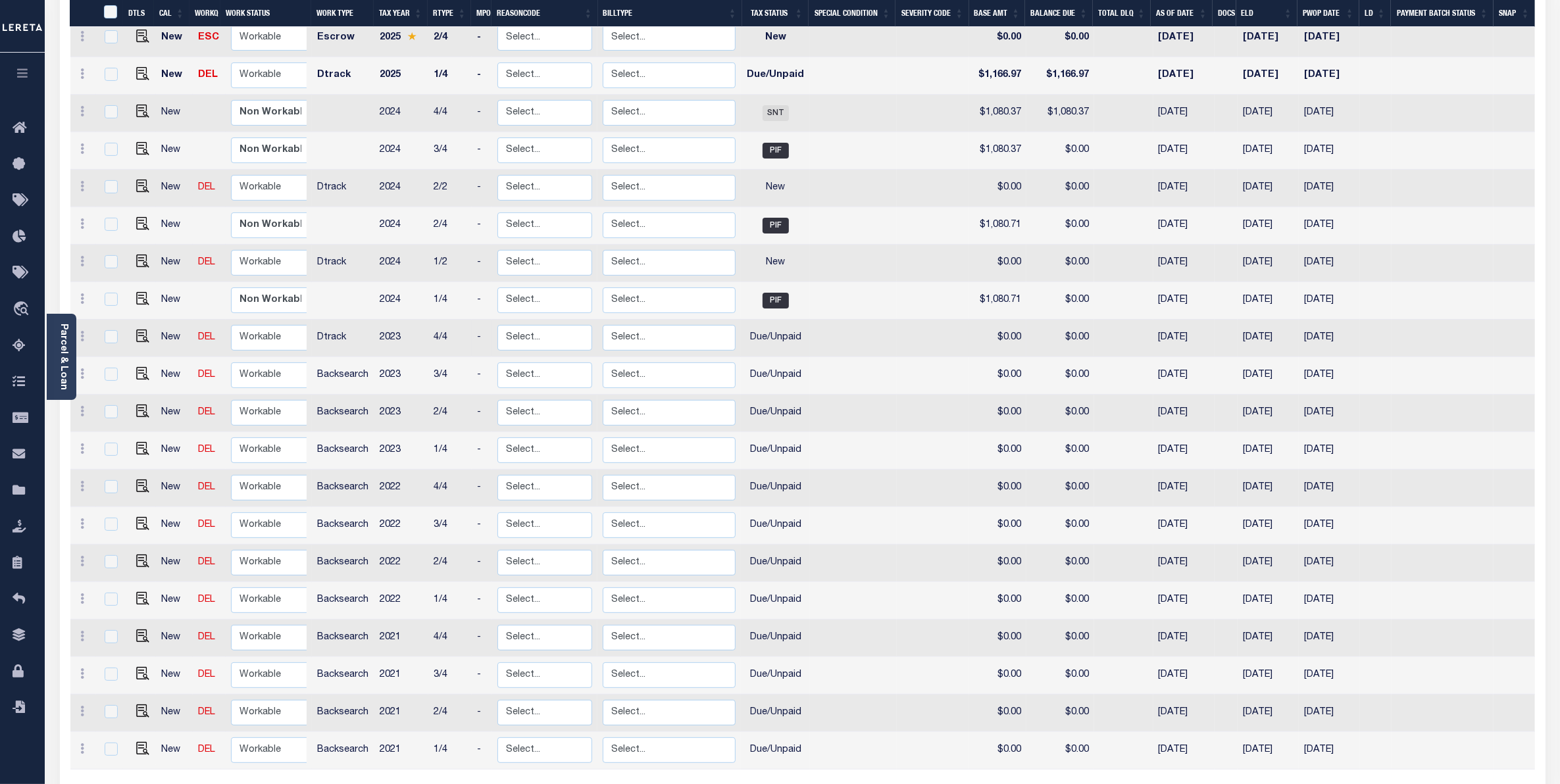
click at [334, 319] on td "Dtrack" at bounding box center [342, 338] width 63 height 37
checkbox input "true"
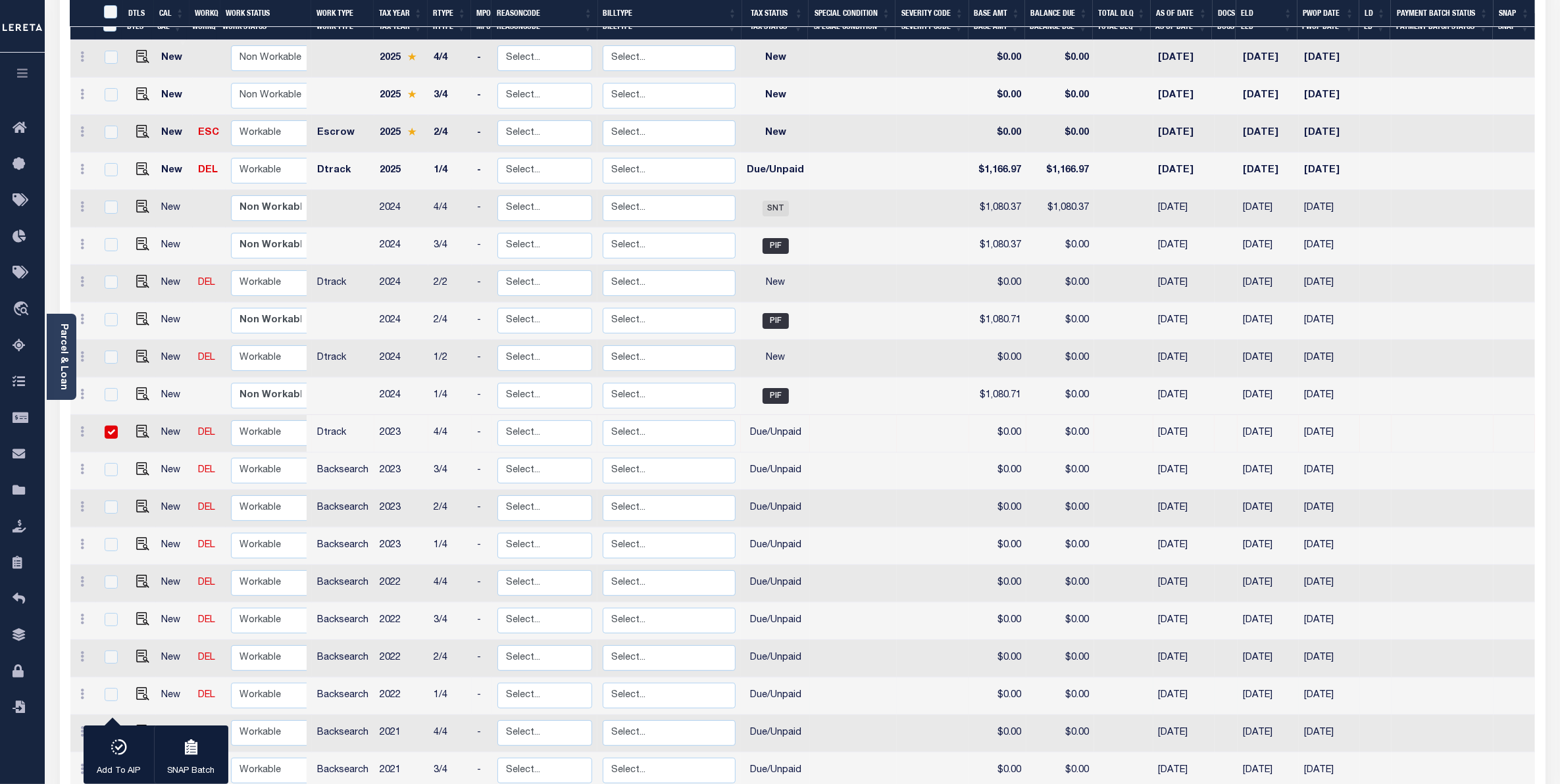
scroll to position [0, 0]
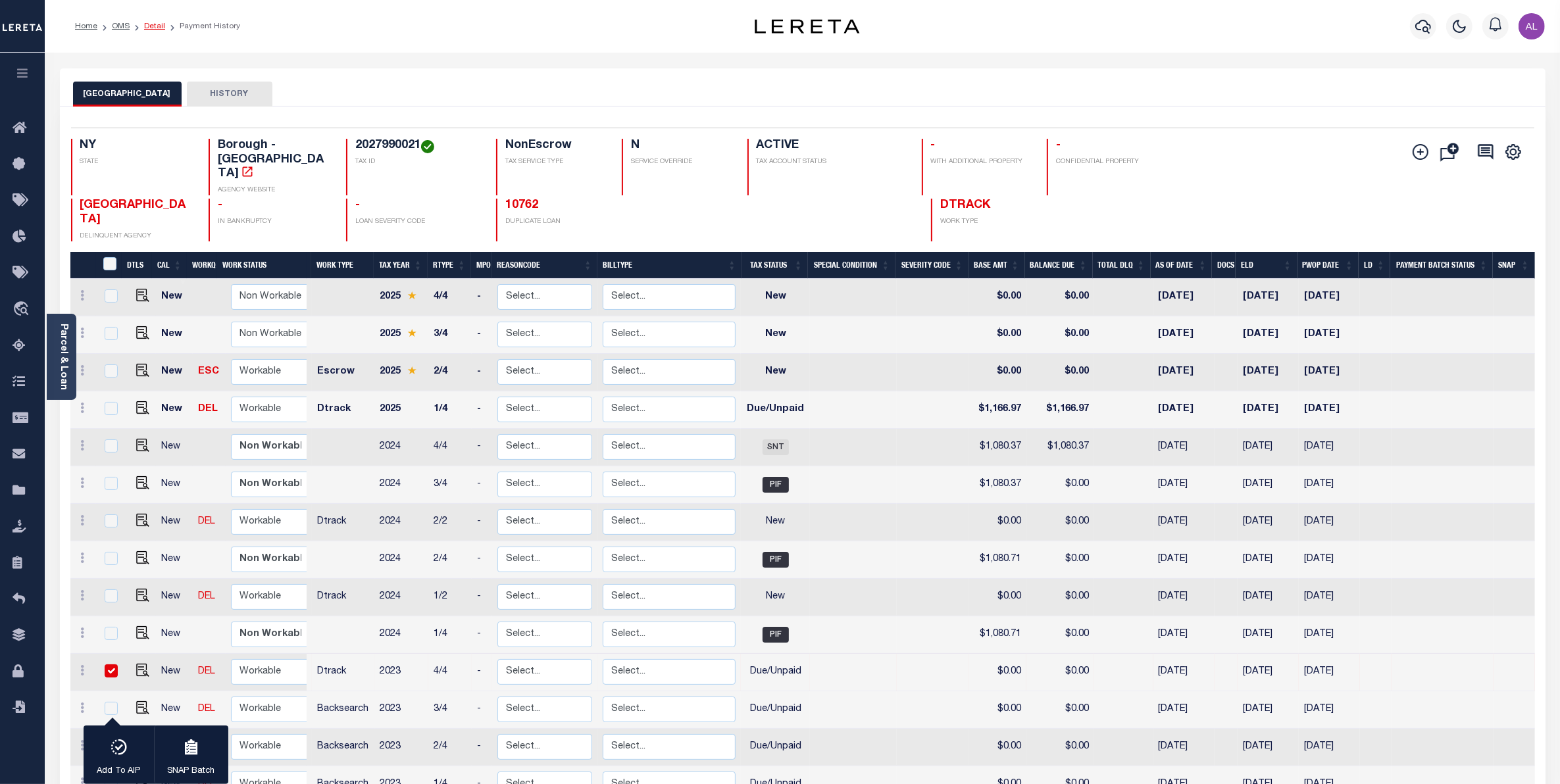
click at [154, 30] on link "Detail" at bounding box center [154, 26] width 21 height 8
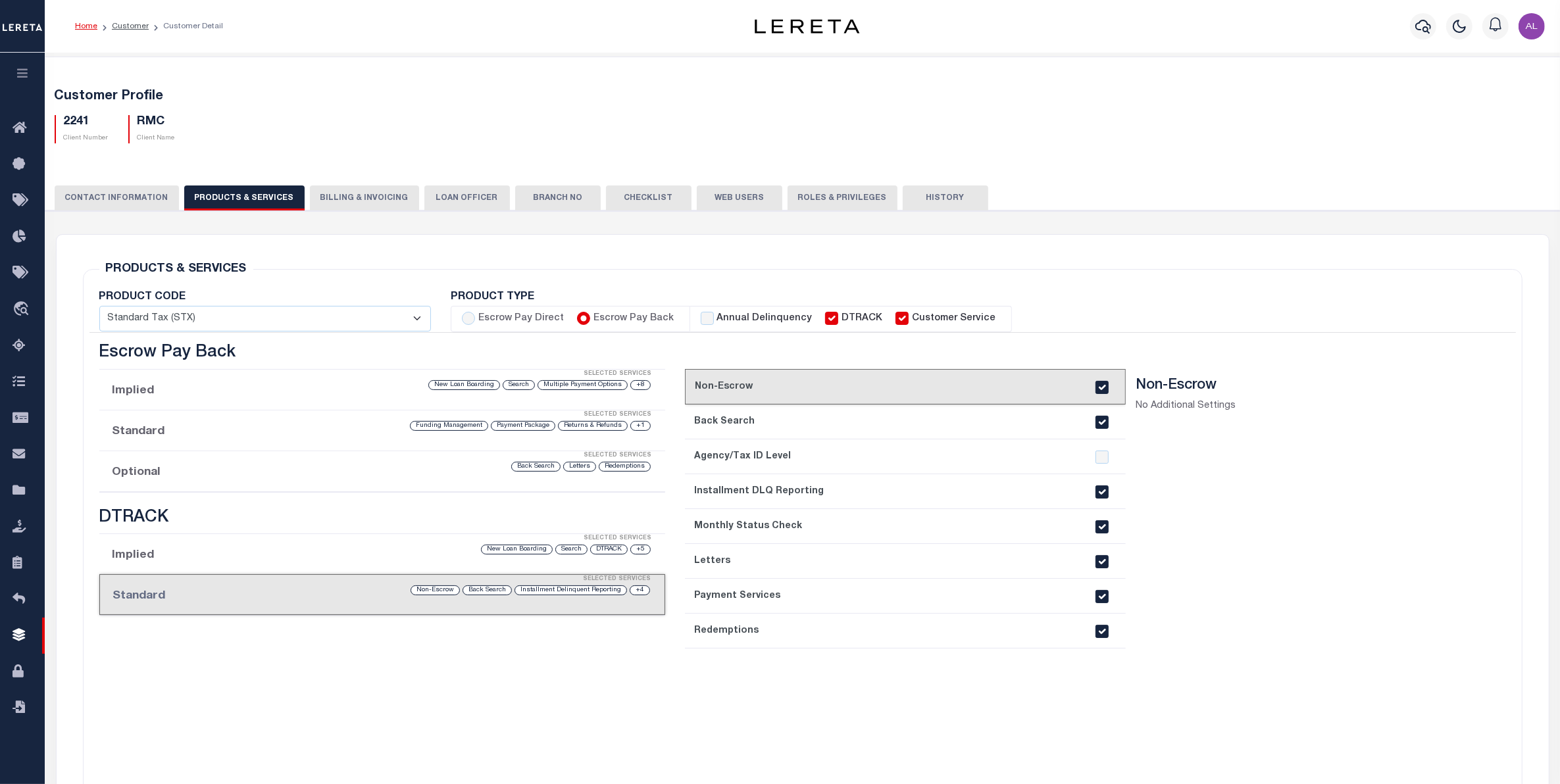
click at [294, 467] on div "Selected Services" at bounding box center [395, 456] width 566 height 26
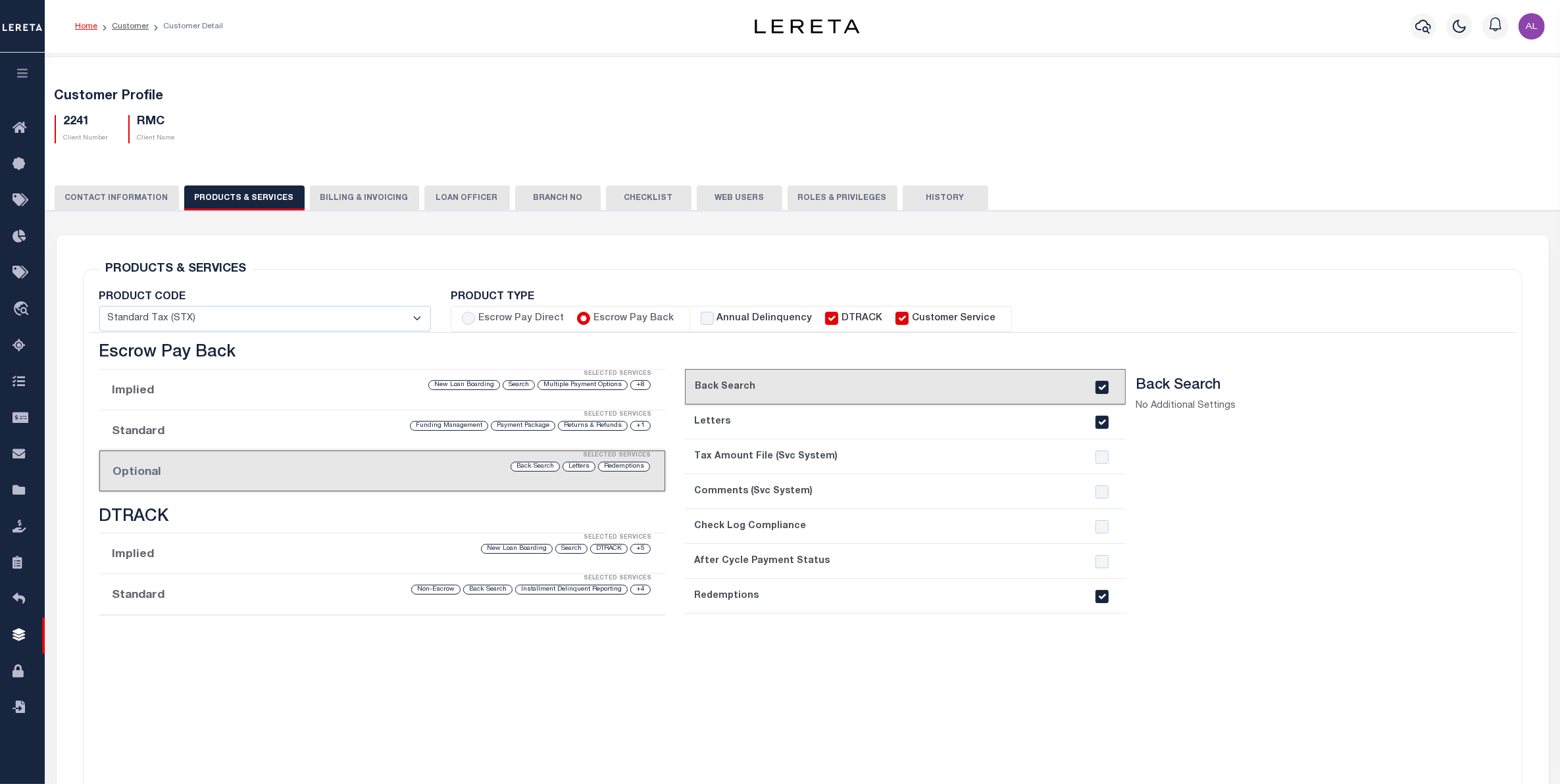
click at [248, 606] on li "Standard Selected Services +4 Installment Delinquent Reporting Back Search Non-…" at bounding box center [383, 594] width 566 height 41
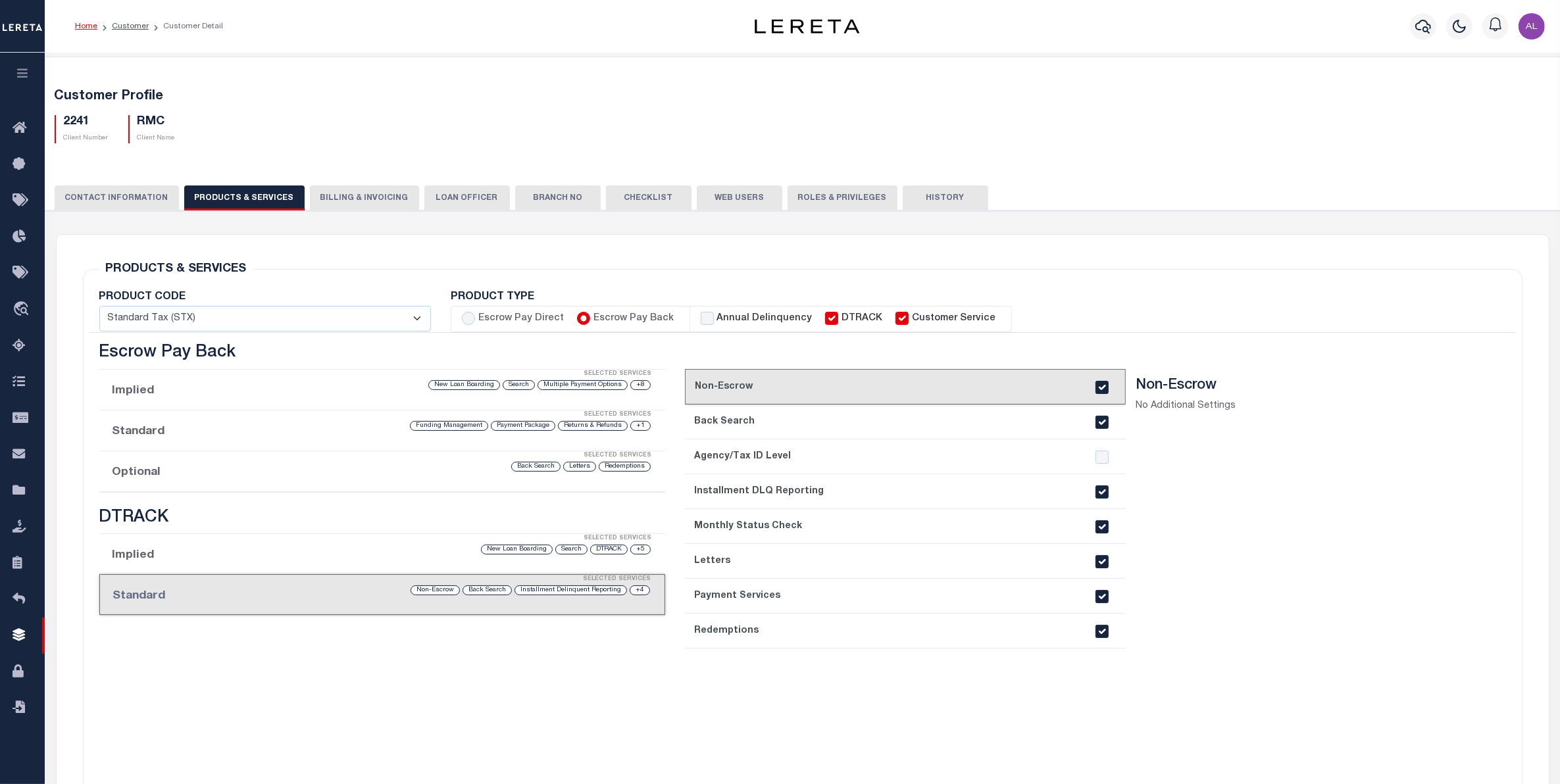
click at [274, 472] on div "Redemptions Letters Back Search" at bounding box center [449, 467] width 405 height 12
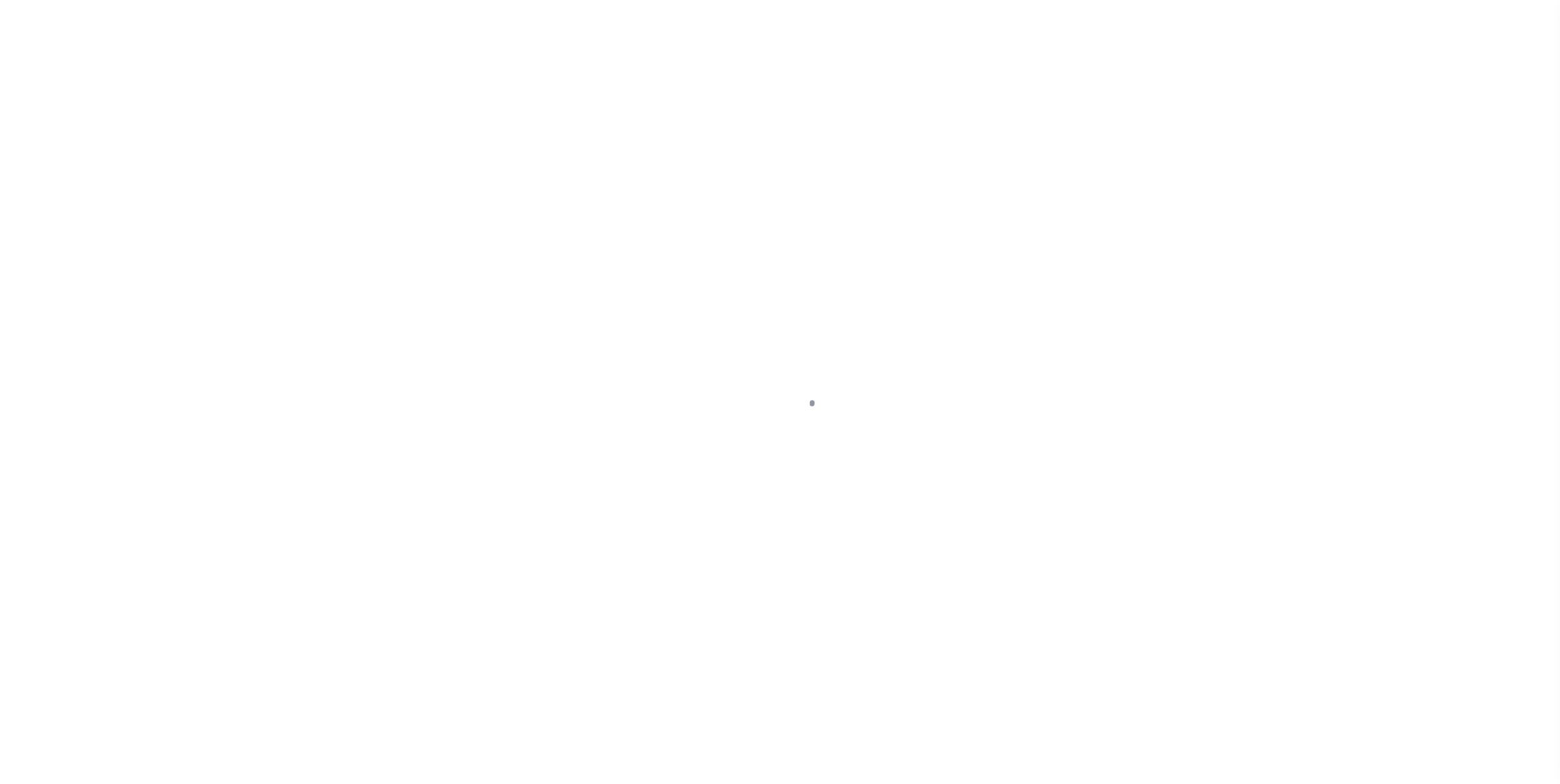
select select "14701"
select select "25066"
select select "NonEscrow"
select select
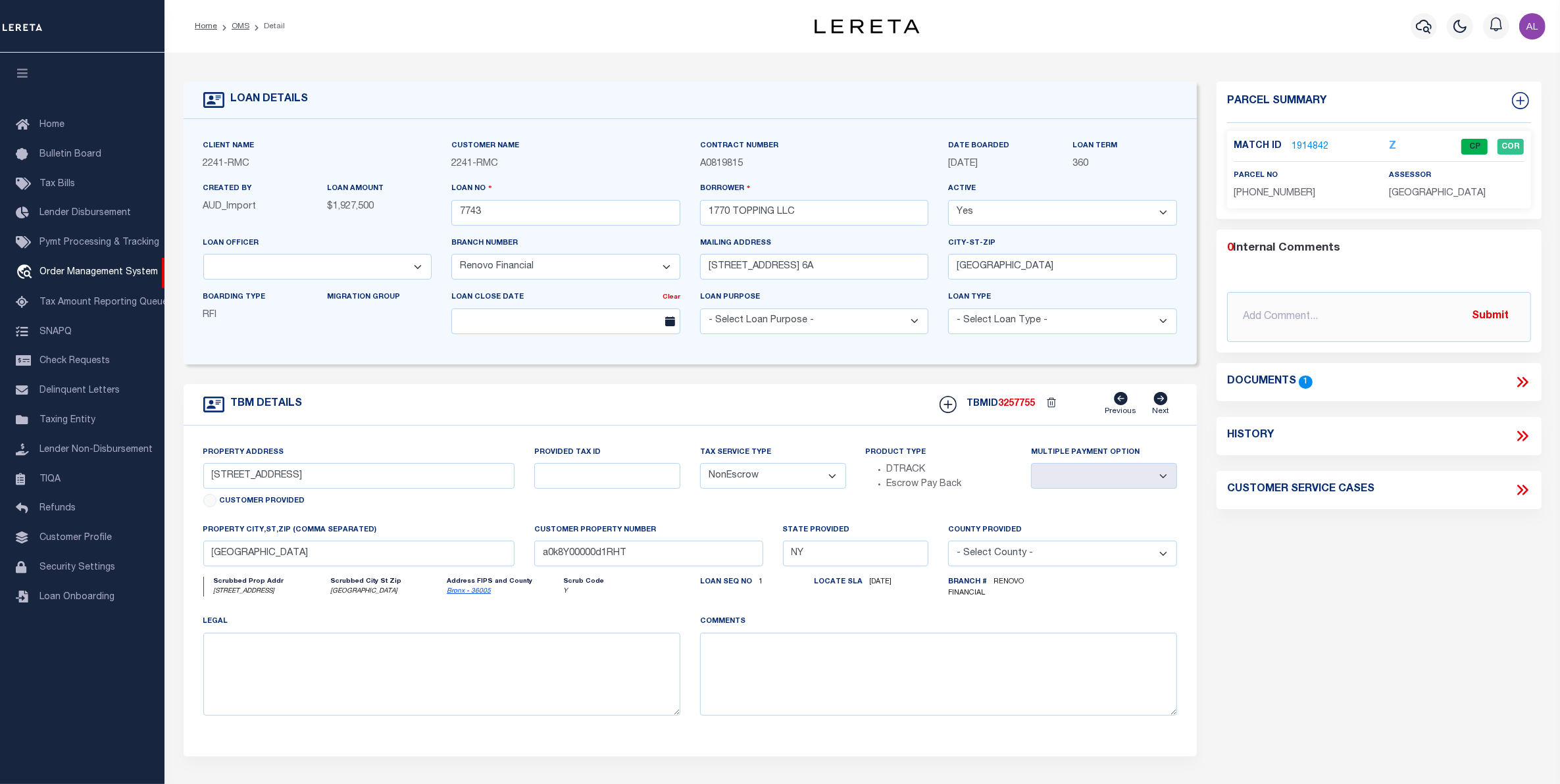
click at [1297, 143] on link "1914842" at bounding box center [1310, 147] width 37 height 14
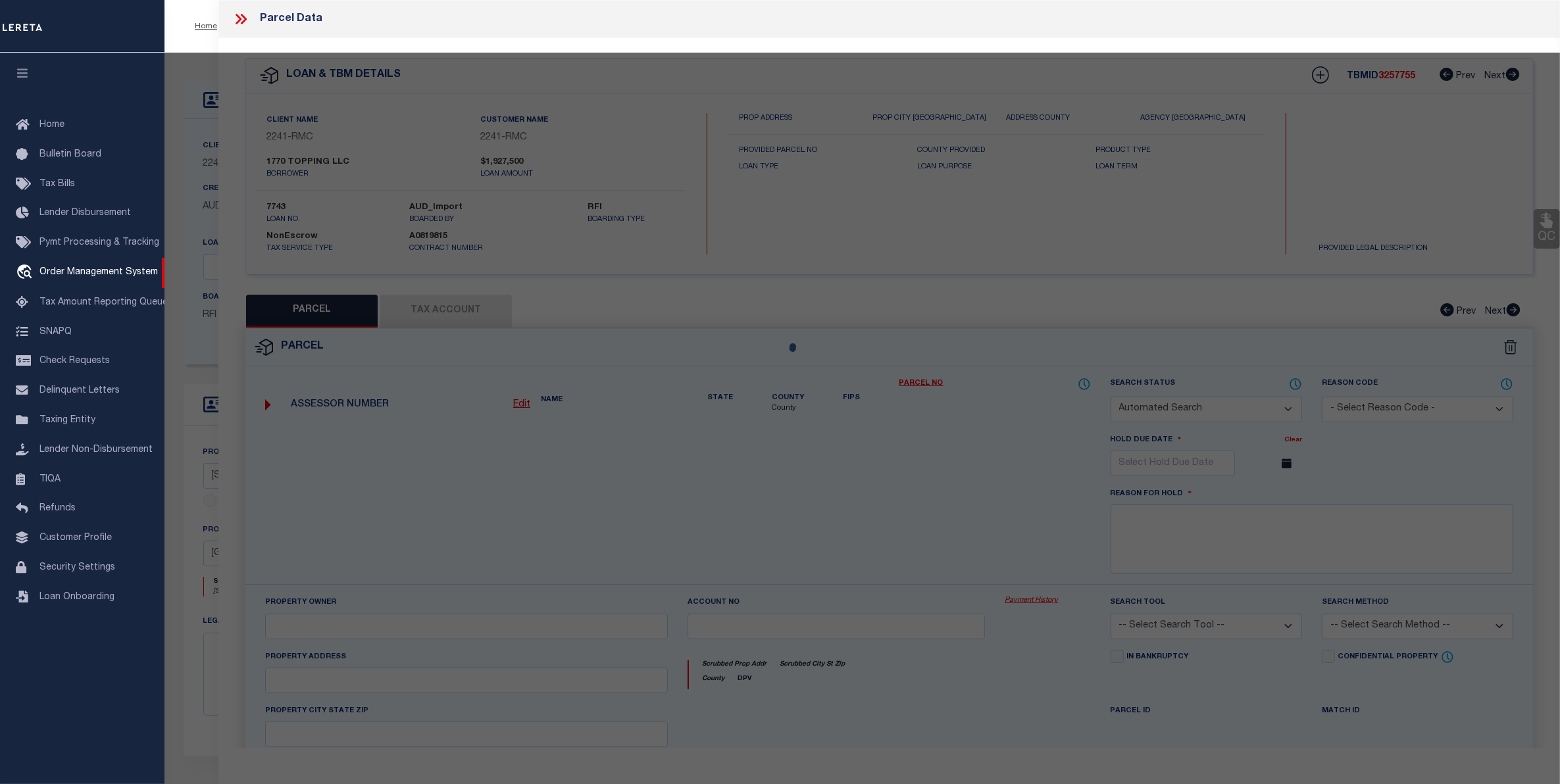
checkbox input "false"
select select "CP"
type input "1770 TOPPING LLC"
select select
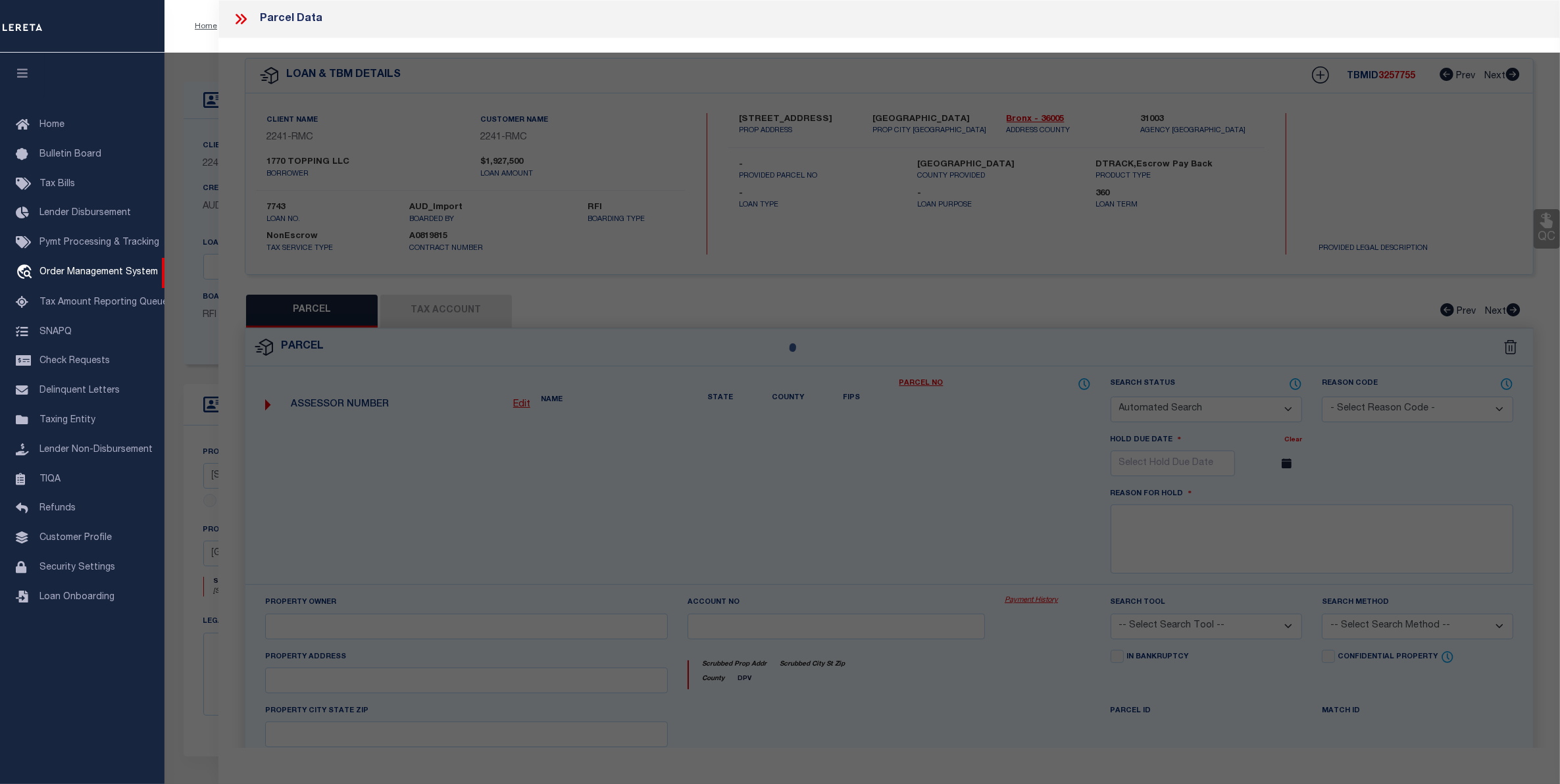
type input "1770 TOPPING AVENUE"
checkbox input "false"
type input "[GEOGRAPHIC_DATA]"
type textarea "Lot Area: 1,900 sf Lot Frontage: 20.00' Lot Depth: 95.00'"
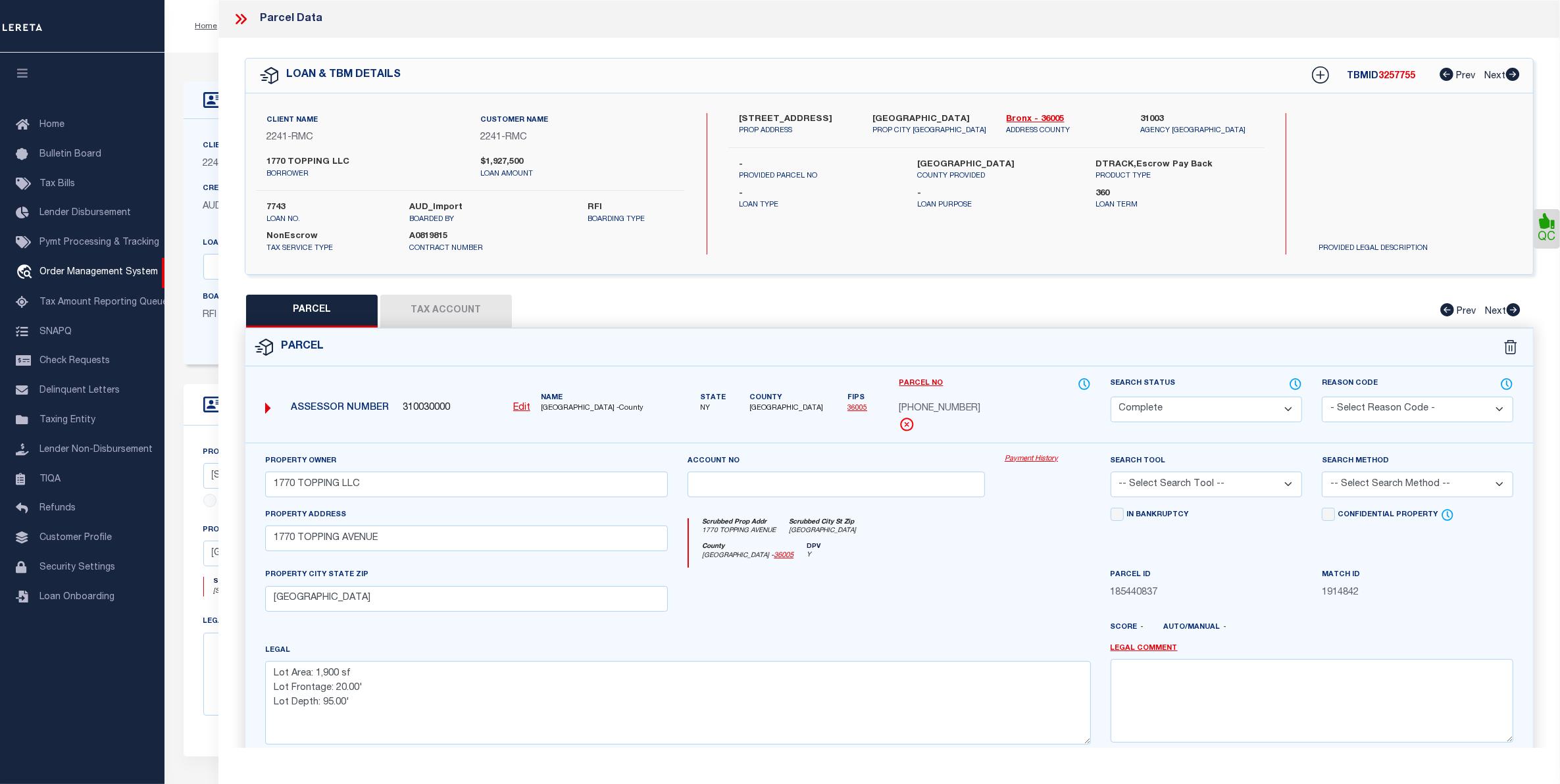
click at [448, 321] on button "Tax Account" at bounding box center [446, 310] width 131 height 33
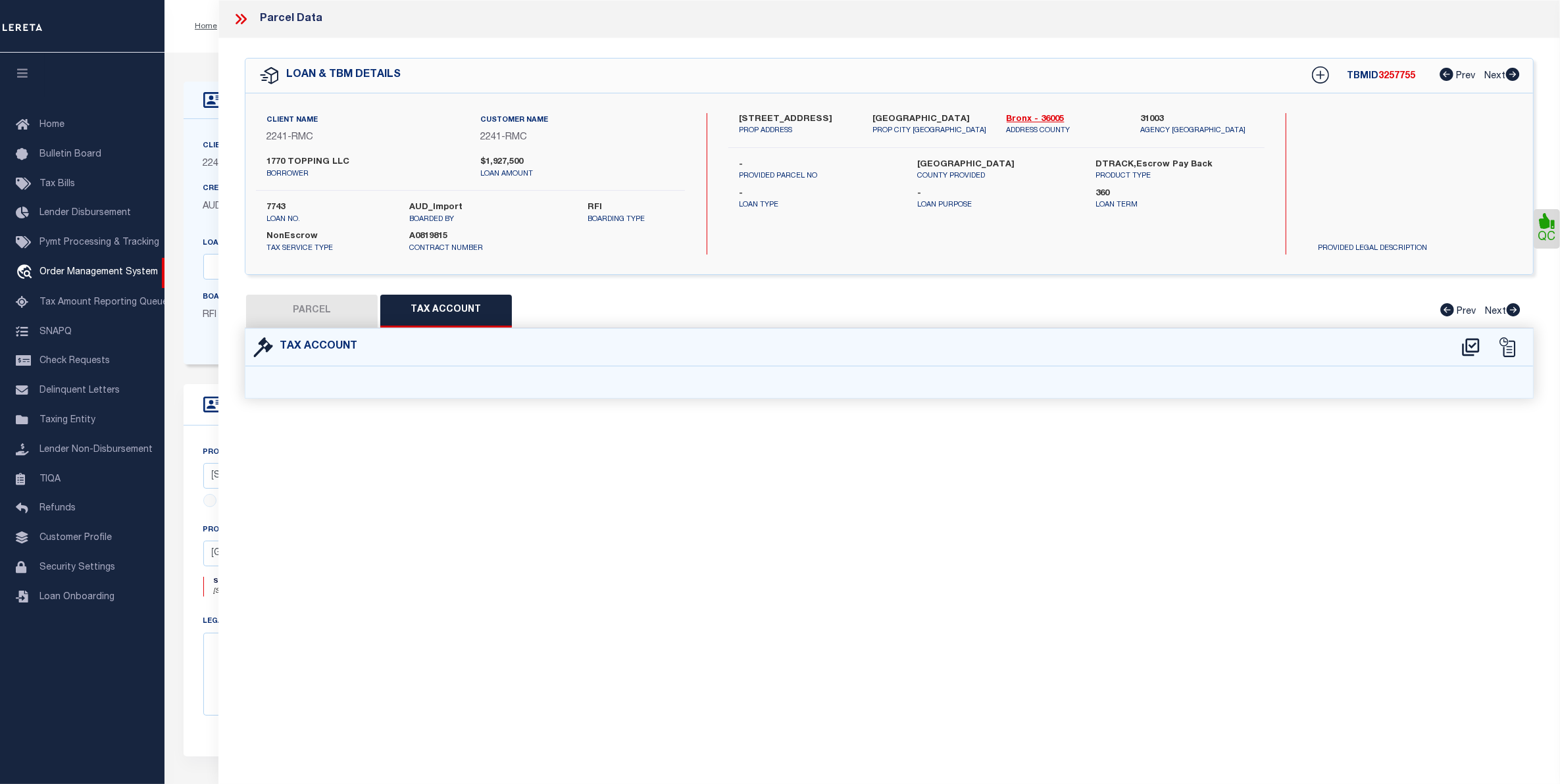
select select "100"
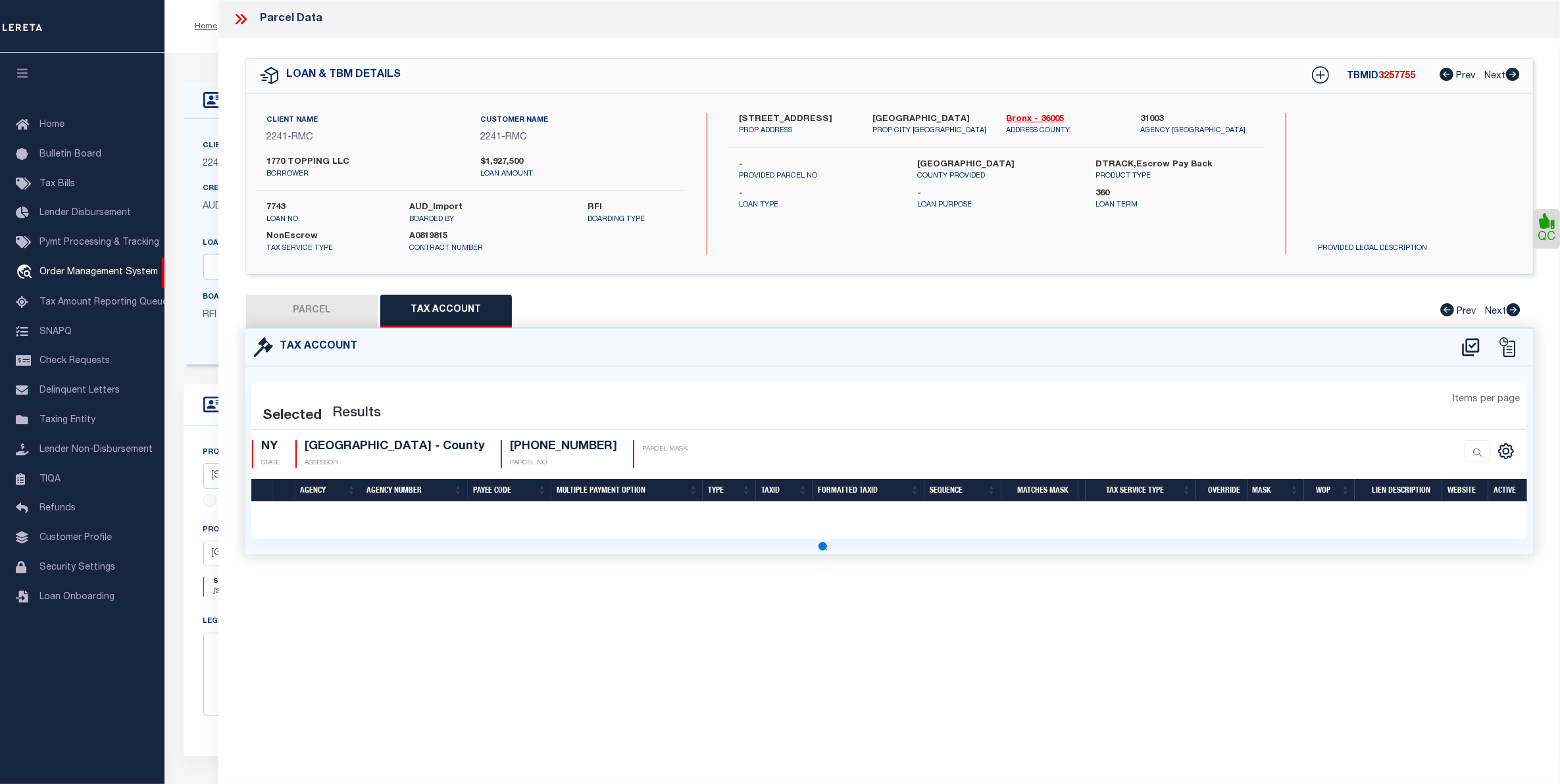
select select "100"
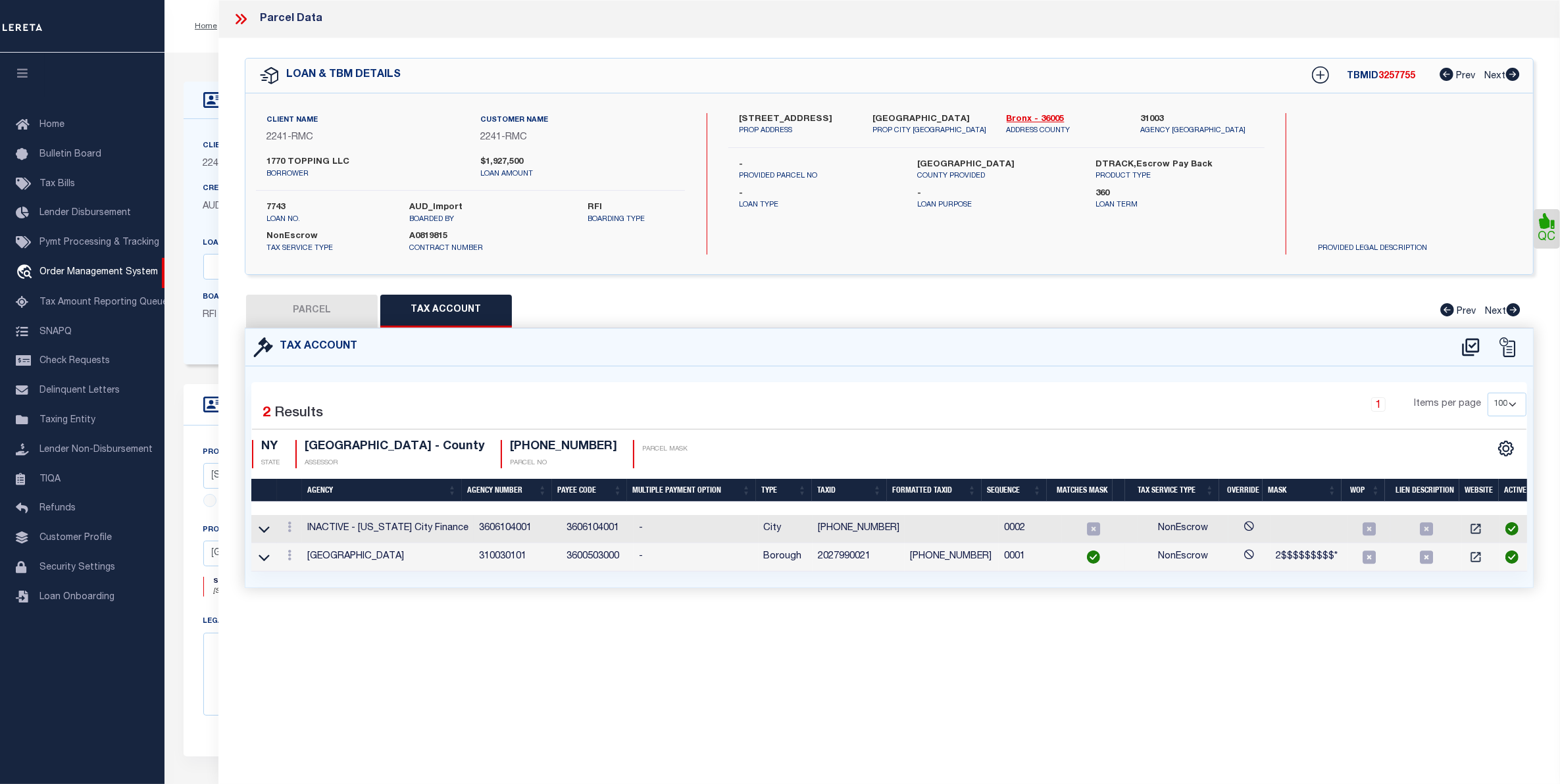
click at [498, 526] on td "3606104001" at bounding box center [517, 529] width 87 height 28
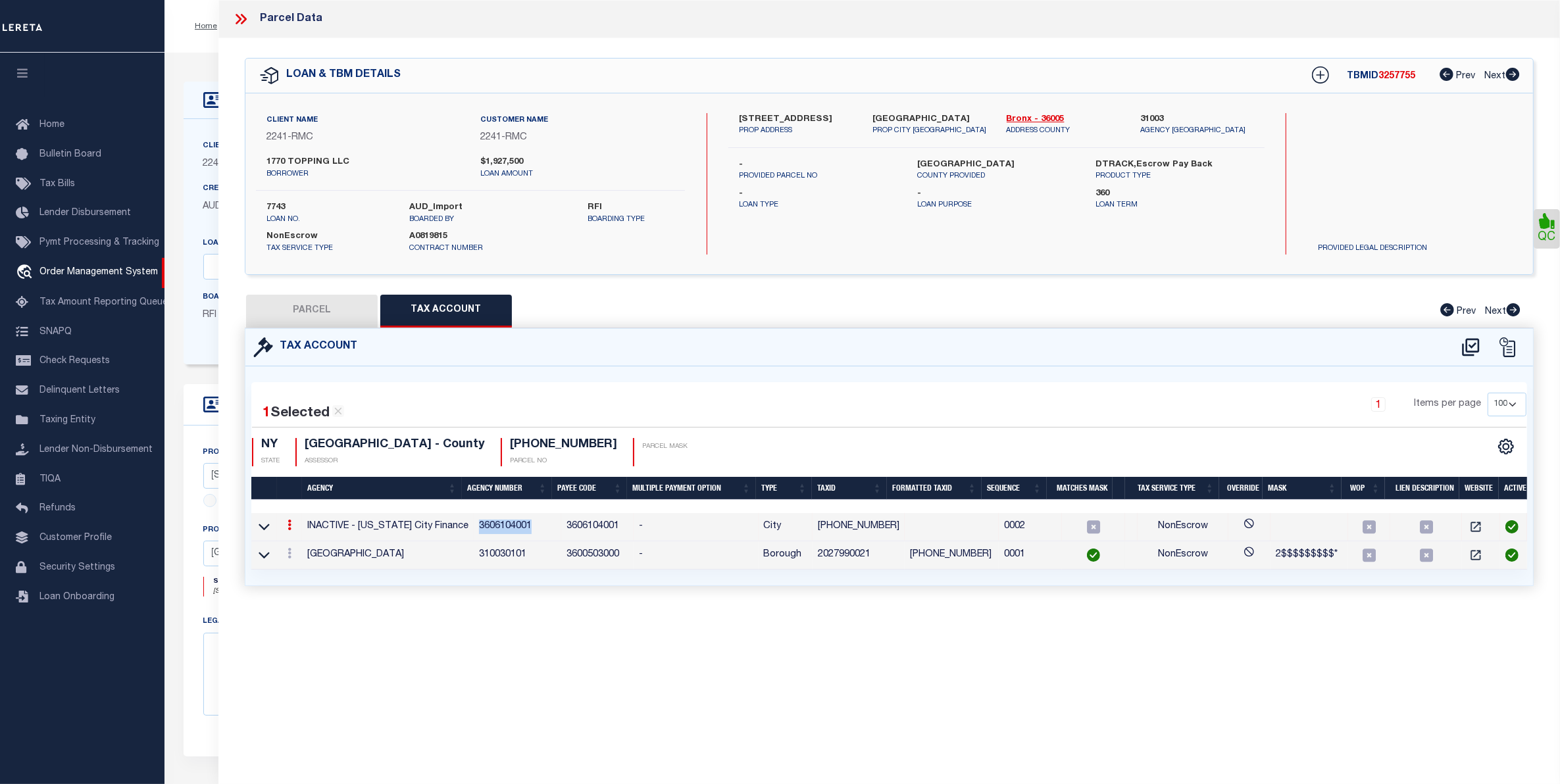
click at [498, 526] on td "3606104001" at bounding box center [517, 527] width 87 height 28
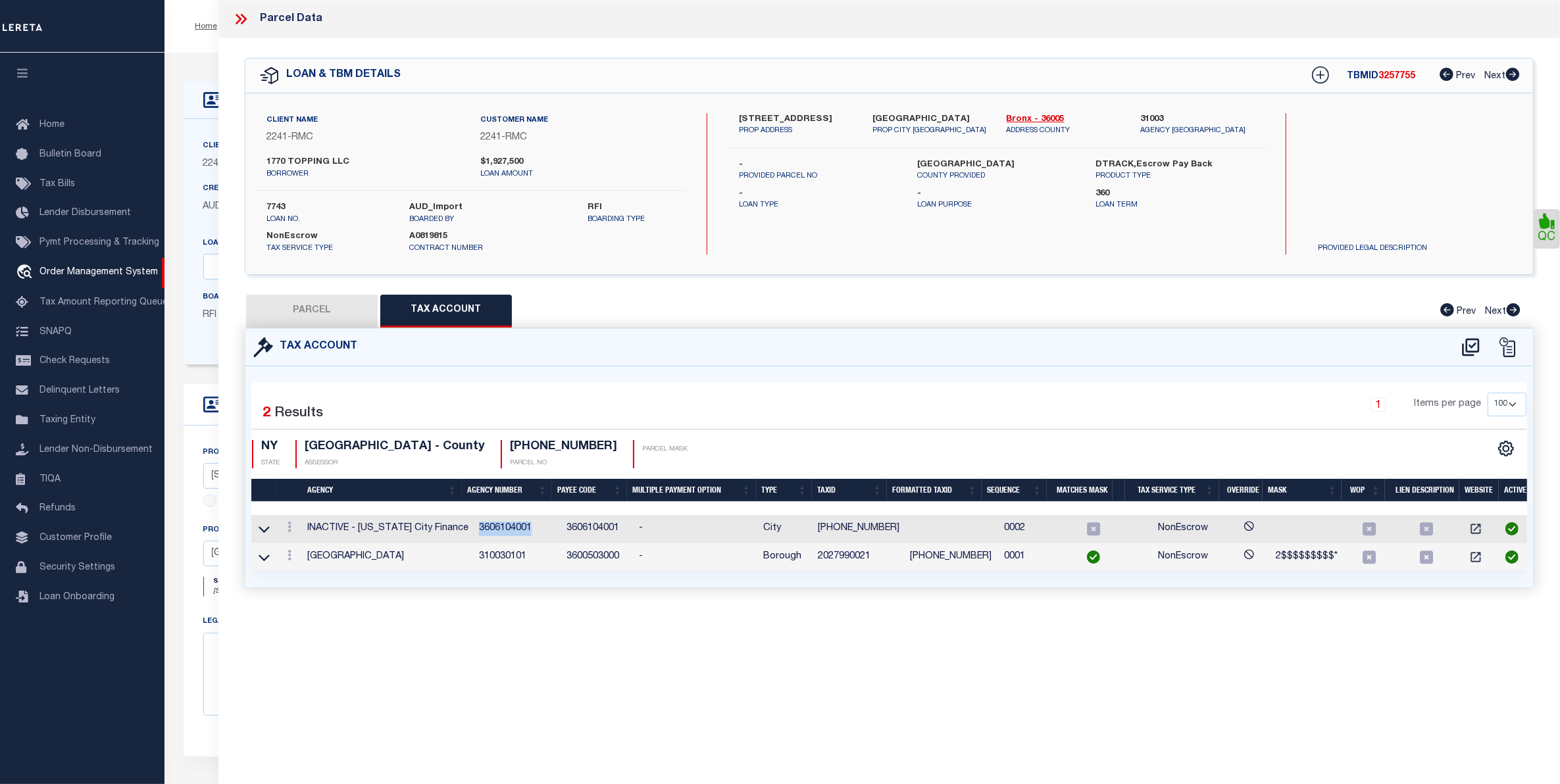
copy td "3606104001"
click at [590, 529] on td "3606104001" at bounding box center [597, 529] width 72 height 28
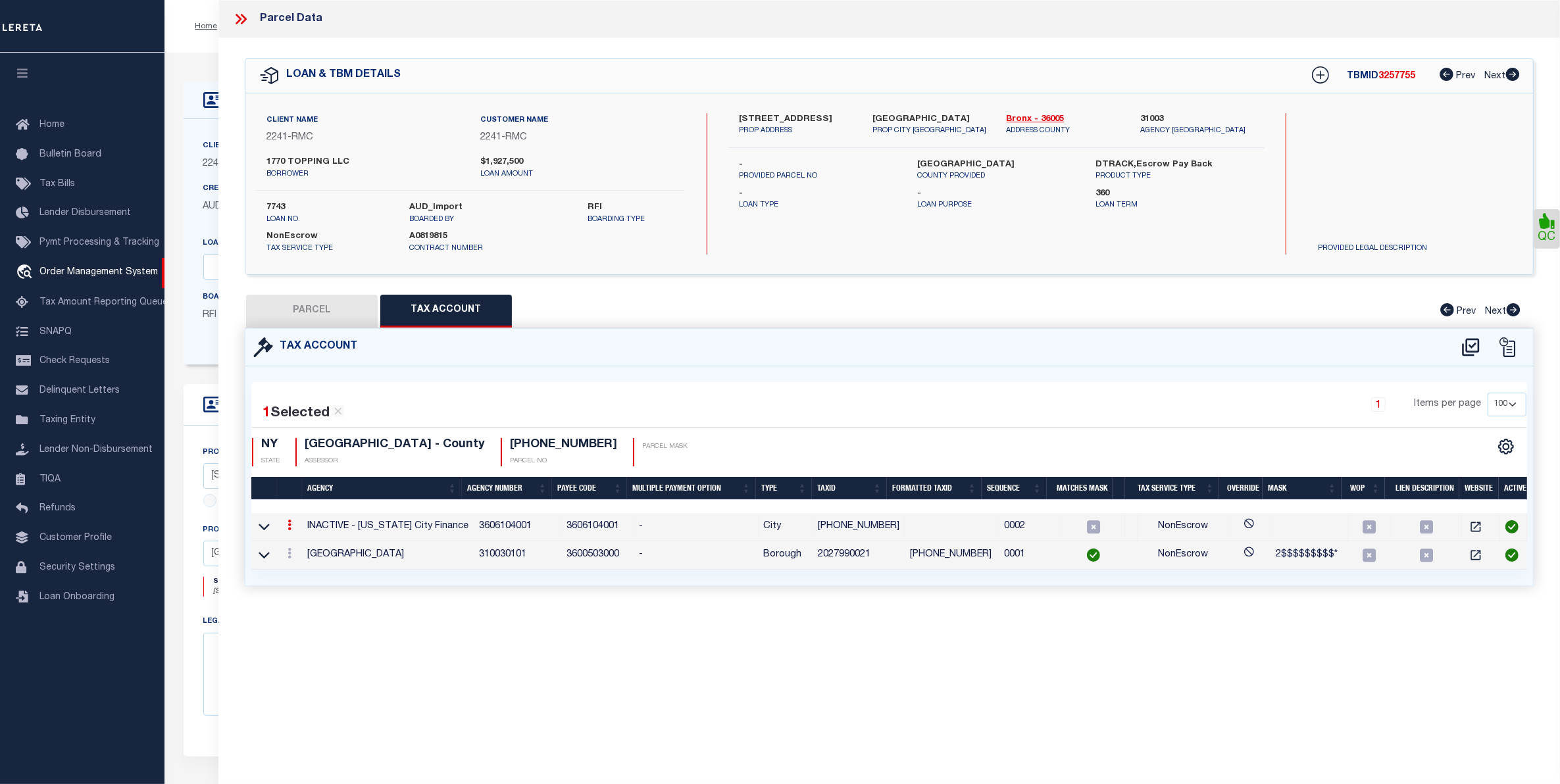
click at [590, 529] on td "3606104001" at bounding box center [597, 527] width 72 height 28
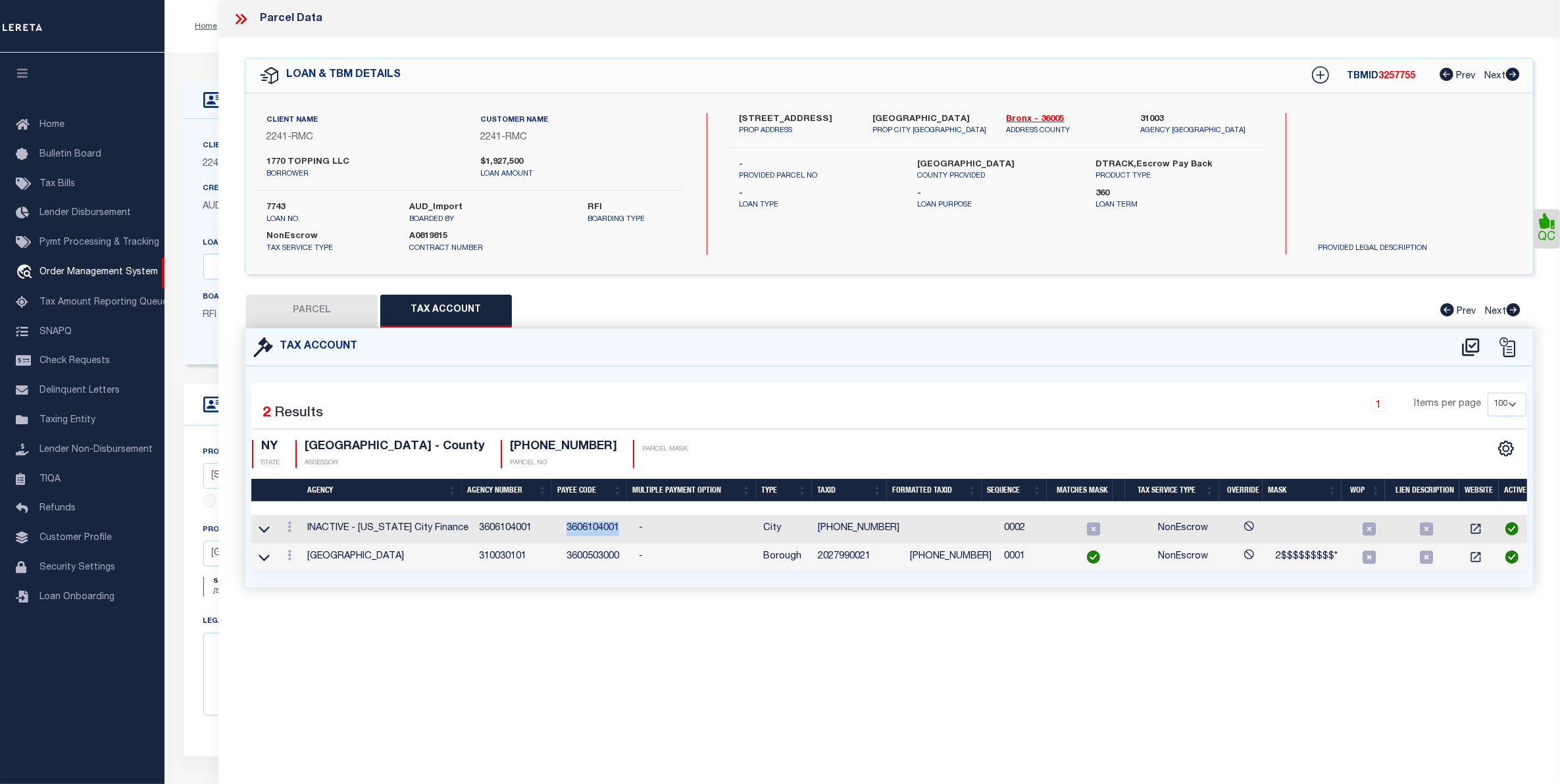
copy td "3606104001"
click at [588, 560] on td "3600503000" at bounding box center [597, 557] width 72 height 28
copy td "3600503000"
click at [194, 58] on div "LOAN DETAILS Client Name 2241" at bounding box center [861, 450] width 1395 height 795
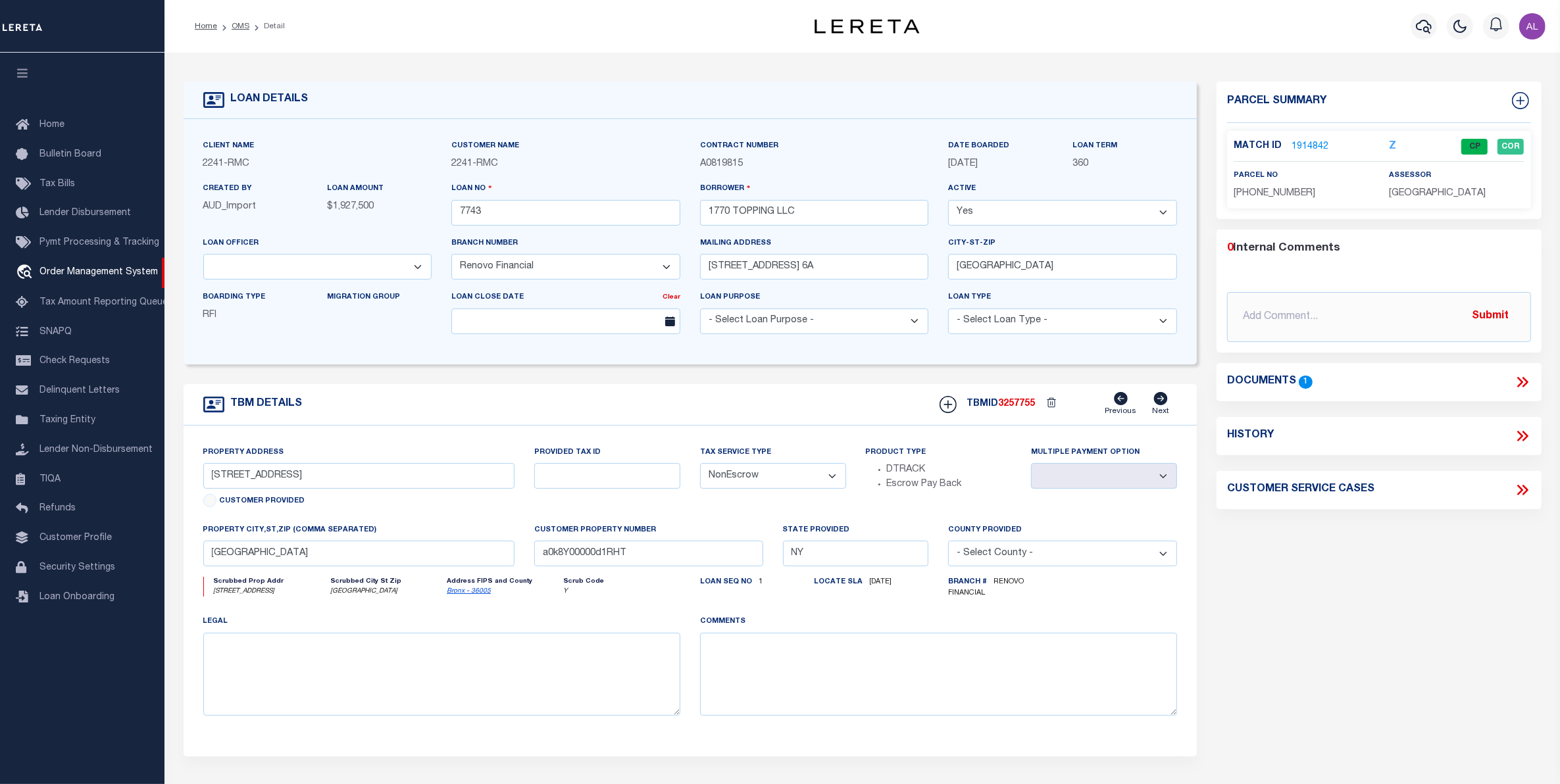
click at [1323, 149] on link "1914842" at bounding box center [1310, 147] width 37 height 14
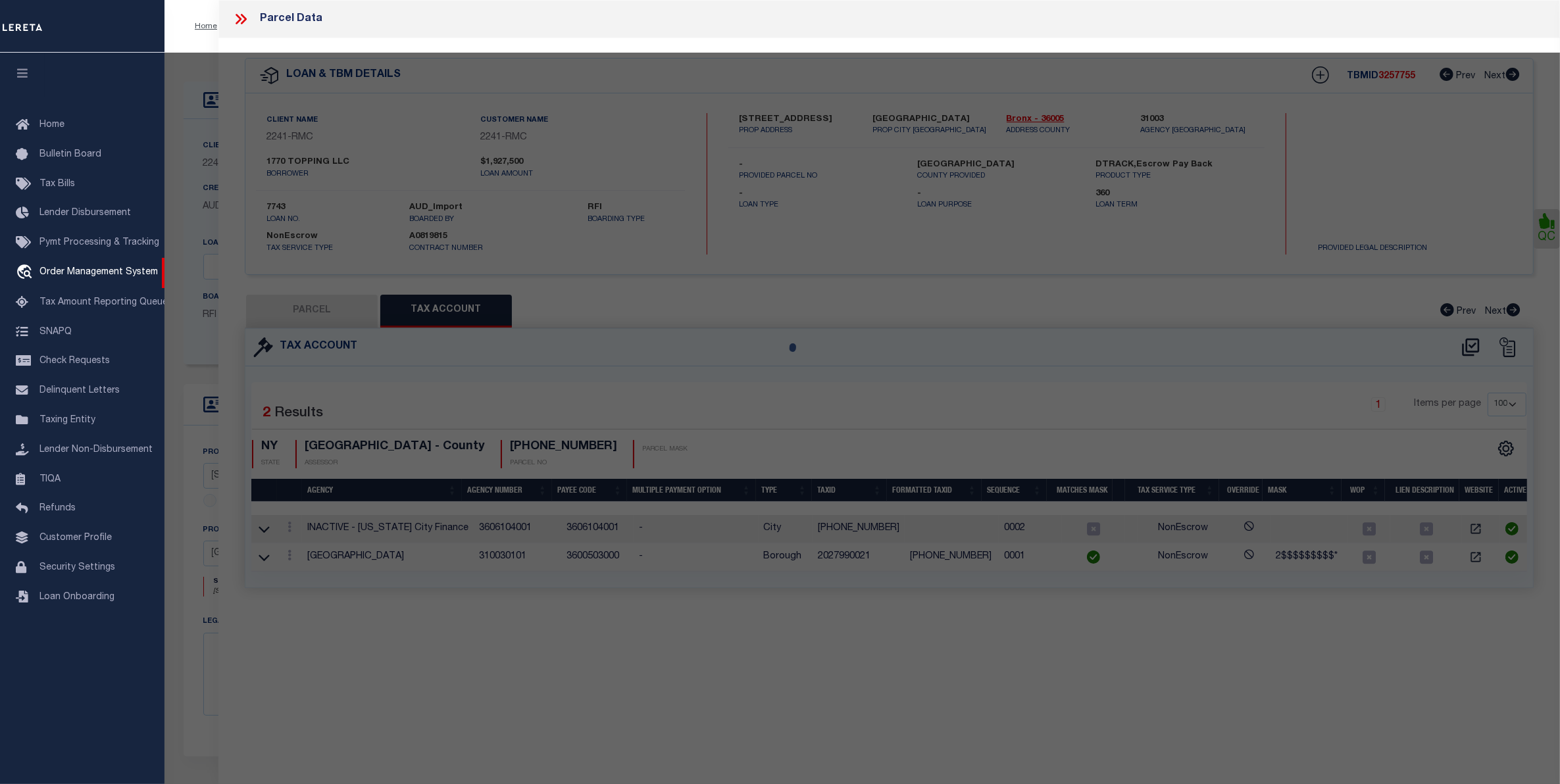
select select "AS"
checkbox input "false"
select select "CP"
type input "1770 TOPPING LLC"
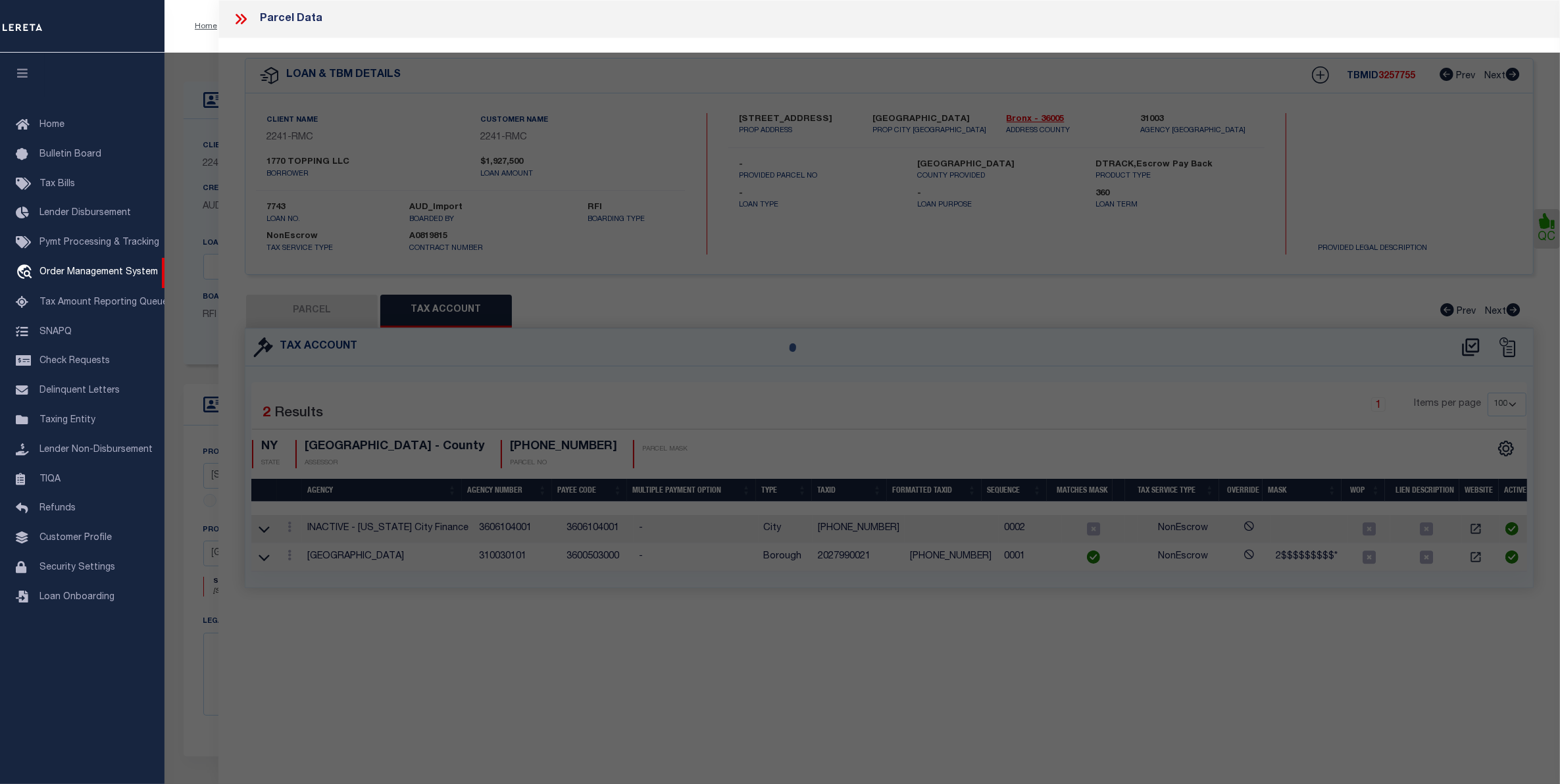
select select
type input "1770 TOPPING AVENUE"
checkbox input "false"
type input "[GEOGRAPHIC_DATA]"
type textarea "Lot Area: 1,900 sf Lot Frontage: 20.00' Lot Depth: 95.00'"
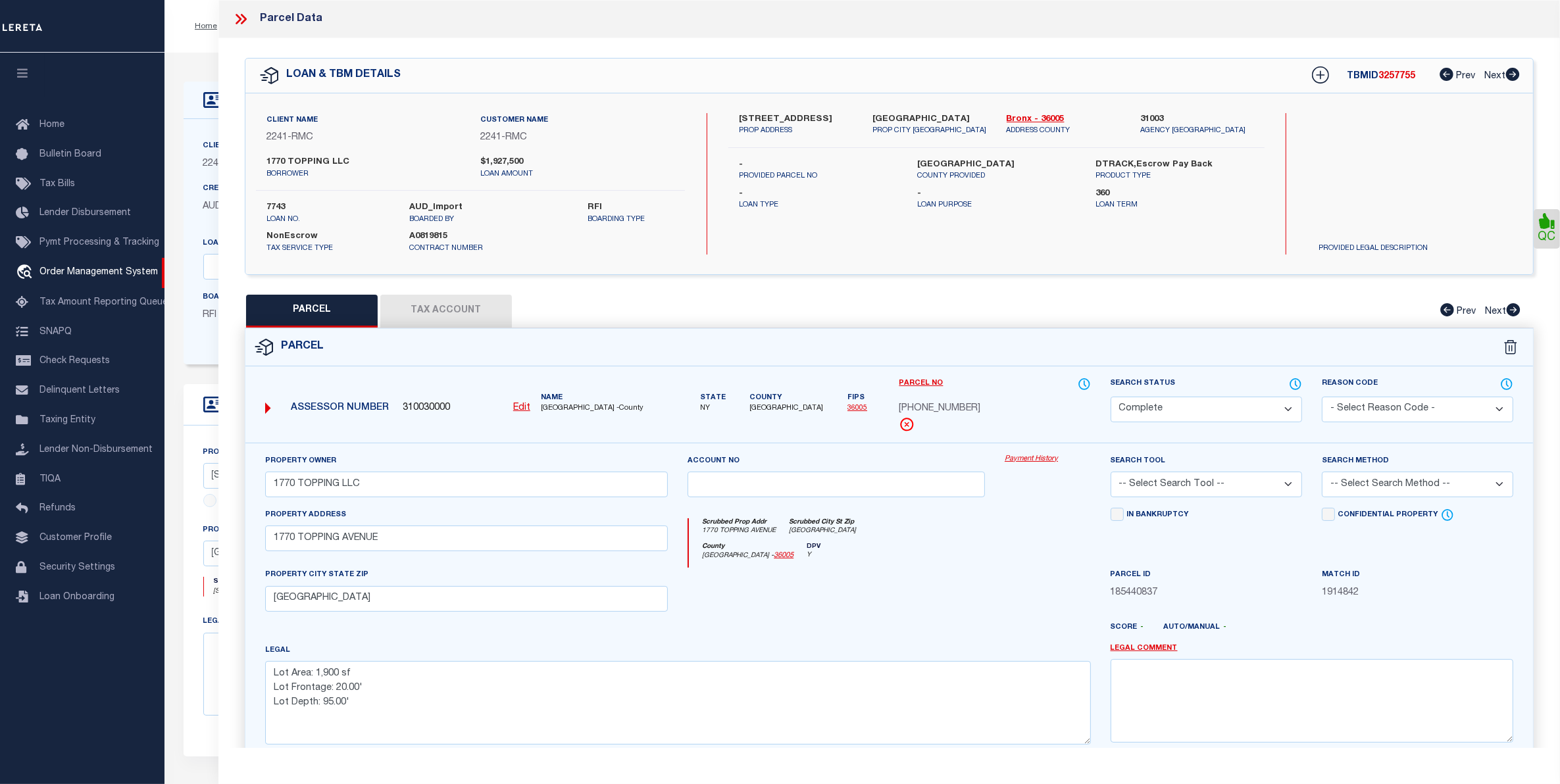
click at [1039, 461] on link "Payment History" at bounding box center [1048, 459] width 86 height 11
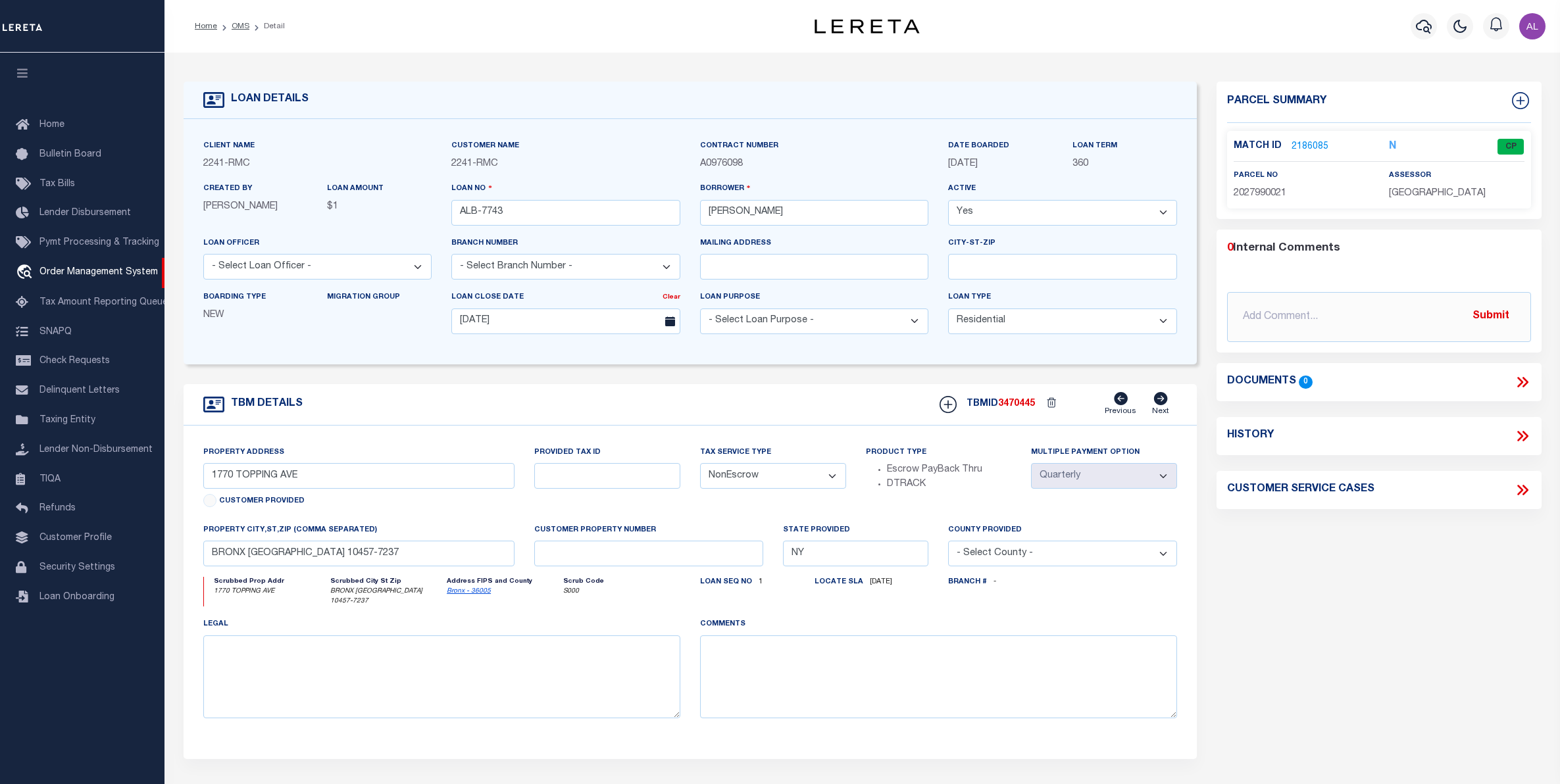
select select "10"
select select "NonEscrow"
select select "4"
click at [84, 425] on span "Taxing Entity" at bounding box center [67, 420] width 56 height 9
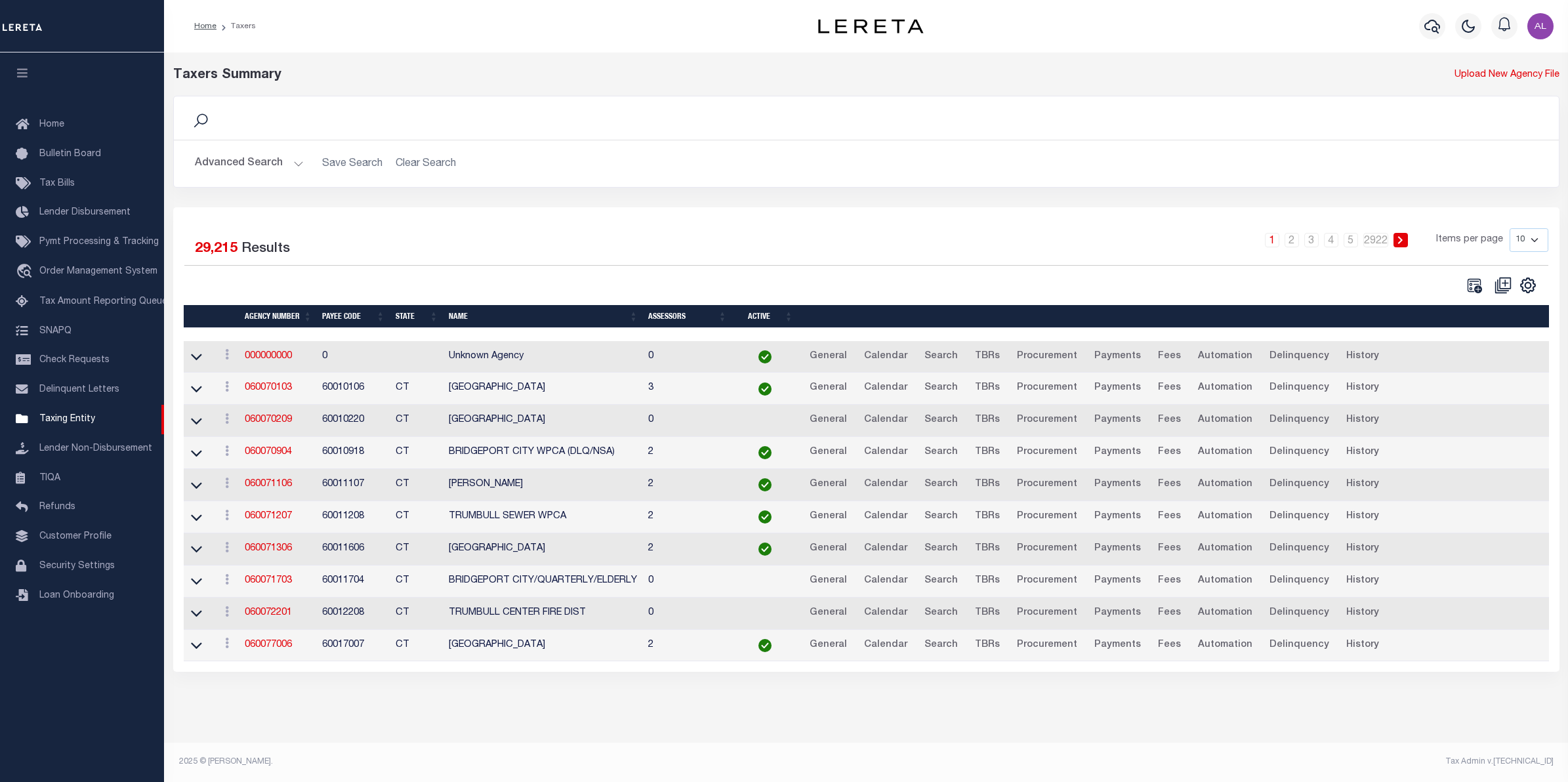
click at [293, 167] on button "Advanced Search" at bounding box center [249, 163] width 109 height 26
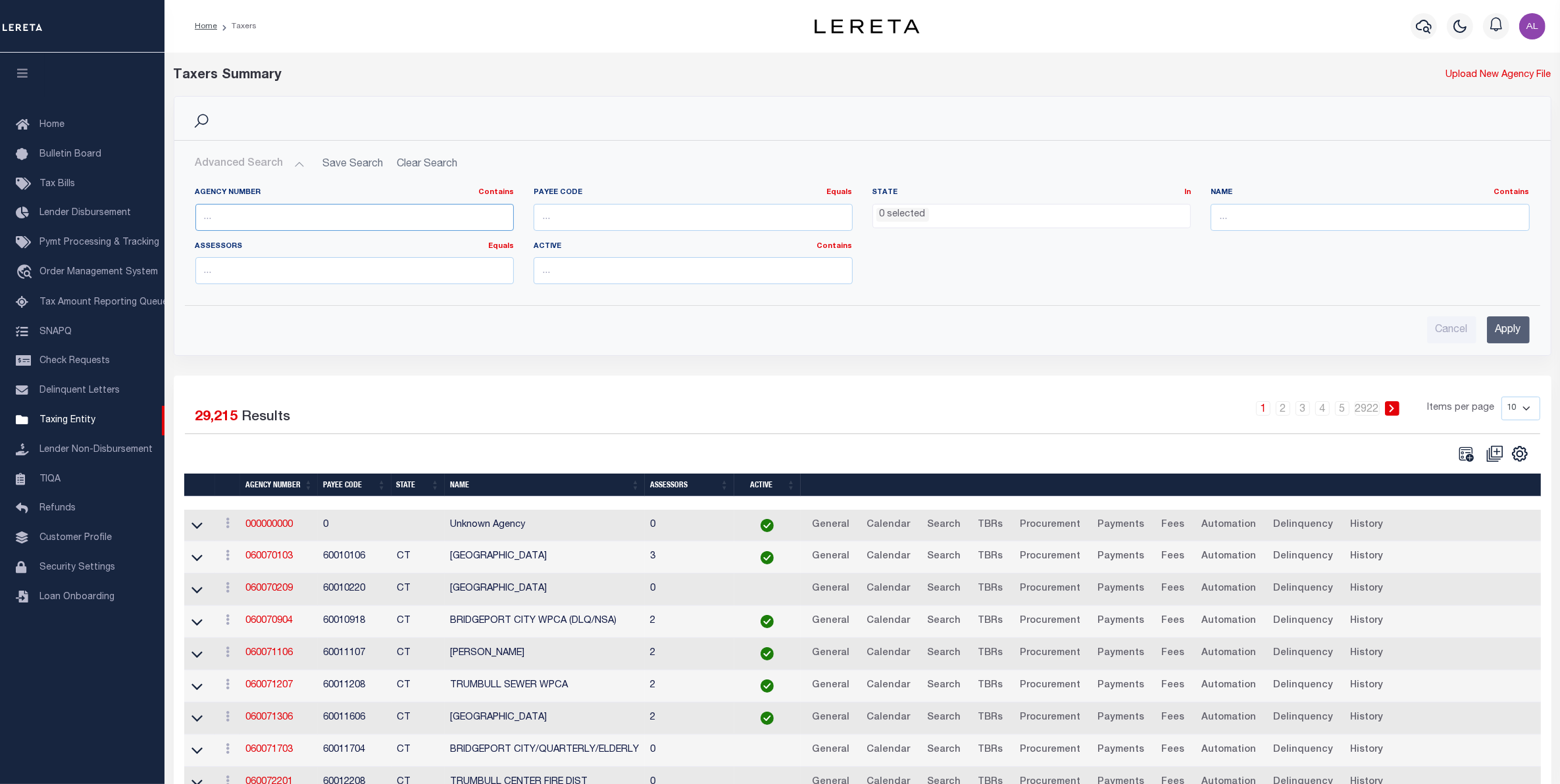
click at [255, 224] on input "text" at bounding box center [355, 217] width 319 height 27
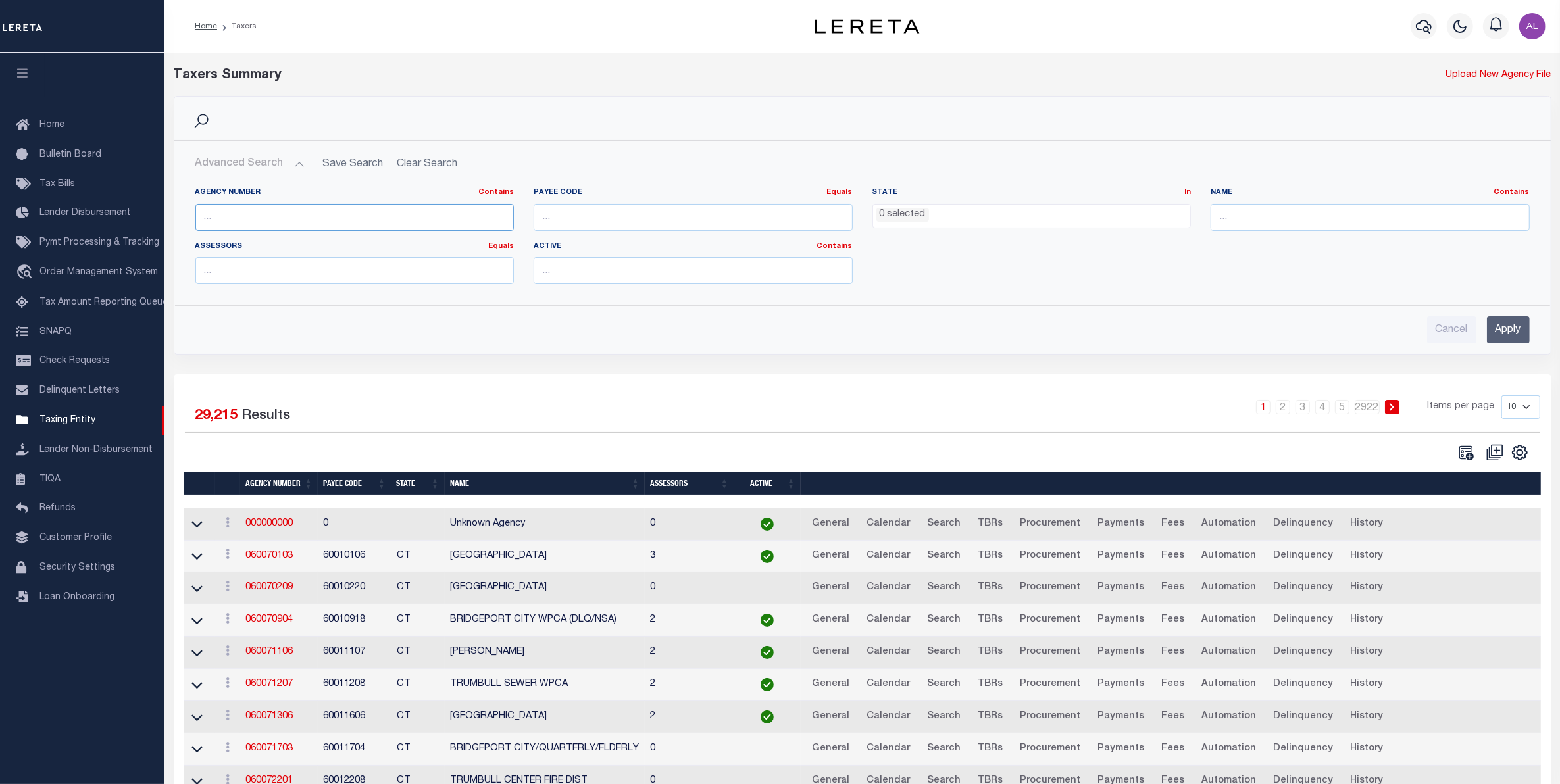
paste input "3606104001"
click at [1505, 331] on input "Apply" at bounding box center [1508, 330] width 42 height 27
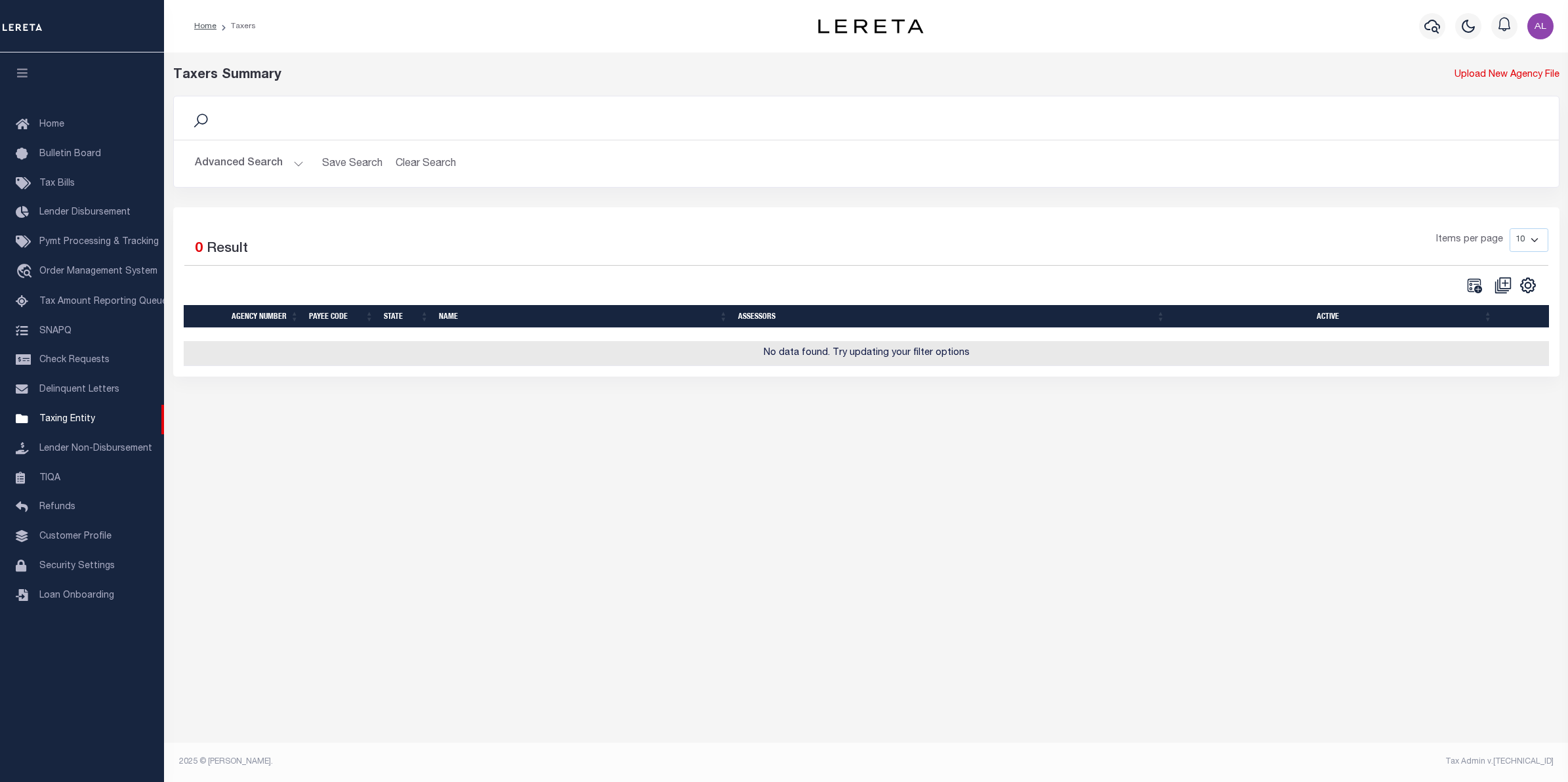
click at [292, 164] on button "Advanced Search" at bounding box center [249, 163] width 109 height 26
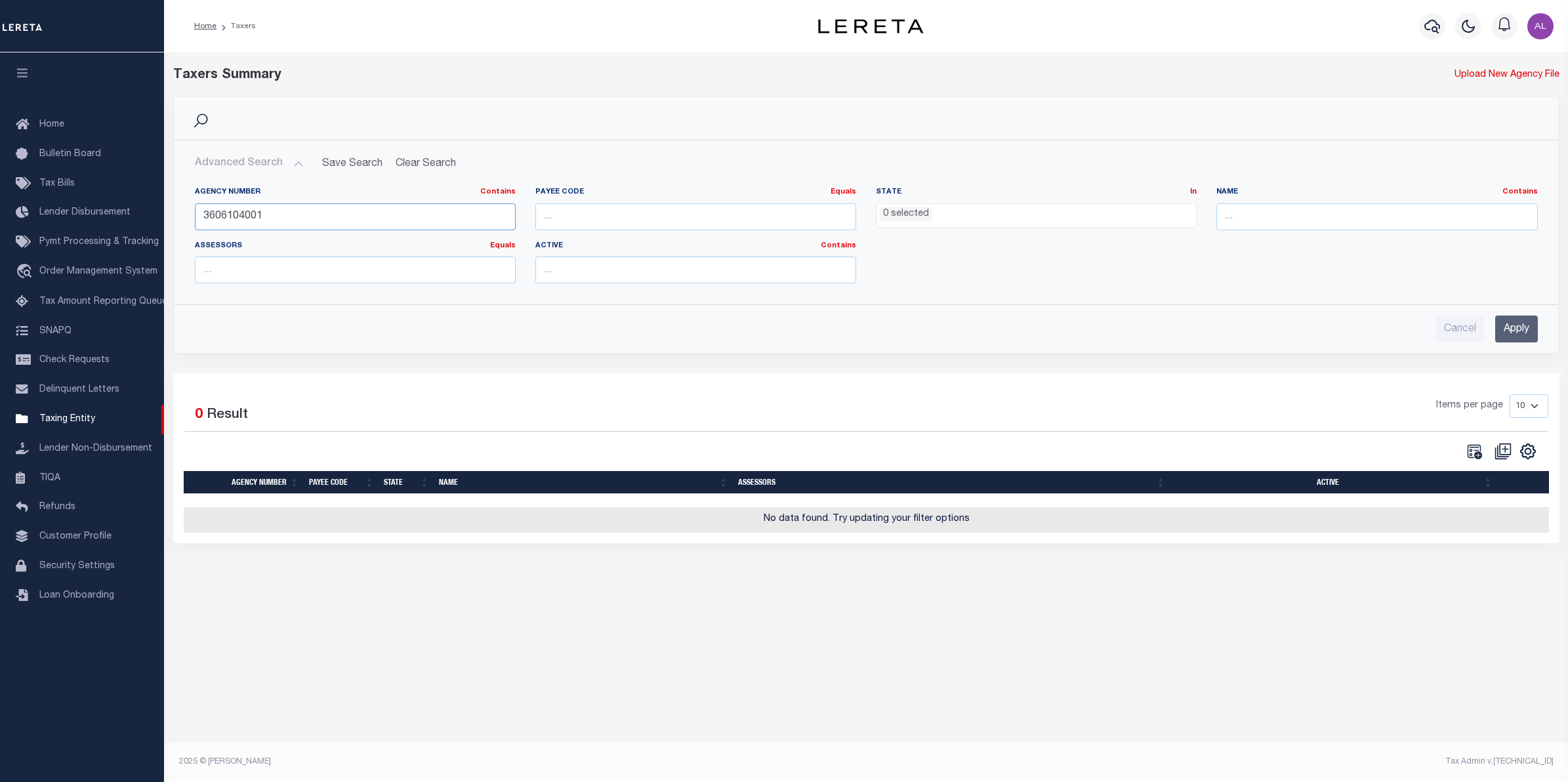
click at [283, 216] on input "3606104001" at bounding box center [355, 216] width 321 height 27
type input "3"
click at [260, 216] on input "text" at bounding box center [355, 216] width 321 height 27
click at [597, 223] on input "number" at bounding box center [695, 216] width 321 height 27
paste input "3606104001"
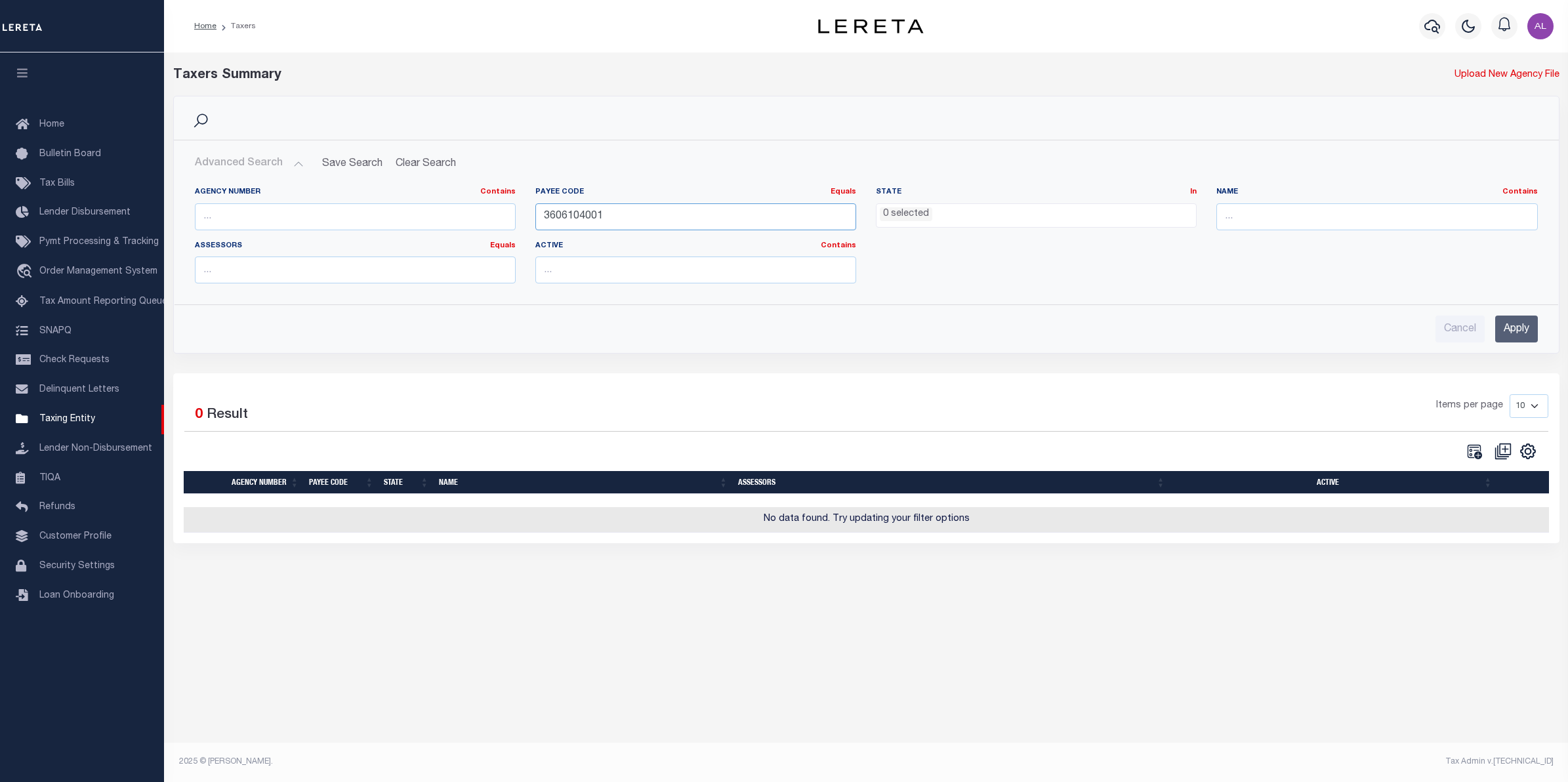
type input "3606104001"
click at [1510, 329] on input "Apply" at bounding box center [1516, 329] width 42 height 27
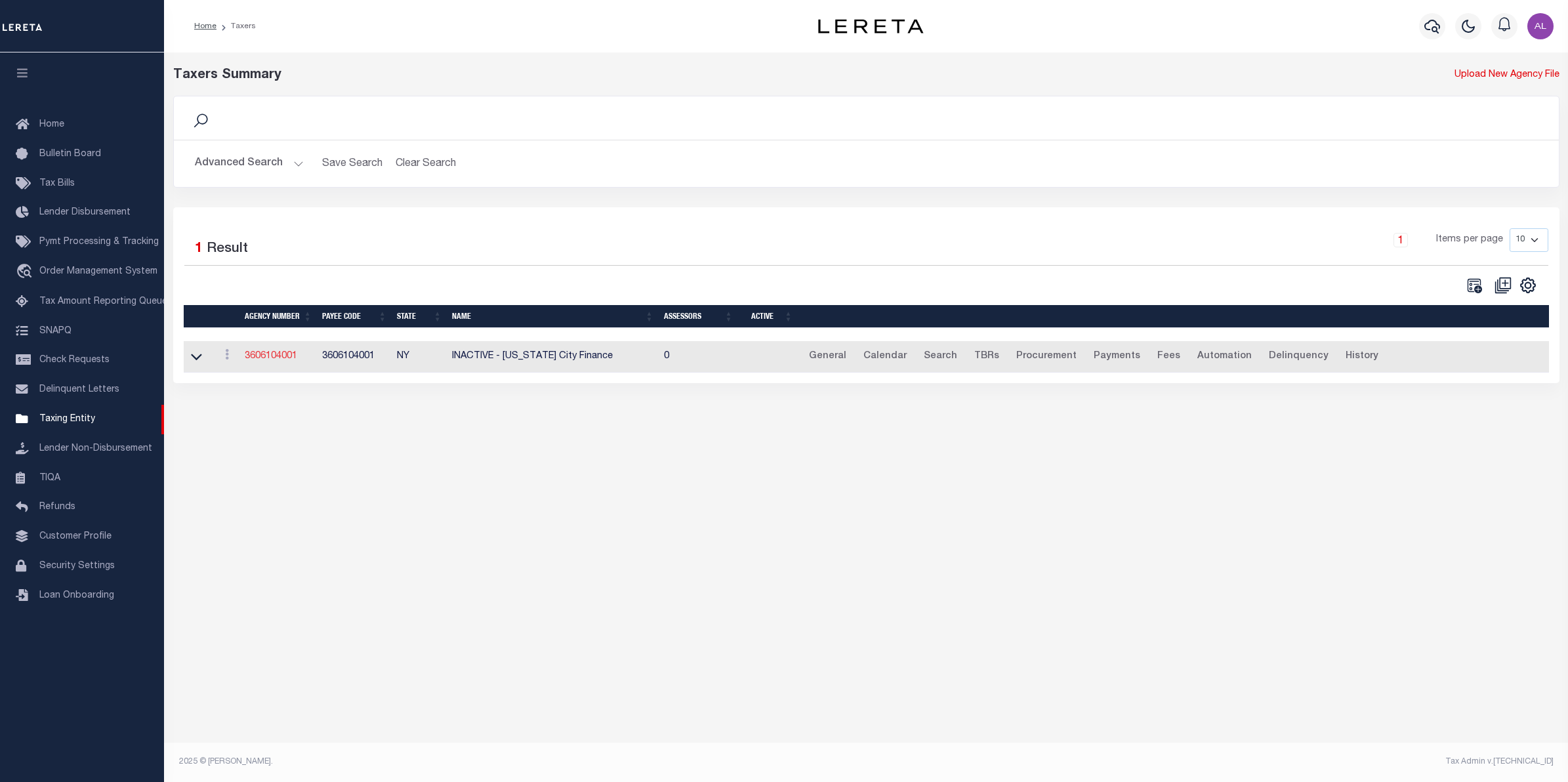
click at [257, 361] on link "3606104001" at bounding box center [271, 356] width 53 height 9
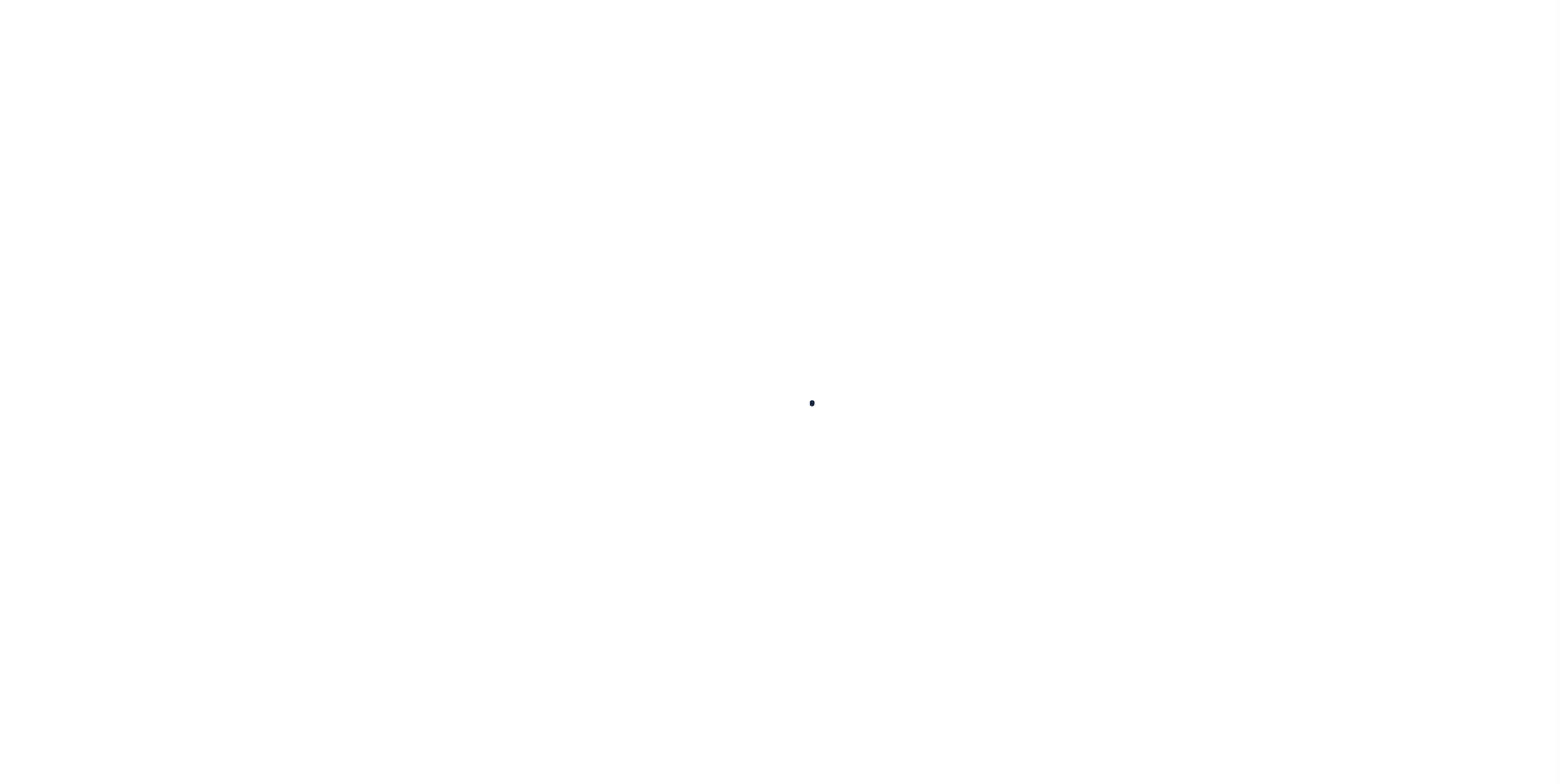
select select
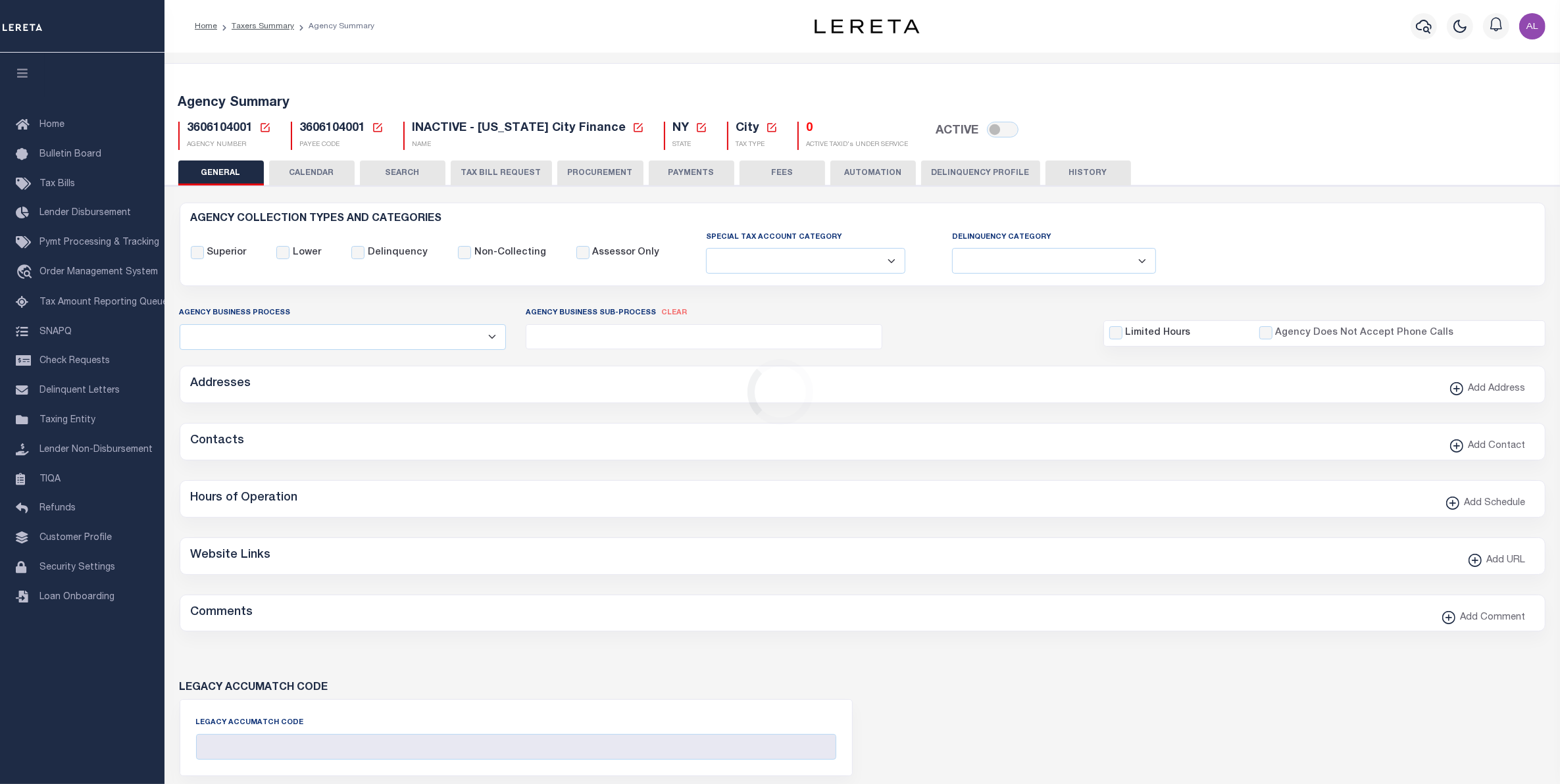
checkbox input "false"
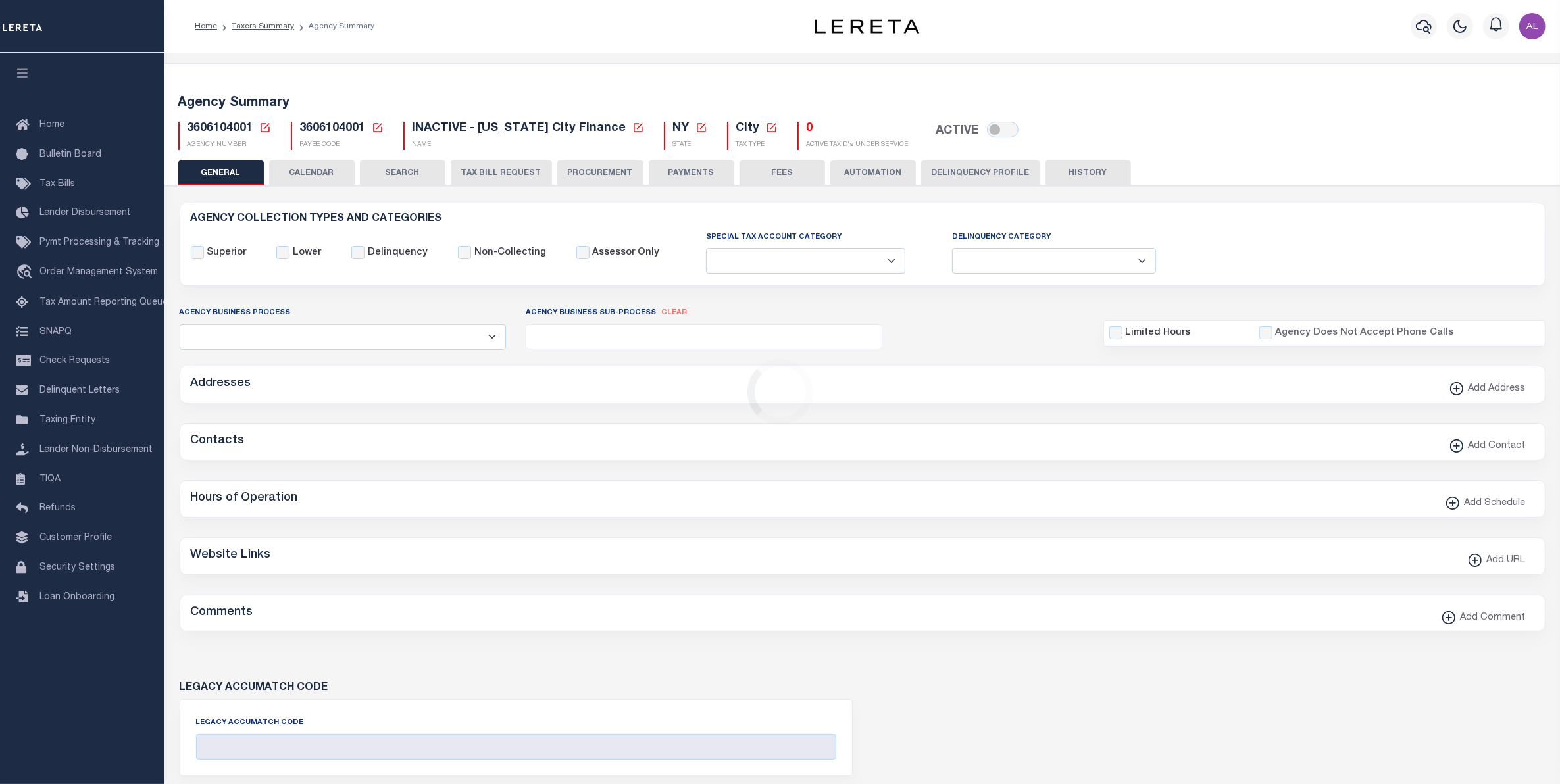
checkbox input "false"
type input "3606104001"
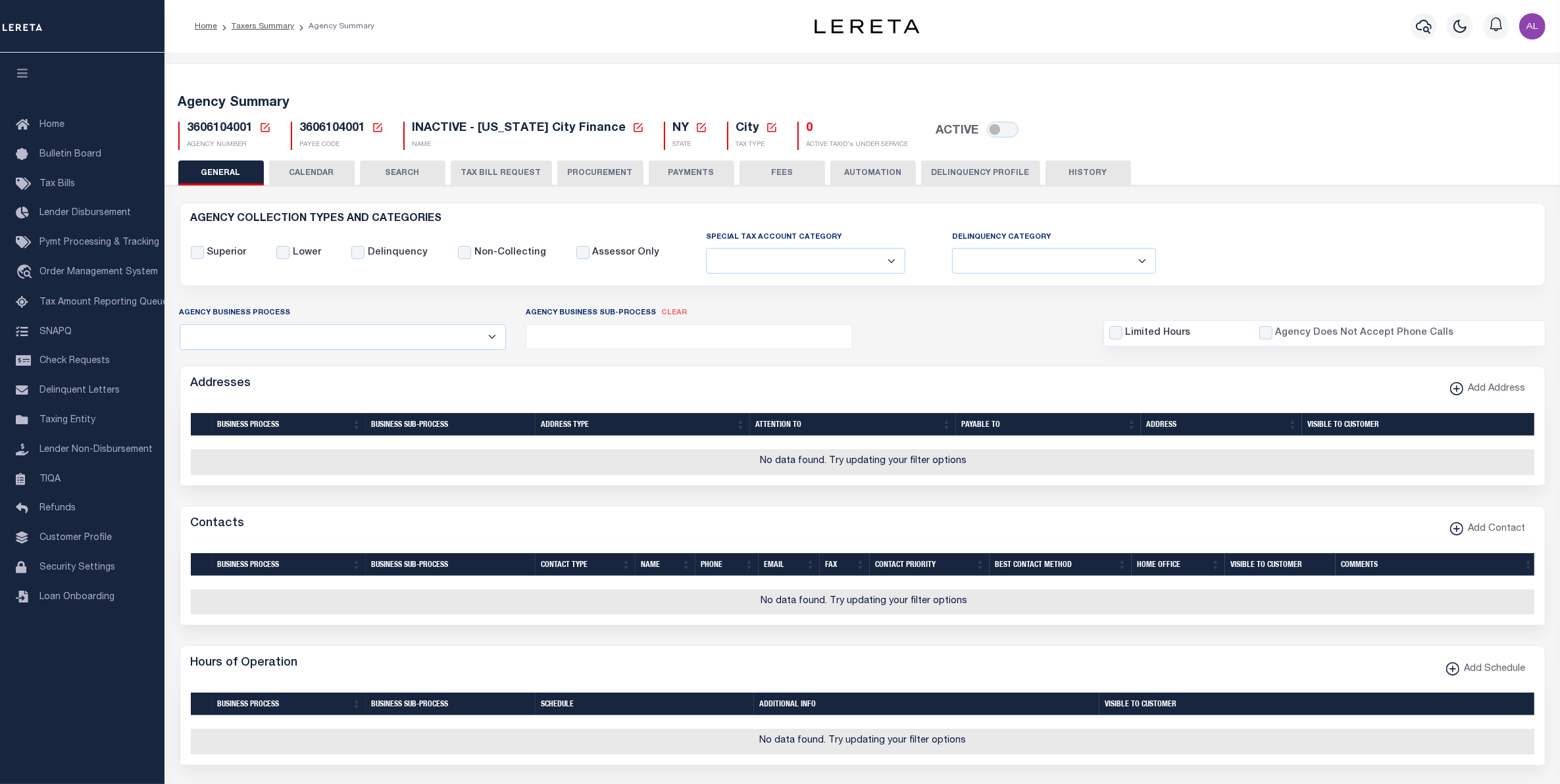
click at [312, 175] on button "CALENDAR" at bounding box center [311, 173] width 86 height 25
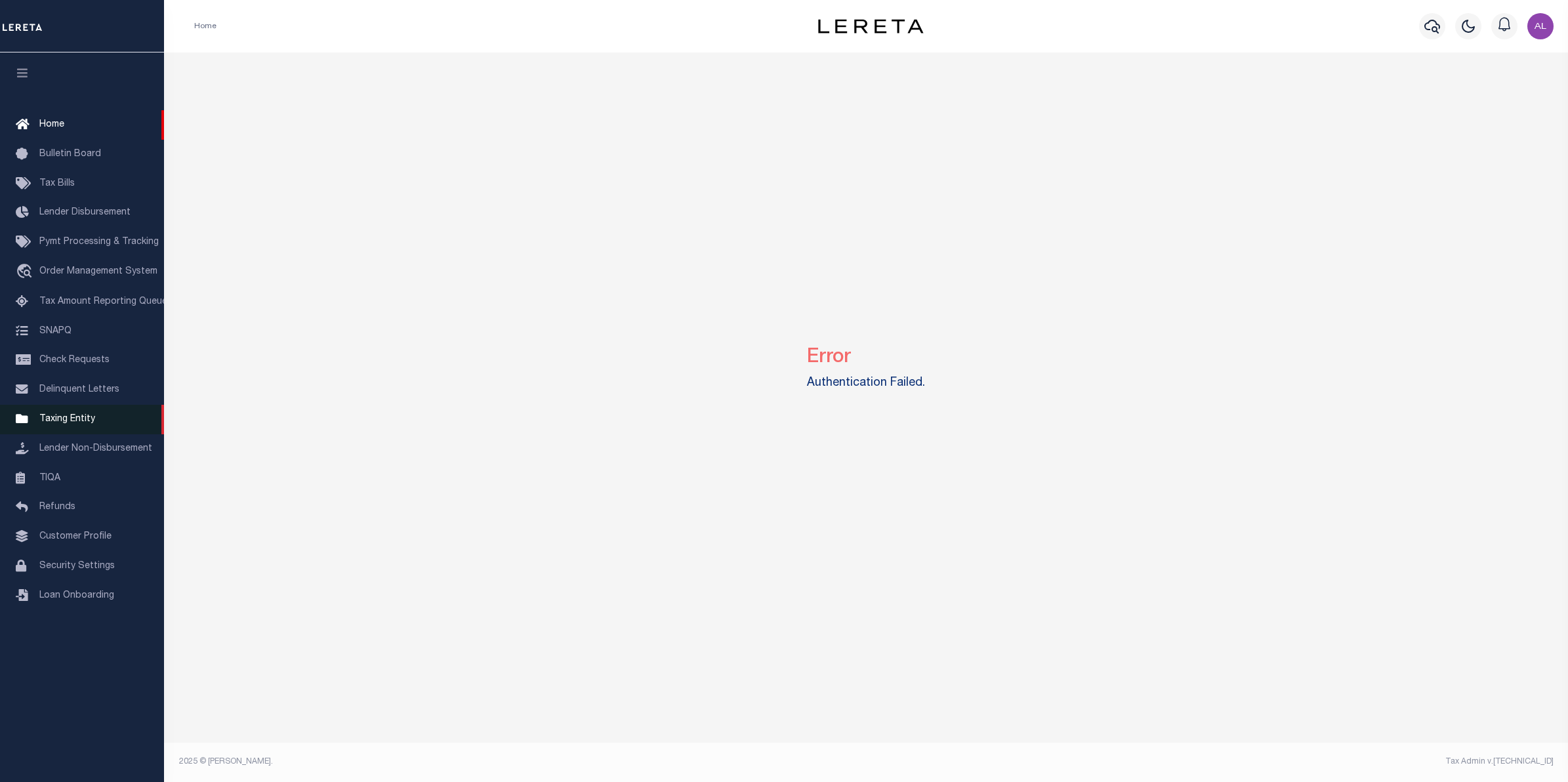
click at [84, 432] on link "Taxing Entity" at bounding box center [82, 420] width 164 height 30
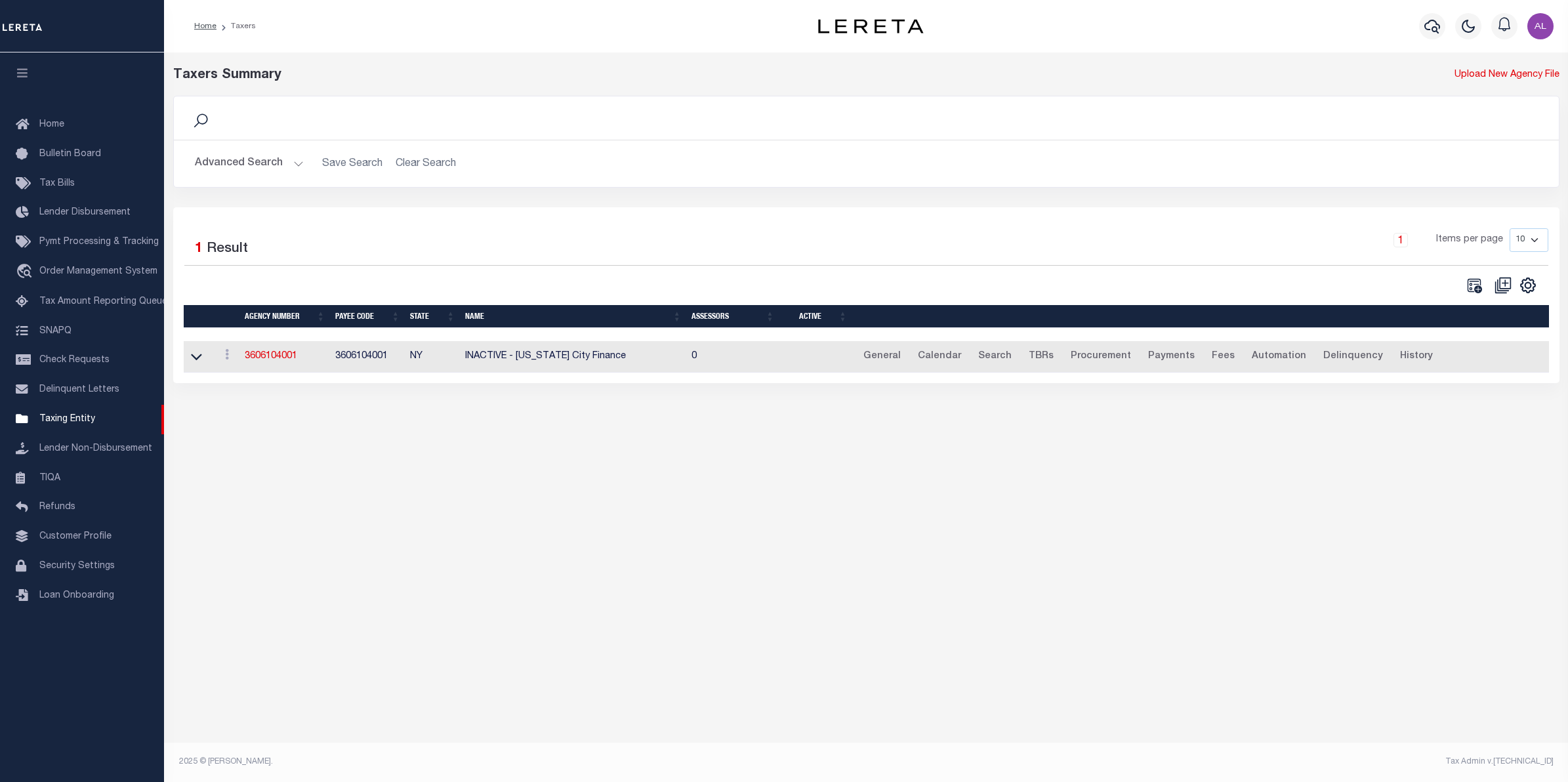
click at [294, 169] on button "Advanced Search" at bounding box center [249, 163] width 109 height 26
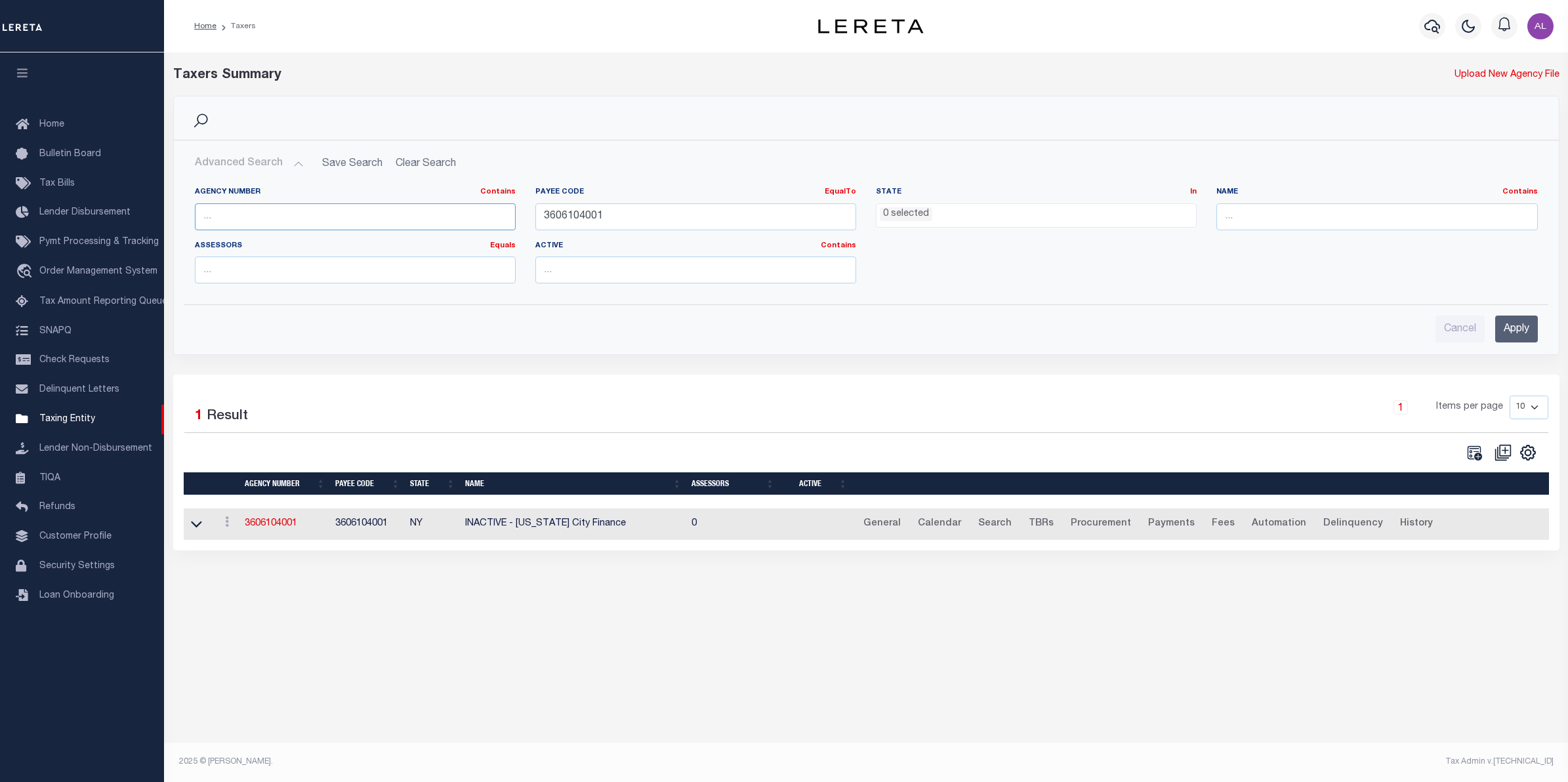
click at [300, 212] on input "text" at bounding box center [355, 216] width 321 height 27
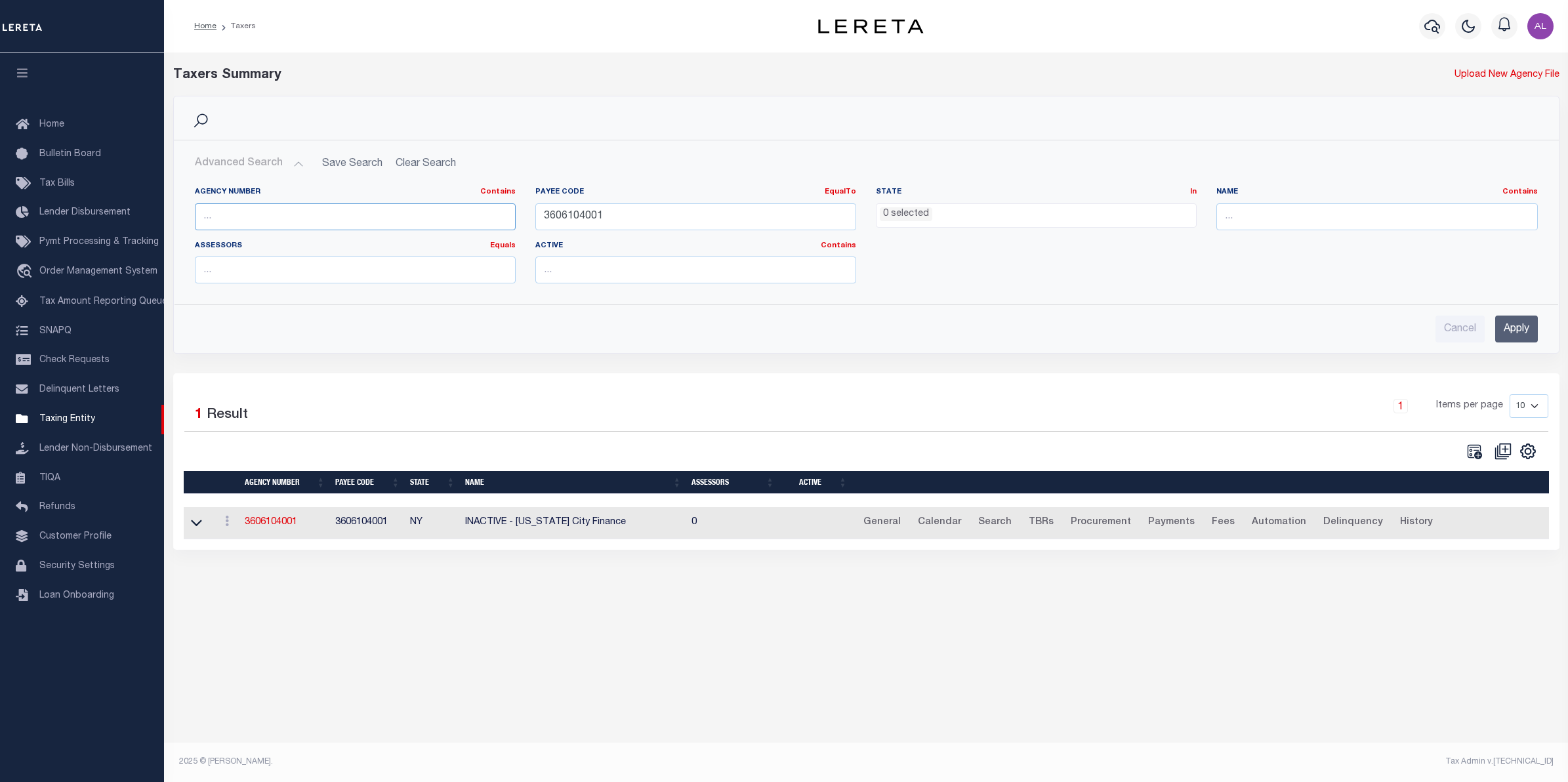
paste input "3600503000"
type input "3600503000"
click at [303, 212] on input "3600503000" at bounding box center [355, 216] width 321 height 27
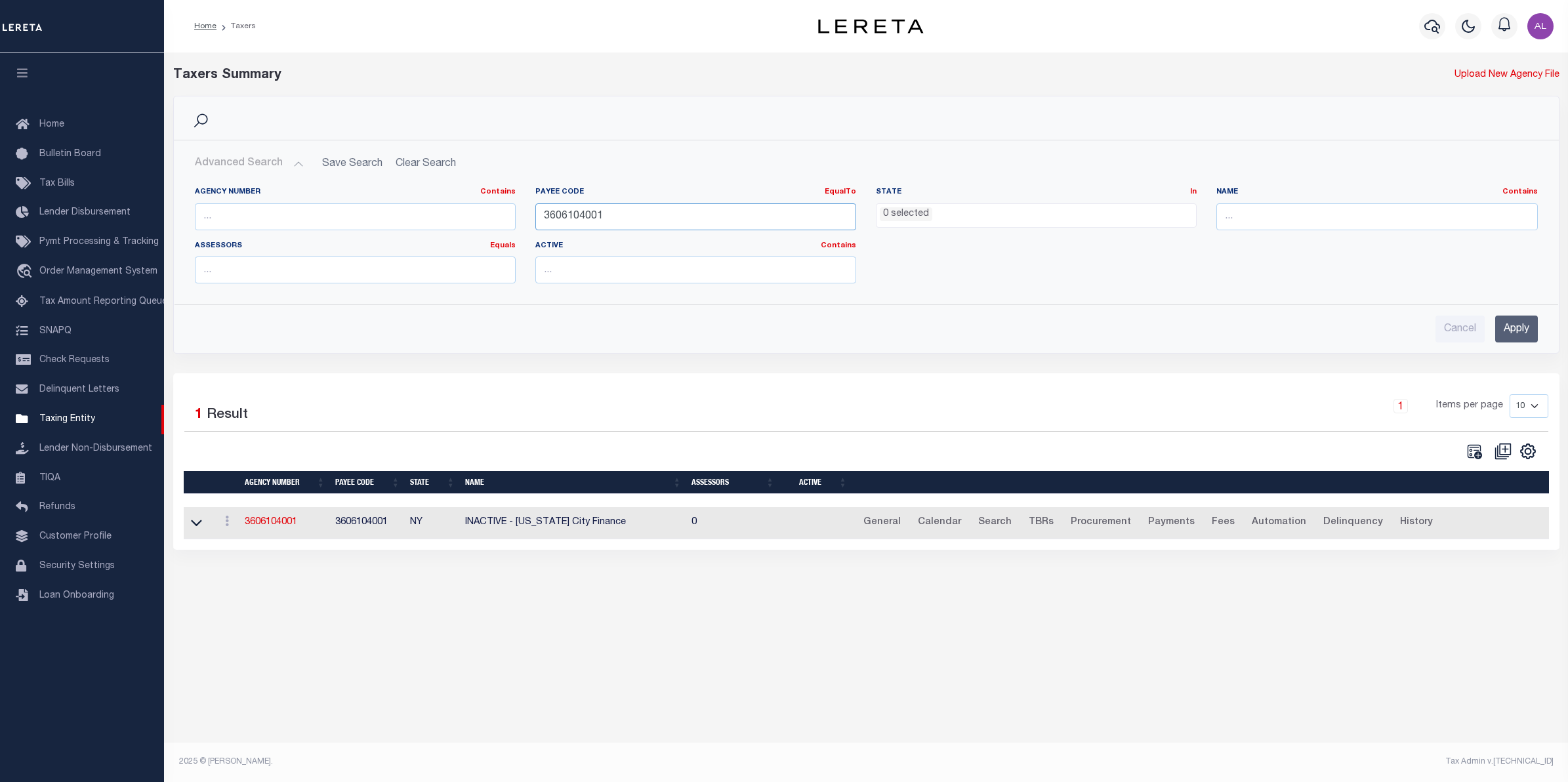
click at [595, 221] on input "3606104001" at bounding box center [695, 216] width 321 height 27
paste input "0503000"
type input "3600503000"
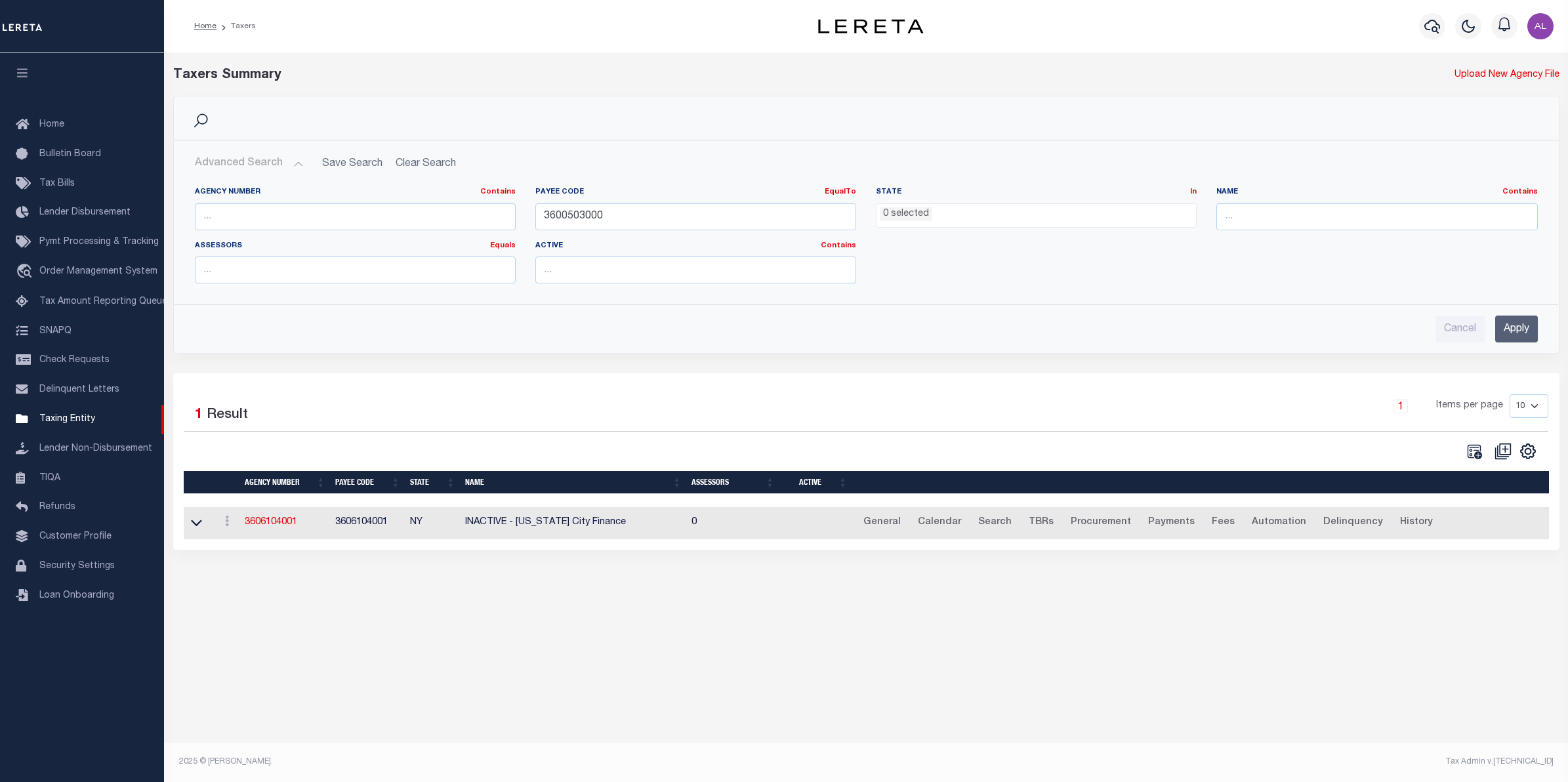
click at [1518, 329] on input "Apply" at bounding box center [1516, 329] width 42 height 27
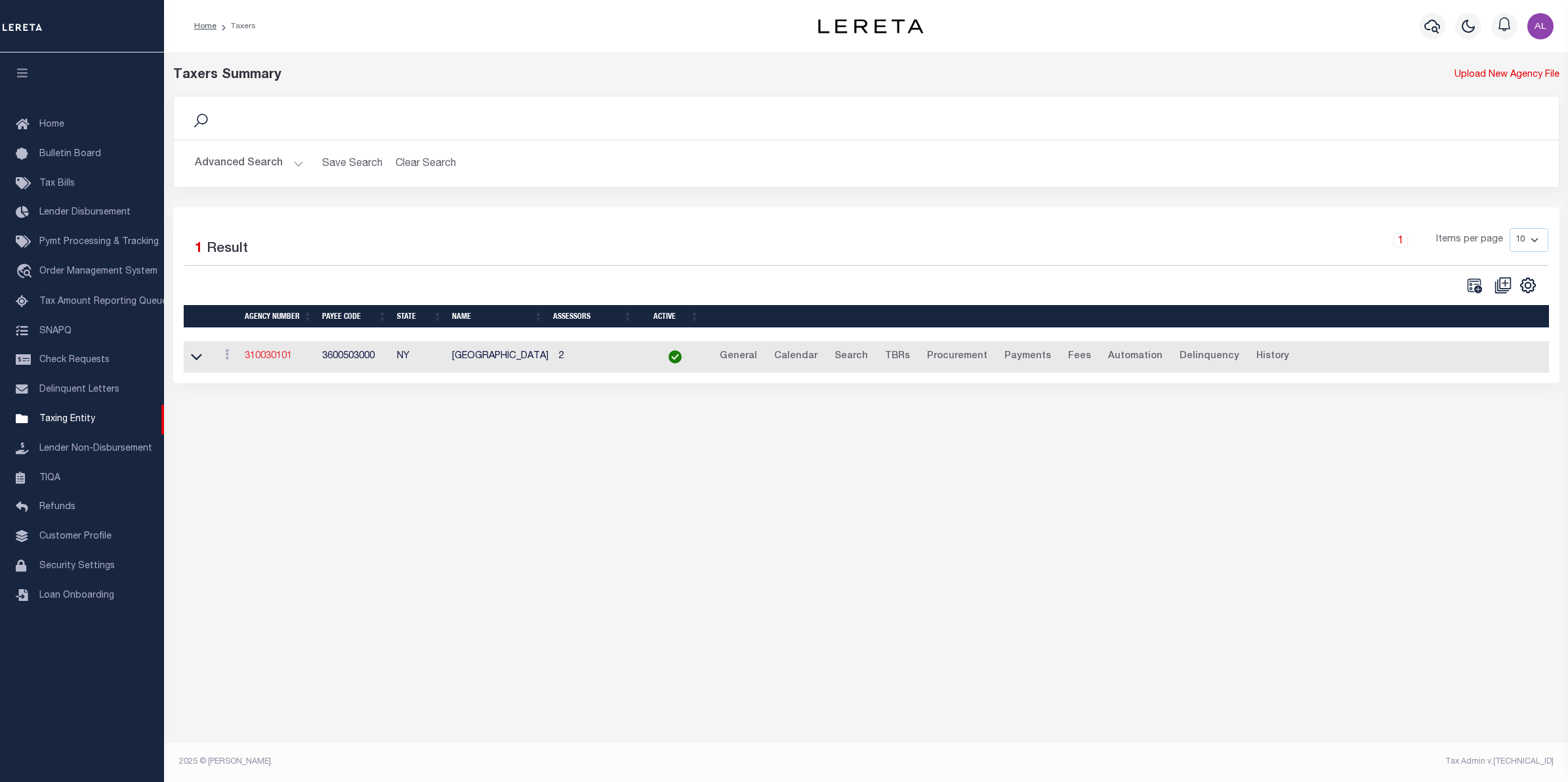
click at [286, 355] on link "310030101" at bounding box center [268, 356] width 48 height 9
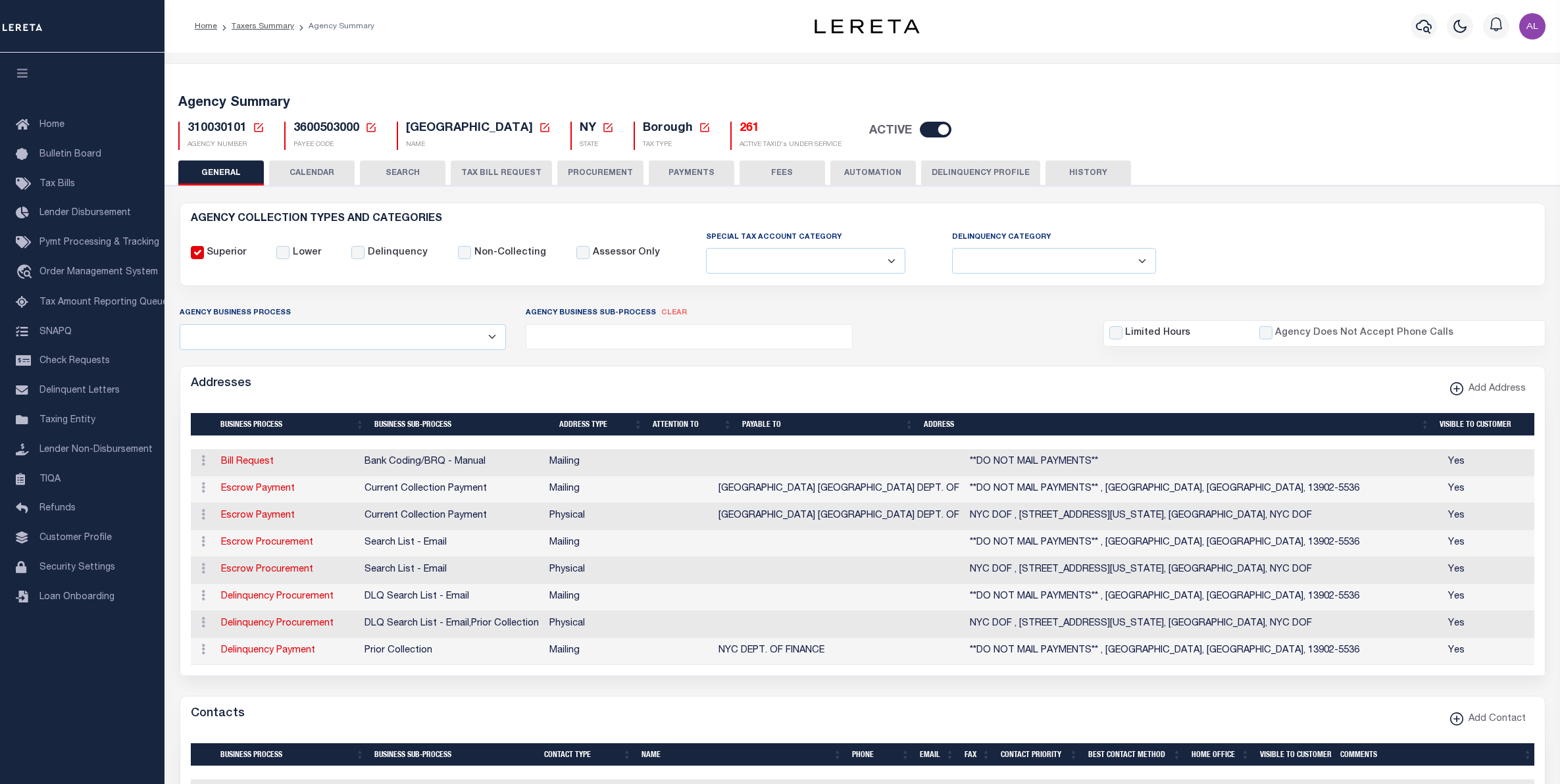
select select
click at [326, 183] on button "CALENDAR" at bounding box center [311, 173] width 86 height 25
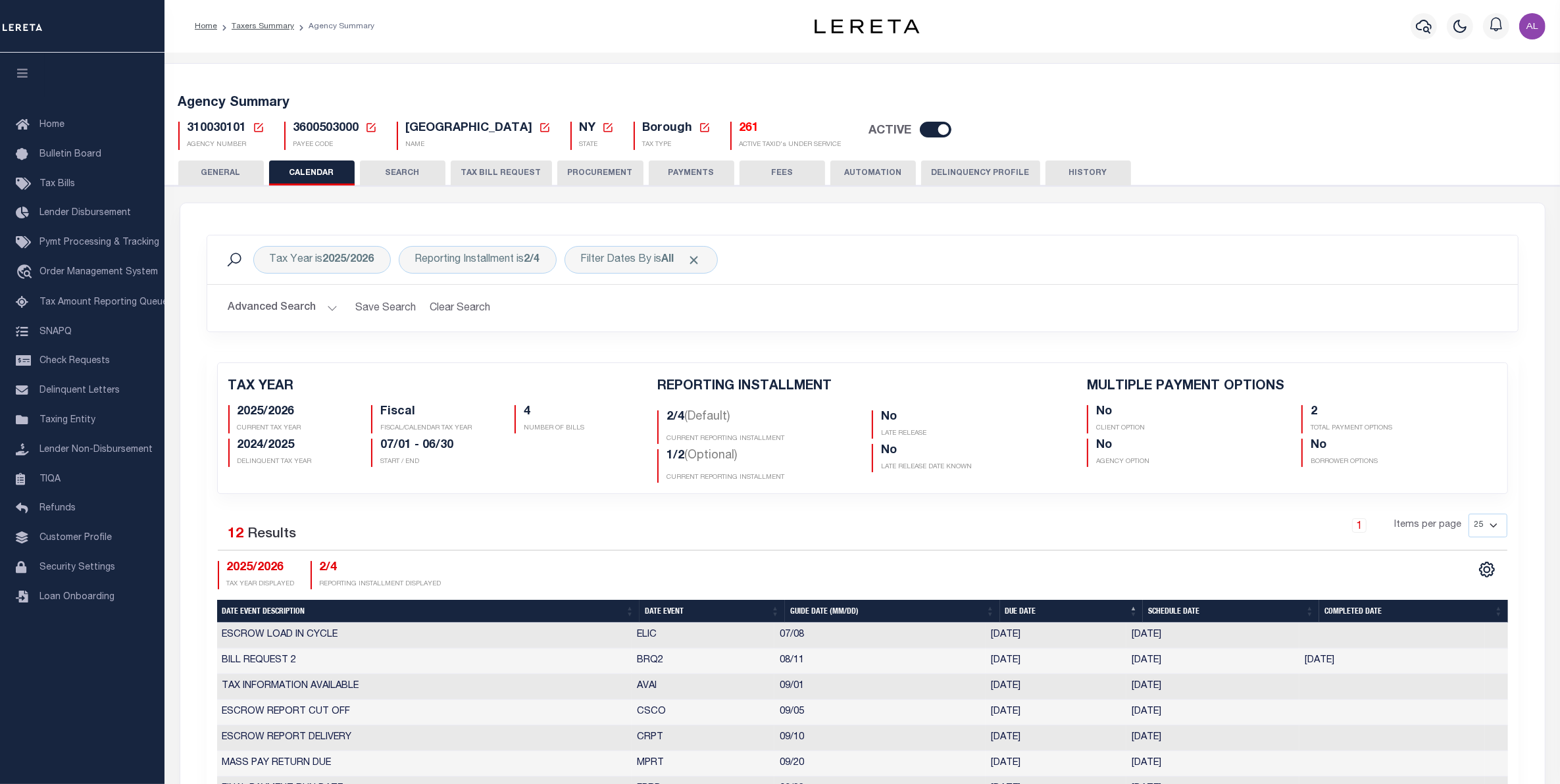
checkbox input "false"
type input "2"
click at [367, 262] on b "2025/2026" at bounding box center [349, 260] width 51 height 11
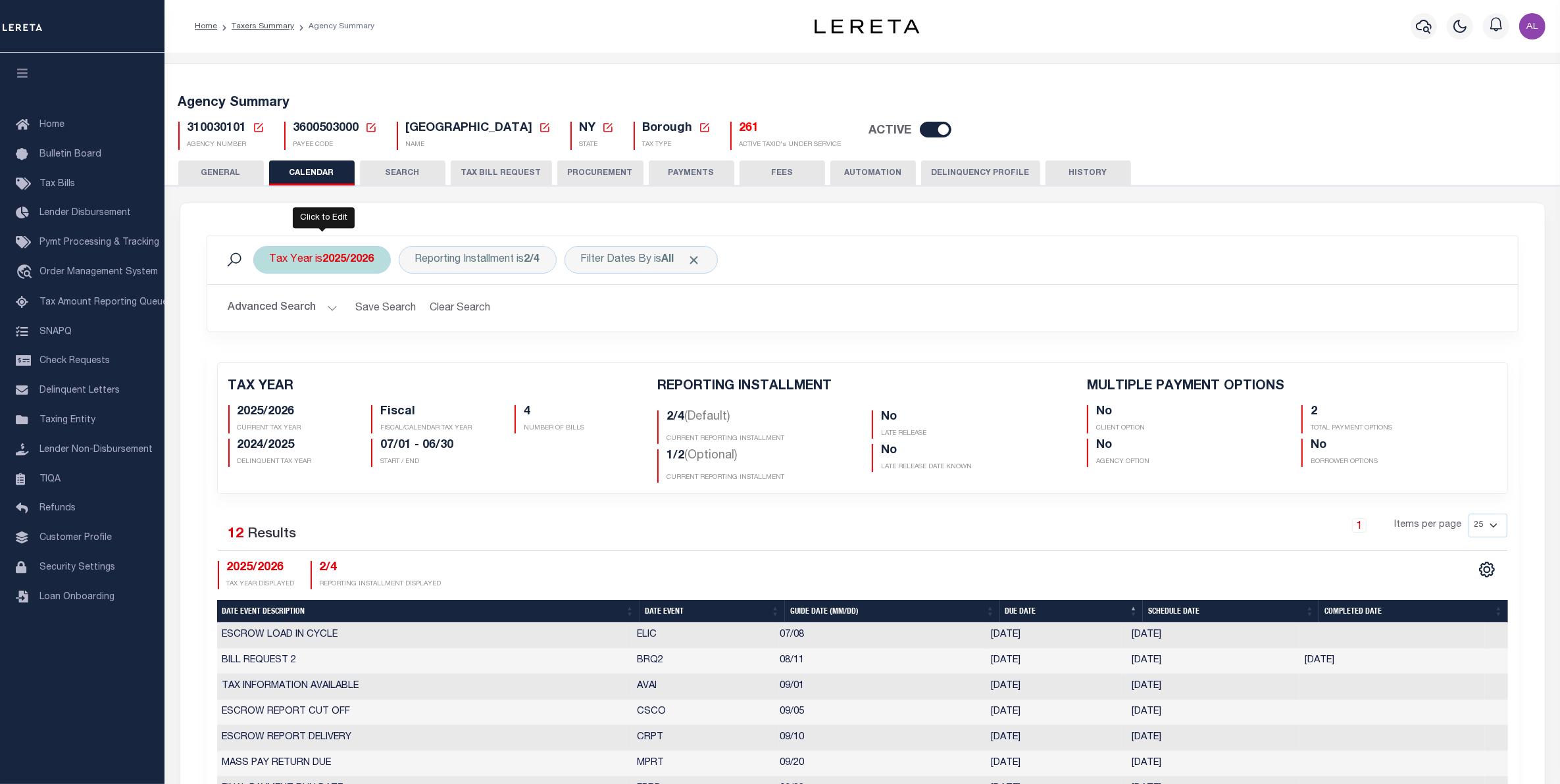
select select "2025/2026"
click at [407, 327] on select "2026/2027 2025/2026 2024/2025 2023/2024 2022/2023 2021/2022 2020/2021 2019/2020…" at bounding box center [366, 324] width 193 height 25
click at [445, 327] on select "2026/2027 2025/2026 2024/2025 2023/2024 2022/2023 2021/2022 2020/2021 2019/2020…" at bounding box center [366, 324] width 193 height 25
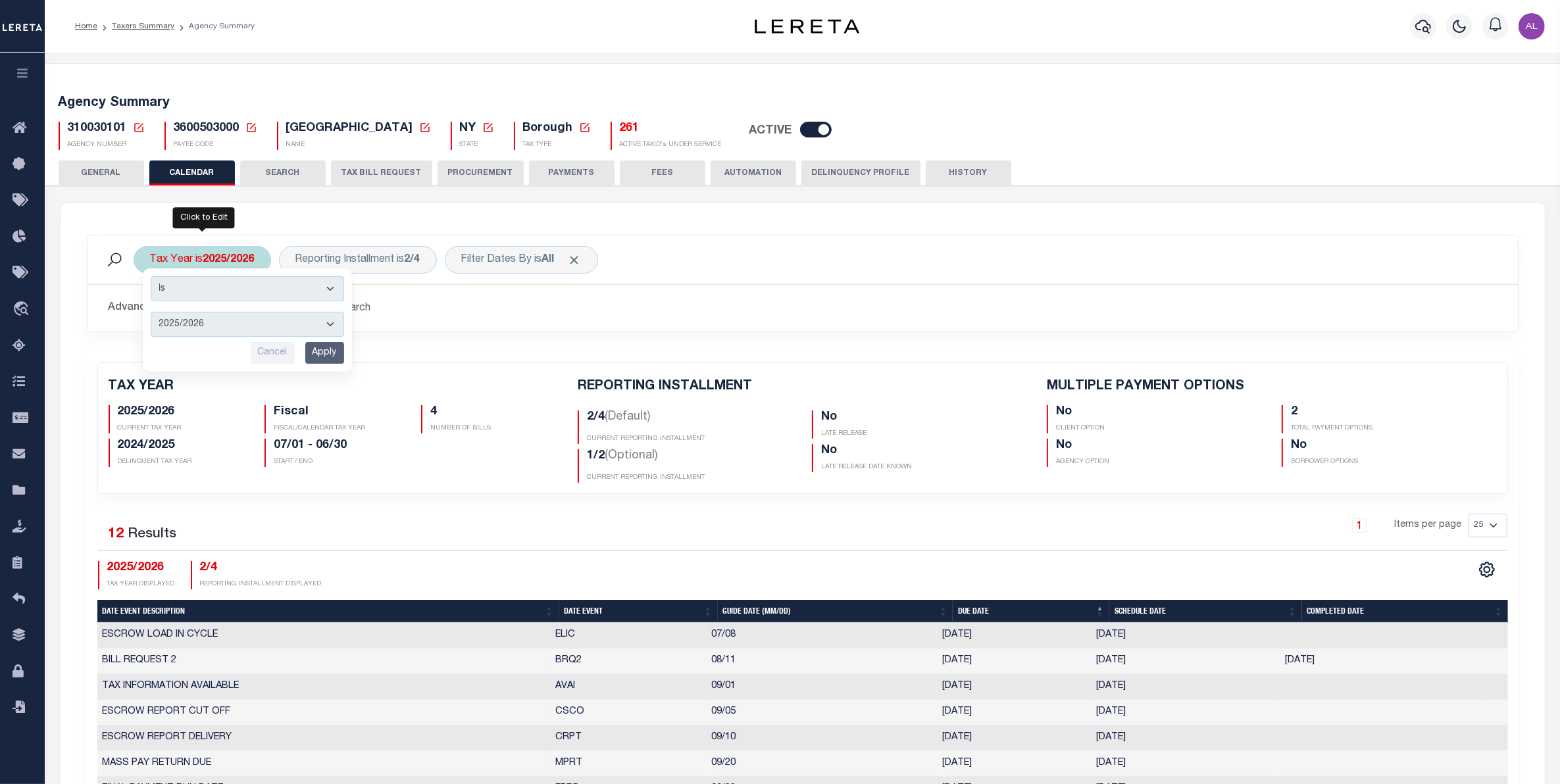
click at [318, 327] on select "2026/2027 2025/2026 2024/2025 2023/2024 2022/2023 2021/2022 2020/2021 2019/2020…" at bounding box center [247, 324] width 193 height 25
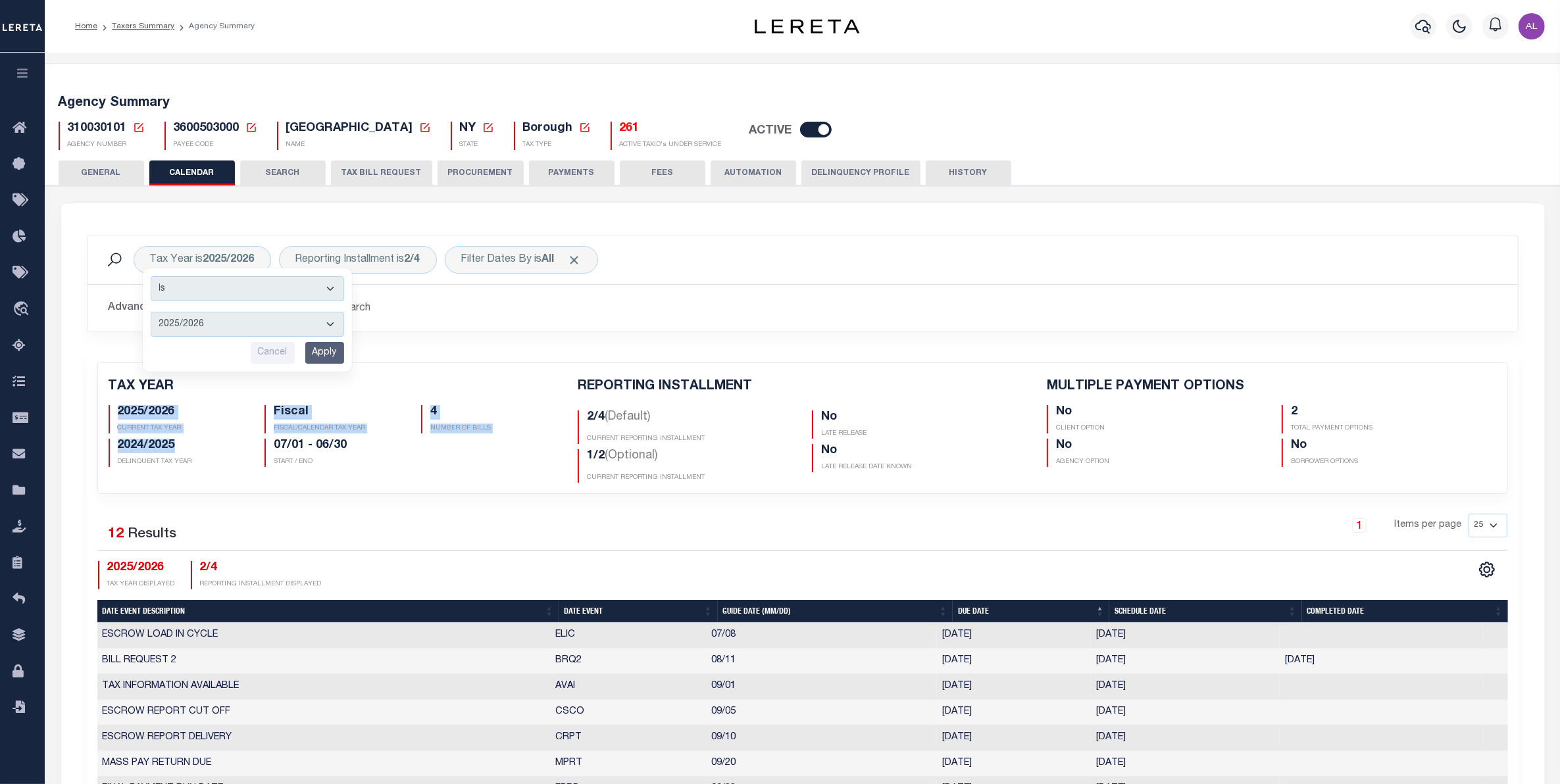
drag, startPoint x: 116, startPoint y: 414, endPoint x: 180, endPoint y: 444, distance: 70.7
click at [180, 444] on div "2025/2026 CURRENT TAX YEAR Fiscal FISCAL/CALENDAR TAX YEAR 4 NUMBER OF BILLS 20…" at bounding box center [334, 433] width 469 height 67
click at [187, 447] on h5 "2024/2025" at bounding box center [181, 445] width 128 height 14
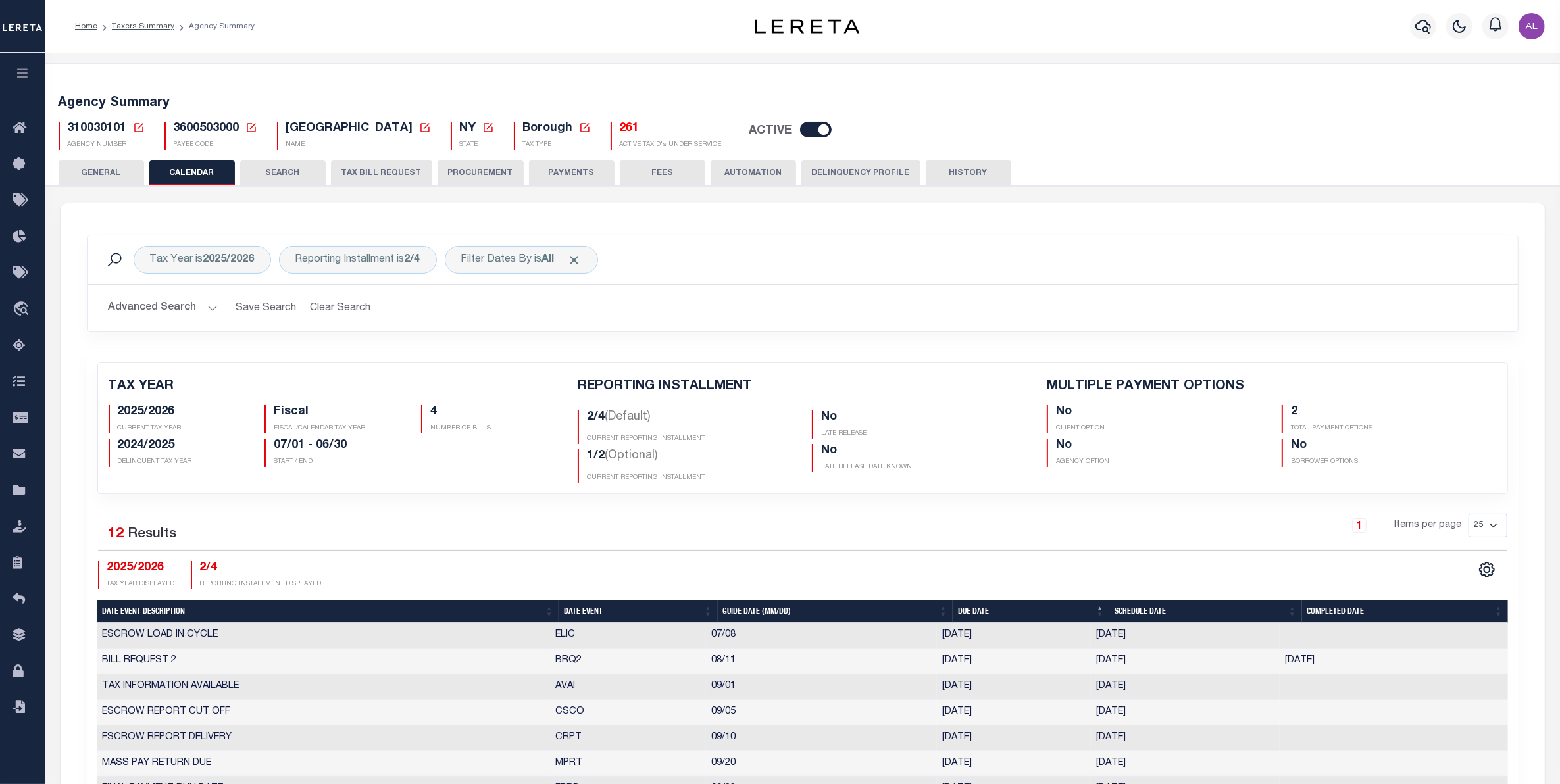
click at [131, 414] on h5 "2025/2026" at bounding box center [181, 412] width 128 height 14
click at [154, 412] on h5 "2025/2026" at bounding box center [181, 412] width 128 height 14
click at [125, 449] on h5 "2024/2025" at bounding box center [181, 445] width 128 height 14
click at [156, 451] on h5 "2024/2025" at bounding box center [181, 445] width 128 height 14
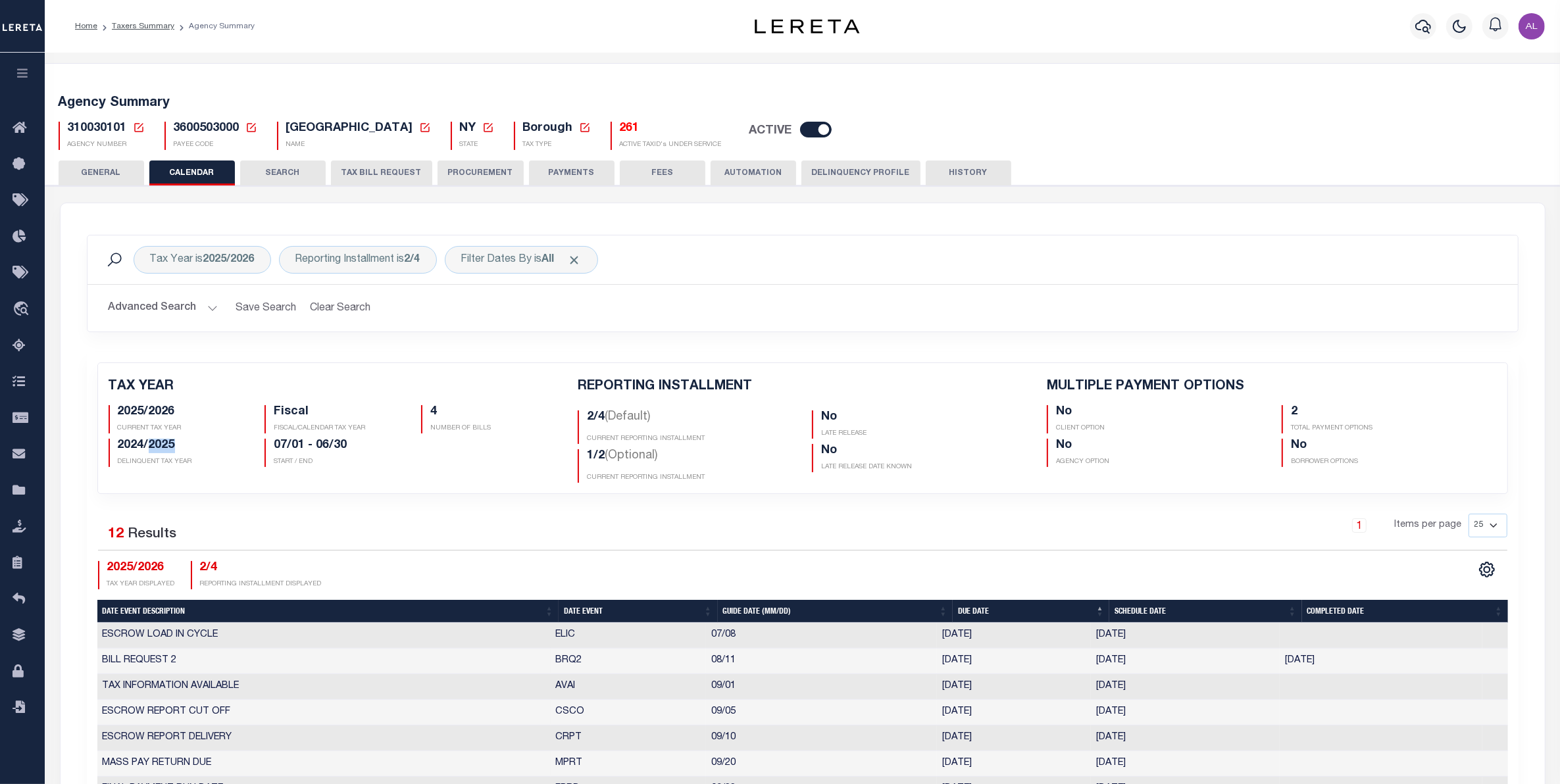
click at [156, 451] on h5 "2024/2025" at bounding box center [181, 445] width 128 height 14
click at [166, 413] on h5 "2025/2026" at bounding box center [181, 412] width 128 height 14
click at [169, 414] on h5 "2025/2026" at bounding box center [181, 412] width 128 height 14
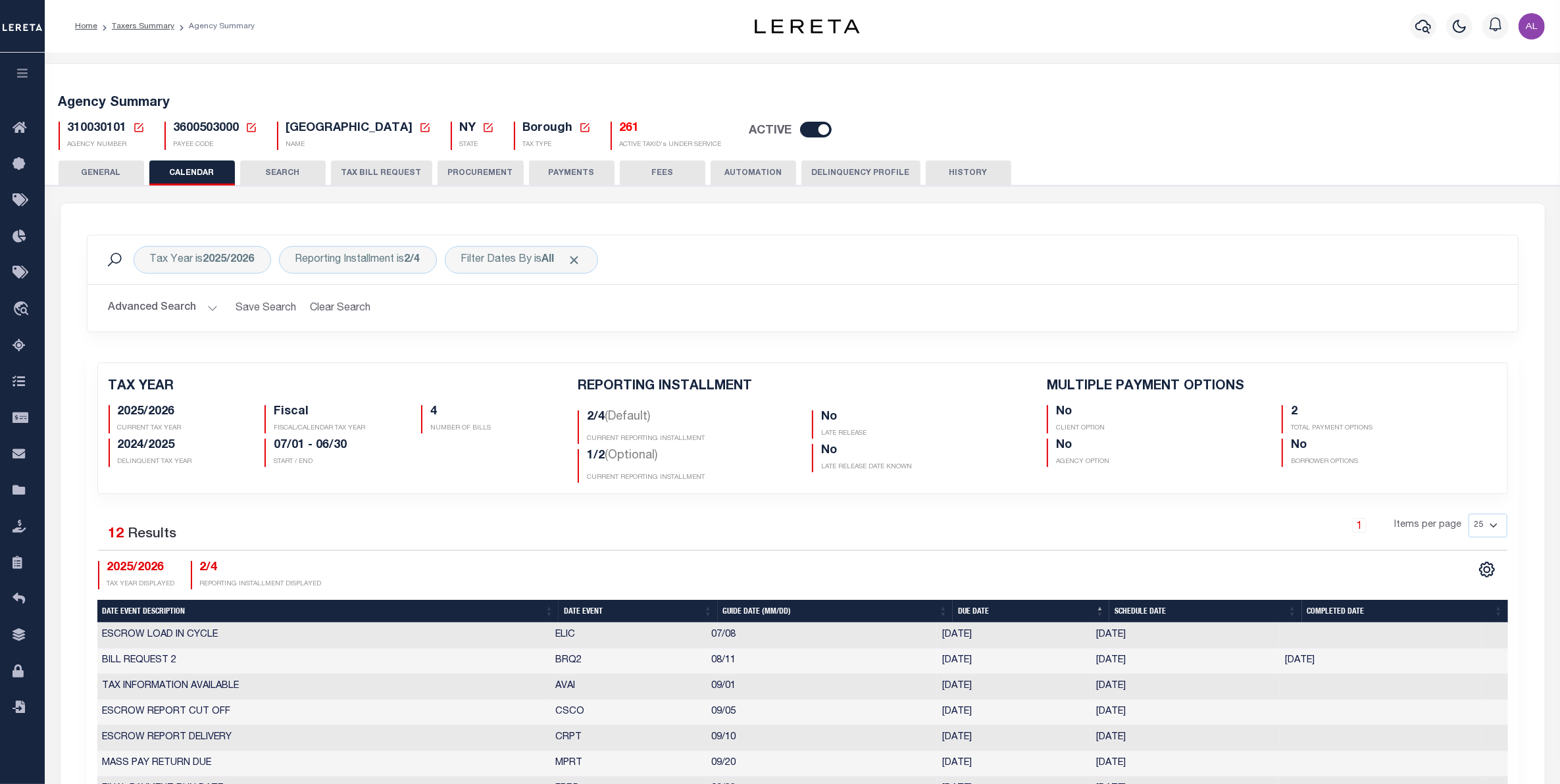
click at [132, 414] on h5 "2025/2026" at bounding box center [181, 412] width 128 height 14
click at [168, 445] on h5 "2024/2025" at bounding box center [181, 445] width 128 height 14
click at [135, 445] on h5 "2024/2025" at bounding box center [181, 445] width 128 height 14
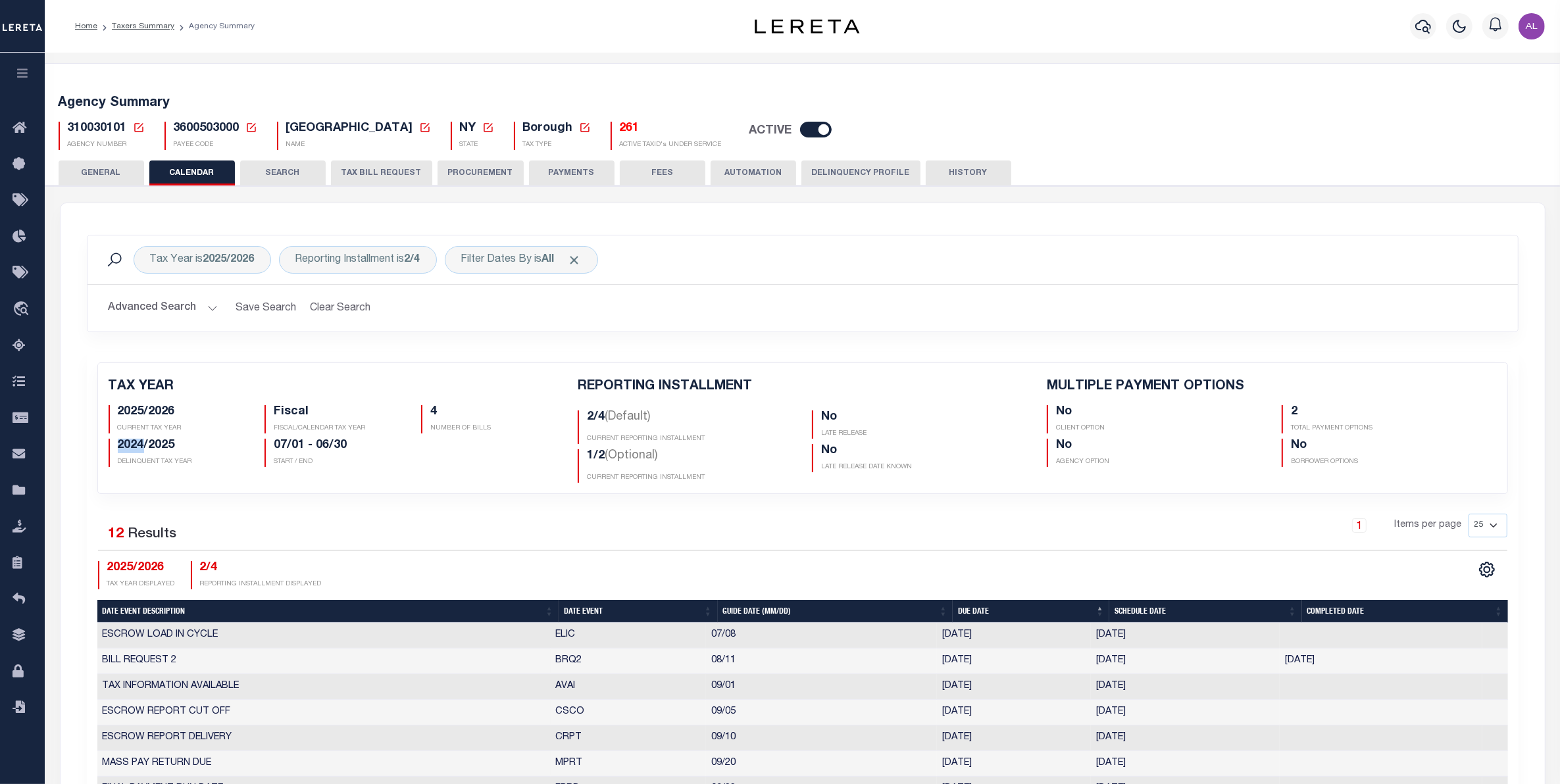
click at [135, 445] on h5 "2024/2025" at bounding box center [181, 445] width 128 height 14
click at [228, 255] on b "2025/2026" at bounding box center [229, 260] width 51 height 11
select select "2025/2026"
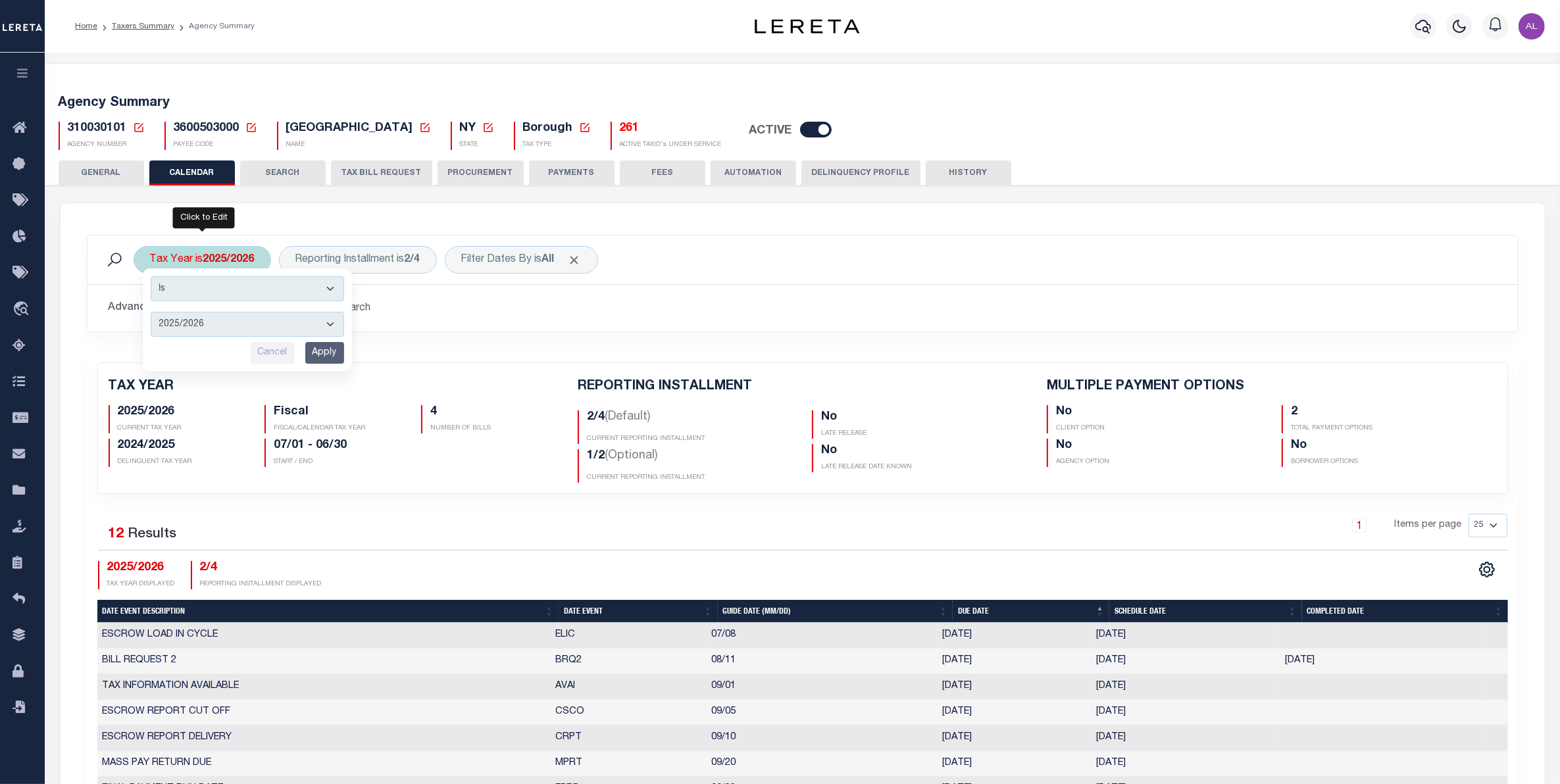
click at [290, 325] on select "2026/2027 2025/2026 2024/2025 2023/2024 2022/2023 2021/2022 2020/2021 2019/2020…" at bounding box center [247, 324] width 193 height 25
click at [137, 416] on h5 "2025/2026" at bounding box center [181, 412] width 128 height 14
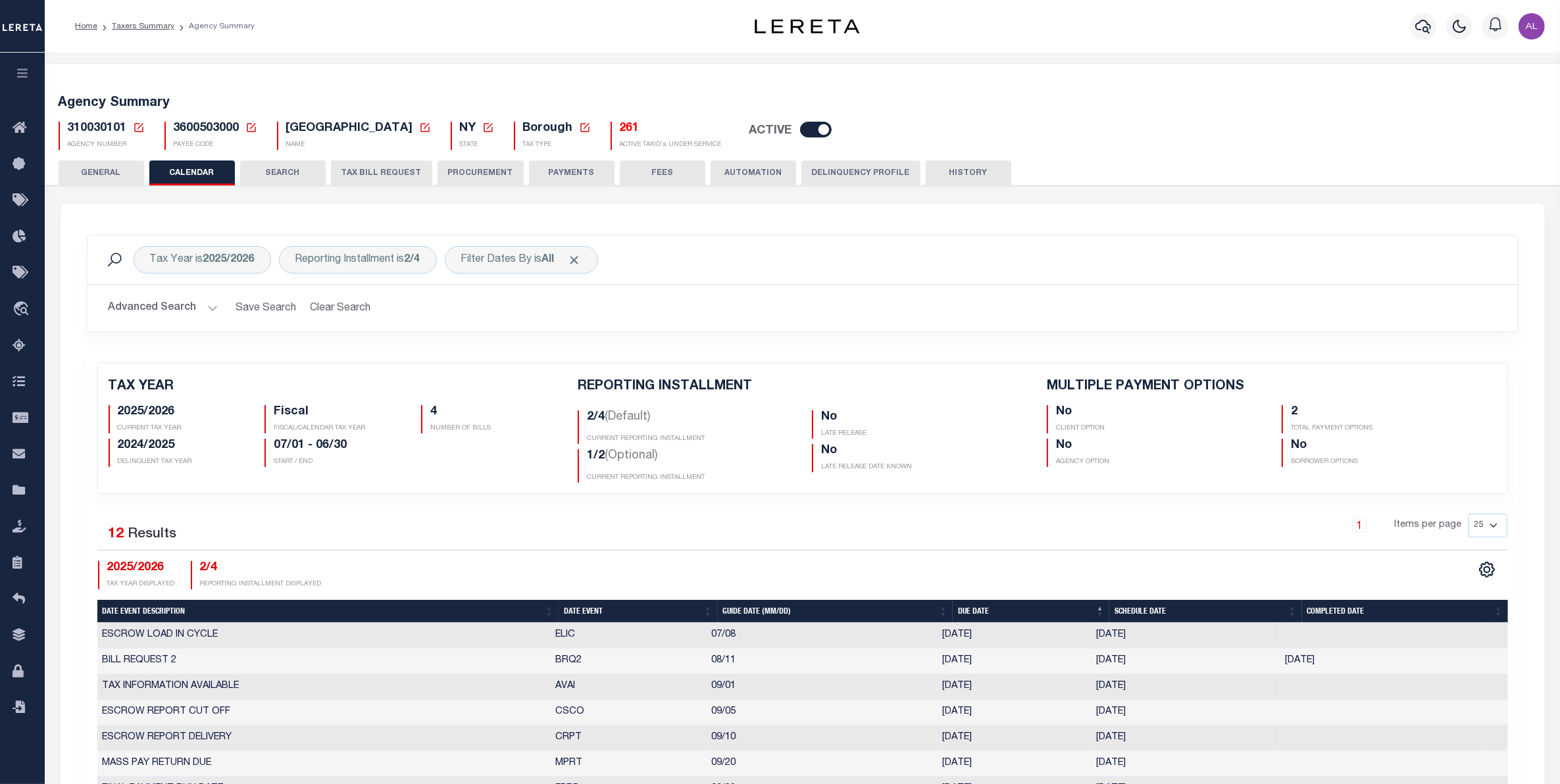
click at [131, 446] on h5 "2024/2025" at bounding box center [181, 445] width 128 height 14
click at [169, 447] on h5 "2024/2025" at bounding box center [181, 445] width 128 height 14
click at [135, 413] on h5 "2025/2026" at bounding box center [181, 412] width 128 height 14
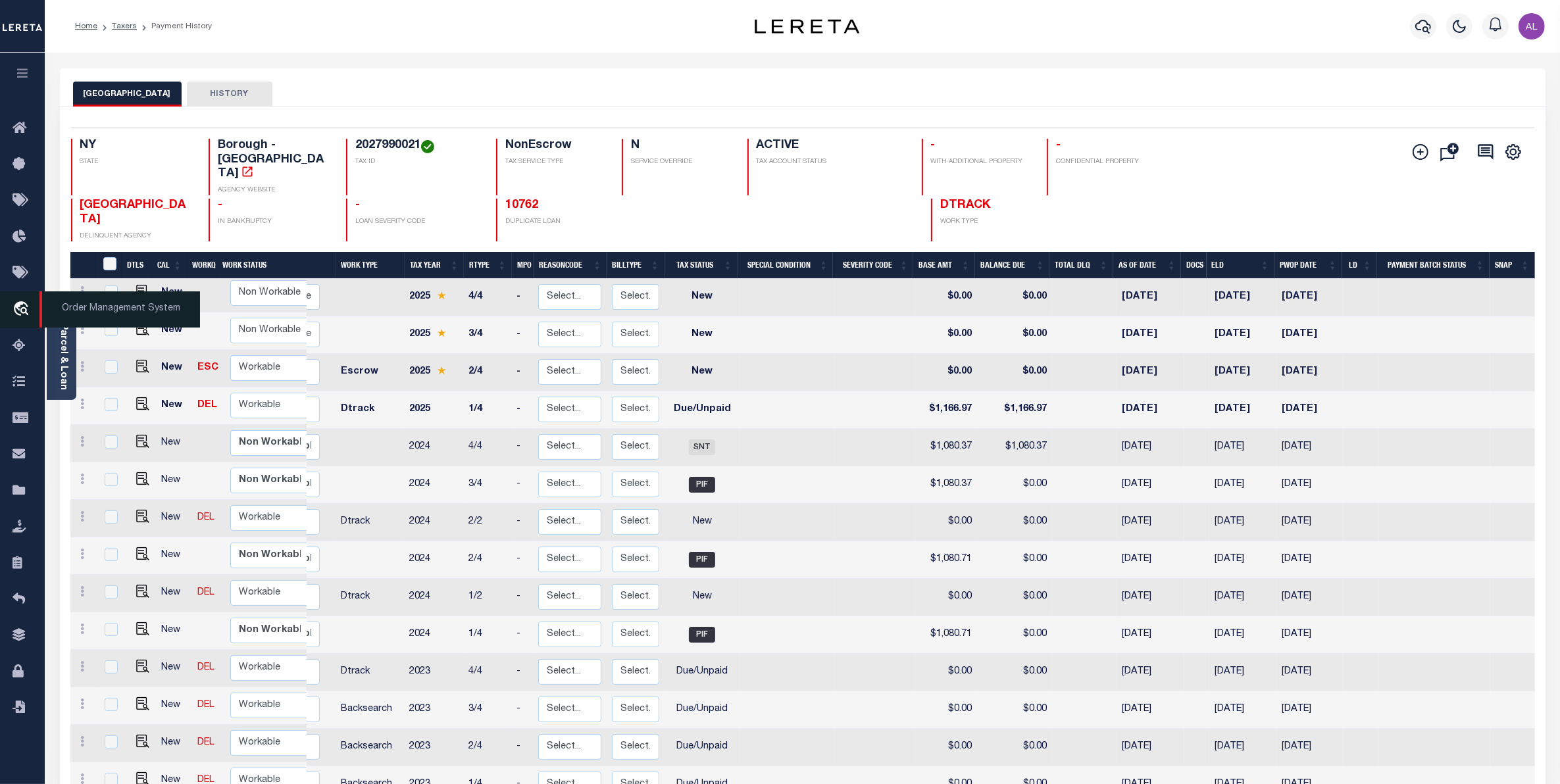
click at [25, 317] on icon "travel_explore" at bounding box center [23, 309] width 21 height 17
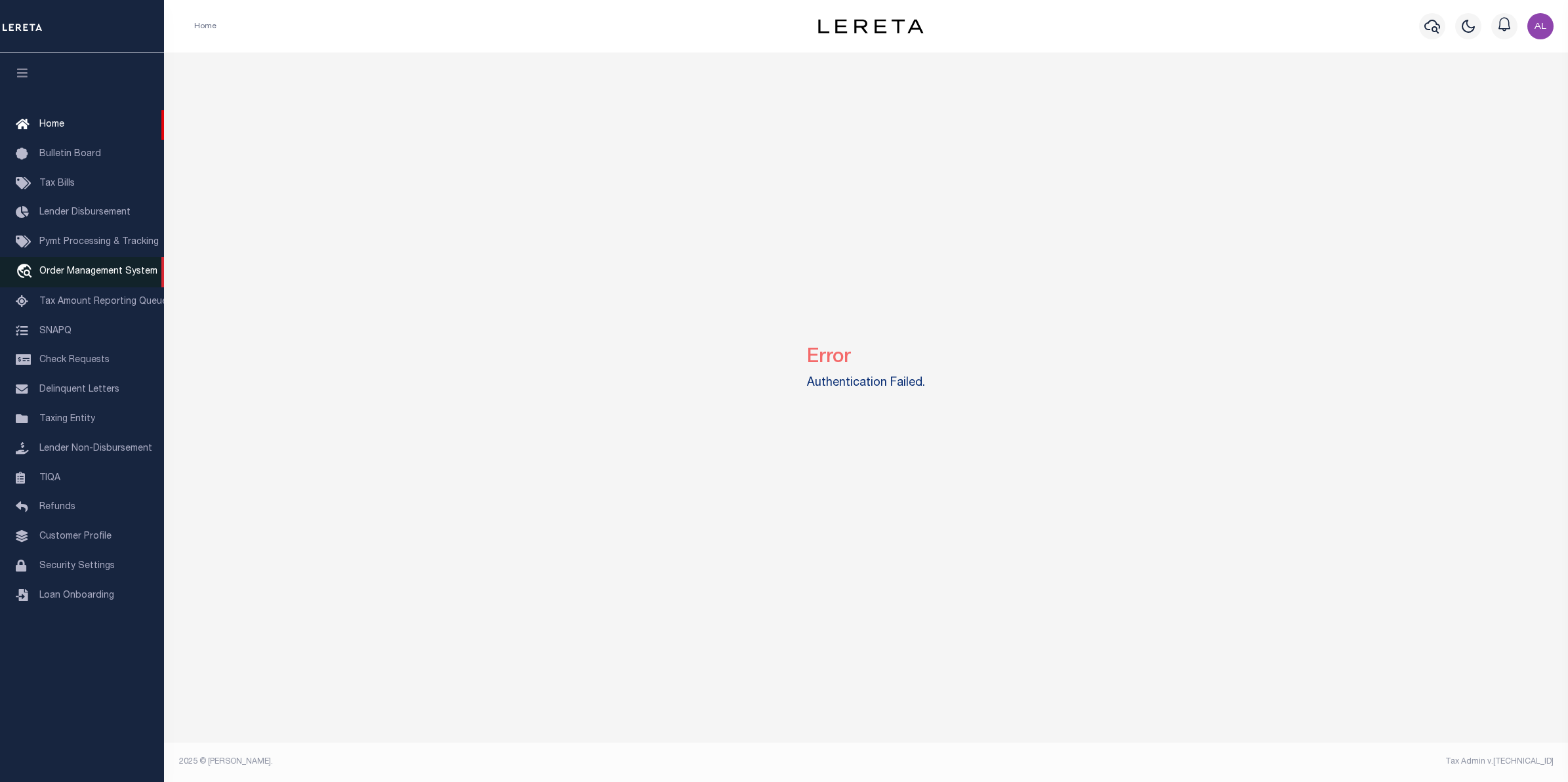
click at [70, 276] on span "Order Management System" at bounding box center [99, 271] width 118 height 9
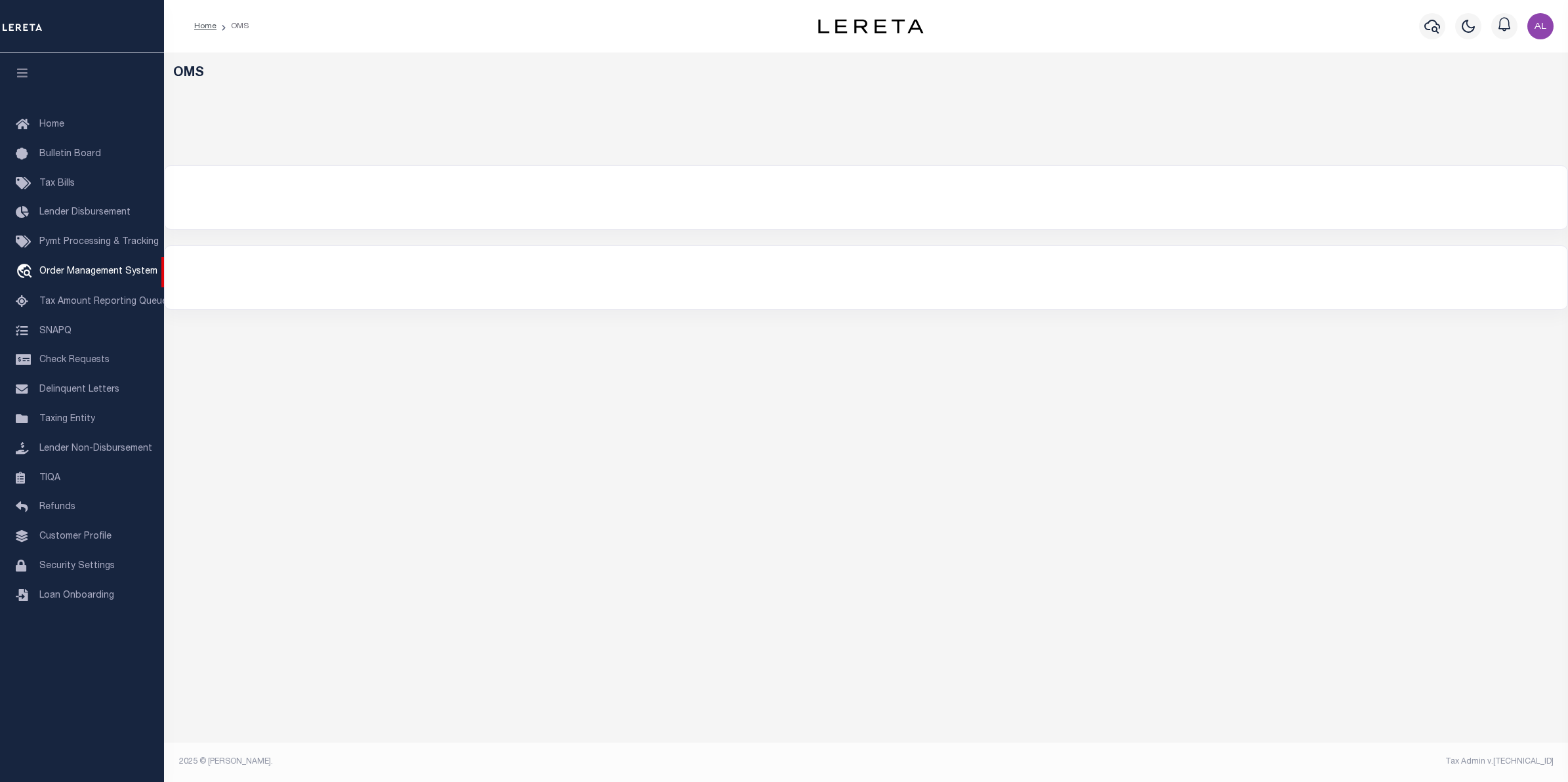
select select "200"
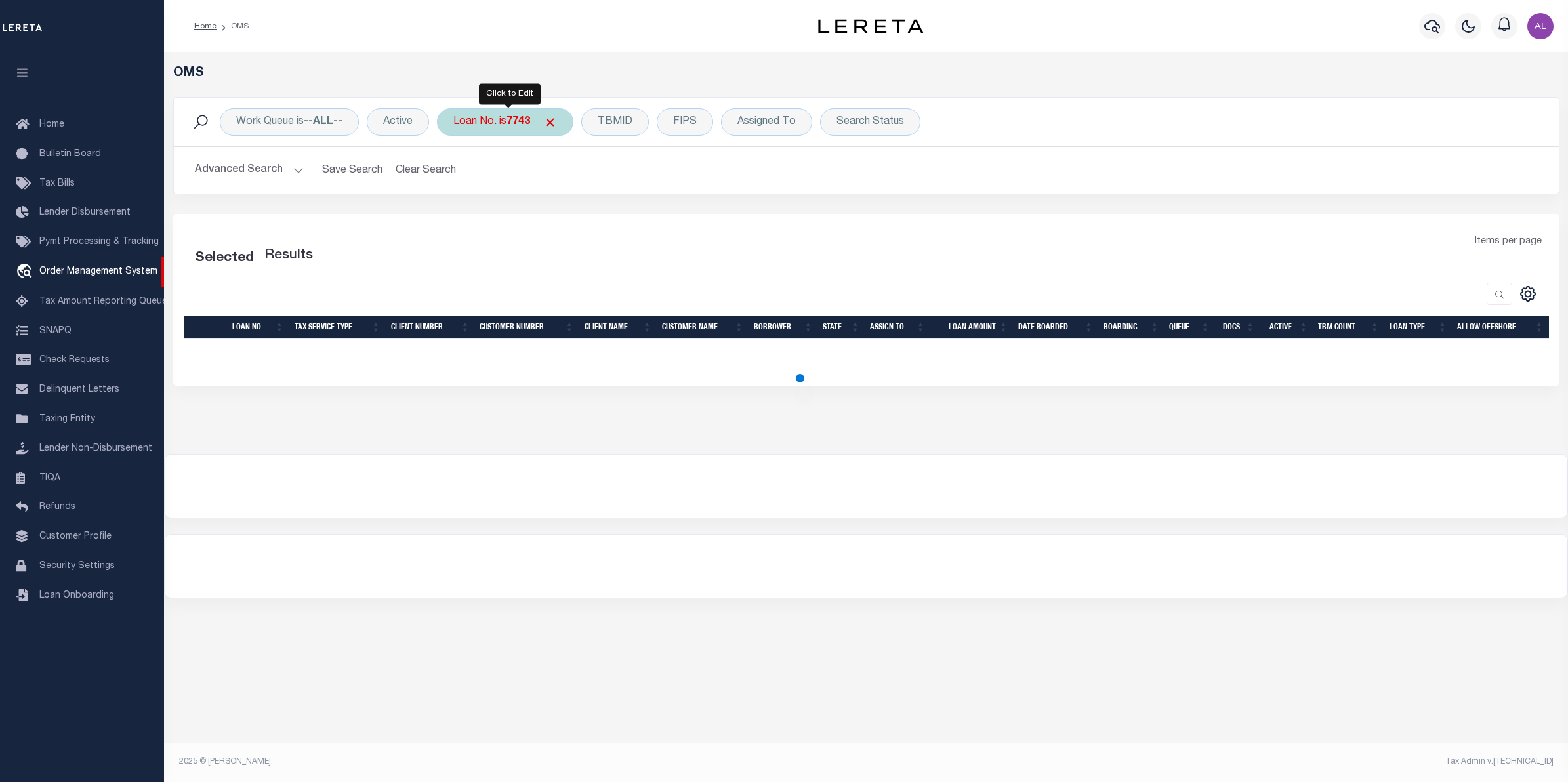
click at [510, 125] on div "Loan No. is 7743" at bounding box center [505, 121] width 136 height 27
type input "129407935"
select select "200"
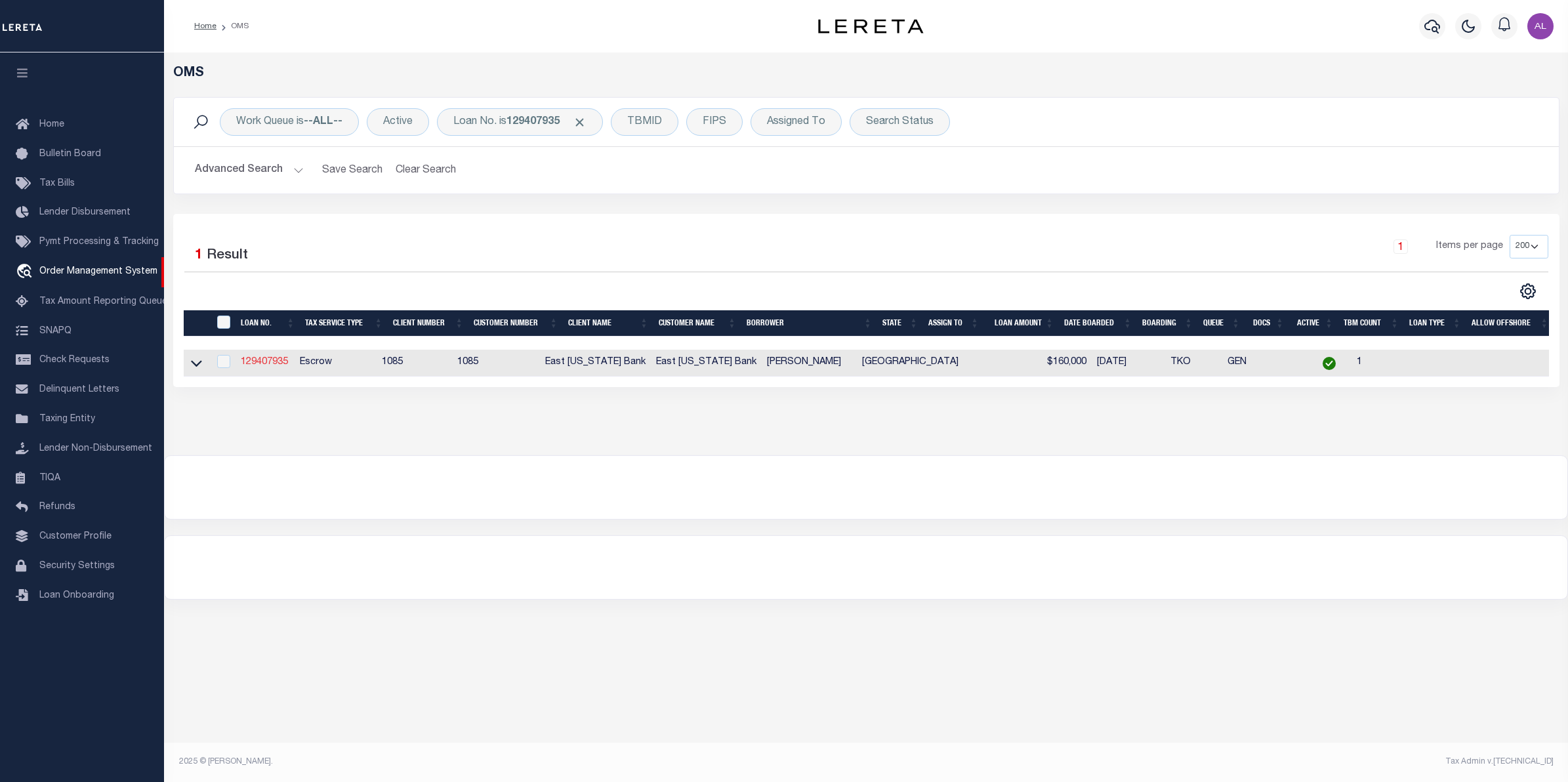
click at [277, 364] on link "129407935" at bounding box center [265, 362] width 48 height 9
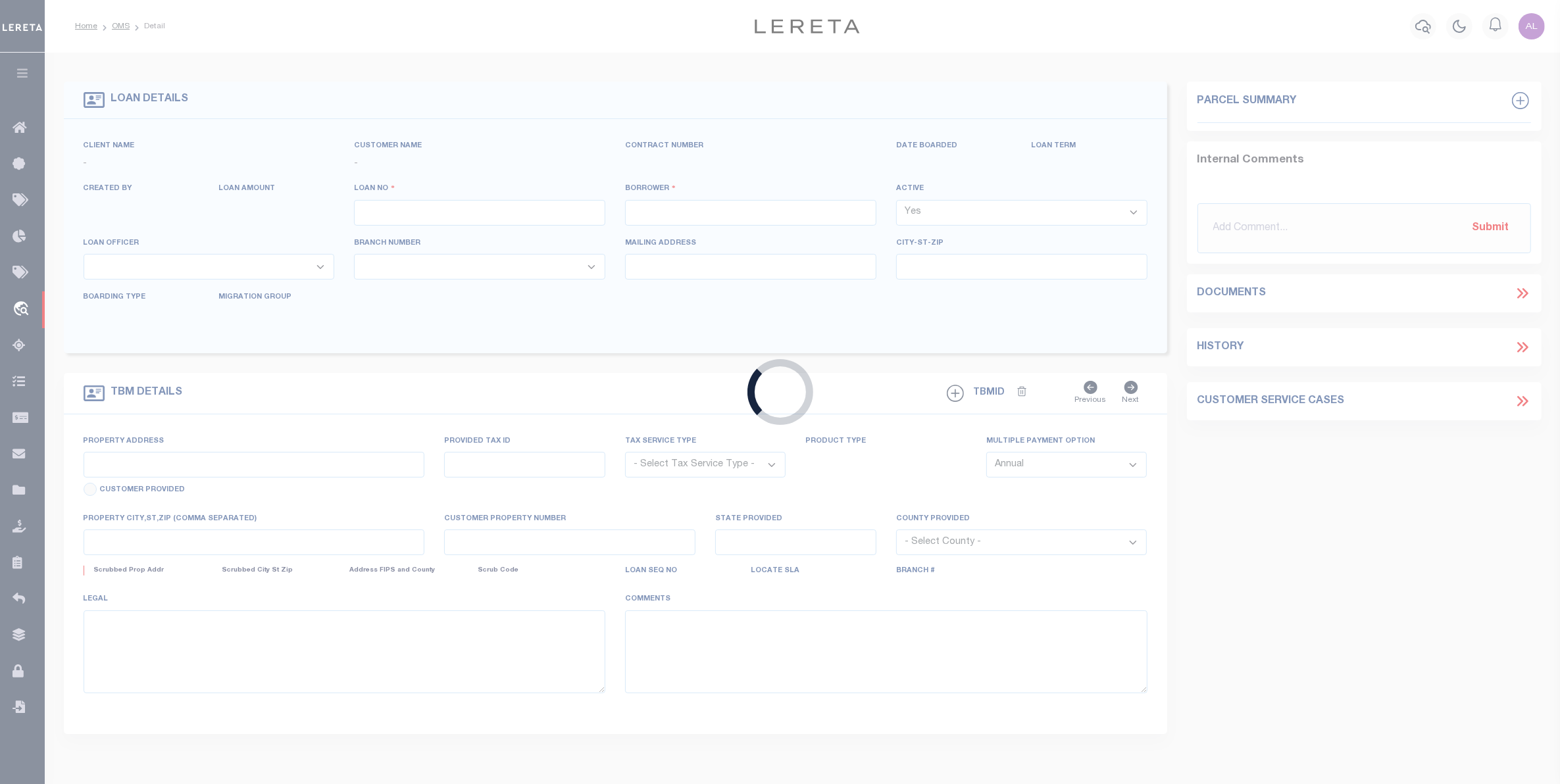
type input "129407935"
type input "[PERSON_NAME]"
select select
type input "[STREET_ADDRESS][PERSON_NAME]"
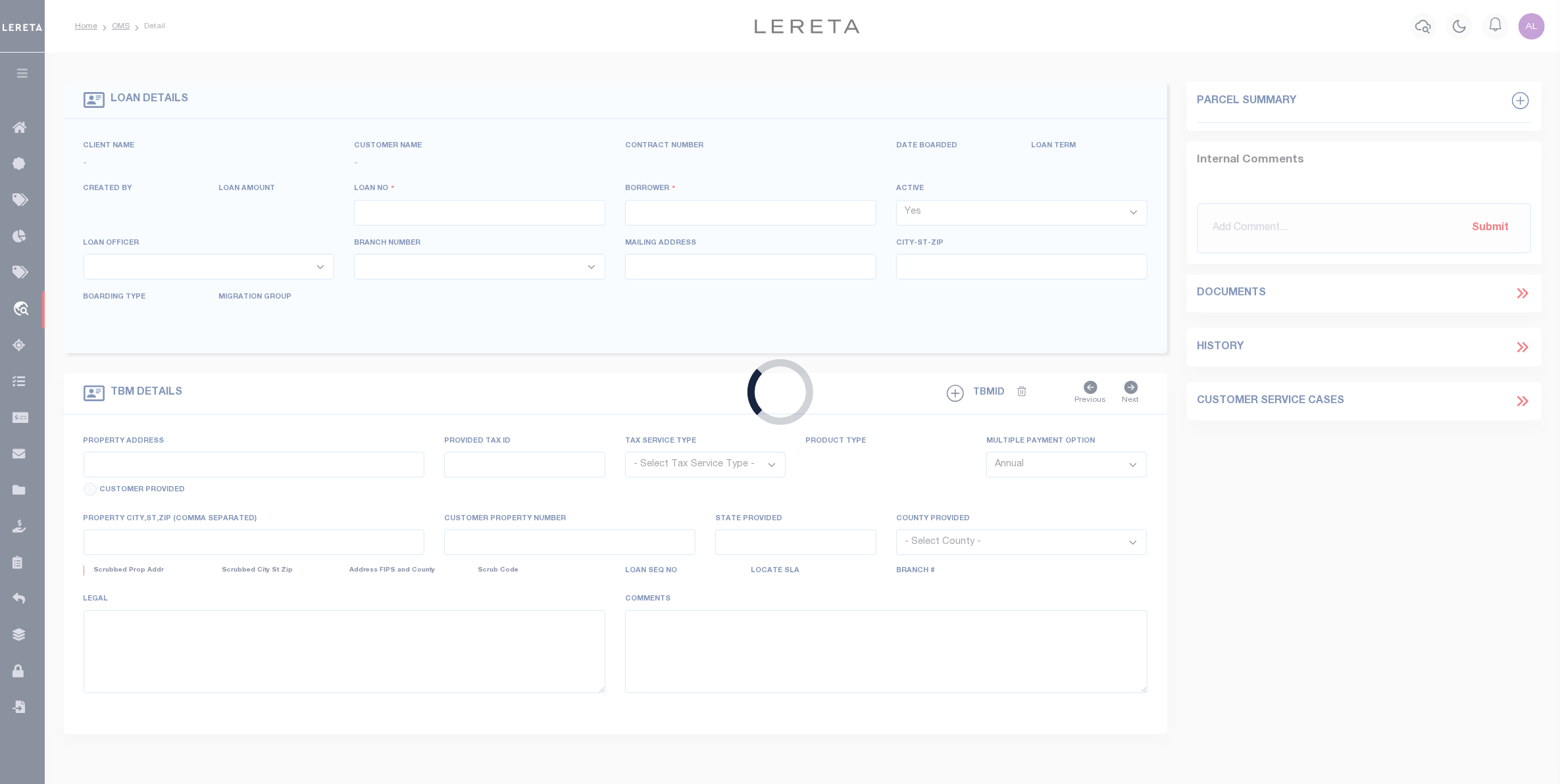
type input "[GEOGRAPHIC_DATA],[GEOGRAPHIC_DATA] 75672-8404"
select select "10"
select select "Escrow"
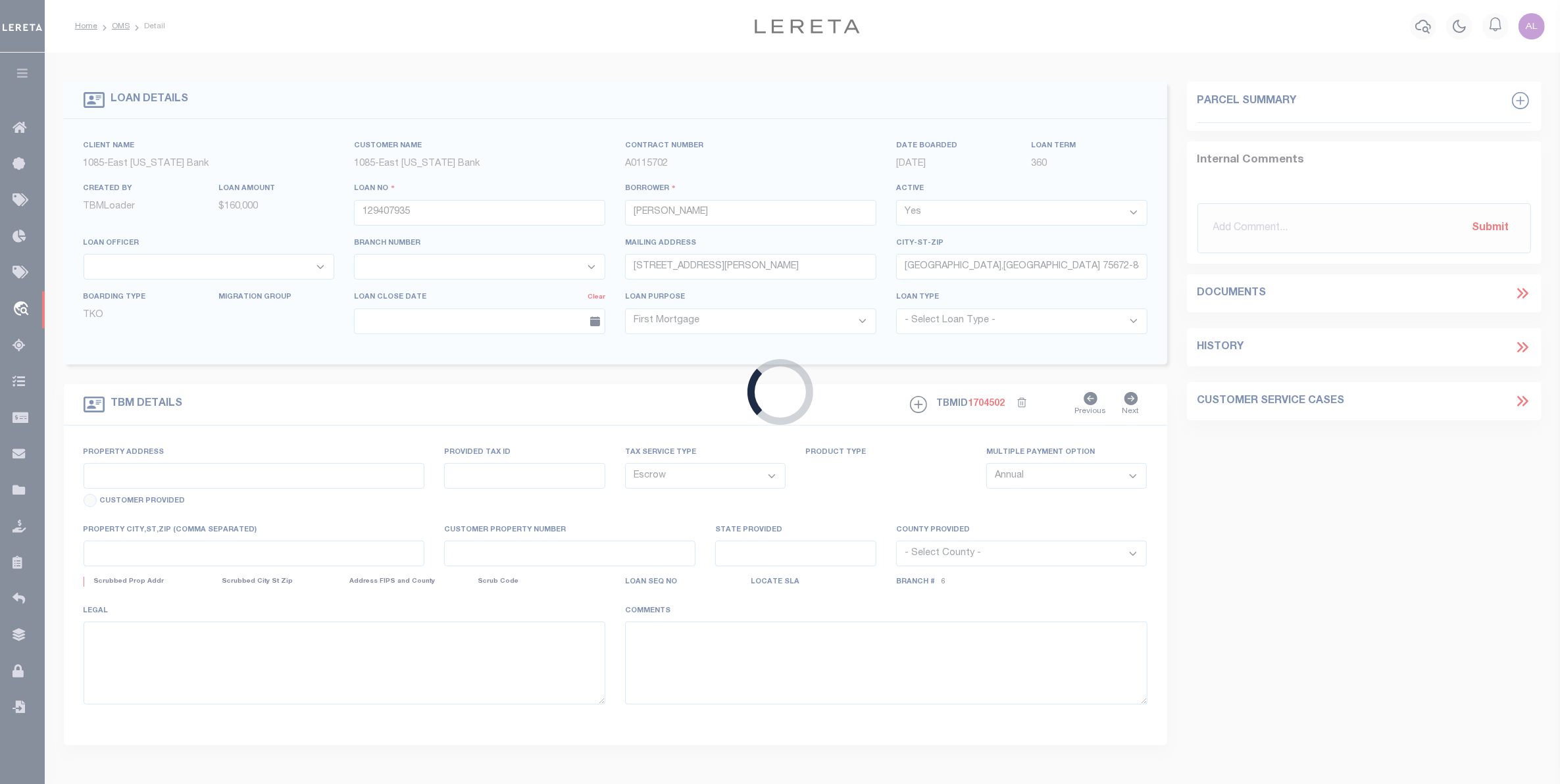
select select "1646"
select select "887"
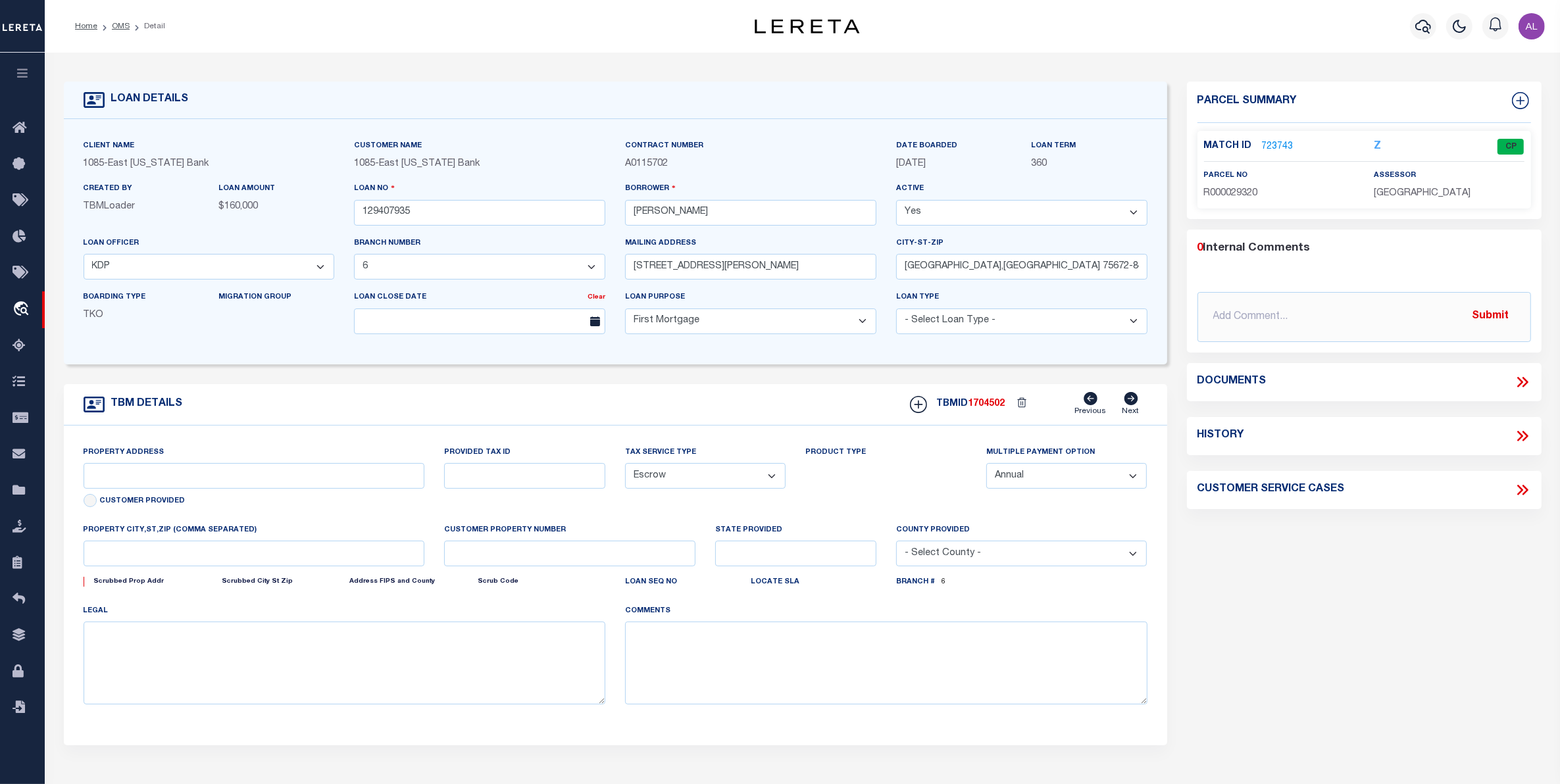
type input "[STREET_ADDRESS][PERSON_NAME]"
type input "000029320"
select select
type input "[GEOGRAPHIC_DATA] , [GEOGRAPHIC_DATA] 756720000"
type input "[GEOGRAPHIC_DATA]"
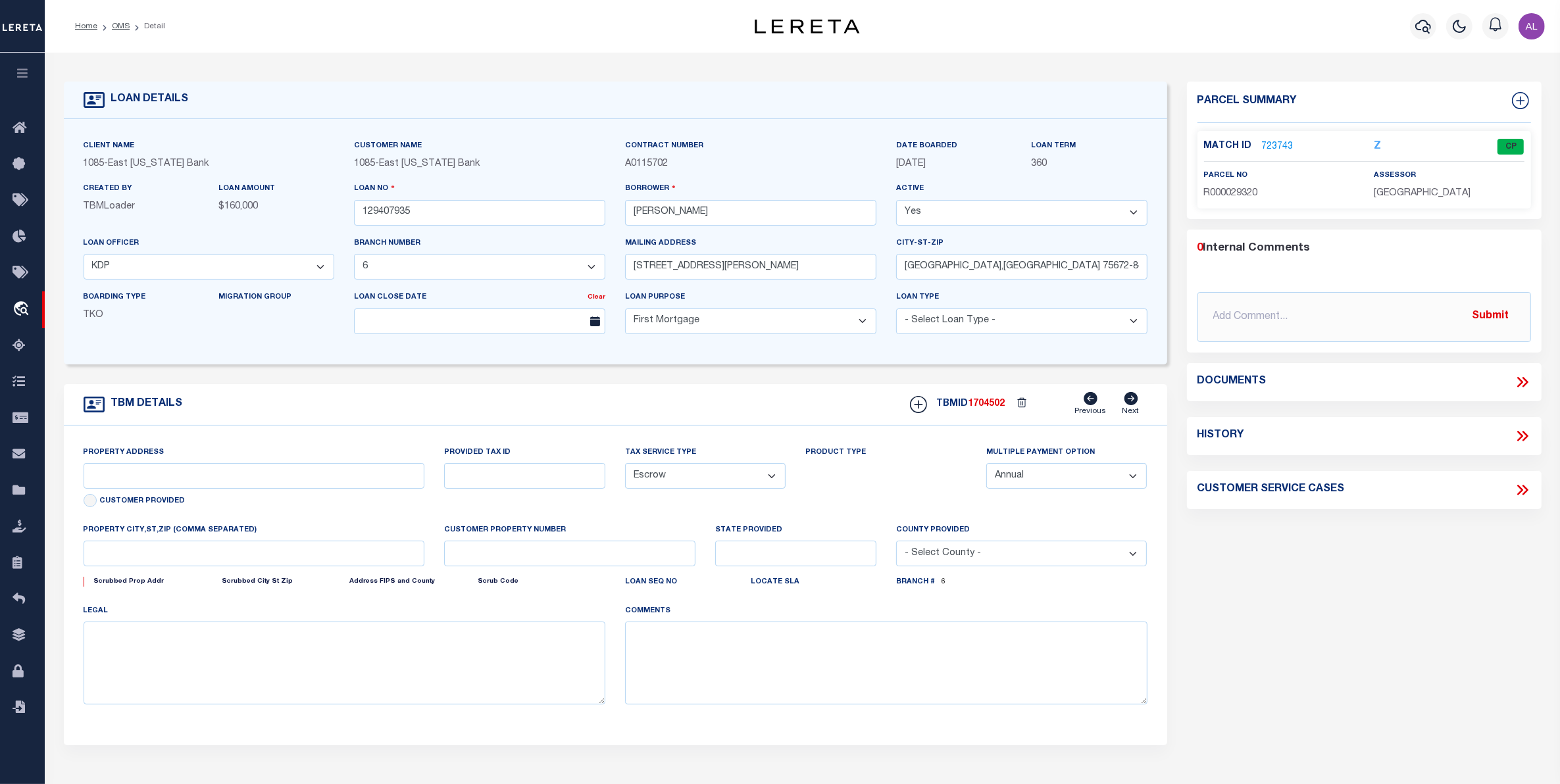
type textarea "000029320"
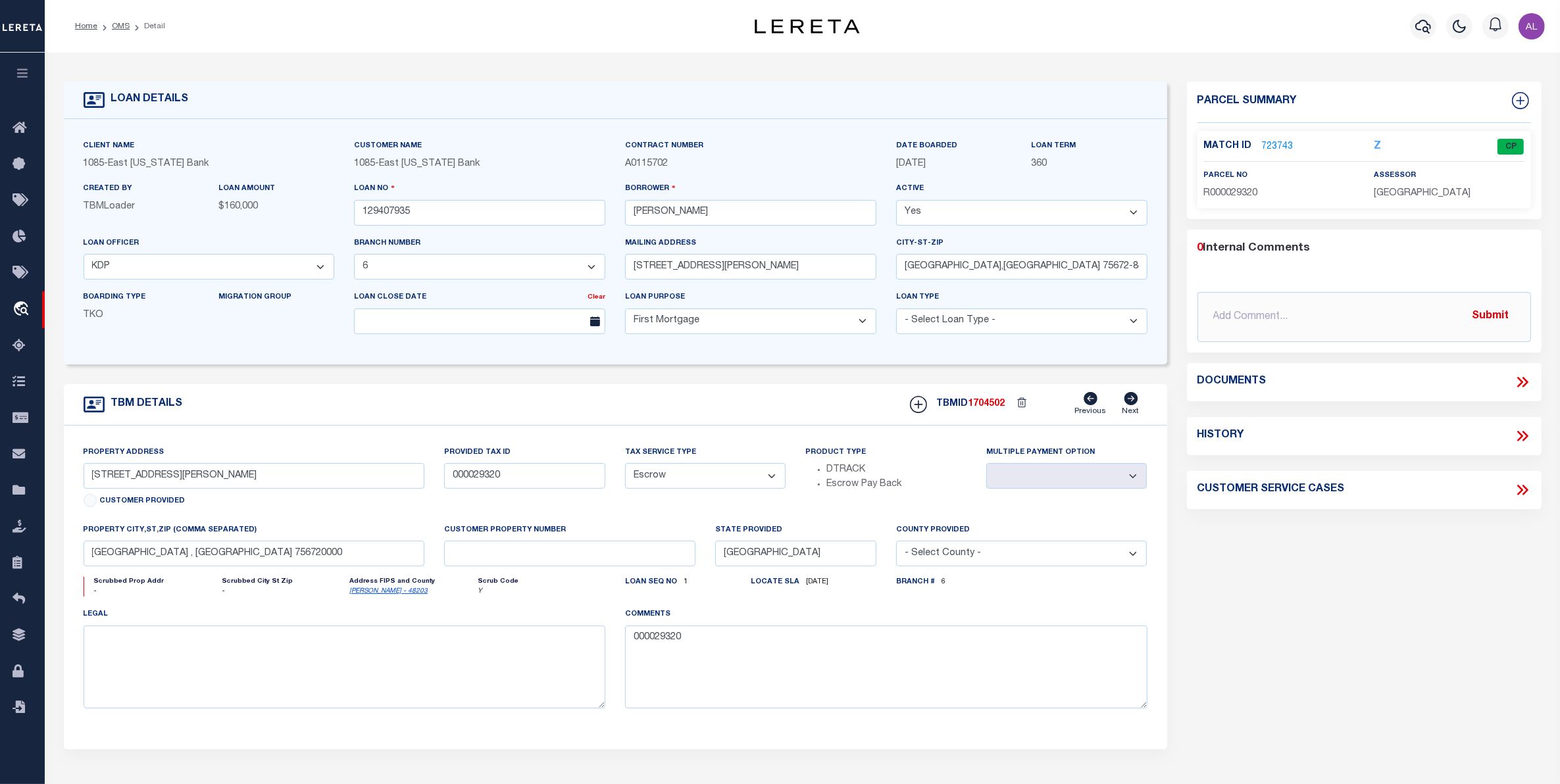
click at [926, 166] on span "[DATE]" at bounding box center [911, 163] width 30 height 9
click at [1279, 146] on link "723743" at bounding box center [1278, 147] width 32 height 14
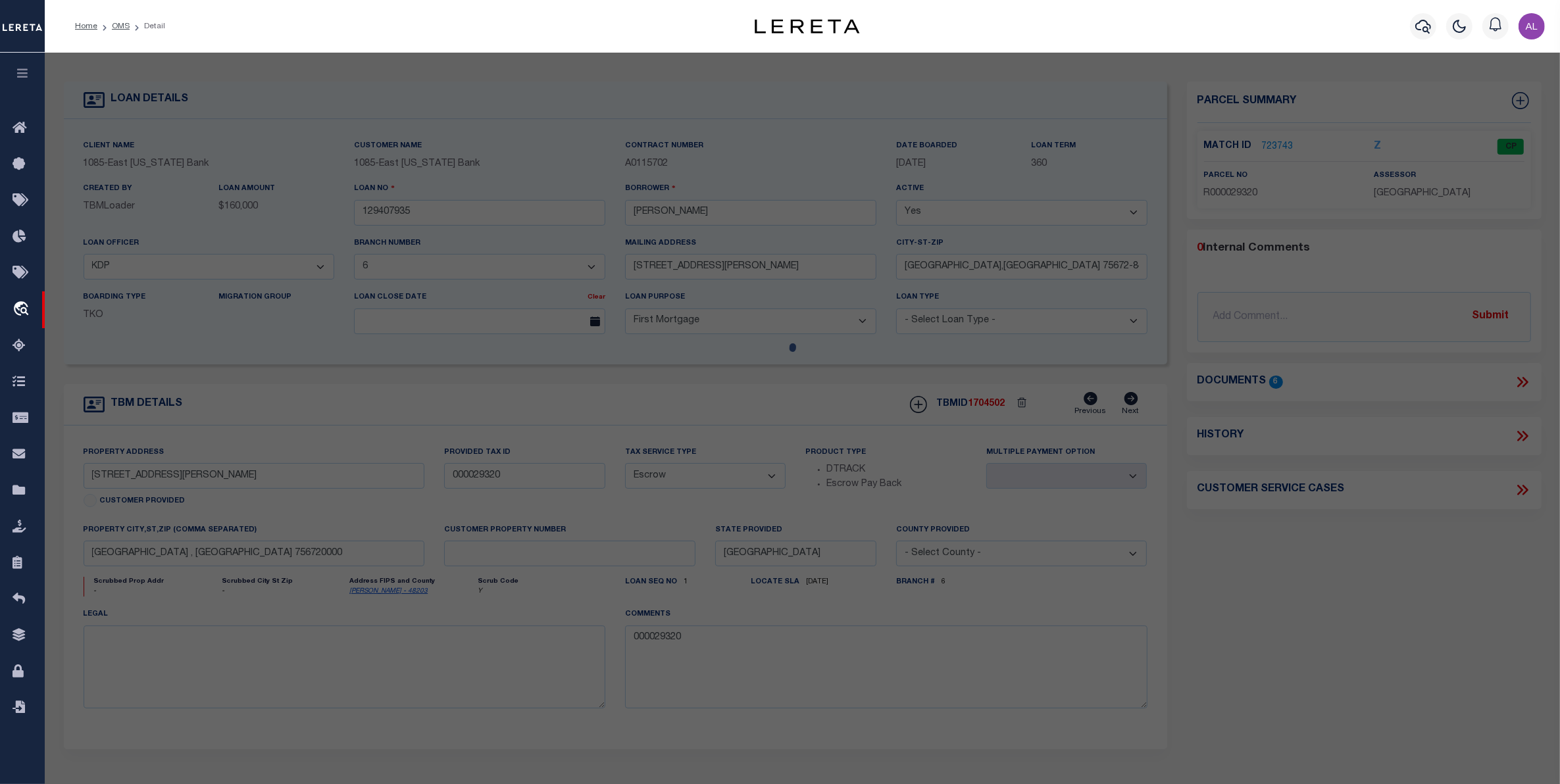
checkbox input "false"
select select "CP"
type input "HUFFMAN WILLIAM M & CAROL V"
type input "04070.00210.00000.000000"
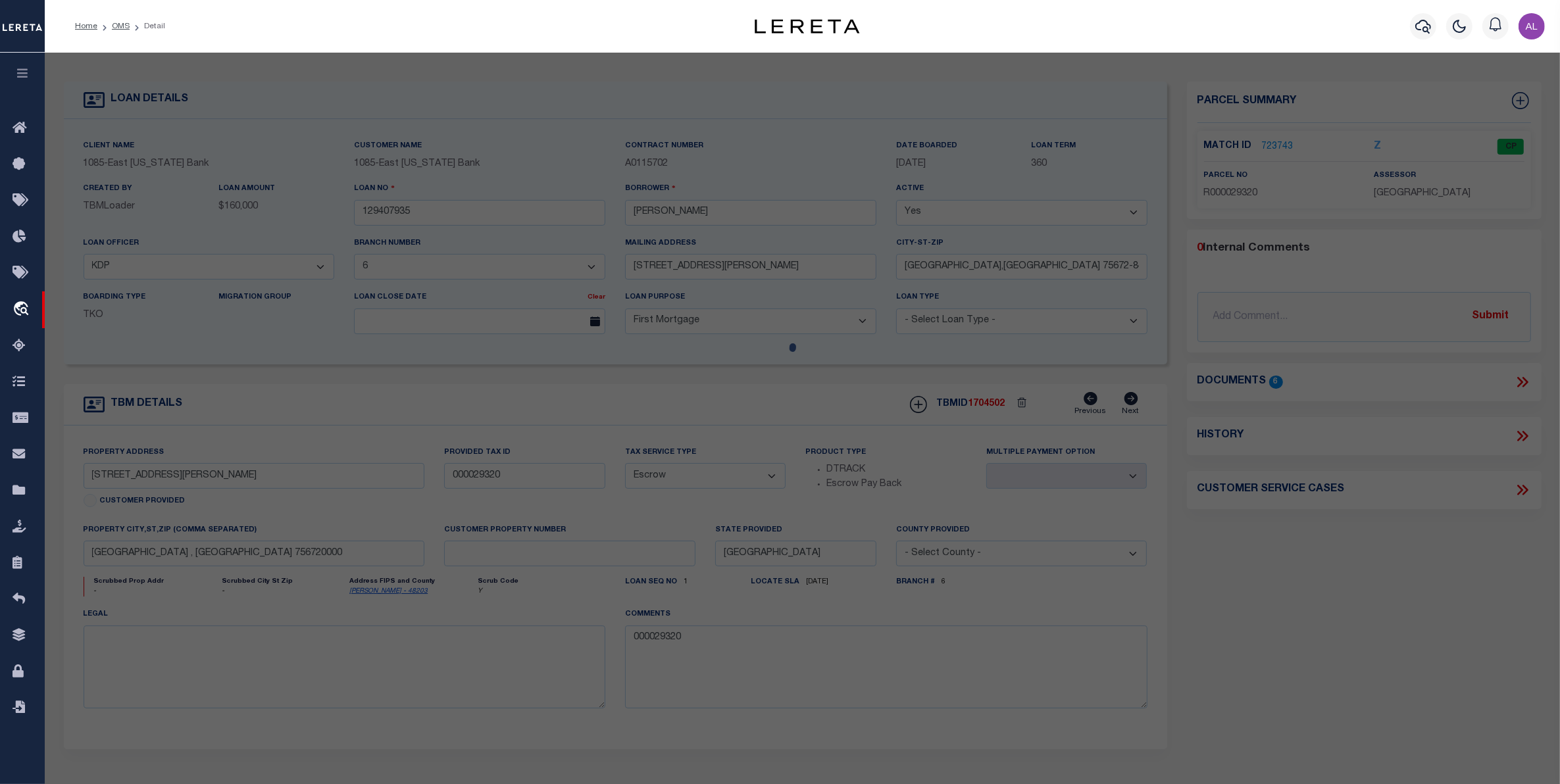
type input "100 DENISE"
checkbox input "false"
type input "75672"
type textarea "HSE"
type textarea "Tax ID Special Project"
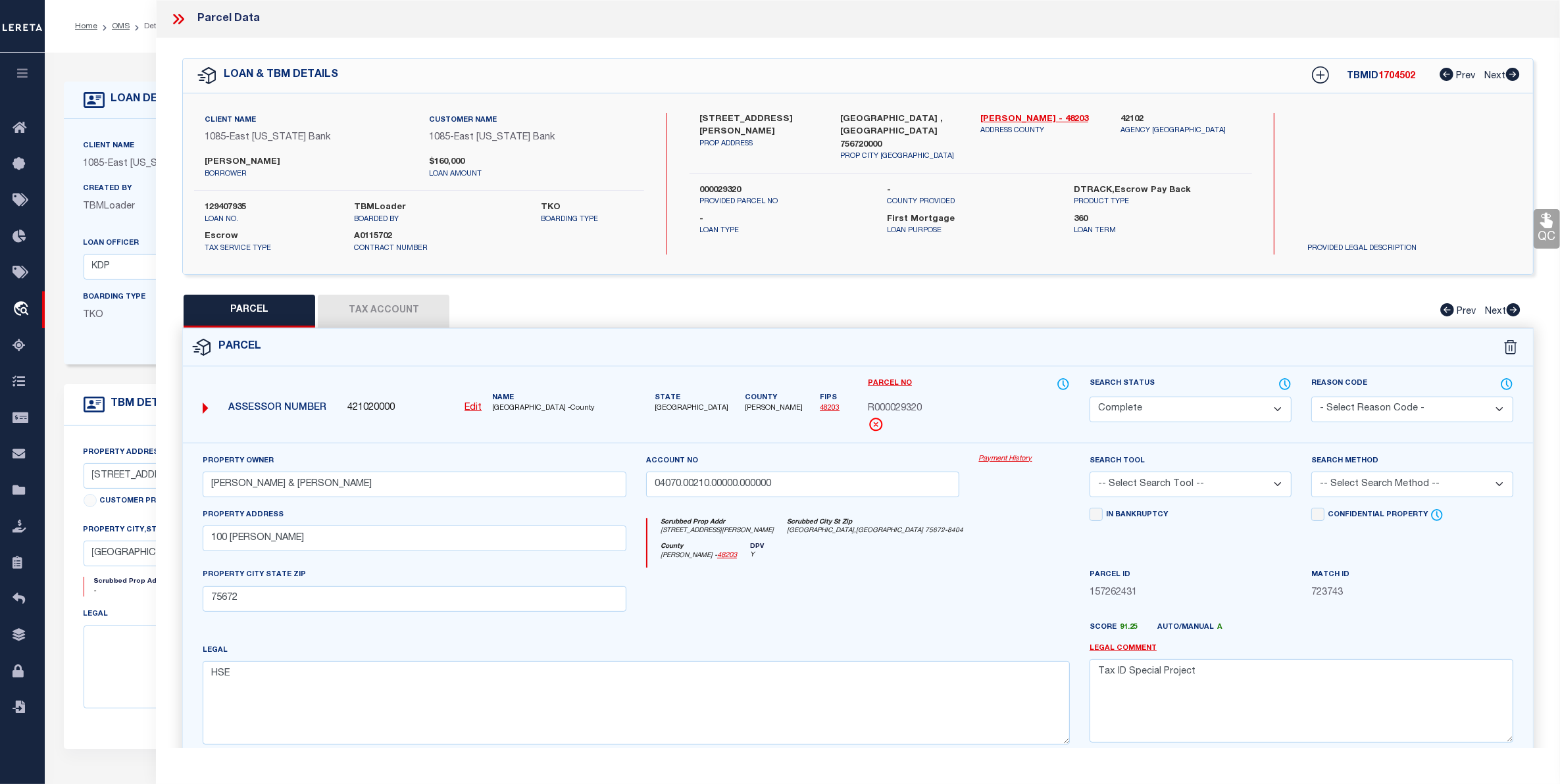
click at [1009, 461] on link "Payment History" at bounding box center [1024, 459] width 91 height 11
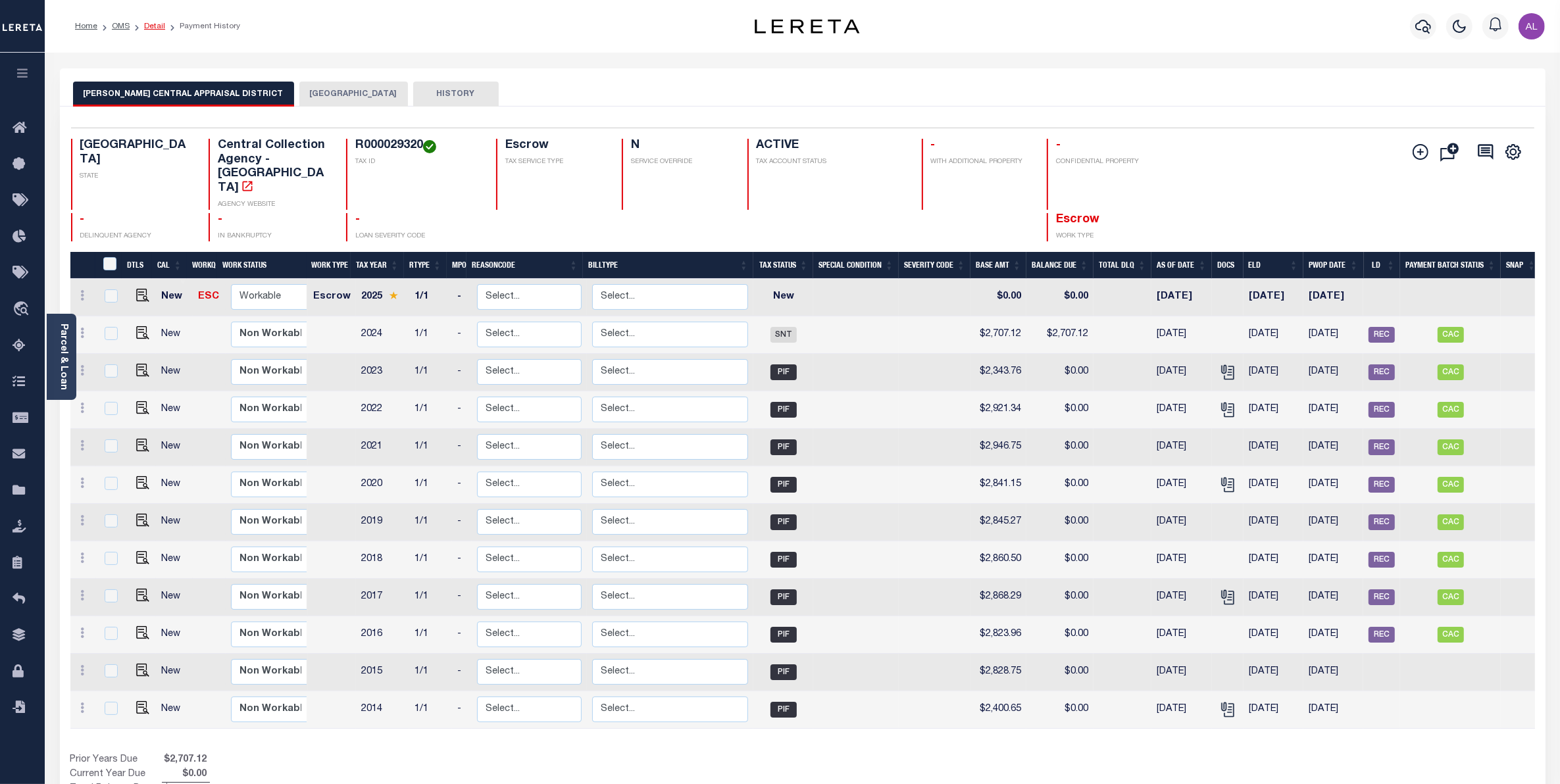
click at [145, 26] on link "Detail" at bounding box center [154, 26] width 21 height 8
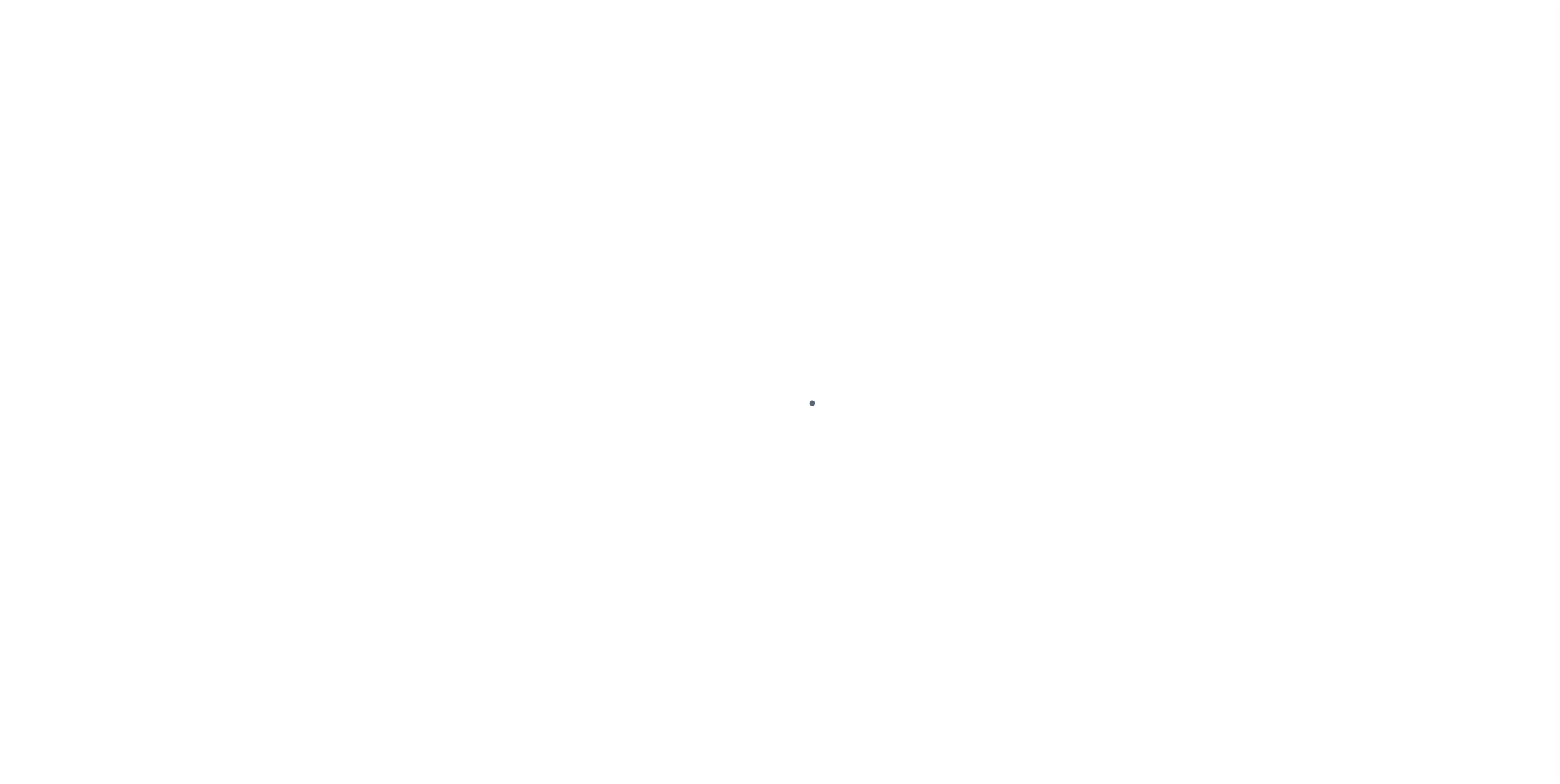
select select "1646"
select select "887"
select select "10"
select select "Escrow"
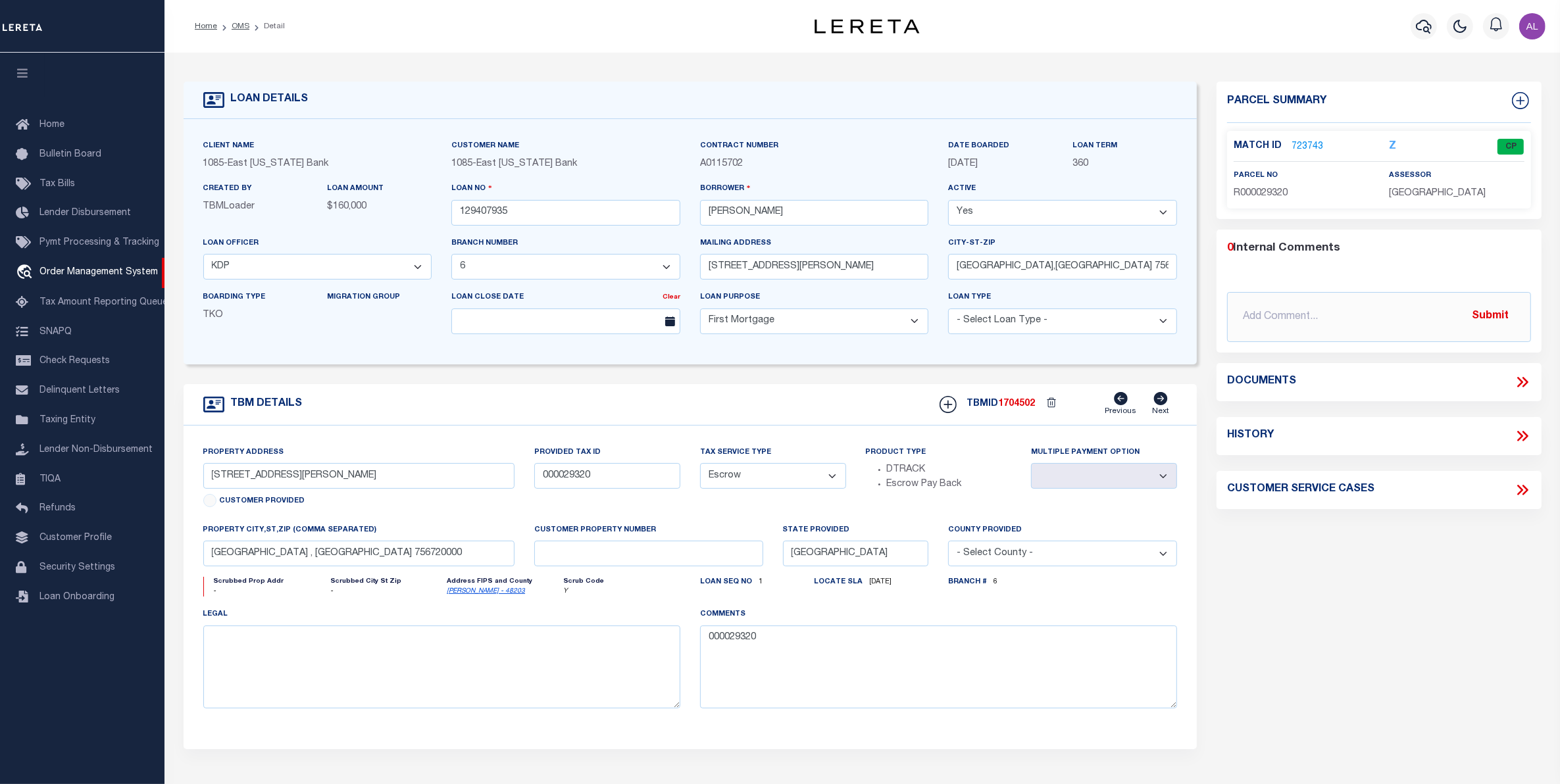
click at [1298, 146] on link "723743" at bounding box center [1308, 147] width 32 height 14
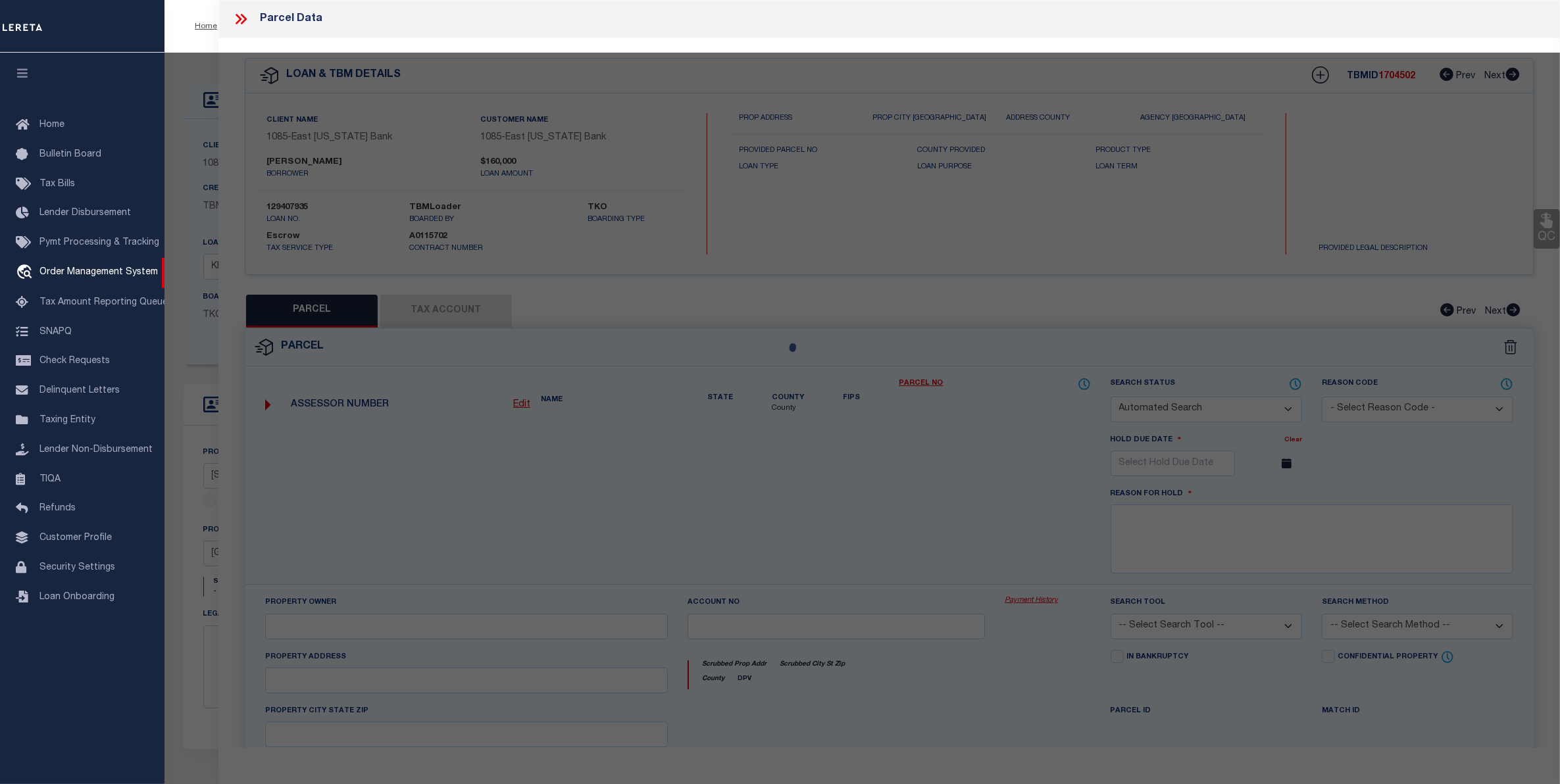
checkbox input "false"
select select "CP"
type input "[PERSON_NAME] & [PERSON_NAME]"
type input "04070.00210.00000.000000"
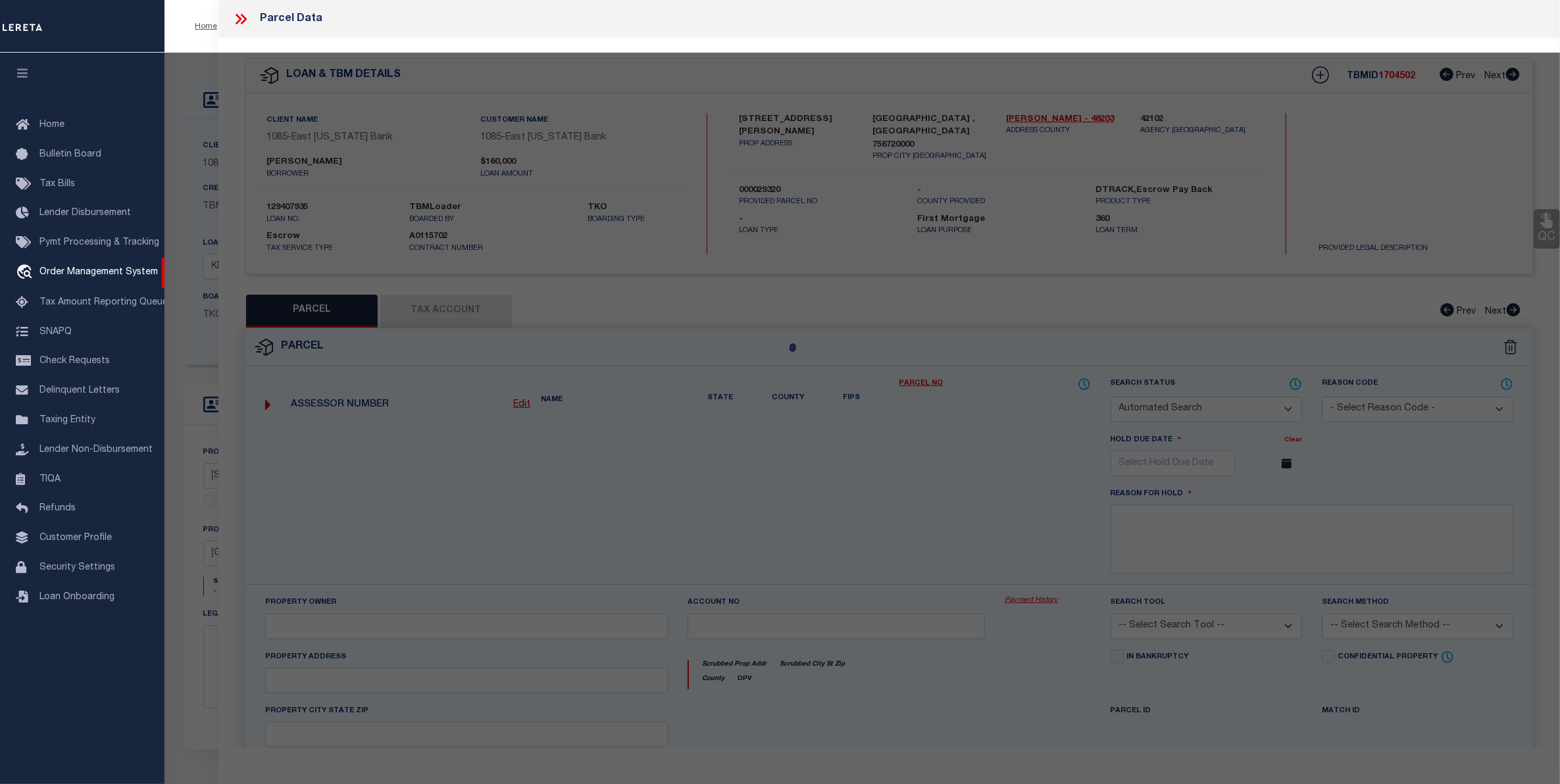
type input "100 [PERSON_NAME]"
checkbox input "false"
type input "75672"
type textarea "HSE"
type textarea "Tax ID Special Project"
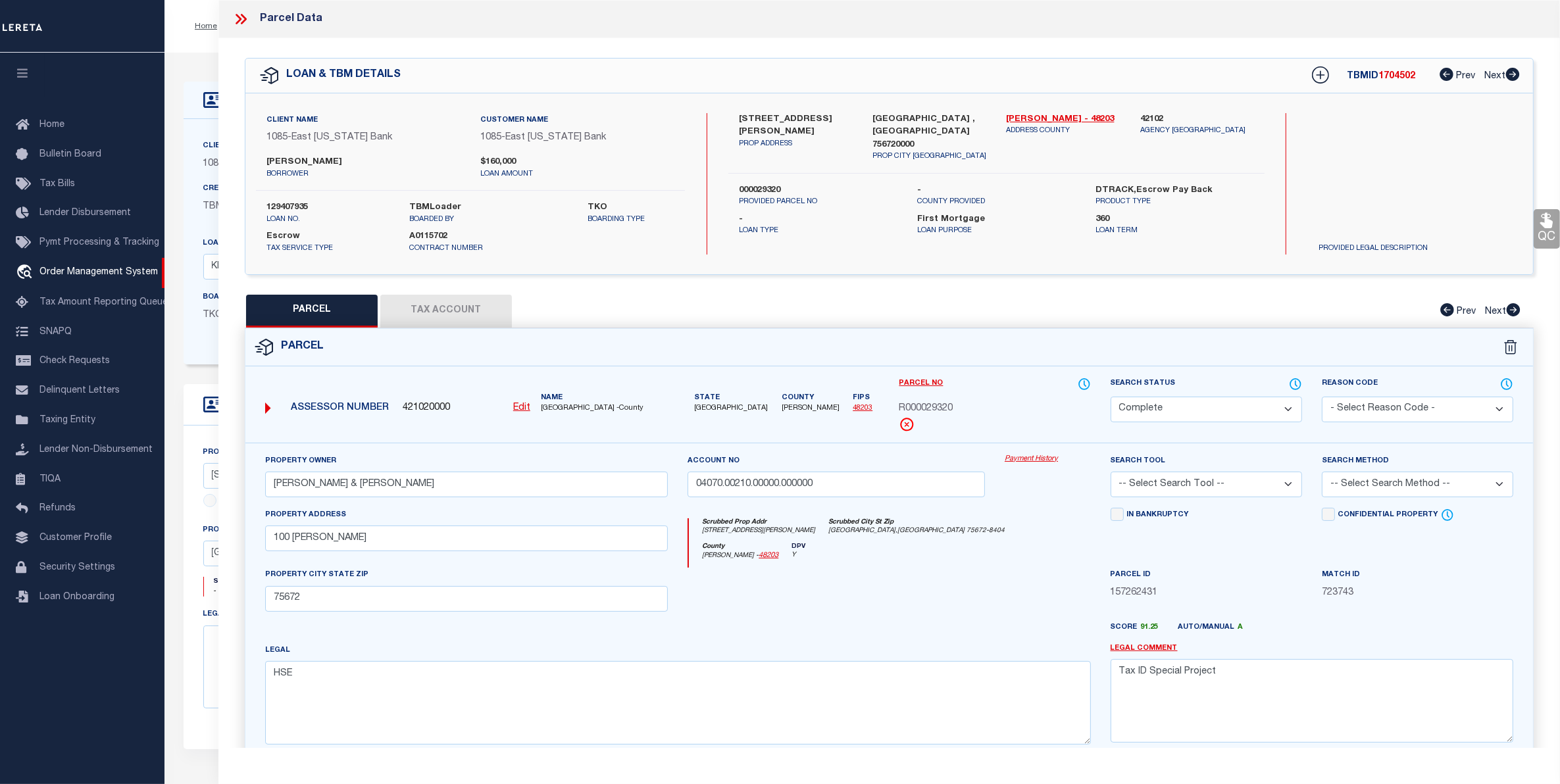
click at [472, 320] on button "Tax Account" at bounding box center [446, 310] width 131 height 33
select select "100"
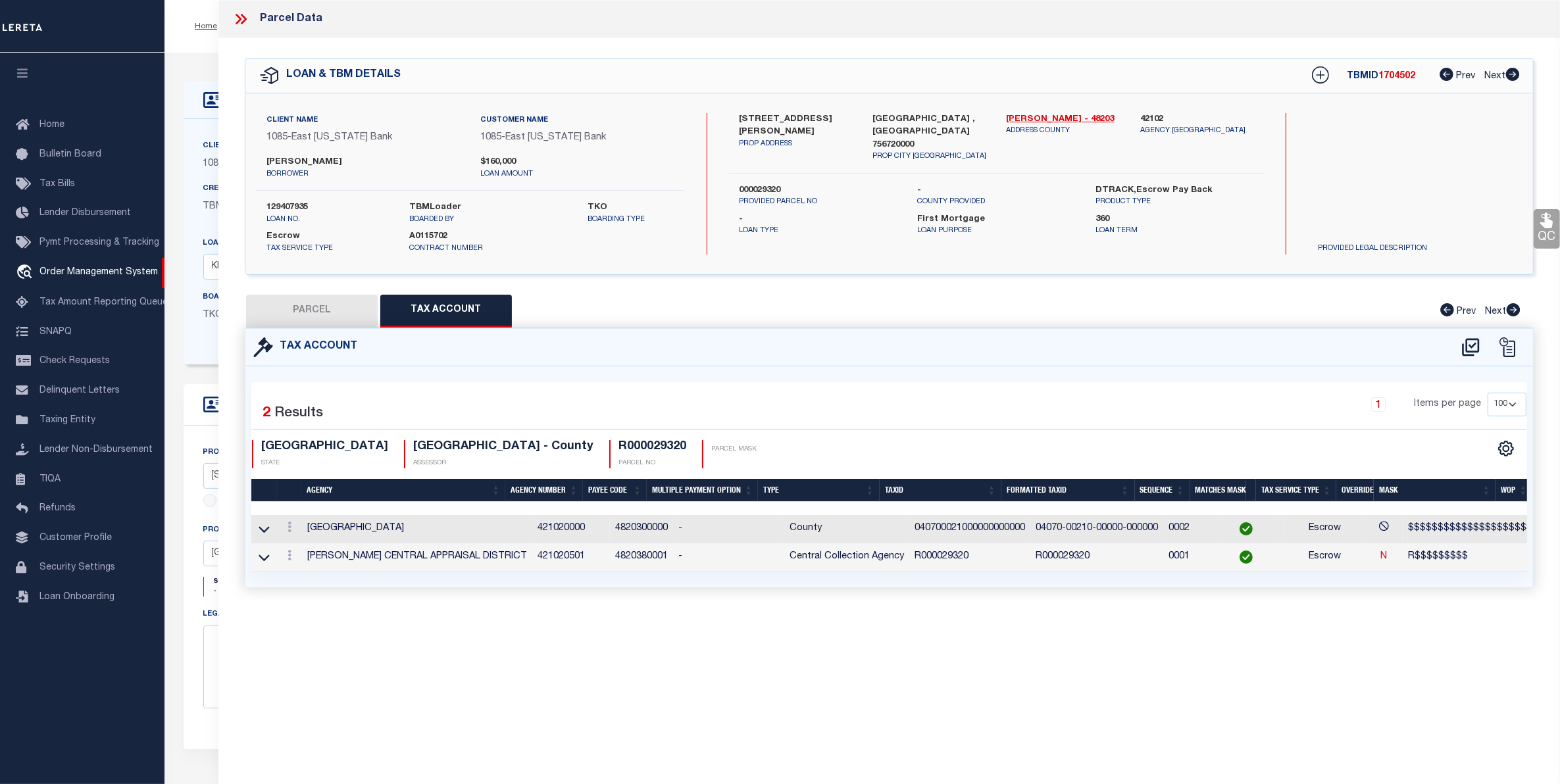
click at [610, 557] on td "4820380001" at bounding box center [641, 557] width 64 height 28
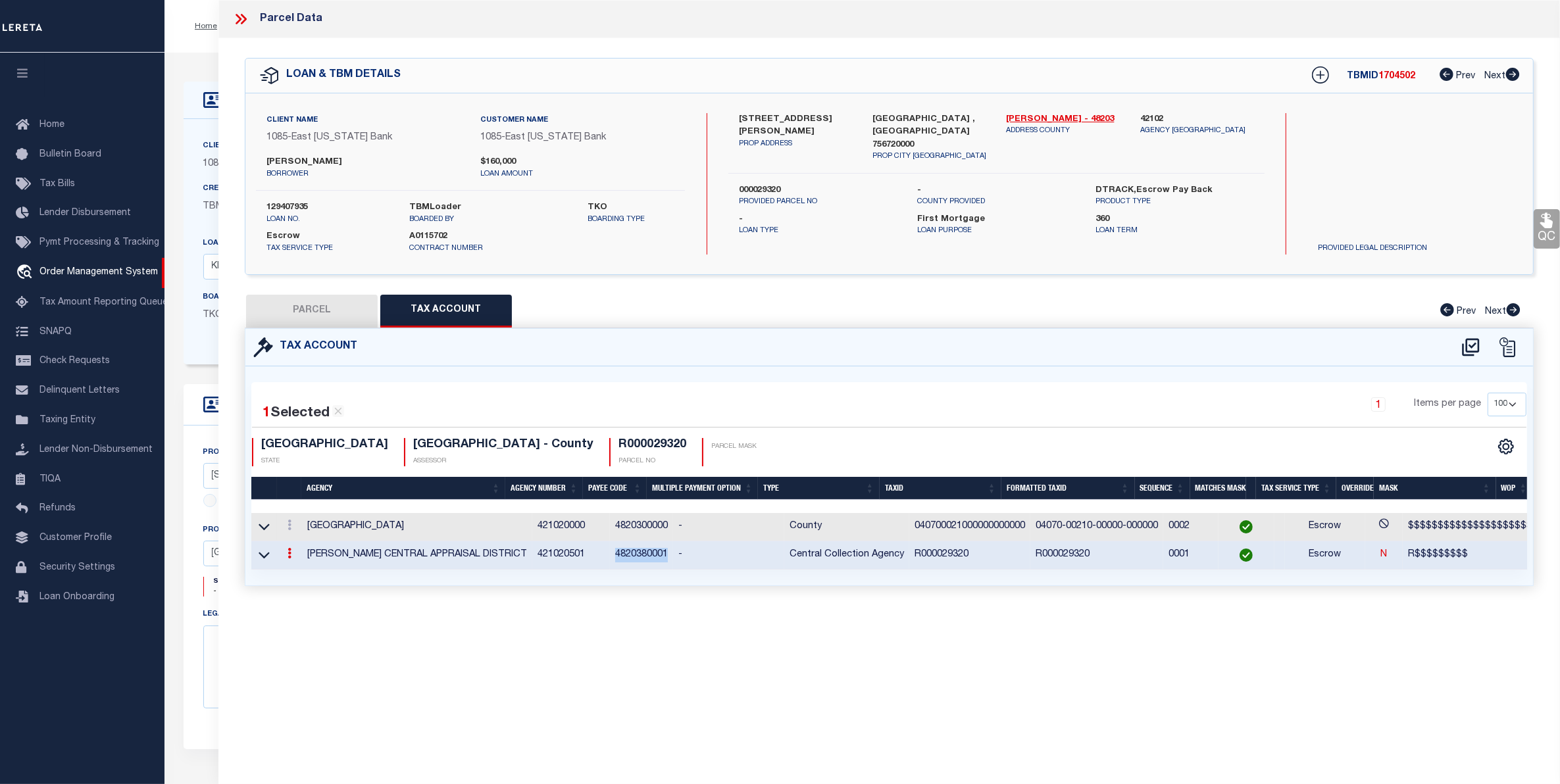
click at [610, 557] on td "4820380001" at bounding box center [641, 556] width 64 height 28
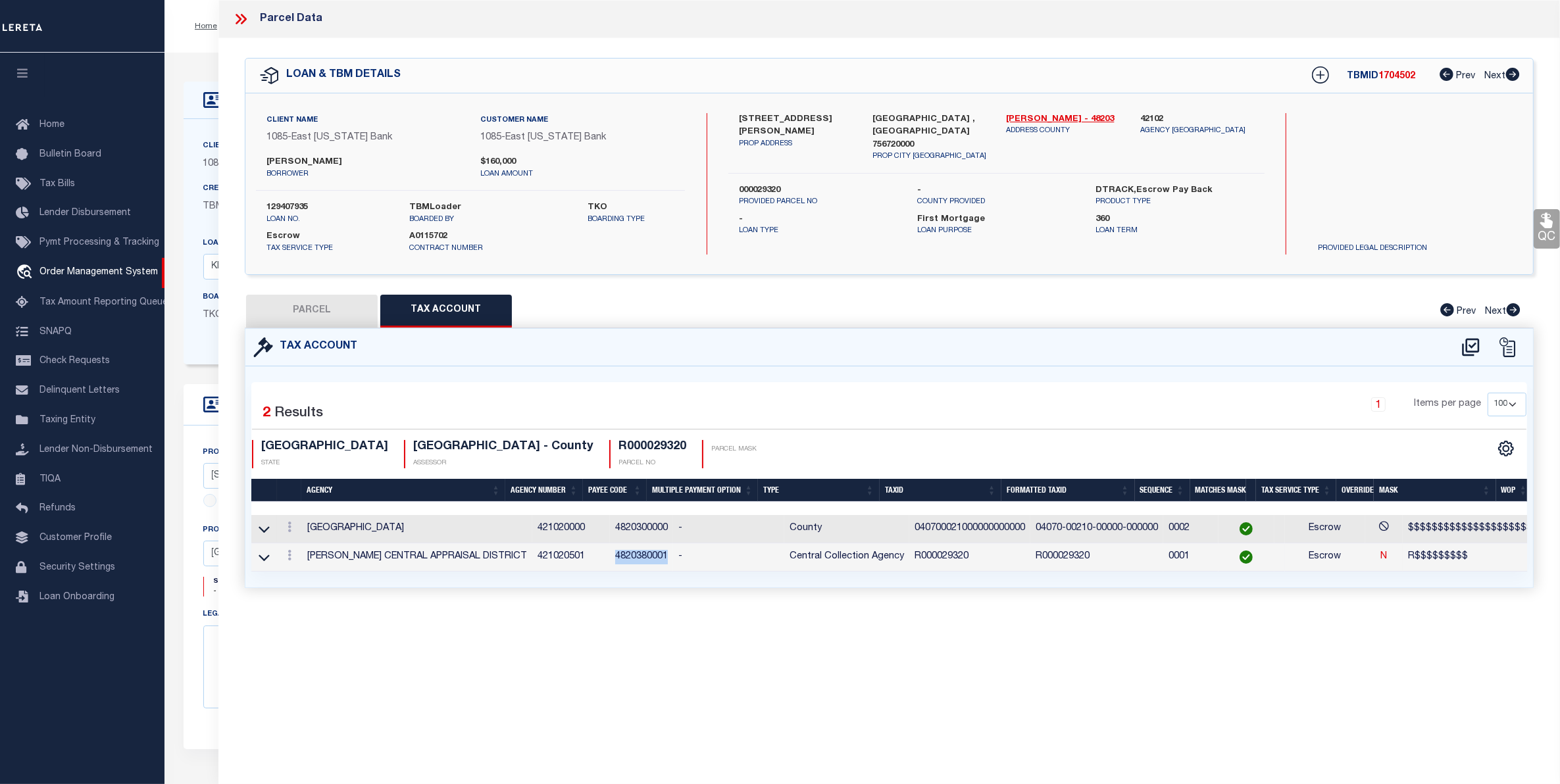
copy td "4820380001"
click at [291, 317] on button "PARCEL" at bounding box center [311, 310] width 131 height 33
select select "AS"
checkbox input "false"
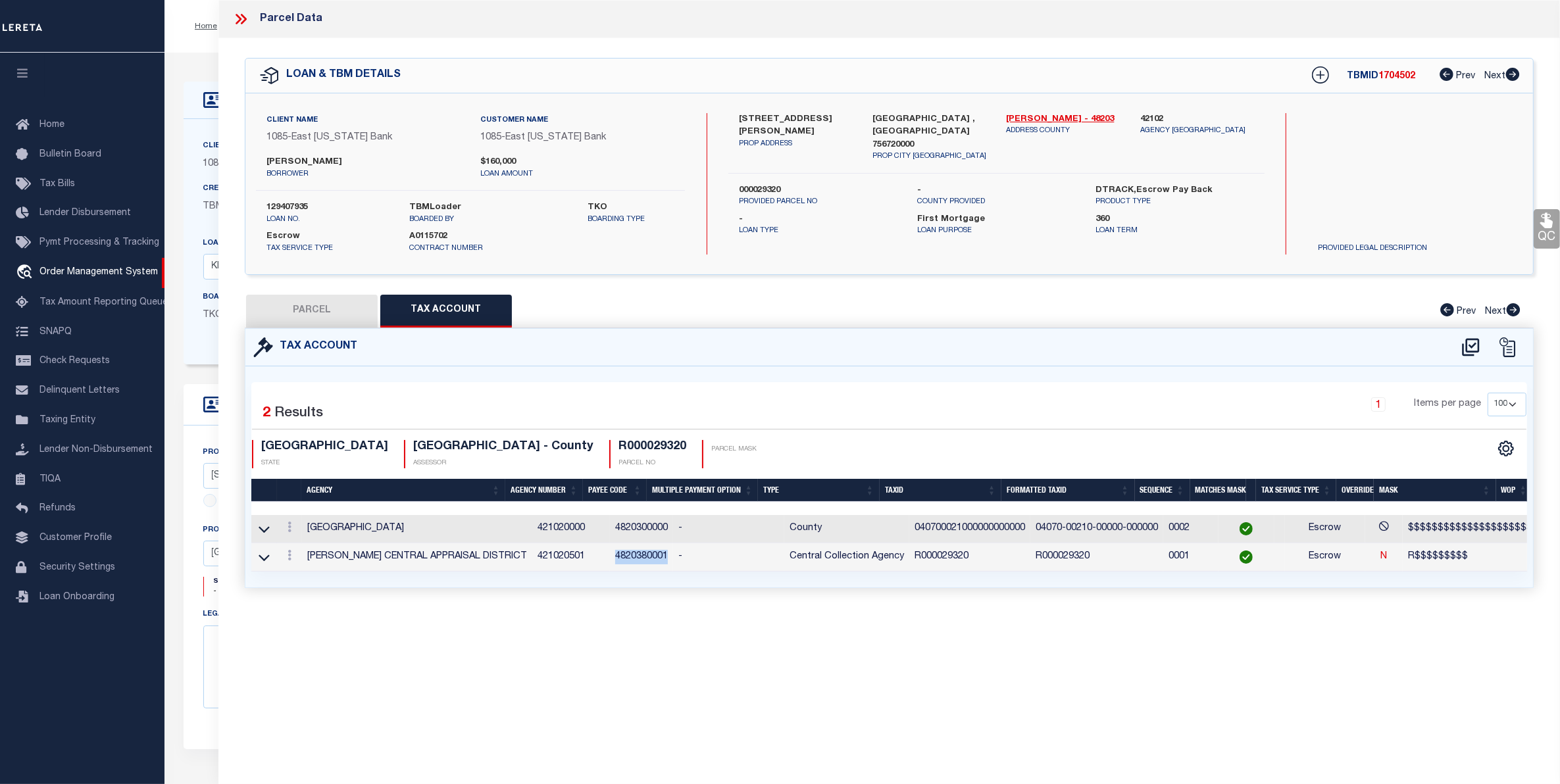
select select "CP"
type input "[PERSON_NAME] & [PERSON_NAME]"
type input "04070.00210.00000.000000"
type input "100 DENISE"
checkbox input "false"
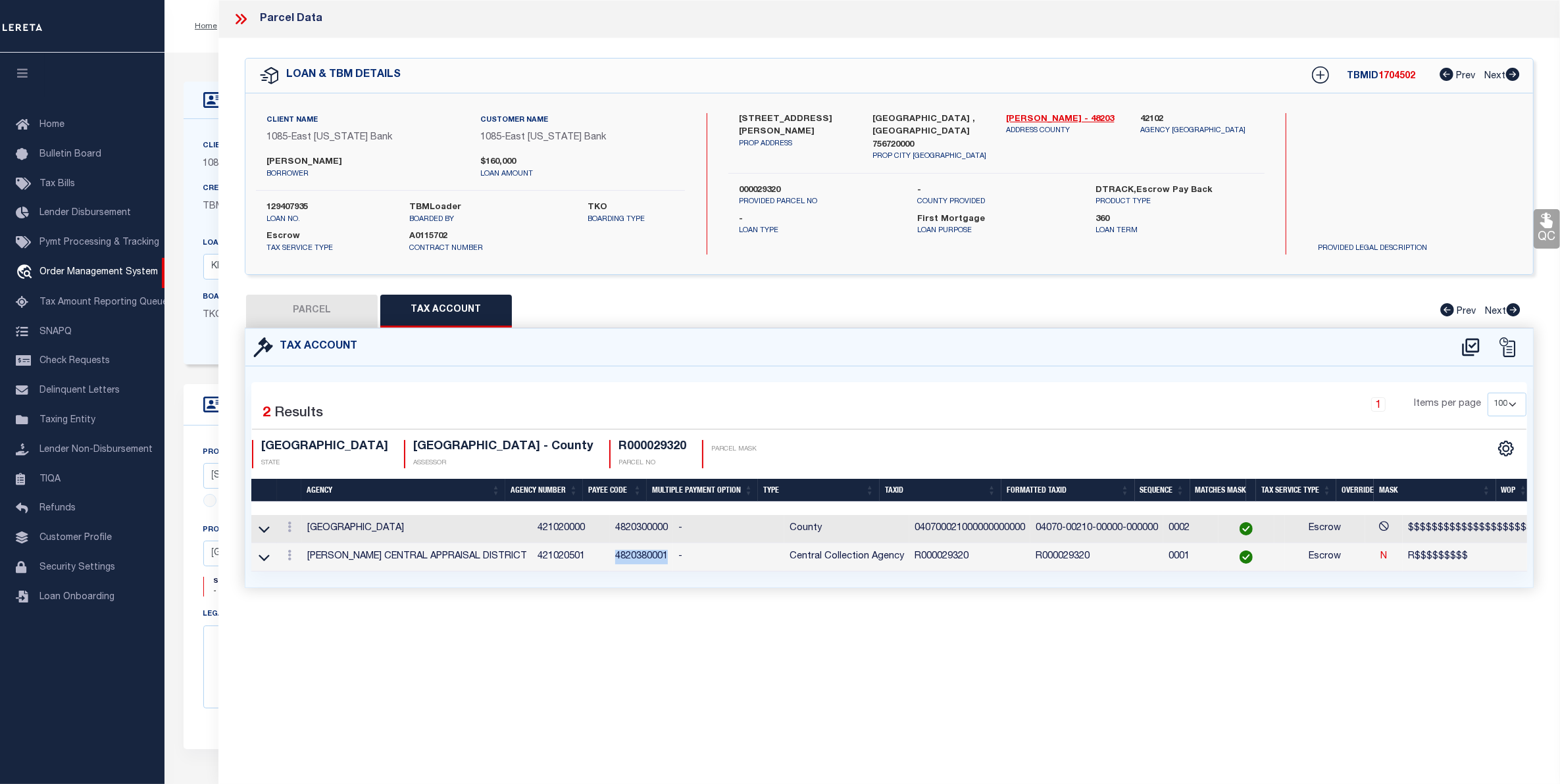
type input "75672"
type textarea "HSE"
type textarea "Tax ID Special Project"
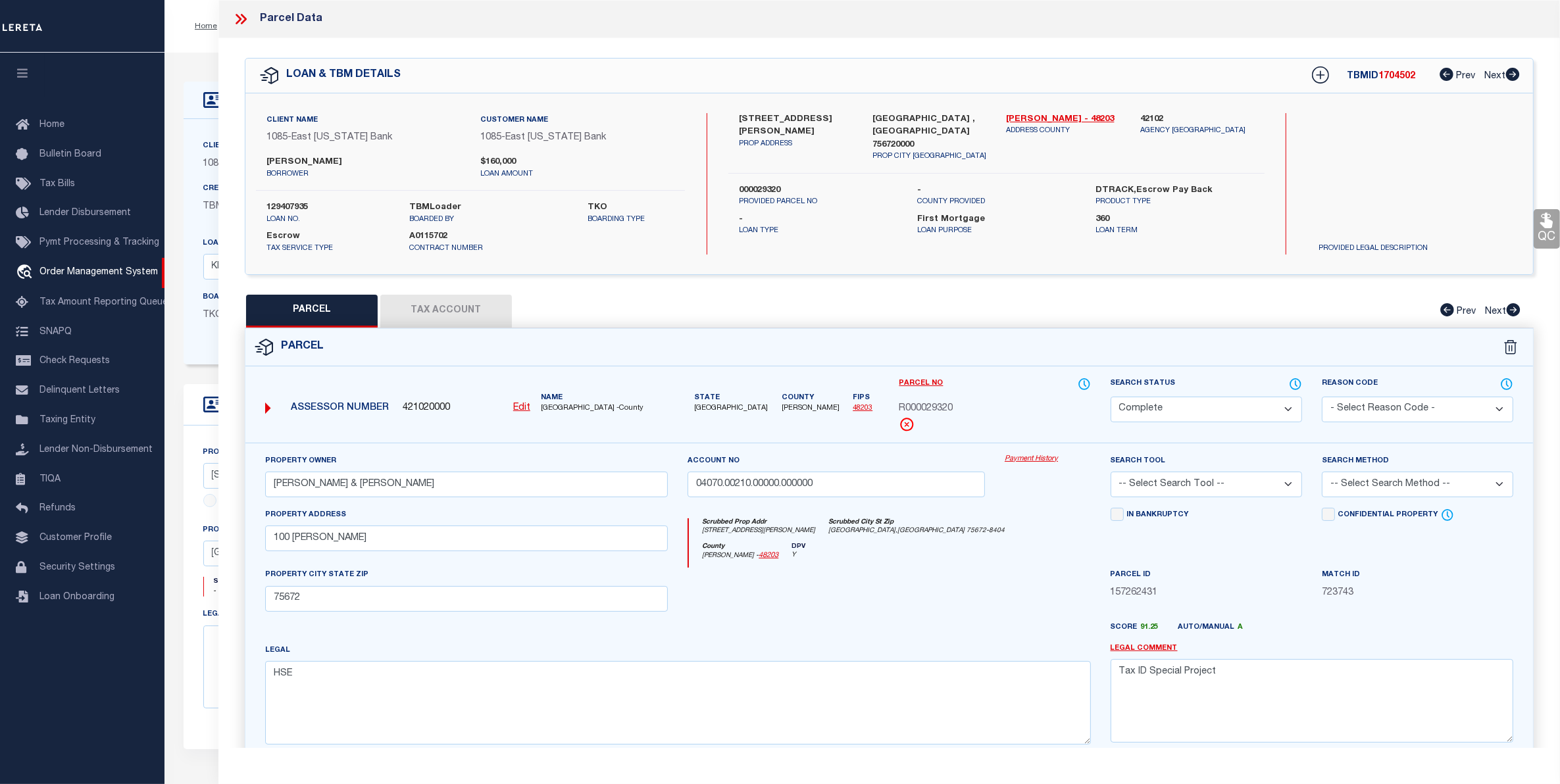
click at [1033, 461] on link "Payment History" at bounding box center [1048, 459] width 86 height 11
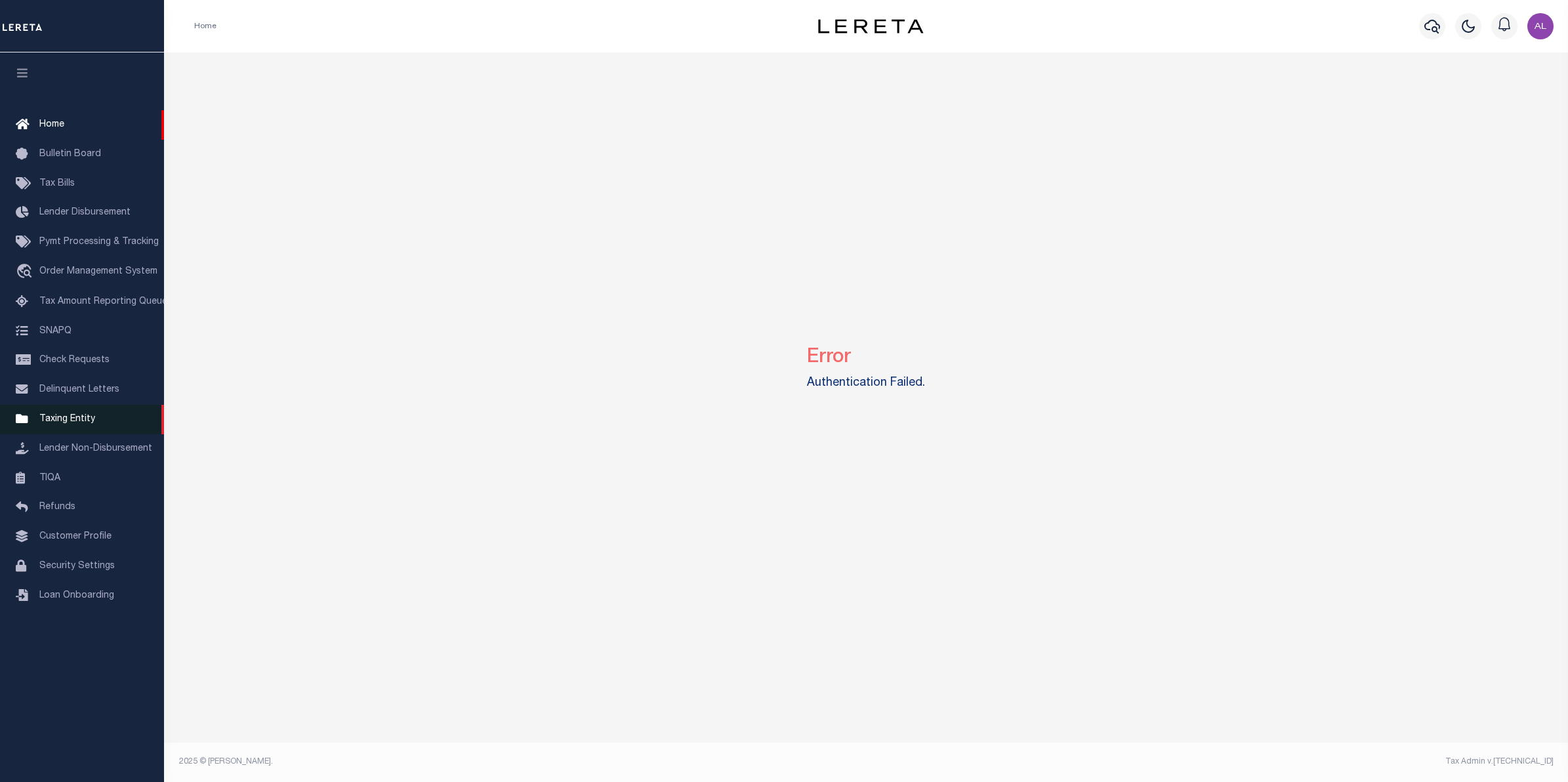
click at [96, 424] on link "Taxing Entity" at bounding box center [82, 420] width 164 height 30
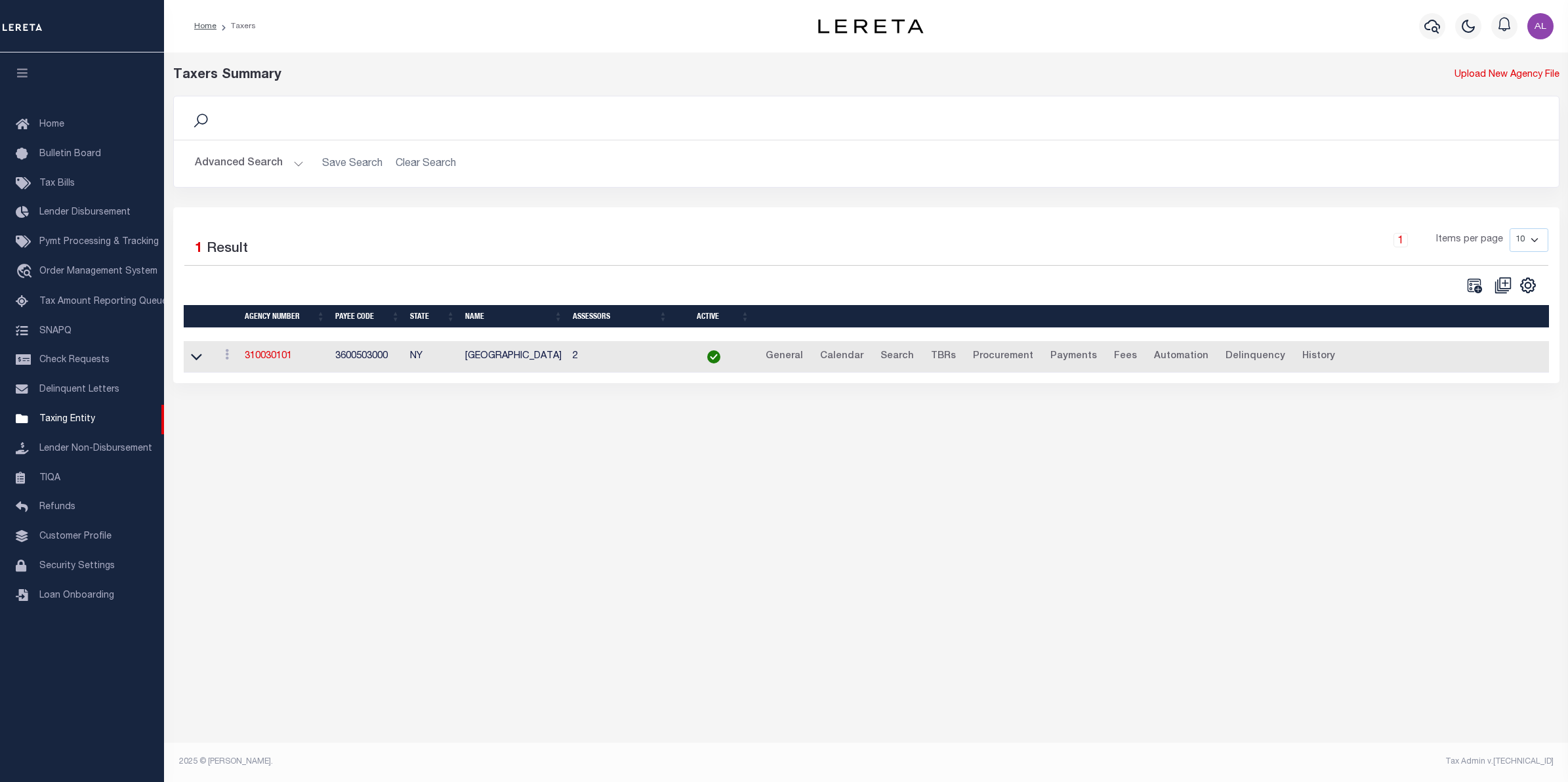
click at [303, 161] on h2 "Advanced Search Save Search Clear Search tblPayees_dynamictable_____DefaultSave…" at bounding box center [867, 163] width 1364 height 26
click at [297, 161] on button "Advanced Search" at bounding box center [249, 163] width 109 height 26
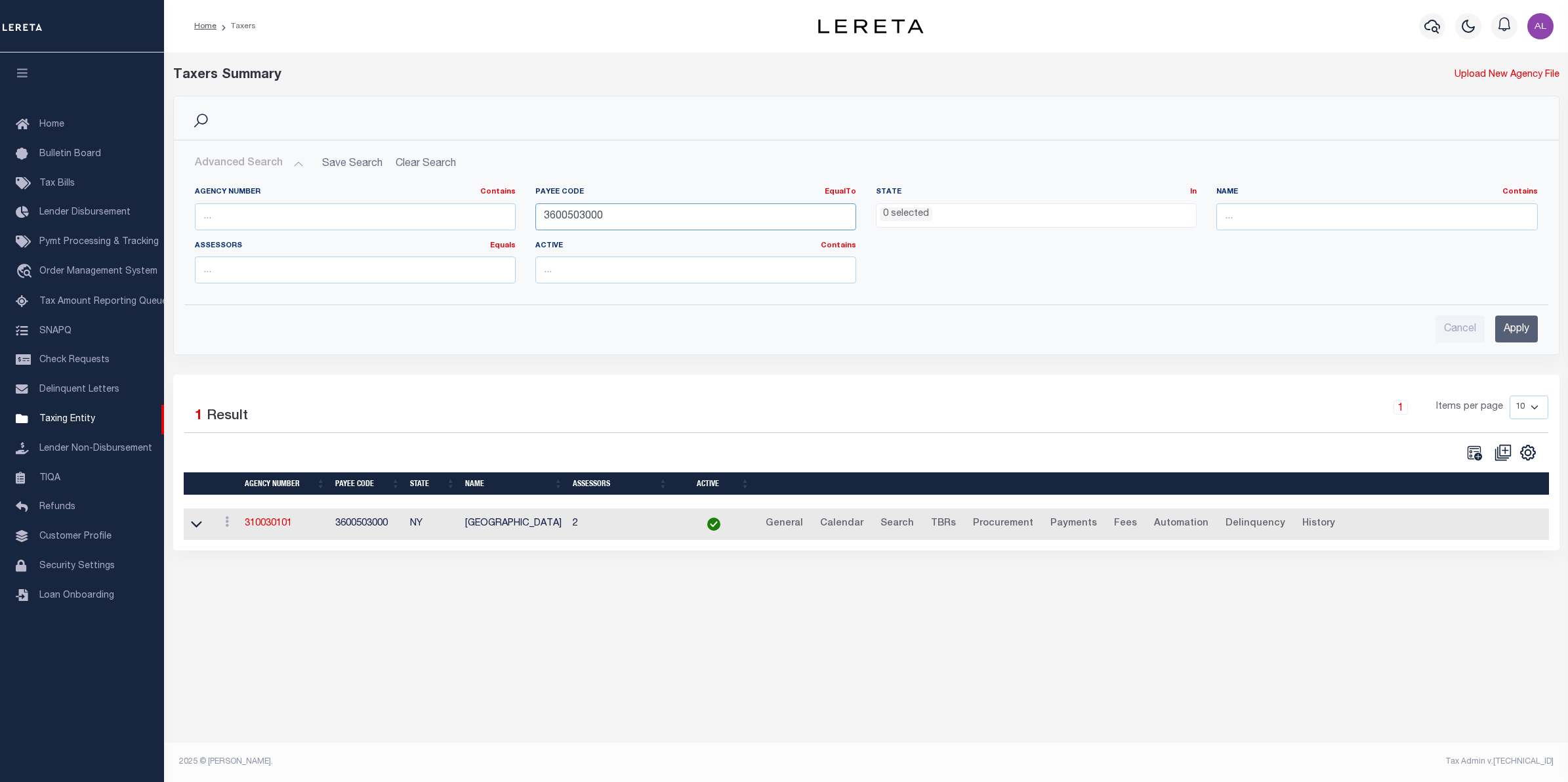
click at [602, 220] on input "3600503000" at bounding box center [695, 216] width 321 height 27
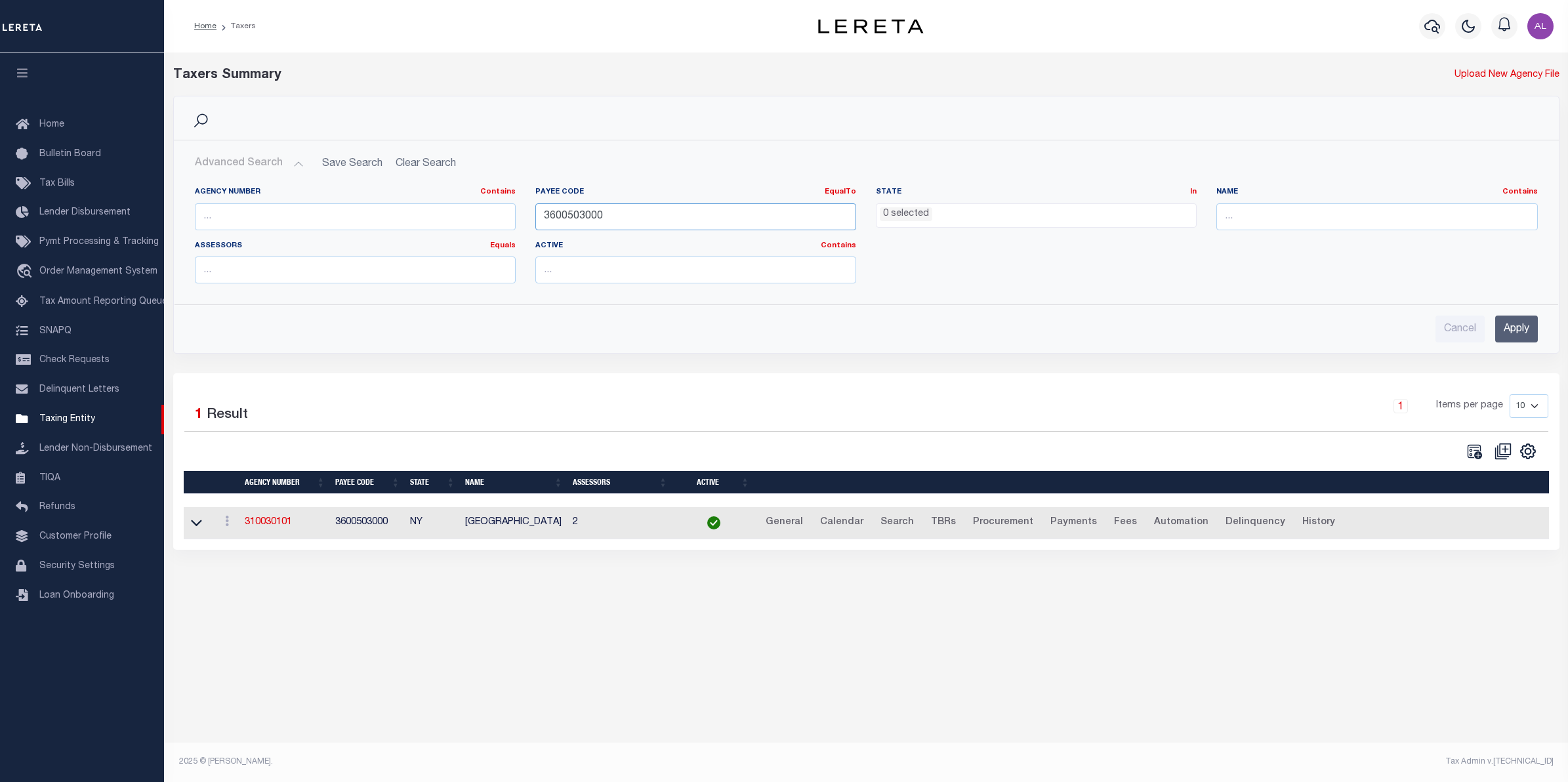
click at [602, 220] on input "3600503000" at bounding box center [695, 216] width 321 height 27
paste input "4820380001"
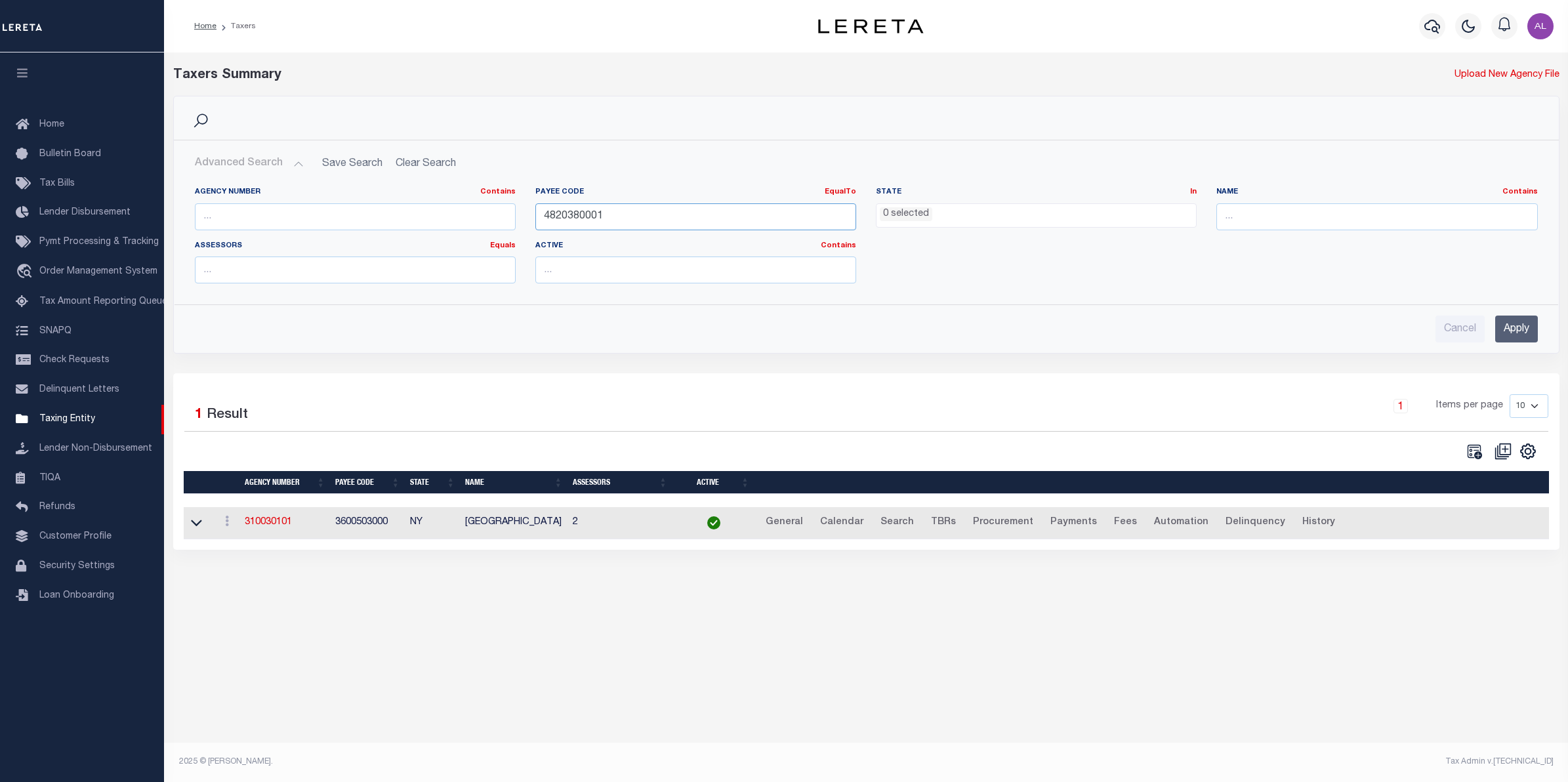
type input "4820380001"
click at [1499, 333] on input "Apply" at bounding box center [1516, 329] width 42 height 27
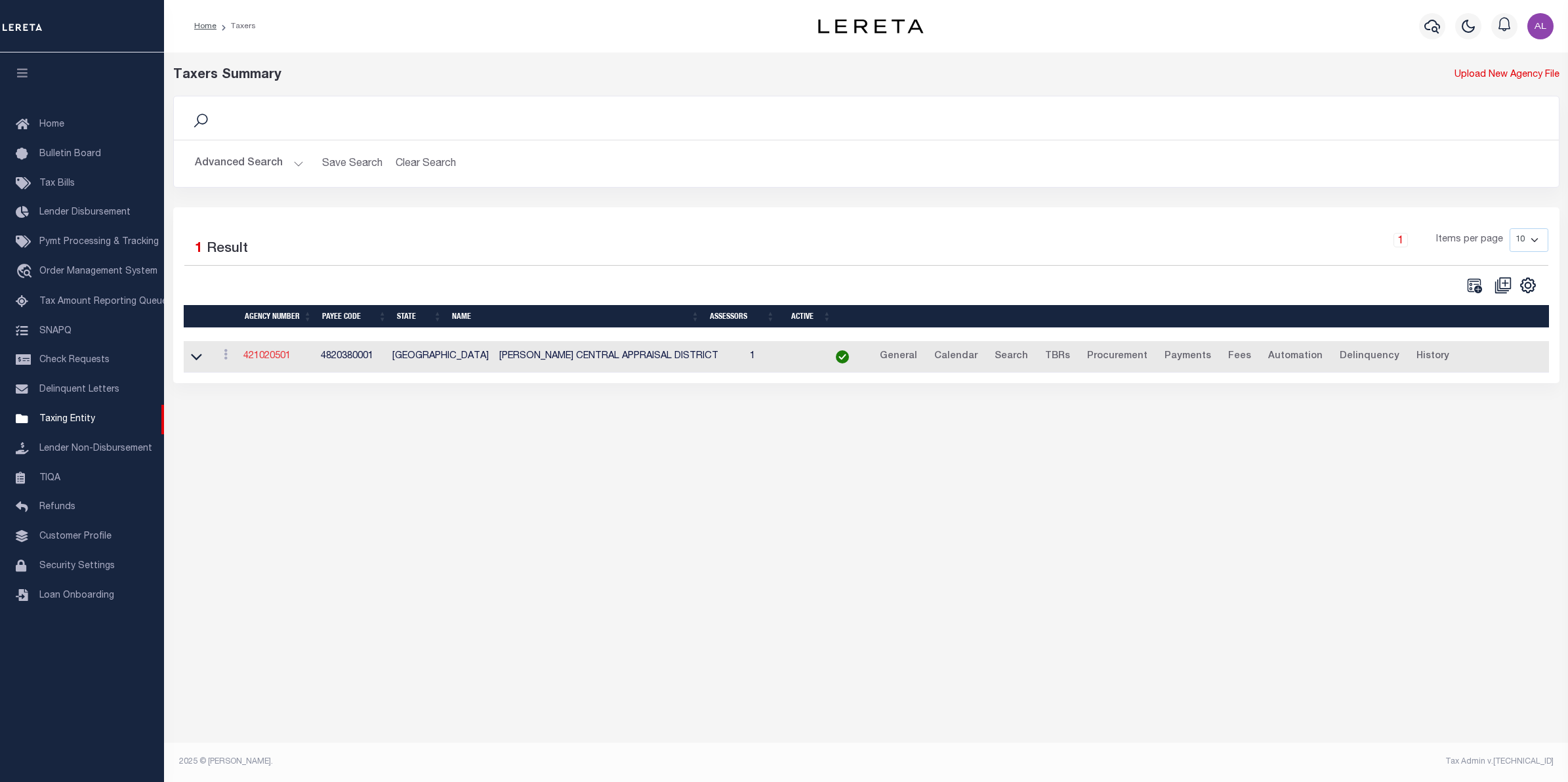
click at [275, 359] on link "421020501" at bounding box center [267, 356] width 48 height 9
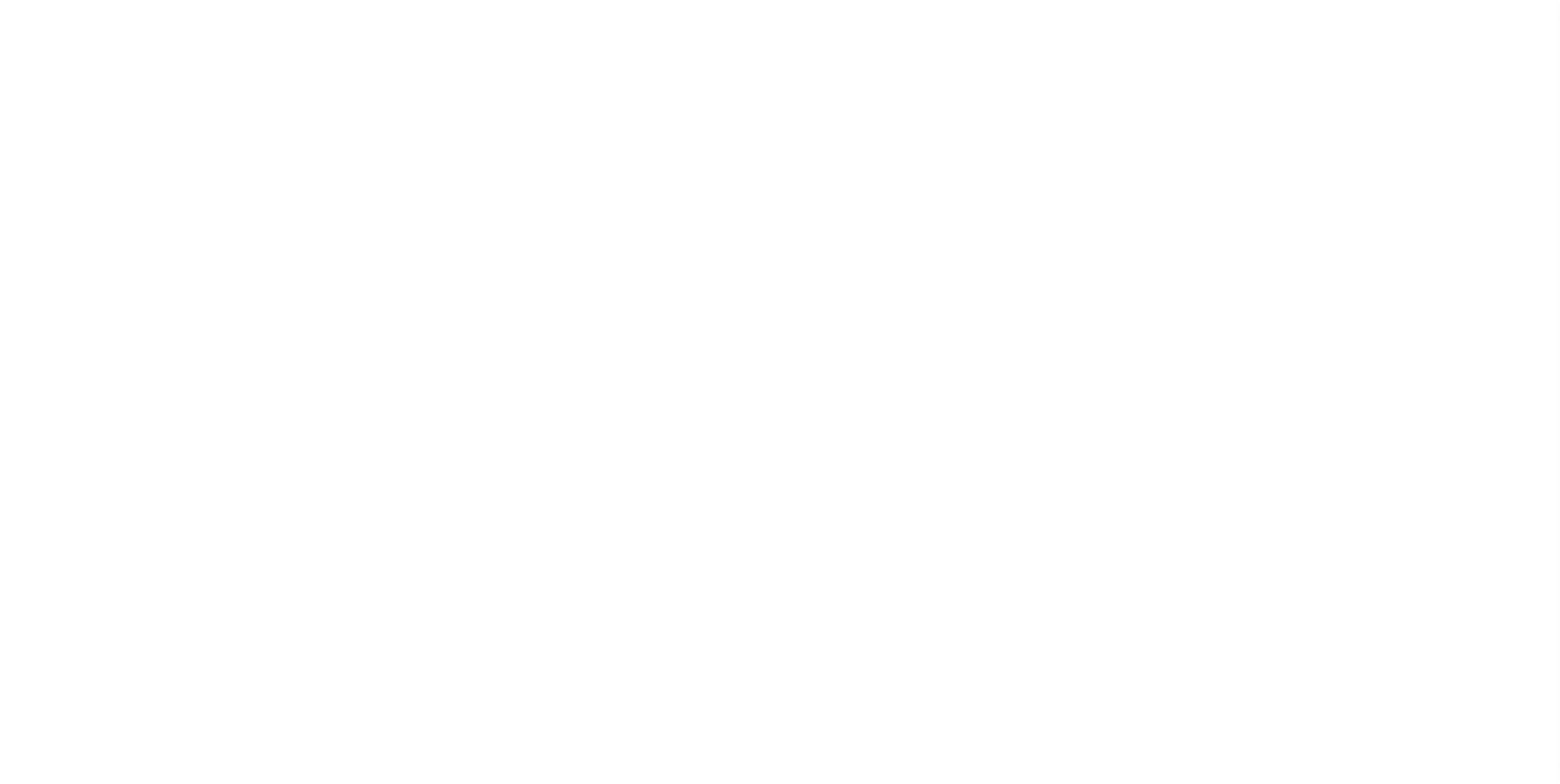
select select
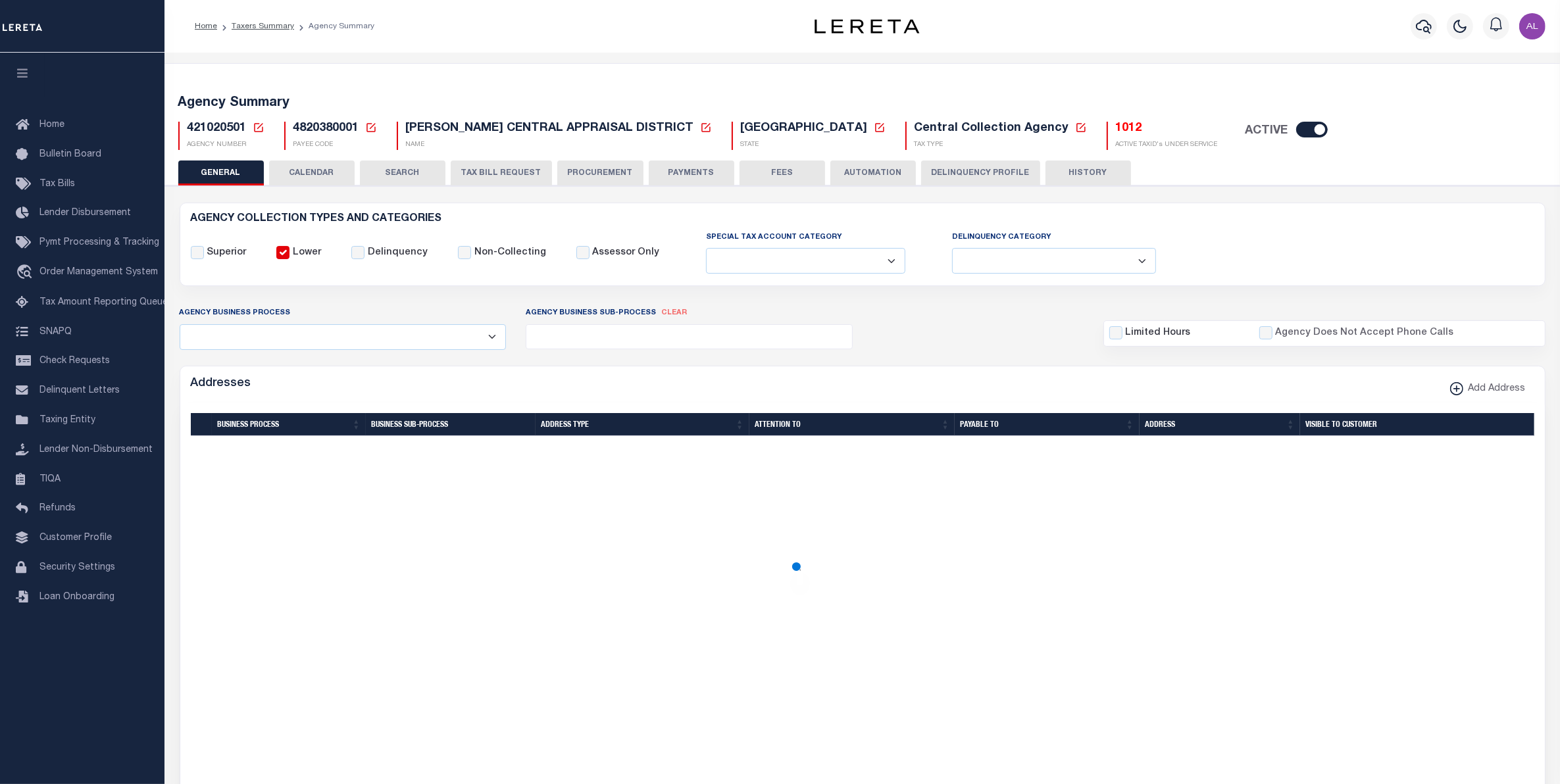
click at [331, 167] on button "CALENDAR" at bounding box center [311, 173] width 86 height 25
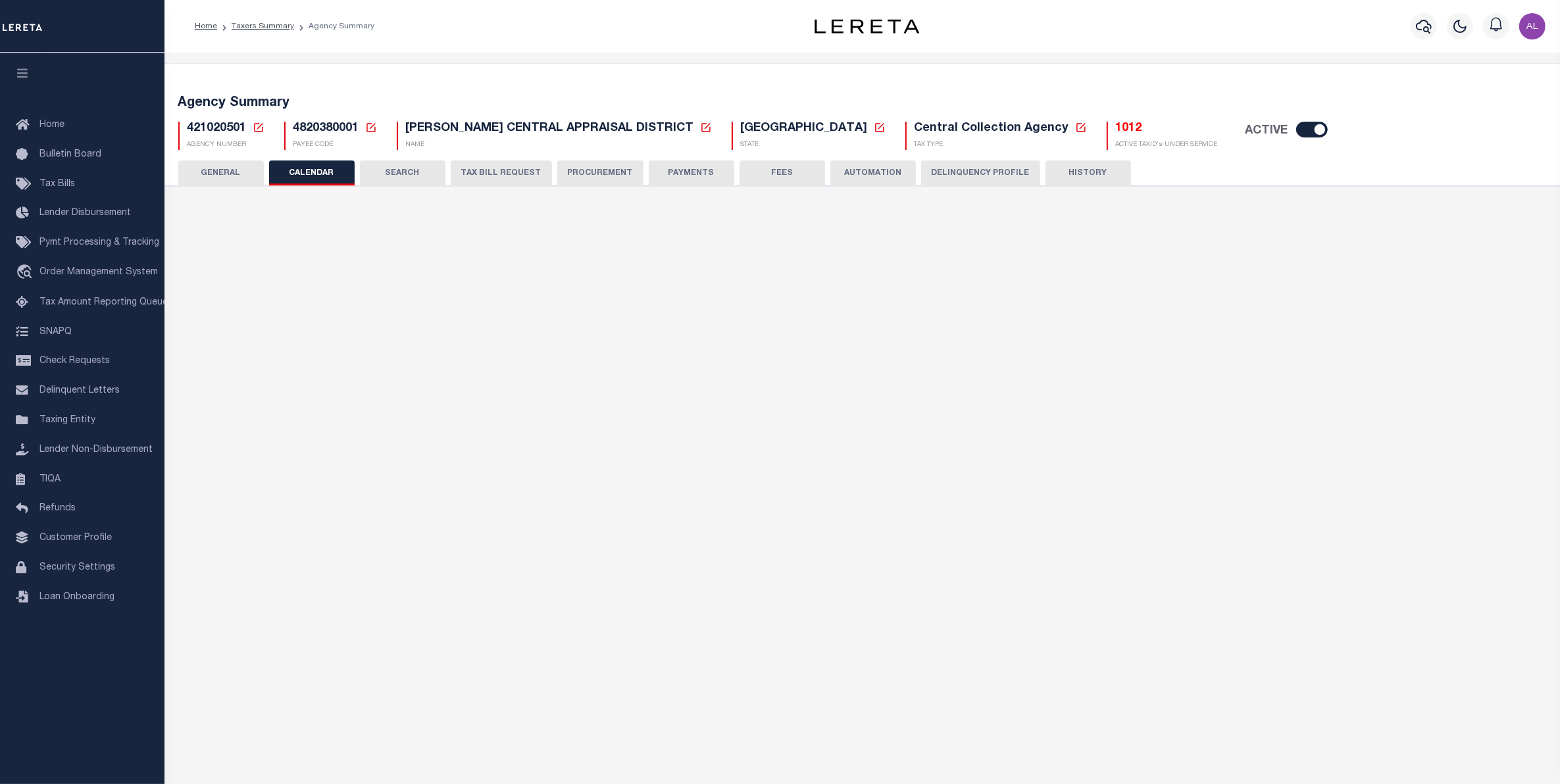
checkbox input "false"
type input "1"
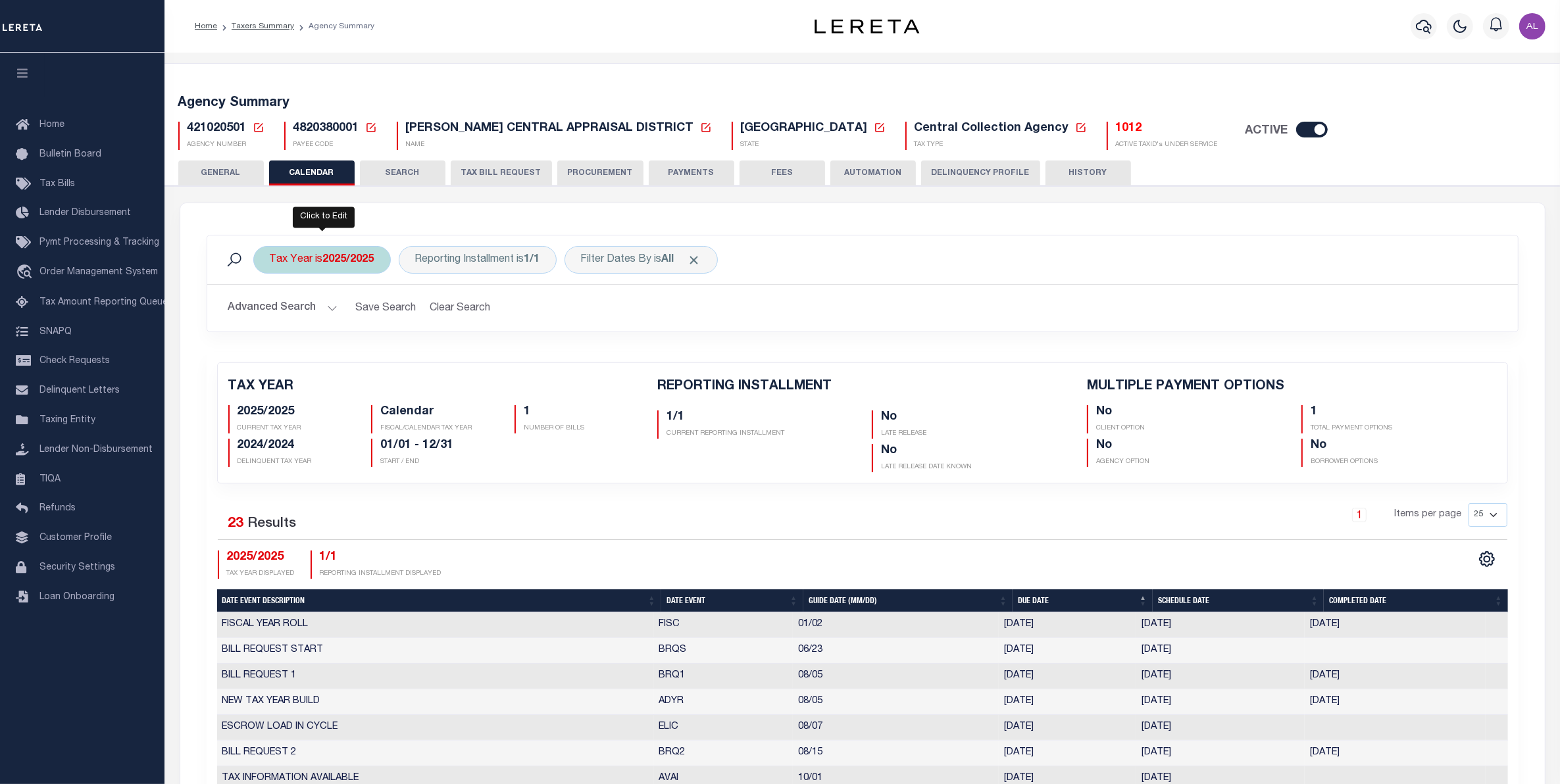
click at [360, 267] on div "Tax Year is 2025/2025" at bounding box center [322, 259] width 138 height 27
select select "2025/2025"
click at [352, 322] on select "2026/2026 2025/2025 2024/2024 2023/2023 2022/2022 2021/2021 2020/2020 2019/2019…" at bounding box center [366, 324] width 193 height 25
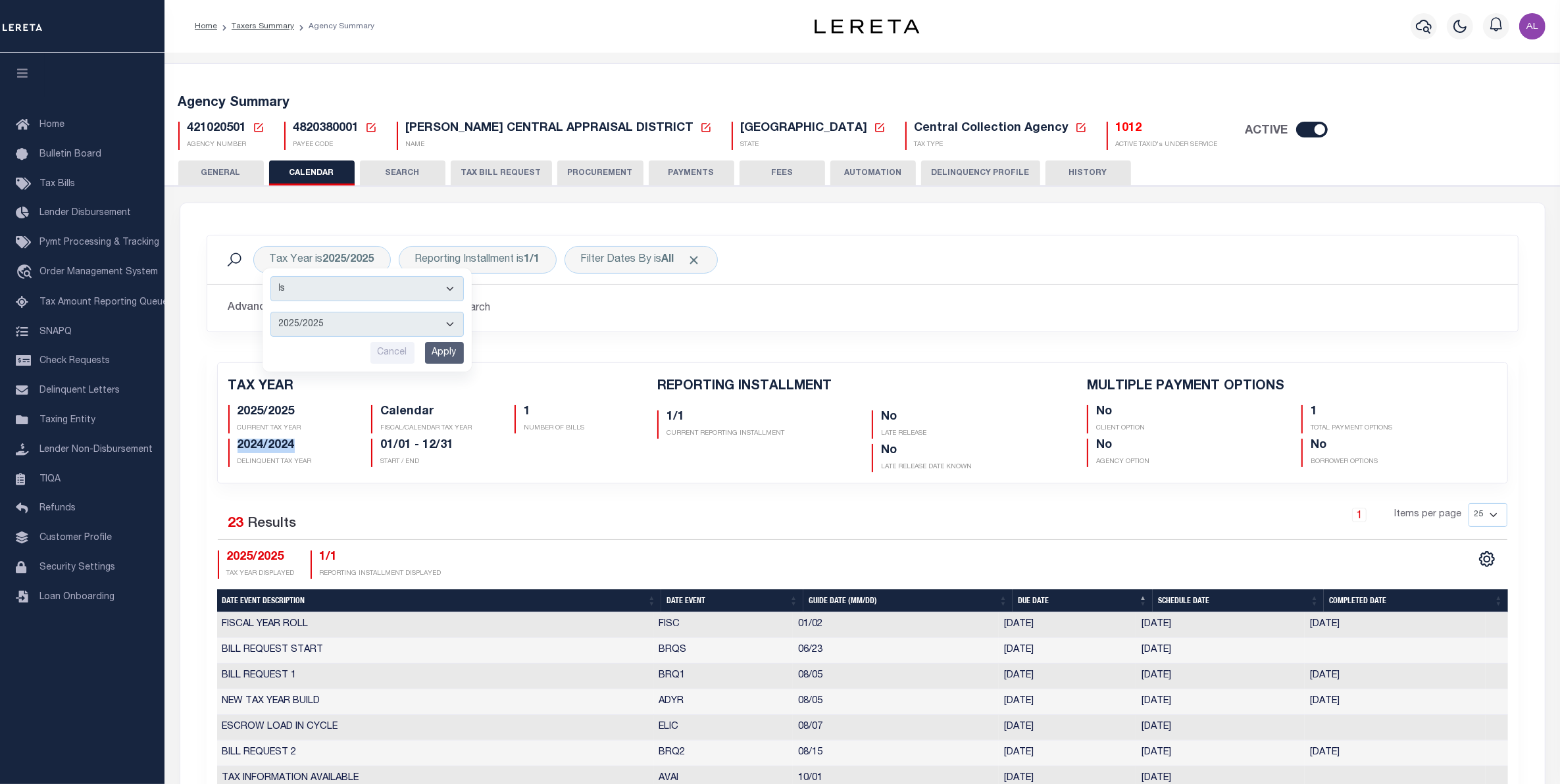
drag, startPoint x: 235, startPoint y: 445, endPoint x: 307, endPoint y: 446, distance: 72.0
click at [307, 446] on div "2024/2024 DELINQUENT TAX YEAR" at bounding box center [290, 452] width 124 height 28
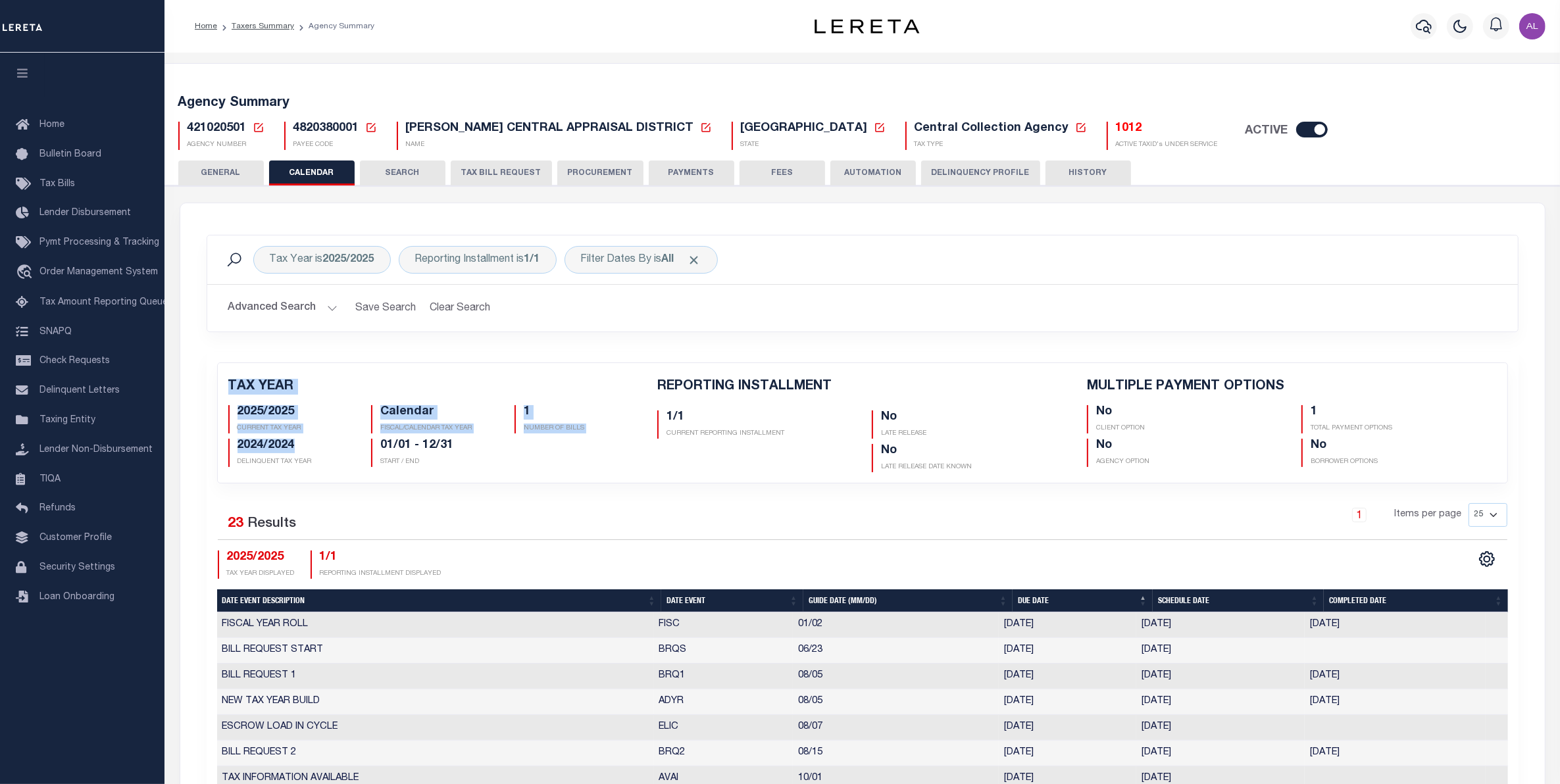
drag, startPoint x: 221, startPoint y: 386, endPoint x: 303, endPoint y: 444, distance: 100.4
click at [303, 444] on div "TAX YEAR 2025/2025 CURRENT TAX YEAR Calendar FISCAL/CALENDAR TAX YEAR 1 NUMBER …" at bounding box center [433, 425] width 430 height 93
click at [319, 459] on p "DELINQUENT TAX YEAR" at bounding box center [295, 461] width 115 height 10
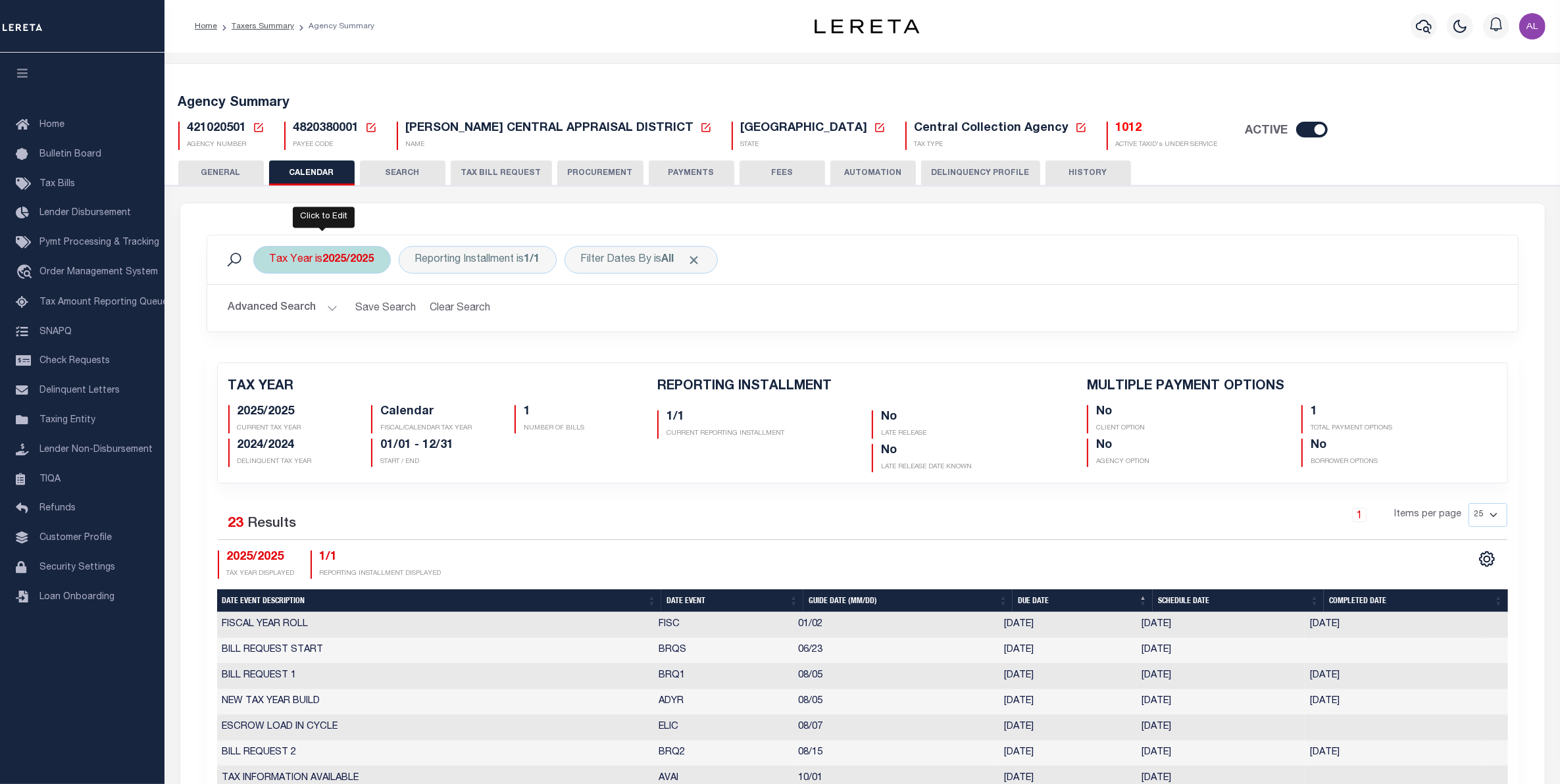
click at [340, 266] on div "Tax Year is 2025/2025 Is Contains 2026/2026 2025/2025 2024/2024 2023/2023 2022/…" at bounding box center [322, 259] width 138 height 27
select select "2025/2025"
click at [340, 320] on select "2026/2026 2025/2025 2024/2024 2023/2023 2022/2022 2021/2021 2020/2020 2019/2019…" at bounding box center [366, 324] width 193 height 25
click at [979, 278] on div "Tax Year is 2025/2025 Is Contains 2026/2026 2025/2025 2024/2024 2023/2023 2022/…" at bounding box center [862, 259] width 1310 height 49
click at [248, 414] on h5 "2025/2025" at bounding box center [295, 412] width 115 height 14
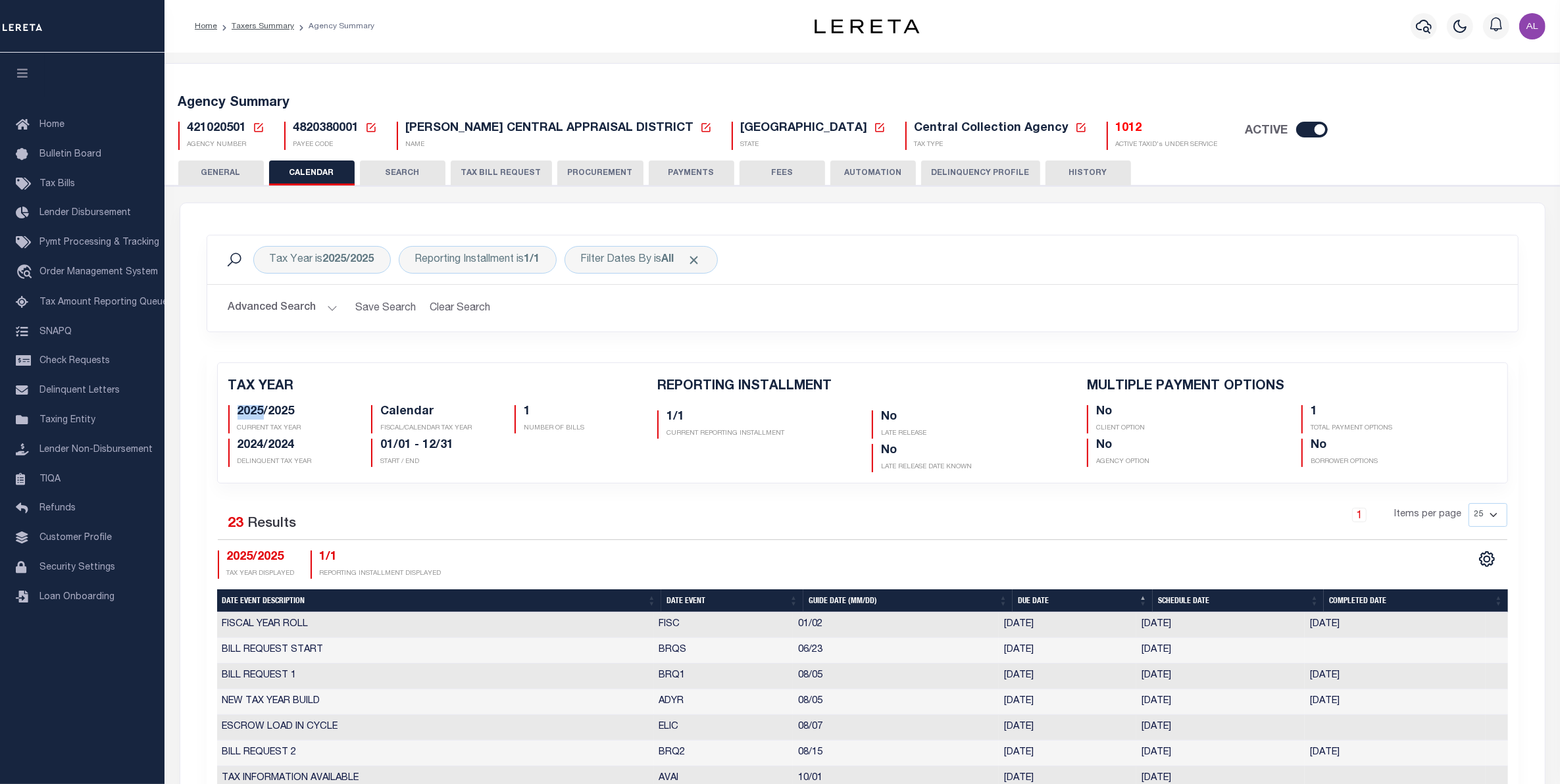
click at [248, 414] on h5 "2025/2025" at bounding box center [295, 412] width 115 height 14
click at [254, 452] on h5 "2024/2024" at bounding box center [295, 445] width 115 height 14
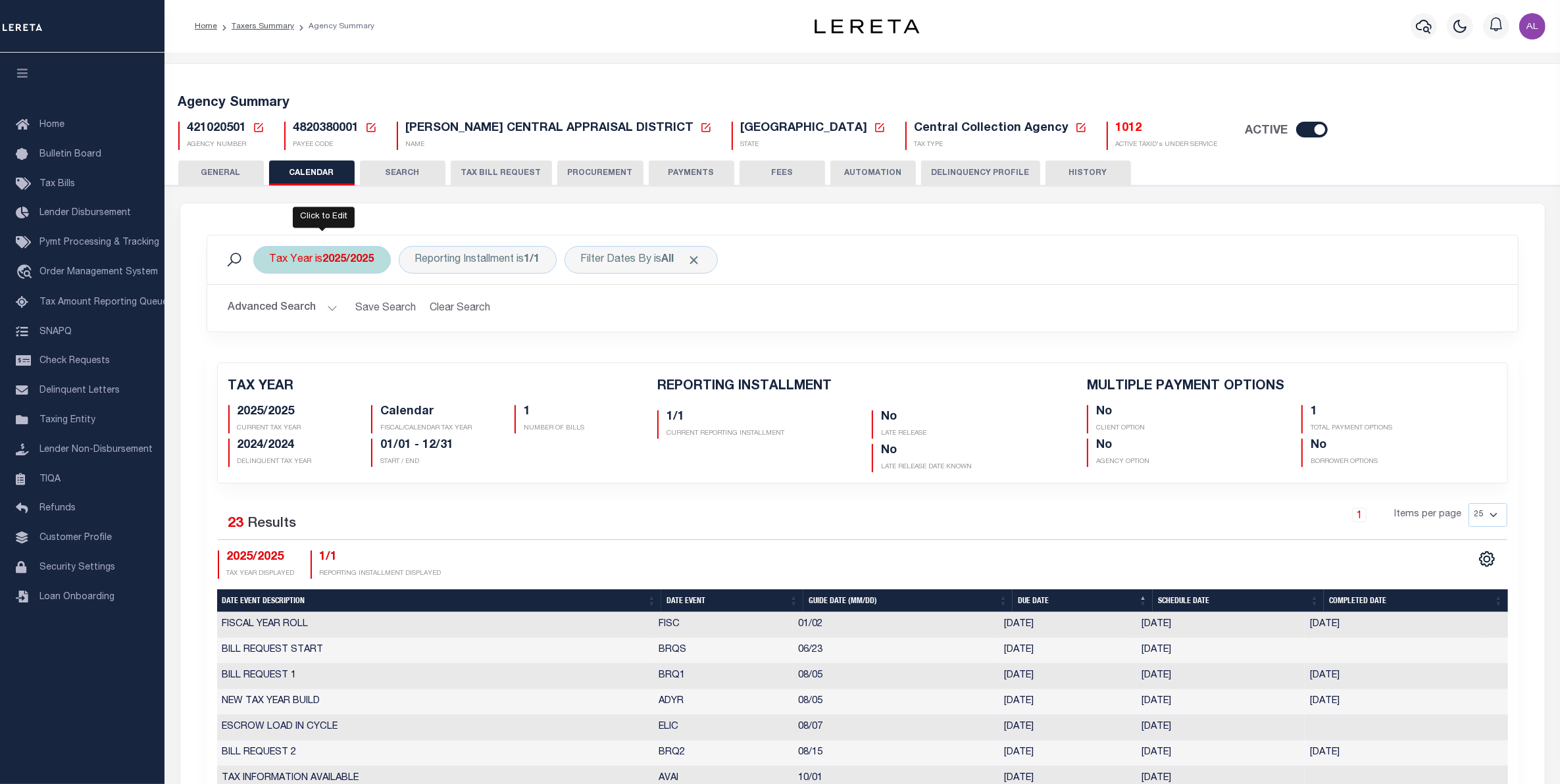
click at [374, 261] on b "2025/2025" at bounding box center [349, 260] width 51 height 11
select select "2025/2025"
click at [430, 314] on select "2026/2026 2025/2025 2024/2024 2023/2023 2022/2022 2021/2021 2020/2020 2019/2019…" at bounding box center [366, 324] width 193 height 25
click at [748, 342] on div "Tax Year is 2025/2025 Is Contains 2026/2026 2025/2025 2024/2024 2023/2023 2022/…" at bounding box center [862, 293] width 1331 height 117
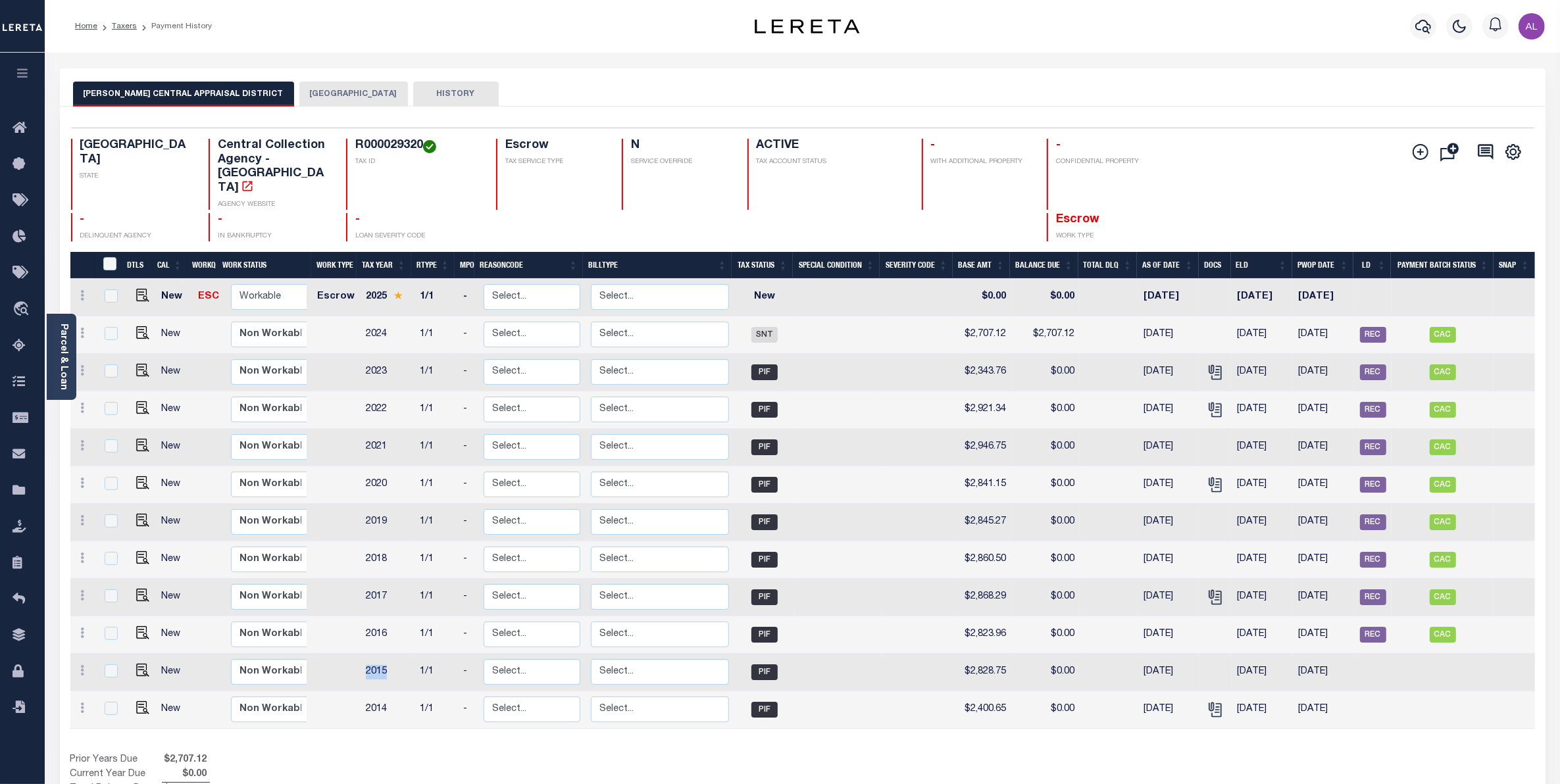
drag, startPoint x: 388, startPoint y: 642, endPoint x: 352, endPoint y: 641, distance: 36.0
click at [352, 653] on tr "New Non Workable Workable 2015 1/1 - Select... Payment Reversal Taxable Value C…" at bounding box center [803, 672] width 1465 height 37
click at [373, 616] on td "2016" at bounding box center [387, 635] width 54 height 37
checkbox input "true"
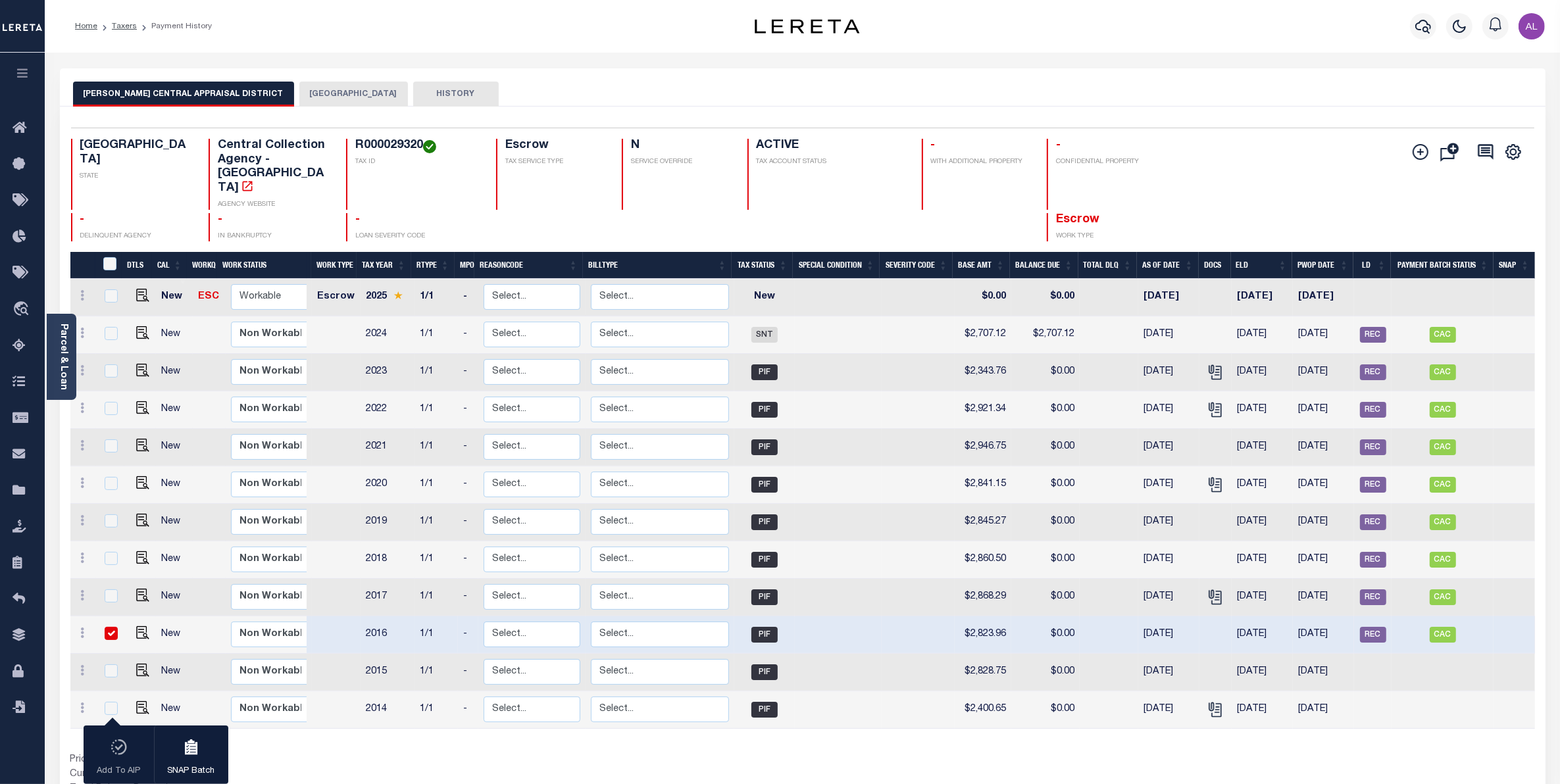
click at [373, 616] on td "2016" at bounding box center [387, 635] width 54 height 37
checkbox input "false"
click at [373, 616] on td "2016" at bounding box center [387, 635] width 54 height 37
checkbox input "true"
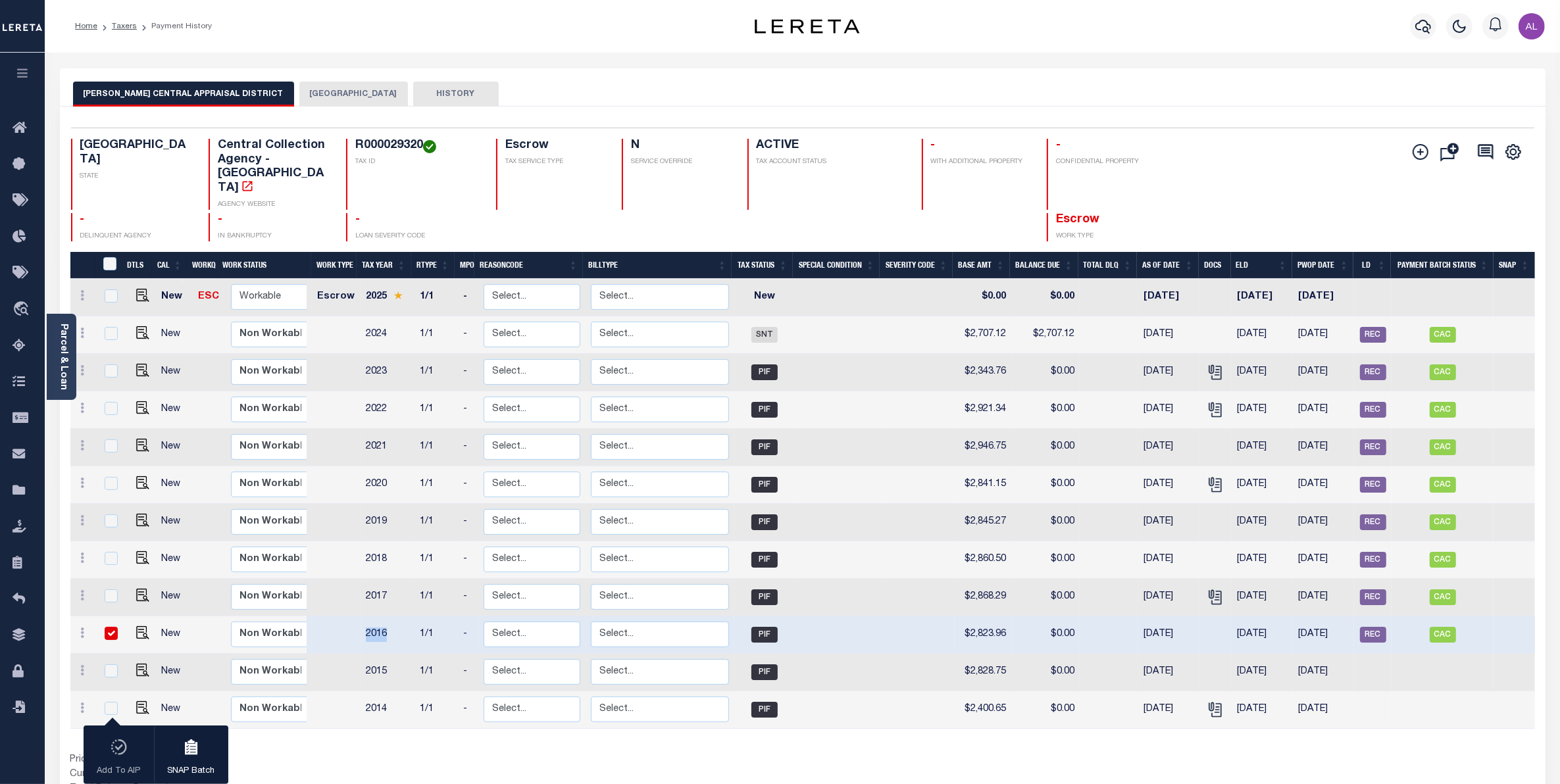
checkbox input "true"
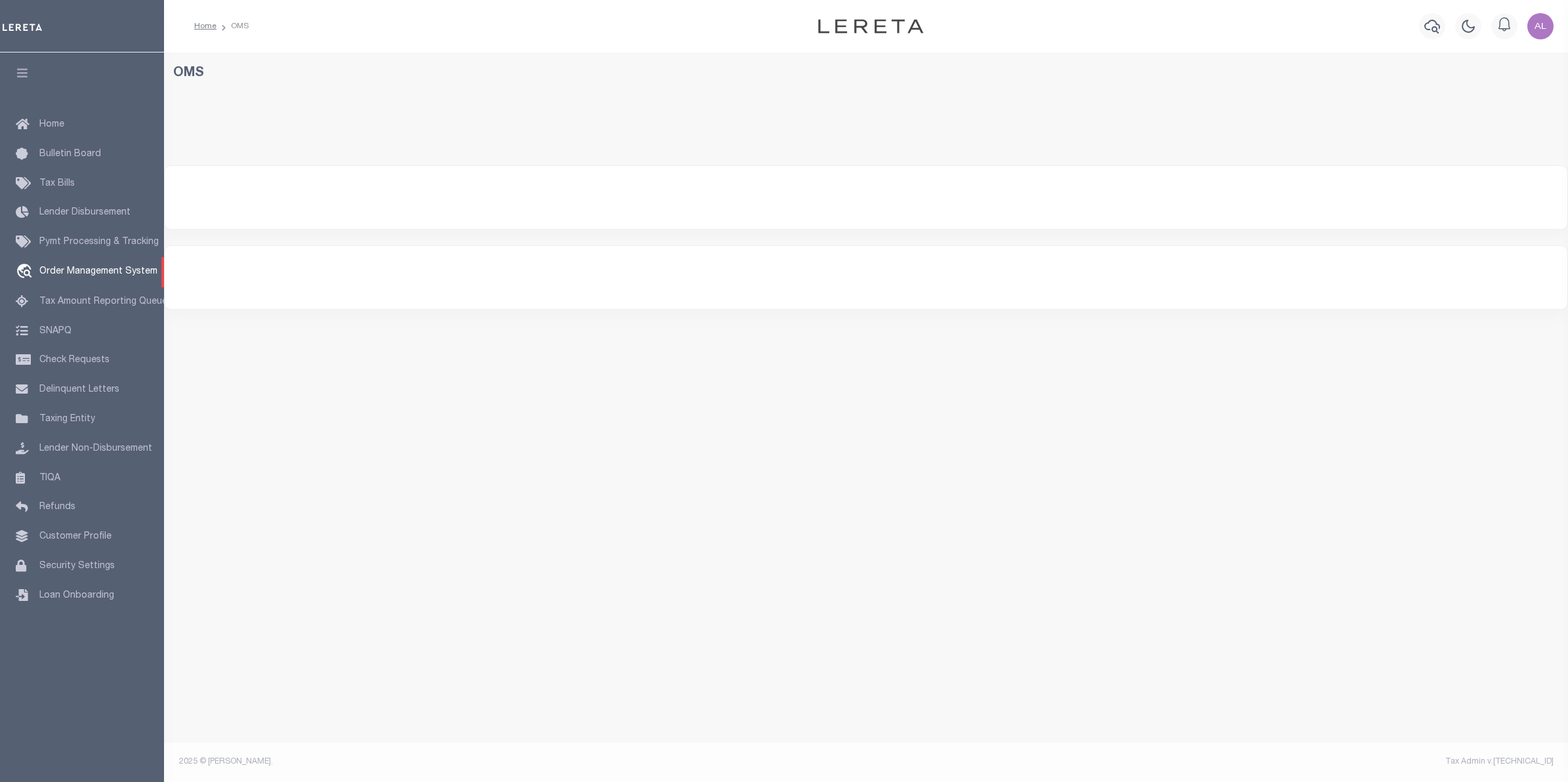
select select "200"
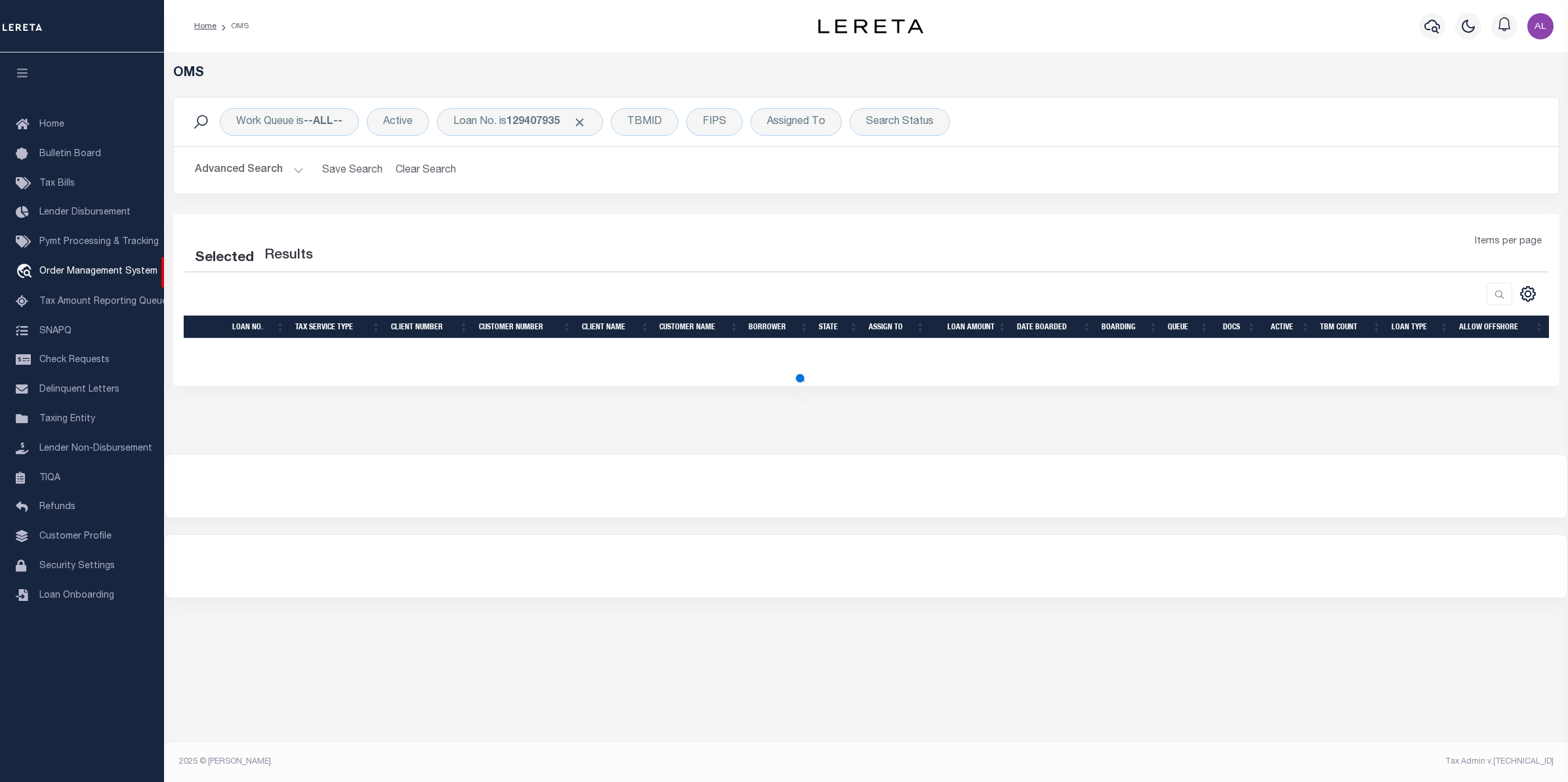
select select "200"
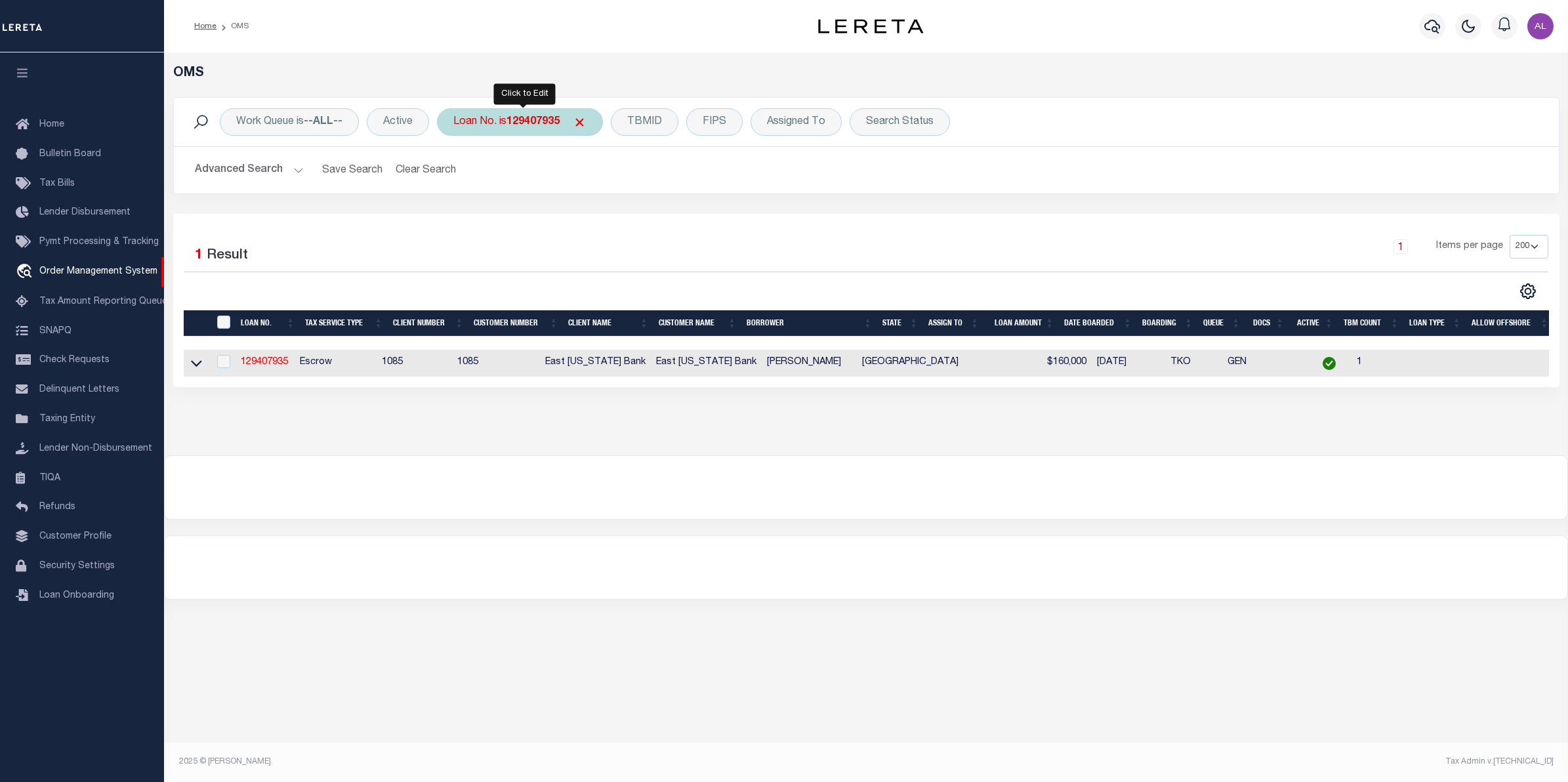
click at [539, 125] on b "129407935" at bounding box center [533, 122] width 53 height 11
type input "7741"
click at [628, 220] on input "Apply" at bounding box center [627, 215] width 39 height 22
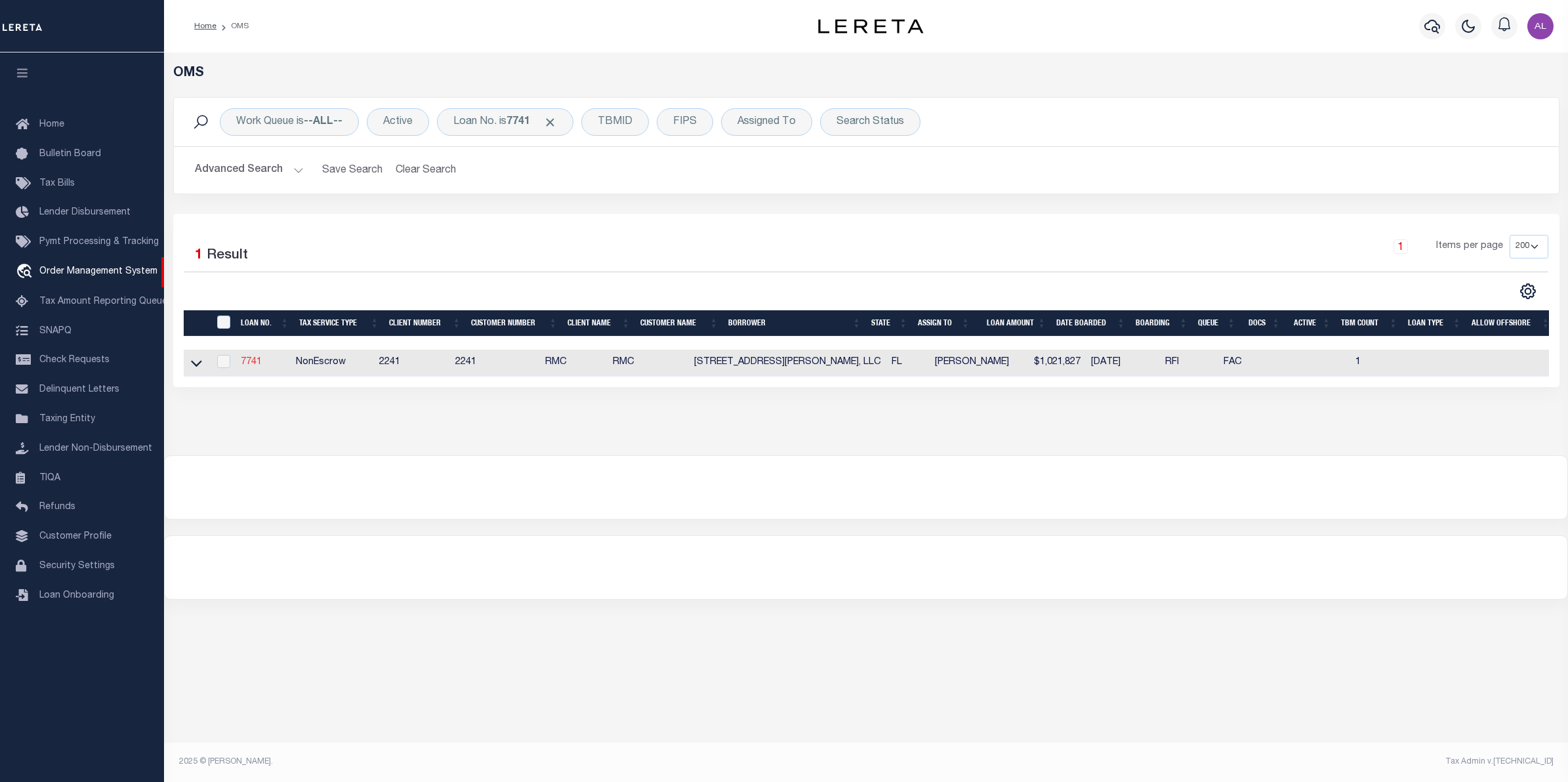
click at [257, 365] on link "7741" at bounding box center [252, 362] width 21 height 9
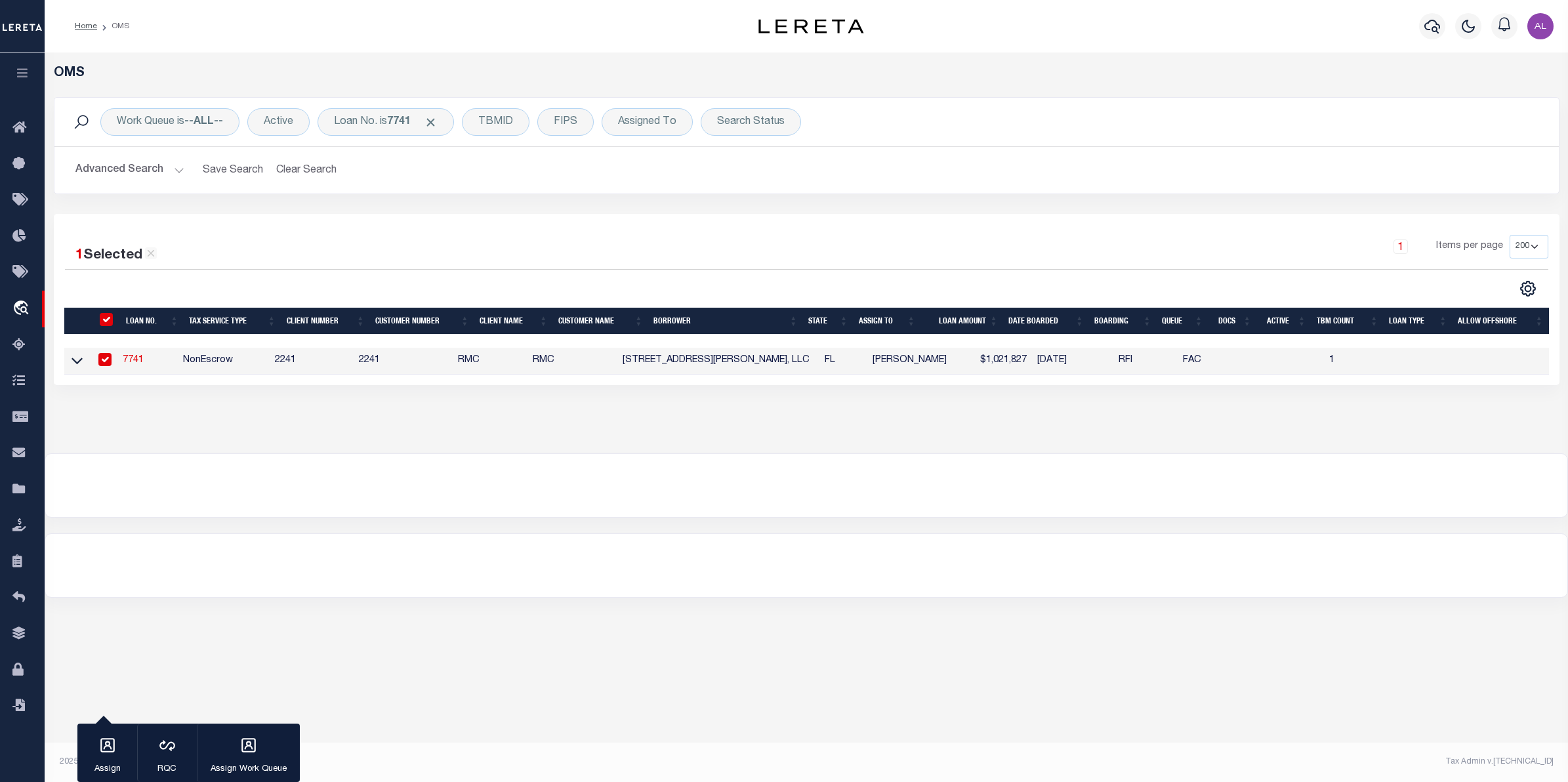
type input "7741"
type input "[STREET_ADDRESS][PERSON_NAME], LLC"
select select "False"
select select
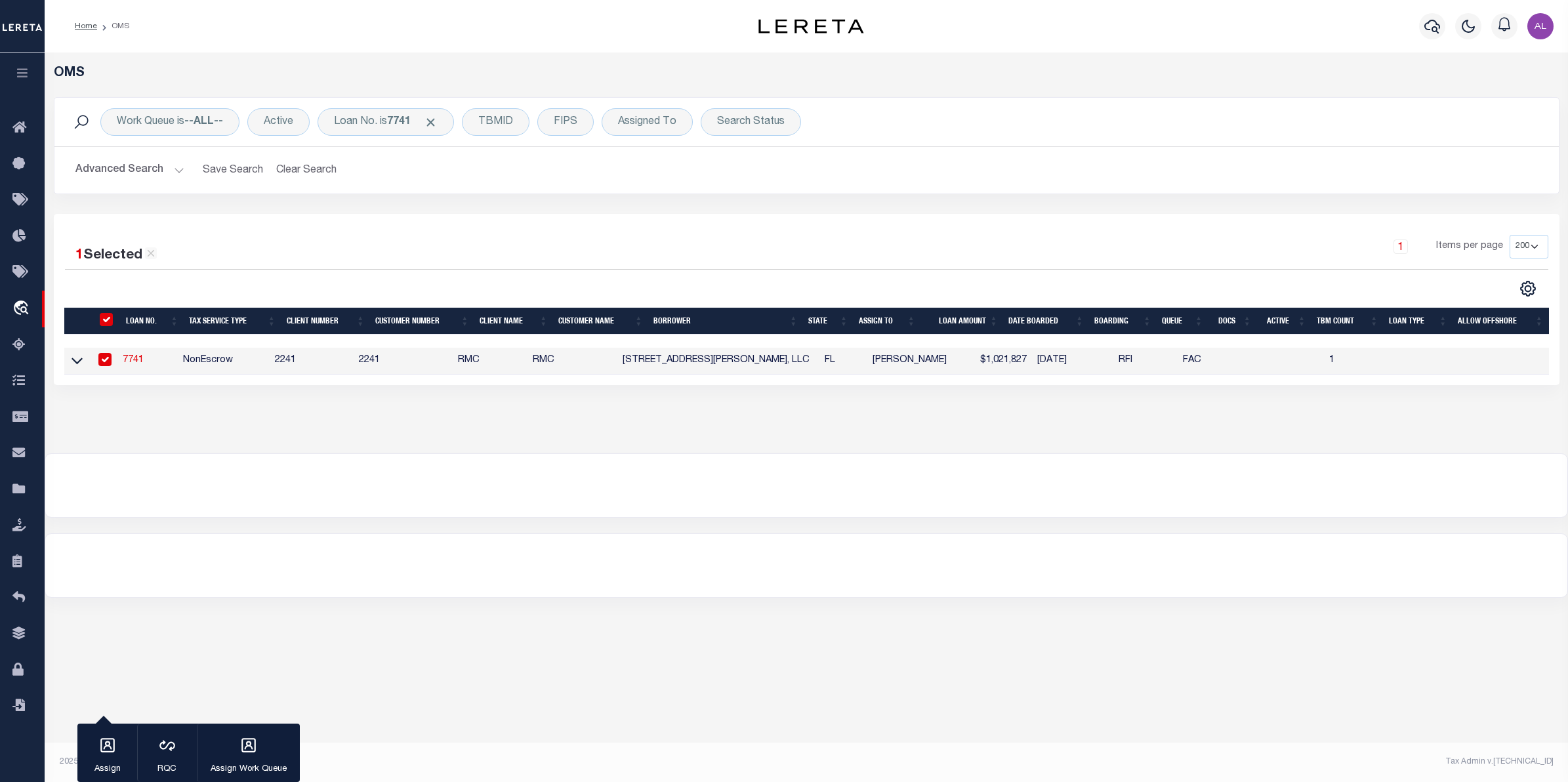
type input "[STREET_ADDRESS]"
type input "Tampa FL 33626"
select select "NonEscrow"
type input "[STREET_ADDRESS][PERSON_NAME]"
select select
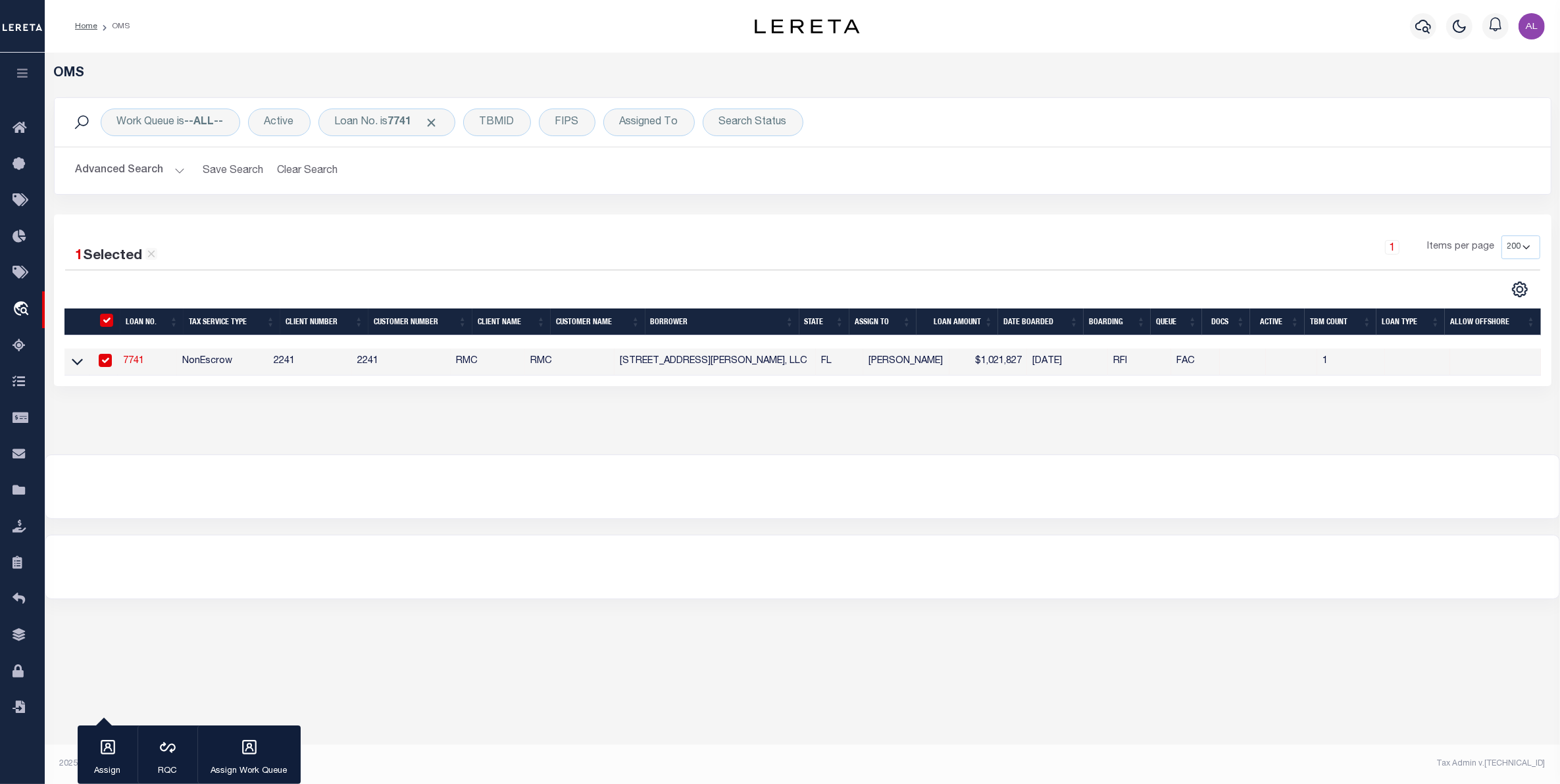
type input "[GEOGRAPHIC_DATA]"
type input "a0k8Y00000d1WTt"
type input "FL"
select select
select select "14701"
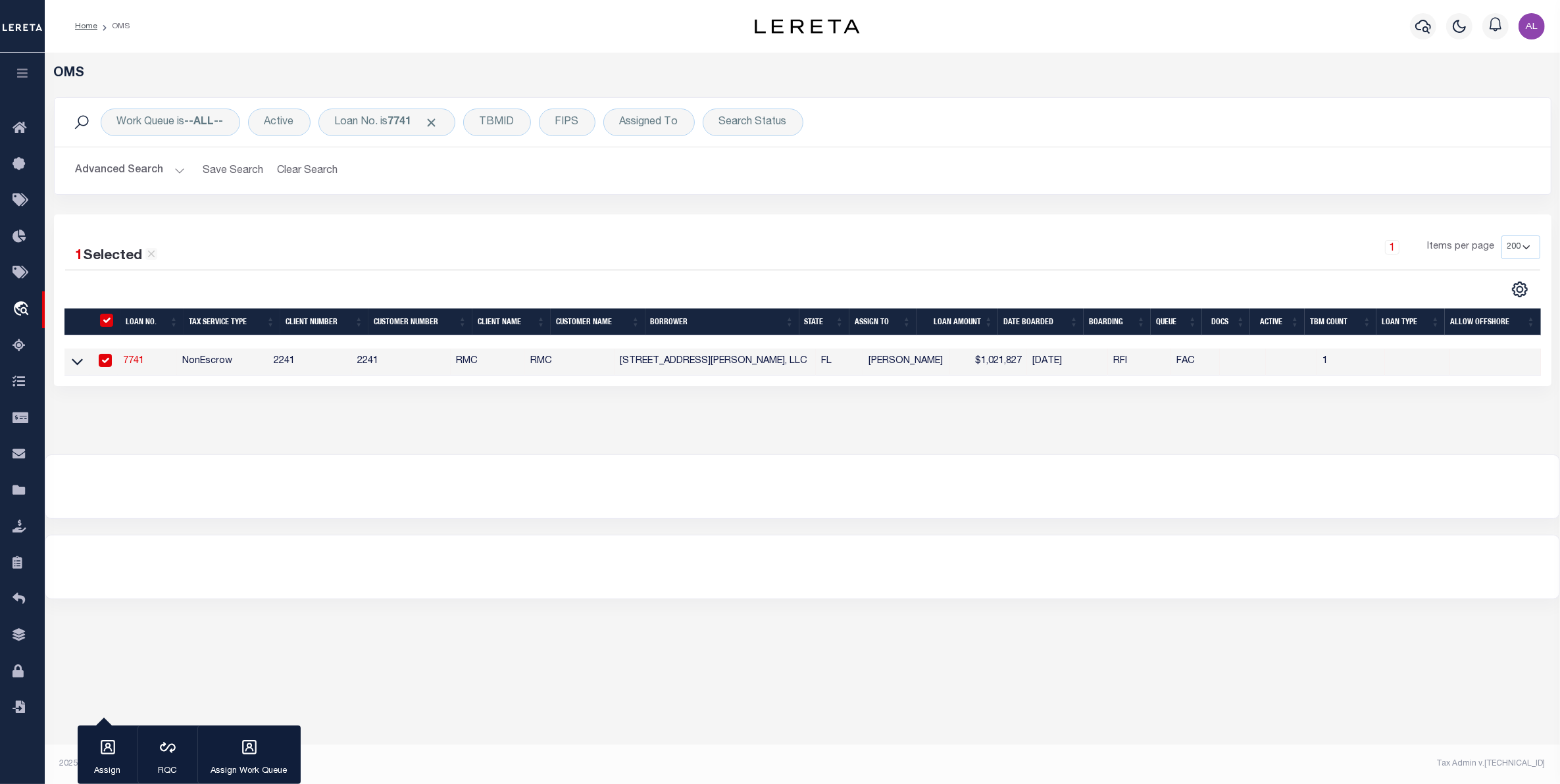
select select "25066"
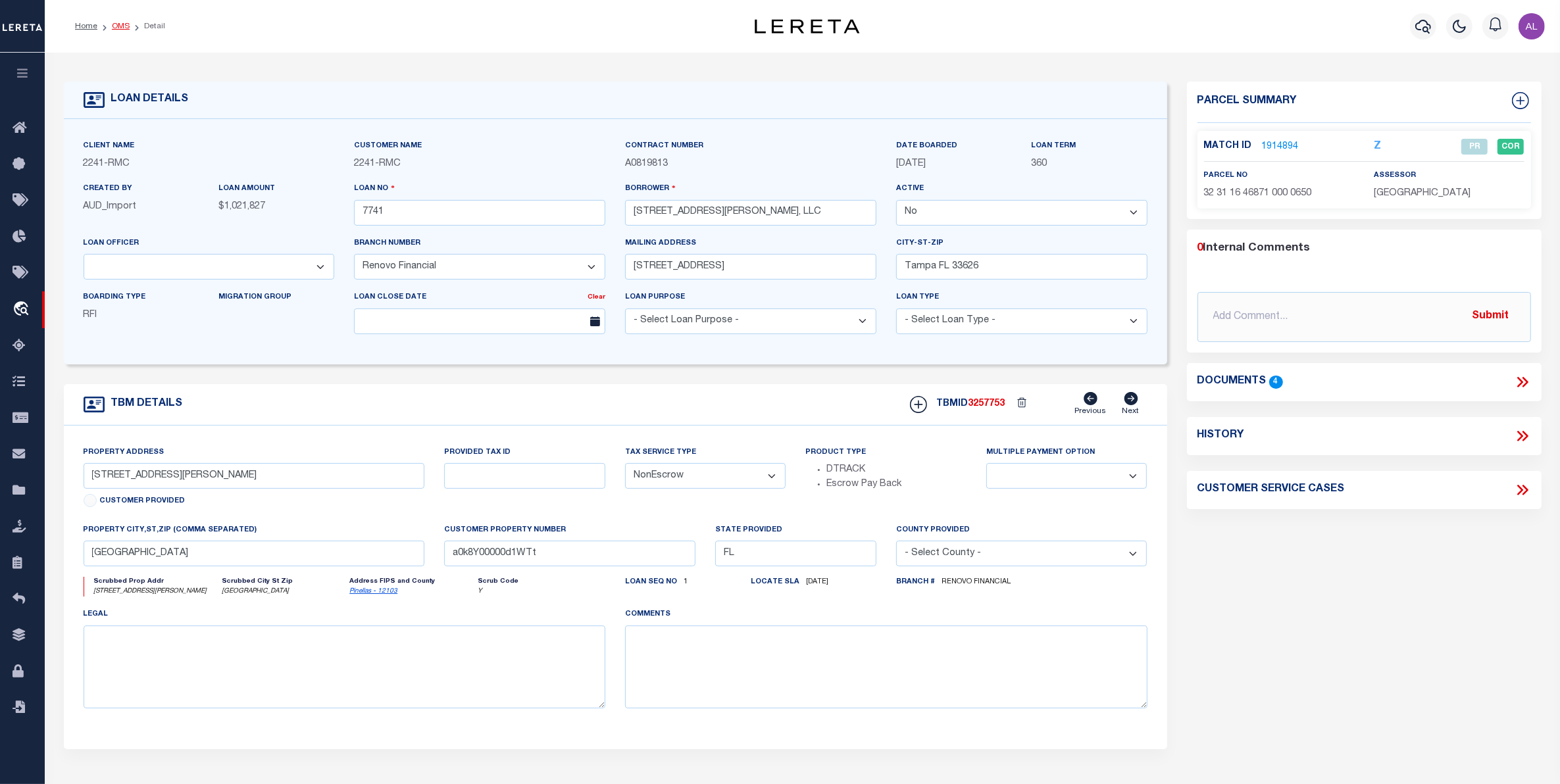
click at [117, 23] on link "OMS" at bounding box center [121, 26] width 18 height 8
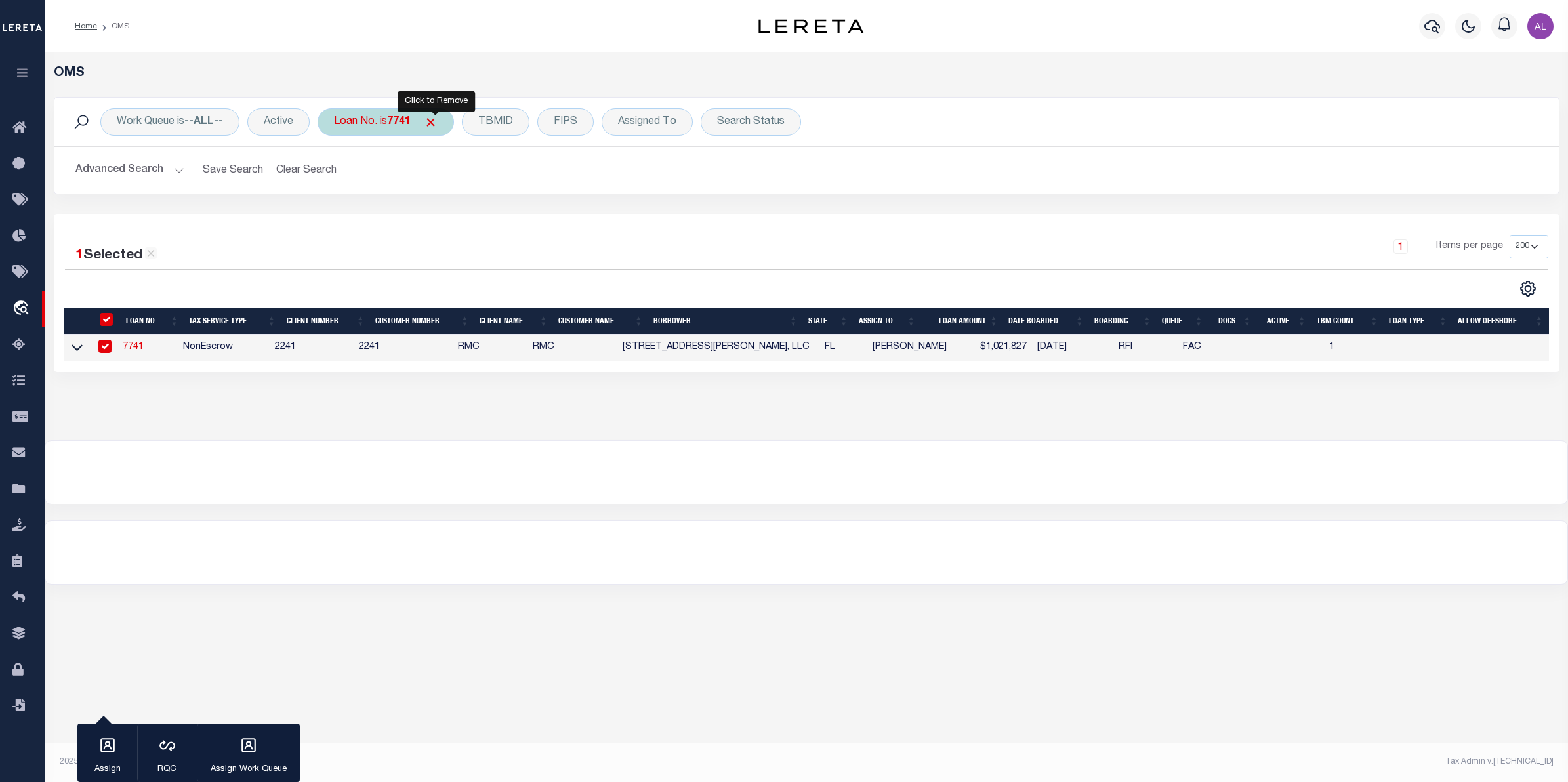
click at [432, 125] on span "Click to Remove" at bounding box center [431, 122] width 14 height 14
click at [435, 122] on div "TBMID" at bounding box center [435, 121] width 68 height 27
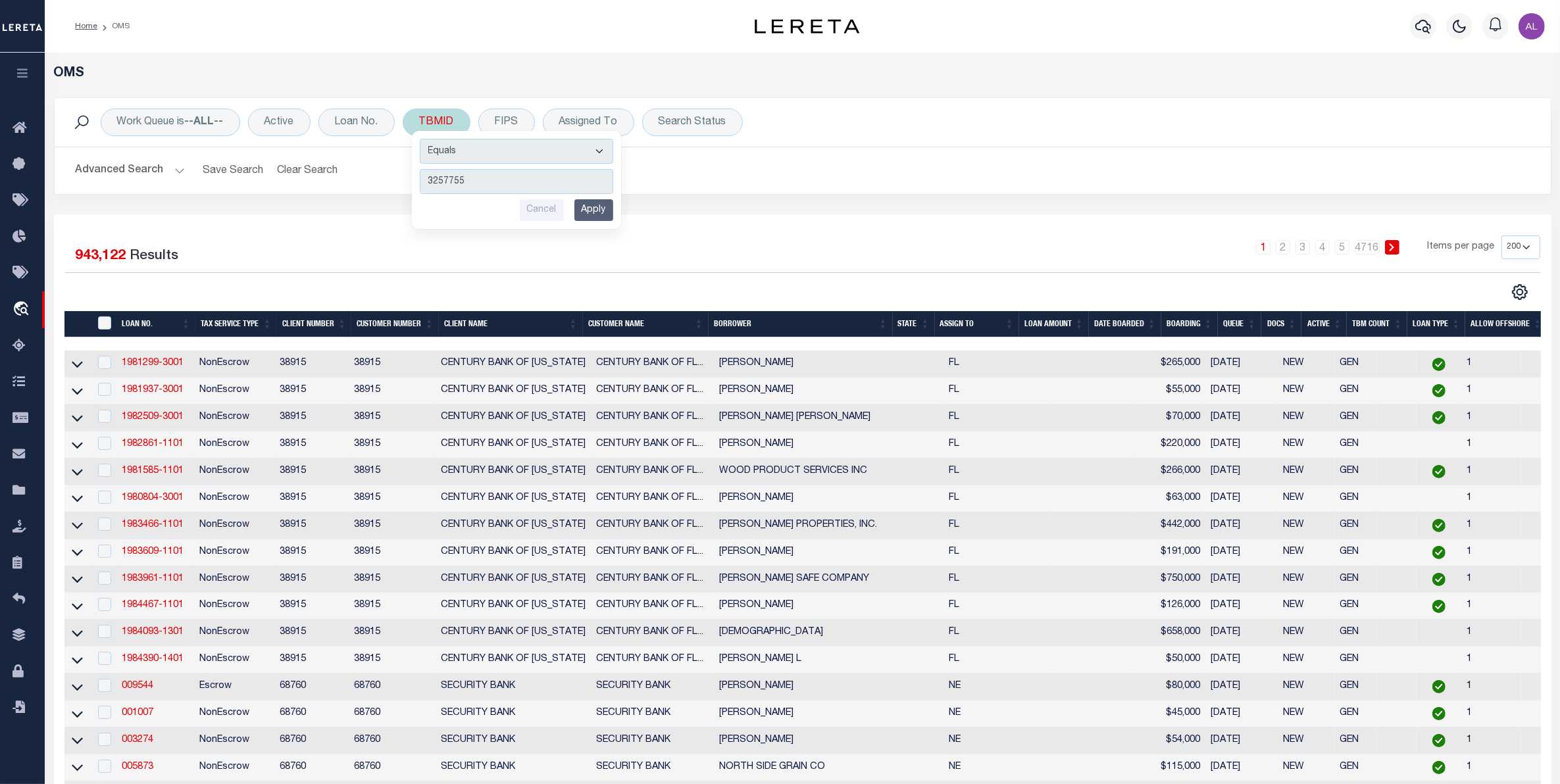
type input "3257755"
click at [599, 211] on input "Apply" at bounding box center [594, 210] width 39 height 22
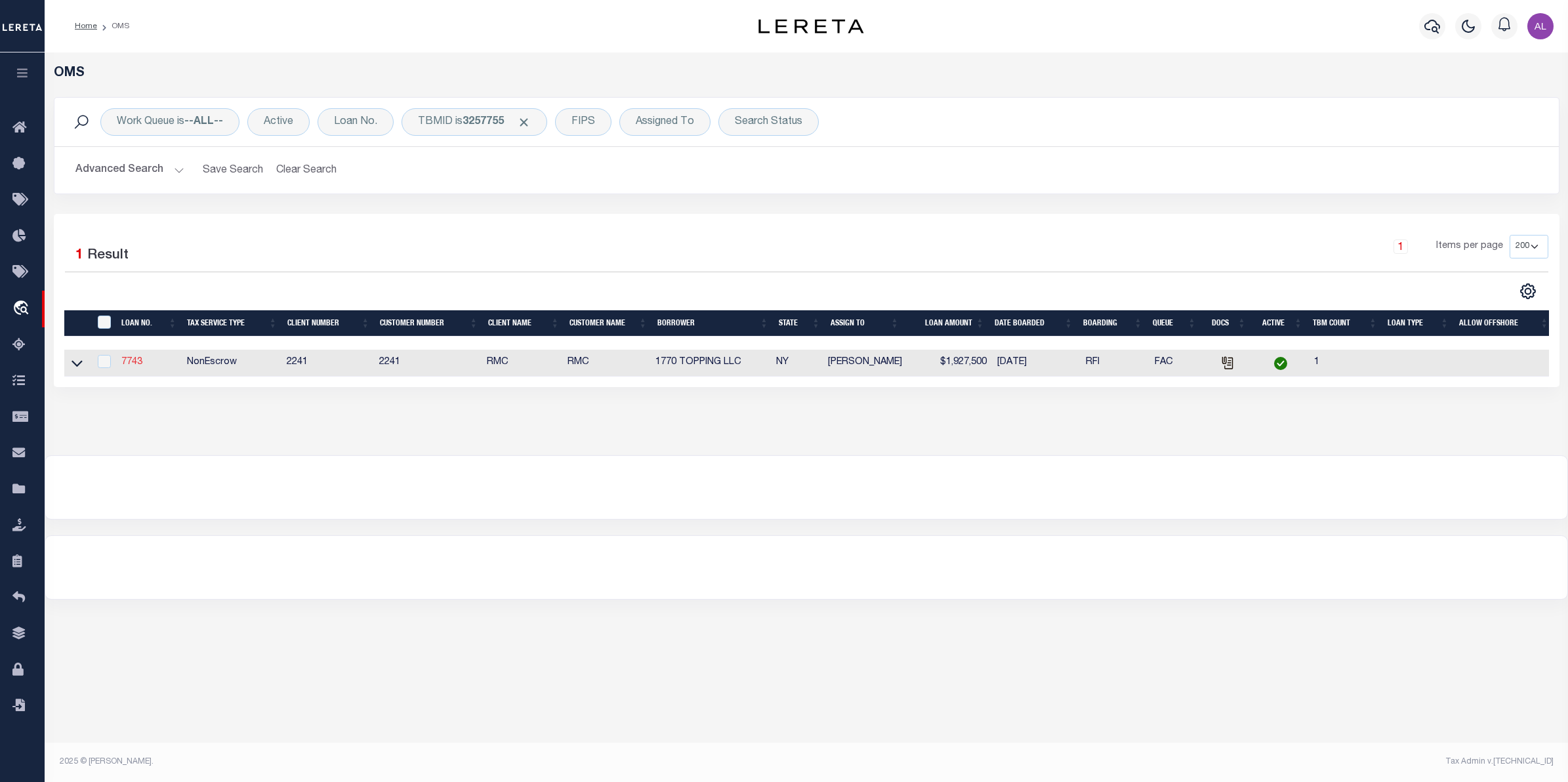
click at [122, 362] on link "7743" at bounding box center [132, 362] width 21 height 9
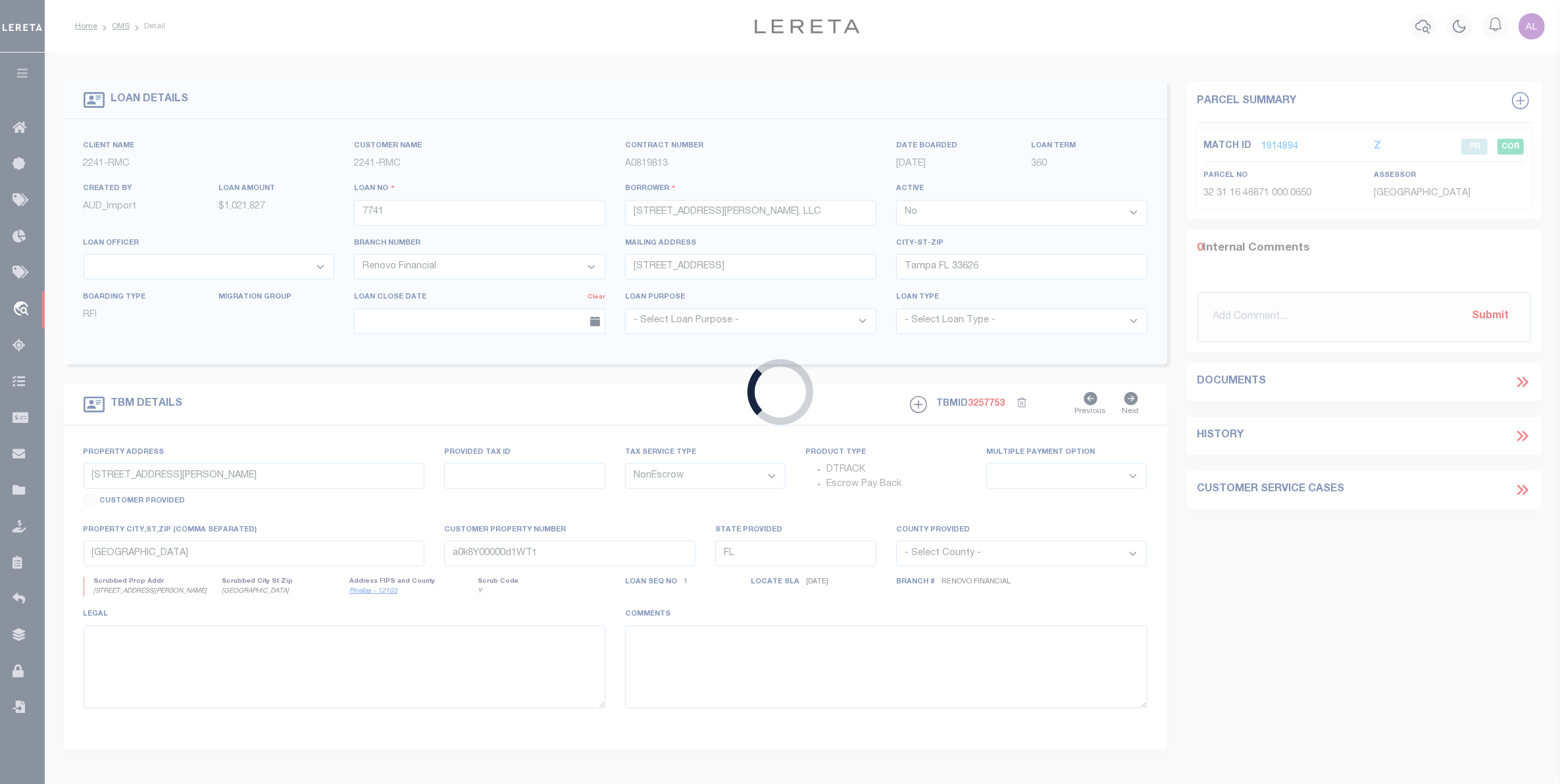
type input "7743"
type input "1770 TOPPING LLC"
select select "True"
type input "[STREET_ADDRESS] 6A"
type input "[GEOGRAPHIC_DATA]"
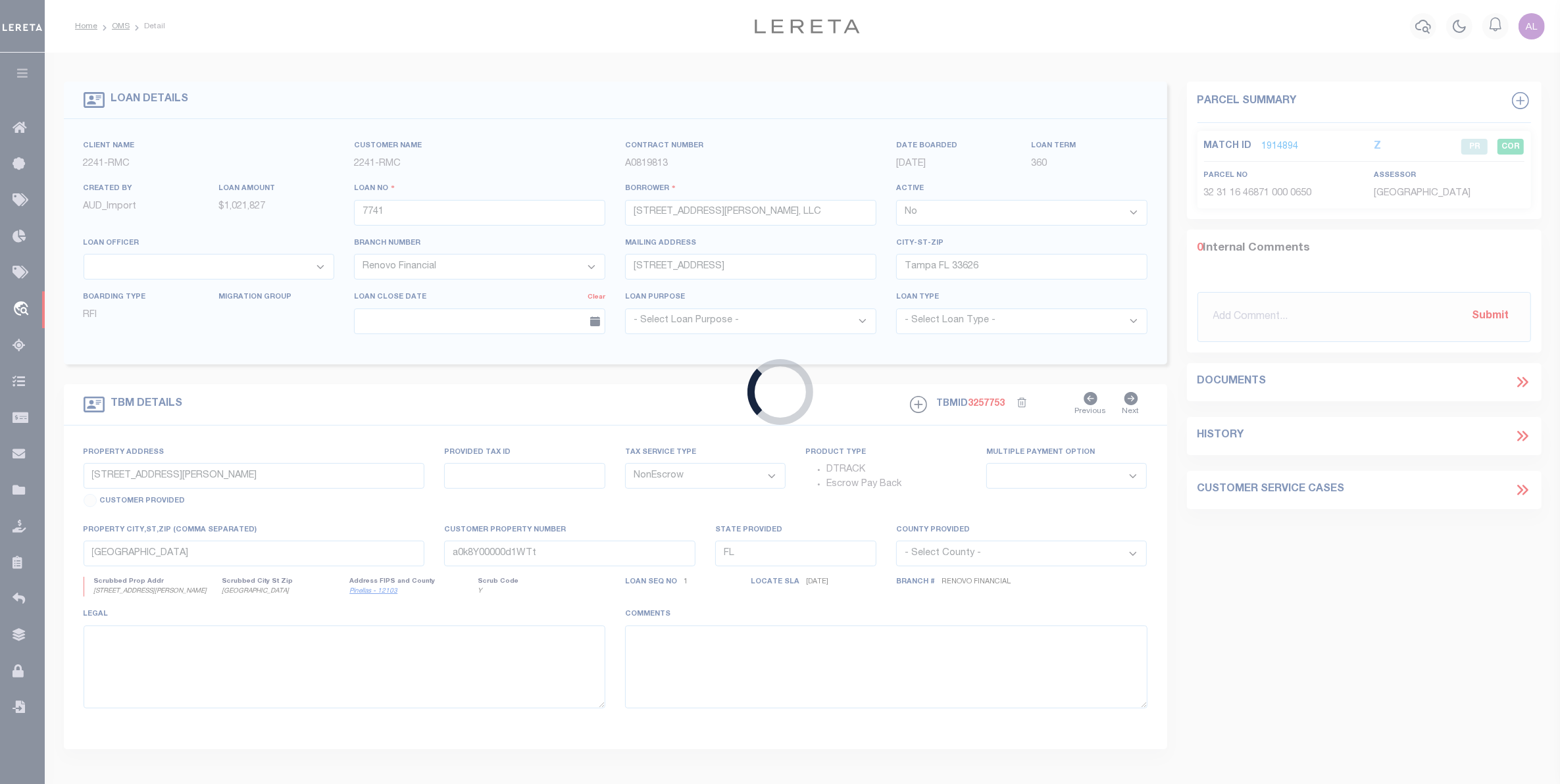
select select
type input "[STREET_ADDRESS]"
type input "[GEOGRAPHIC_DATA]"
type input "a0k8Y00000d1RHT"
type input "NY"
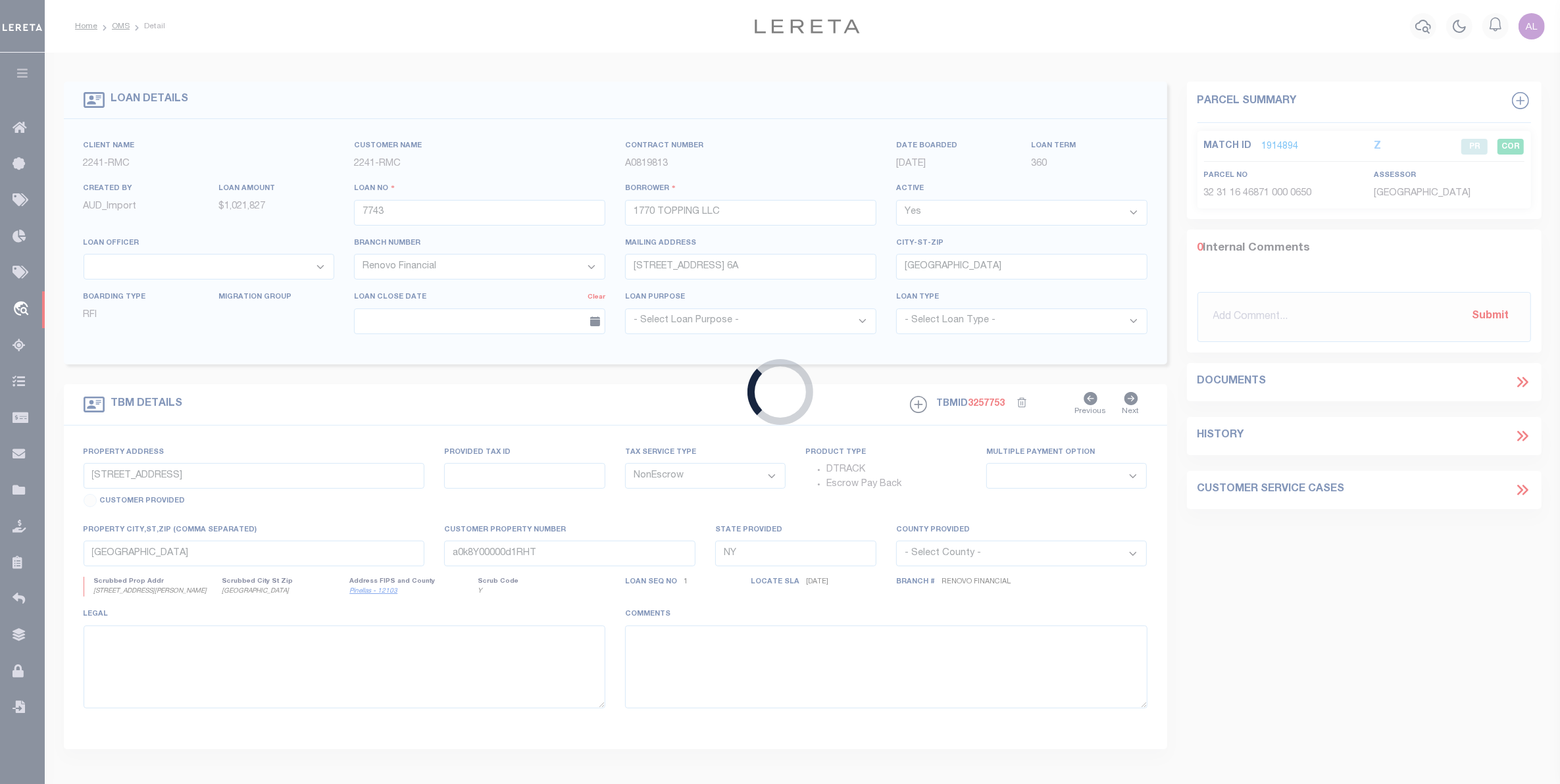
select select
select select "25066"
select select
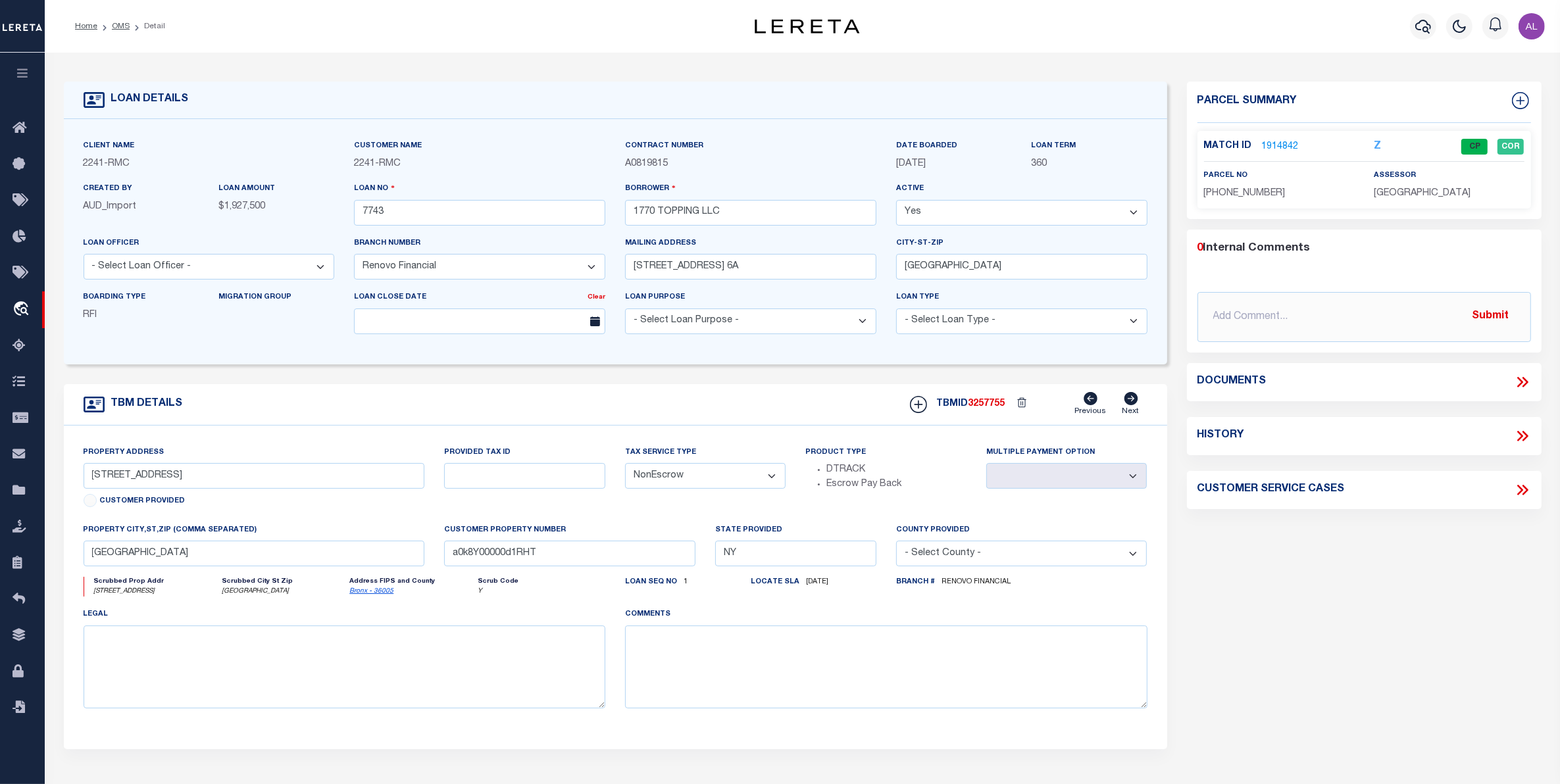
click at [1281, 144] on link "1914842" at bounding box center [1280, 147] width 37 height 14
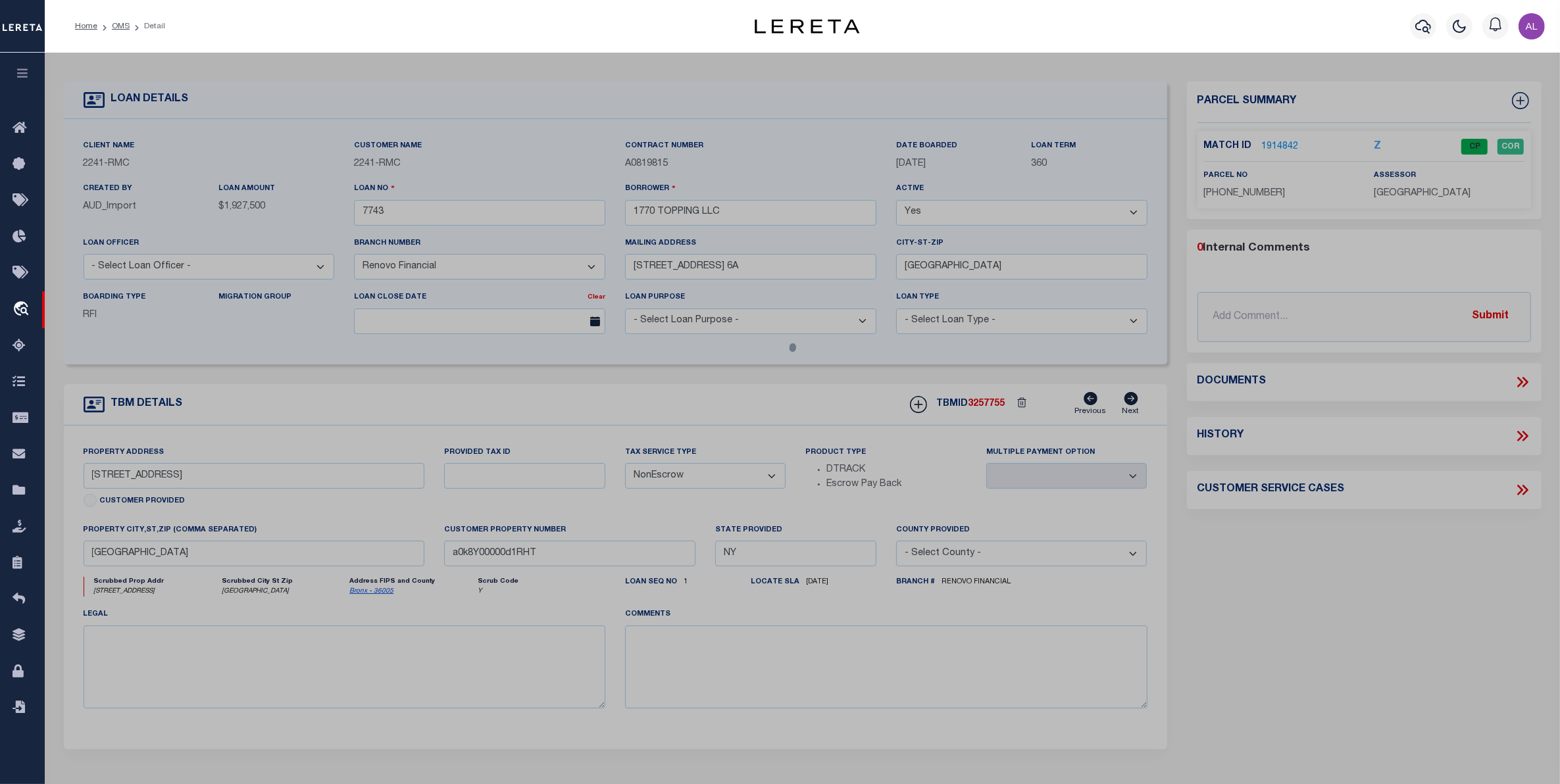
checkbox input "false"
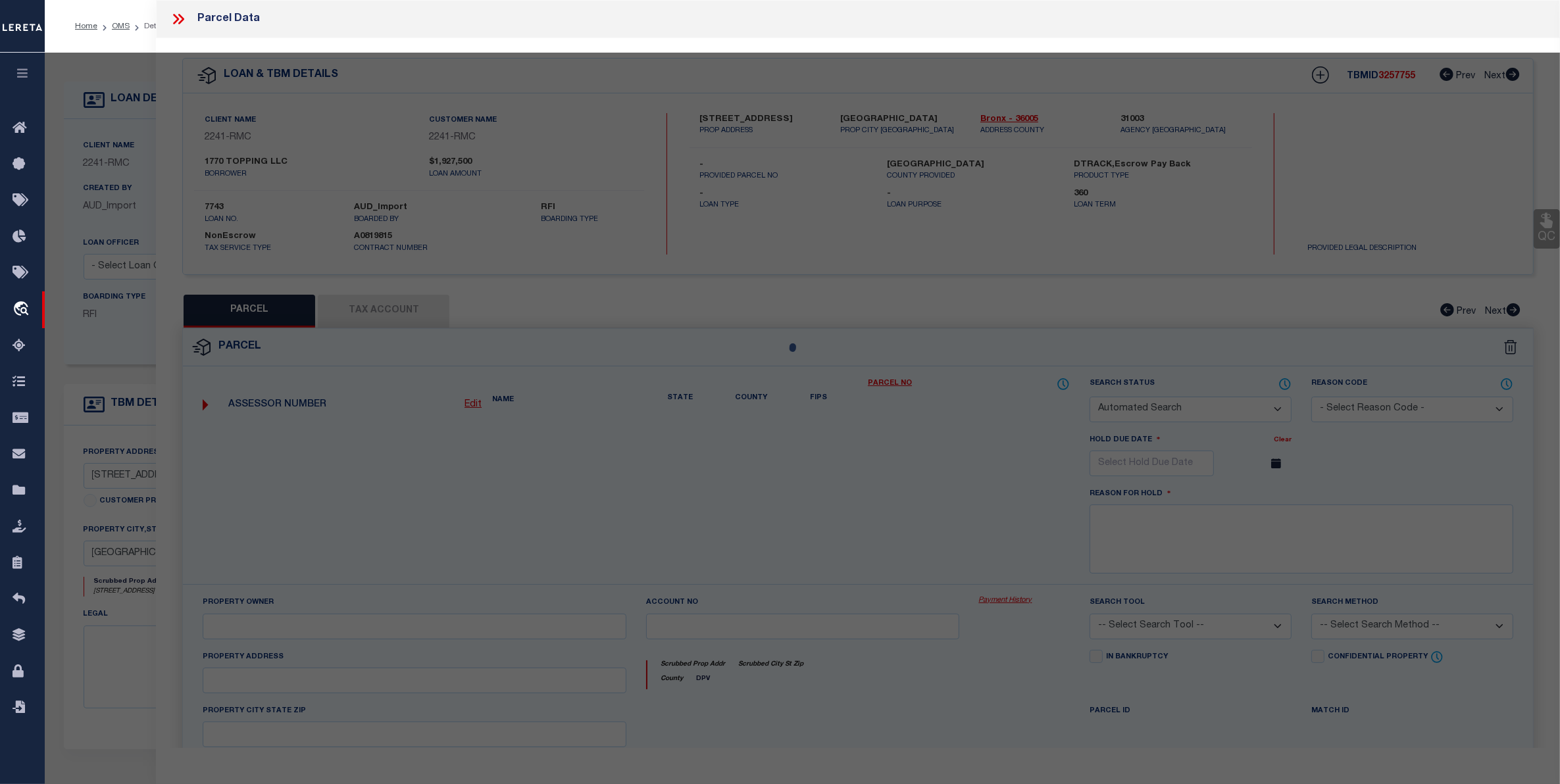
select select "CP"
type input "1770 TOPPING LLC"
select select
type input "1770 TOPPING AVENUE"
checkbox input "false"
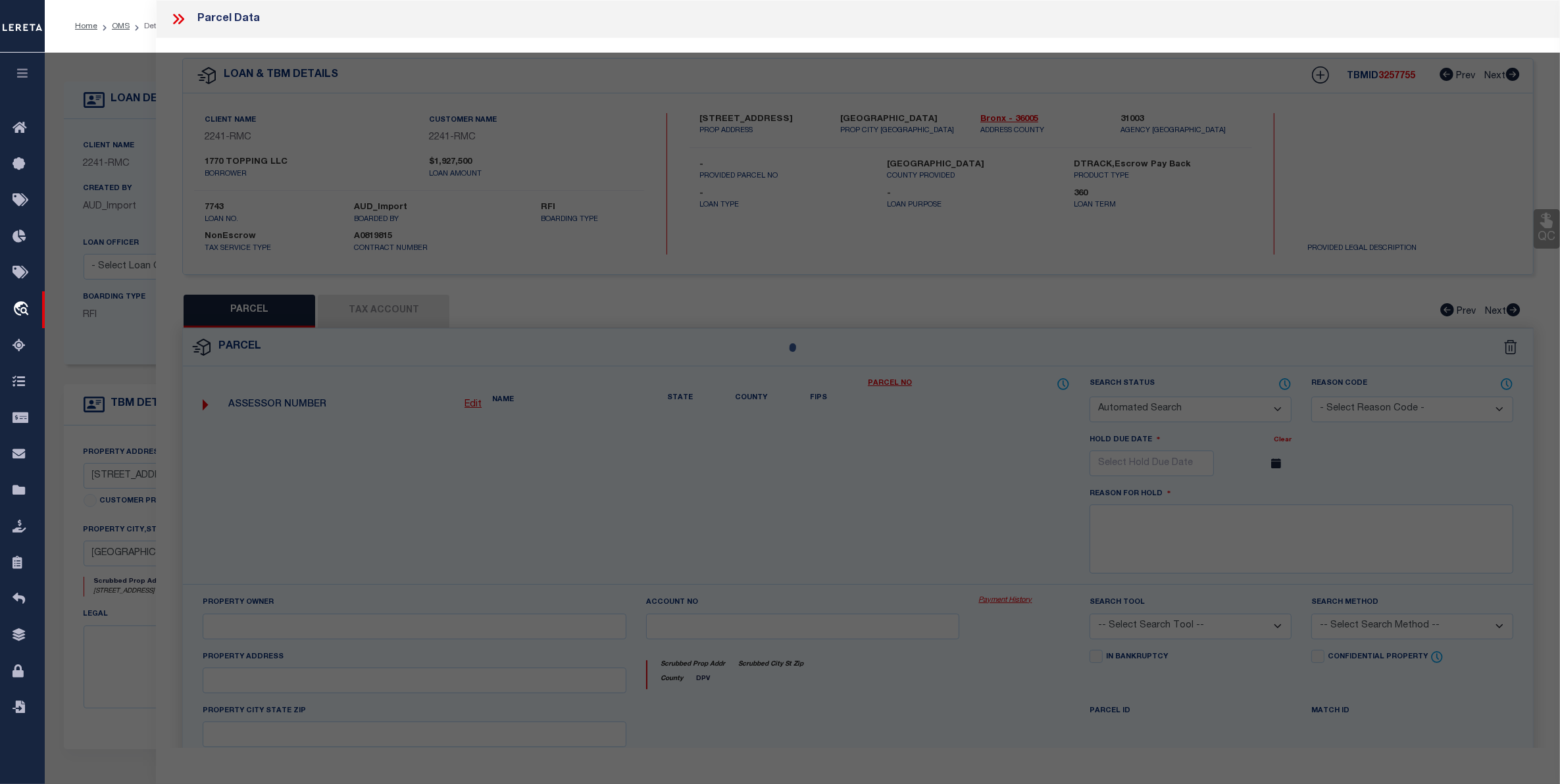
type input "[GEOGRAPHIC_DATA]"
type textarea "Lot Area: 1,900 sf Lot Frontage: 20.00' Lot Depth: 95.00'"
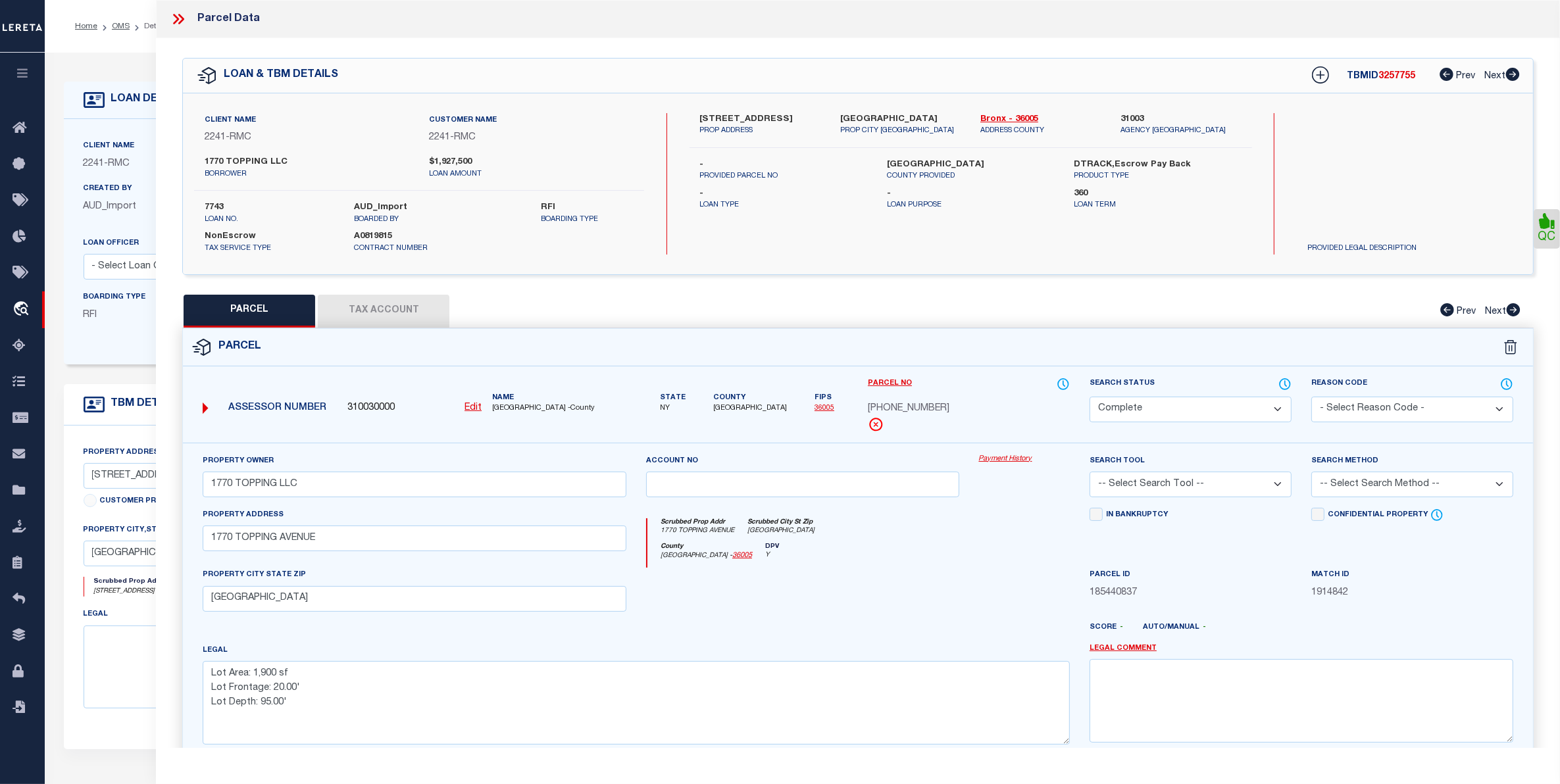
click at [1009, 465] on link "Payment History" at bounding box center [1024, 459] width 91 height 11
